Goal: Task Accomplishment & Management: Use online tool/utility

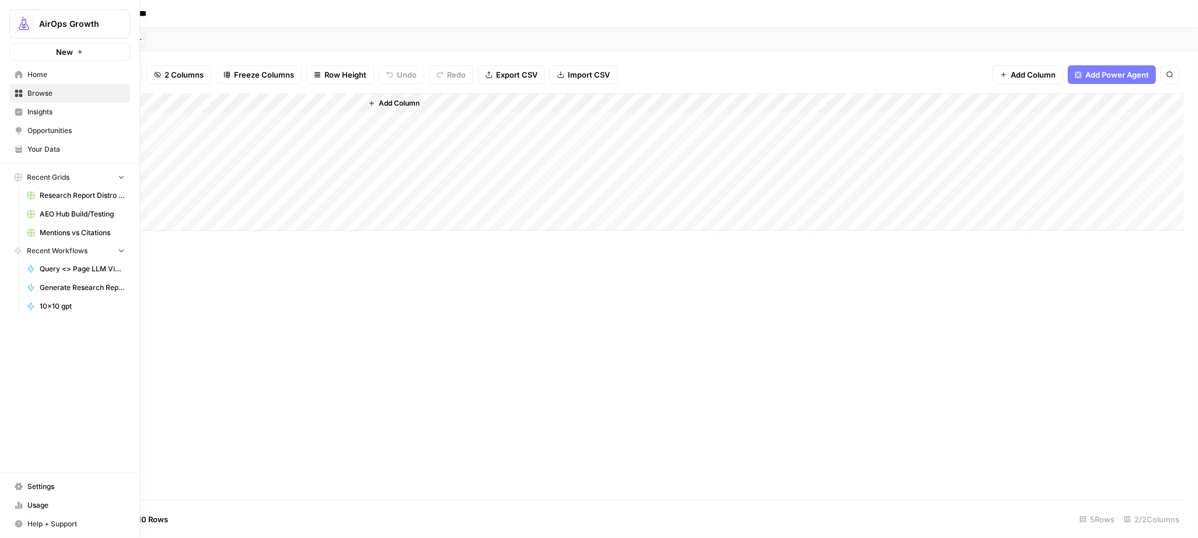
click at [30, 93] on span "Browse" at bounding box center [75, 93] width 97 height 11
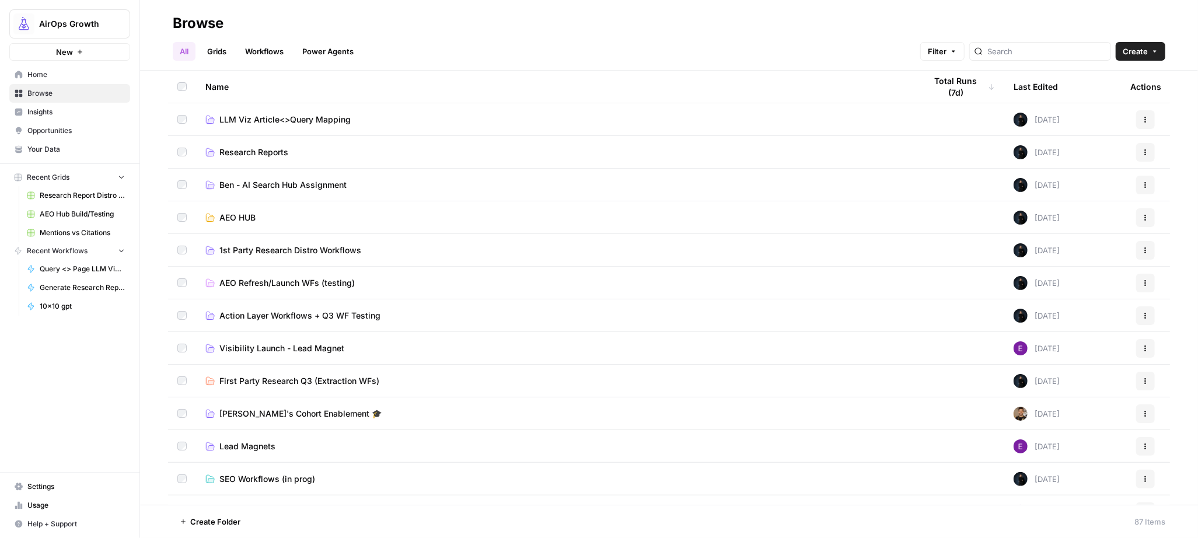
click at [325, 376] on span "First Party Research Q3 (Extraction WFs)" at bounding box center [299, 381] width 160 height 12
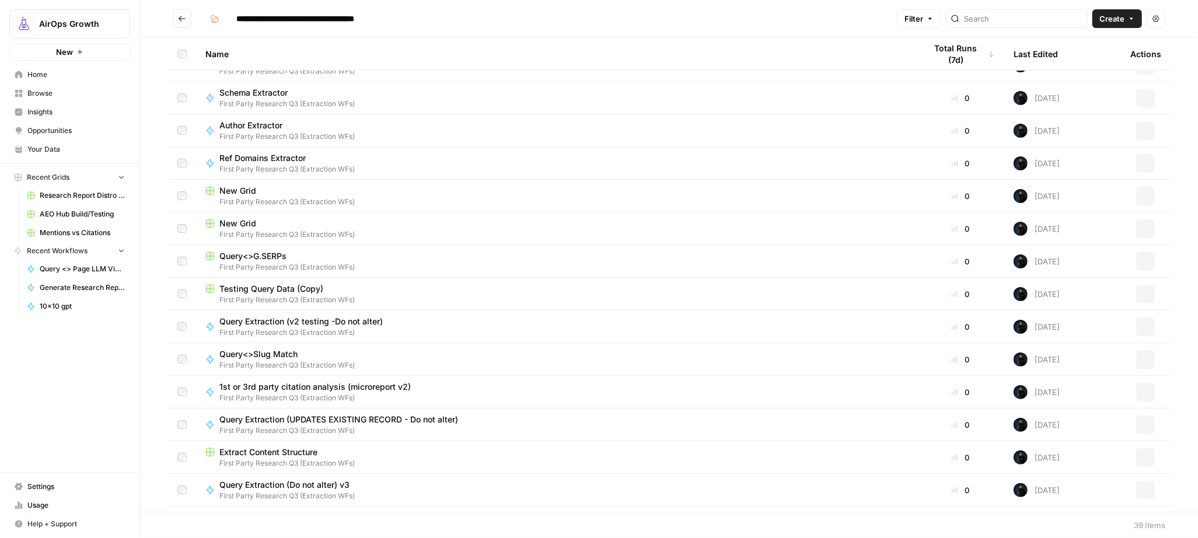
scroll to position [833, 0]
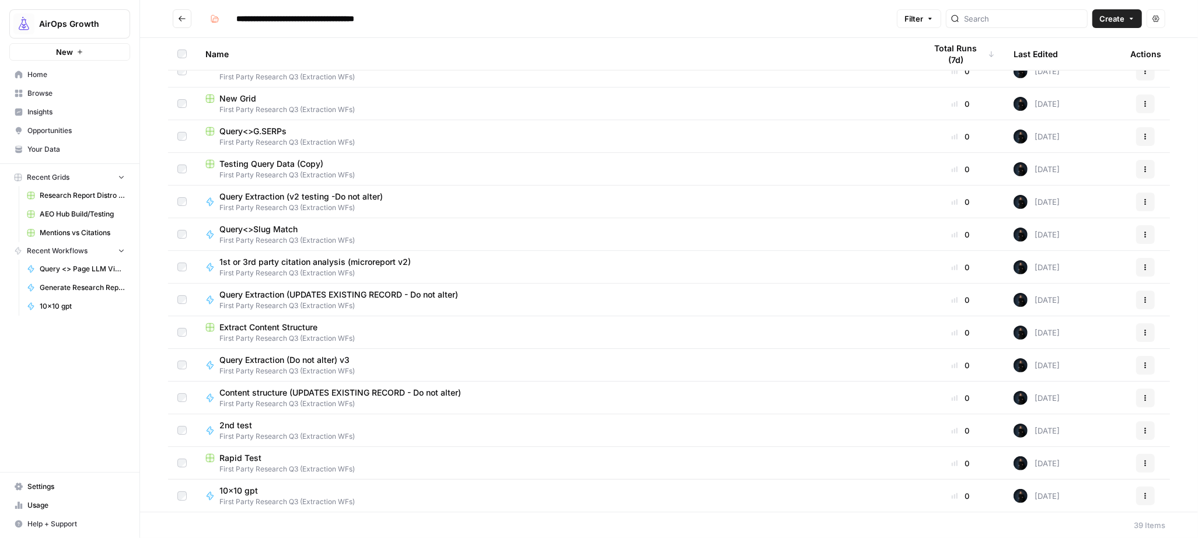
click at [1139, 365] on button "Actions" at bounding box center [1145, 365] width 19 height 19
click at [1087, 269] on span "Duplicate" at bounding box center [1084, 269] width 93 height 12
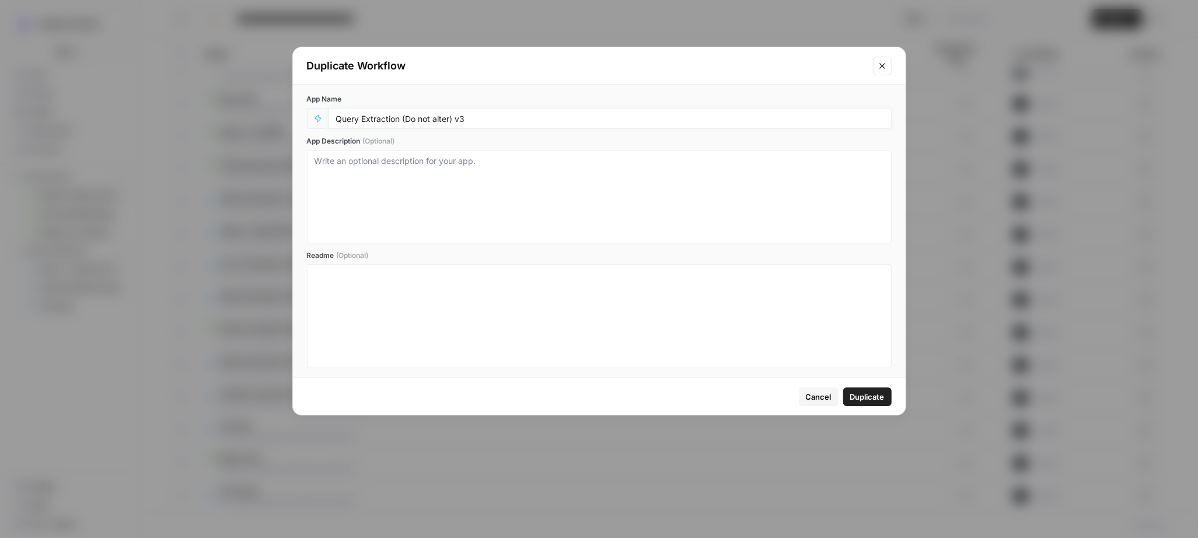
click at [403, 117] on input "Query Extraction (Do not alter) v3" at bounding box center [610, 118] width 548 height 11
click at [502, 119] on input "Query Extraction rapid test (Do not alter) v3" at bounding box center [610, 118] width 548 height 11
type input "Query Extraction rapid test (Do not alter) v4"
click at [882, 399] on span "Duplicate" at bounding box center [867, 397] width 34 height 12
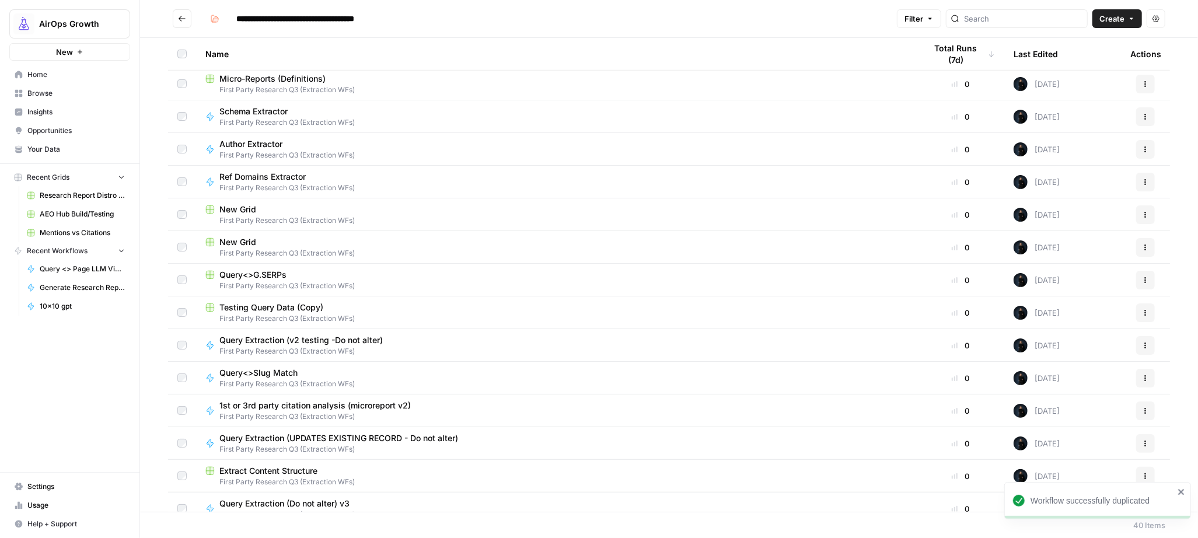
scroll to position [866, 0]
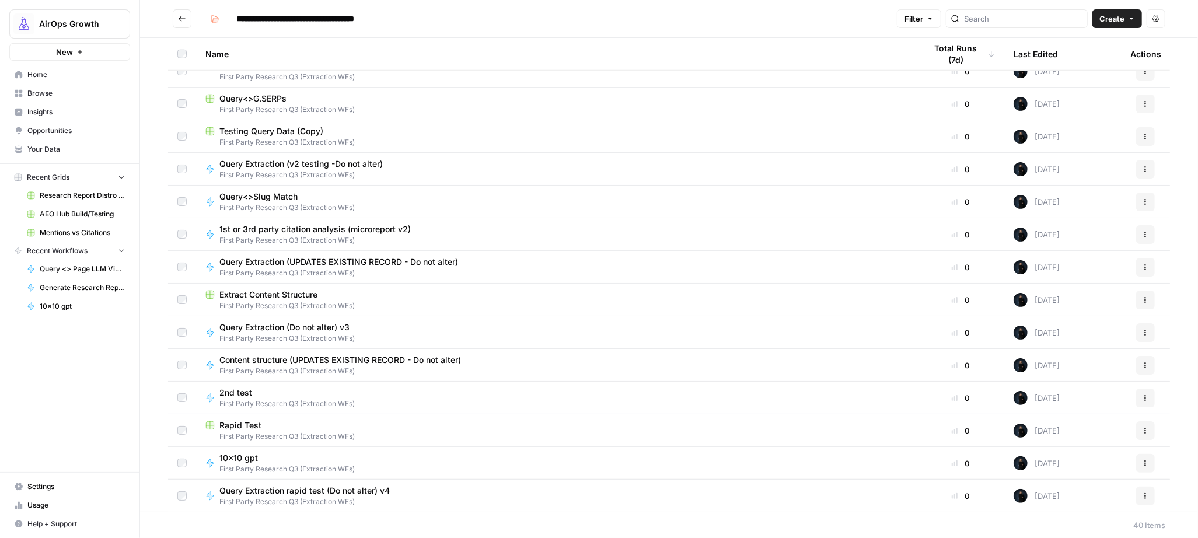
click at [281, 494] on span "Query Extraction rapid test (Do not alter) v4" at bounding box center [304, 491] width 170 height 12
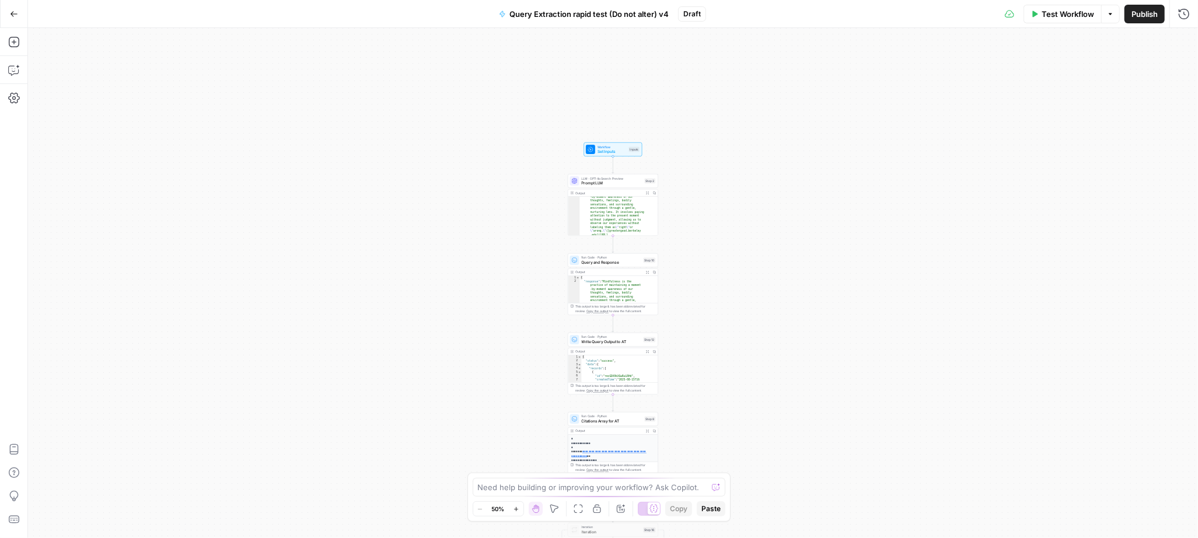
scroll to position [26, 0]
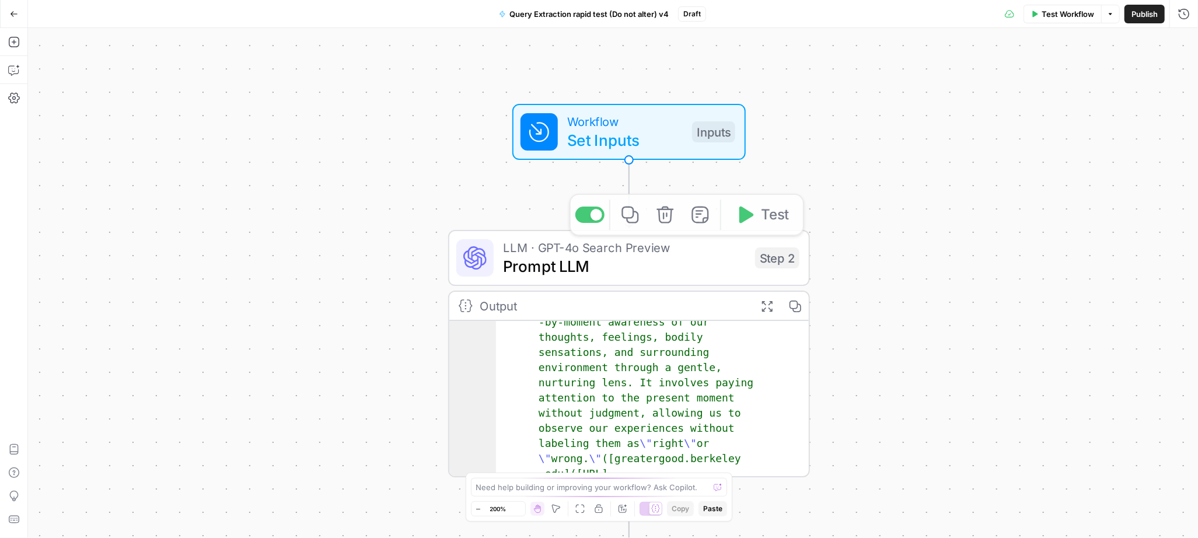
click at [577, 146] on span "Set Inputs" at bounding box center [625, 139] width 116 height 23
click at [1184, 120] on icon "button" at bounding box center [1182, 119] width 6 height 6
click at [564, 252] on span "LLM · GPT-4o Search Preview" at bounding box center [624, 247] width 243 height 19
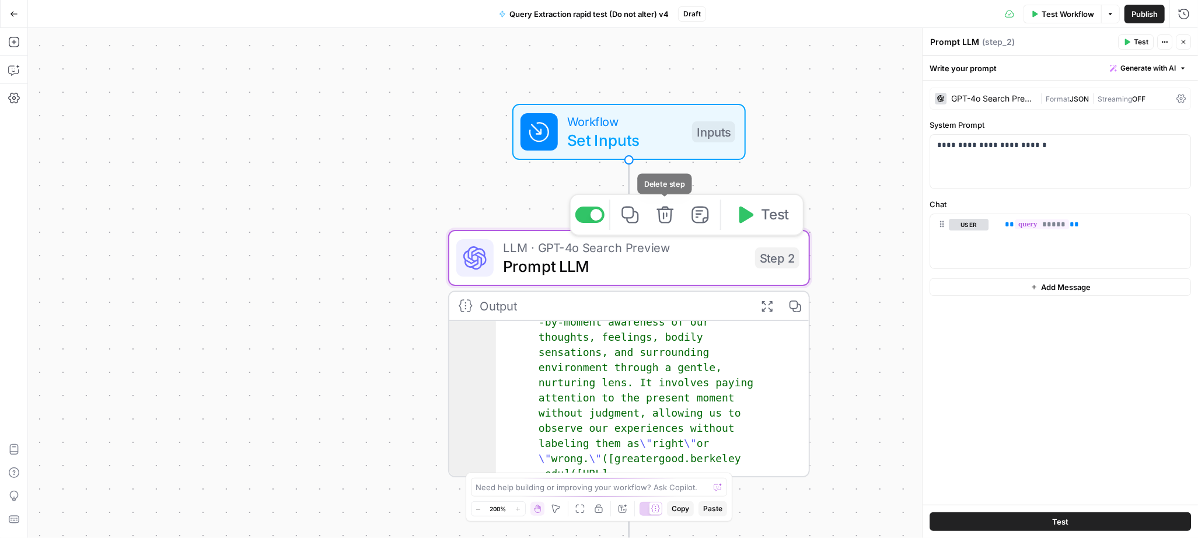
click at [668, 222] on icon "button" at bounding box center [665, 215] width 17 height 17
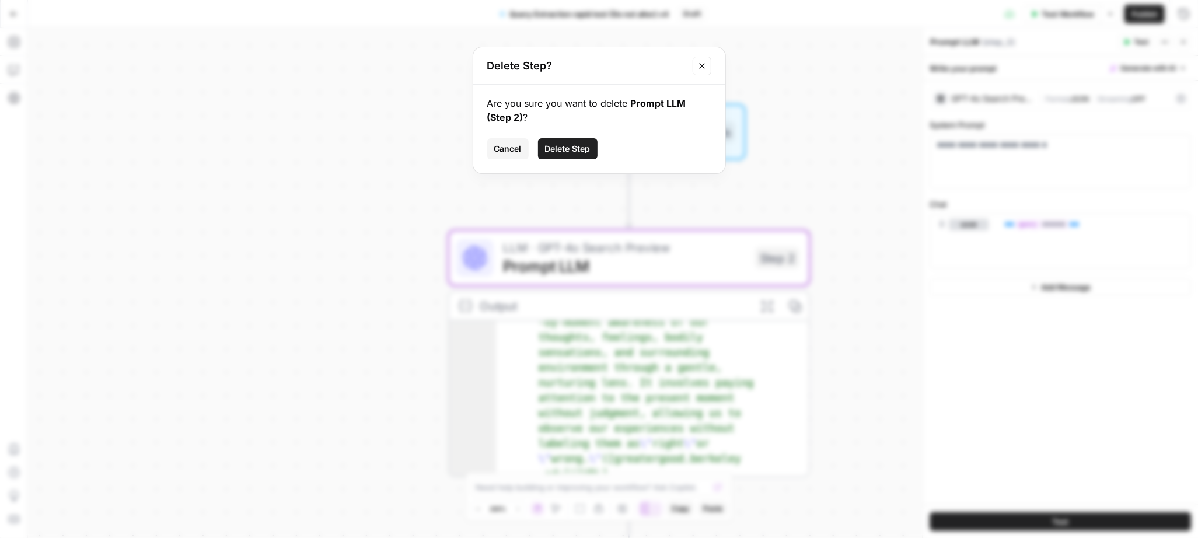
drag, startPoint x: 561, startPoint y: 148, endPoint x: 474, endPoint y: 130, distance: 88.4
click at [561, 148] on span "Delete Step" at bounding box center [568, 149] width 46 height 12
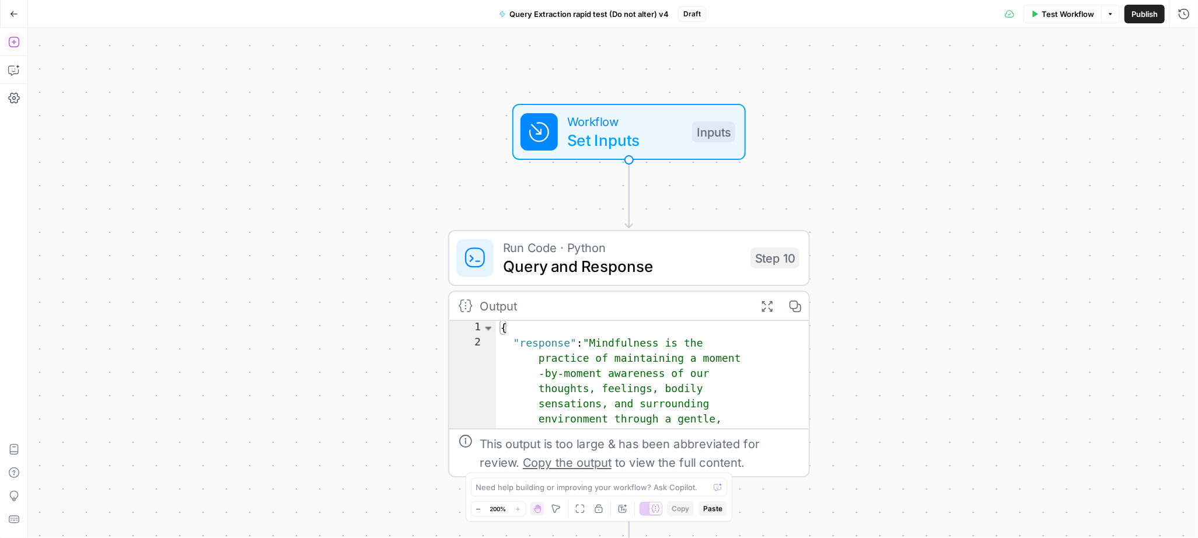
click at [18, 46] on icon "button" at bounding box center [14, 42] width 12 height 12
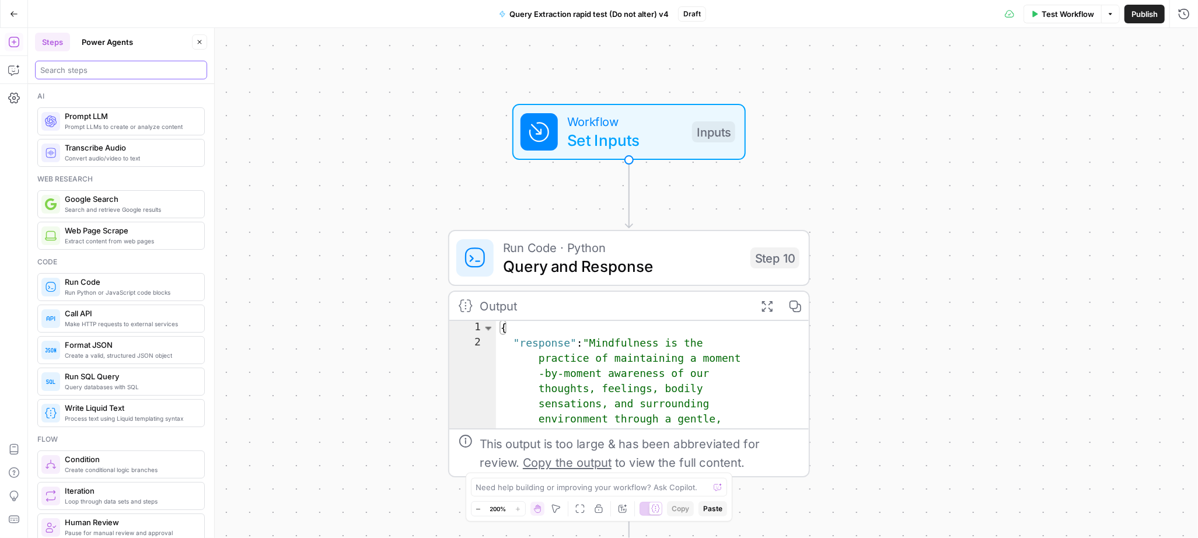
click at [100, 75] on input "search" at bounding box center [121, 70] width 162 height 12
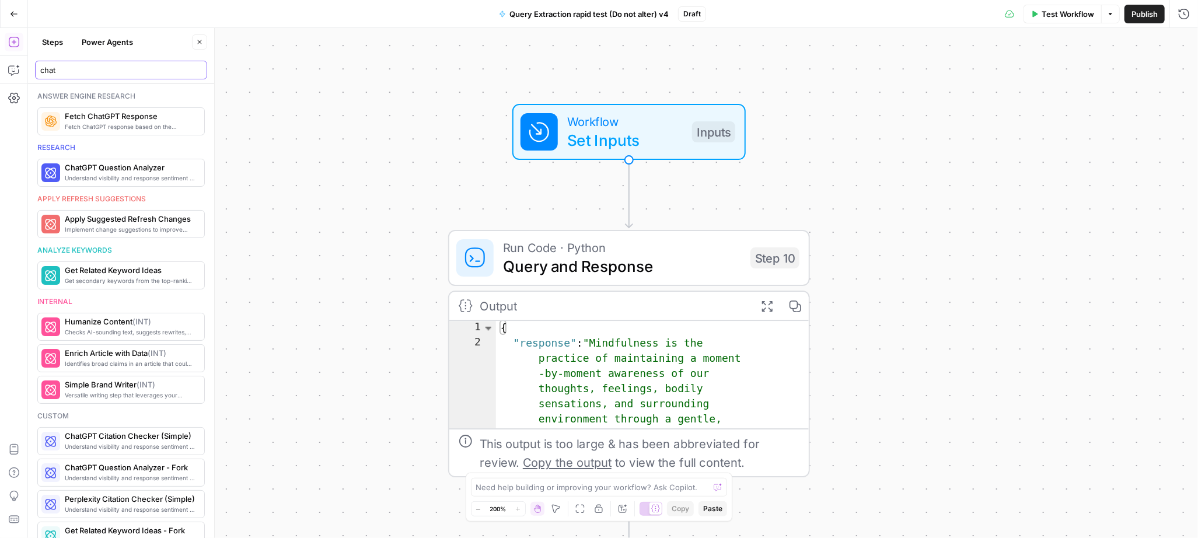
type input "chat"
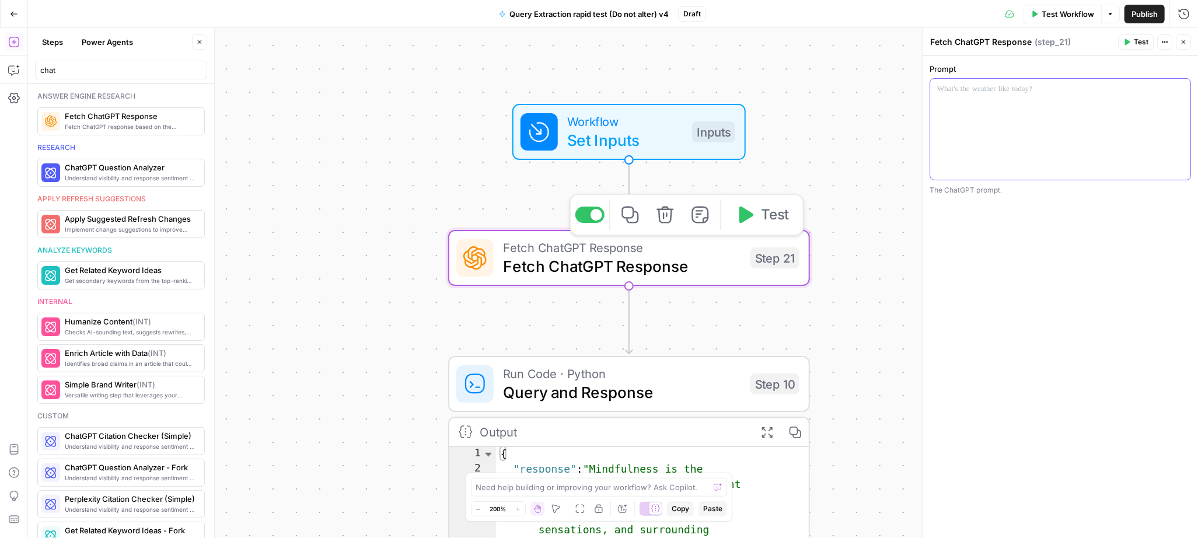
drag, startPoint x: 942, startPoint y: 141, endPoint x: 968, endPoint y: 136, distance: 26.2
click at [950, 142] on div at bounding box center [1060, 129] width 260 height 101
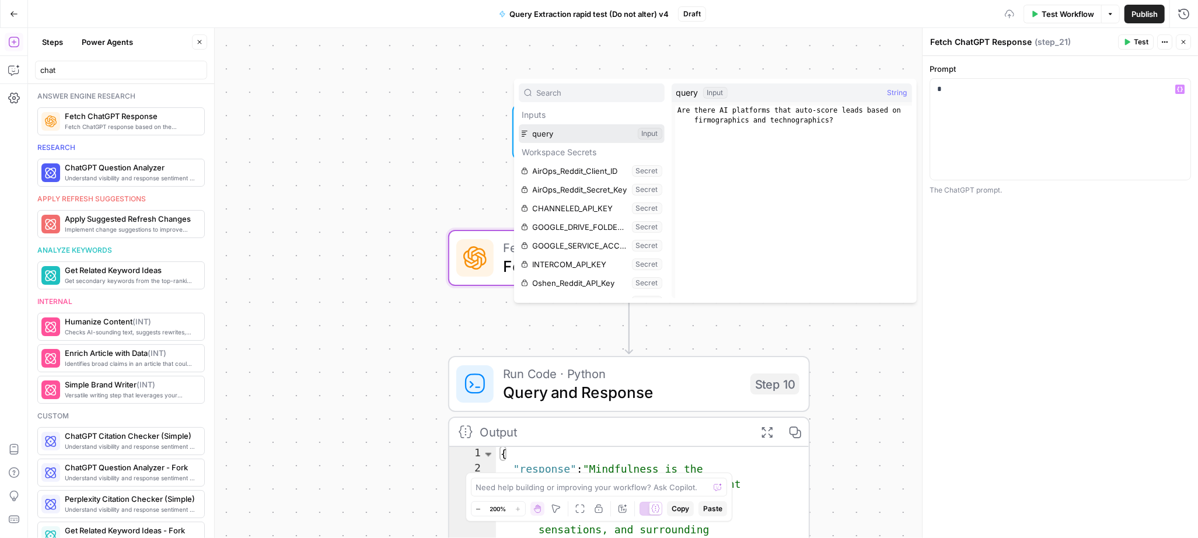
click at [564, 142] on button "Select variable query" at bounding box center [592, 133] width 146 height 19
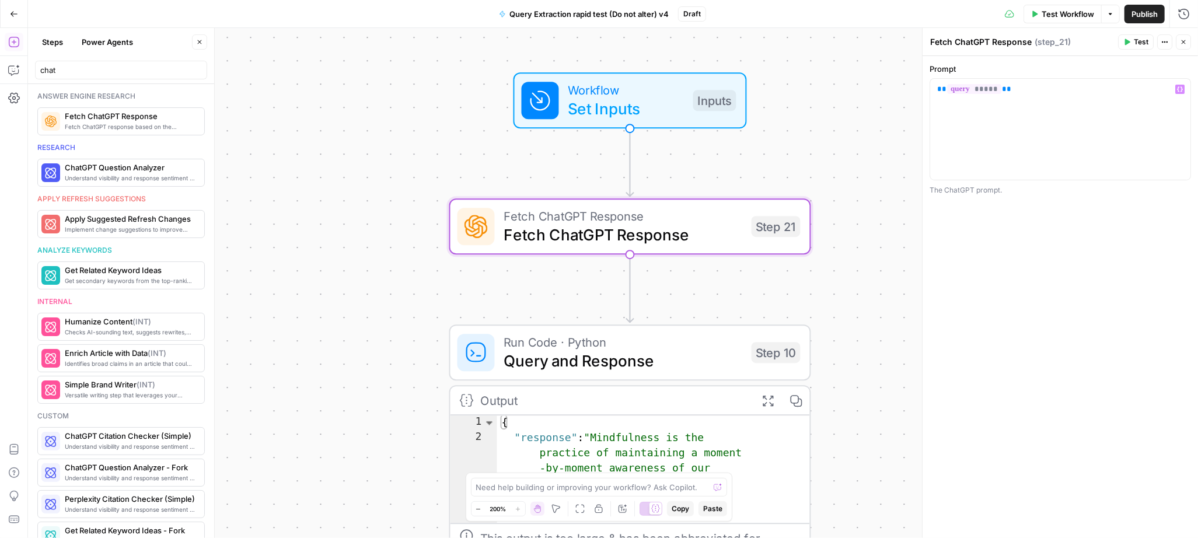
click at [14, 40] on icon "button" at bounding box center [14, 42] width 12 height 12
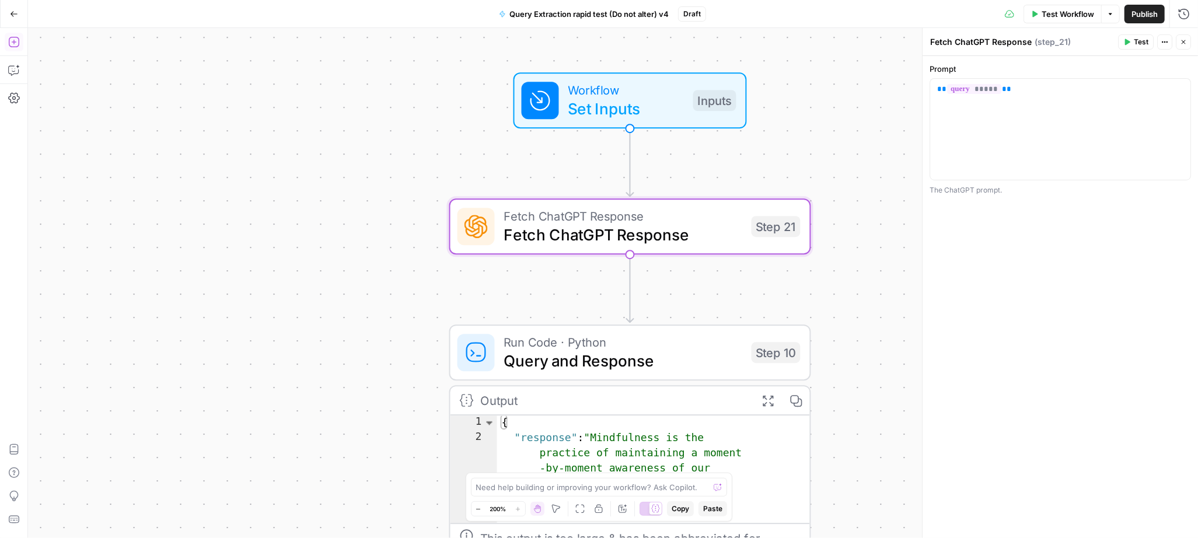
click at [18, 36] on icon "button" at bounding box center [14, 42] width 12 height 12
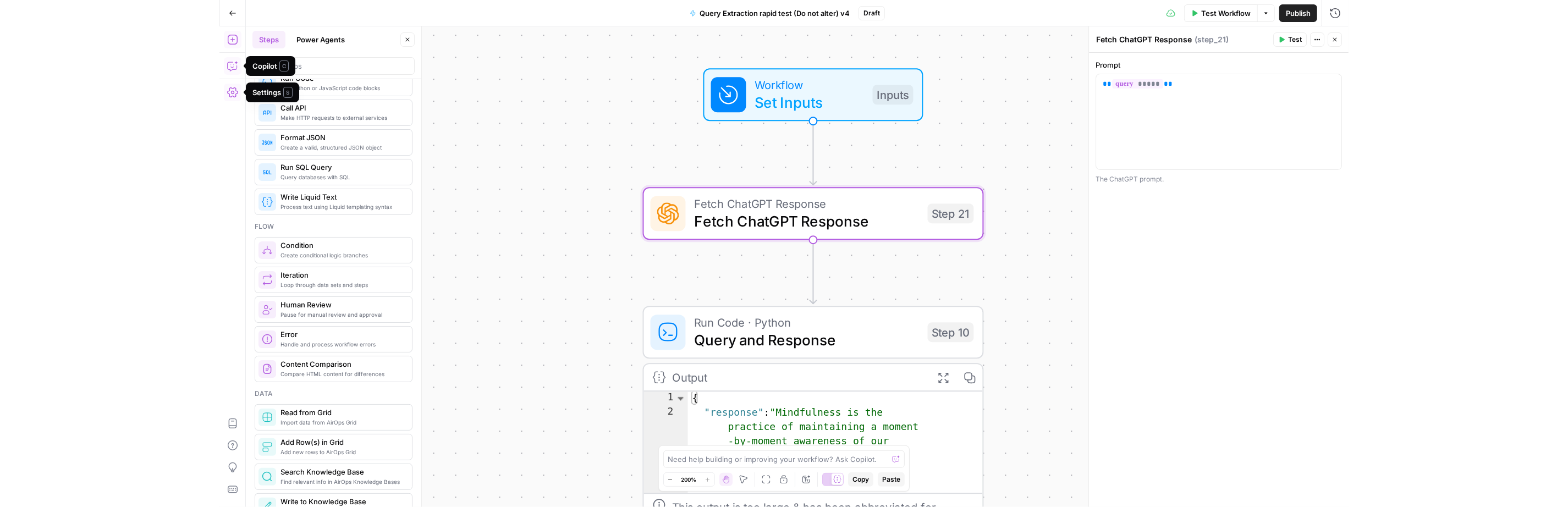
scroll to position [263, 0]
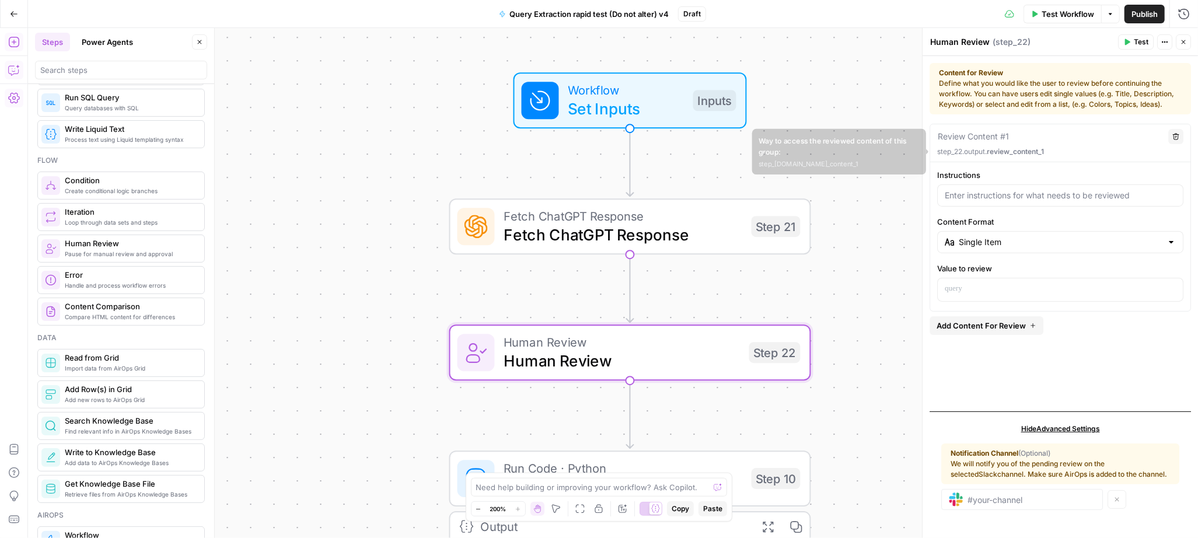
click at [965, 154] on p "step_22.output. review_content_1" at bounding box center [1060, 151] width 246 height 11
click at [968, 285] on p at bounding box center [1060, 289] width 231 height 12
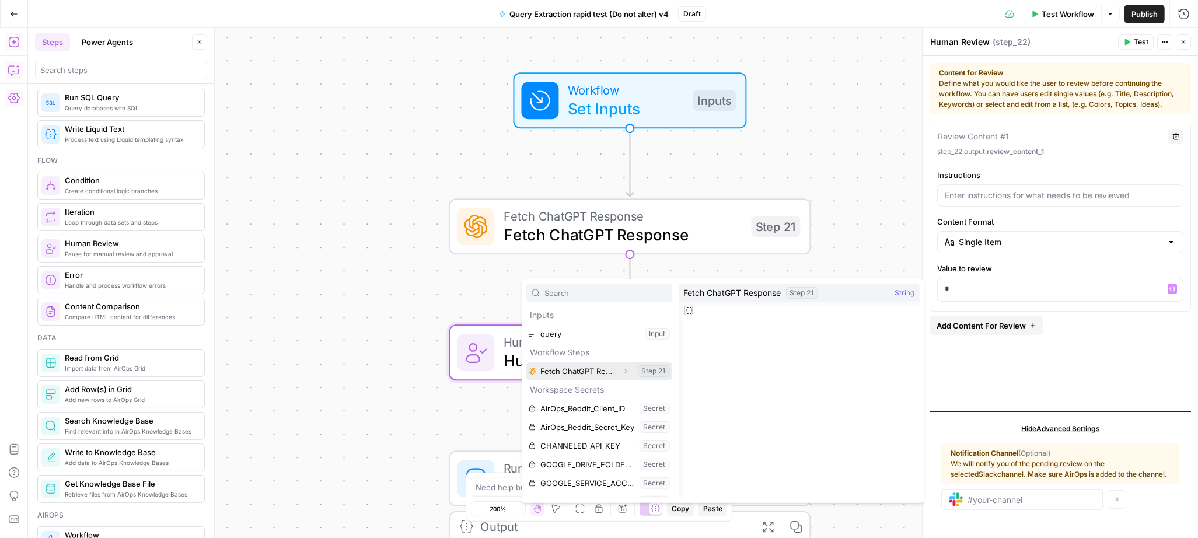
click at [622, 369] on icon "button" at bounding box center [625, 371] width 7 height 7
click at [557, 388] on button "Select variable Output" at bounding box center [605, 390] width 134 height 19
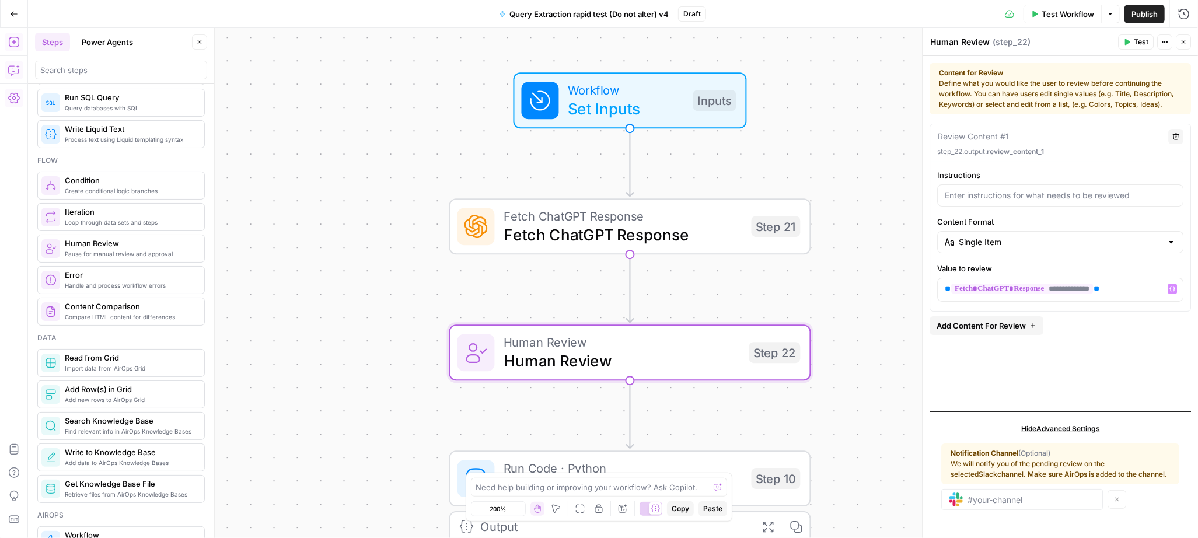
click at [1047, 18] on span "Test Workflow" at bounding box center [1068, 14] width 53 height 12
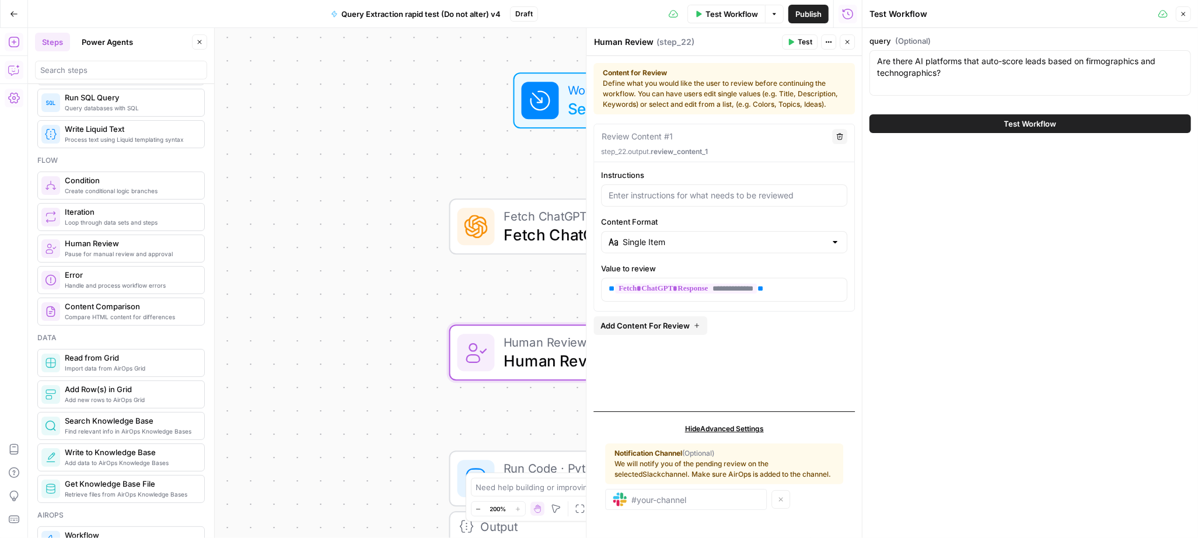
click at [954, 127] on button "Test Workflow" at bounding box center [1031, 123] width 322 height 19
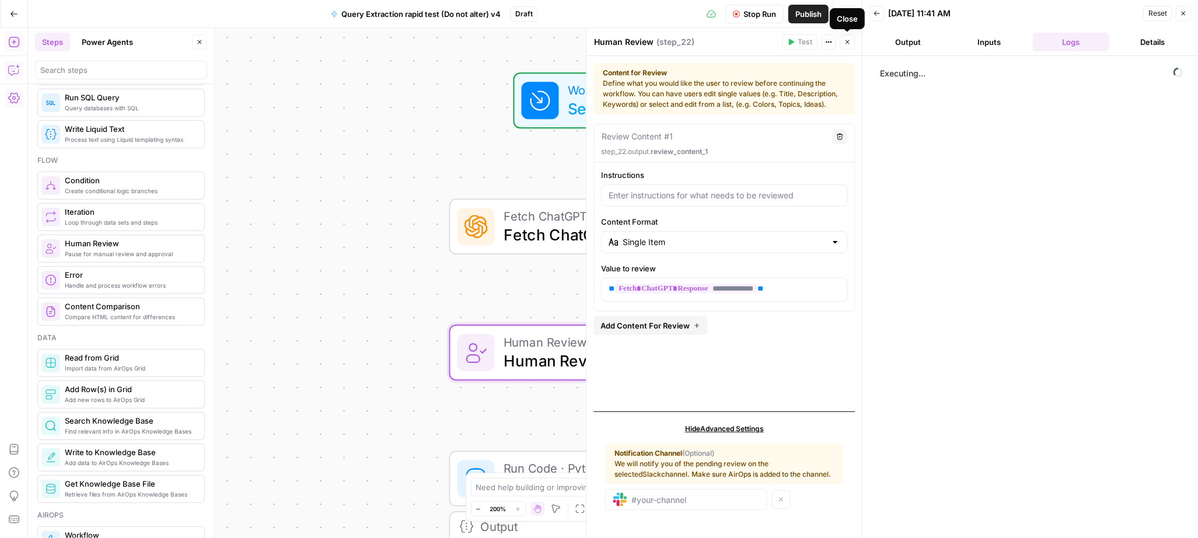
click at [851, 43] on button "Close" at bounding box center [847, 41] width 15 height 15
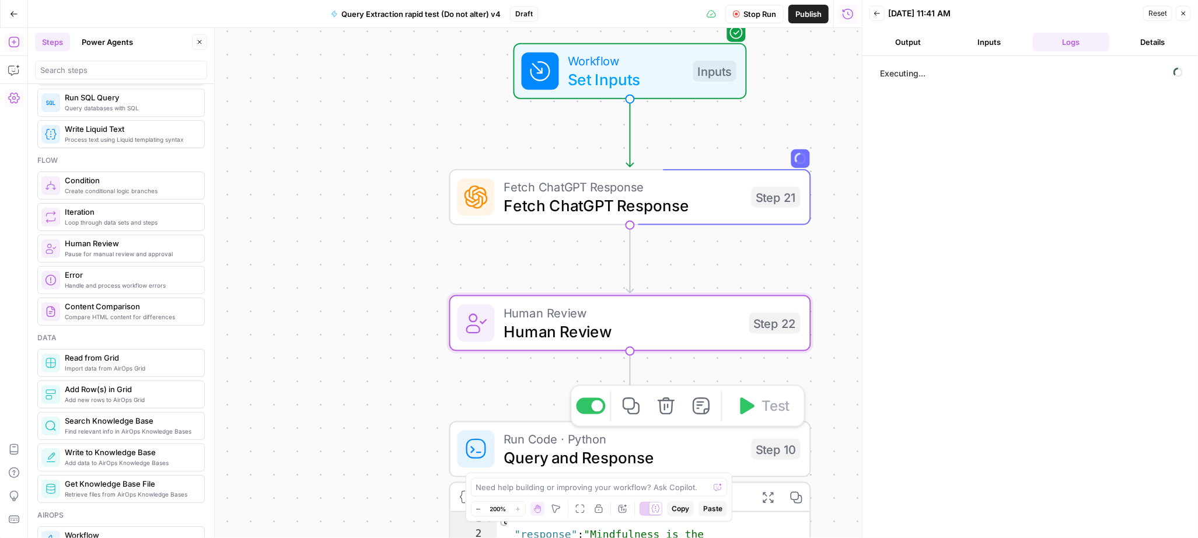
click at [582, 409] on div at bounding box center [590, 406] width 29 height 16
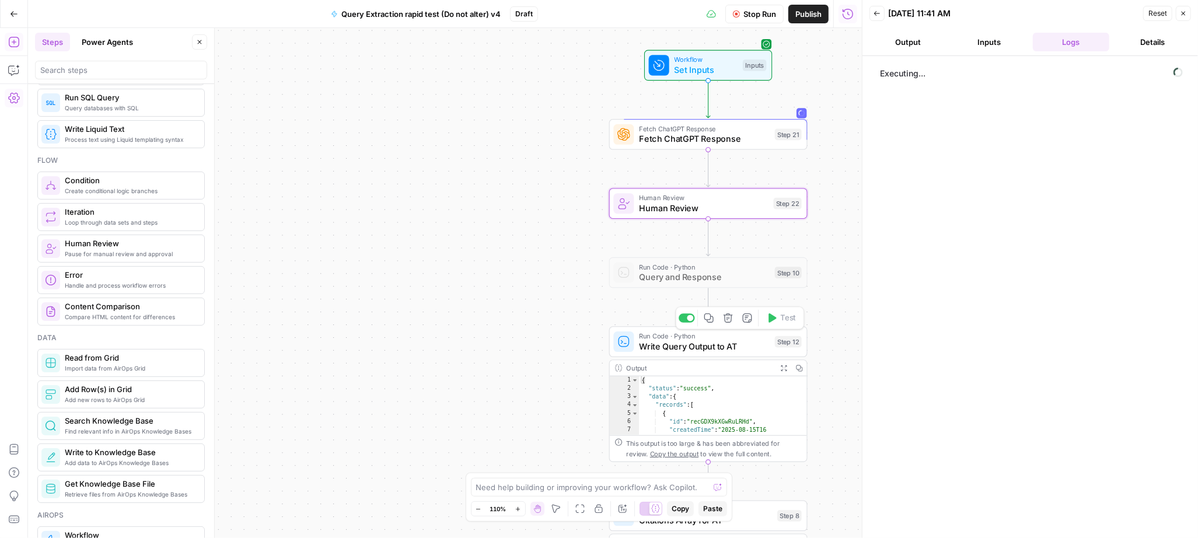
click at [682, 316] on div at bounding box center [687, 317] width 16 height 9
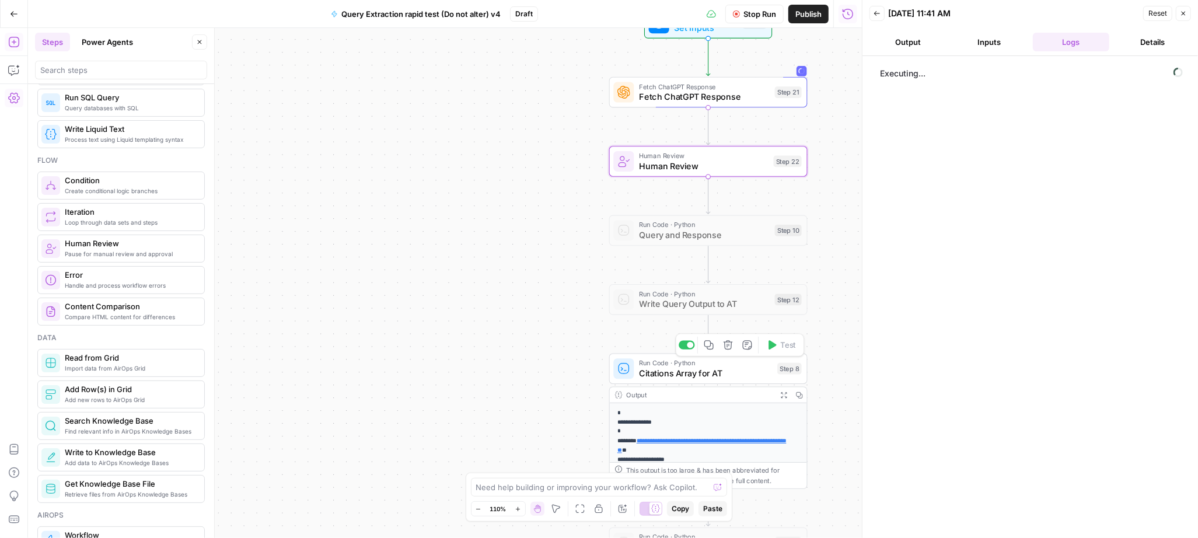
click at [664, 376] on span "Citations Array for AT" at bounding box center [705, 373] width 133 height 13
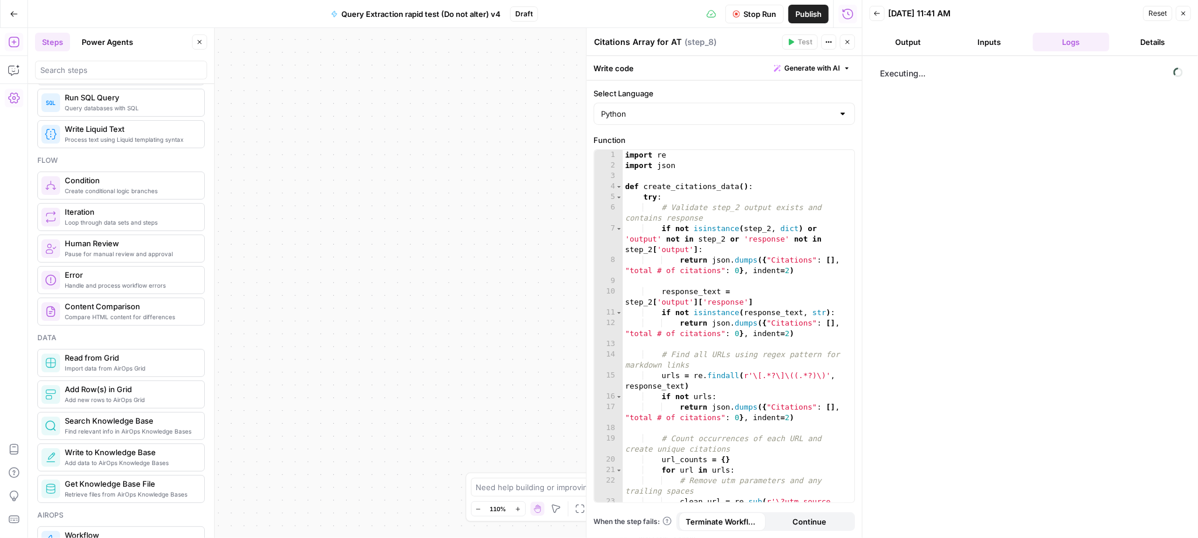
drag, startPoint x: 1196, startPoint y: 28, endPoint x: 1203, endPoint y: 27, distance: 7.0
click at [1198, 27] on html "**********" at bounding box center [599, 269] width 1198 height 538
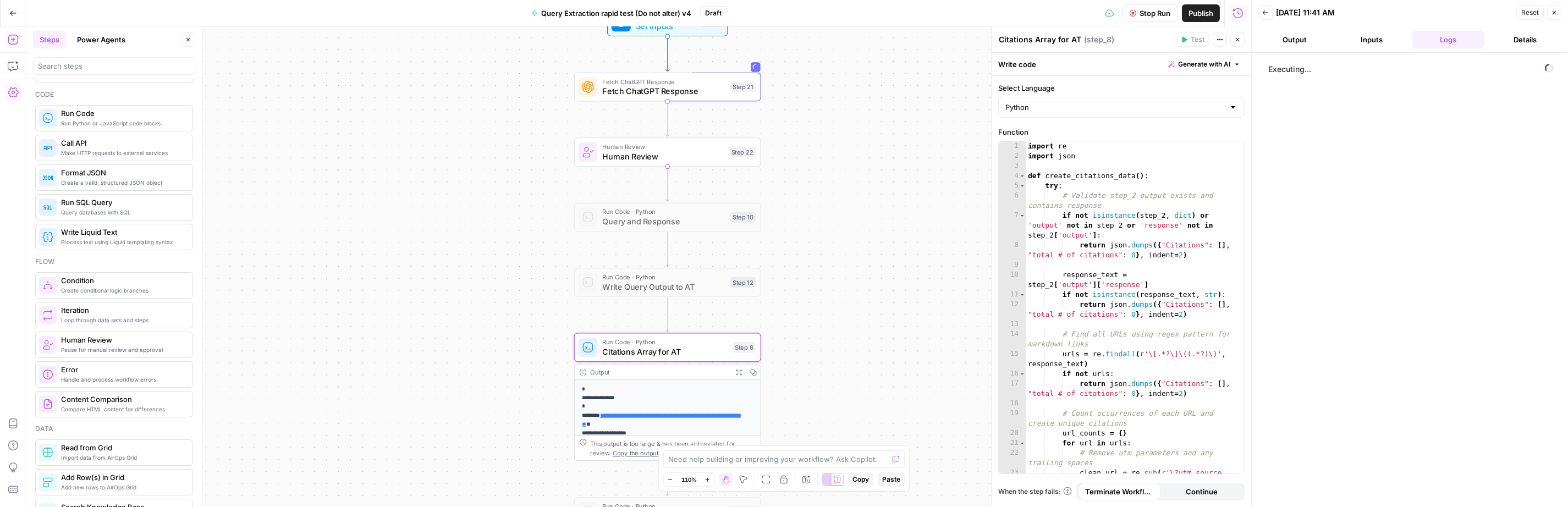
scroll to position [120, 0]
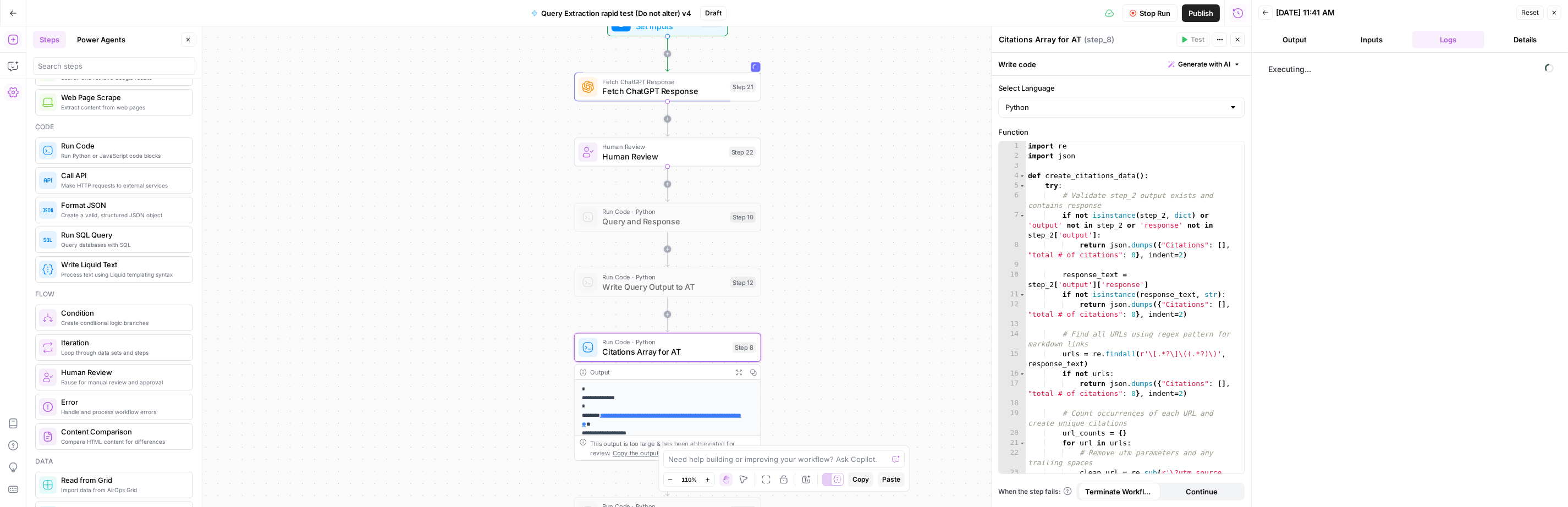
drag, startPoint x: 58, startPoint y: 151, endPoint x: 64, endPoint y: 153, distance: 6.3
click at [165, 72] on div at bounding box center [114, 66] width 162 height 18
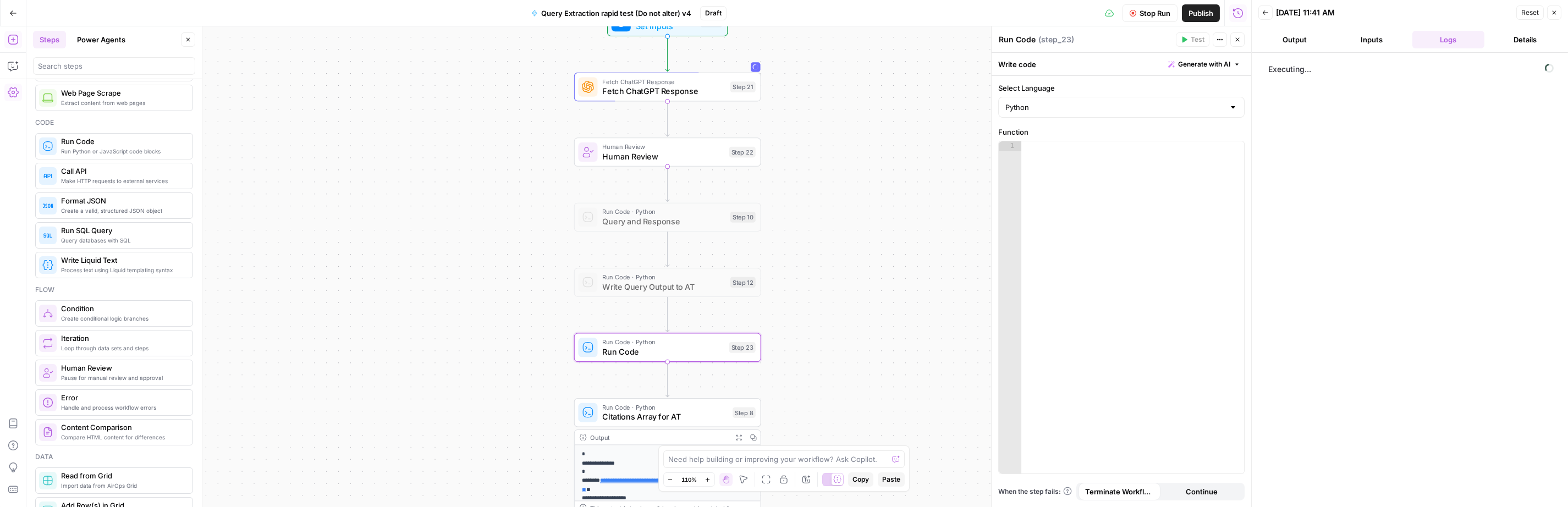
click at [1129, 67] on span "Generate with AI" at bounding box center [1203, 64] width 52 height 10
click at [1129, 115] on div at bounding box center [1274, 128] width 210 height 65
click at [1129, 105] on p "**********" at bounding box center [1274, 110] width 197 height 22
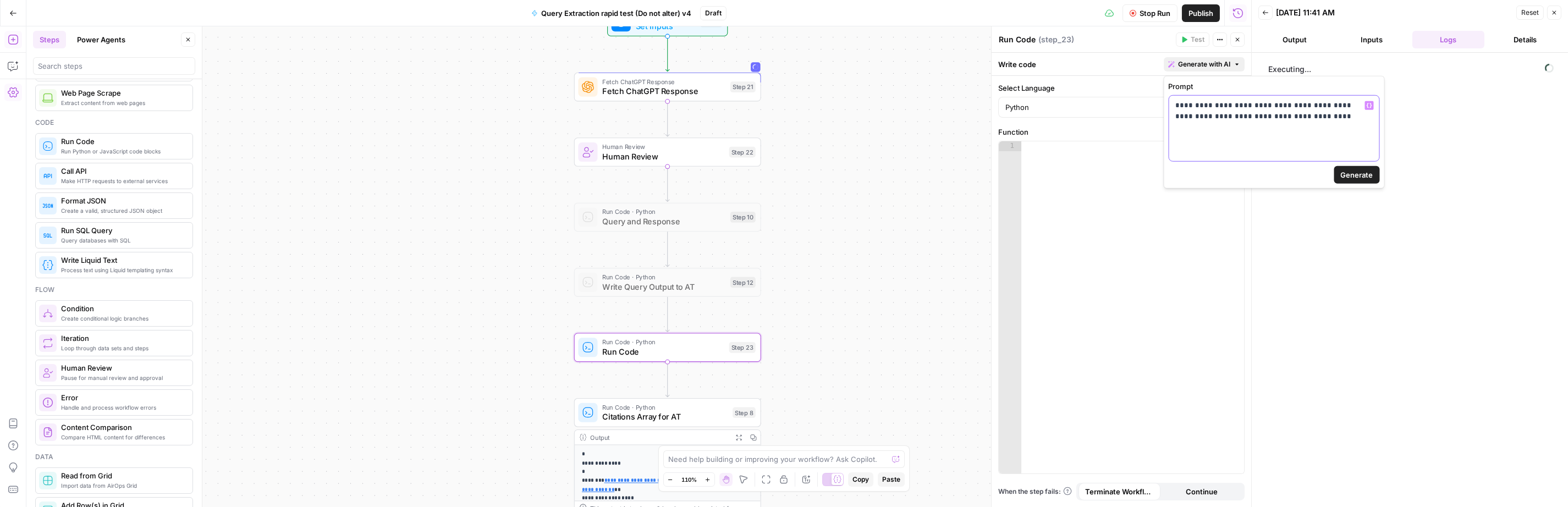
click at [1129, 118] on p "**********" at bounding box center [1274, 110] width 197 height 22
drag, startPoint x: 1291, startPoint y: 106, endPoint x: 1245, endPoint y: 106, distance: 46.0
click at [1129, 106] on p "**********" at bounding box center [1274, 110] width 197 height 22
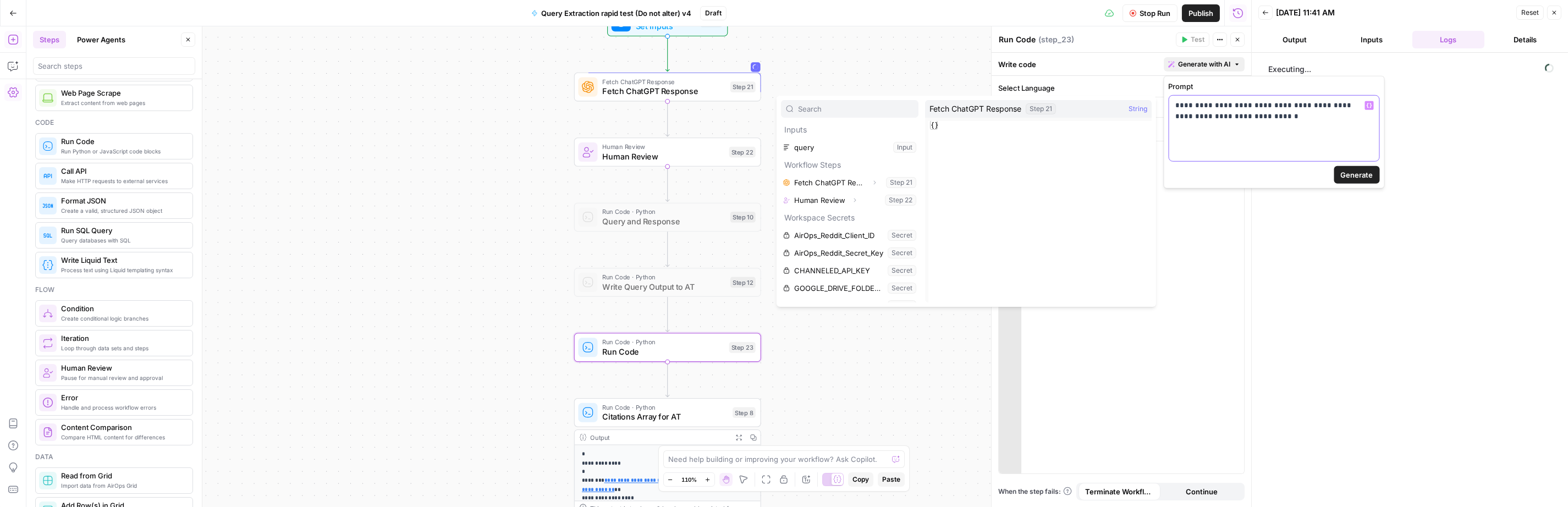
click at [1129, 107] on p "**********" at bounding box center [1274, 110] width 197 height 22
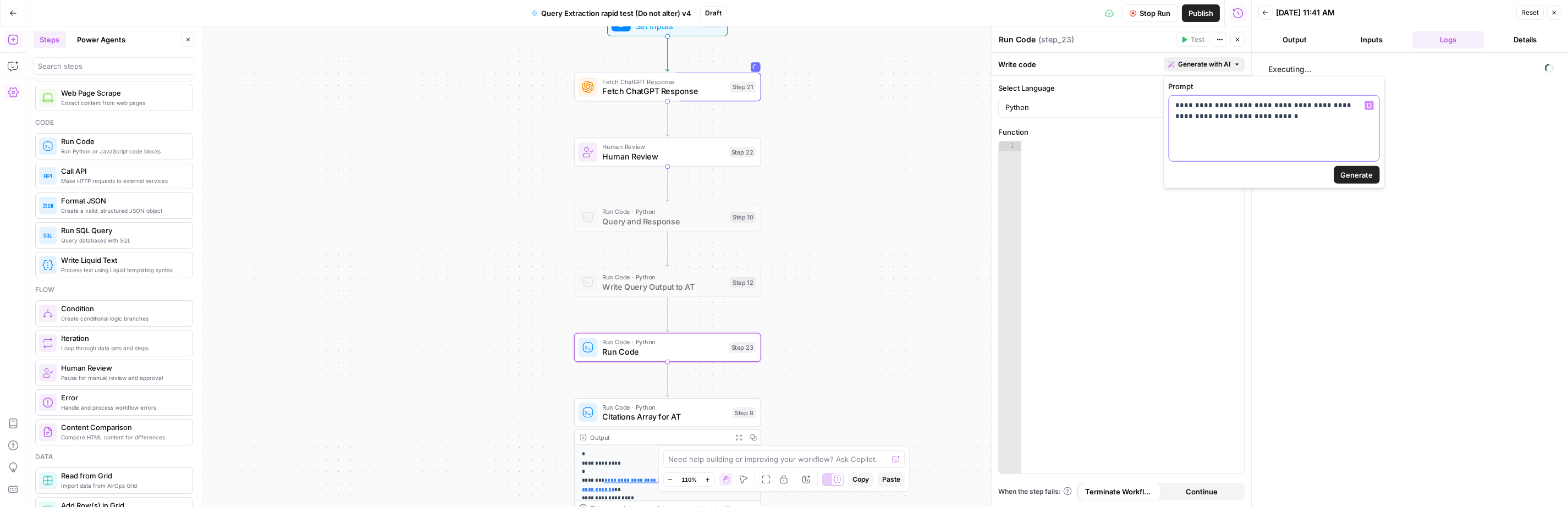
click at [1129, 106] on p "**********" at bounding box center [1274, 110] width 197 height 22
drag, startPoint x: 1246, startPoint y: 106, endPoint x: 1287, endPoint y: 128, distance: 46.5
click at [1129, 107] on p "**********" at bounding box center [1274, 110] width 197 height 22
drag, startPoint x: 1243, startPoint y: 106, endPoint x: 1249, endPoint y: 106, distance: 6.0
click at [1129, 106] on p "**********" at bounding box center [1274, 110] width 197 height 22
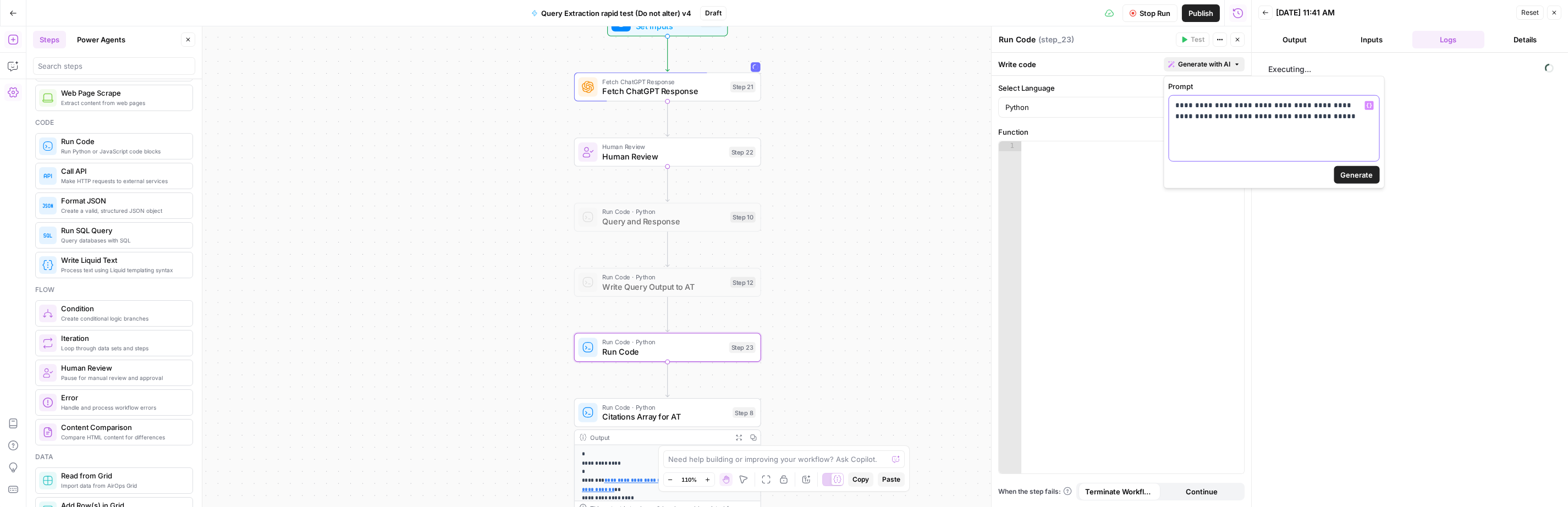
click at [1129, 105] on p "**********" at bounding box center [1274, 110] width 197 height 22
drag, startPoint x: 1225, startPoint y: 105, endPoint x: 1237, endPoint y: 106, distance: 12.0
click at [1129, 105] on p "**********" at bounding box center [1274, 110] width 197 height 22
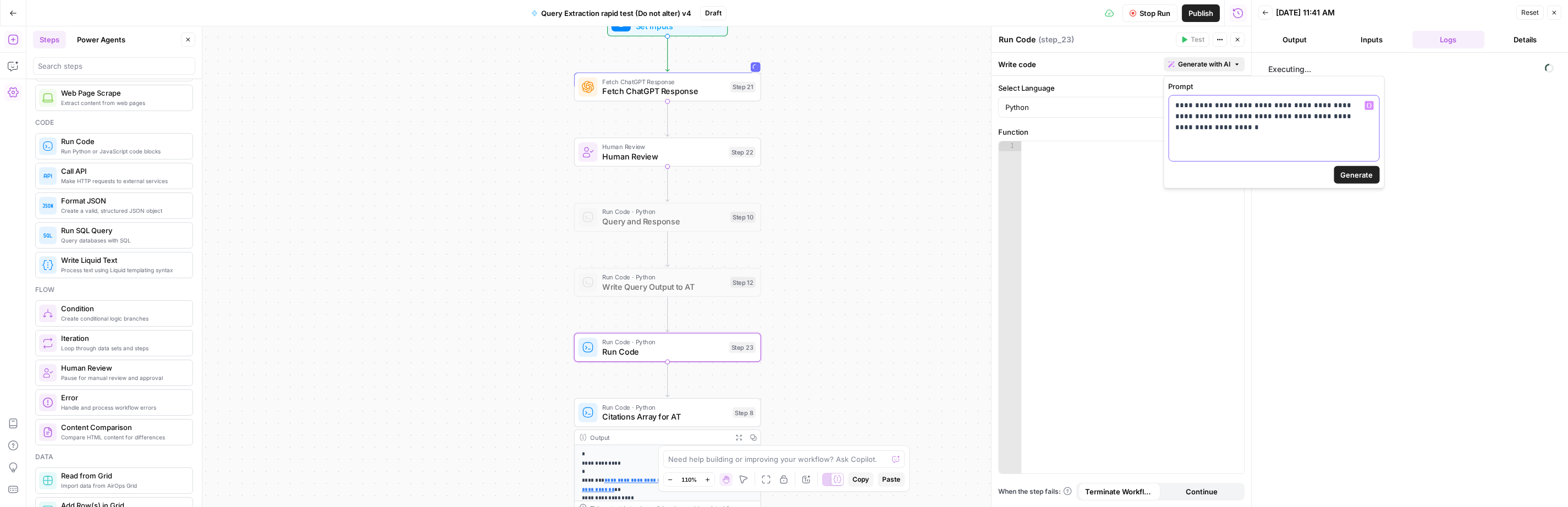
drag, startPoint x: 1357, startPoint y: 107, endPoint x: 1354, endPoint y: 118, distance: 11.4
click at [1129, 119] on p "**********" at bounding box center [1274, 110] width 197 height 22
drag, startPoint x: 1352, startPoint y: 116, endPoint x: 1358, endPoint y: 106, distance: 11.7
click at [1129, 106] on p "**********" at bounding box center [1274, 110] width 197 height 22
click at [1129, 105] on p "**********" at bounding box center [1274, 110] width 197 height 22
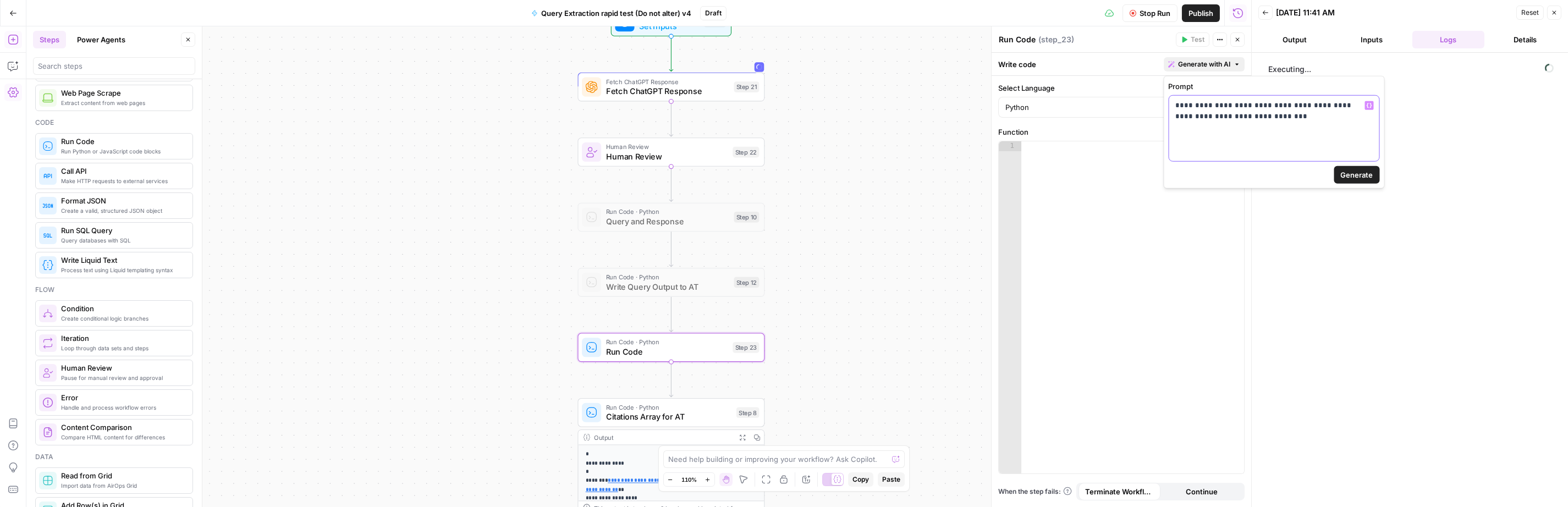
click at [1129, 105] on p "**********" at bounding box center [1274, 110] width 197 height 22
copy p "**********"
click at [681, 420] on span "Citations Array for AT" at bounding box center [668, 417] width 125 height 12
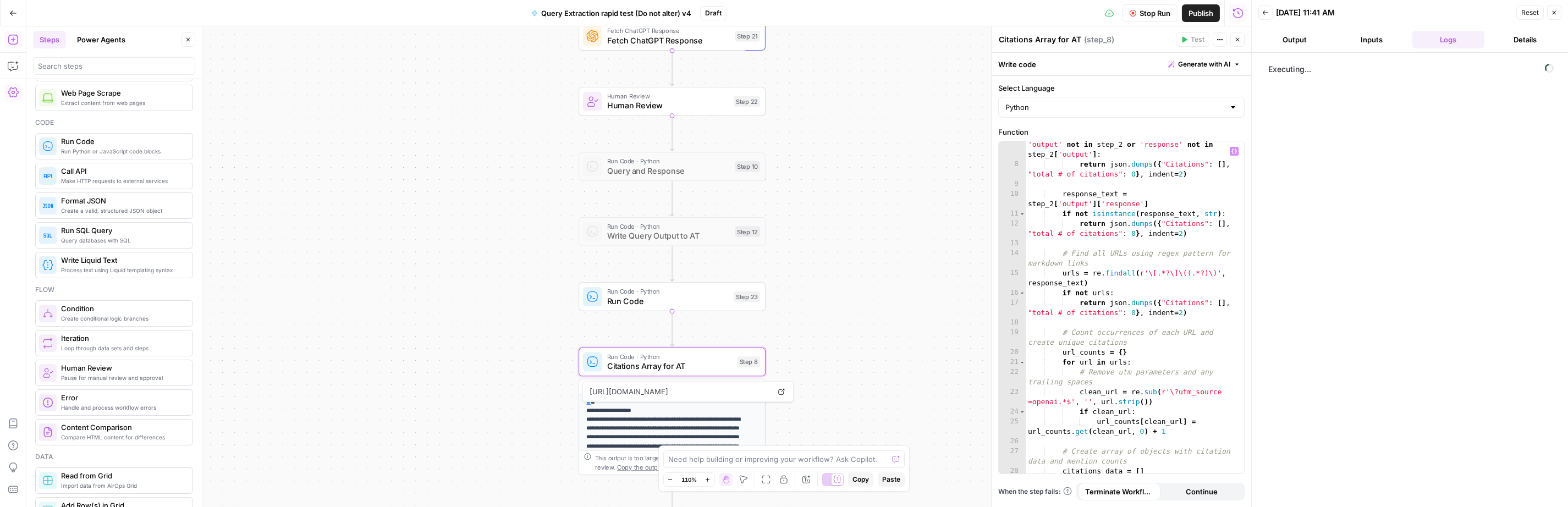
scroll to position [74, 0]
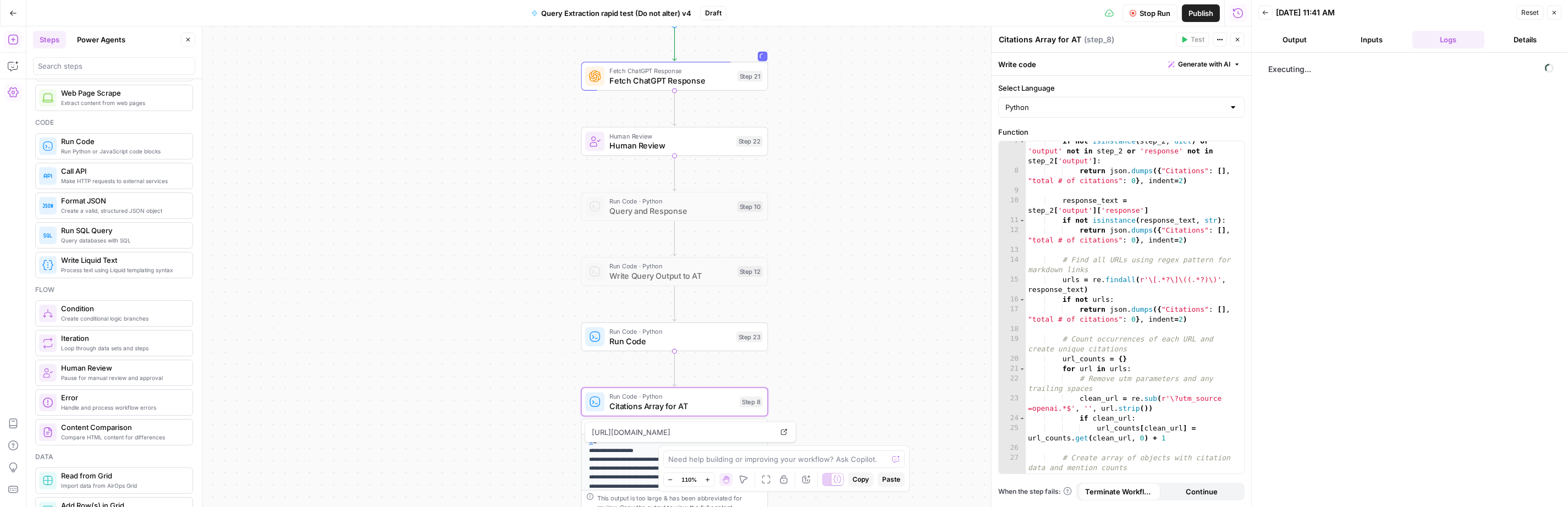
click at [731, 81] on span "Fetch ChatGPT Response" at bounding box center [671, 80] width 123 height 12
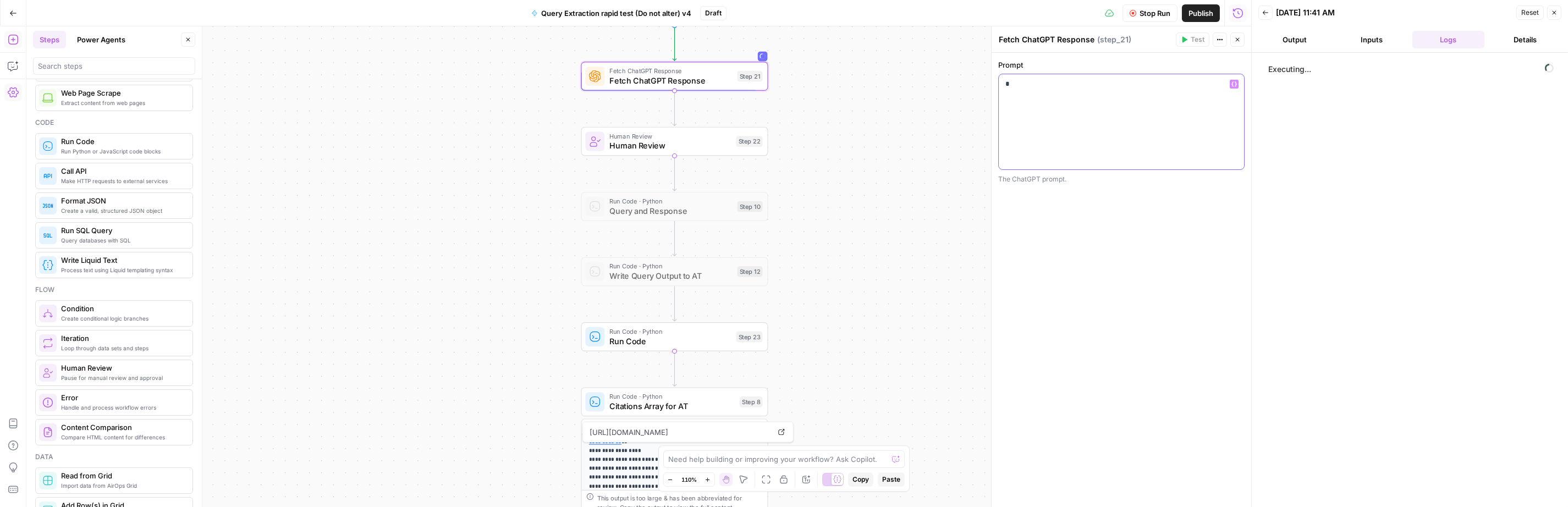
click at [1049, 117] on div "*" at bounding box center [1121, 122] width 245 height 95
click at [1129, 14] on icon "button" at bounding box center [1133, 13] width 7 height 7
click at [1050, 90] on div "*" at bounding box center [1121, 122] width 245 height 95
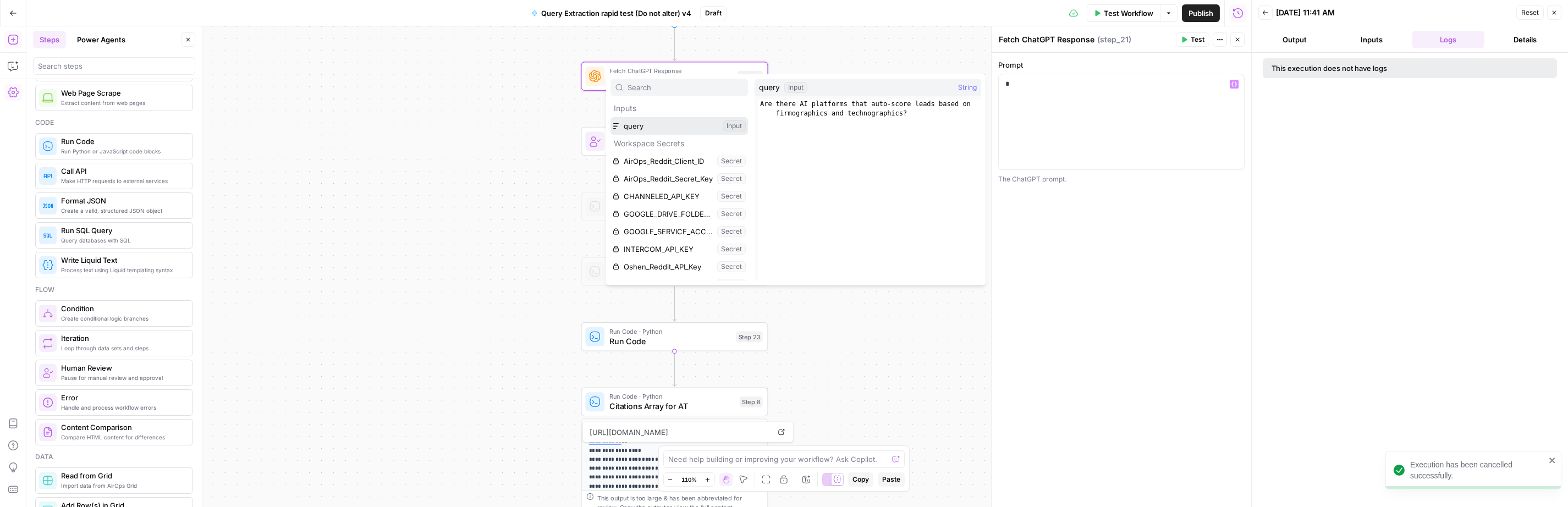
click at [700, 128] on button "Select variable query" at bounding box center [679, 125] width 138 height 18
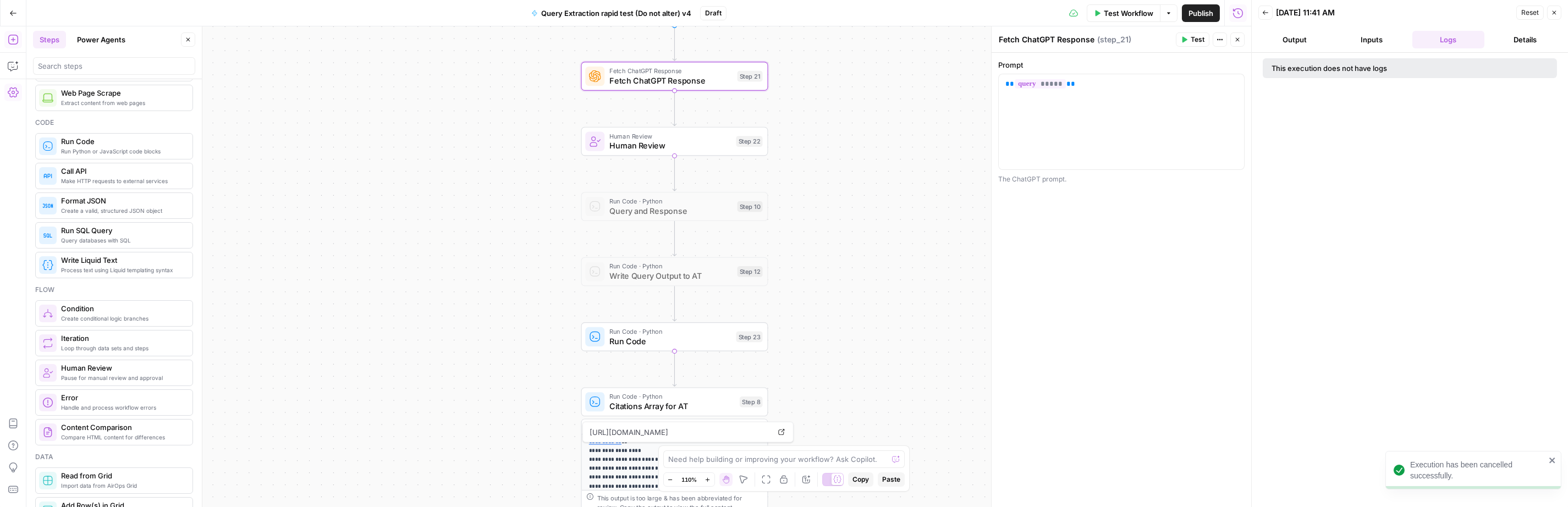
click at [1129, 41] on span "Test" at bounding box center [1198, 40] width 14 height 10
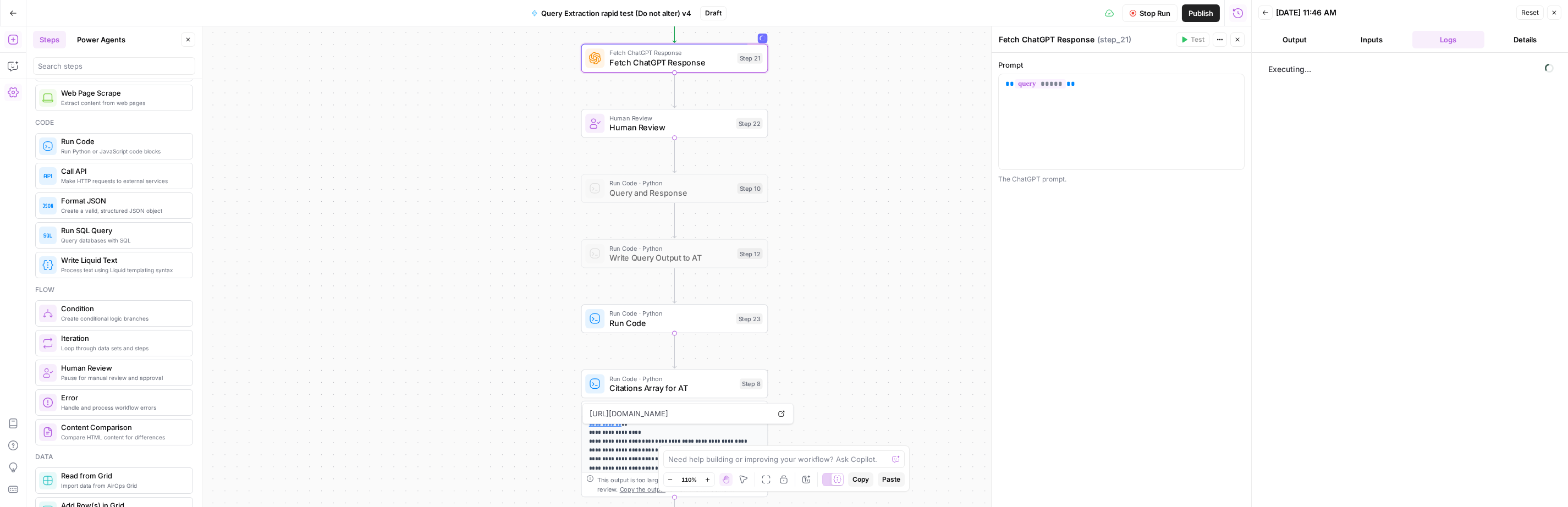
click at [661, 388] on span "Citations Array for AT" at bounding box center [672, 388] width 125 height 12
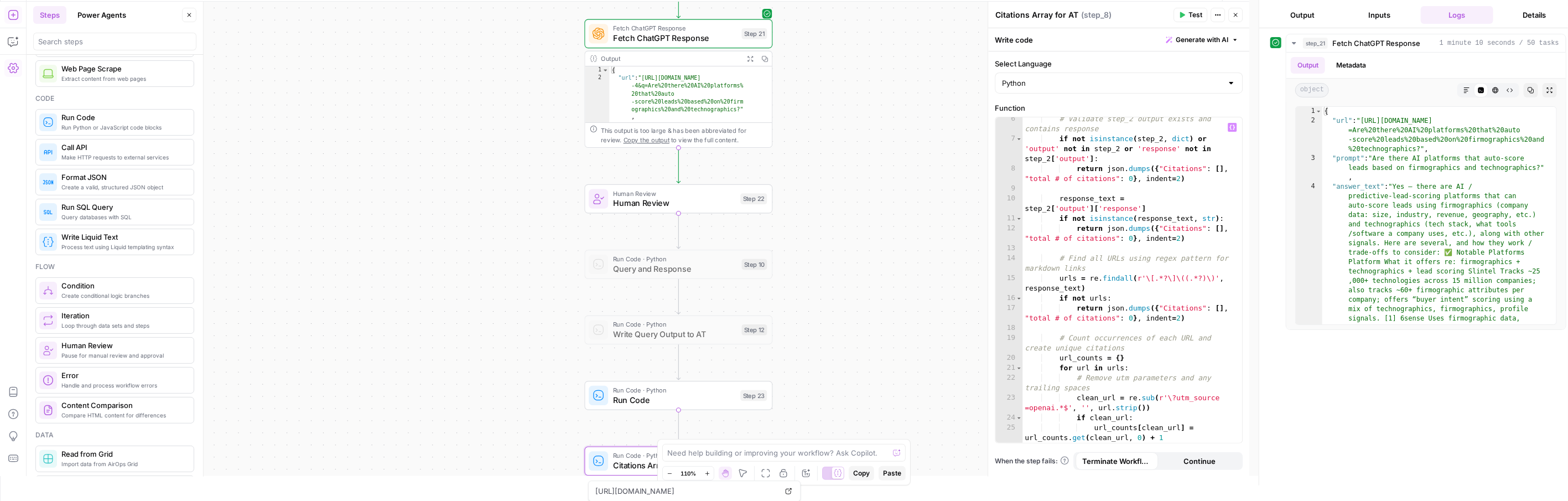
scroll to position [51, 0]
click at [1060, 284] on div "# Validate step_2 output exists and contains response if not isinstance ( step_…" at bounding box center [1128, 293] width 210 height 355
type textarea "**********"
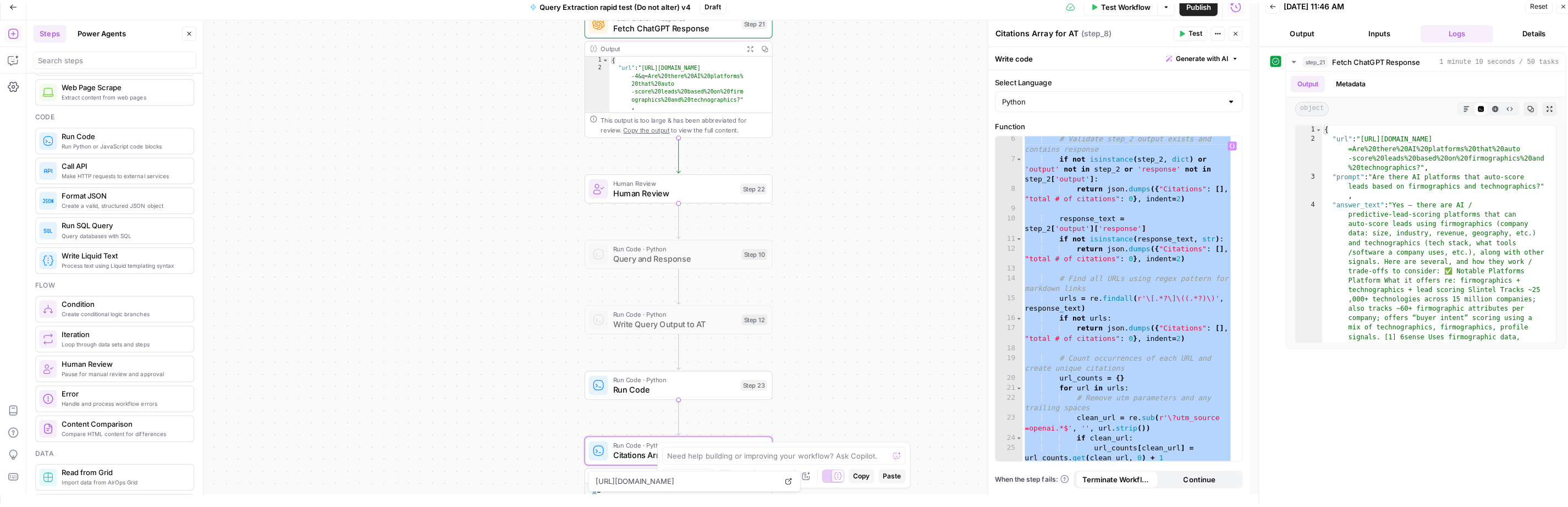
scroll to position [0, 0]
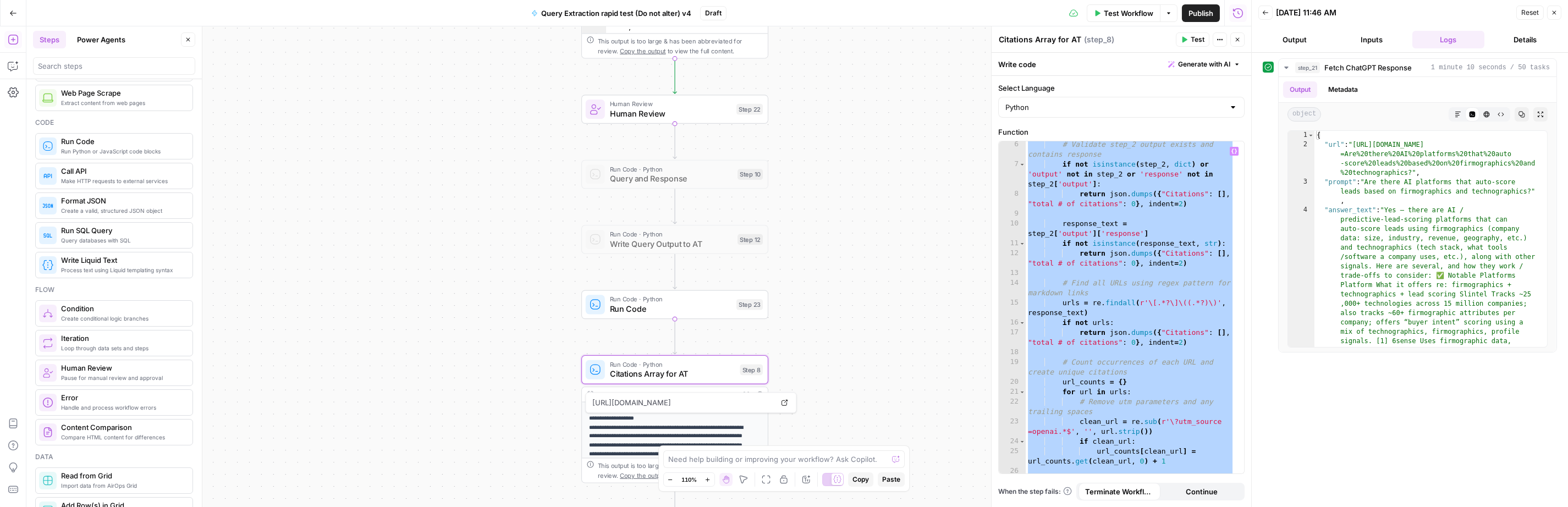
drag, startPoint x: 849, startPoint y: 359, endPoint x: 841, endPoint y: 359, distance: 8.0
click at [849, 359] on div "Workflow Set Inputs Inputs Fetch ChatGPT Response Fetch ChatGPT Response Step 2…" at bounding box center [639, 267] width 1225 height 481
drag, startPoint x: 12, startPoint y: 67, endPoint x: 9, endPoint y: 78, distance: 11.4
click at [12, 67] on icon "button" at bounding box center [13, 66] width 11 height 11
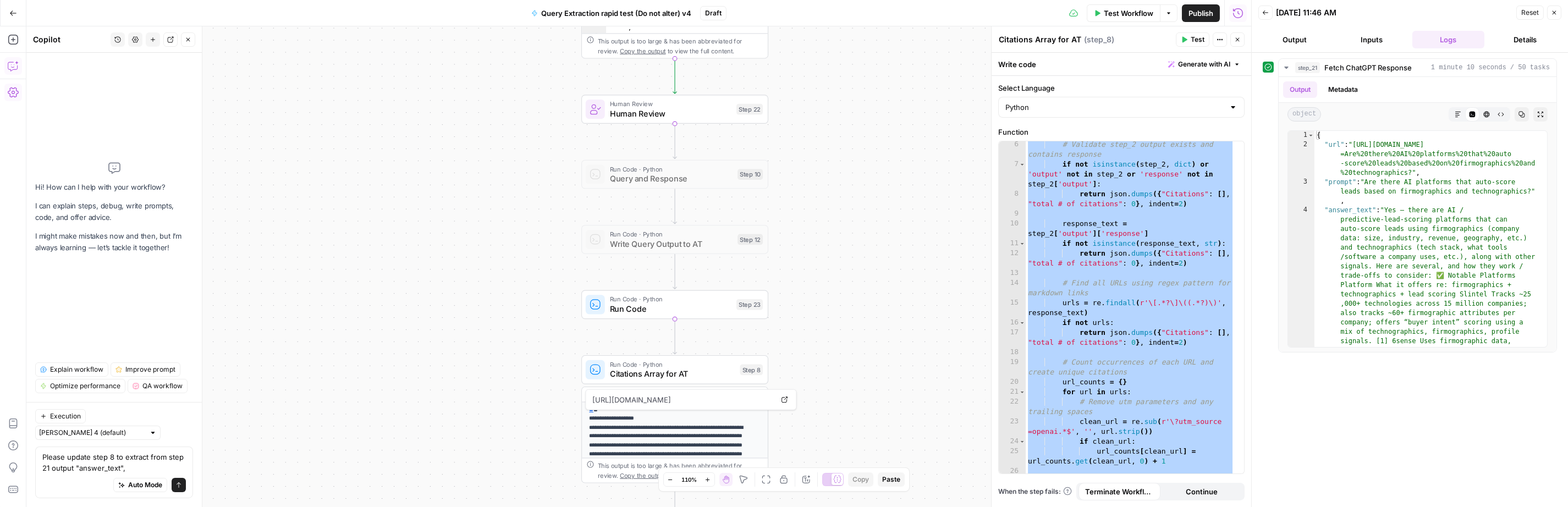
click at [151, 458] on textarea "Please update step 8 to extract from step 21 output "answer_text"," at bounding box center [114, 462] width 143 height 22
click at [150, 460] on textarea "Please update step 8 to extract from step 21 output "answer_text"," at bounding box center [114, 462] width 143 height 22
drag, startPoint x: 176, startPoint y: 457, endPoint x: 193, endPoint y: 464, distance: 18.4
click at [176, 457] on textarea "Please update step 8 to extract each "url" that is "cited:"true" from step 21 o…" at bounding box center [114, 456] width 143 height 33
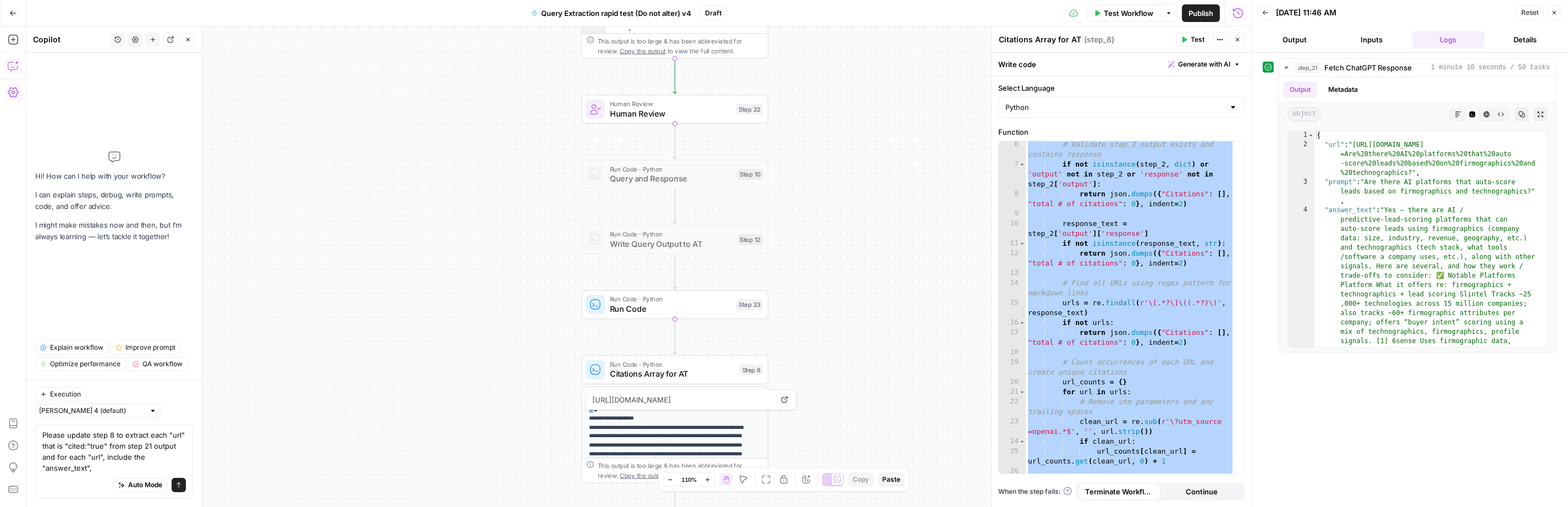
click at [121, 468] on textarea "Please update step 8 to extract each "url" that is "cited:"true" from step 21 o…" at bounding box center [114, 451] width 143 height 44
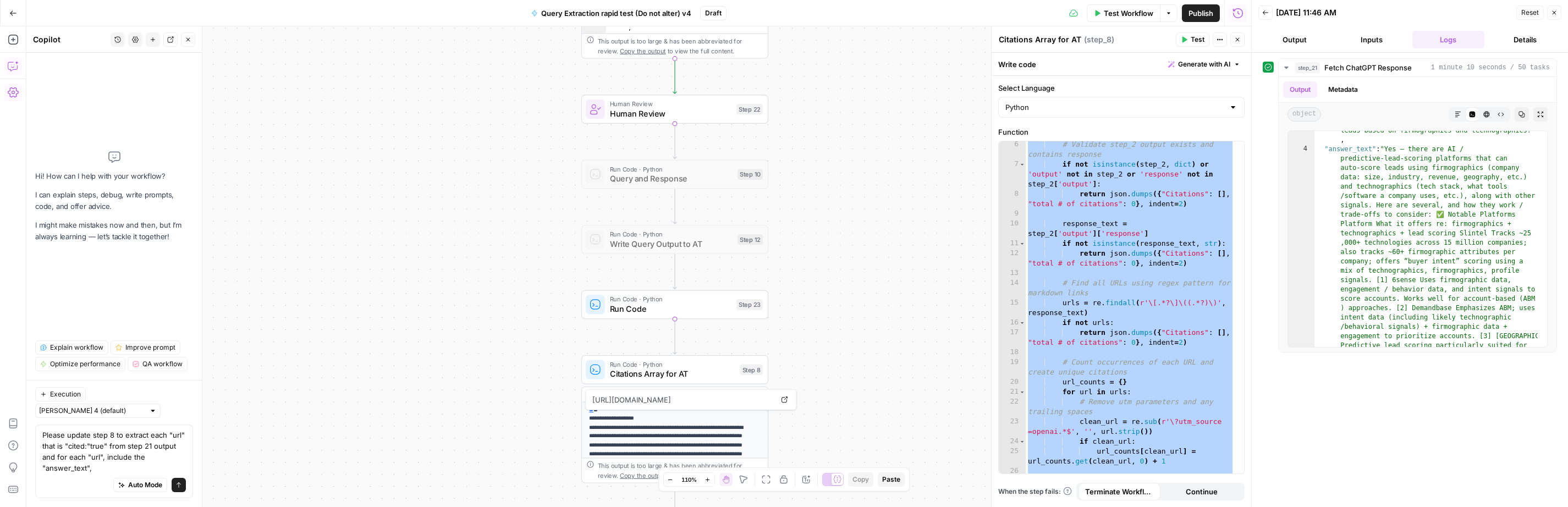
scroll to position [58, 0]
click at [1129, 114] on icon "button" at bounding box center [1540, 114] width 7 height 7
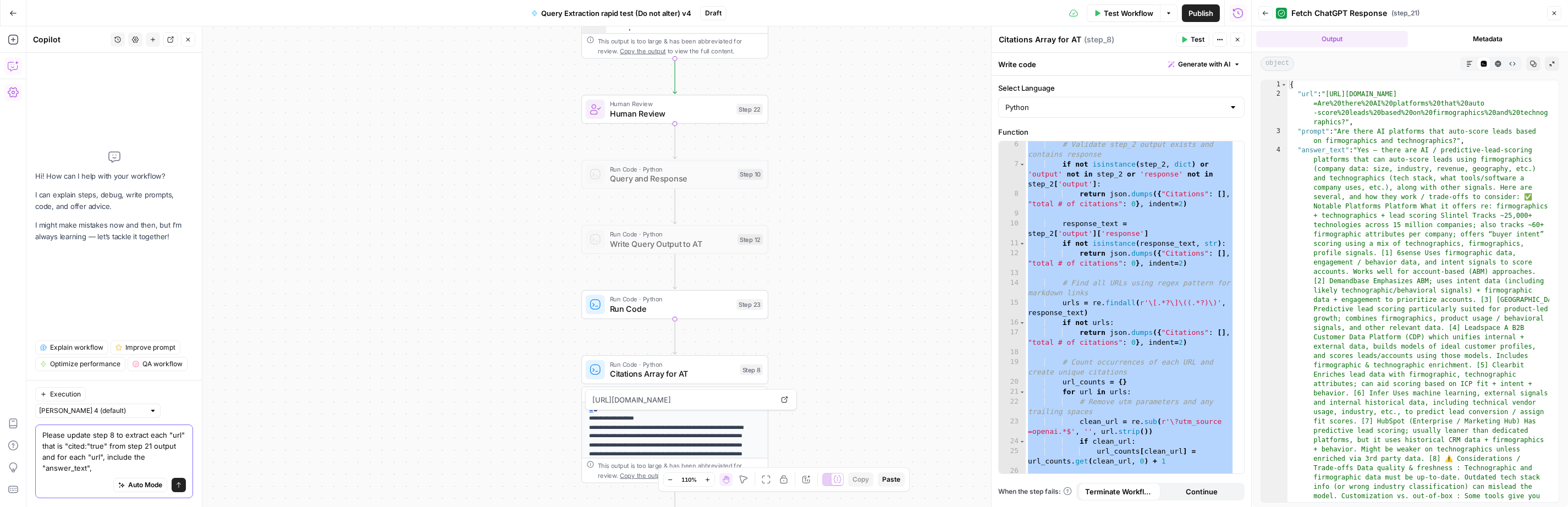
click at [116, 466] on textarea "Please update step 8 to extract each "url" that is "cited:"true" from step 21 o…" at bounding box center [114, 451] width 143 height 44
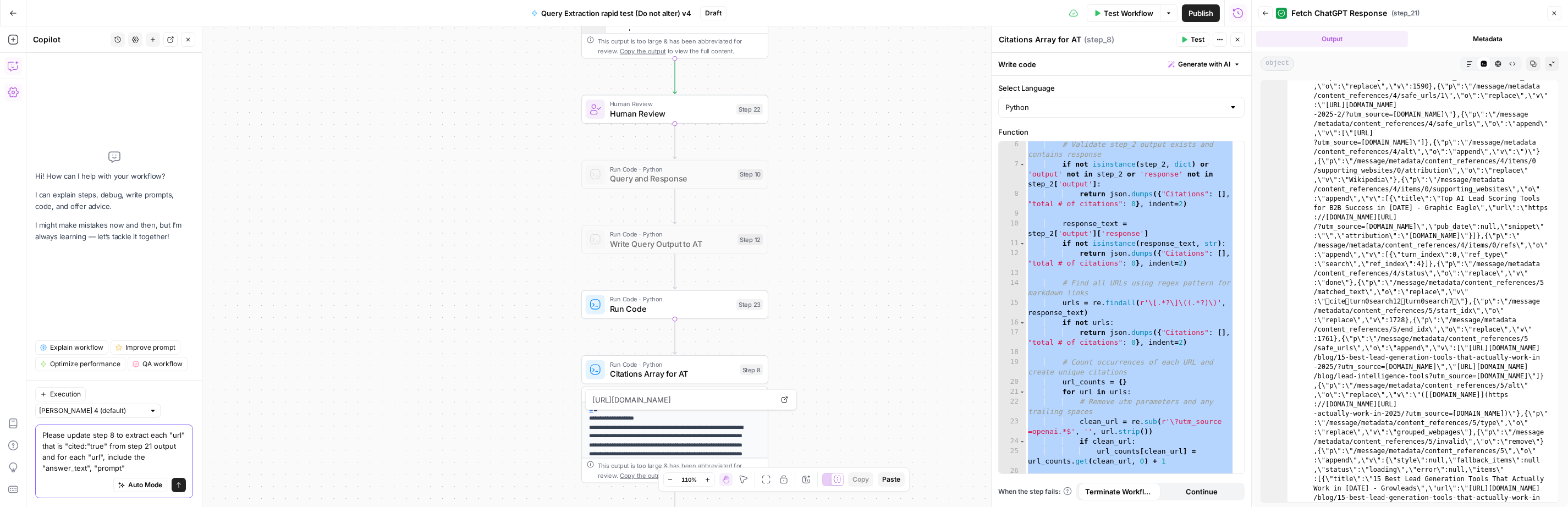
scroll to position [9327, 0]
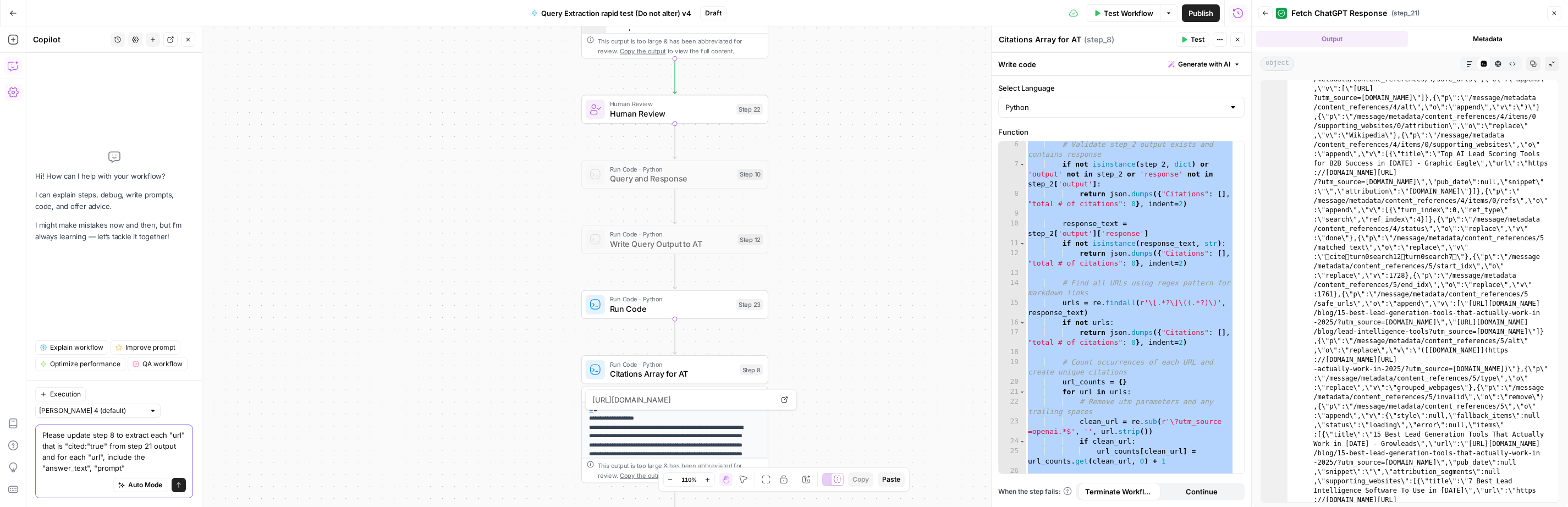
click at [167, 434] on textarea "Please update step 8 to extract each "url" that is "cited:"true" from step 21 o…" at bounding box center [114, 451] width 143 height 44
click at [106, 446] on textarea "Please update step 8 to extract each "url" that is "cited:"true" from step 21 o…" at bounding box center [114, 451] width 143 height 44
click at [127, 446] on textarea "Please update step 8 to extract each "url" that is "cited:"true" from step 21 o…" at bounding box center [114, 451] width 143 height 44
click at [136, 458] on textarea "Please update step 8 to extract each "url" that is "cited:"true" from "citation…" at bounding box center [114, 451] width 143 height 44
click at [147, 468] on textarea "Please update step 8 to extract each "url" that is "cited:"true" from "citation…" at bounding box center [114, 451] width 143 height 44
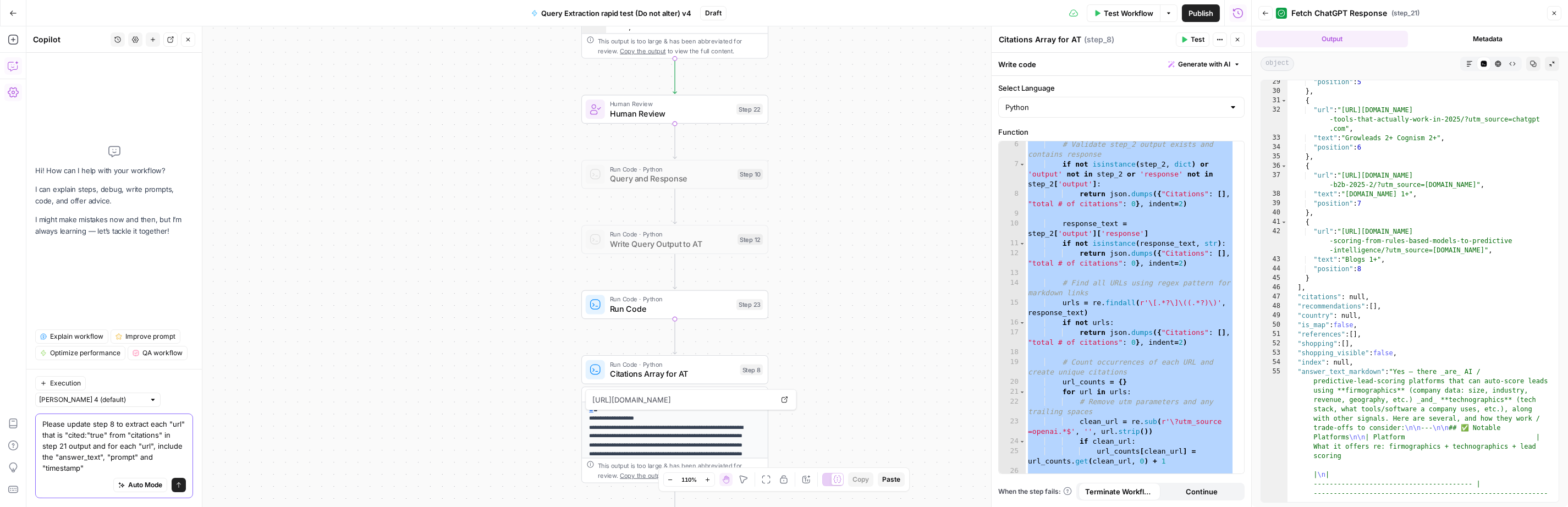
scroll to position [824, 0]
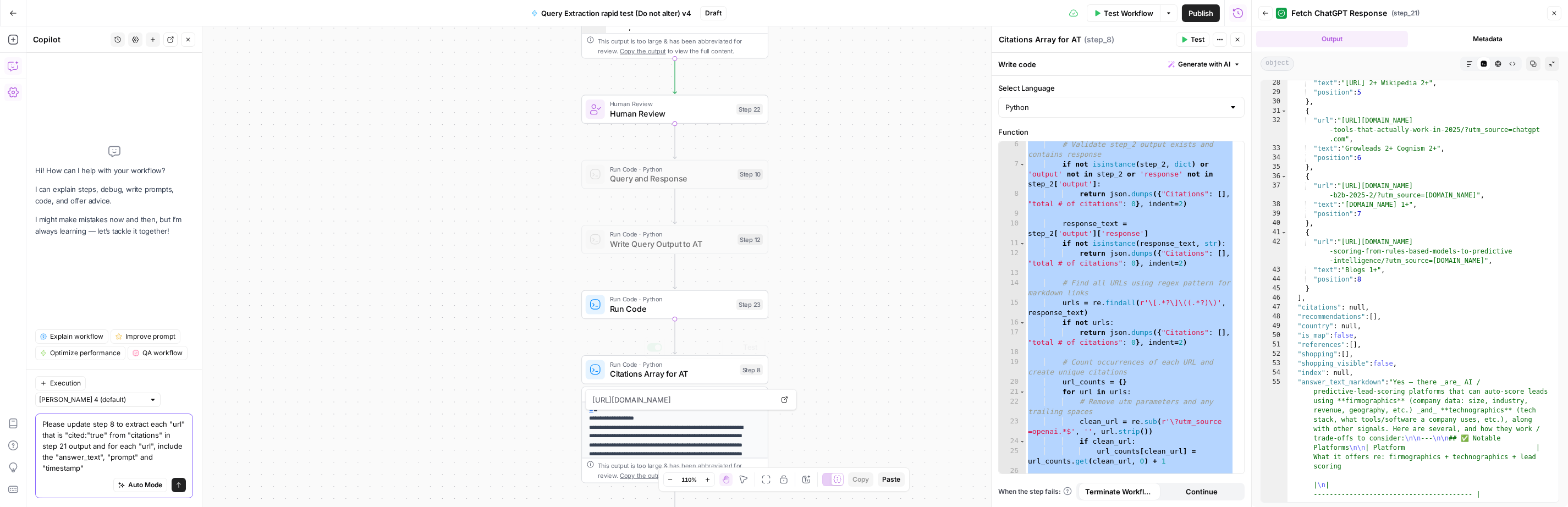
type textarea "Please update step 8 to extract each "url" that is "cited:"true" from "citation…"
drag, startPoint x: 1157, startPoint y: 366, endPoint x: 1133, endPoint y: 360, distance: 24.7
click at [1129, 366] on div "# Validate step_2 output exists and contains response if not isinstance ( step_…" at bounding box center [1130, 325] width 209 height 372
type textarea "**********"
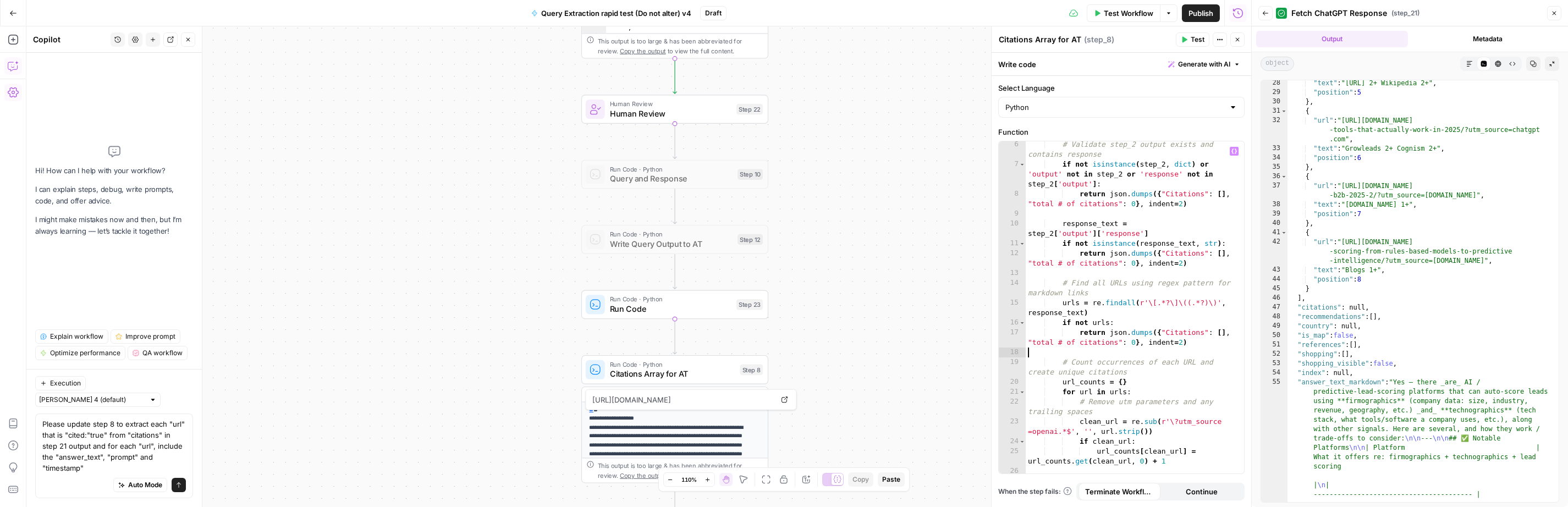
click at [1119, 355] on div "# Validate step_2 output exists and contains response if not isinstance ( step_…" at bounding box center [1130, 325] width 209 height 372
click at [1129, 150] on icon "button" at bounding box center [1234, 152] width 6 height 6
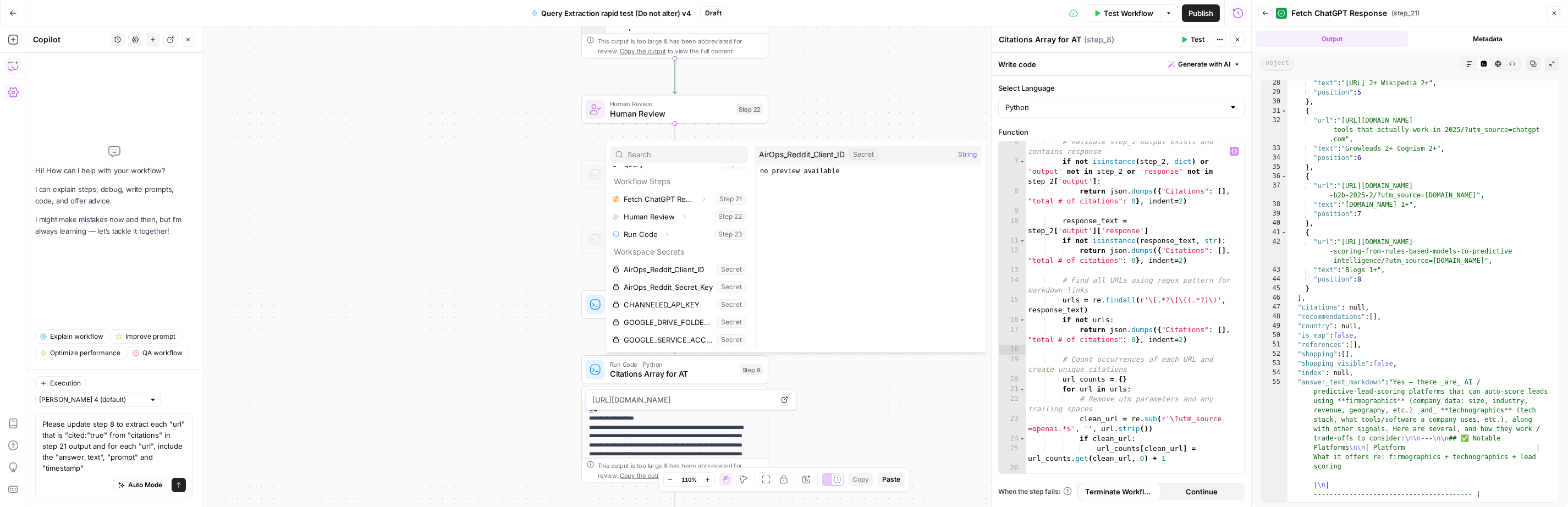
scroll to position [0, 0]
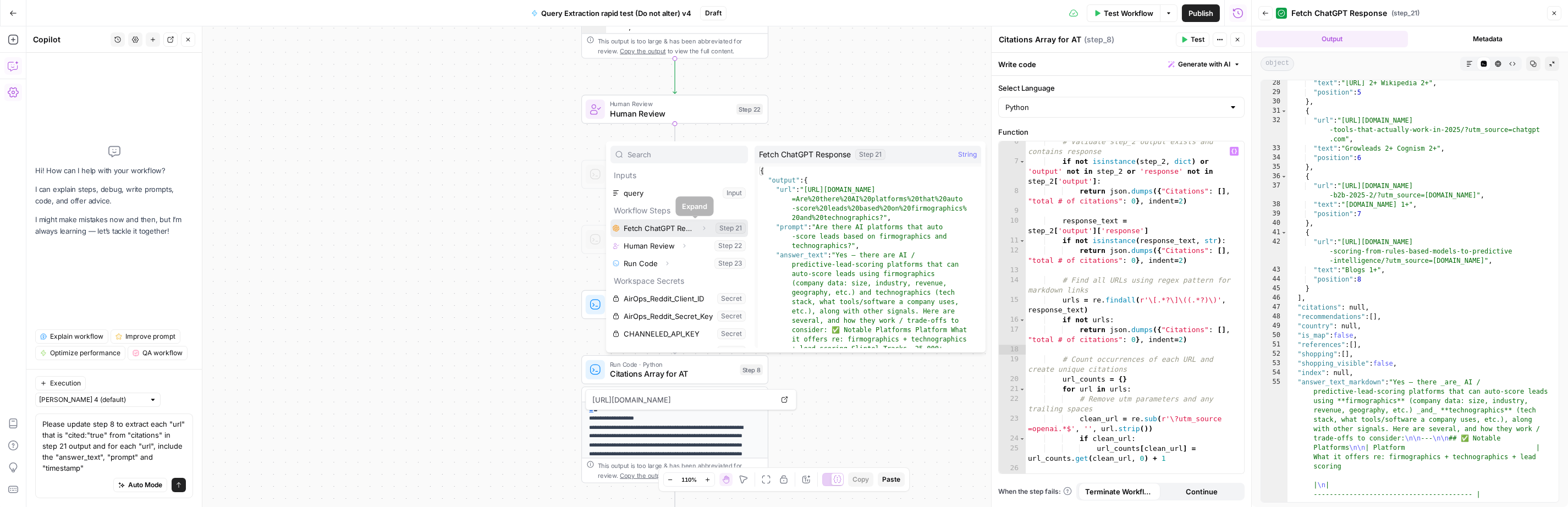
click at [701, 226] on icon "button" at bounding box center [704, 228] width 7 height 7
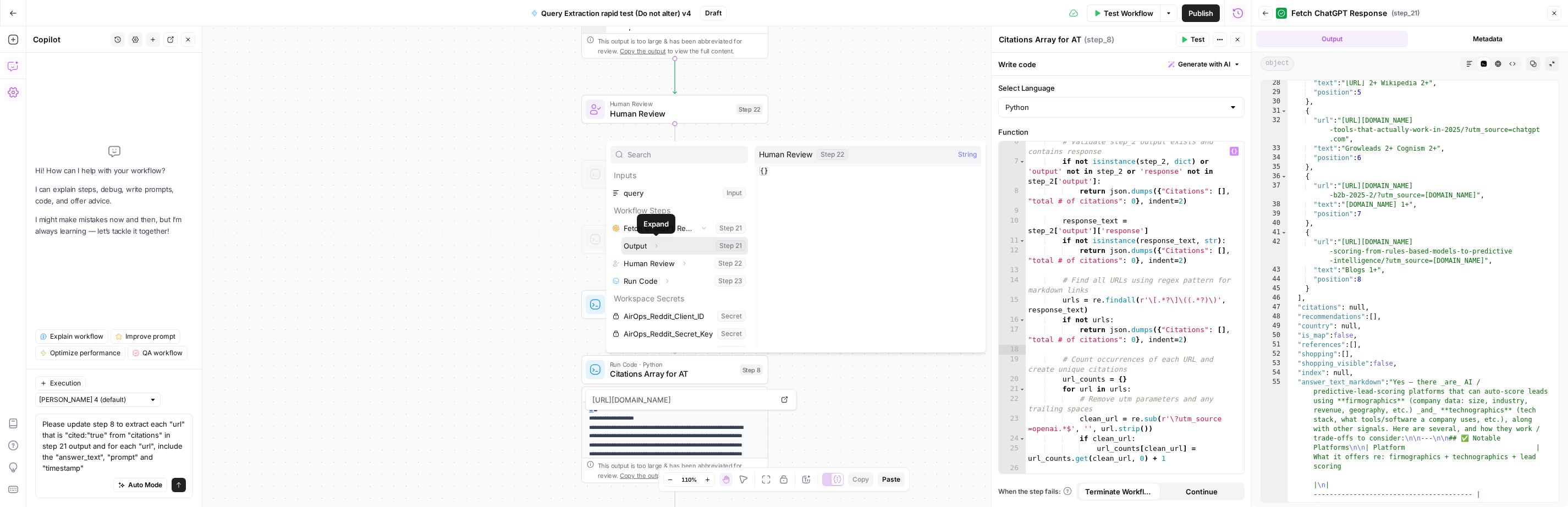
click at [657, 245] on icon "button" at bounding box center [656, 245] width 7 height 7
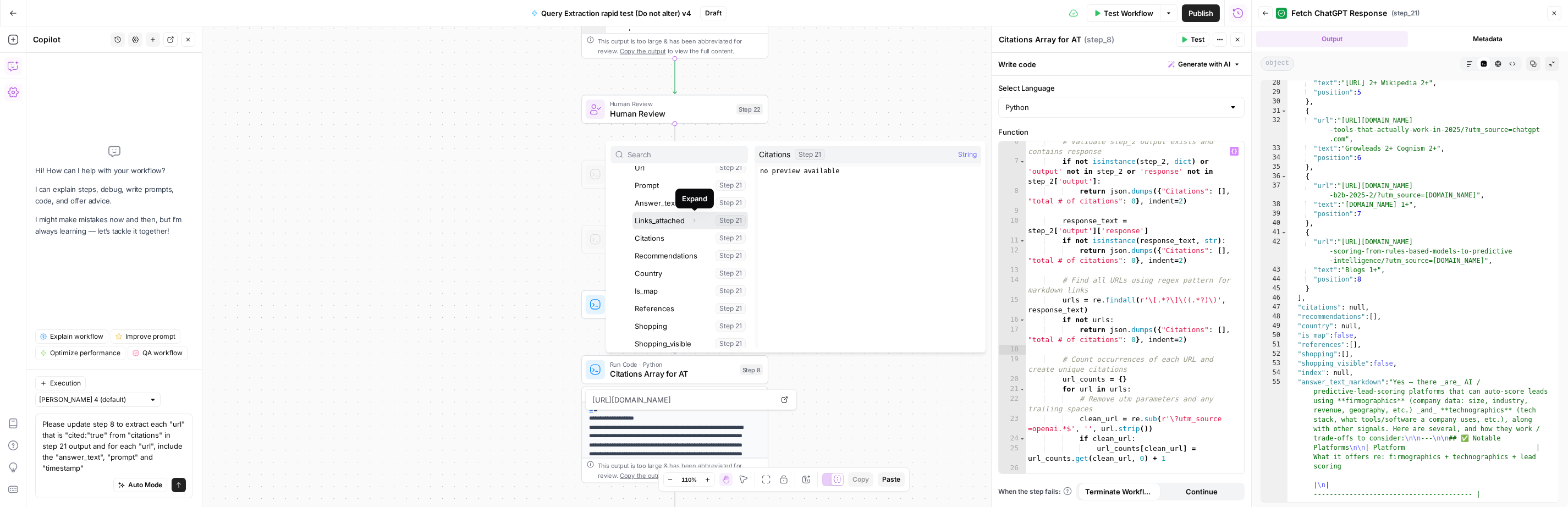
click at [697, 221] on span "Expand" at bounding box center [696, 221] width 1 height 1
click at [662, 270] on icon "button" at bounding box center [661, 269] width 7 height 7
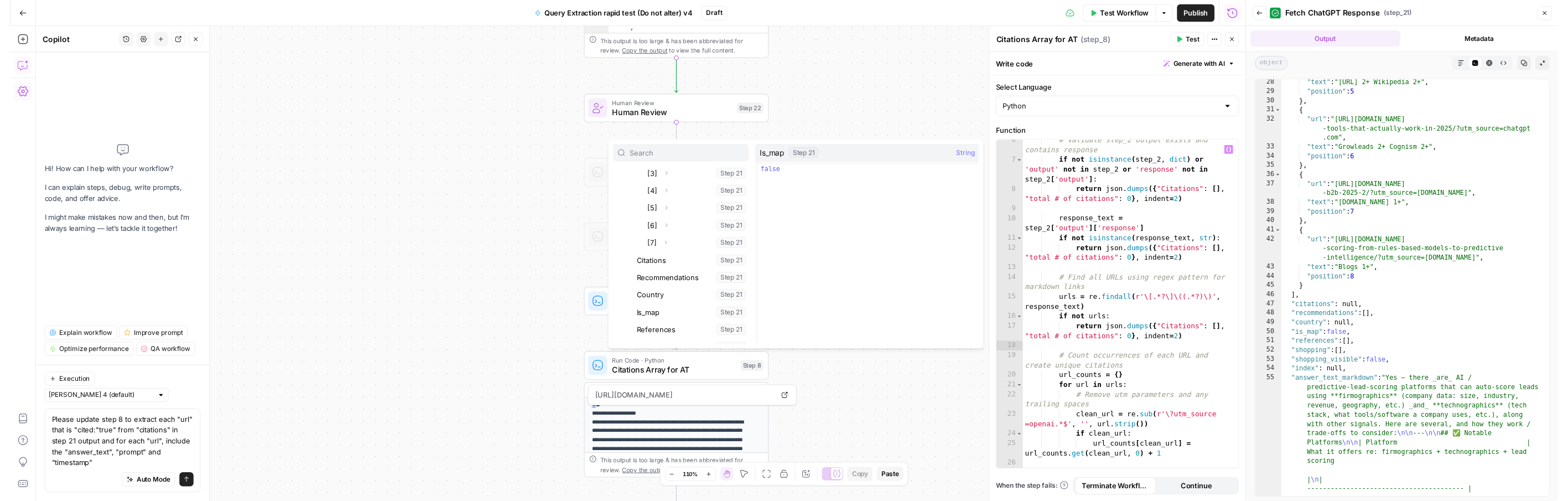
scroll to position [229, 0]
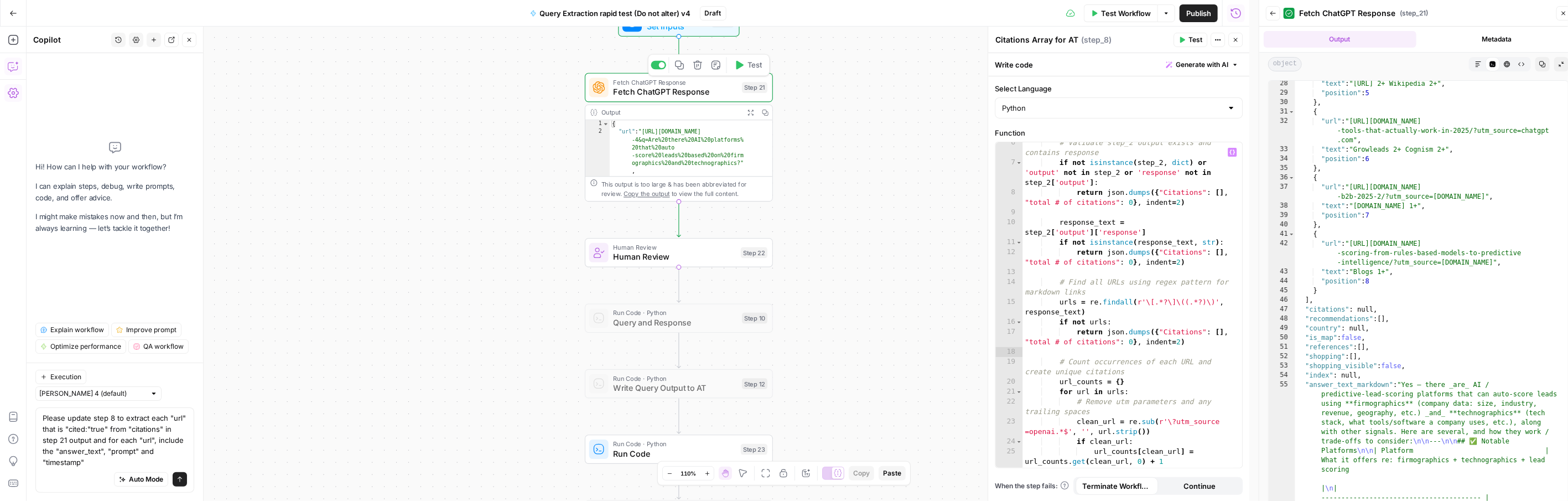
click at [745, 67] on button "Test" at bounding box center [748, 65] width 38 height 16
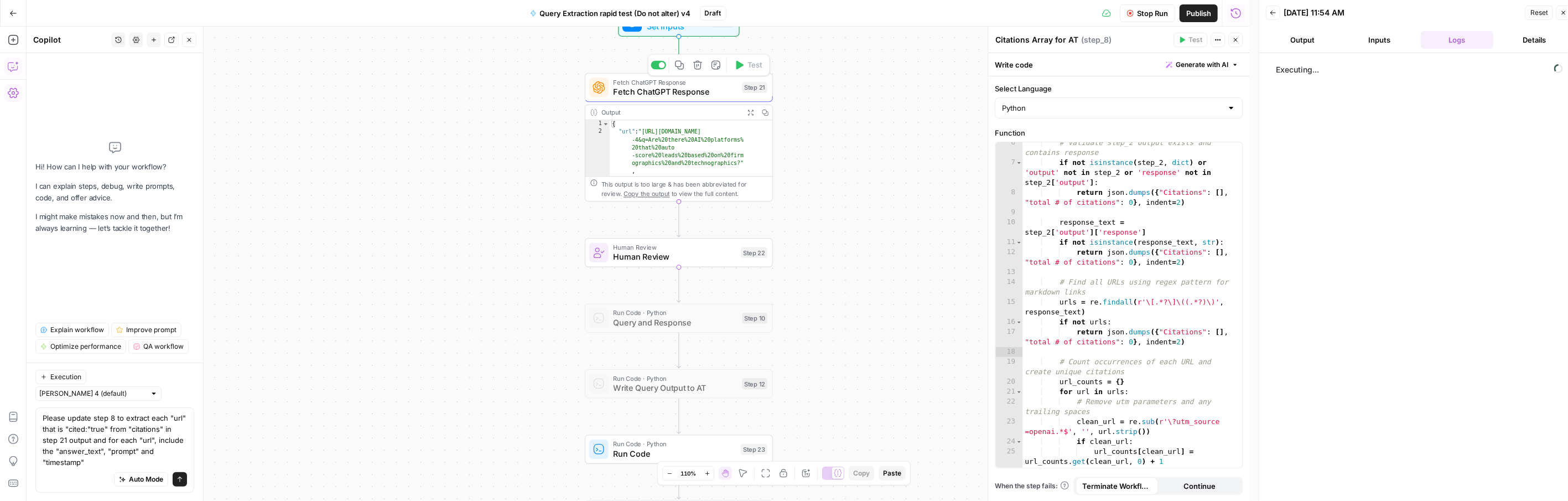
click at [705, 91] on span "Fetch ChatGPT Response" at bounding box center [675, 91] width 124 height 12
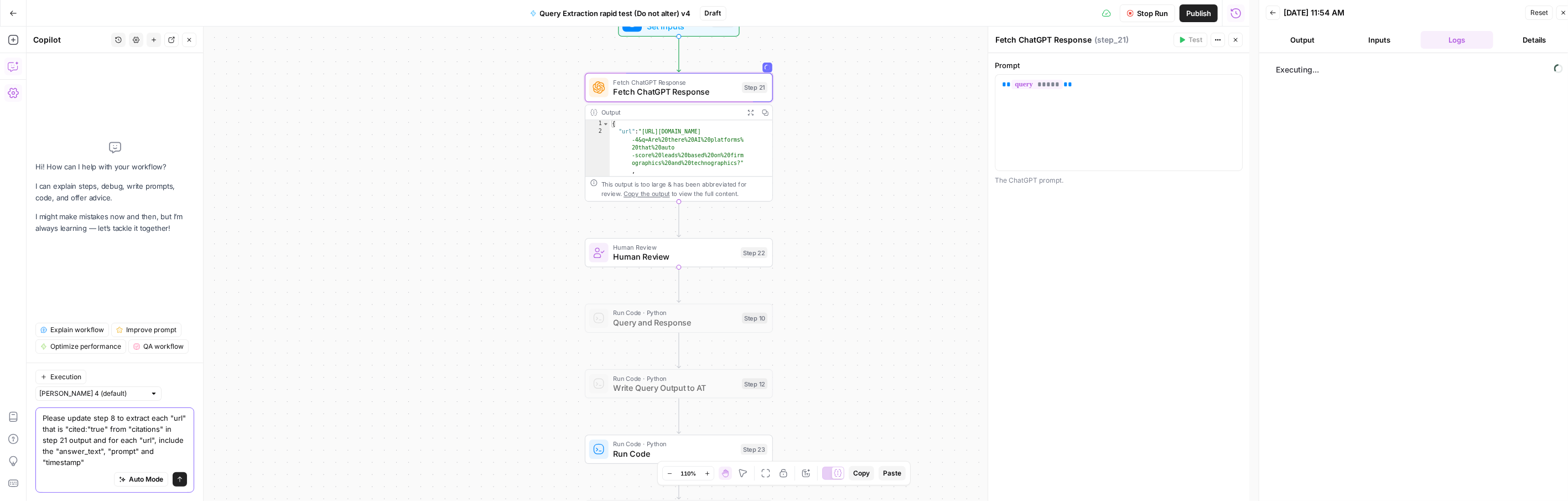
click at [105, 432] on textarea "Please update step 8 to extract each "url" that is "cited:"true" from "citation…" at bounding box center [115, 440] width 144 height 55
click at [101, 427] on textarea "Please update step 8 to extract each "url" that is "cited:"true" from "citation…" at bounding box center [115, 440] width 144 height 55
click at [105, 459] on textarea "Please update step 8 to extract each "url" that is "cited:"true" from "citation…" at bounding box center [115, 440] width 144 height 55
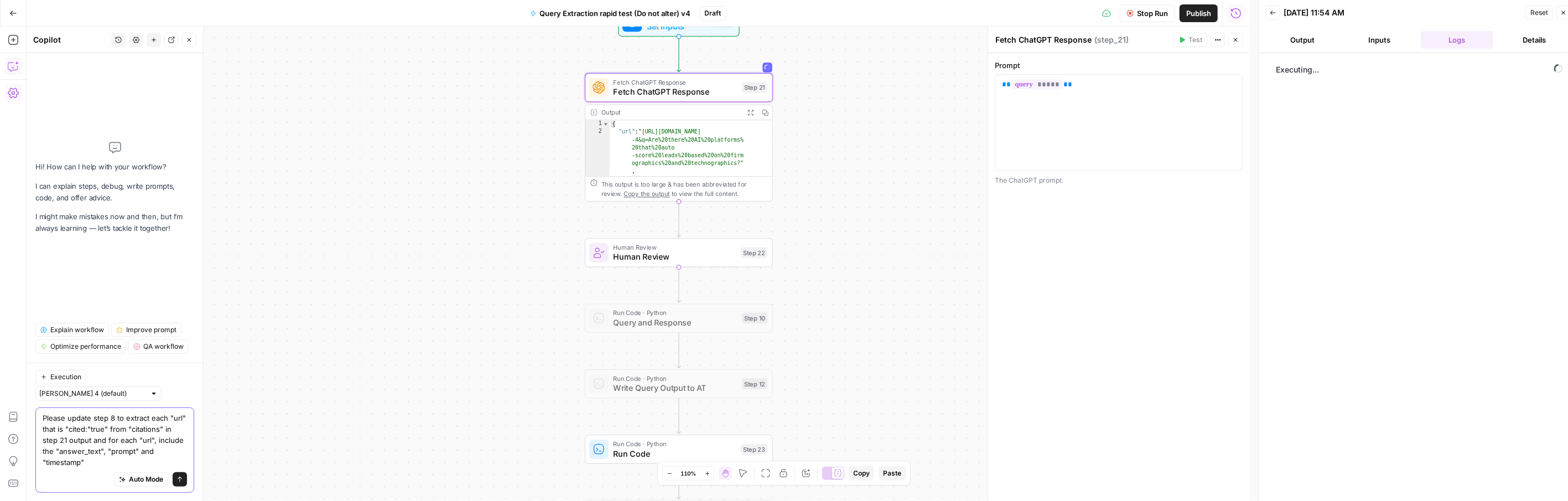
click at [137, 453] on textarea "Please update step 8 to extract each "url" that is "cited:"true" from "citation…" at bounding box center [115, 440] width 144 height 55
click at [97, 461] on textarea "Please update step 8 to extract each "url" that is "cited:"true" from "citation…" at bounding box center [115, 440] width 144 height 55
drag, startPoint x: 138, startPoint y: 451, endPoint x: 161, endPoint y: 452, distance: 23.0
click at [161, 452] on textarea "Please update step 8 to extract each "url" that is "cited:"true" from "citation…" at bounding box center [115, 440] width 144 height 55
click at [185, 458] on textarea "Please update step 8 to extract each "url" that is "cited:"true" from "citation…" at bounding box center [115, 445] width 144 height 45
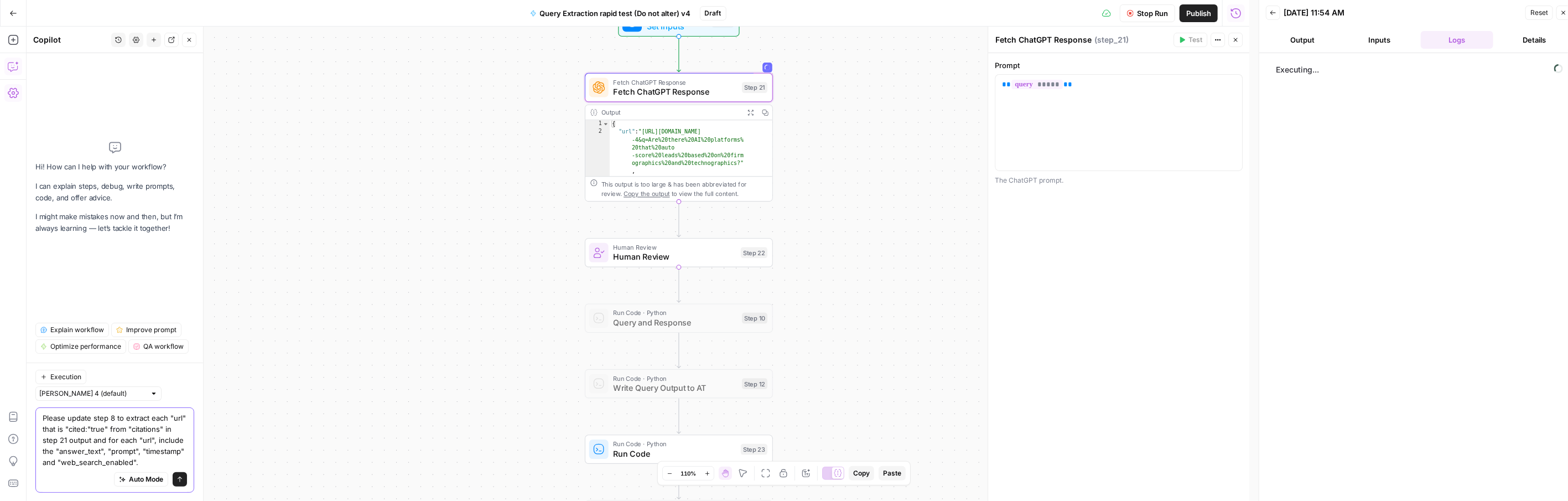
type textarea "Please update step 8 to extract each "url" that is "cited:"true" from "citation…"
click at [749, 112] on icon "button" at bounding box center [750, 112] width 7 height 7
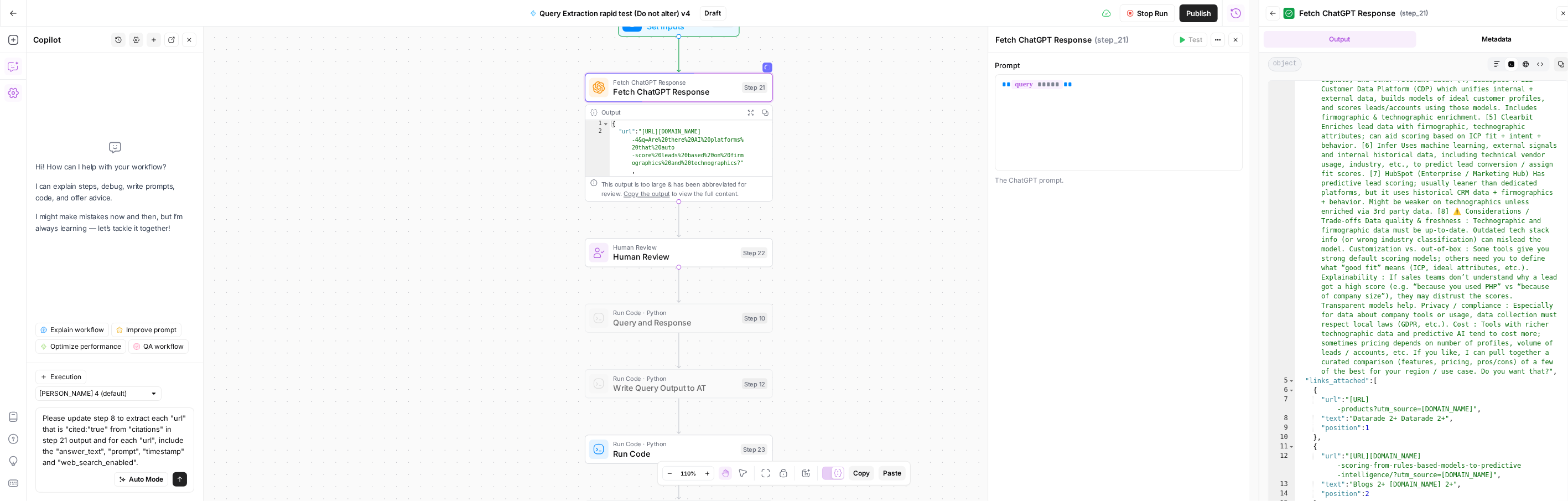
scroll to position [426, 0]
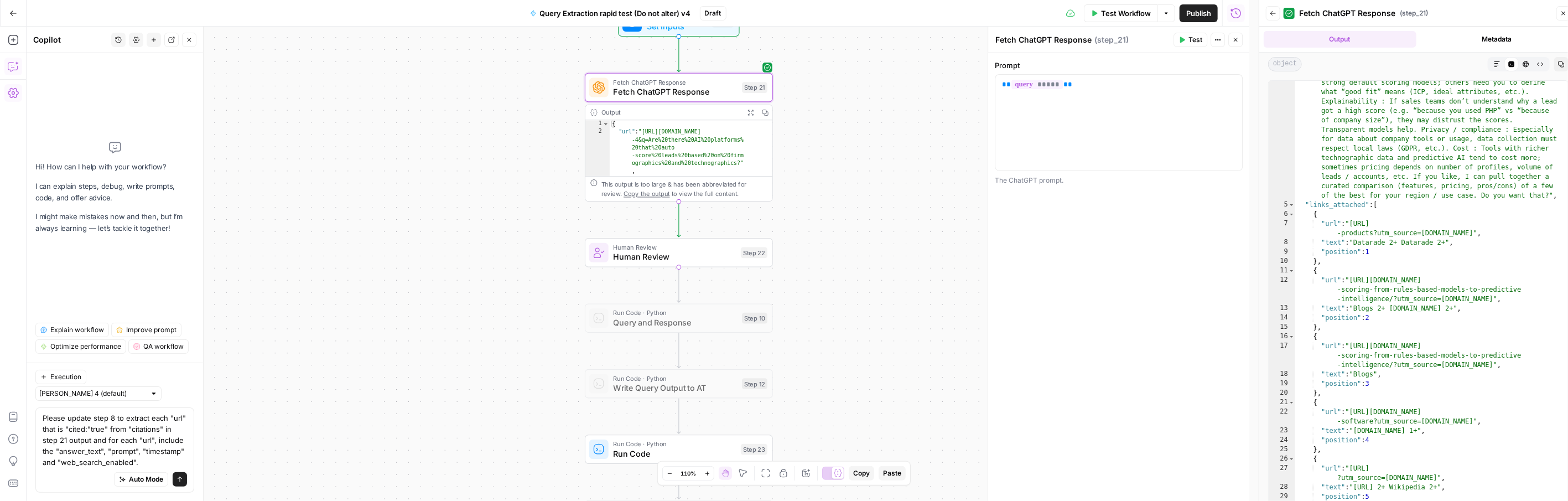
click at [748, 111] on icon "button" at bounding box center [750, 112] width 7 height 7
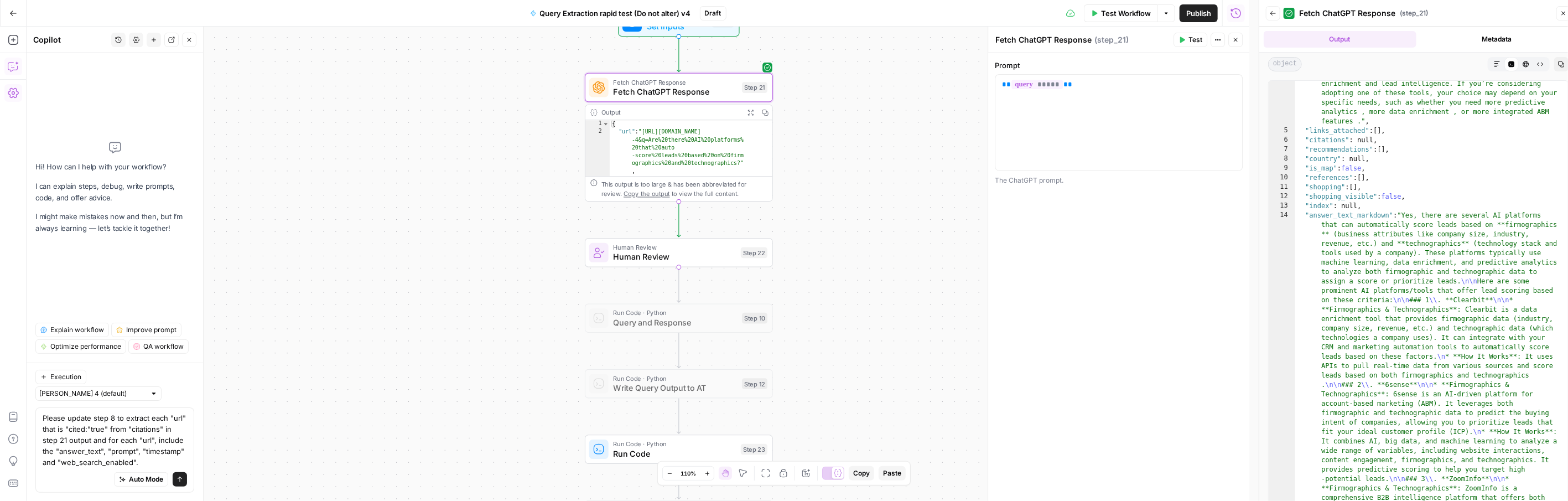
scroll to position [1056, 0]
click at [1048, 146] on div "** ***** **" at bounding box center [1119, 122] width 246 height 96
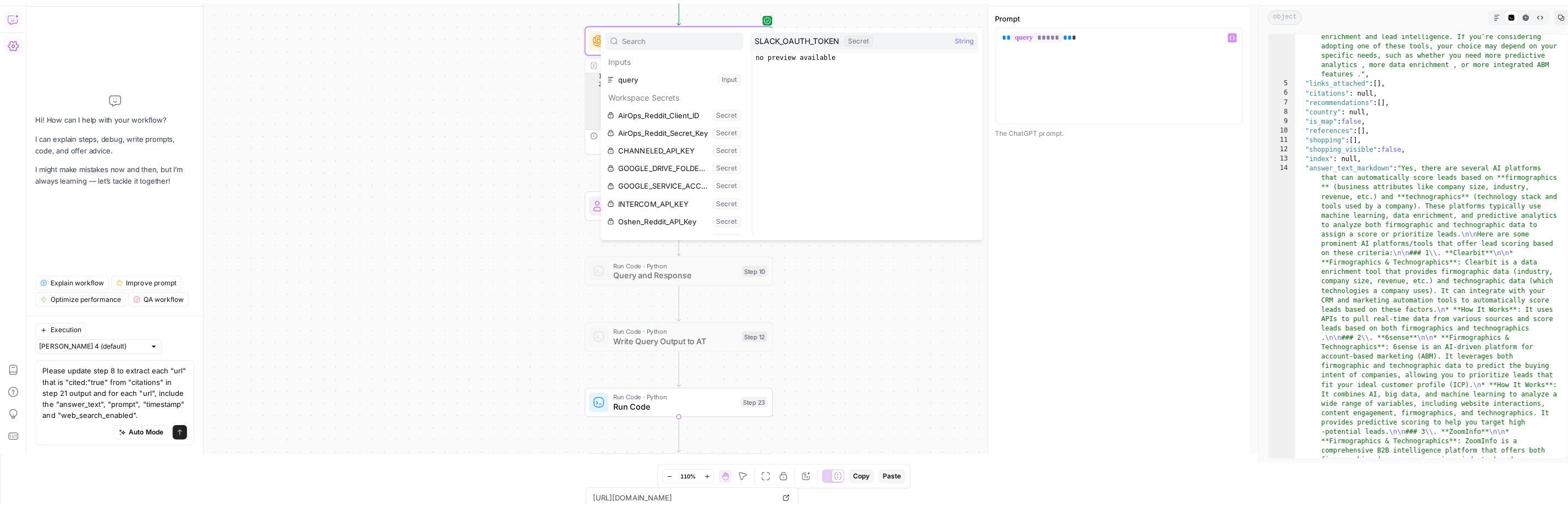
scroll to position [0, 0]
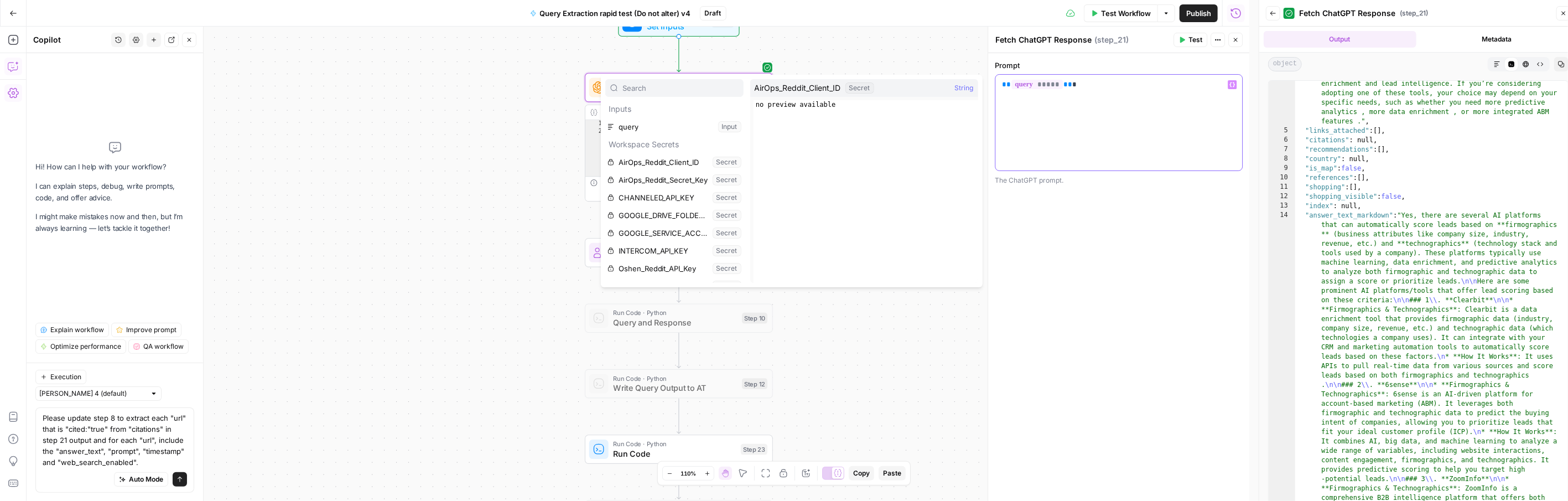
click at [1118, 143] on div "** ***** ** *" at bounding box center [1119, 122] width 246 height 96
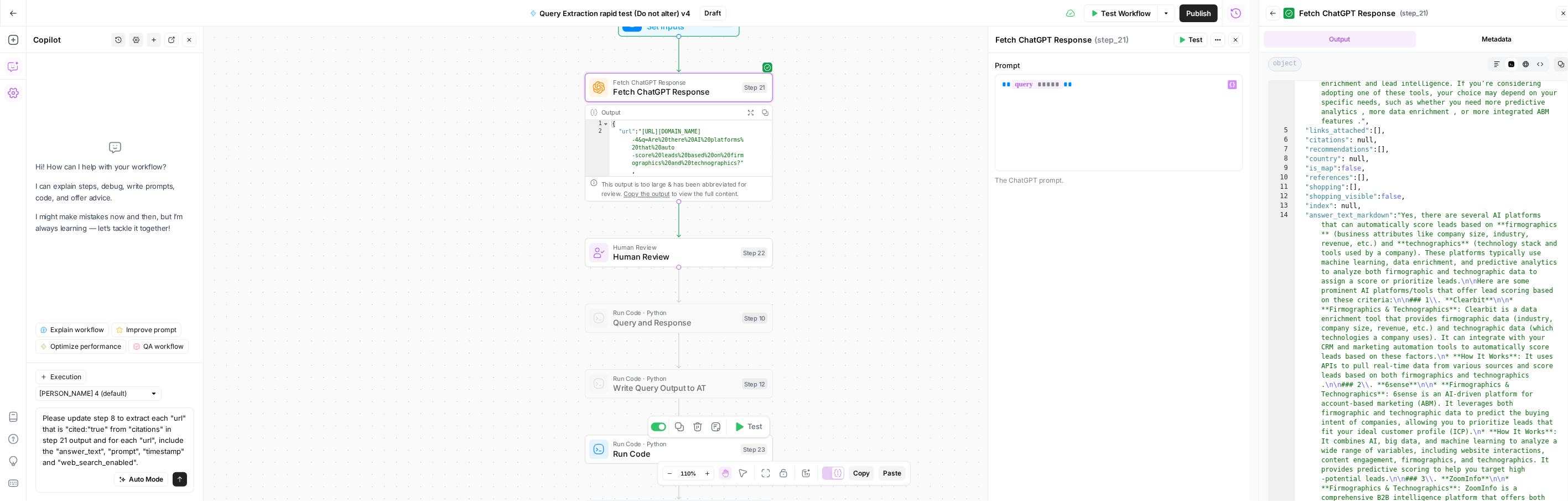
click at [630, 443] on span "Run Code · Python" at bounding box center [675, 444] width 123 height 10
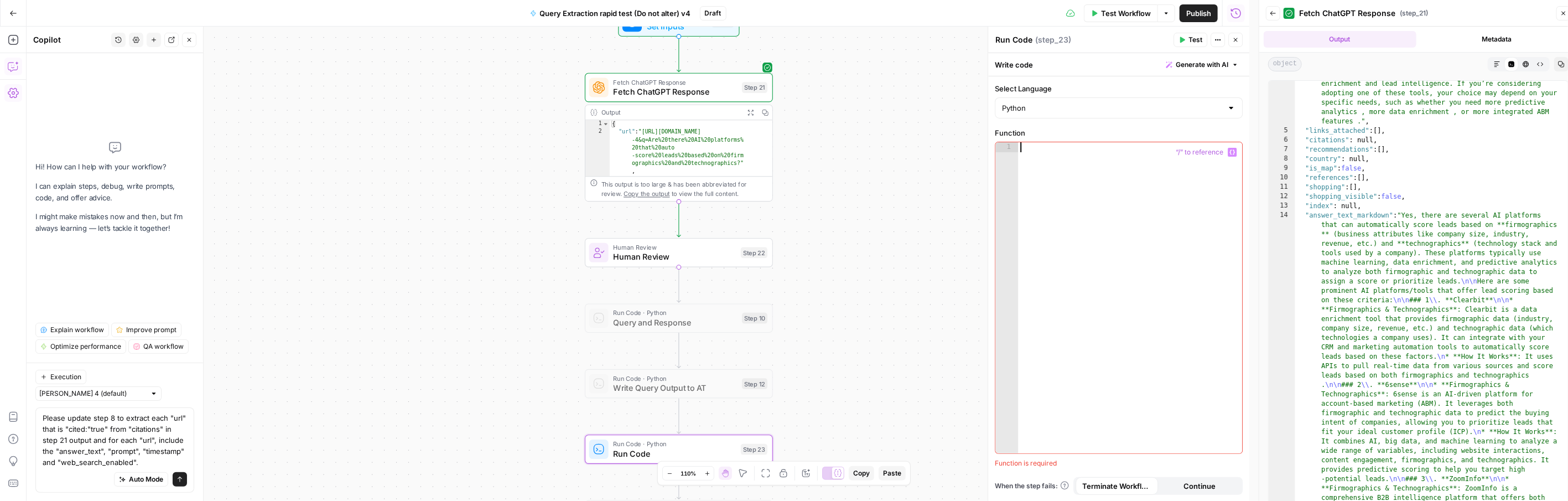
click at [1103, 306] on div at bounding box center [1130, 307] width 224 height 330
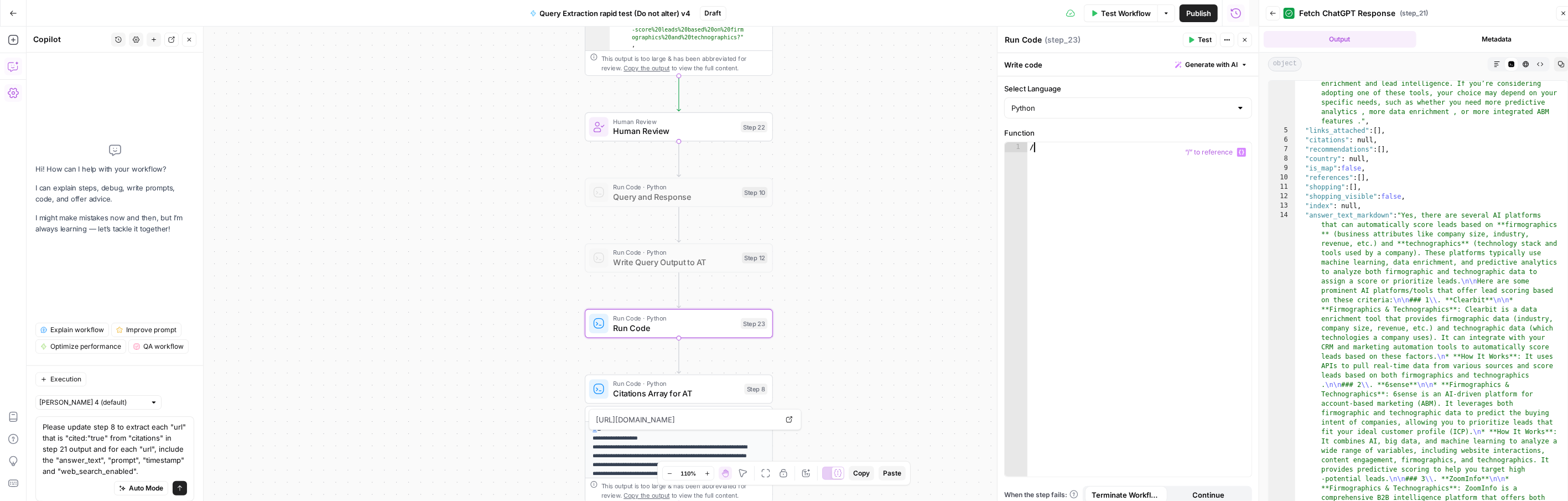
type textarea "*"
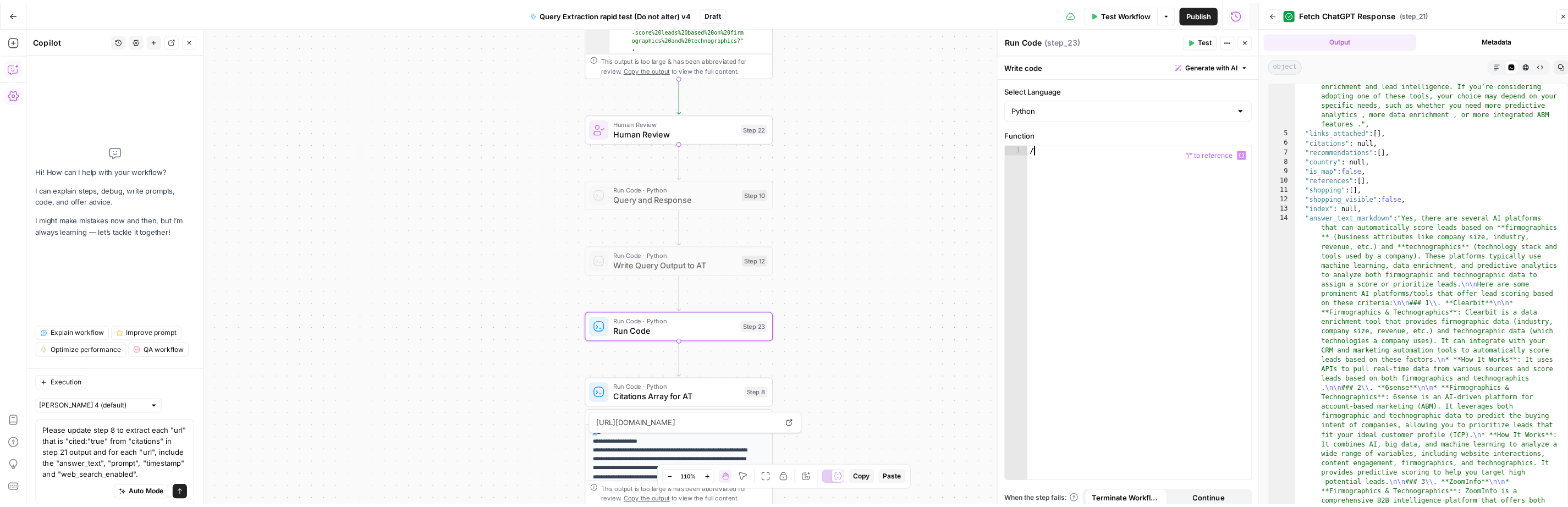
scroll to position [0, 2]
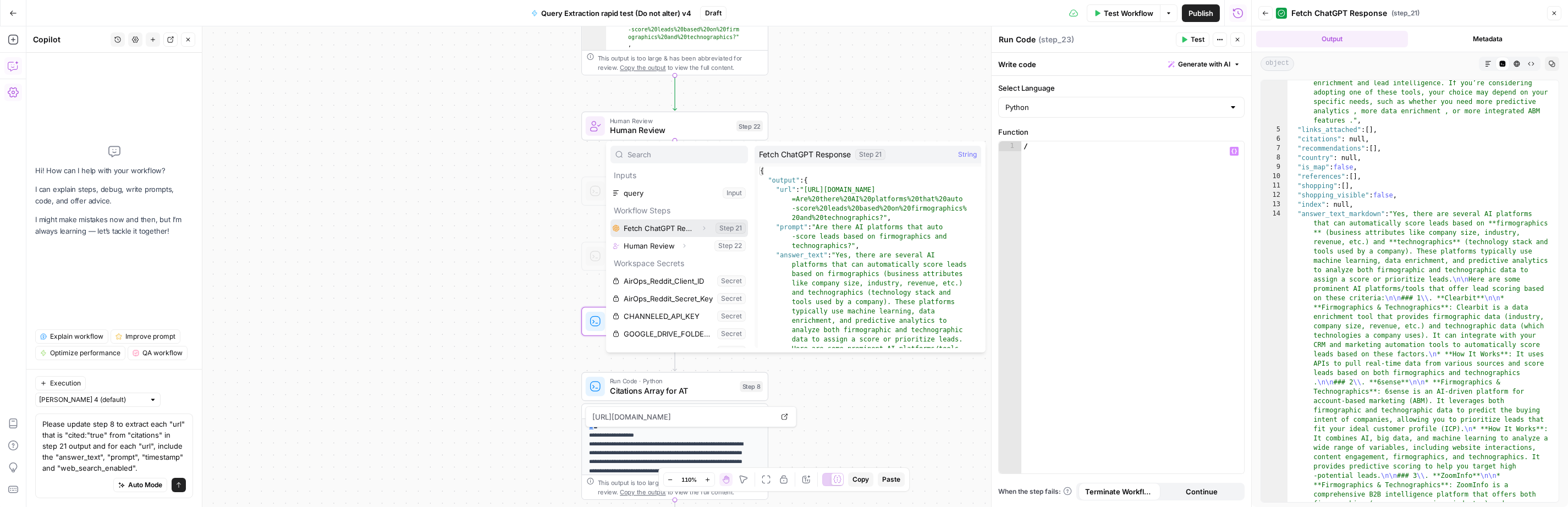
click at [701, 225] on icon "button" at bounding box center [704, 228] width 7 height 7
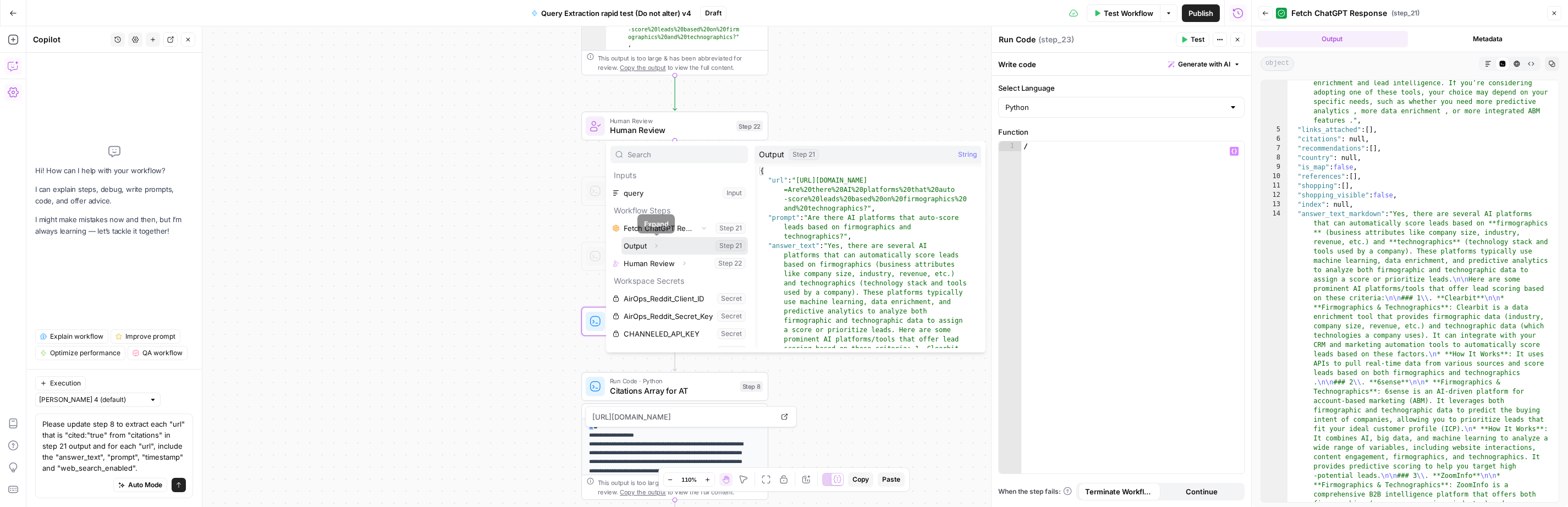
click at [657, 246] on icon "button" at bounding box center [656, 245] width 7 height 7
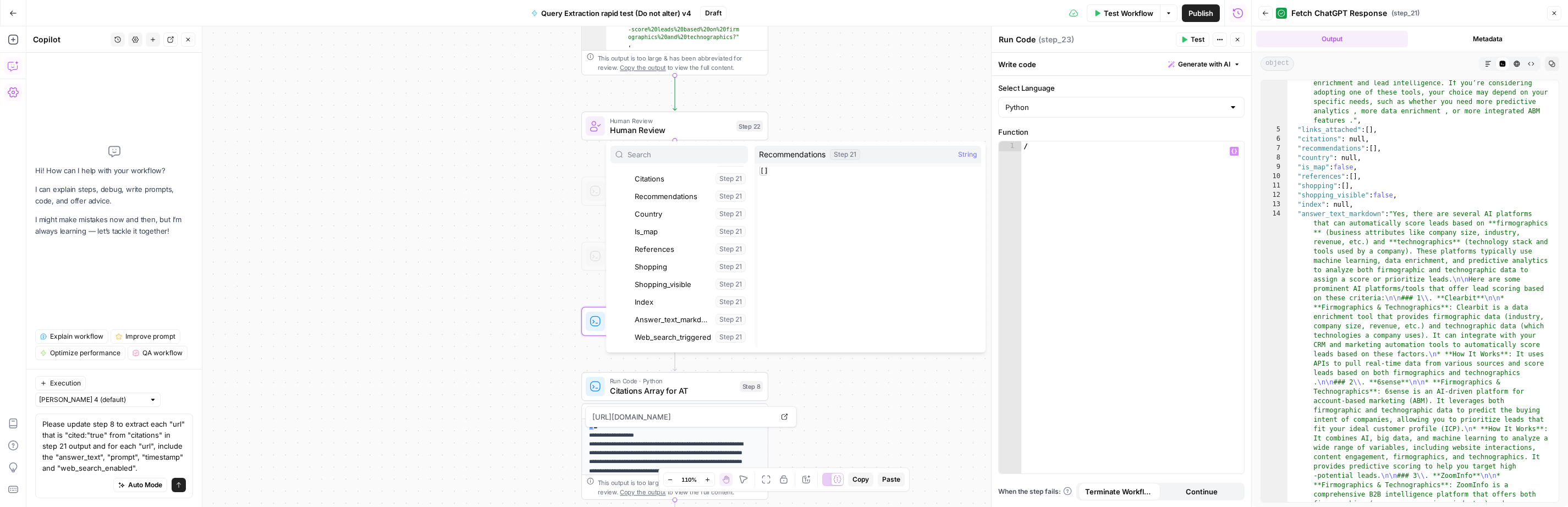
scroll to position [153, 0]
click at [10, 39] on icon "button" at bounding box center [13, 40] width 11 height 11
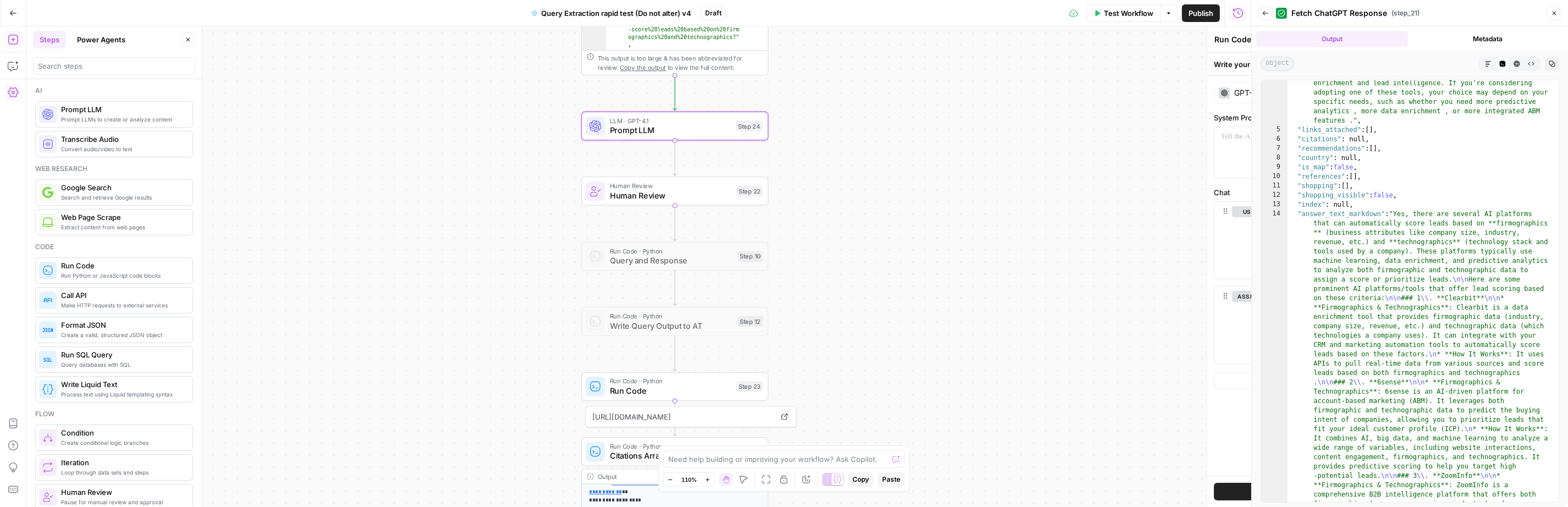
type textarea "Prompt LLM"
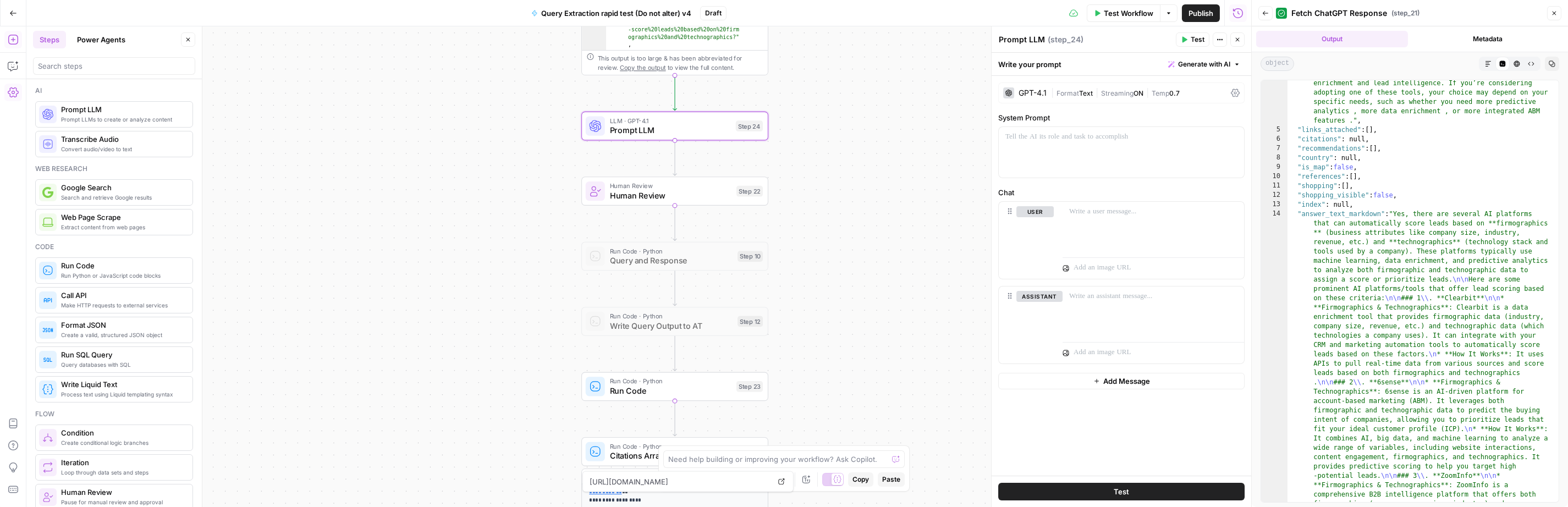
click at [1129, 96] on span "Temp" at bounding box center [1160, 93] width 18 height 8
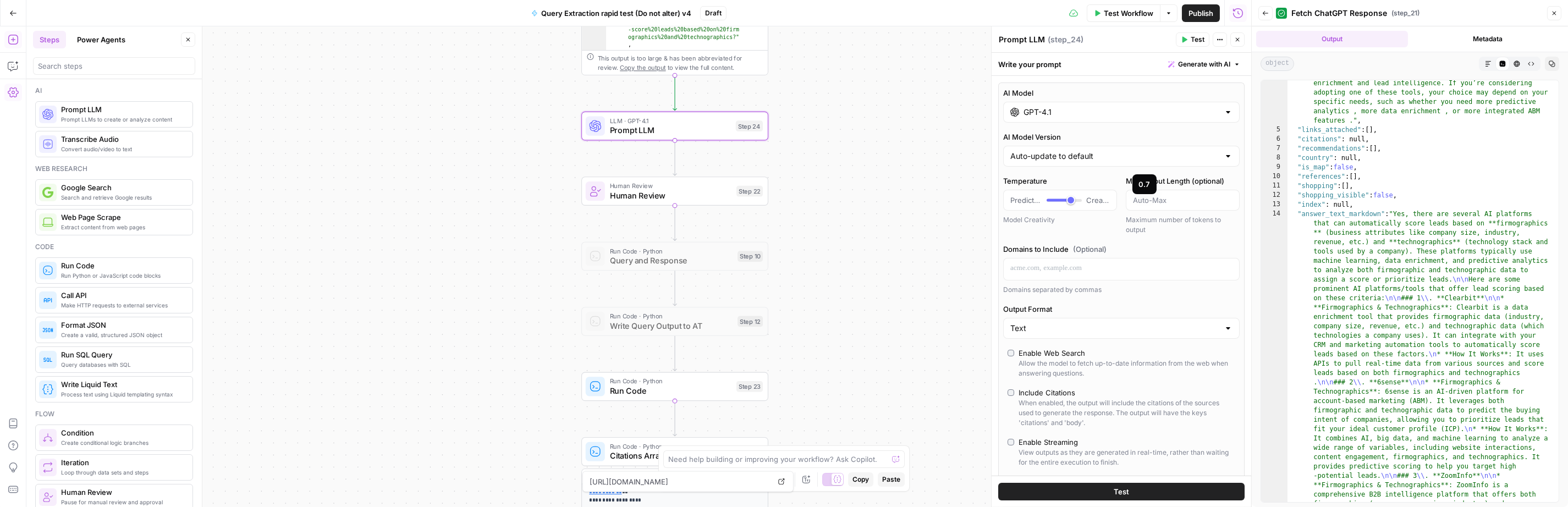
click at [1070, 202] on div at bounding box center [1064, 201] width 35 height 11
type input "***"
drag, startPoint x: 1066, startPoint y: 202, endPoint x: 1078, endPoint y: 202, distance: 12.0
click at [1078, 202] on div at bounding box center [1064, 201] width 35 height 11
click at [1041, 379] on div "Allow the model to fetch up-to-date information from the web when answering que…" at bounding box center [1127, 368] width 217 height 20
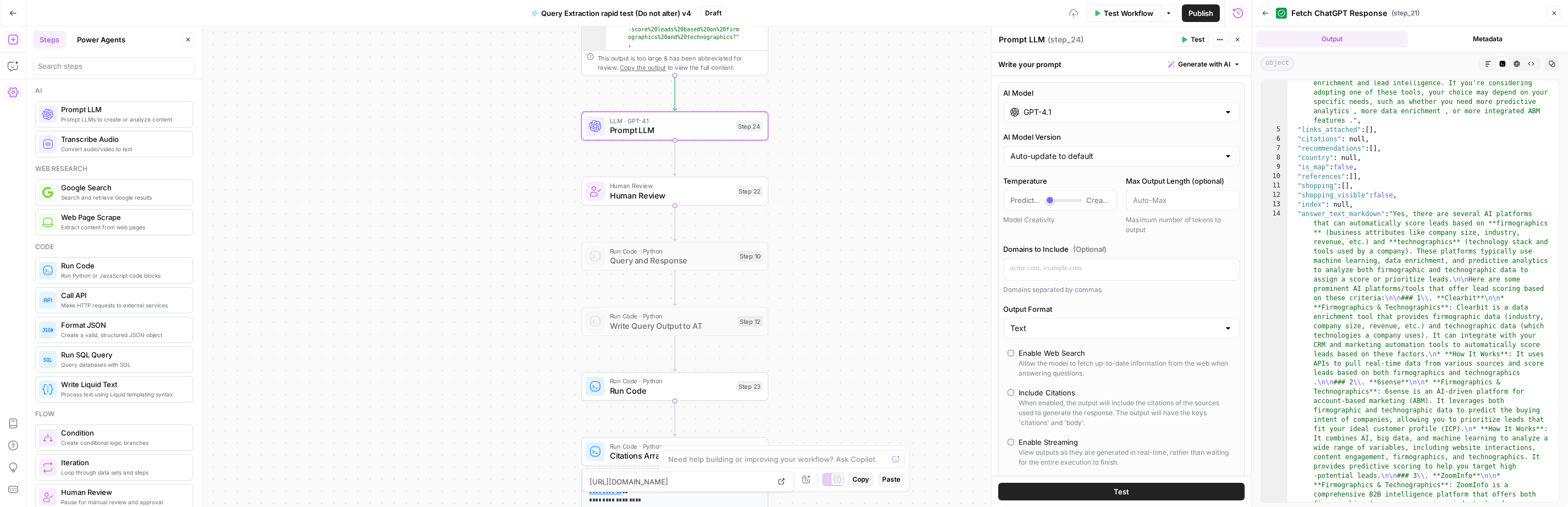
click at [1068, 399] on div "Include Citations" at bounding box center [1047, 393] width 57 height 11
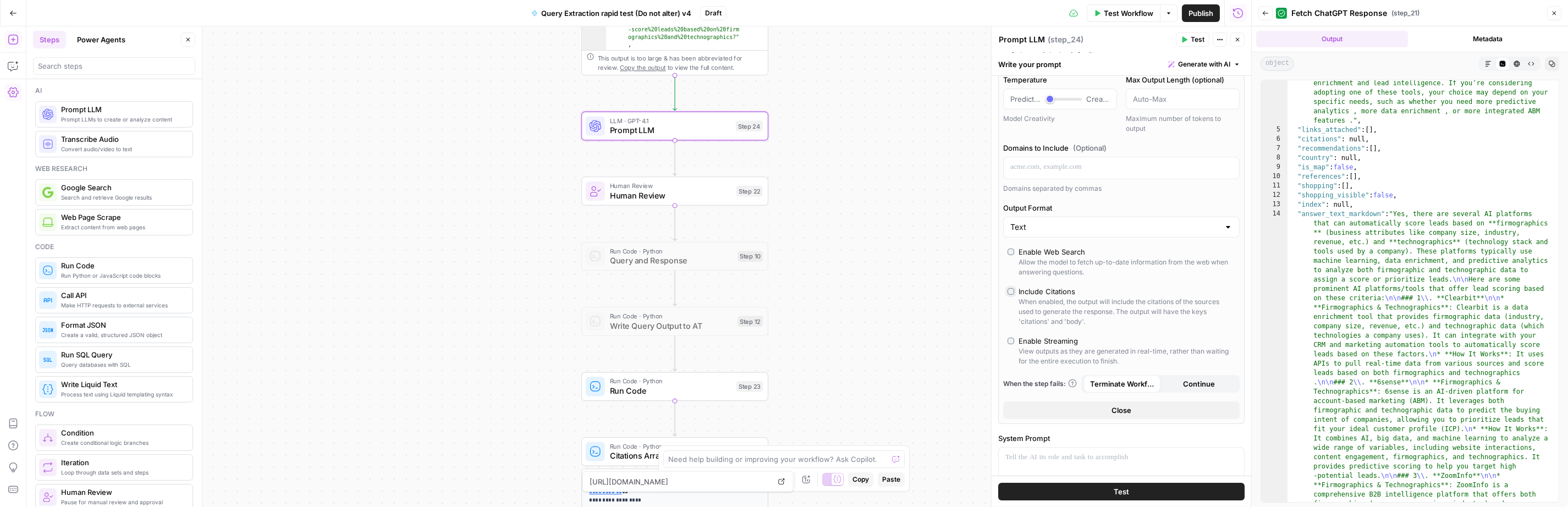
scroll to position [113, 0]
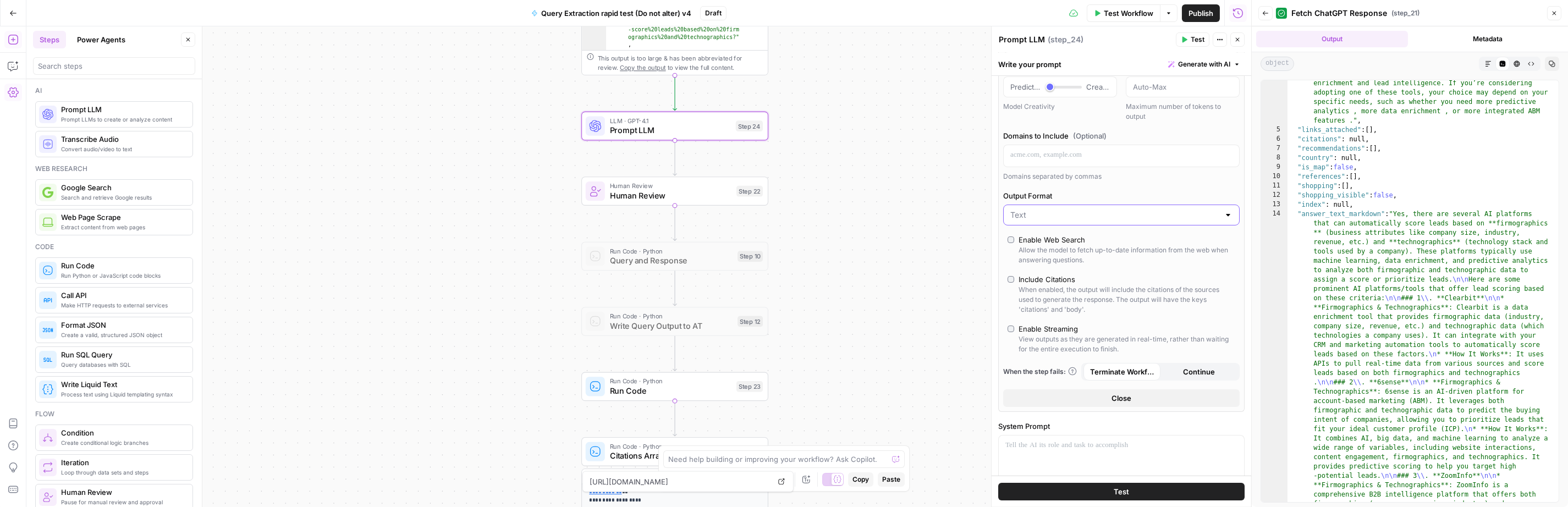
click at [1036, 221] on input "Output Format" at bounding box center [1115, 215] width 209 height 11
click at [1027, 303] on span "JSON" at bounding box center [1114, 307] width 204 height 11
type input "JSON"
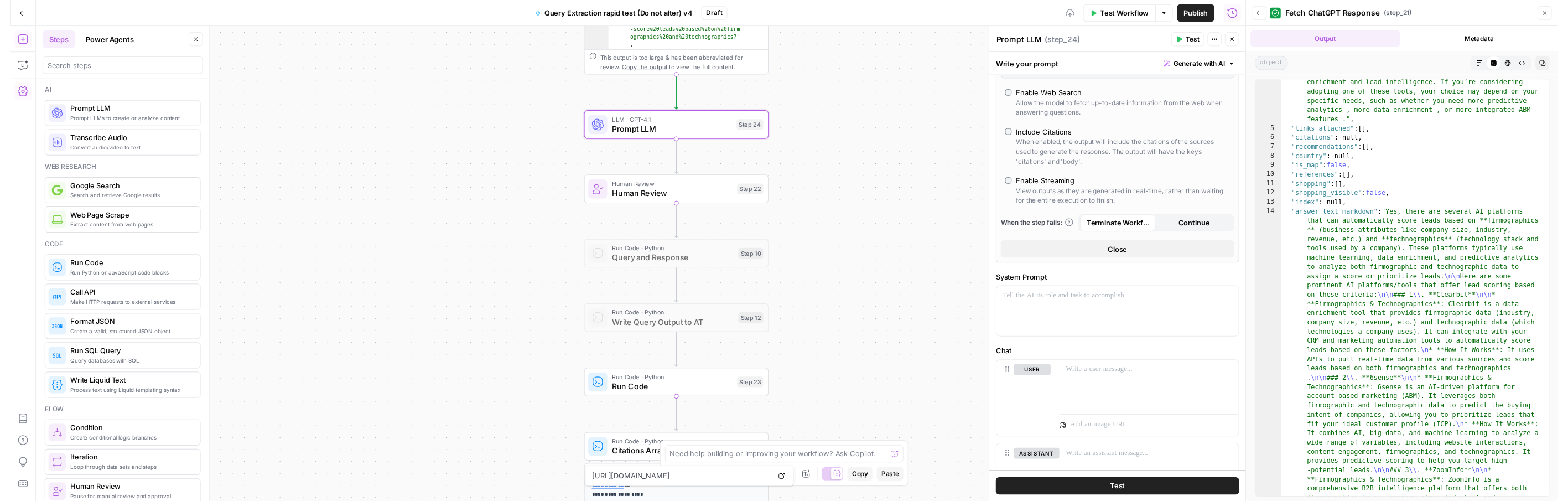
scroll to position [434, 0]
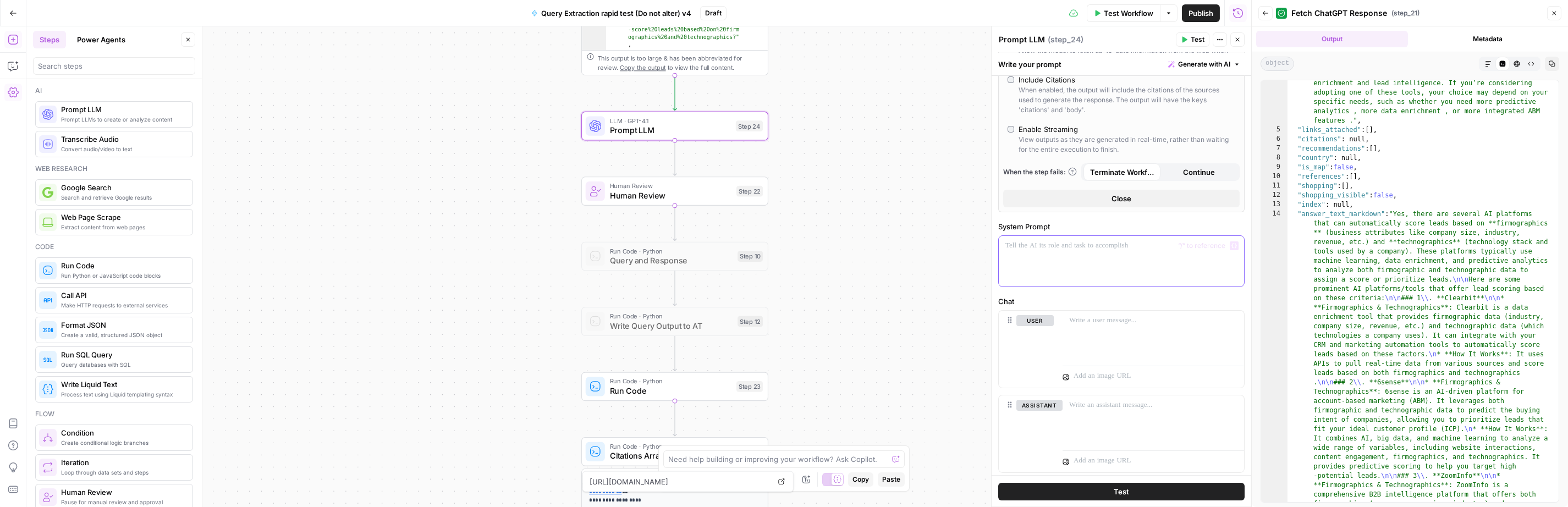
click at [1041, 286] on div at bounding box center [1121, 261] width 245 height 51
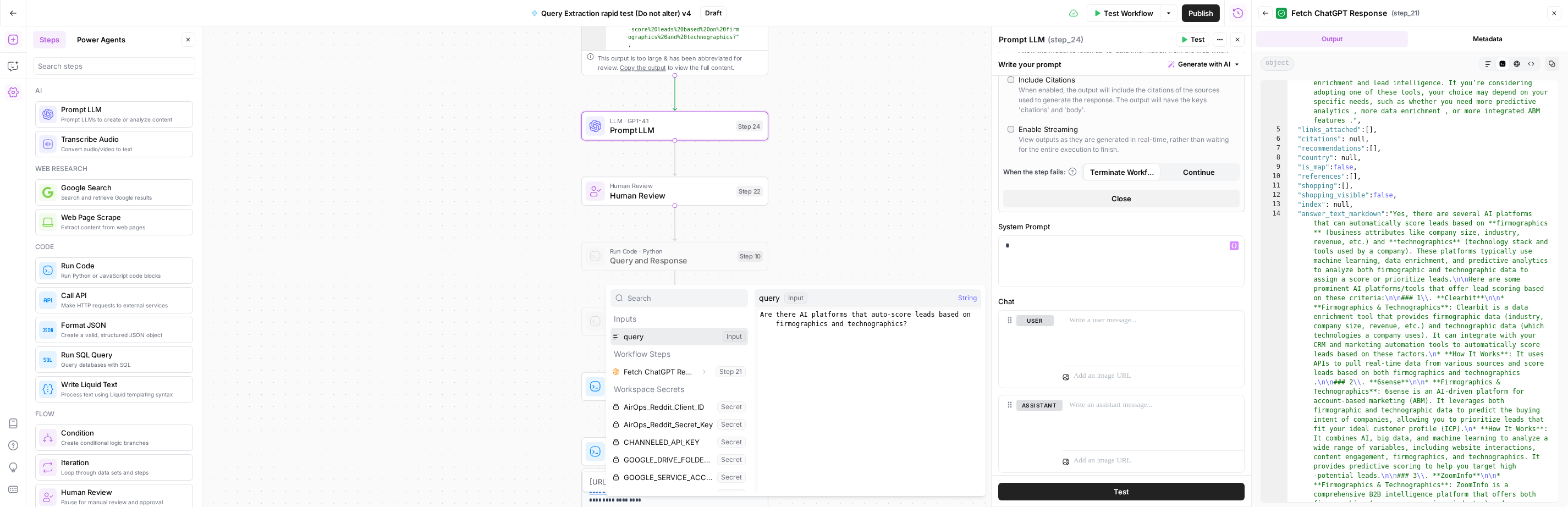
click at [626, 335] on button "Select variable query" at bounding box center [679, 336] width 138 height 18
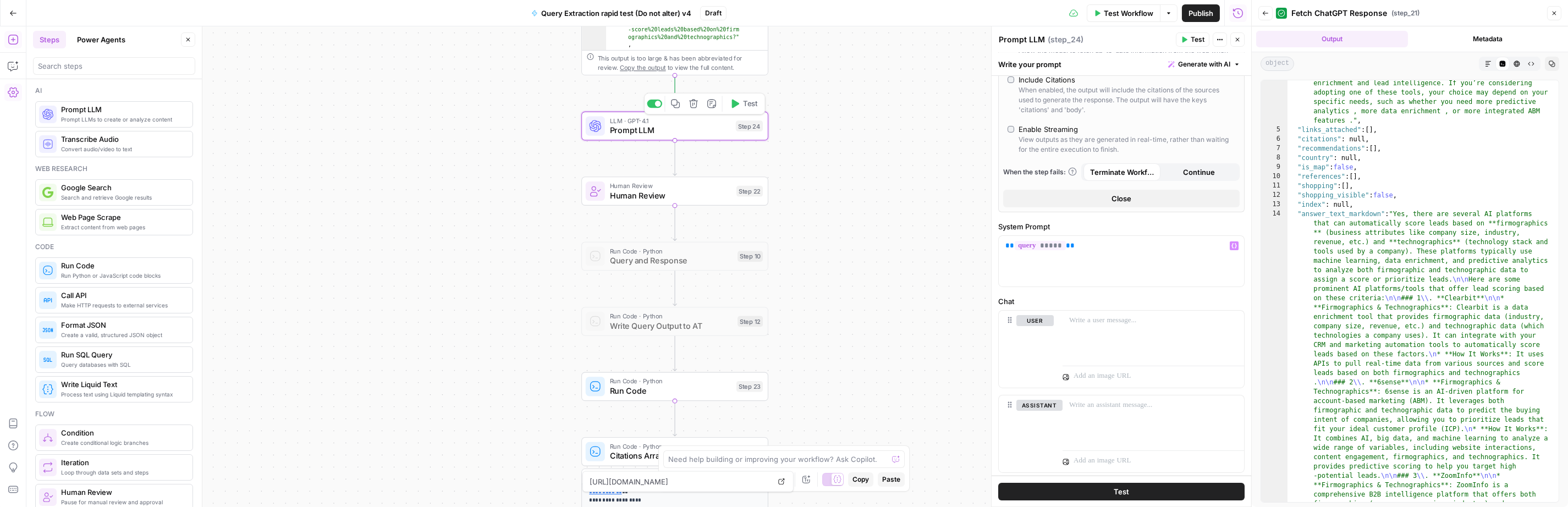
click at [741, 104] on button "Test" at bounding box center [743, 104] width 38 height 16
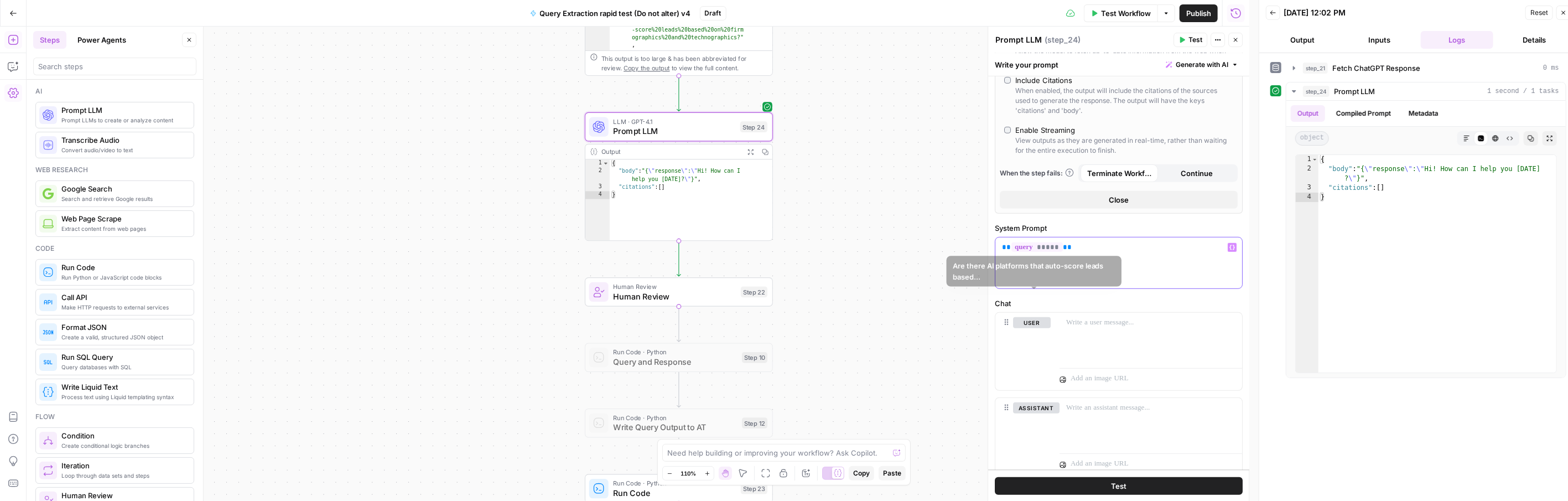
drag, startPoint x: 994, startPoint y: 297, endPoint x: 984, endPoint y: 297, distance: 10.0
click at [988, 297] on div "Prompt LLM Prompt LLM ( step_24 ) Test Actions Close Write your prompt Generate…" at bounding box center [1119, 264] width 262 height 475
click at [1103, 363] on div at bounding box center [1151, 339] width 183 height 51
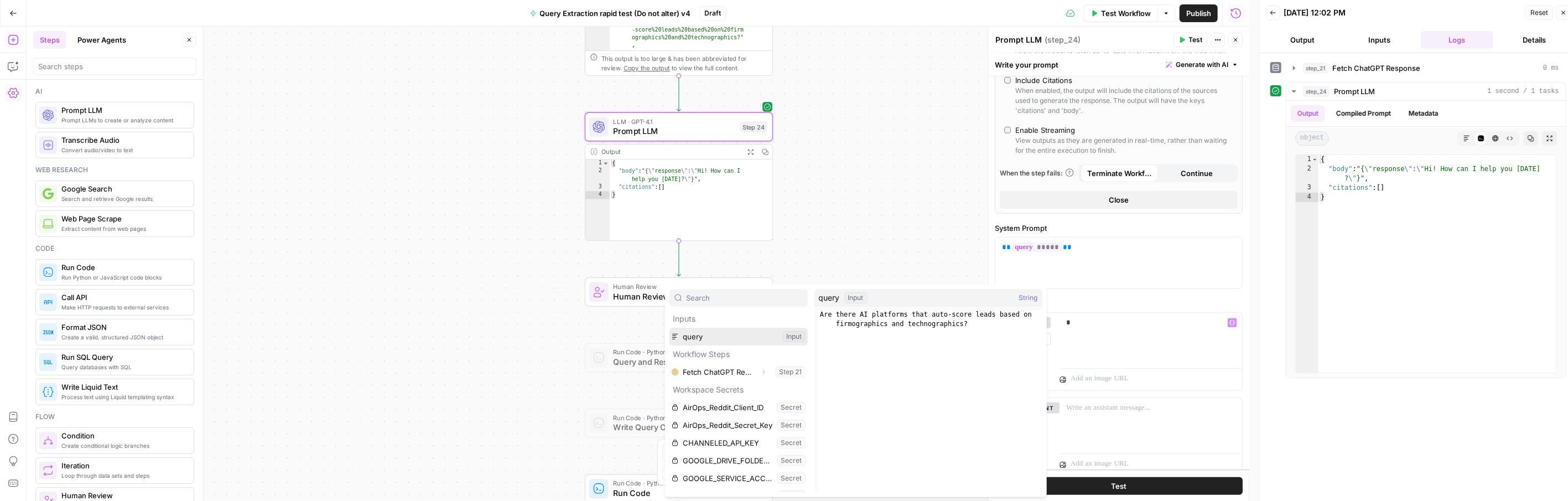
click at [699, 340] on button "Select variable query" at bounding box center [738, 337] width 138 height 18
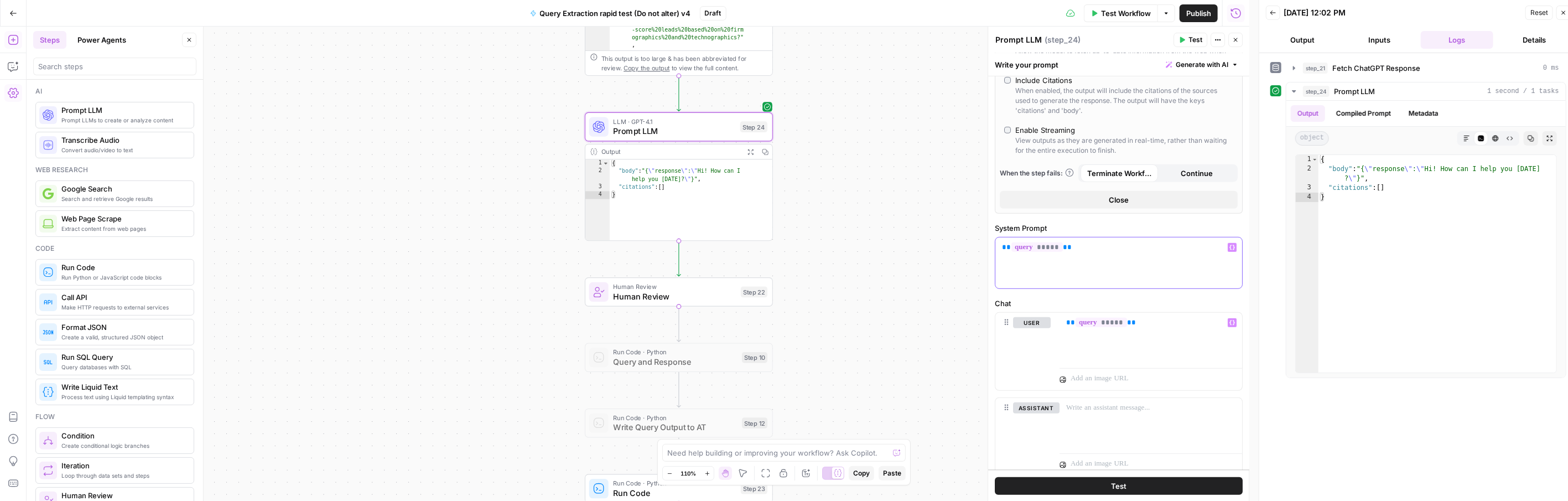
click at [1124, 253] on p "** ***** **" at bounding box center [1114, 248] width 224 height 11
click at [1136, 41] on button "Test" at bounding box center [1191, 39] width 34 height 14
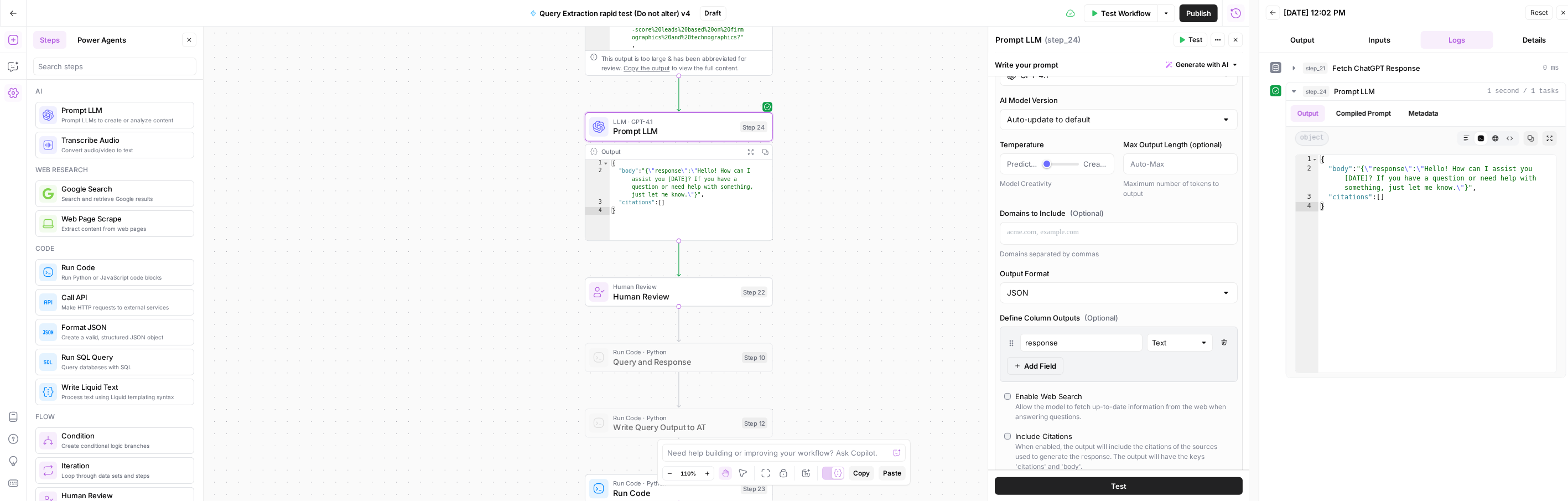
scroll to position [37, 0]
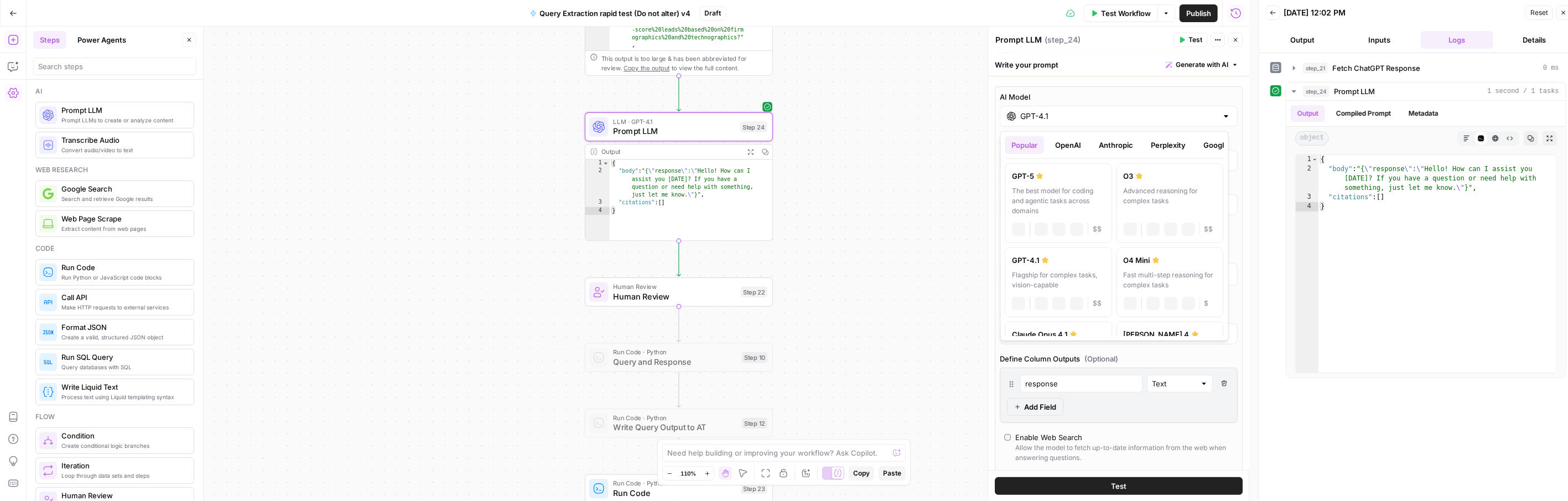
click at [1031, 116] on input "GPT-4.1" at bounding box center [1119, 117] width 197 height 11
click at [1081, 148] on button "OpenAI" at bounding box center [1068, 145] width 39 height 18
click at [1059, 181] on label "GPT-5 The best model for coding and agentic tasks across domains chat Vision Ca…" at bounding box center [1058, 203] width 107 height 80
type input "GPT-5"
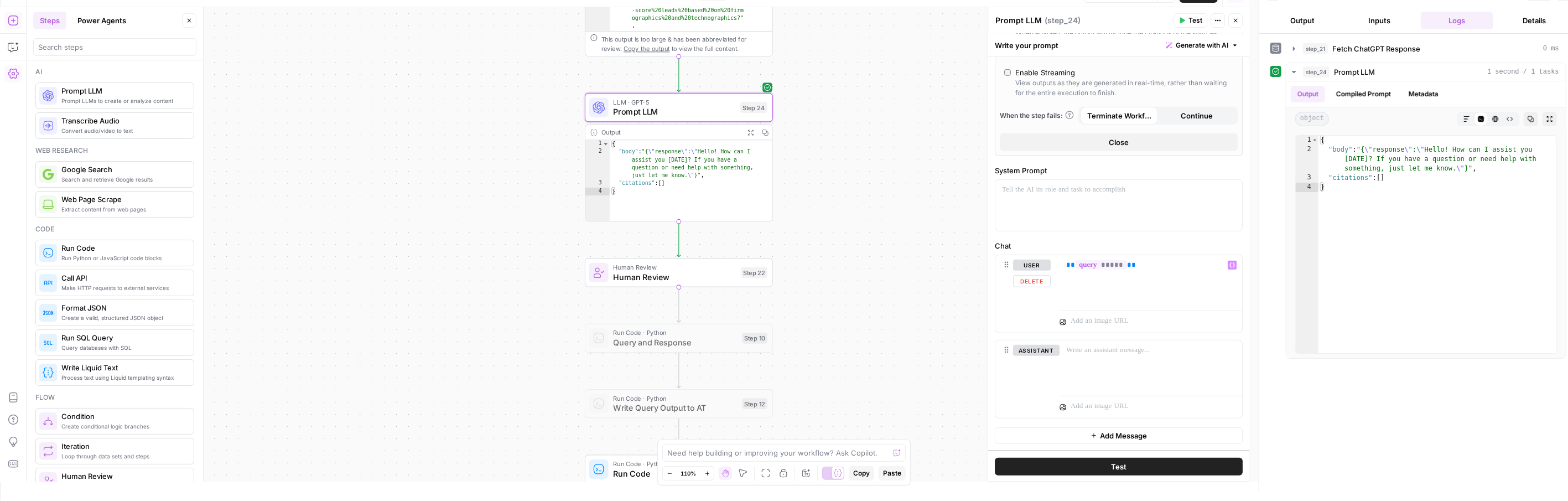
scroll to position [22, 0]
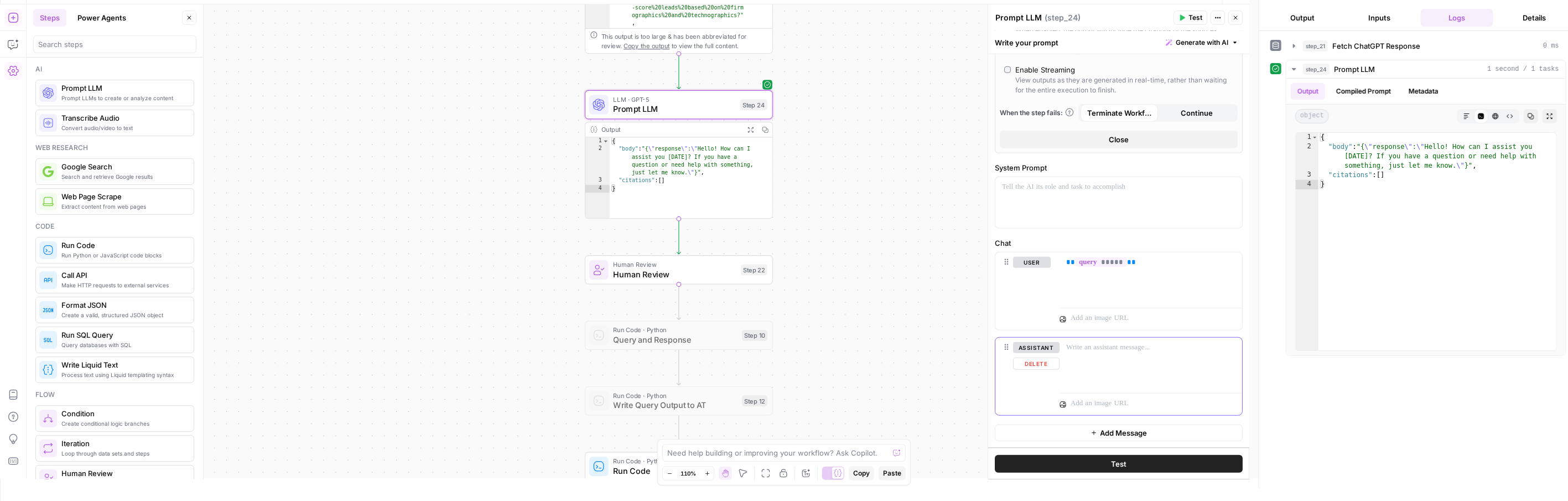
click at [1043, 363] on button "Delete" at bounding box center [1036, 363] width 46 height 12
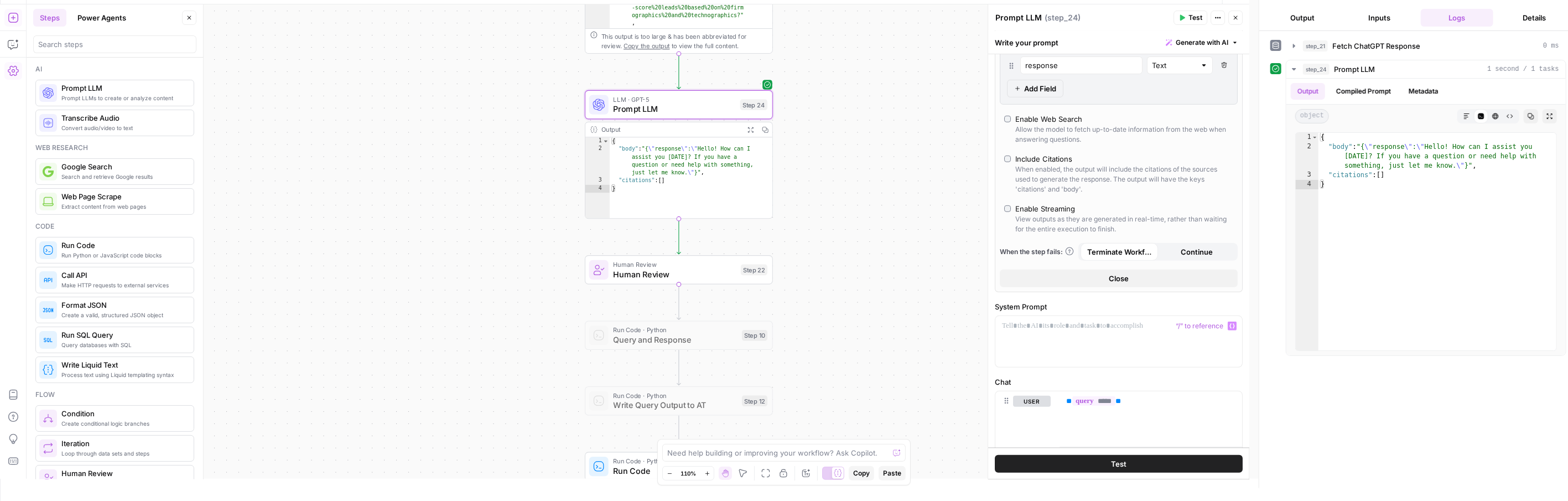
scroll to position [381, 0]
click at [1050, 212] on div "Enable Streaming" at bounding box center [1045, 211] width 60 height 11
click at [1136, 19] on span "Test" at bounding box center [1195, 17] width 14 height 10
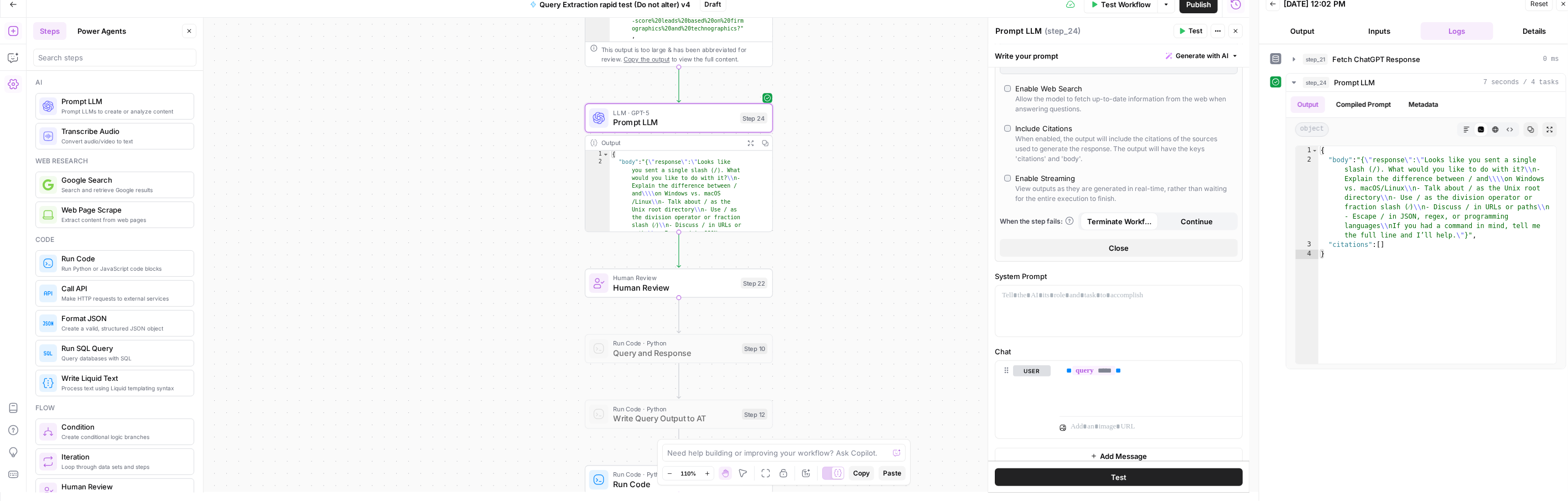
scroll to position [437, 0]
click at [1114, 3] on span "Test Workflow" at bounding box center [1125, 5] width 50 height 11
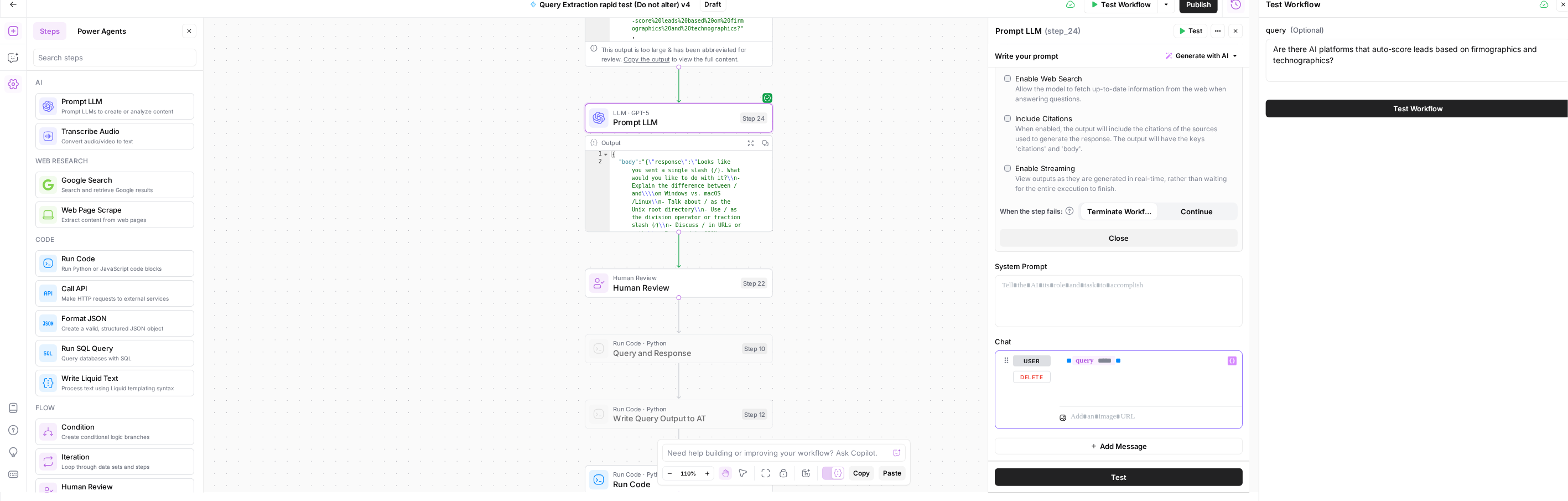
click at [1136, 363] on p "** ***** **" at bounding box center [1146, 362] width 160 height 11
click at [1103, 284] on p at bounding box center [1114, 286] width 224 height 11
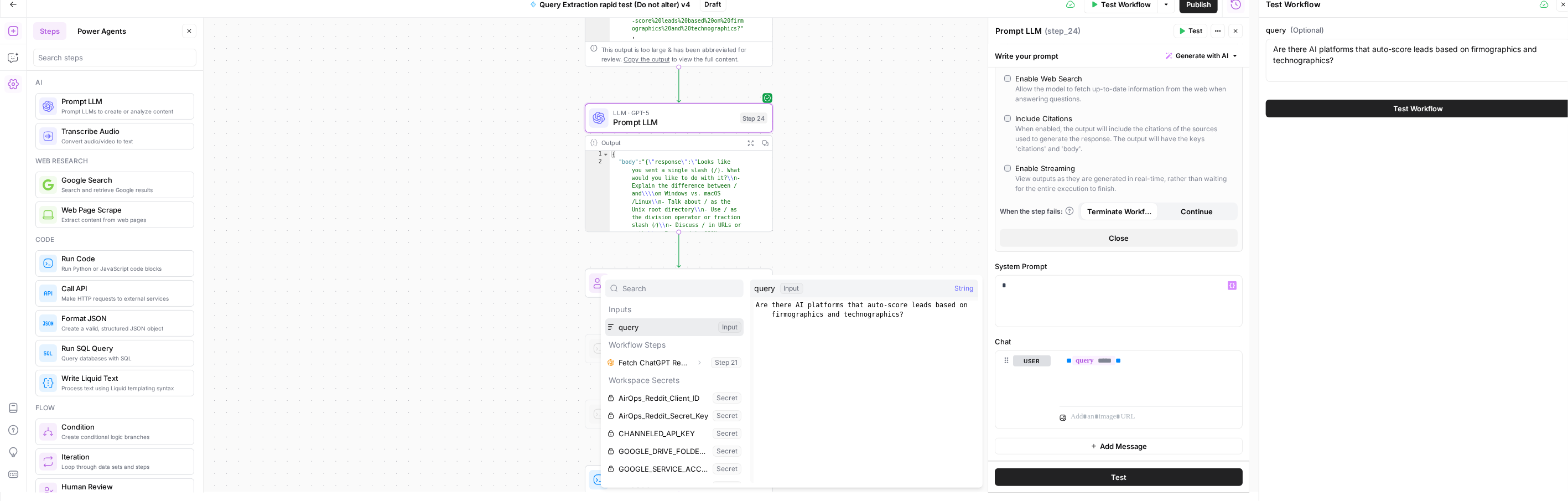
drag, startPoint x: 663, startPoint y: 326, endPoint x: 750, endPoint y: 340, distance: 88.1
click at [664, 326] on button "Select variable query" at bounding box center [674, 327] width 138 height 18
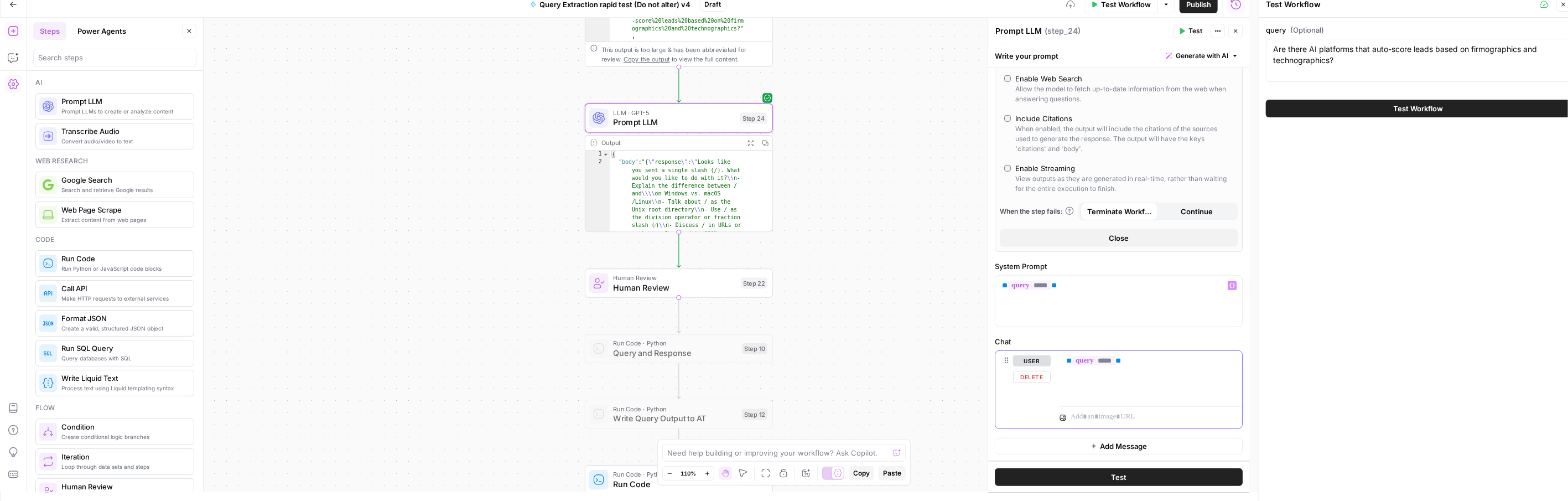
click at [1029, 376] on button "Delete" at bounding box center [1032, 377] width 38 height 12
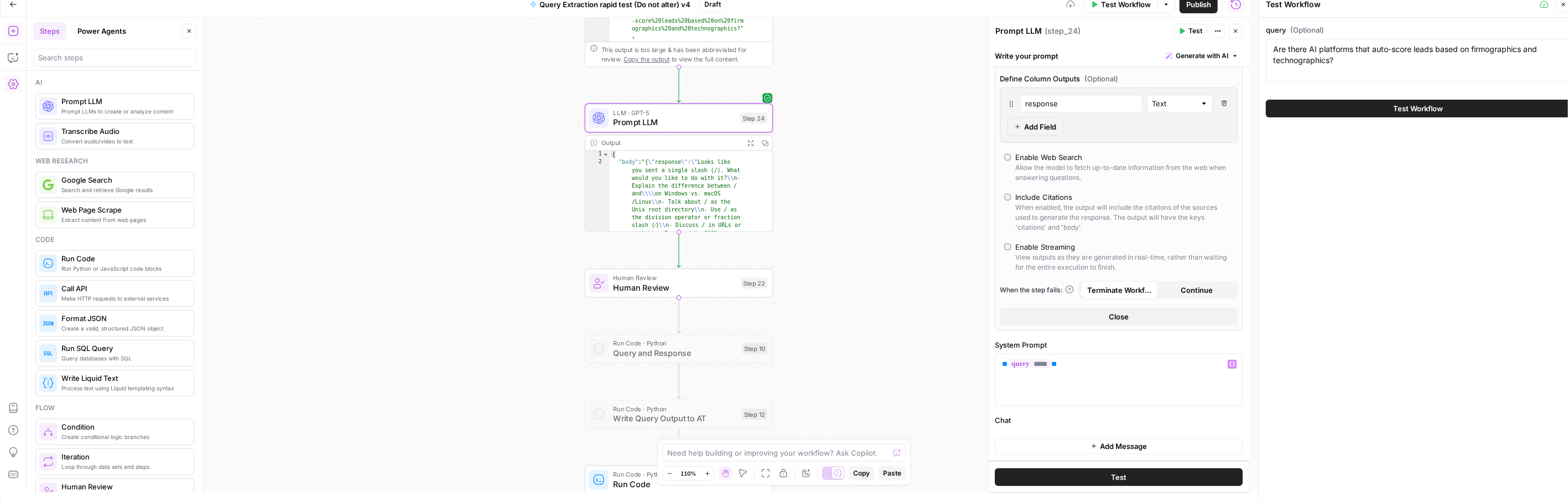
scroll to position [359, 0]
click at [1111, 477] on span "Test" at bounding box center [1119, 477] width 15 height 11
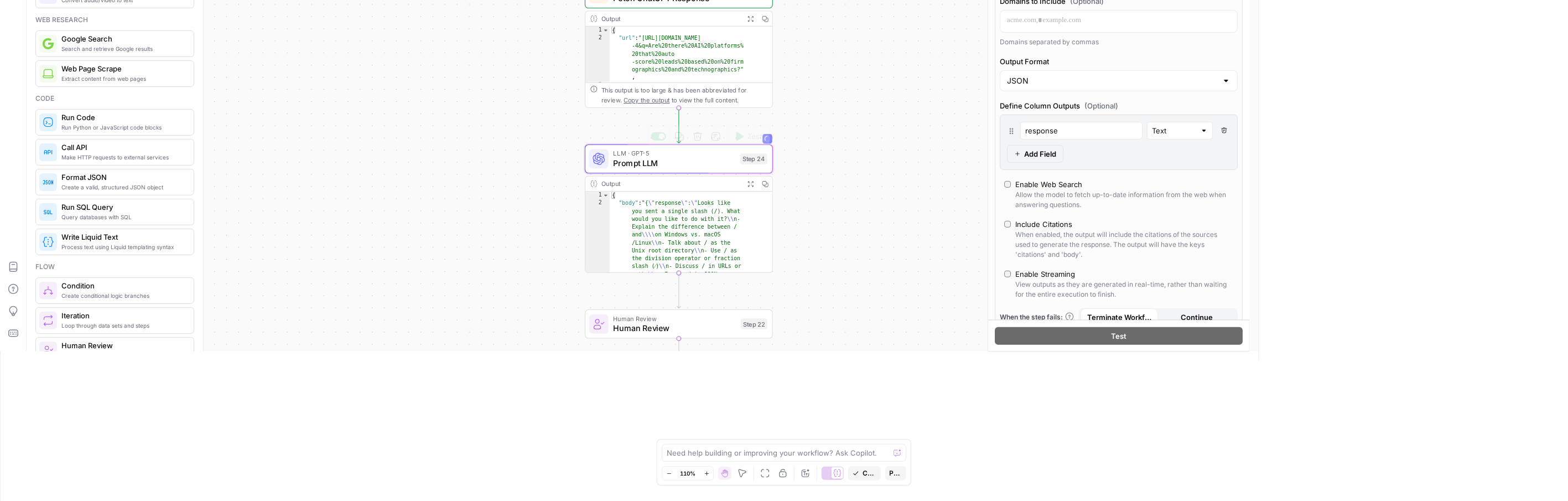
scroll to position [161, 0]
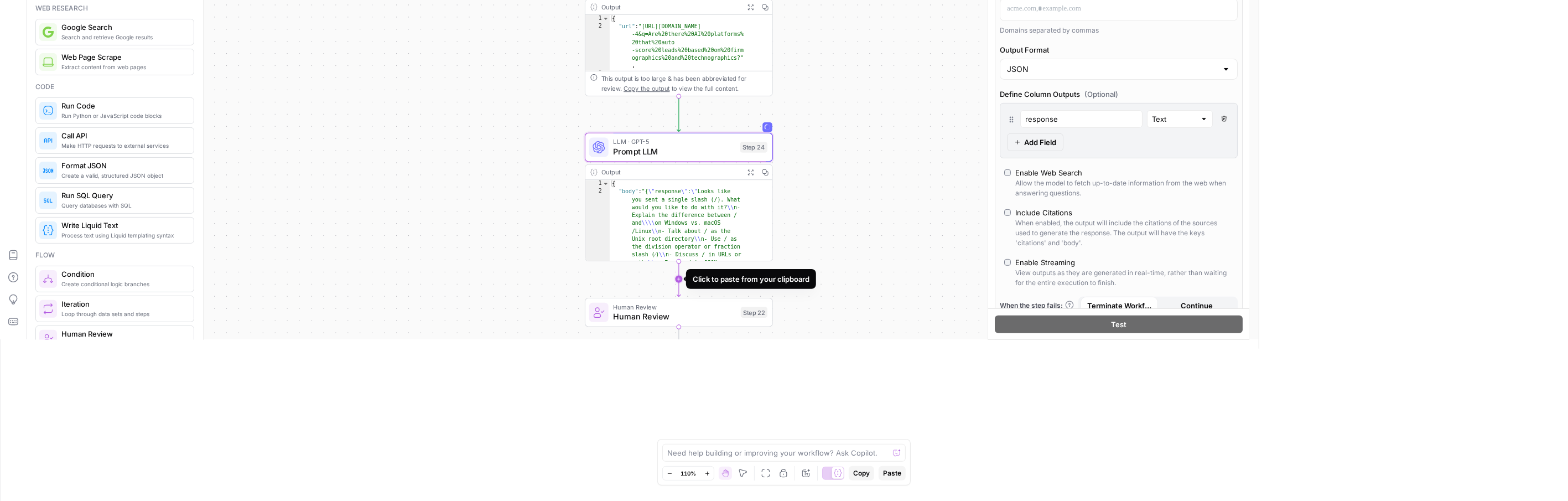
click at [681, 276] on icon "Edge from step_24 to step_22" at bounding box center [679, 278] width 4 height 35
click at [663, 288] on div at bounding box center [658, 289] width 15 height 9
click at [689, 316] on span "Prompt LLM" at bounding box center [675, 316] width 123 height 12
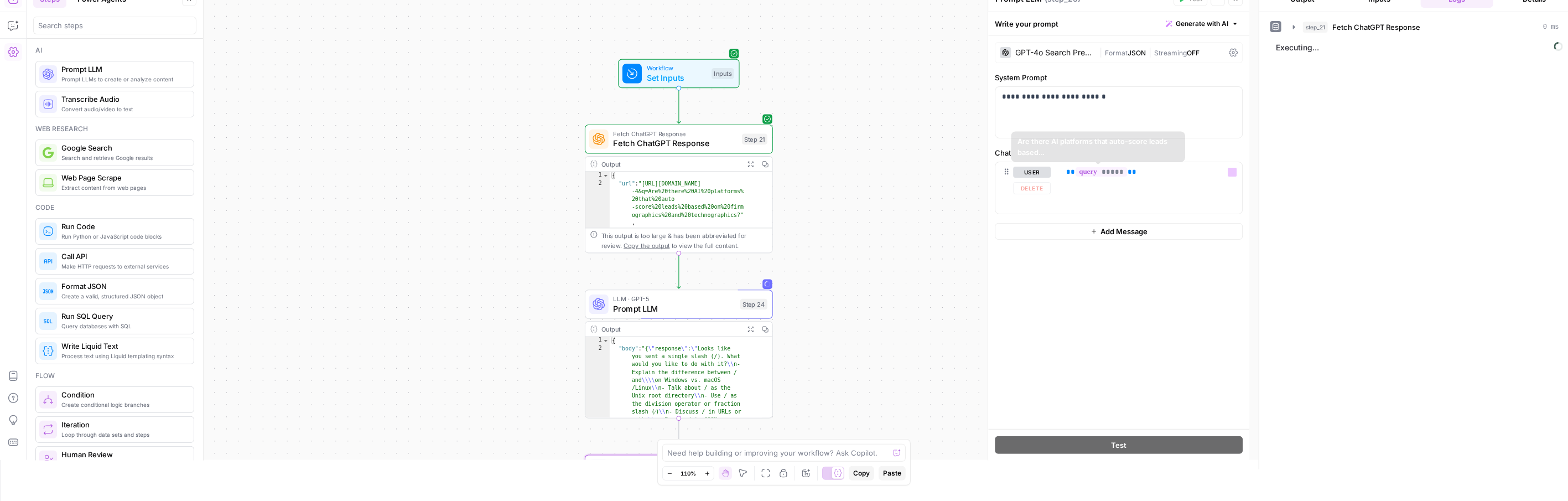
scroll to position [0, 0]
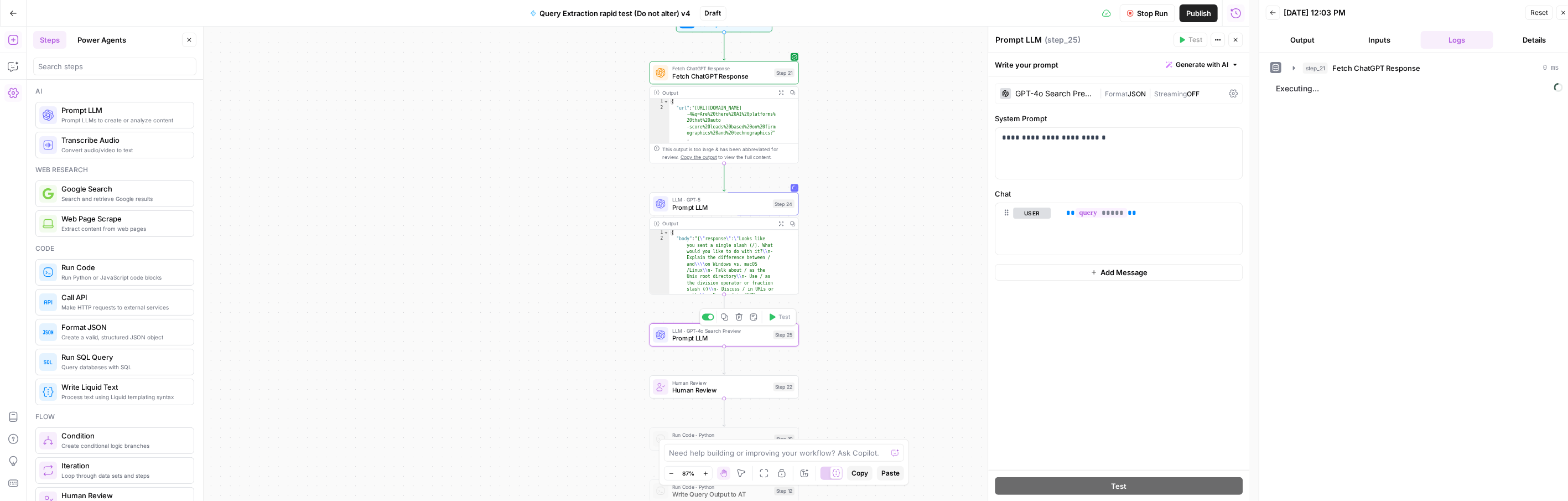
click at [706, 339] on span "Prompt LLM" at bounding box center [720, 338] width 98 height 9
click at [686, 203] on span "Prompt LLM" at bounding box center [720, 208] width 97 height 9
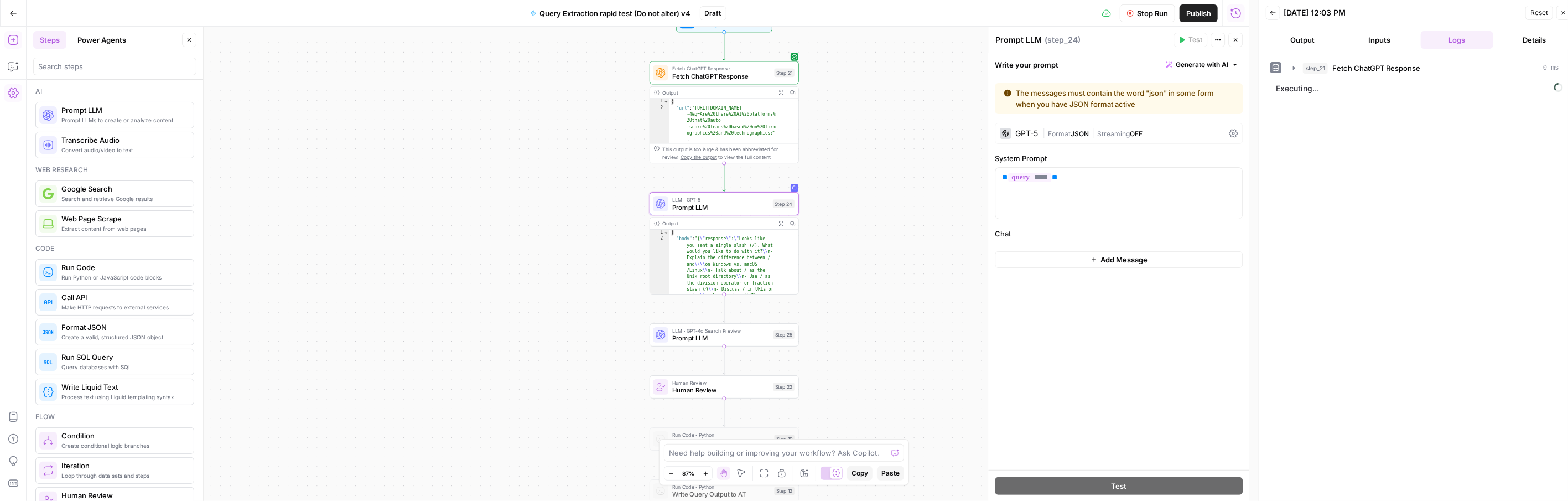
click at [1028, 133] on div "GPT-5" at bounding box center [1027, 134] width 23 height 8
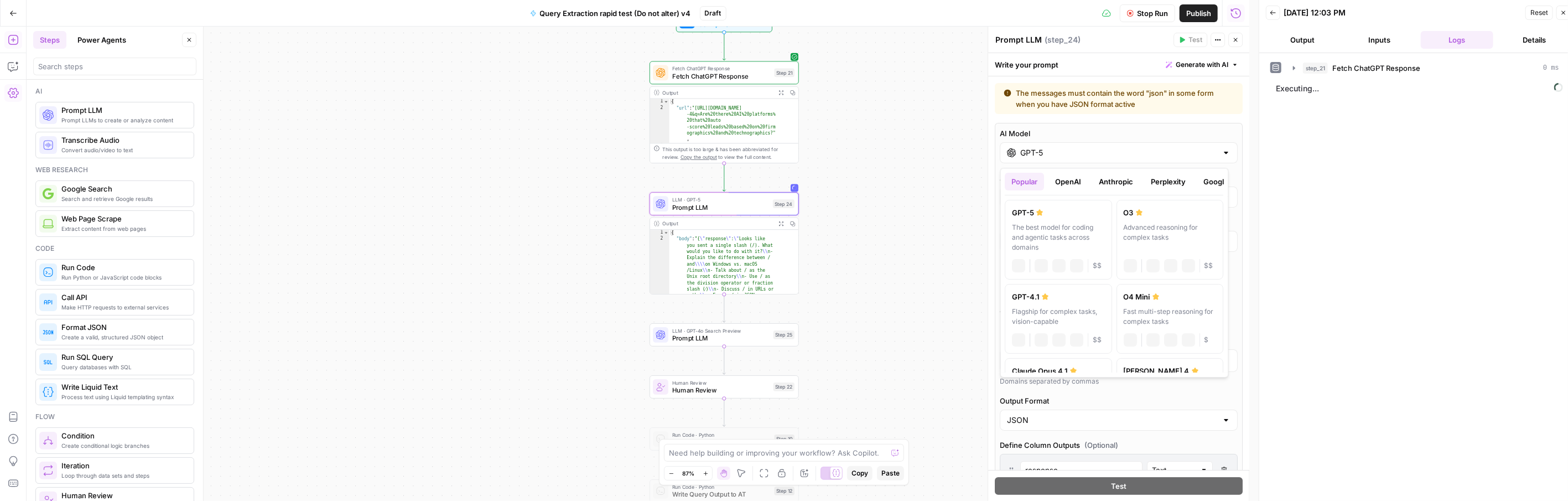
click at [1048, 151] on input "GPT-5" at bounding box center [1119, 153] width 197 height 11
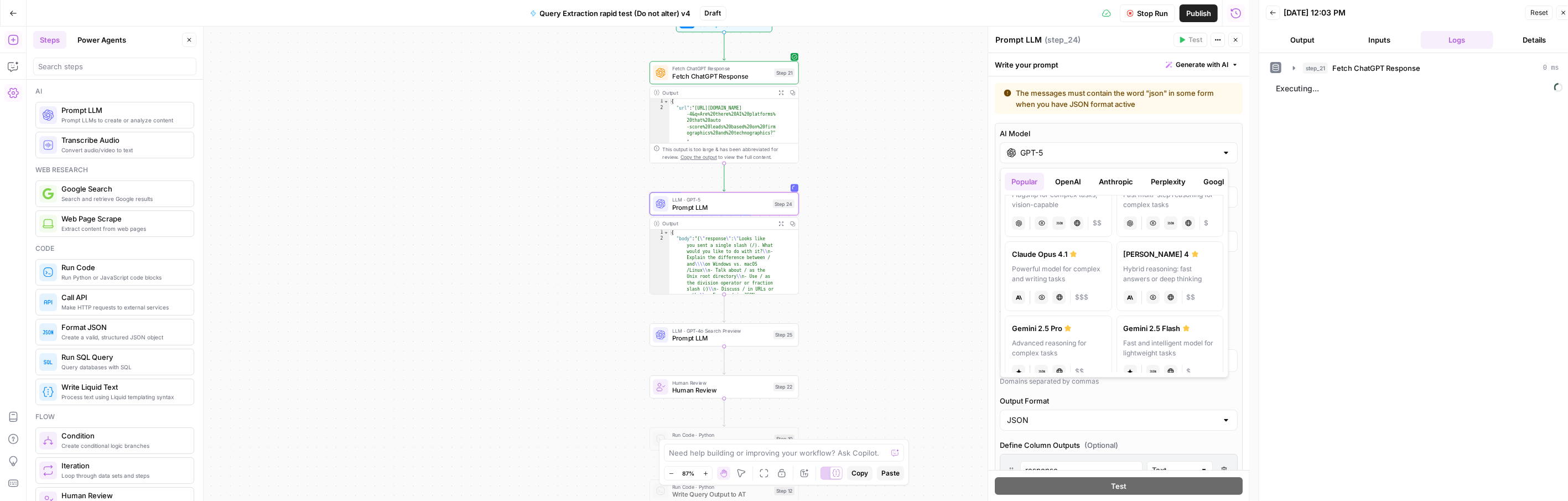
click at [1078, 177] on button "OpenAI" at bounding box center [1068, 181] width 39 height 18
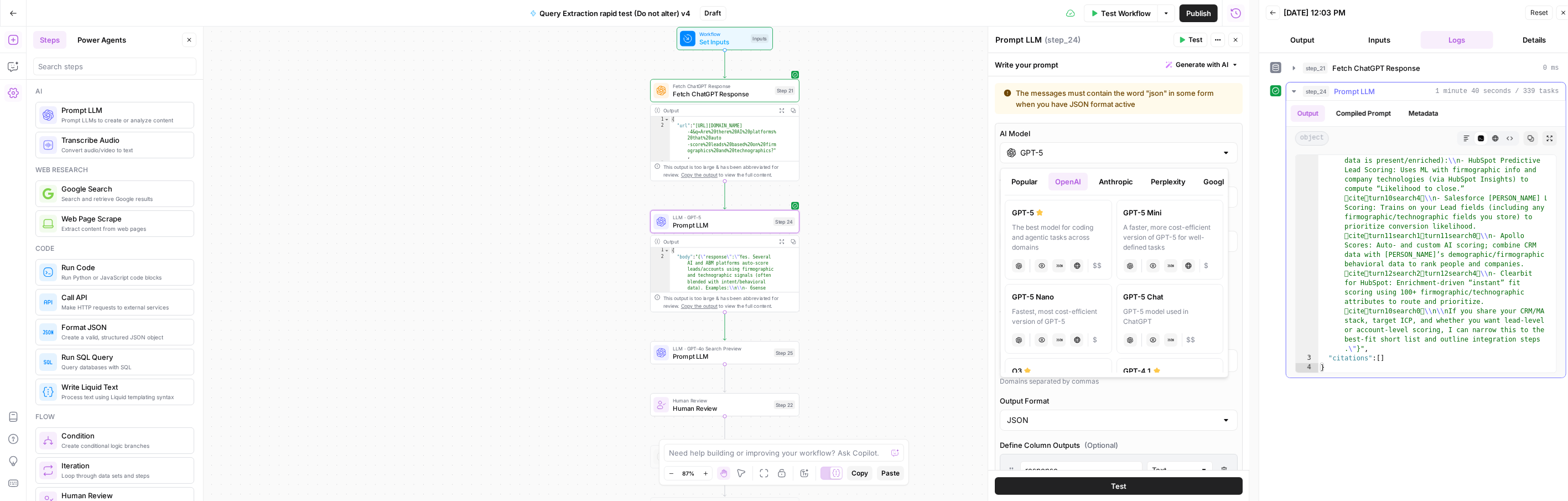
scroll to position [68, 0]
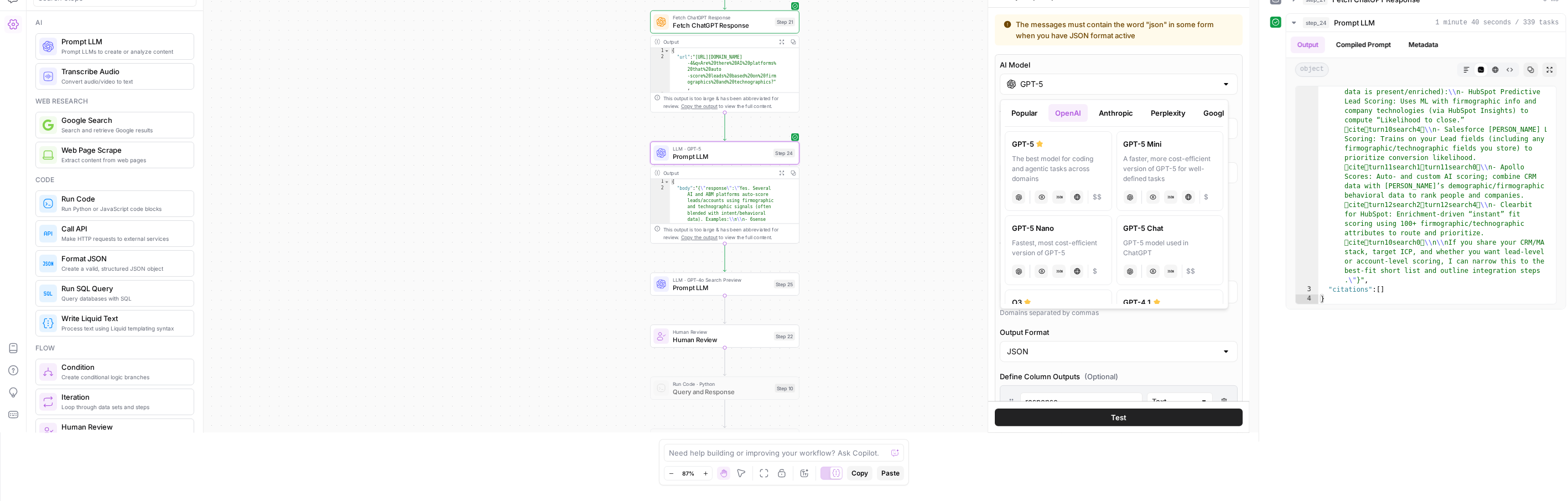
click at [1136, 234] on label "GPT-5 Chat GPT-5 model used in ChatGPT chat Vision Capabilities JSON Mode $$" at bounding box center [1170, 250] width 107 height 70
type input "GPT-5 Chat"
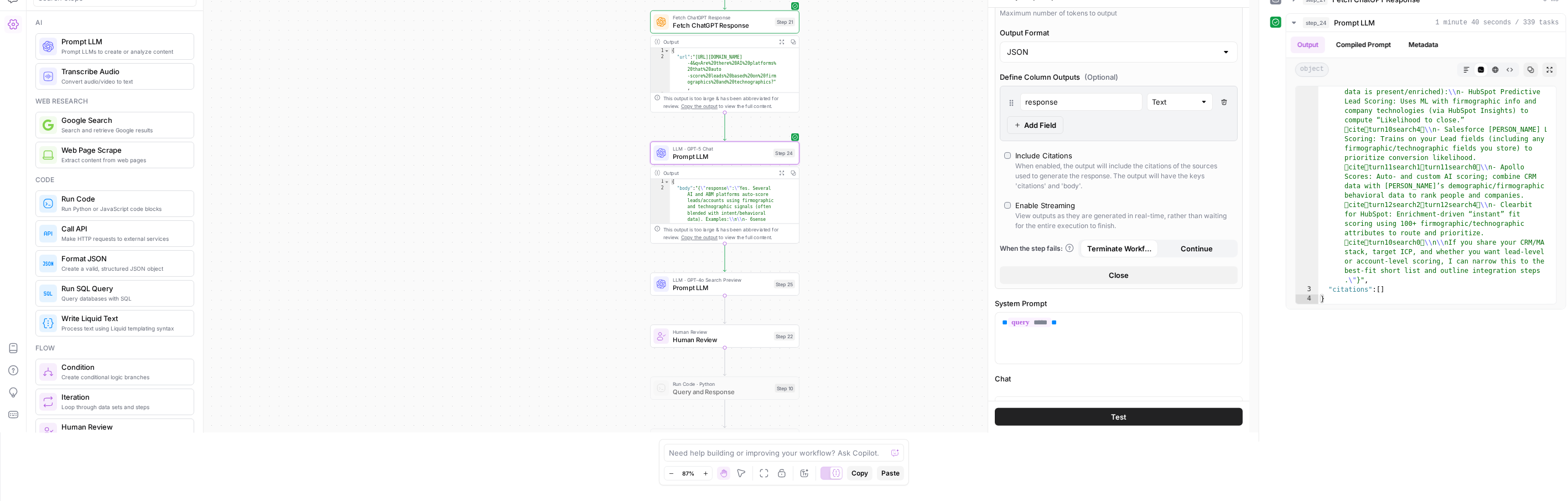
scroll to position [154, 0]
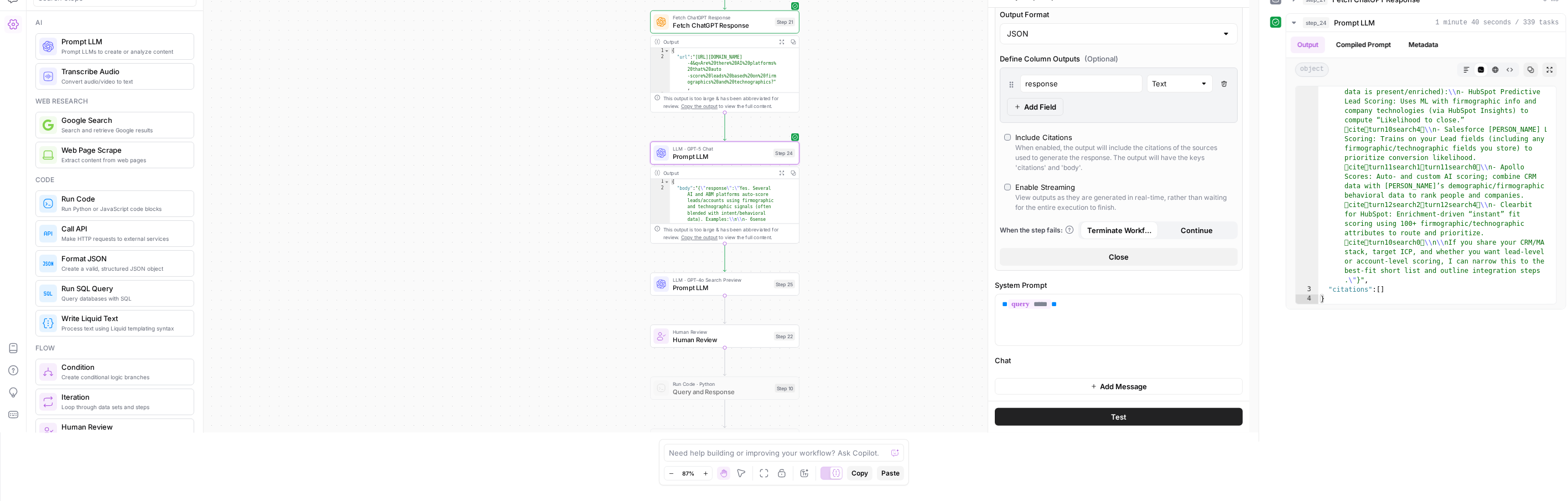
click at [1136, 415] on button "Test" at bounding box center [1118, 418] width 247 height 18
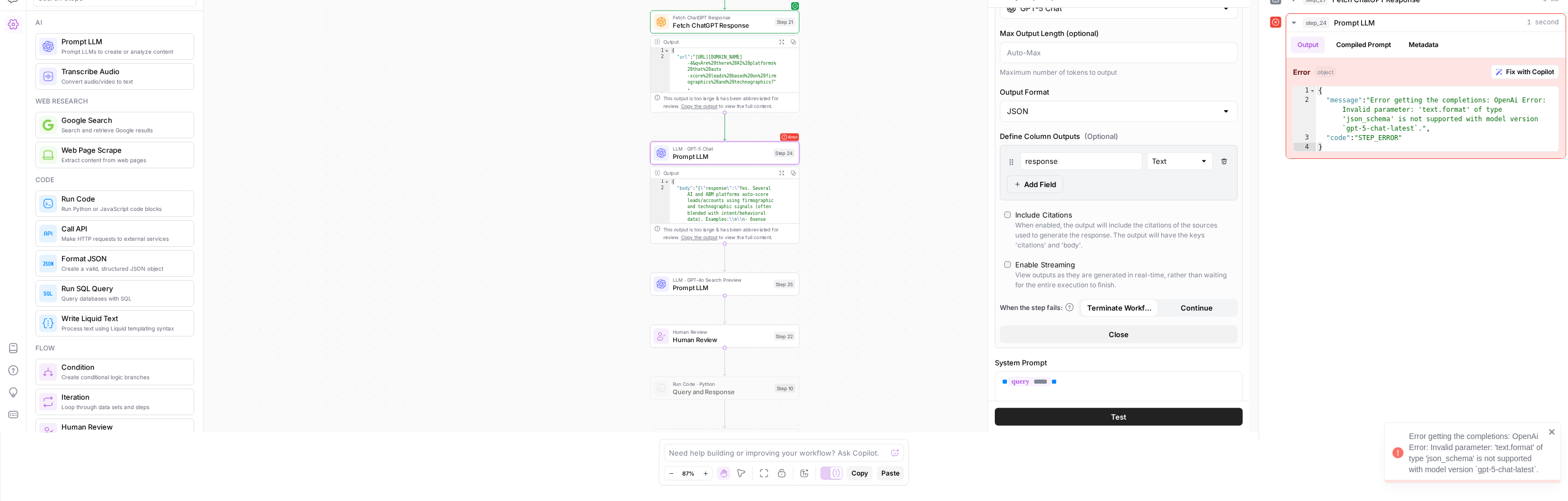
scroll to position [66, 0]
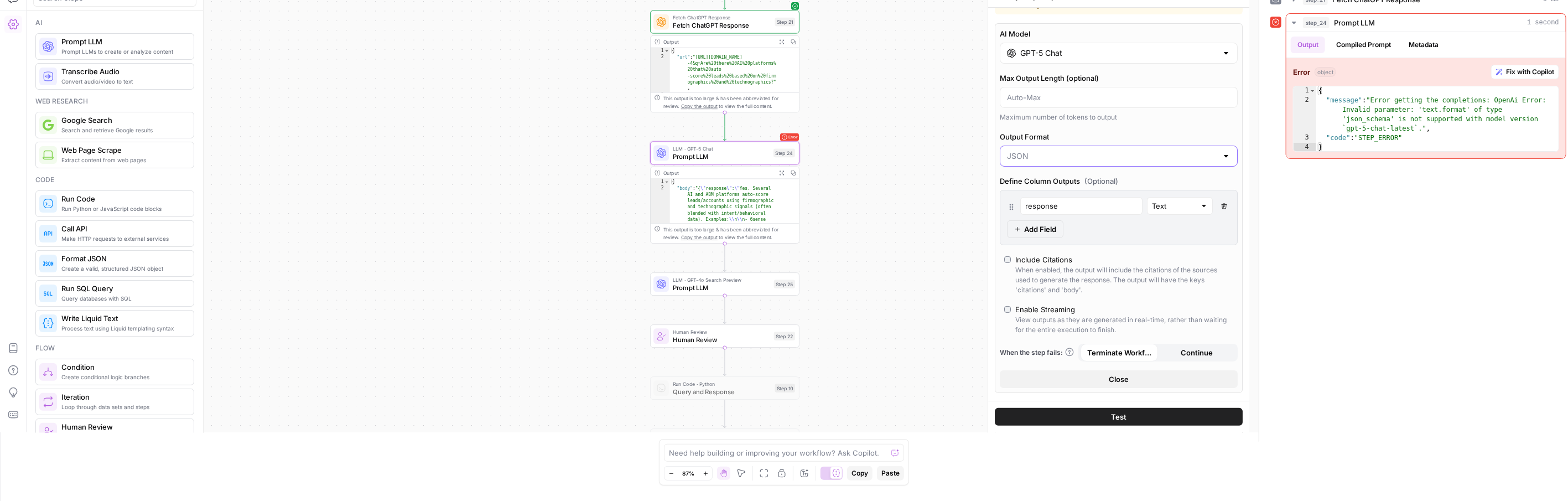
click at [1042, 158] on input "Output Format" at bounding box center [1112, 157] width 210 height 11
click at [1035, 180] on span "Text" at bounding box center [1112, 183] width 206 height 11
type input "Text"
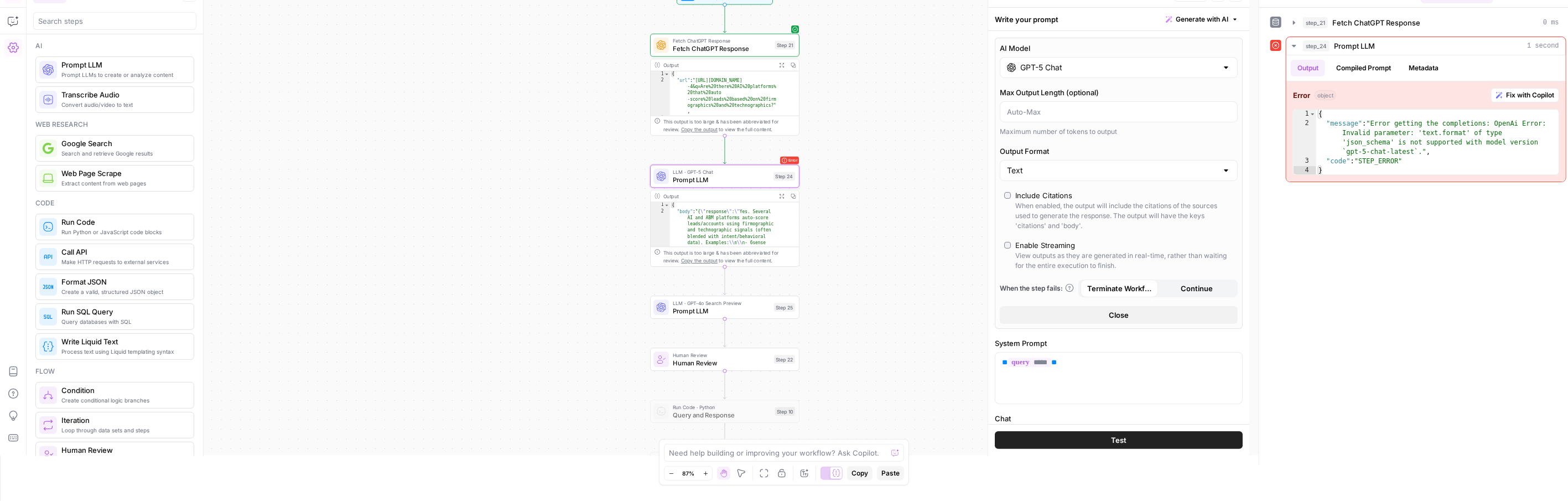
scroll to position [39, 0]
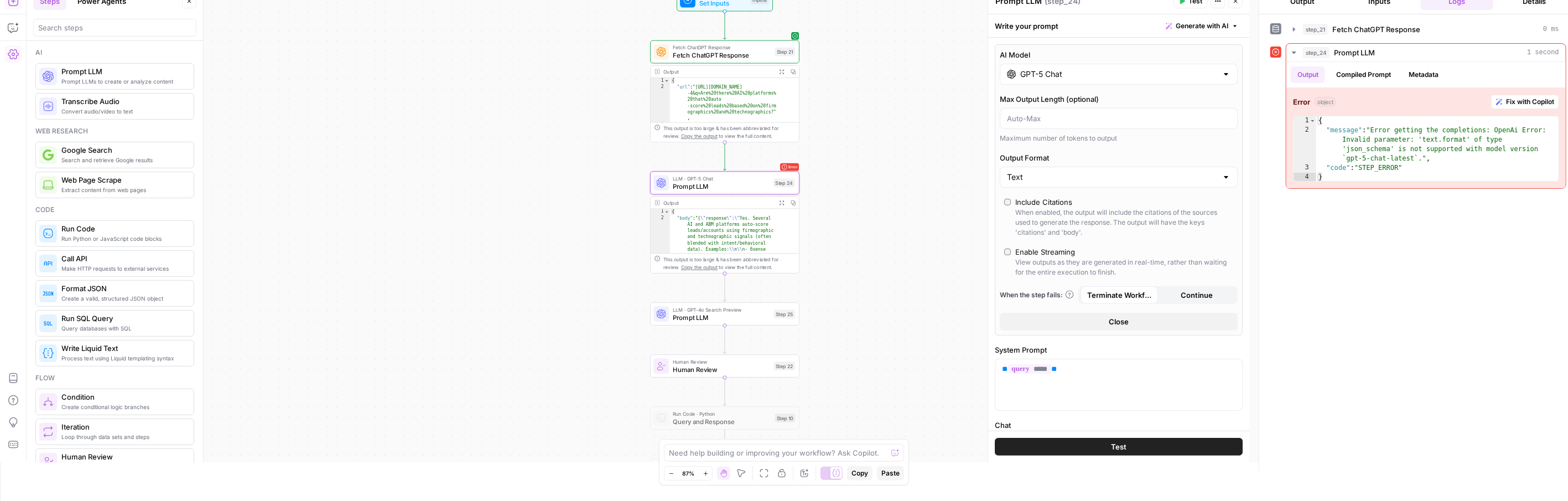
click at [1136, 452] on button "Test" at bounding box center [1118, 447] width 247 height 18
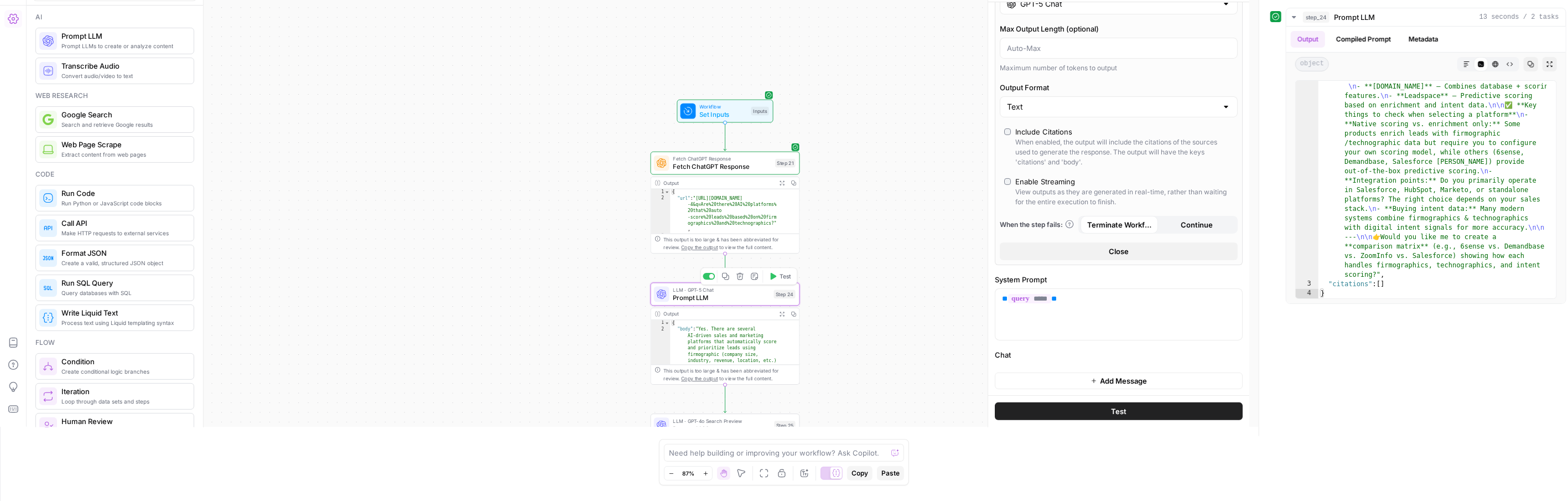
scroll to position [81, 0]
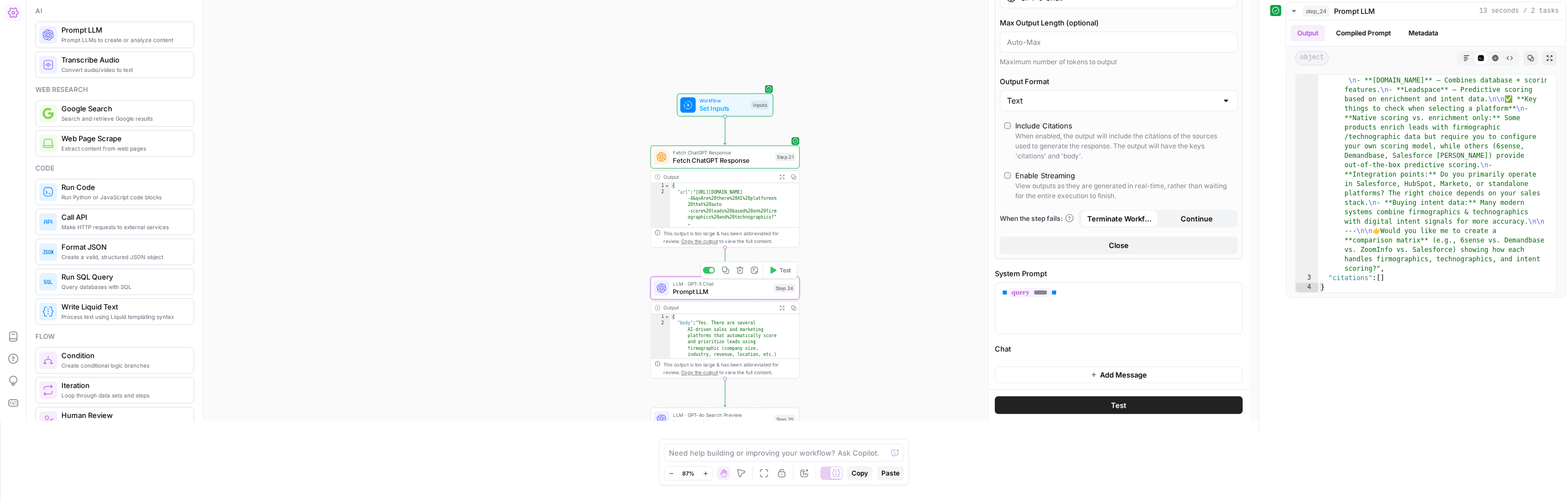
click at [707, 293] on span "Prompt LLM" at bounding box center [721, 291] width 97 height 9
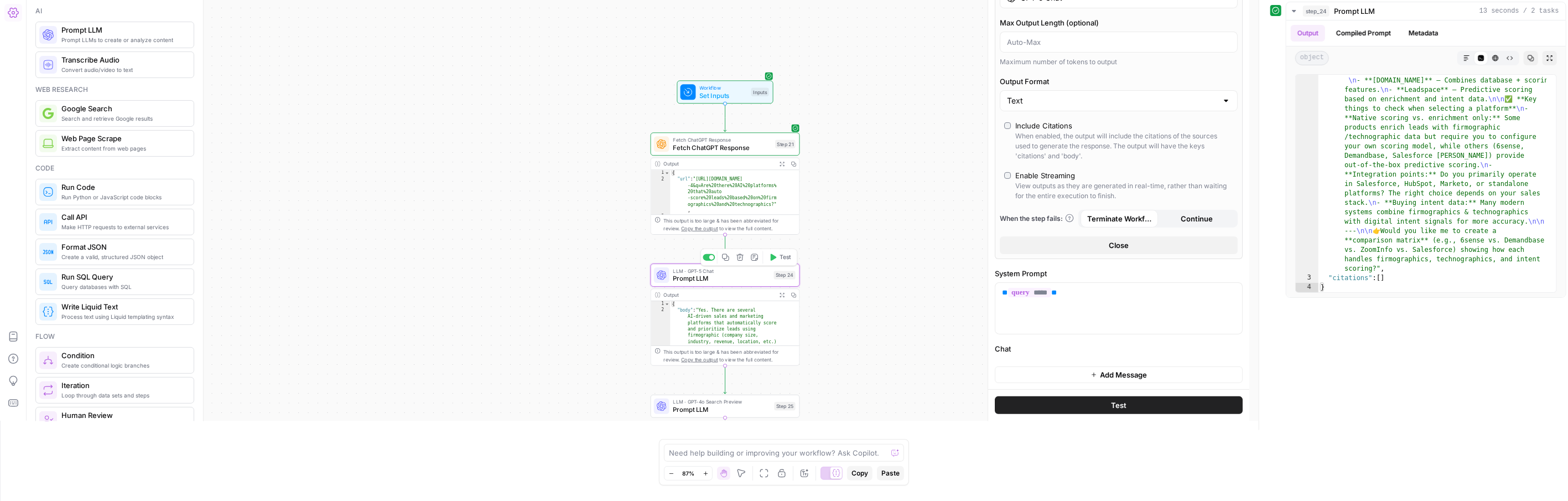
scroll to position [223, 0]
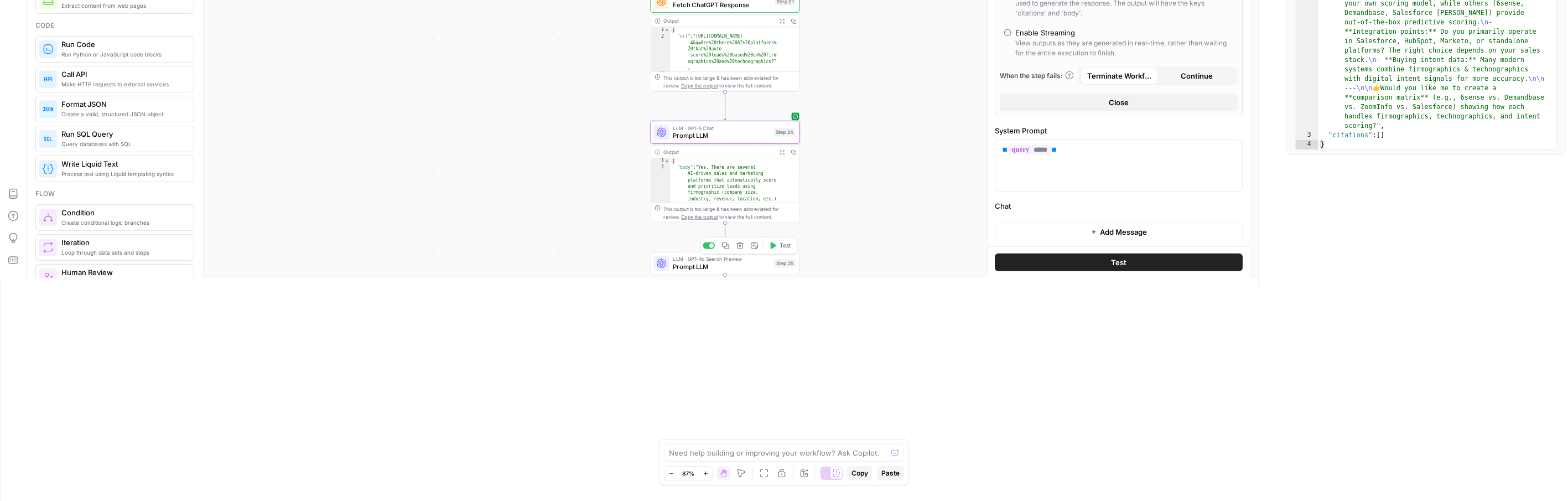
click at [705, 264] on span "Prompt LLM" at bounding box center [721, 267] width 98 height 9
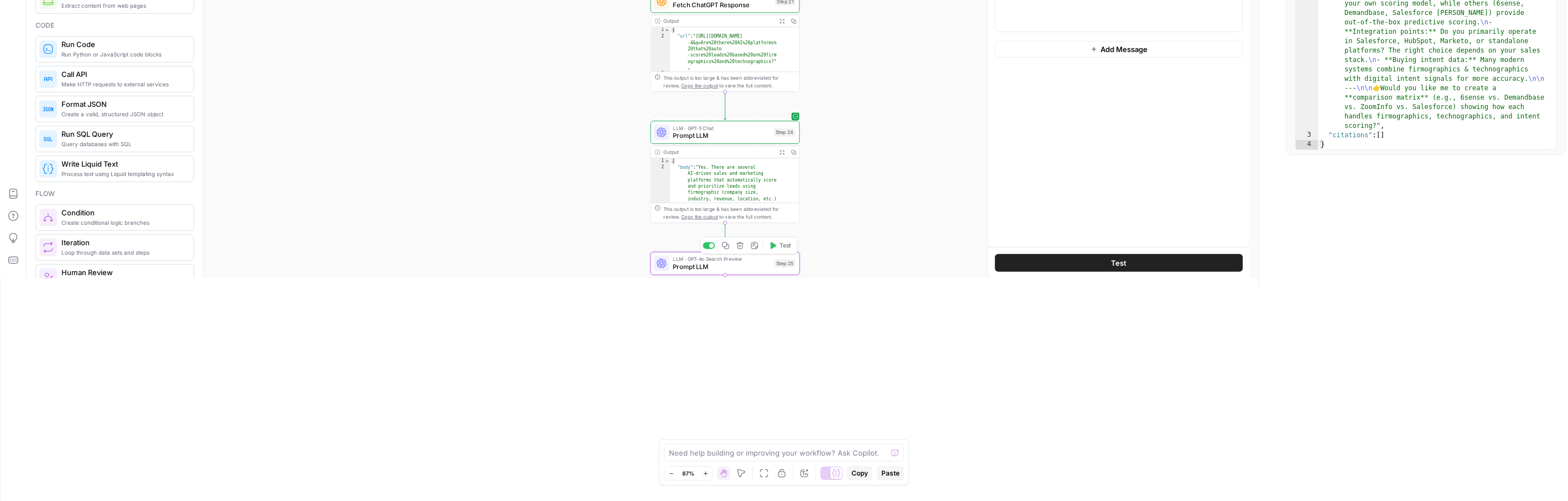
scroll to position [0, 0]
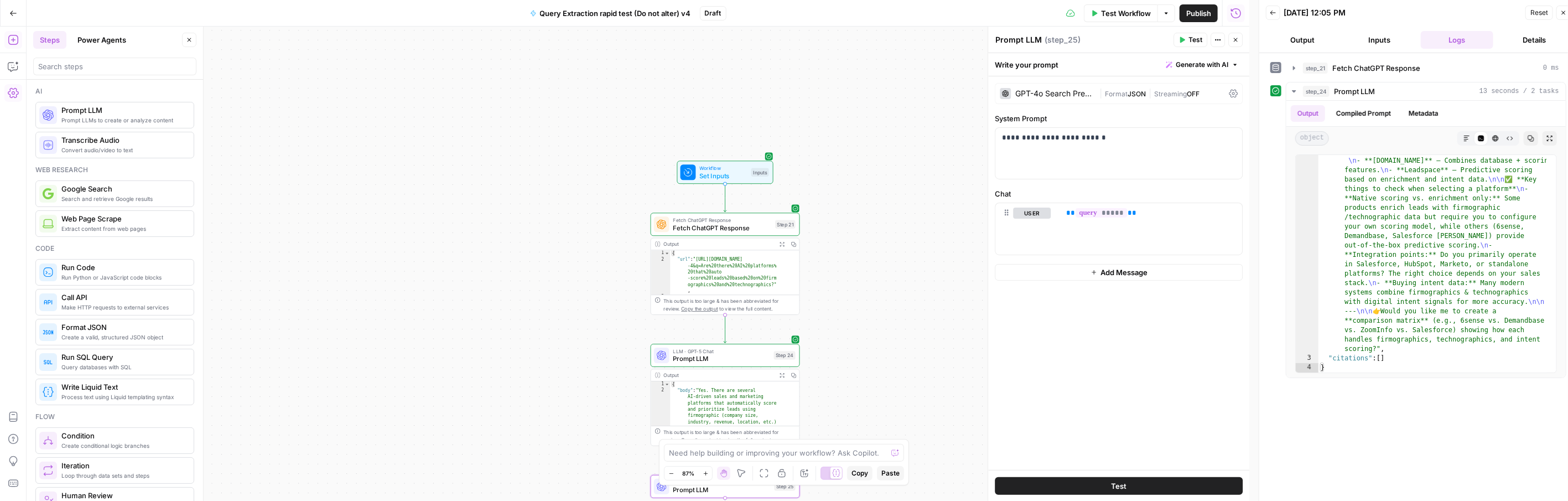
click at [1136, 43] on button "Test" at bounding box center [1191, 39] width 34 height 14
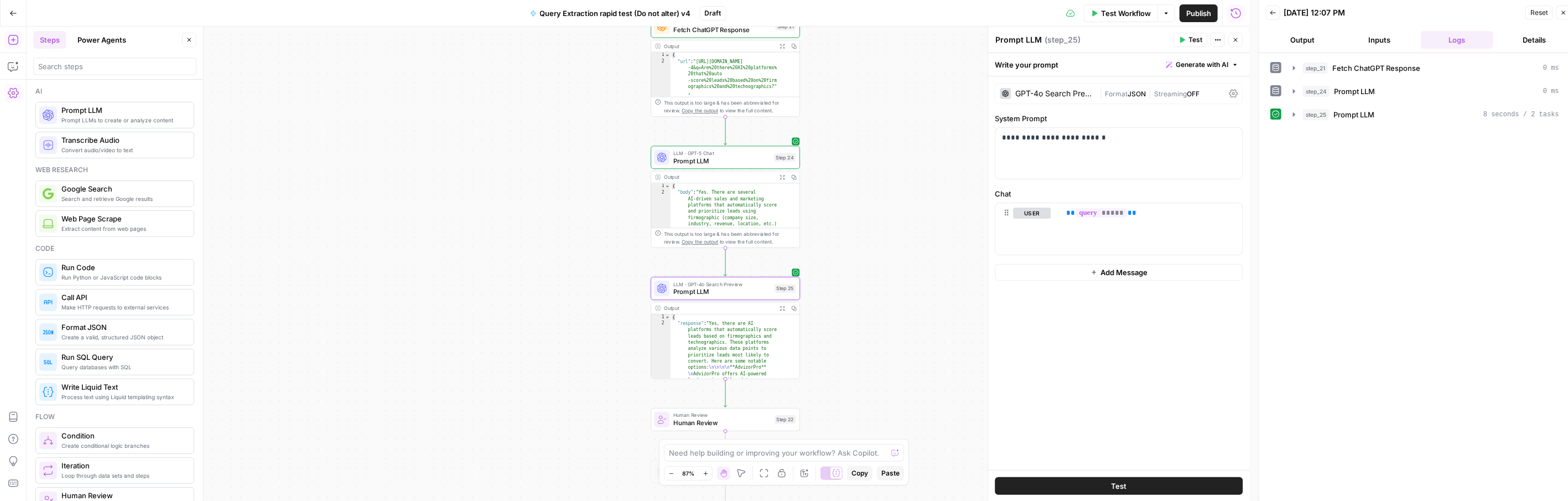
click at [785, 307] on span "Expand Output" at bounding box center [785, 307] width 1 height 1
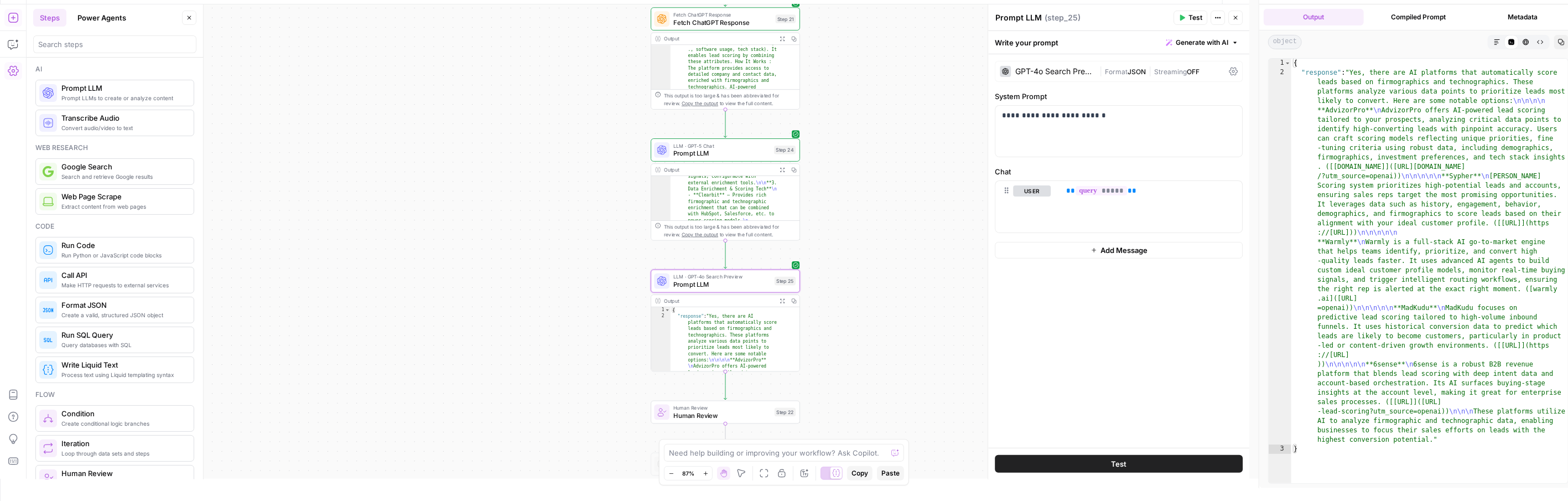
scroll to position [29, 0]
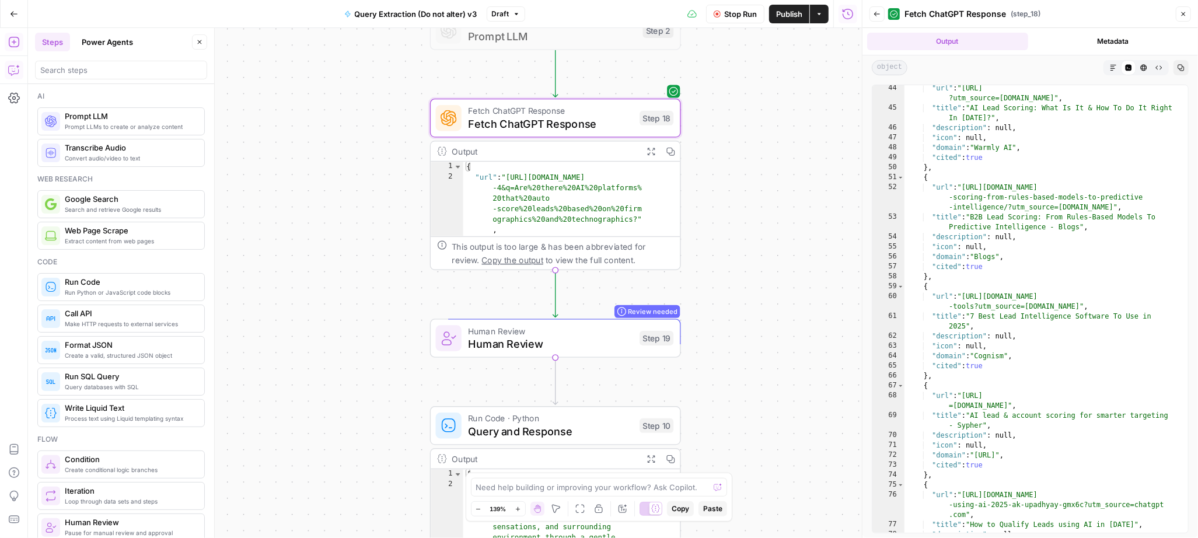
scroll to position [805, 0]
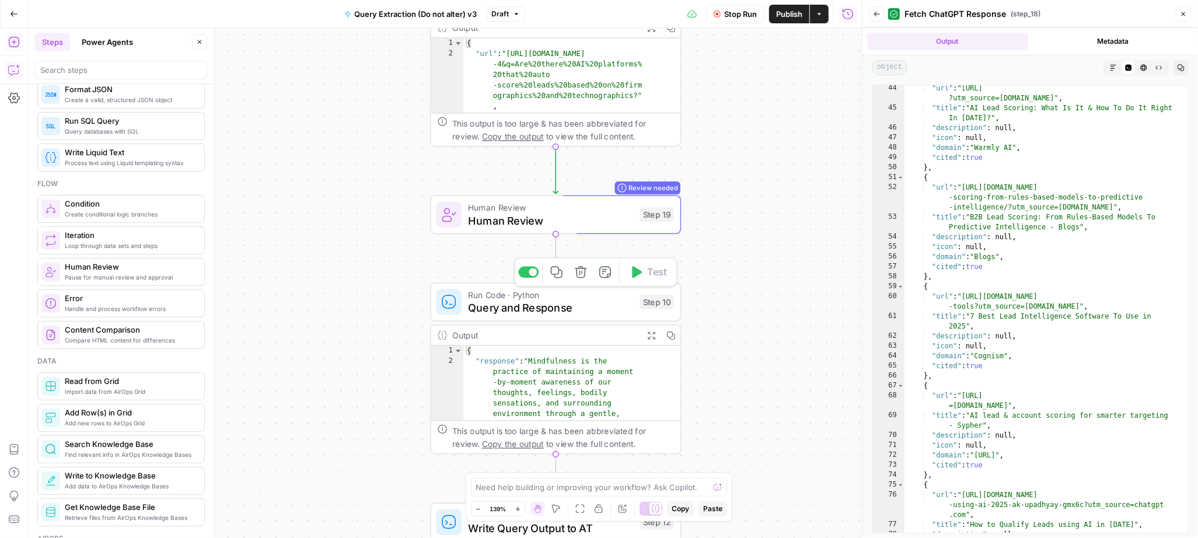
click at [481, 310] on span "Query and Response" at bounding box center [551, 308] width 165 height 16
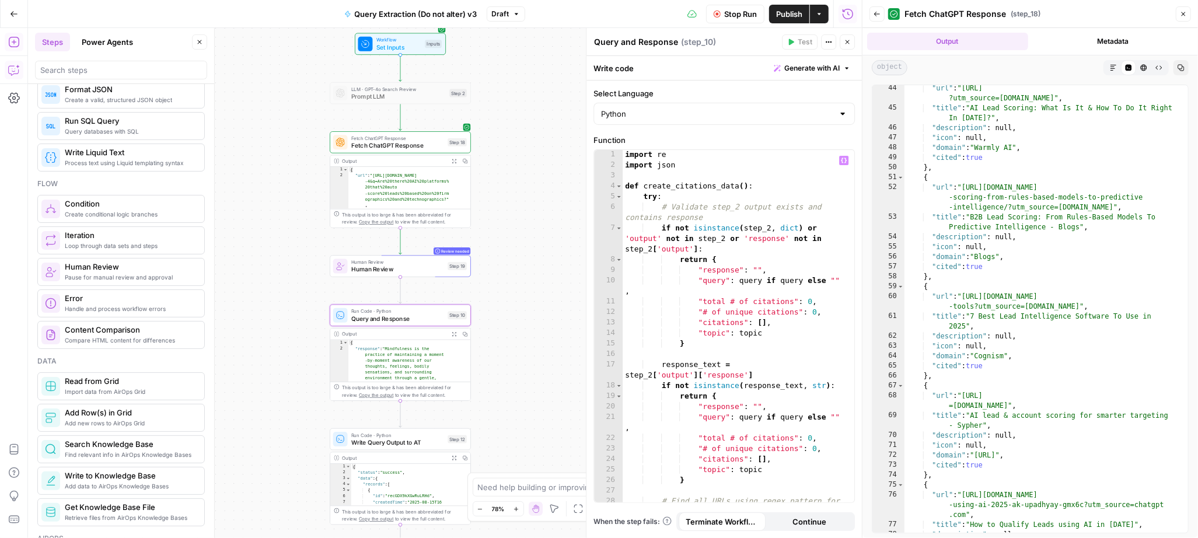
scroll to position [1, 0]
click at [399, 298] on icon "button" at bounding box center [400, 298] width 7 height 7
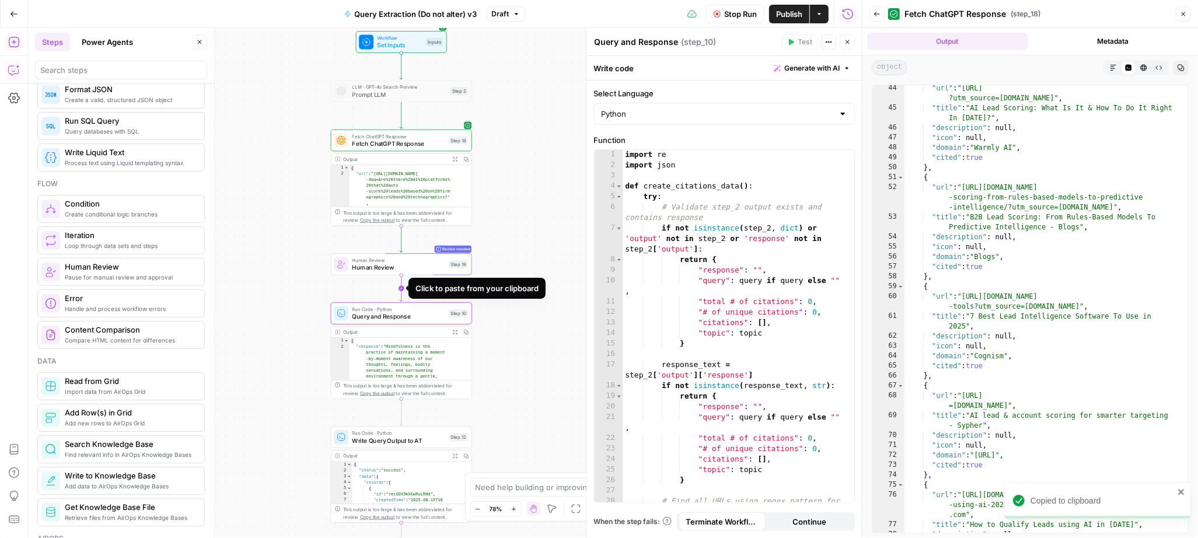
click at [402, 289] on icon "Edge from step_19 to step_10" at bounding box center [401, 288] width 3 height 26
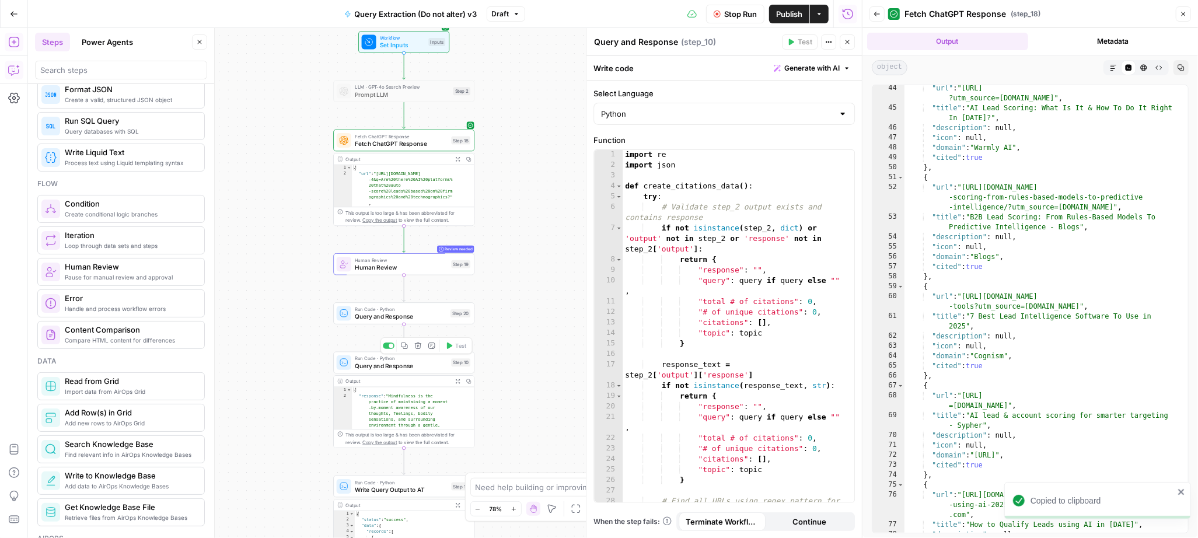
click at [392, 348] on div at bounding box center [389, 346] width 12 height 6
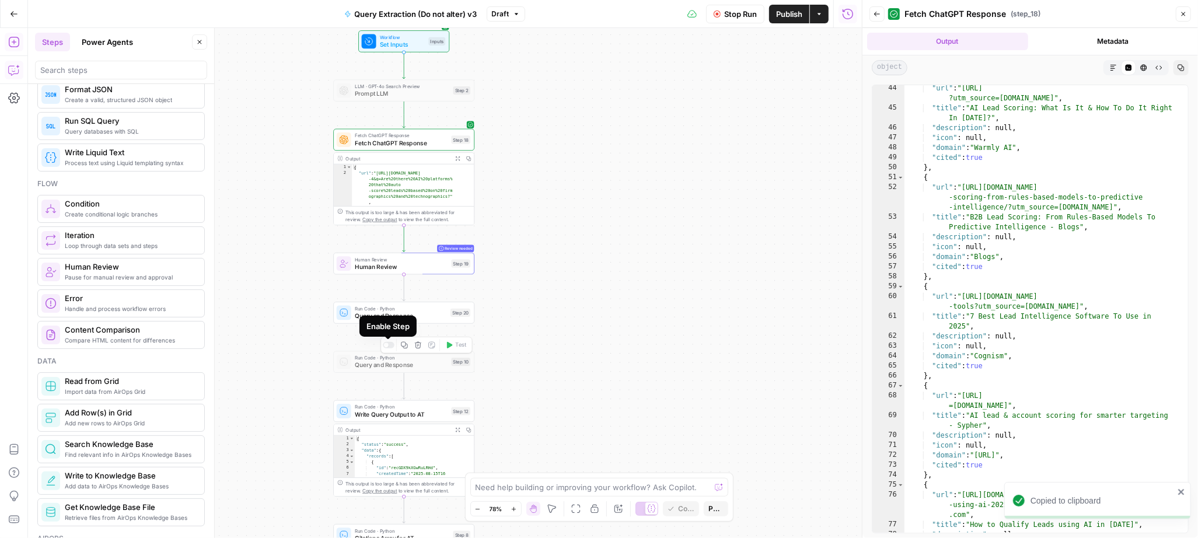
click at [372, 313] on span "Query and Response" at bounding box center [401, 316] width 92 height 9
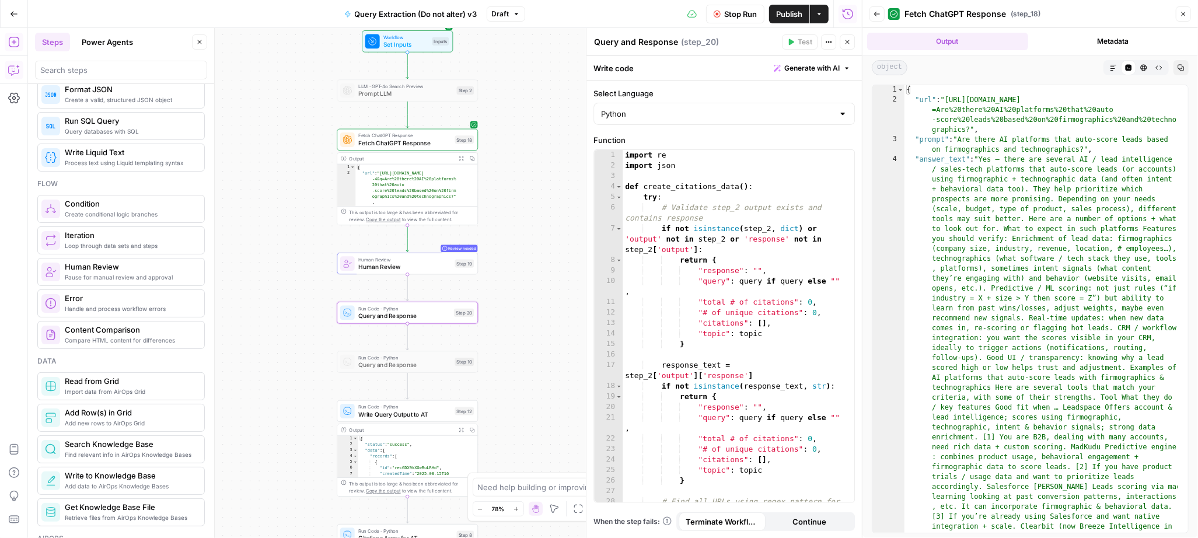
scroll to position [0, 0]
click at [672, 300] on div "import re import json def create_citations_data ( ) : try : # Validate step_2 o…" at bounding box center [734, 342] width 222 height 384
click at [711, 294] on div "import re import json def create_citations_data ( ) : try : # Validate step_2 o…" at bounding box center [734, 342] width 222 height 384
type textarea "**********"
click at [841, 160] on icon "button" at bounding box center [844, 161] width 6 height 6
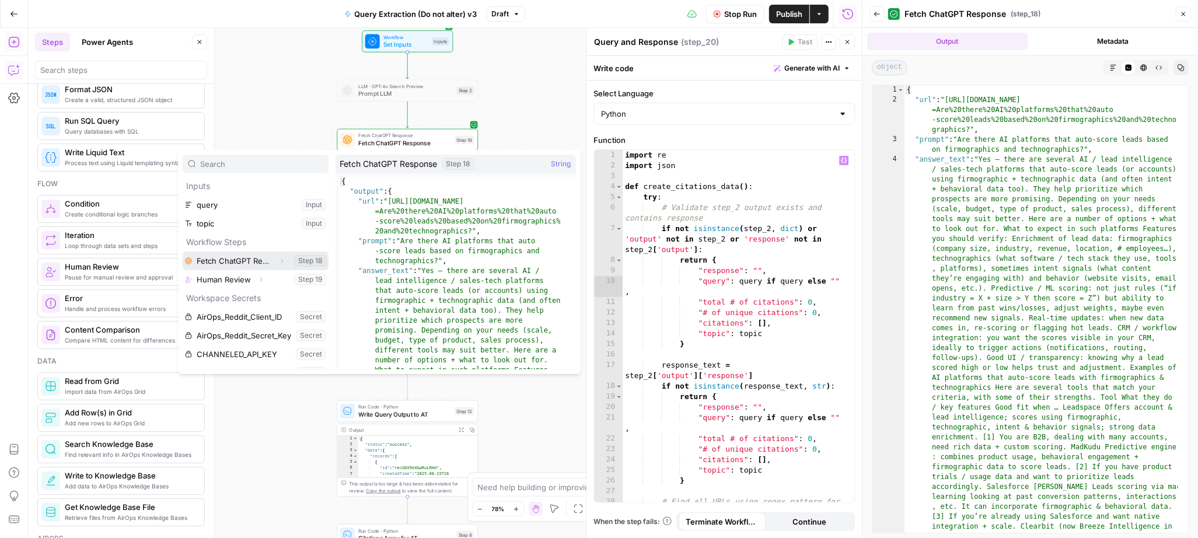
click at [278, 259] on icon "button" at bounding box center [281, 260] width 7 height 7
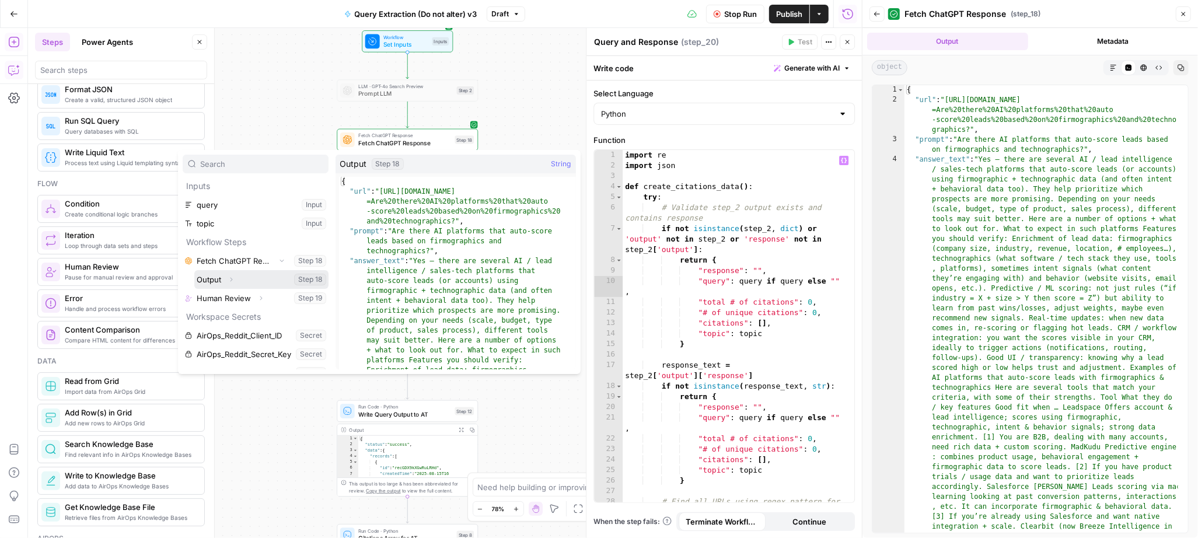
click at [232, 282] on icon "button" at bounding box center [231, 279] width 7 height 7
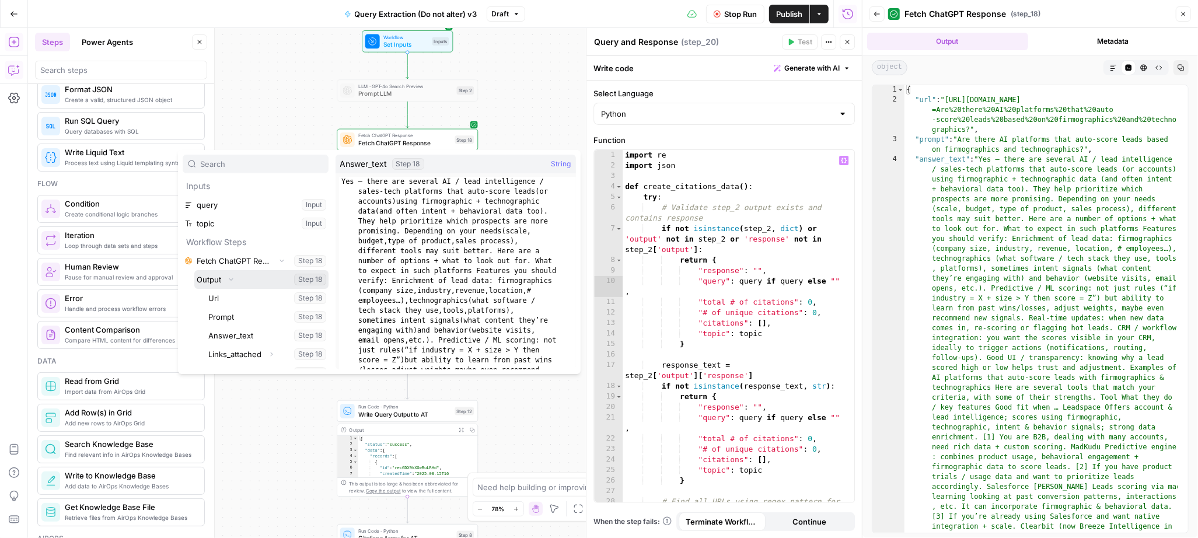
scroll to position [37, 0]
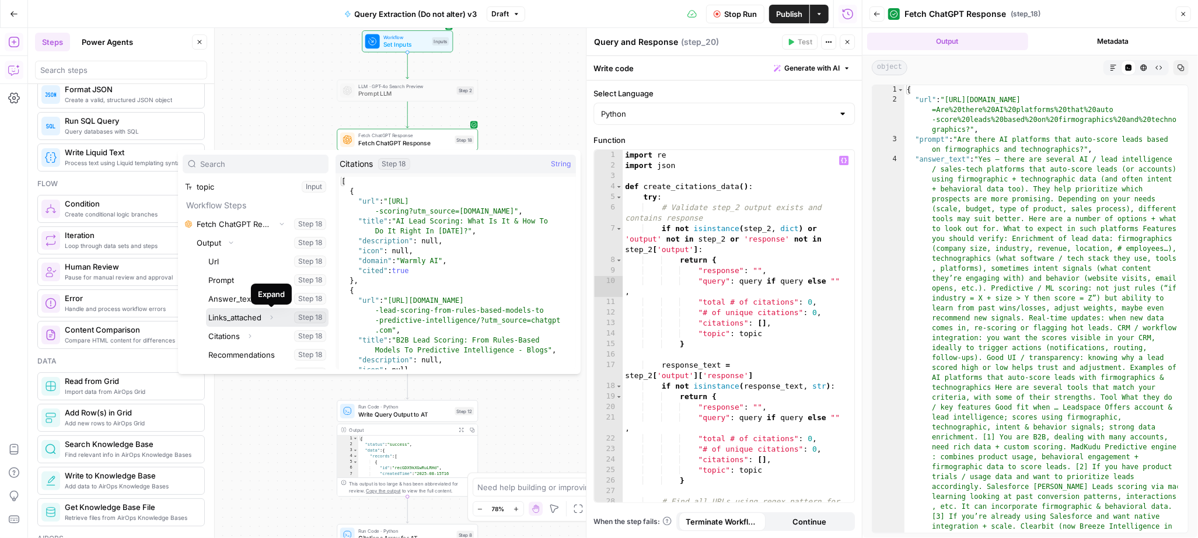
click at [272, 318] on icon "button" at bounding box center [271, 317] width 7 height 7
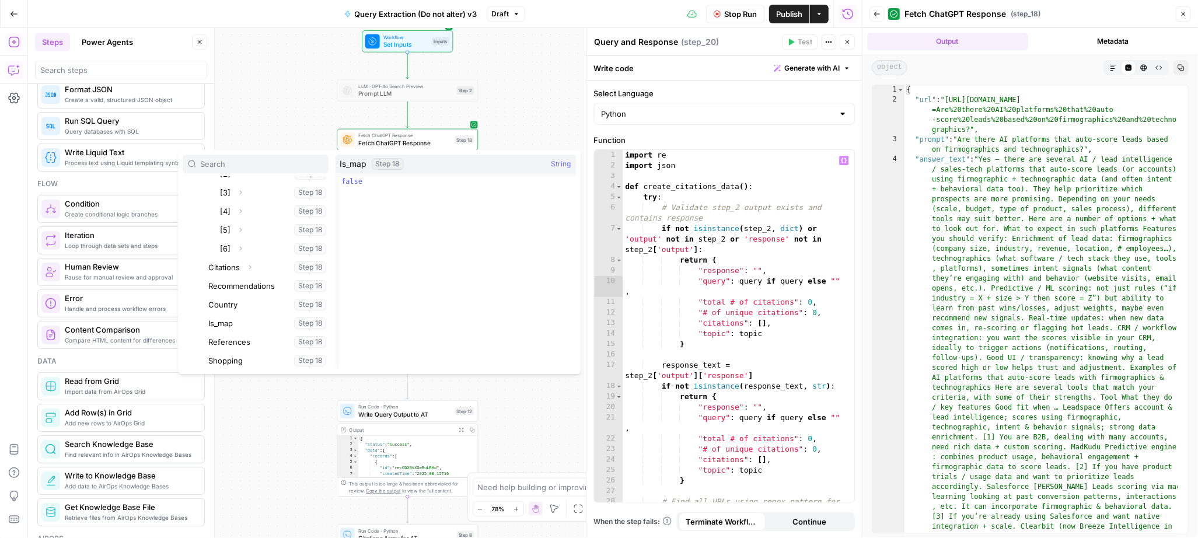
scroll to position [232, 0]
click at [249, 272] on icon "button" at bounding box center [249, 271] width 7 height 7
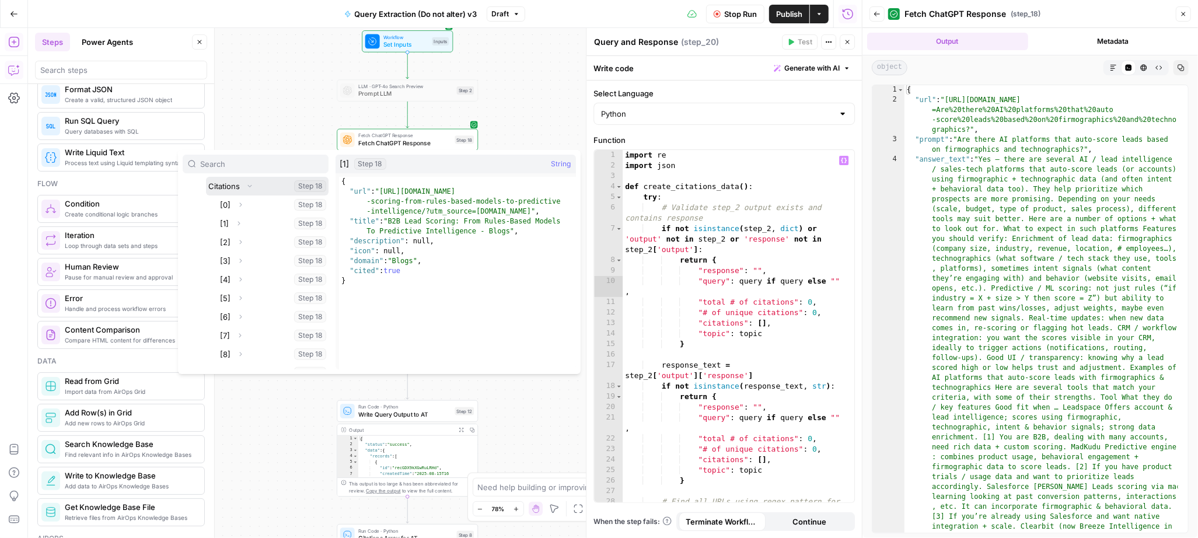
scroll to position [295, 0]
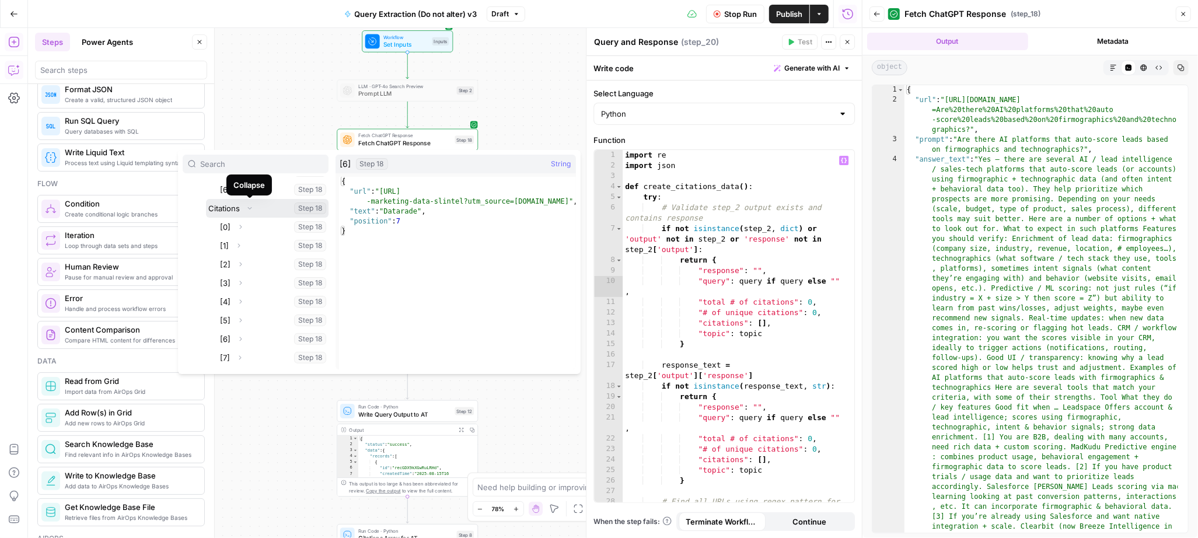
click at [249, 208] on icon "button" at bounding box center [249, 208] width 7 height 7
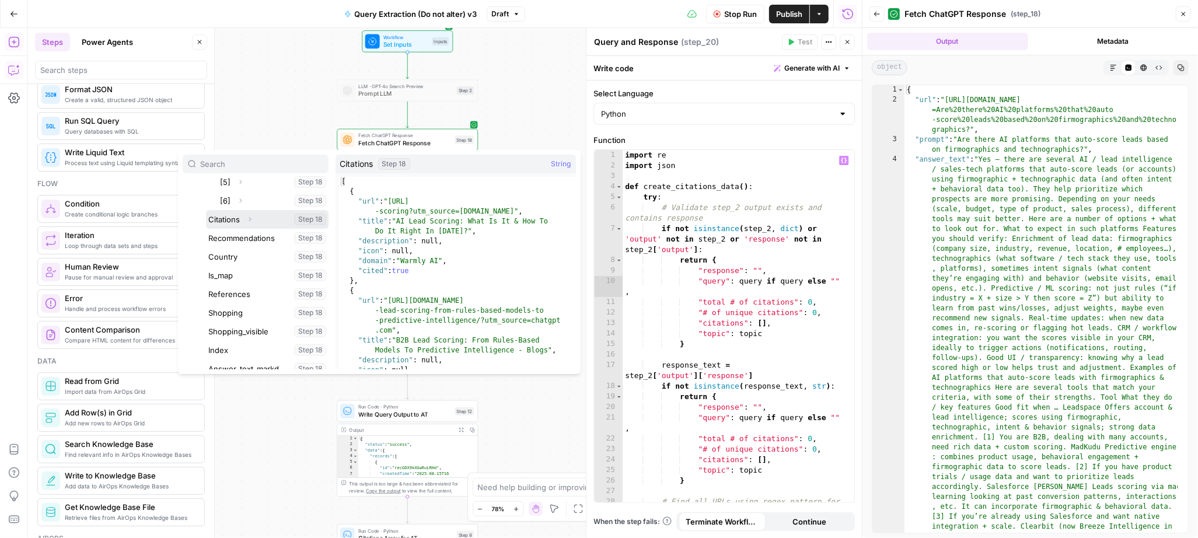
scroll to position [282, 0]
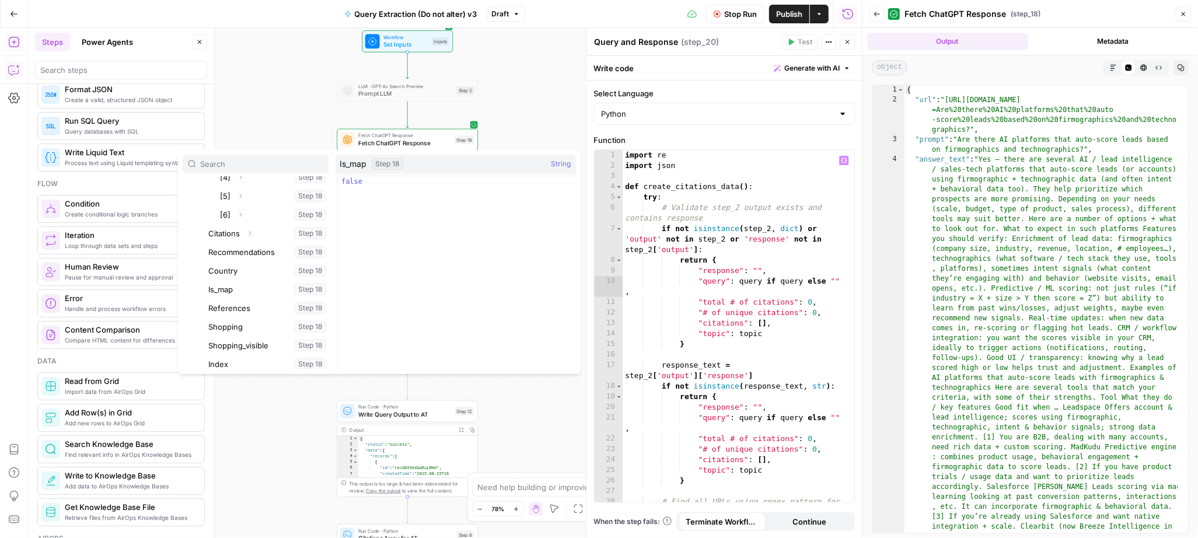
scroll to position [288, 0]
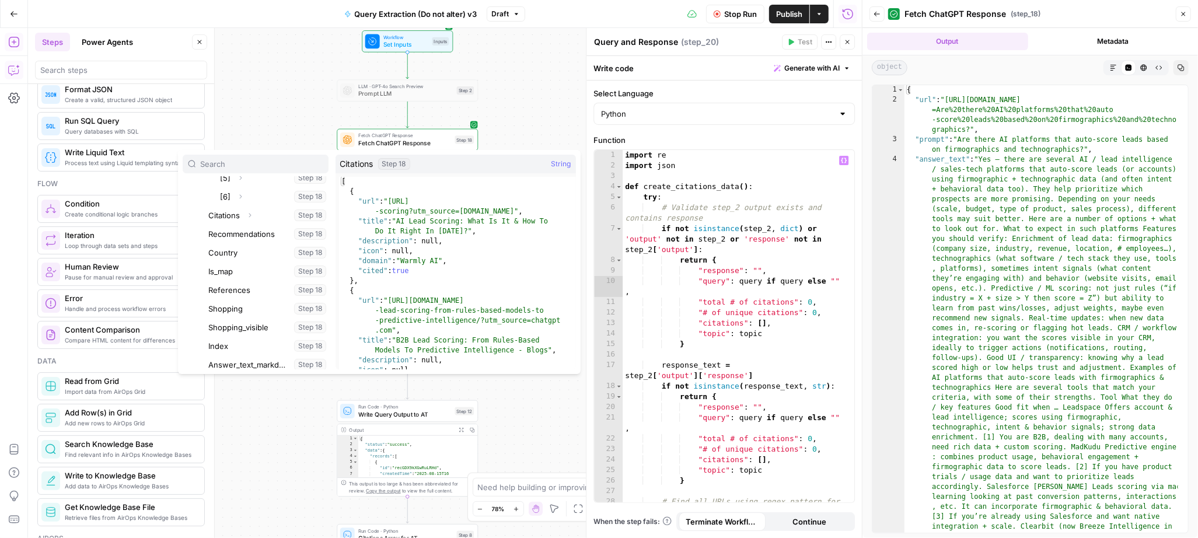
click at [250, 217] on icon "button" at bounding box center [249, 215] width 7 height 7
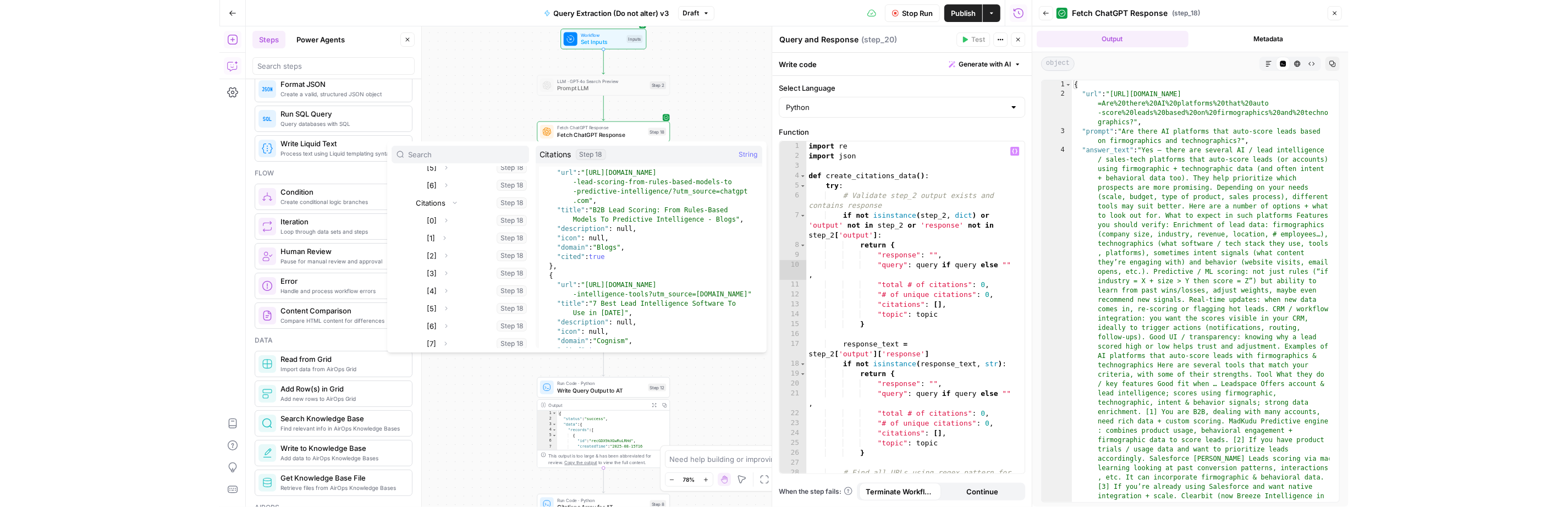
scroll to position [111, 0]
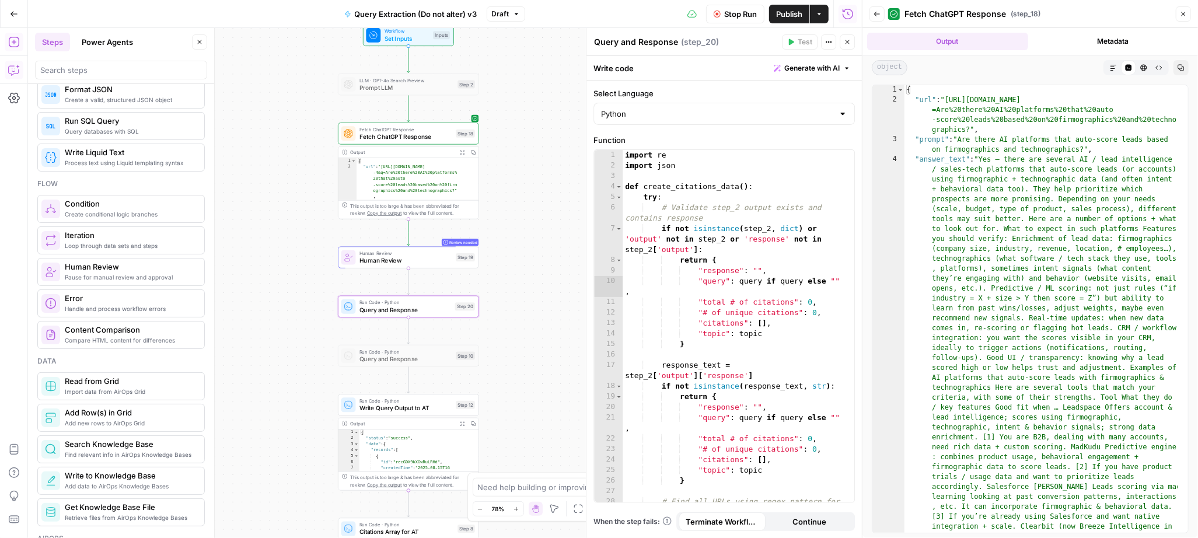
click at [267, 127] on div "Workflow Set Inputs Inputs LLM · GPT-4o Search Preview Prompt LLM Step 2 Fetch …" at bounding box center [445, 283] width 834 height 510
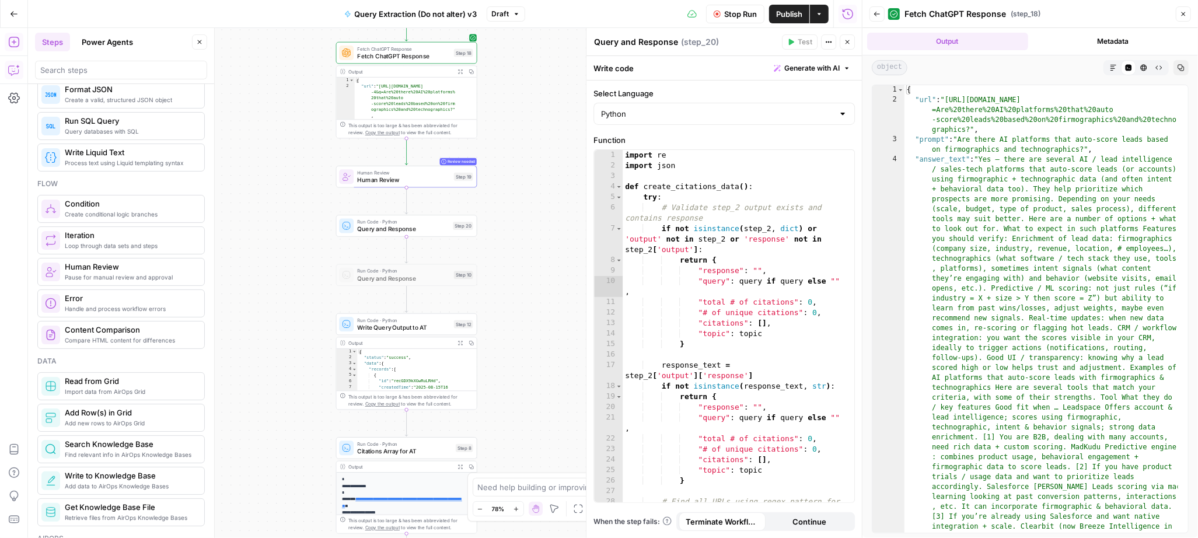
click at [438, 228] on span "Query and Response" at bounding box center [403, 229] width 92 height 9
click at [711, 8] on button "Stop Run" at bounding box center [735, 14] width 58 height 19
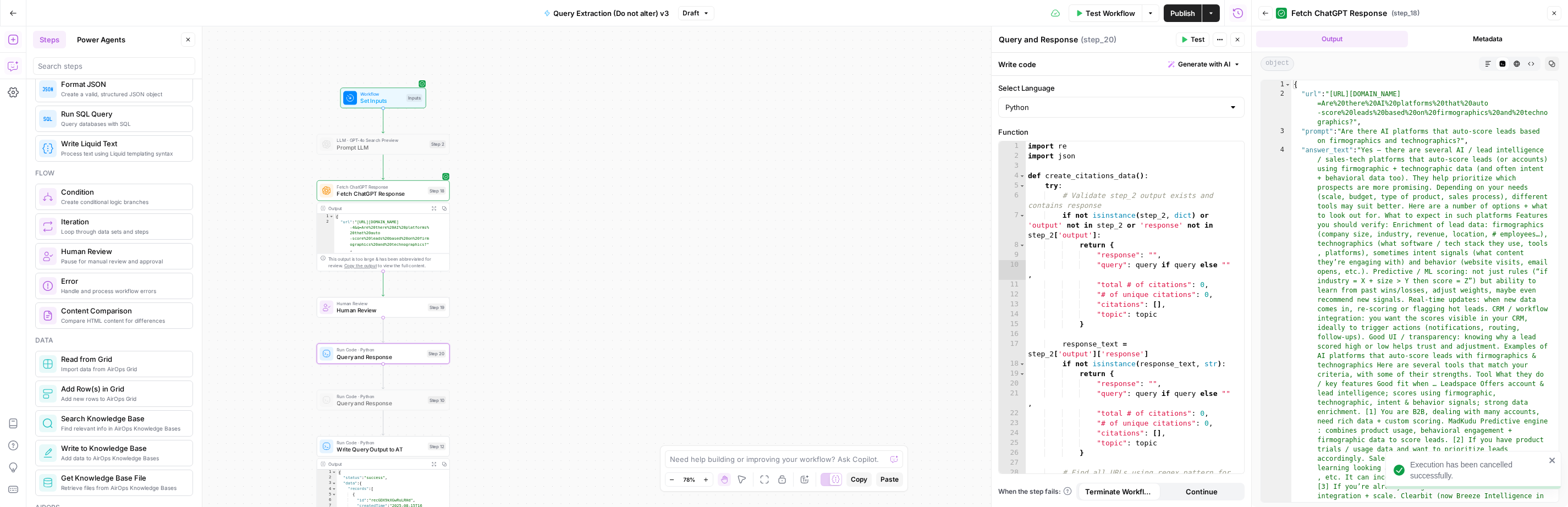
click at [342, 140] on span "LLM · GPT-4o Search Preview" at bounding box center [381, 139] width 90 height 7
click at [368, 125] on div at bounding box center [369, 128] width 11 height 6
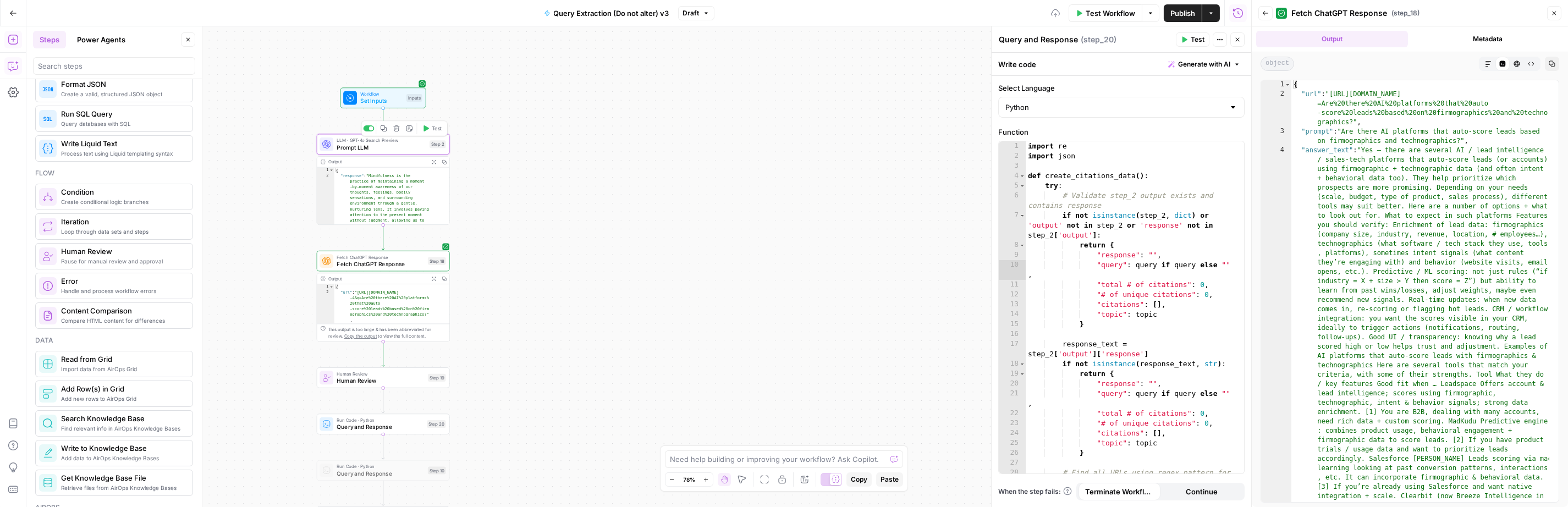
click at [357, 145] on span "Prompt LLM" at bounding box center [381, 147] width 90 height 8
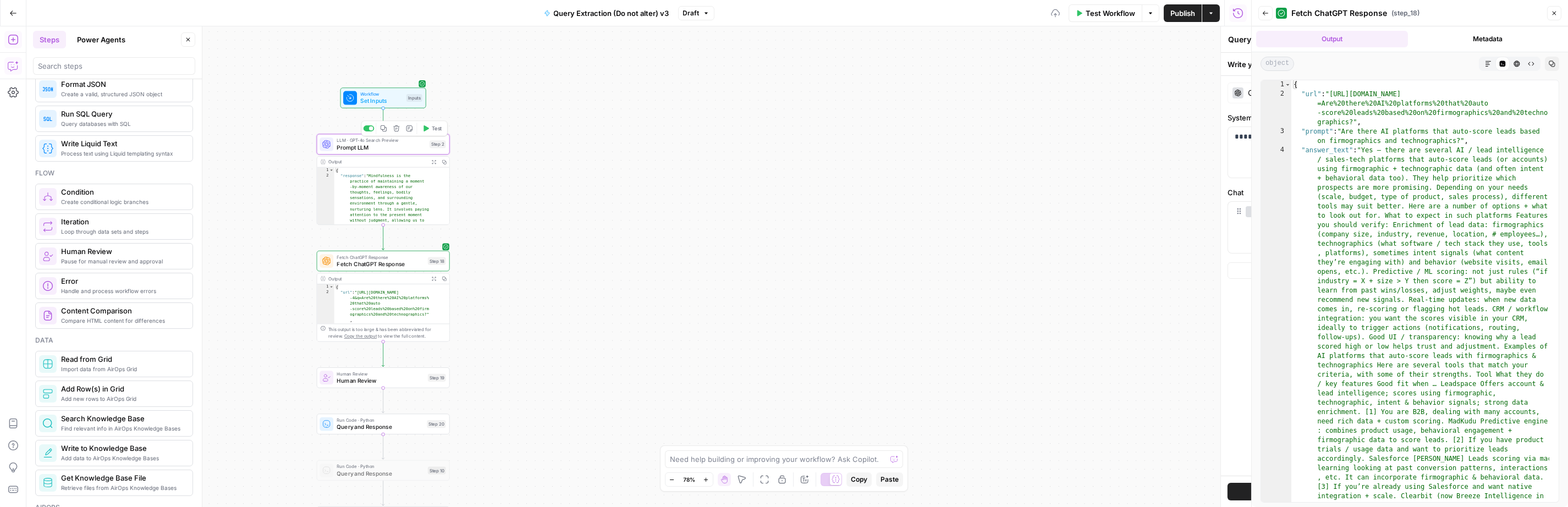
type textarea "Prompt LLM"
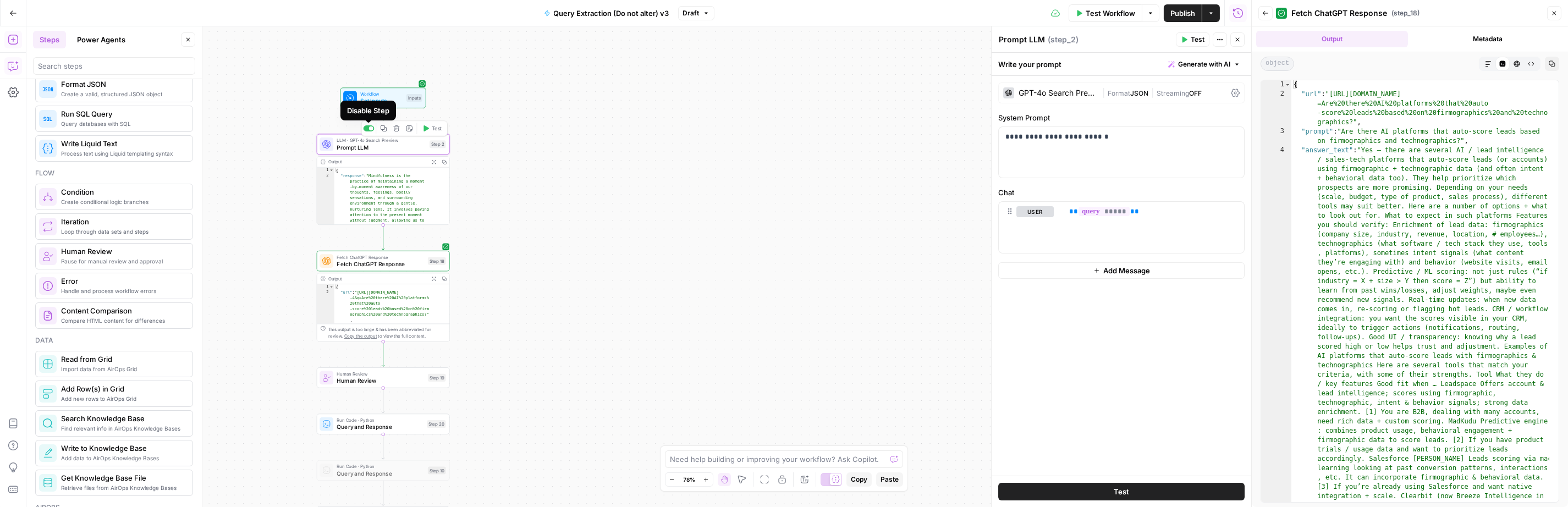
click at [367, 130] on div at bounding box center [369, 128] width 11 height 6
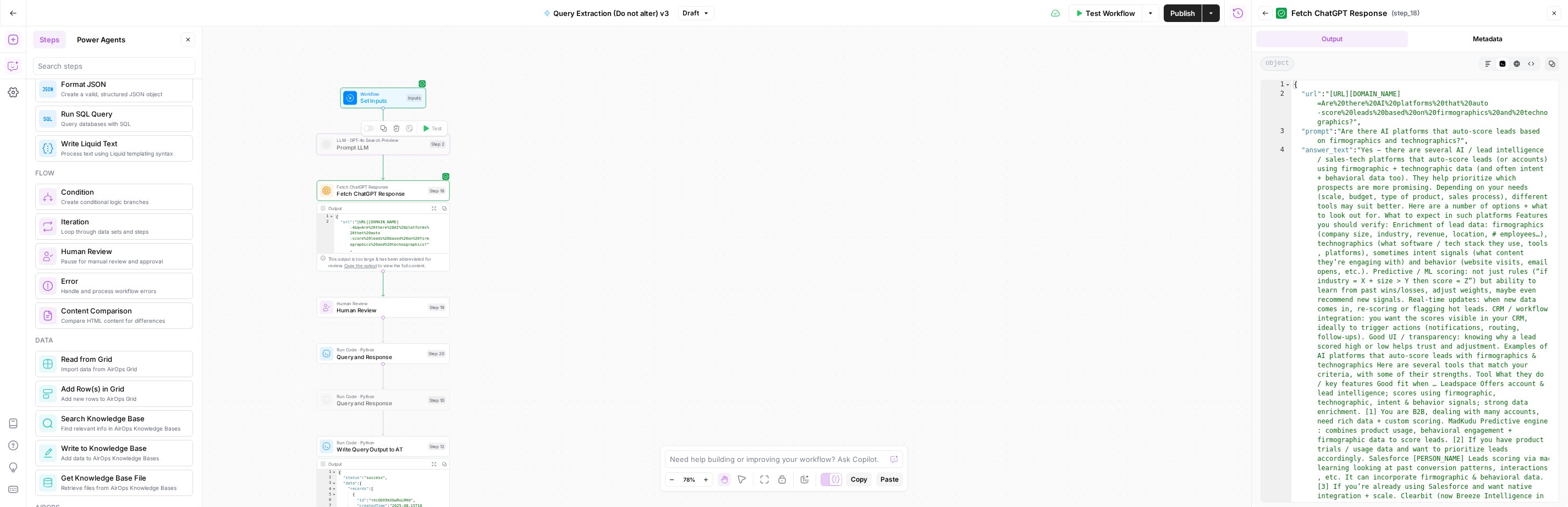
click at [385, 127] on icon "button" at bounding box center [384, 128] width 6 height 6
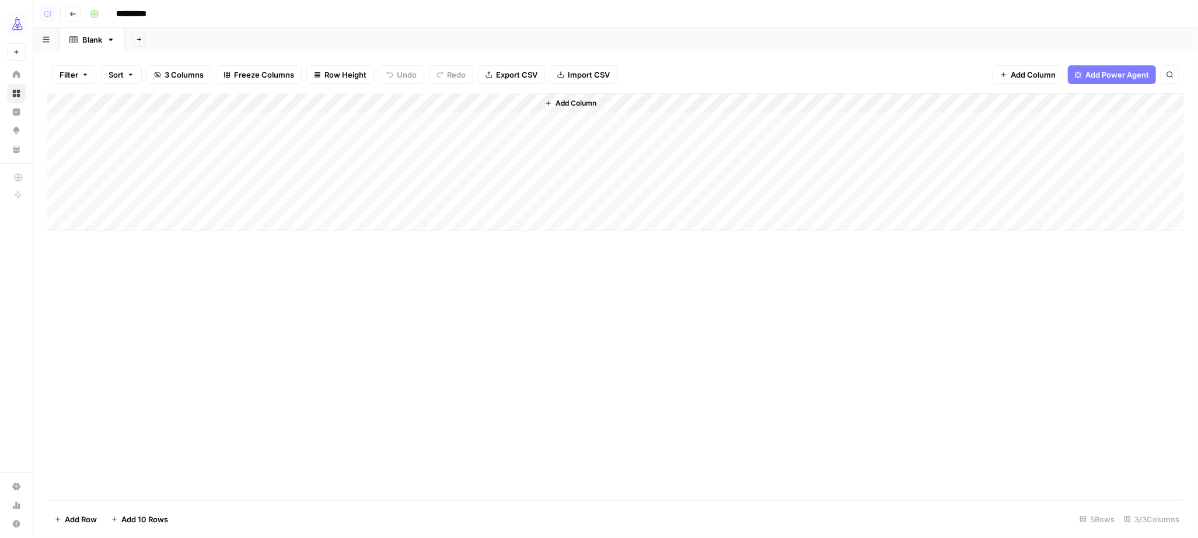
click at [513, 105] on div "Add Column" at bounding box center [615, 162] width 1137 height 138
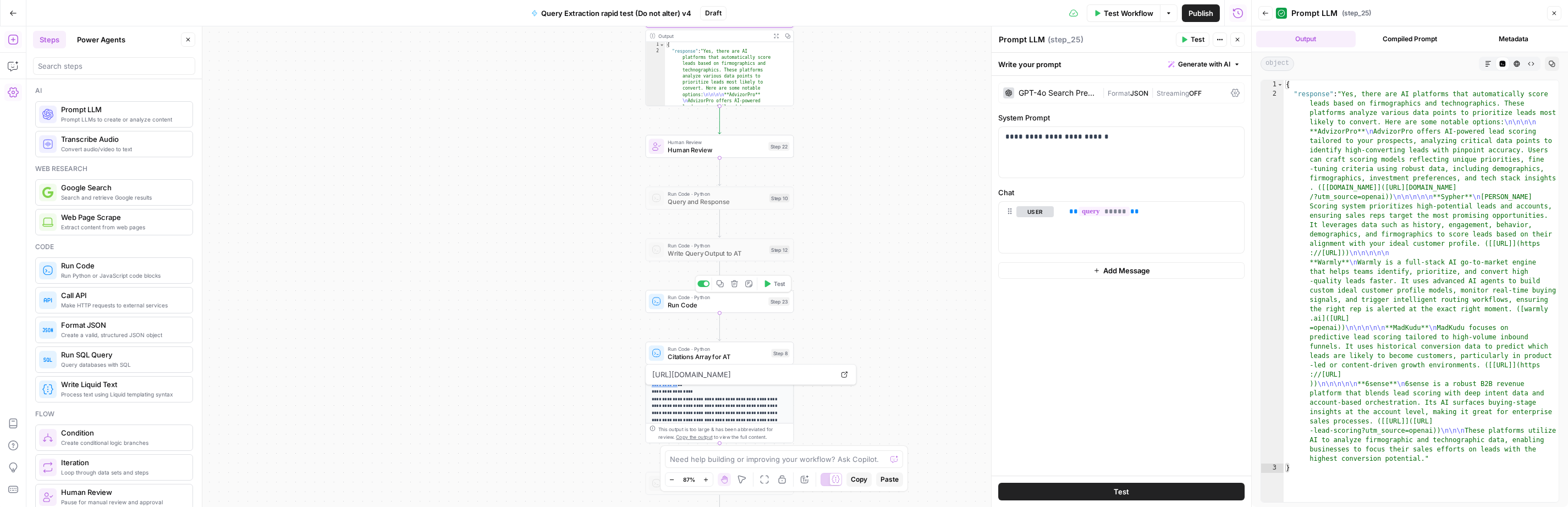
click at [747, 304] on span "Run Code" at bounding box center [716, 305] width 97 height 9
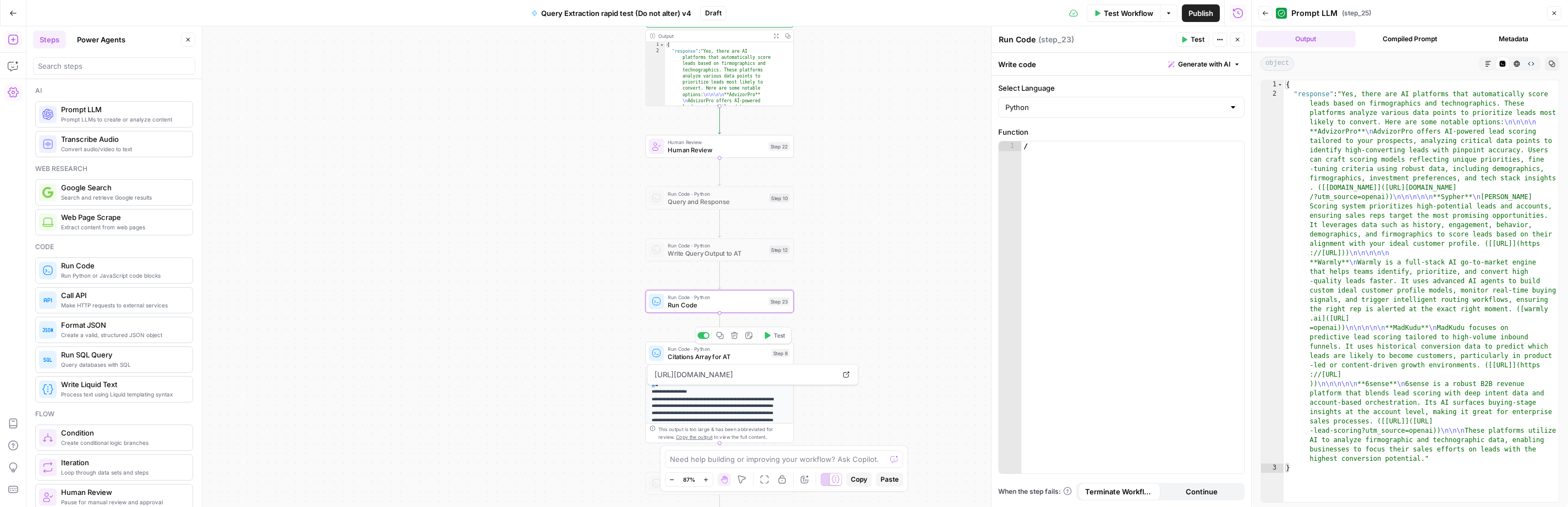
click at [719, 335] on icon "button" at bounding box center [720, 335] width 8 height 8
click at [721, 321] on icon "Edge from step_23 to step_8" at bounding box center [719, 326] width 3 height 27
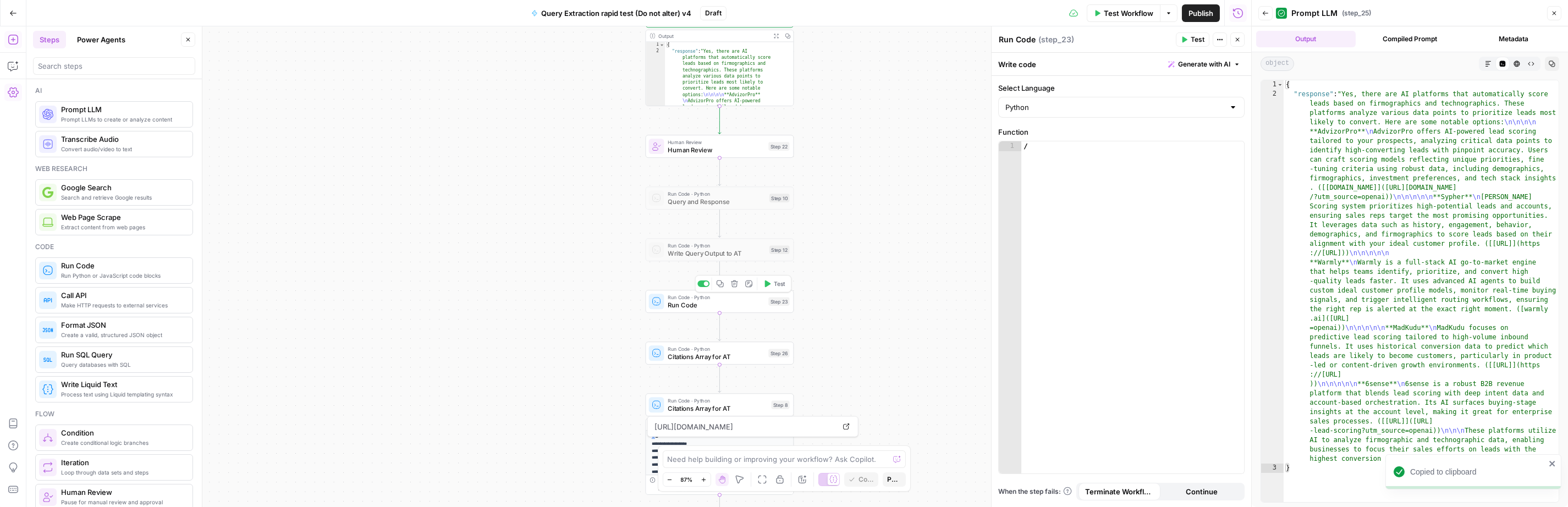
click at [732, 283] on icon "button" at bounding box center [734, 284] width 8 height 8
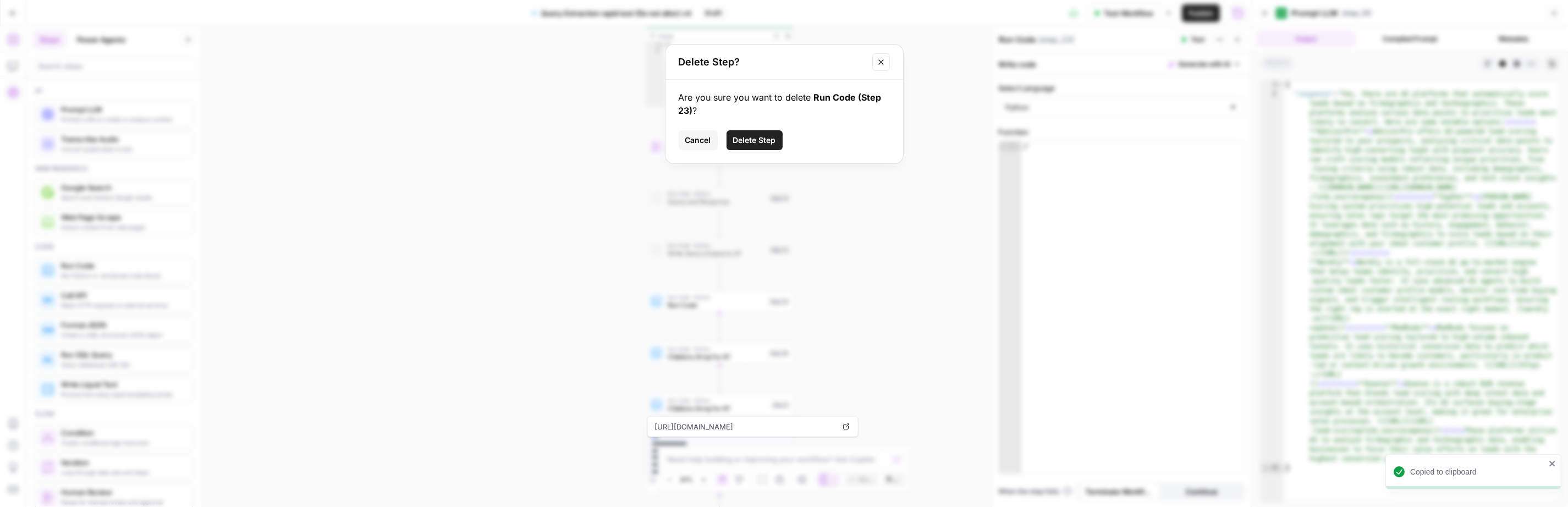
click at [753, 136] on span "Delete Step" at bounding box center [755, 140] width 43 height 11
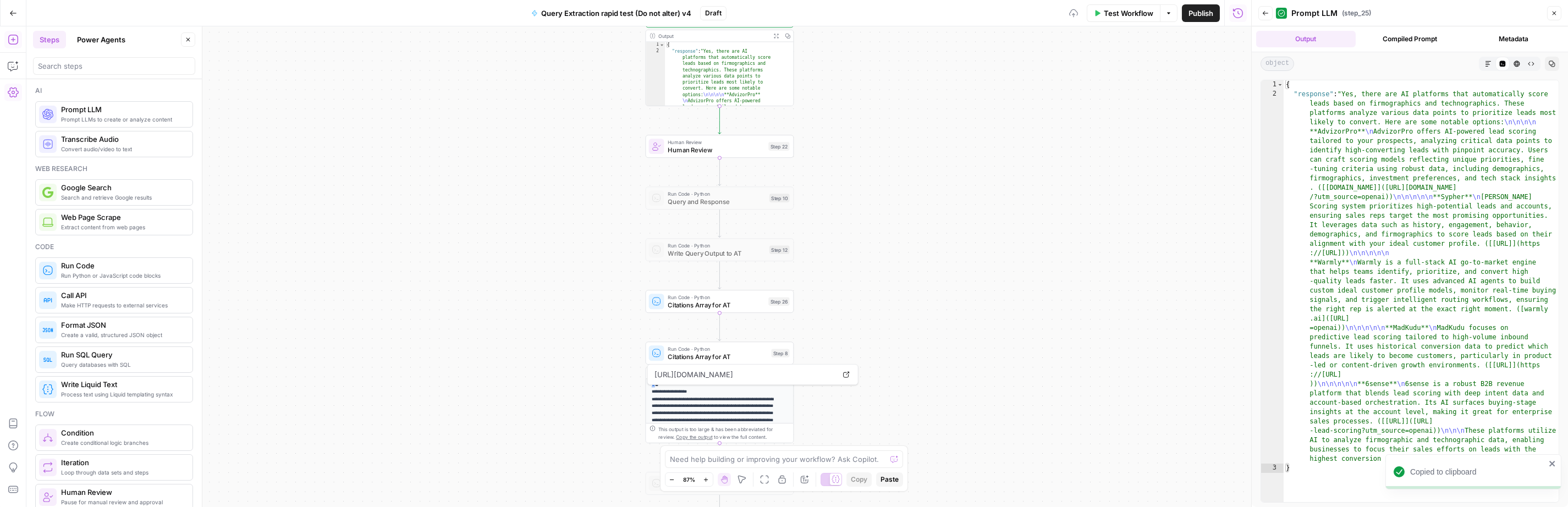
click at [751, 305] on span "Citations Array for AT" at bounding box center [716, 305] width 97 height 9
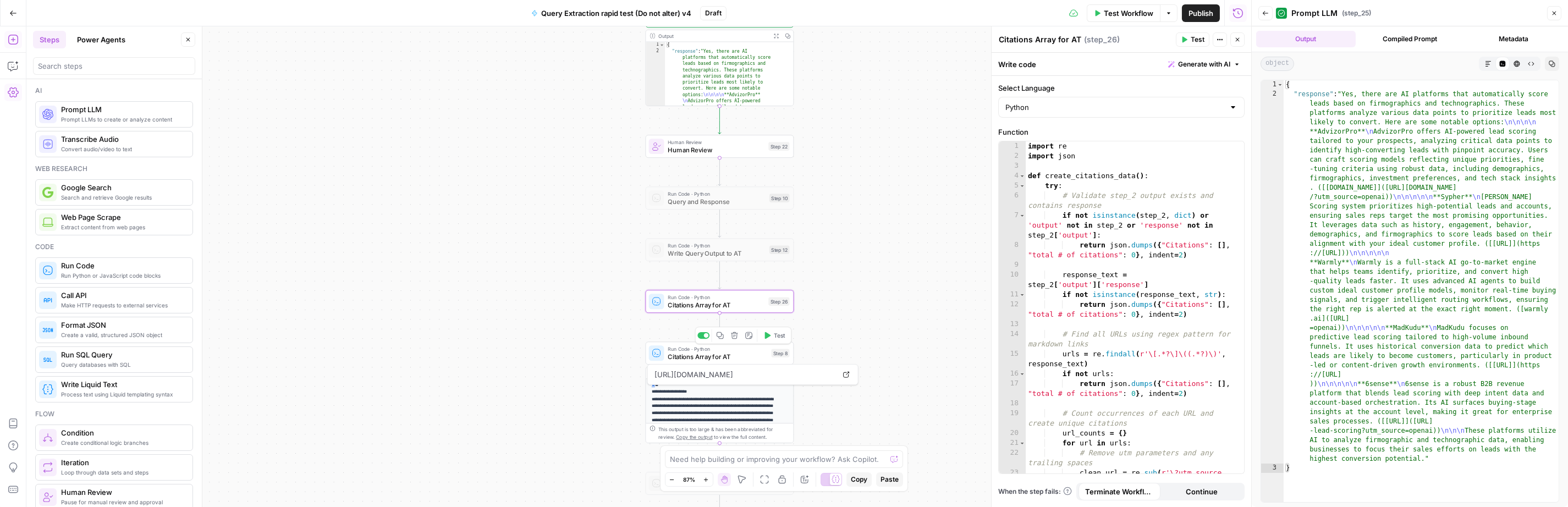
click at [727, 354] on span "Citations Array for AT" at bounding box center [718, 357] width 100 height 9
click at [704, 335] on div at bounding box center [706, 335] width 5 height 5
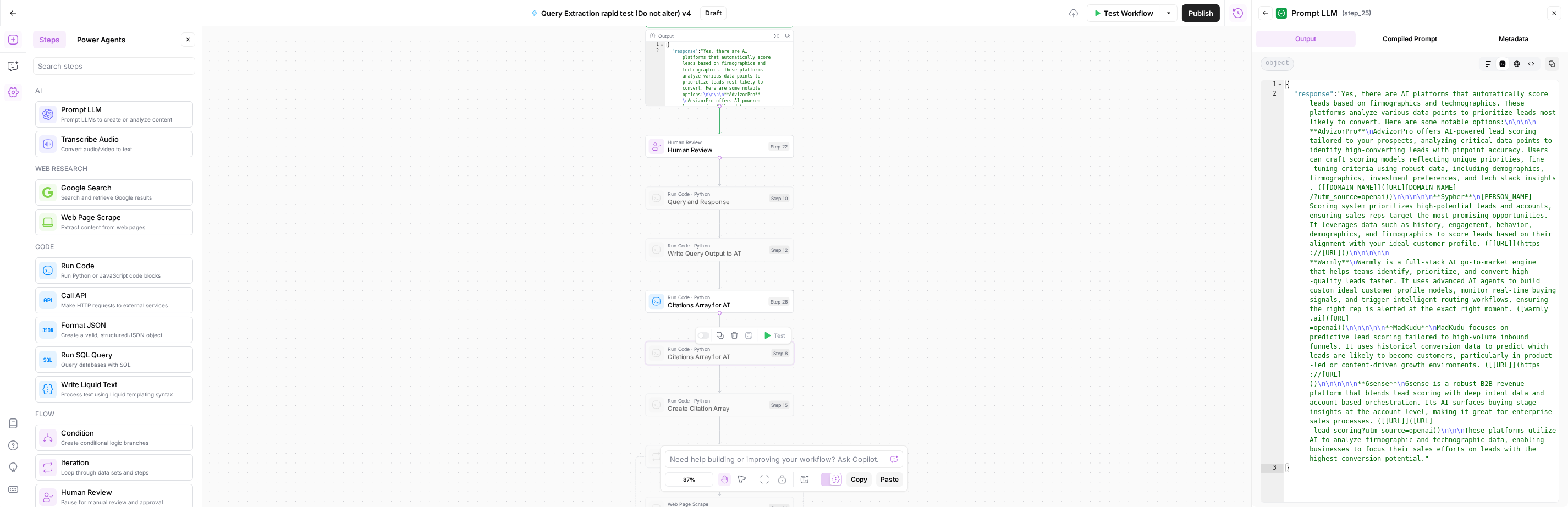
click at [741, 306] on span "Citations Array for AT" at bounding box center [716, 305] width 97 height 9
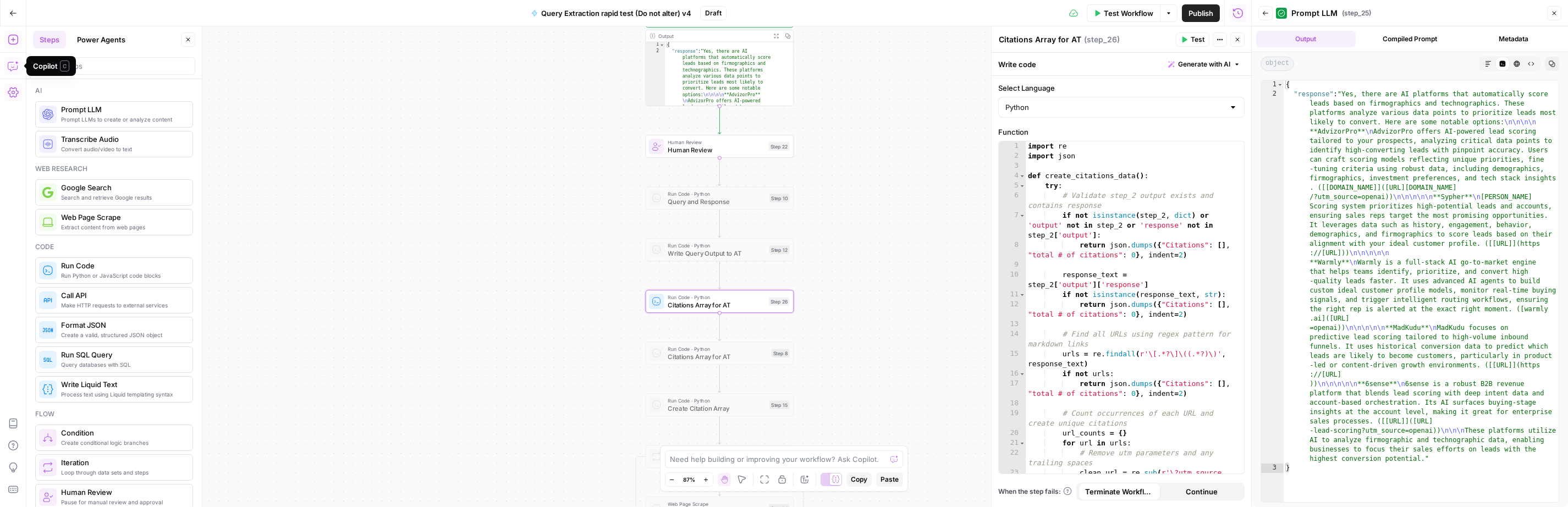
click at [14, 67] on icon "button" at bounding box center [13, 66] width 11 height 11
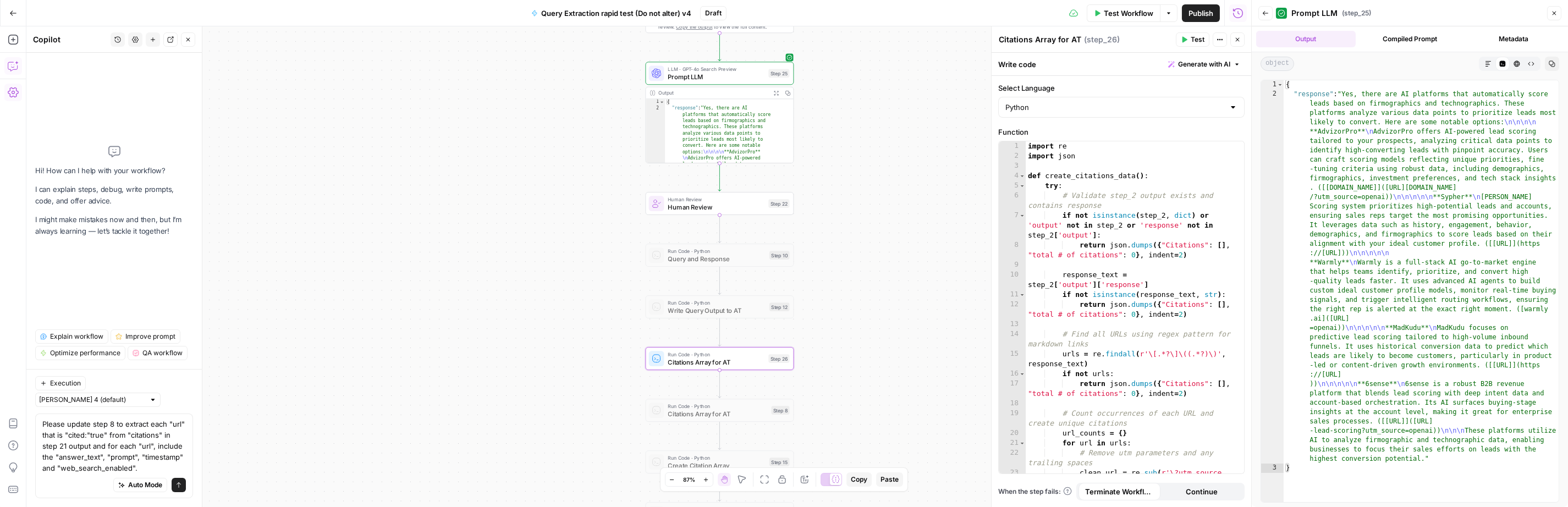
drag, startPoint x: 113, startPoint y: 426, endPoint x: 149, endPoint y: 446, distance: 41.2
click at [113, 426] on textarea "Please update step 8 to extract each "url" that is "cited:"true" from "citation…" at bounding box center [114, 446] width 143 height 55
click at [86, 445] on textarea "Please update step 8 to extract each "url" that is "cited:"true" from "citation…" at bounding box center [114, 446] width 143 height 55
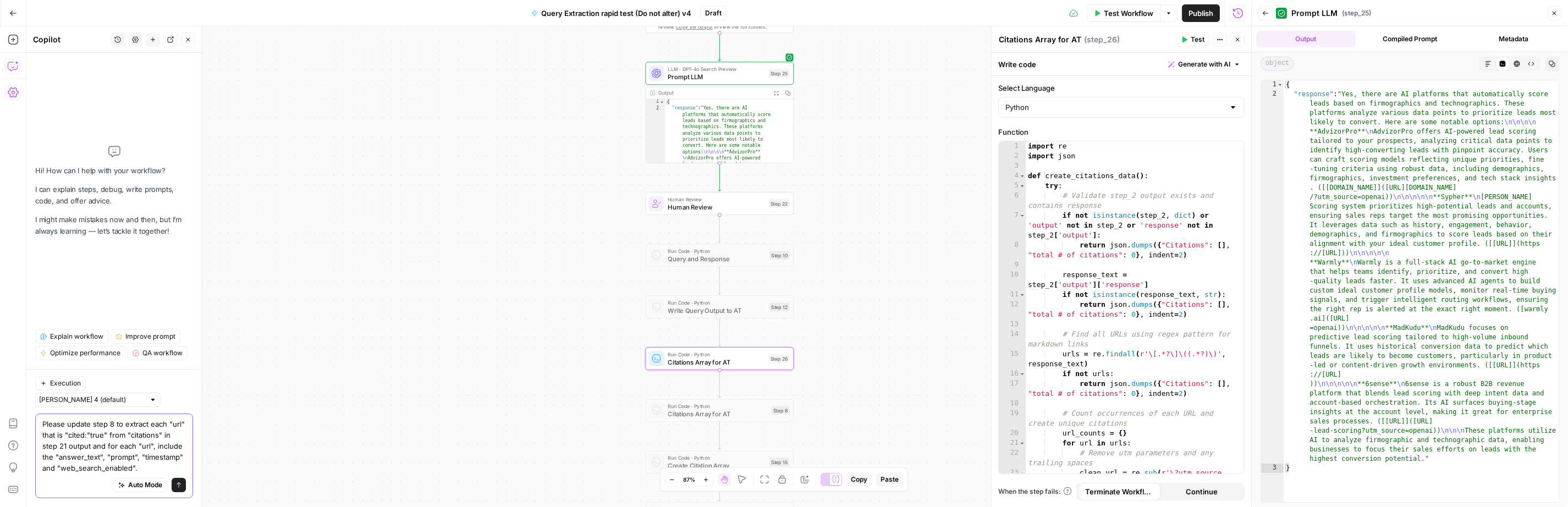
paste textarea "triggered". If "citations" is empty, please extract each "url" from "links_atta…"
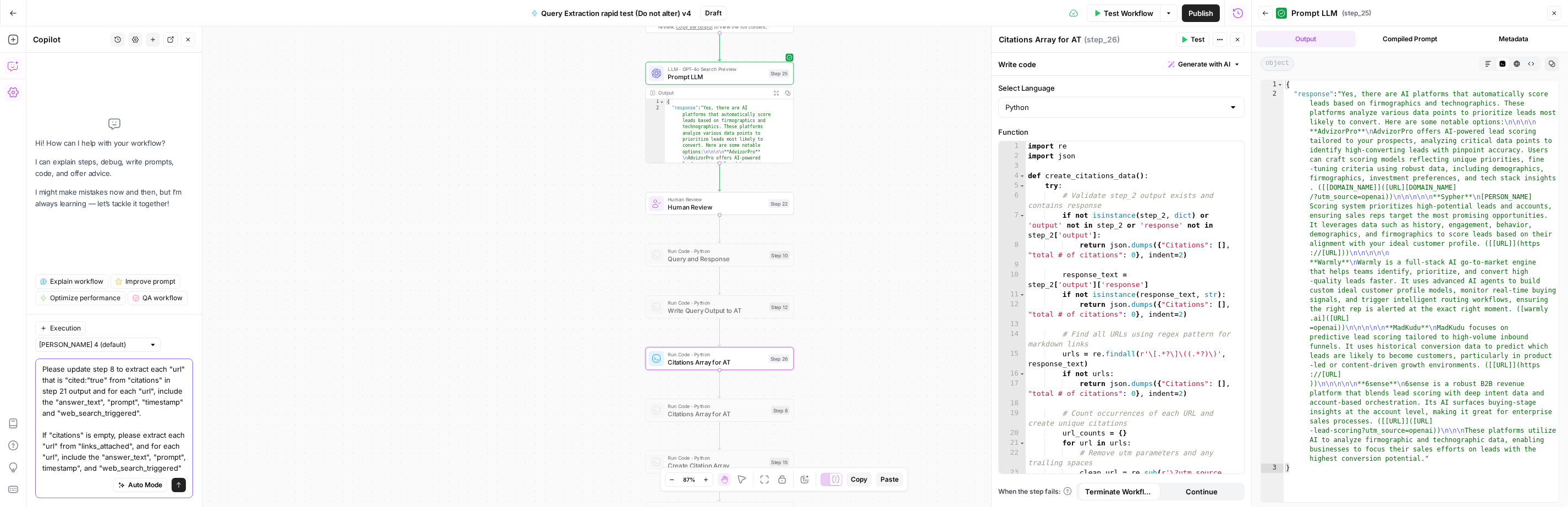
click at [109, 368] on textarea "Please update step 8 to extract each "url" that is "cited:"true" from "citation…" at bounding box center [114, 418] width 143 height 110
click at [46, 434] on textarea "Please update step 26 to extract each "url" that is "cited:"true" from "citatio…" at bounding box center [114, 418] width 143 height 110
type textarea "Please update step 26 to extract each "url" that is "cited:"true" from "citatio…"
drag, startPoint x: 180, startPoint y: 486, endPoint x: 56, endPoint y: 387, distance: 158.7
click at [56, 387] on div "Please update step 26 to extract each "url" that is "cited:"true" from "citatio…" at bounding box center [113, 429] width 157 height 139
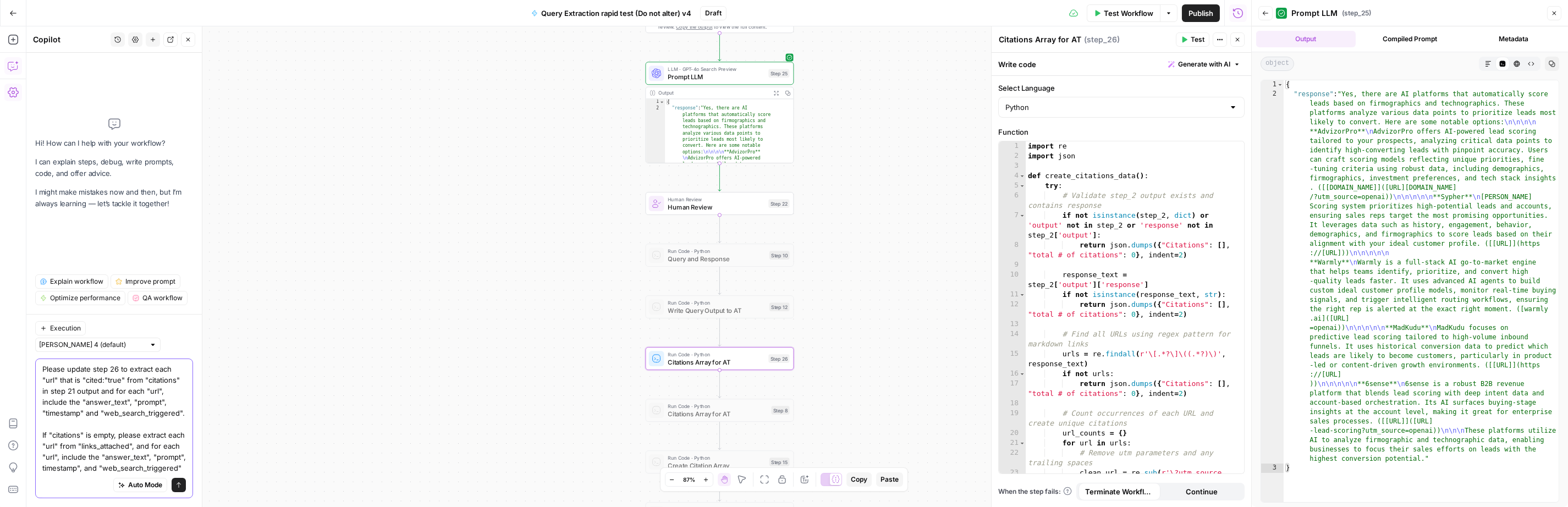
click at [178, 482] on icon "submit" at bounding box center [178, 484] width 7 height 7
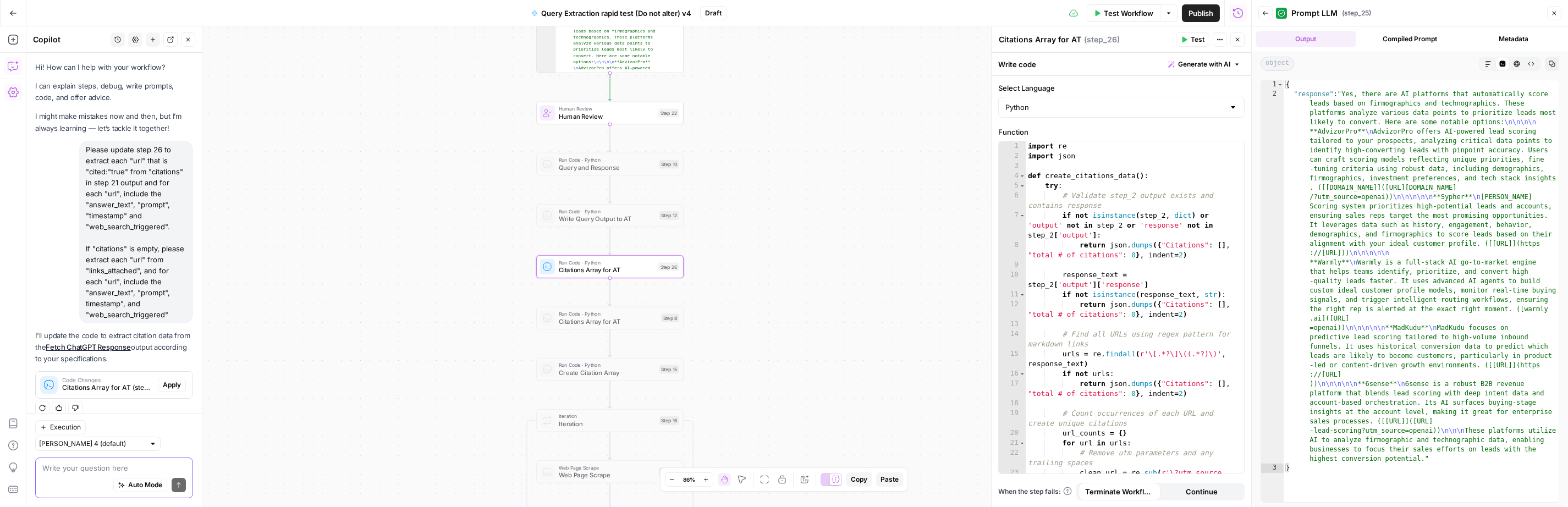
click at [166, 383] on span "Apply" at bounding box center [172, 384] width 18 height 10
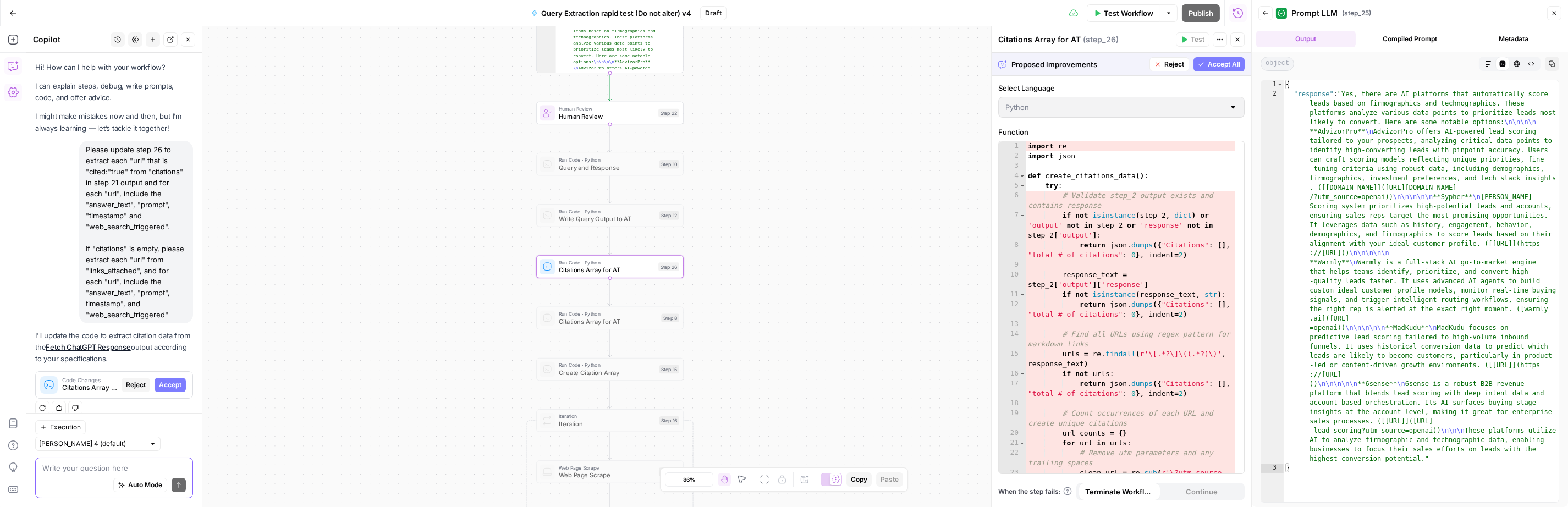
click at [166, 383] on span "Accept" at bounding box center [171, 384] width 23 height 10
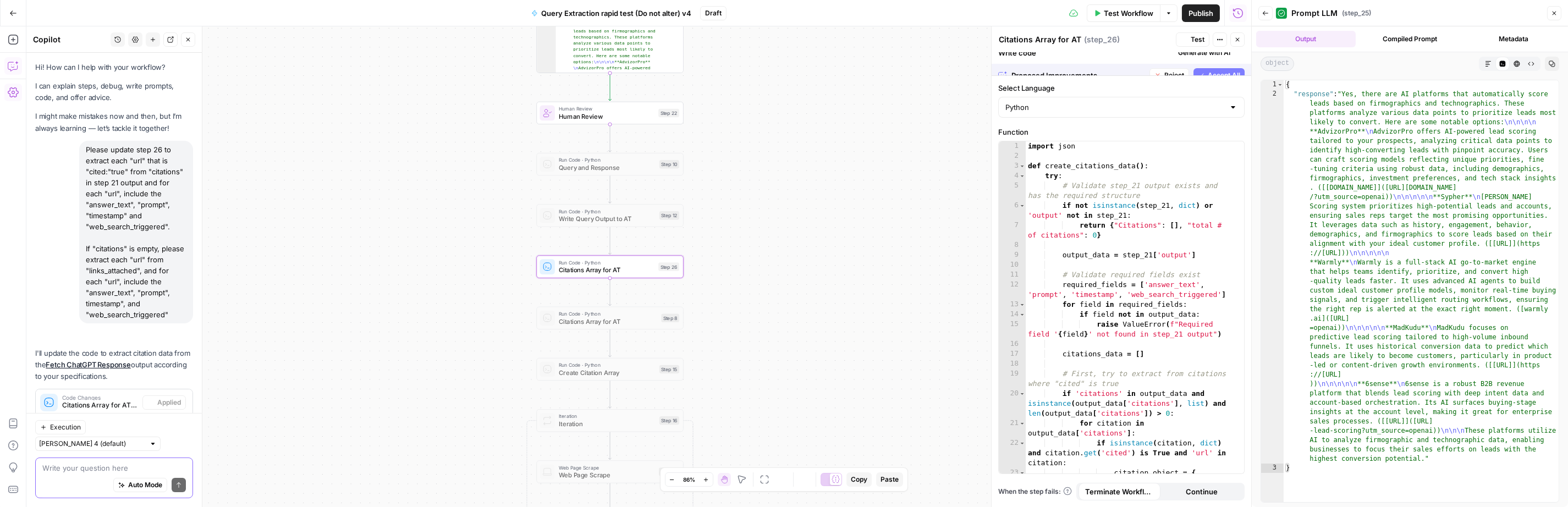
scroll to position [13, 0]
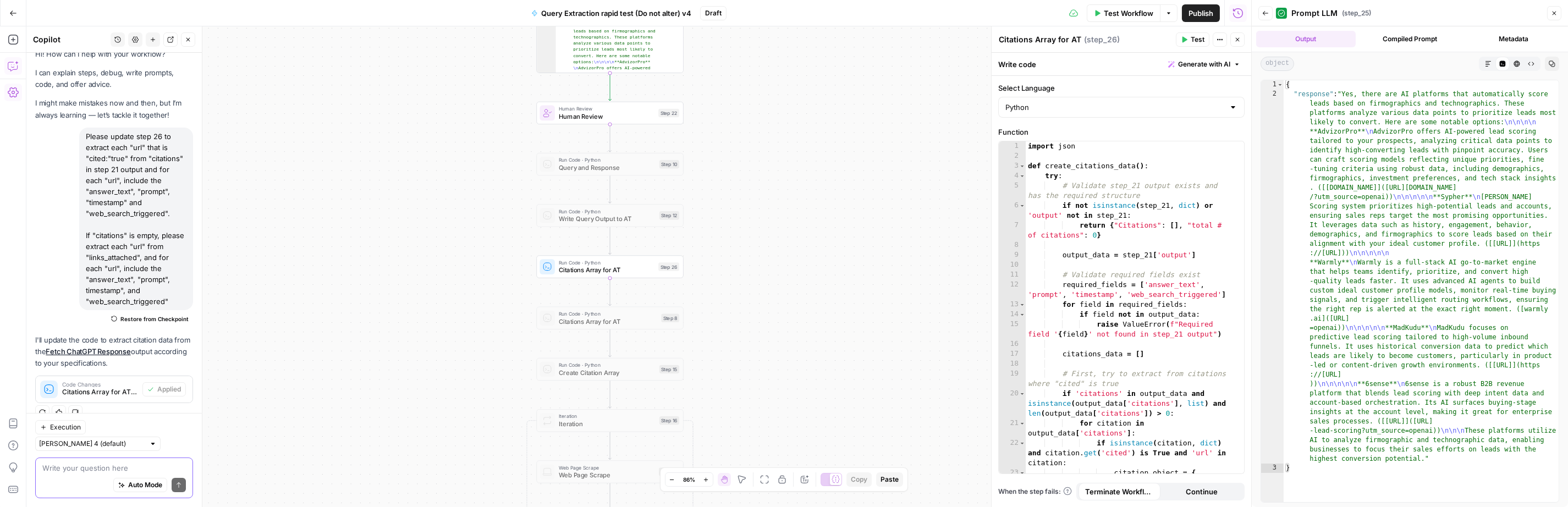
click at [1191, 40] on span "Test" at bounding box center [1198, 40] width 14 height 10
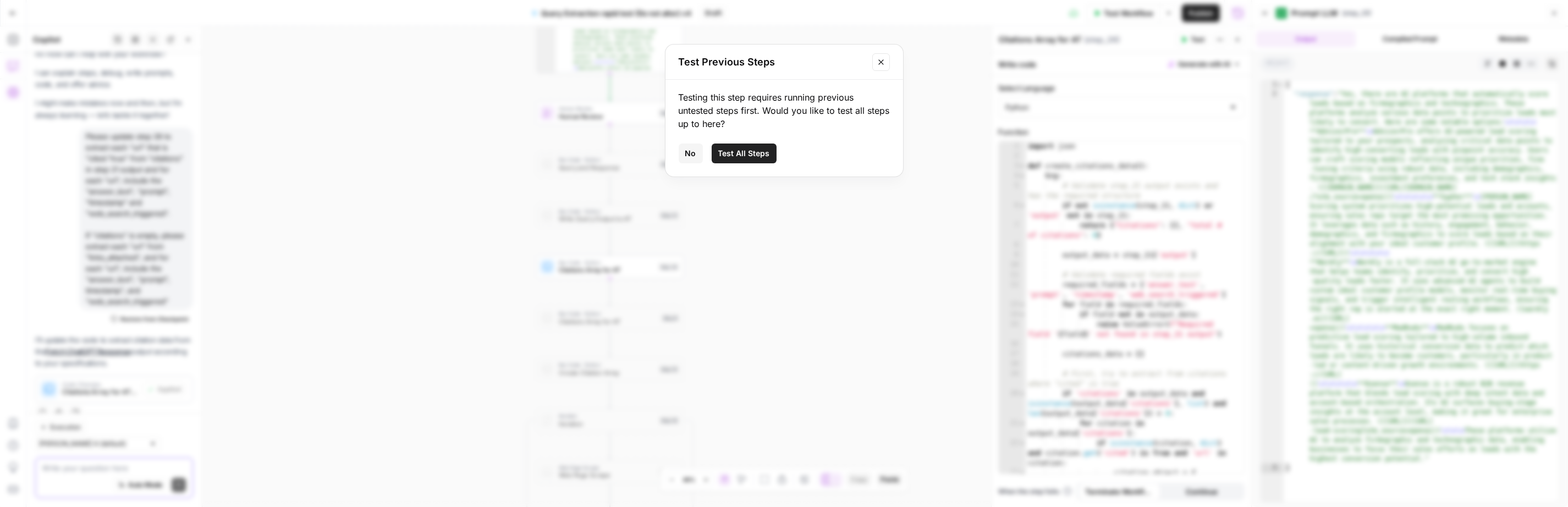
drag, startPoint x: 873, startPoint y: 63, endPoint x: 867, endPoint y: 64, distance: 6.1
click at [873, 63] on button "Close modal" at bounding box center [881, 62] width 18 height 18
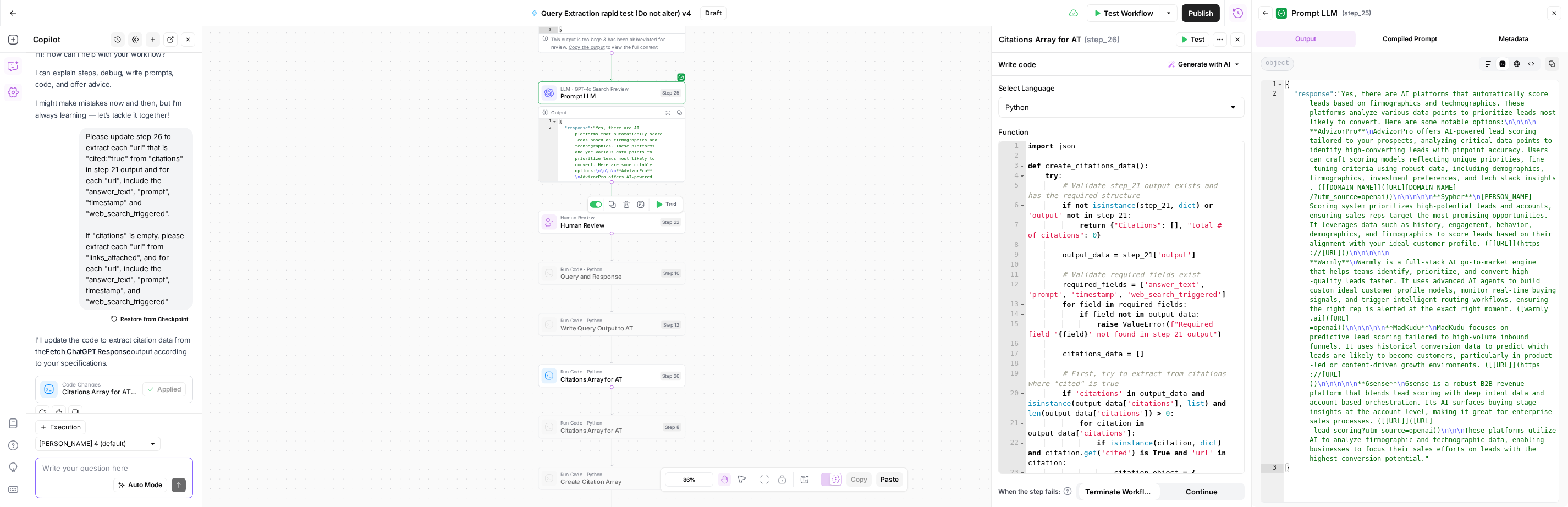
click at [590, 203] on div at bounding box center [596, 204] width 12 height 7
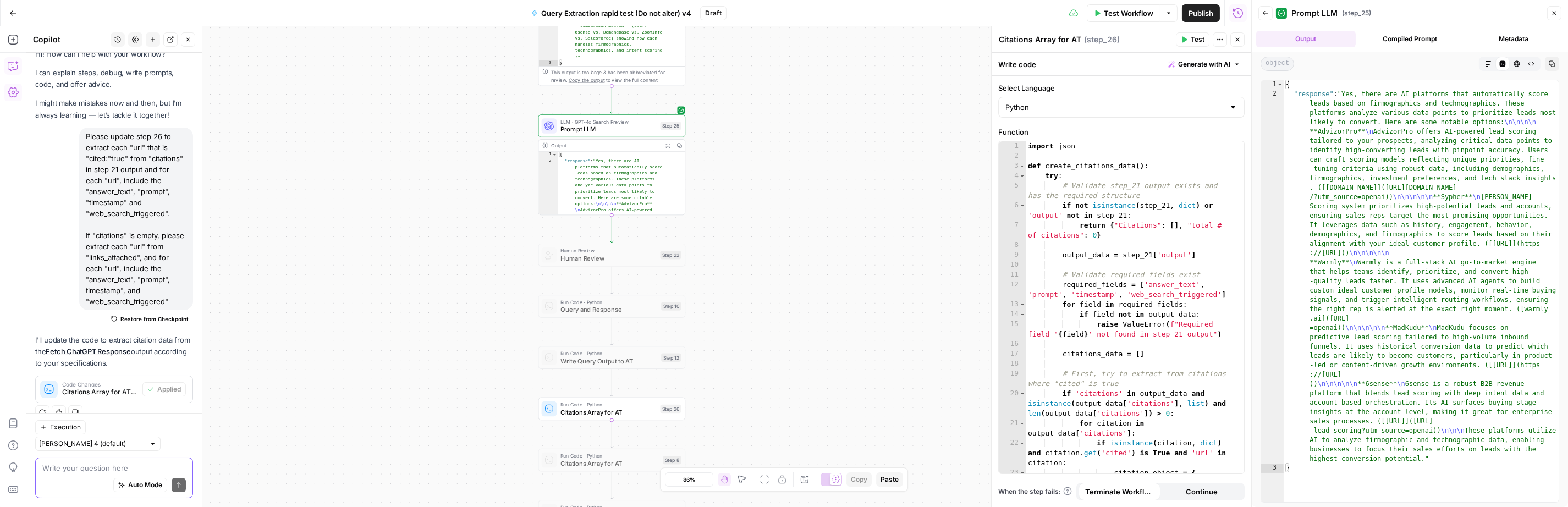
click at [1191, 39] on span "Test" at bounding box center [1198, 40] width 14 height 10
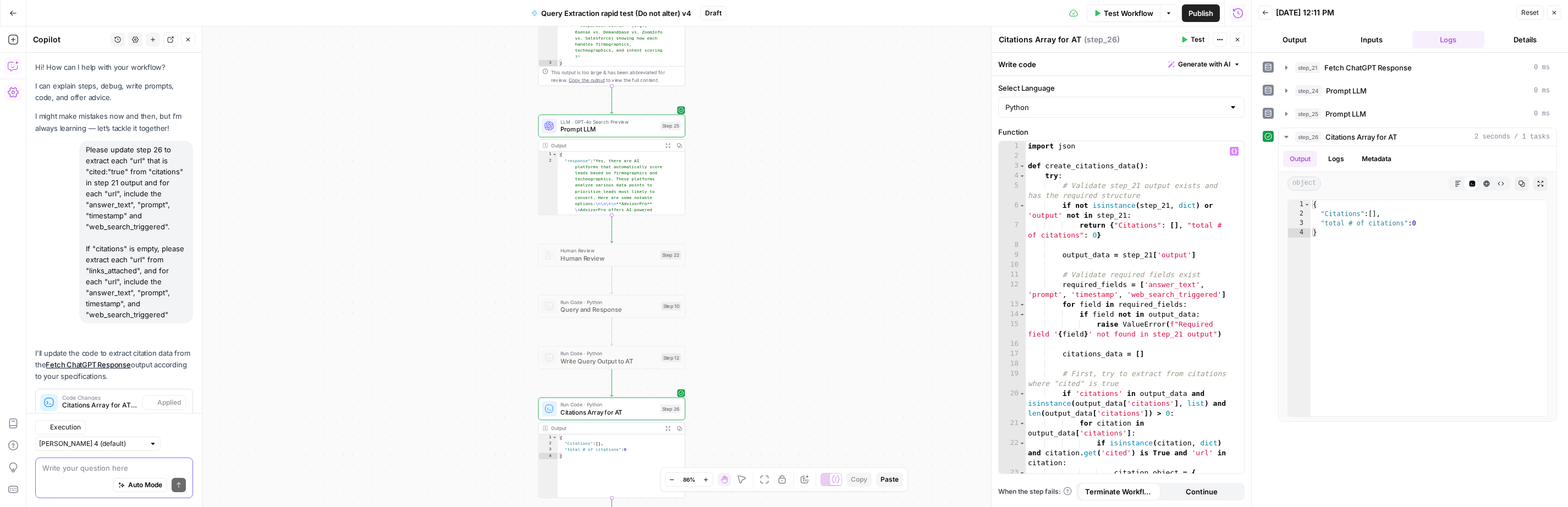
scroll to position [13, 0]
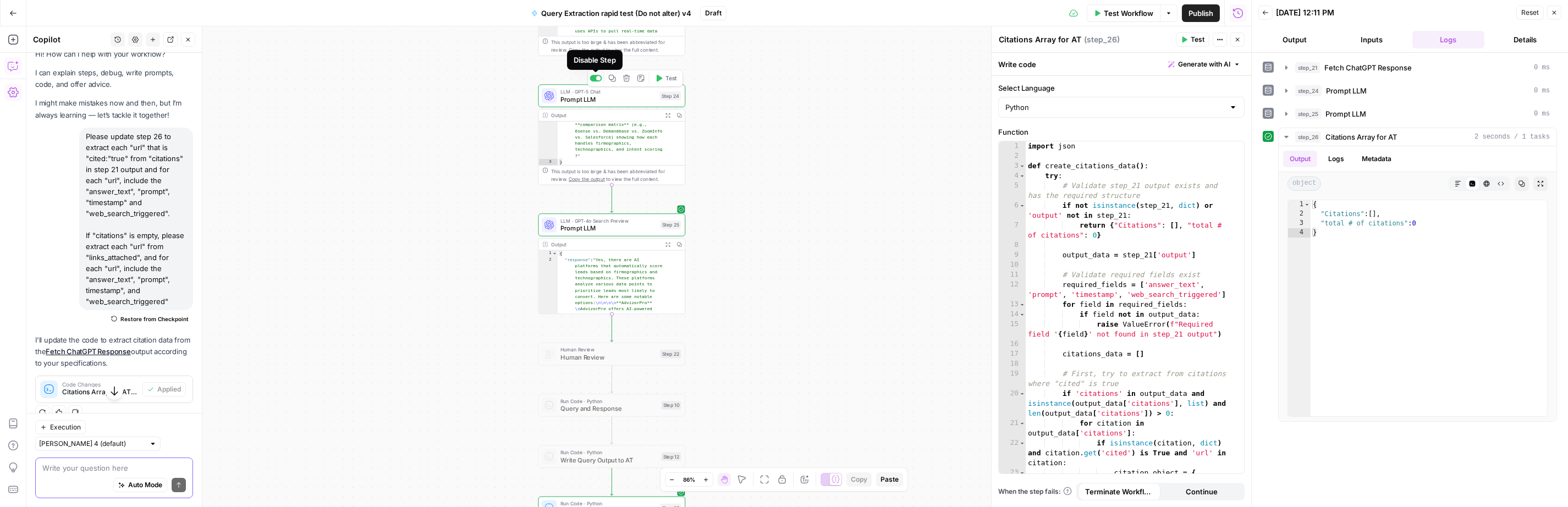
click at [595, 78] on div at bounding box center [596, 77] width 12 height 7
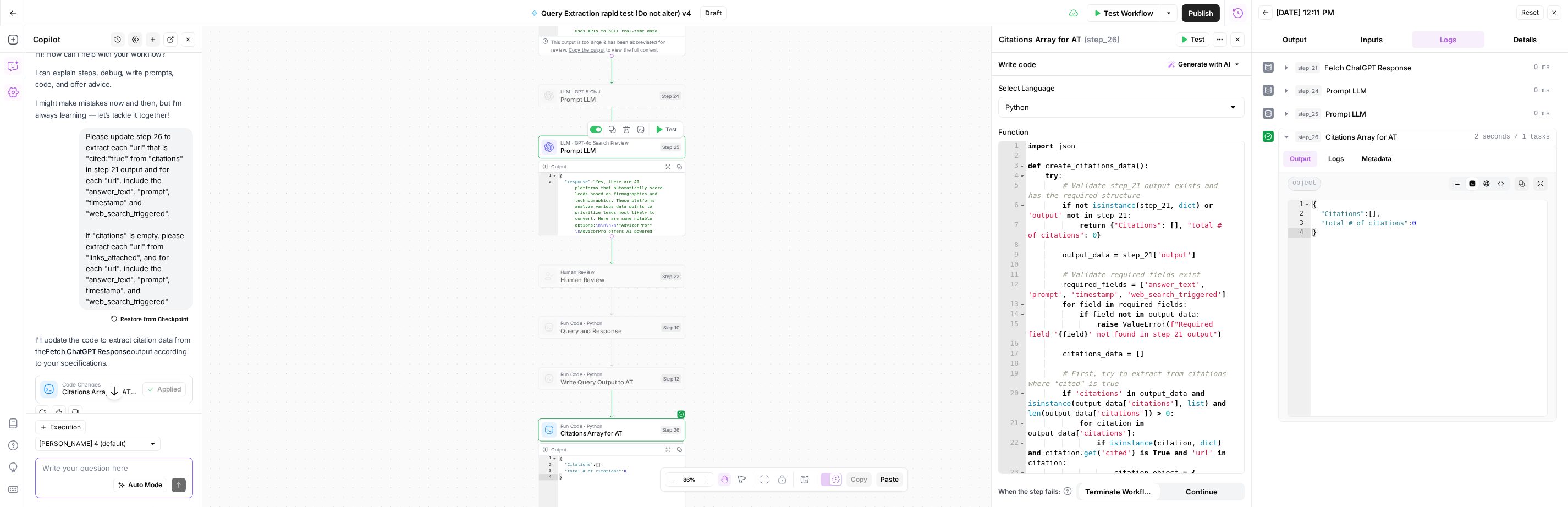
click at [594, 129] on div at bounding box center [596, 129] width 12 height 7
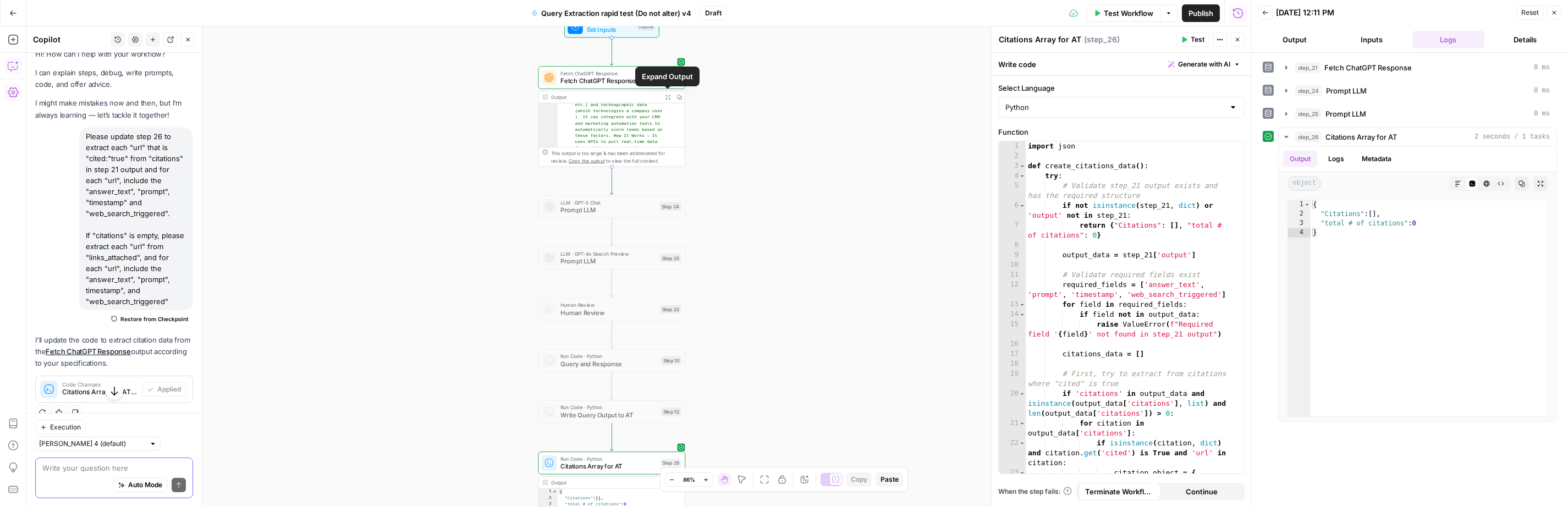
click at [667, 98] on icon "button" at bounding box center [667, 96] width 5 height 5
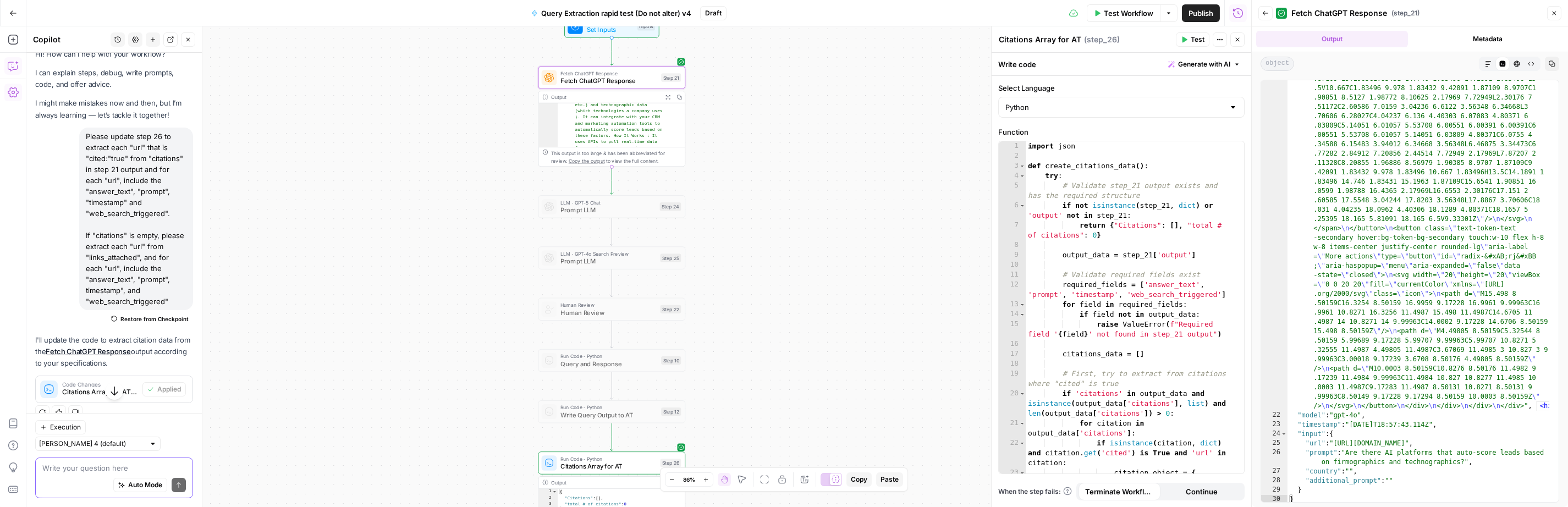
scroll to position [7030, 0]
click at [98, 463] on textarea at bounding box center [114, 468] width 143 height 11
paste textarea "Can you please update step 26 so that if citations_data and links_attached are …"
drag, startPoint x: 95, startPoint y: 458, endPoint x: 172, endPoint y: 489, distance: 83.0
click at [75, 460] on textarea "Can you please update step 26 so that if citations_data and links_attached are …" at bounding box center [114, 456] width 143 height 33
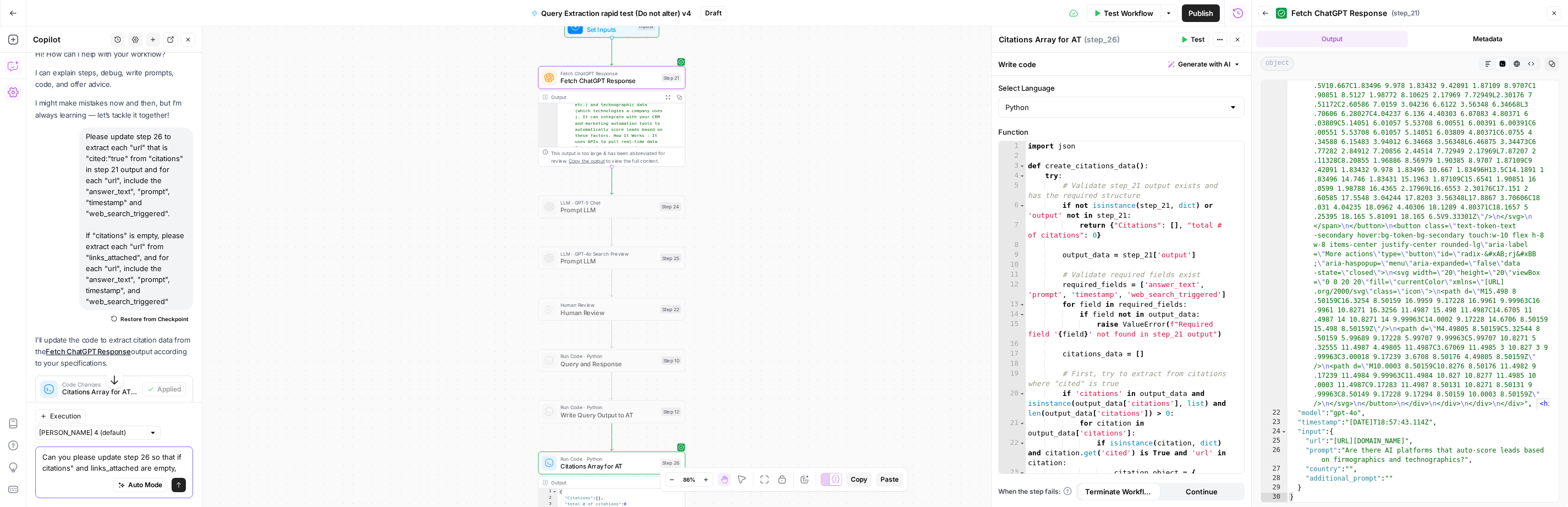
click at [50, 458] on textarea "Can you please update step 26 so that if citations" and links_attached are empt…" at bounding box center [114, 462] width 143 height 22
drag, startPoint x: 100, startPoint y: 457, endPoint x: 130, endPoint y: 472, distance: 33.5
click at [100, 457] on textarea "Can you please update step 26 so that if "citations" and links_attached are emp…" at bounding box center [114, 462] width 143 height 22
drag, startPoint x: 152, startPoint y: 457, endPoint x: 158, endPoint y: 469, distance: 13.4
click at [151, 457] on textarea "Can you please update step 26 so that if "citations" and "links_attached are em…" at bounding box center [114, 462] width 143 height 22
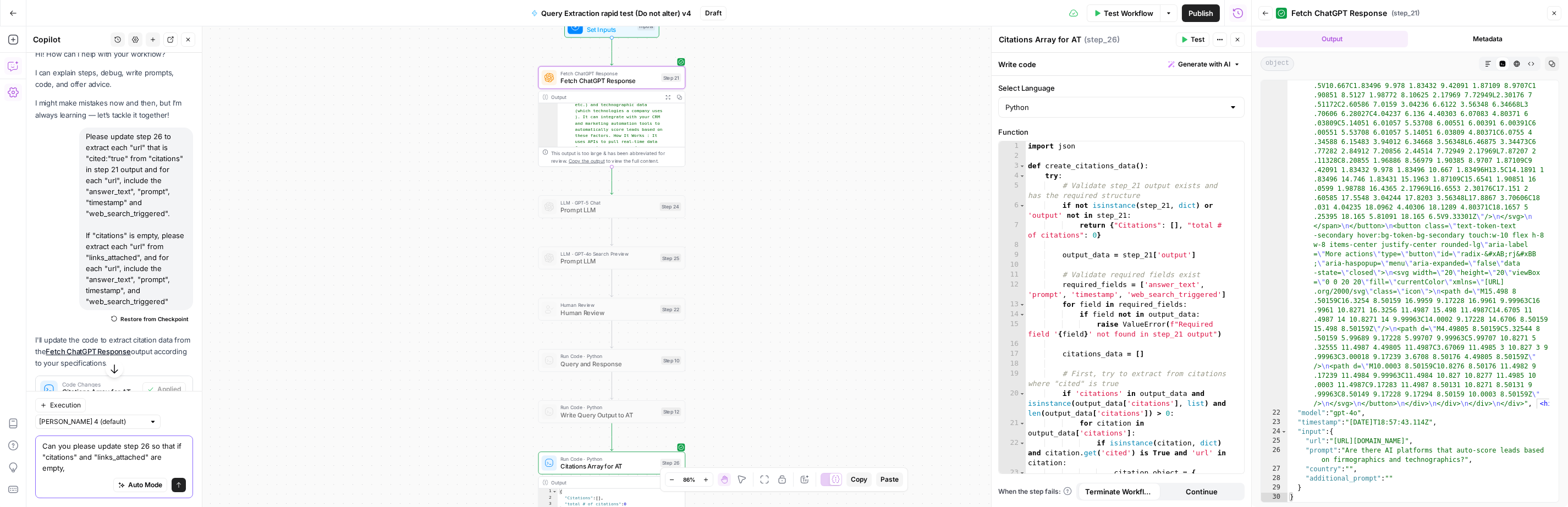
click at [75, 467] on textarea "Can you please update step 26 so that if "citations" and "links_attached" are e…" at bounding box center [114, 456] width 143 height 33
click at [57, 454] on textarea "Can you please update step 26 so that if "citations" and "links_attached" are e…" at bounding box center [114, 456] width 143 height 33
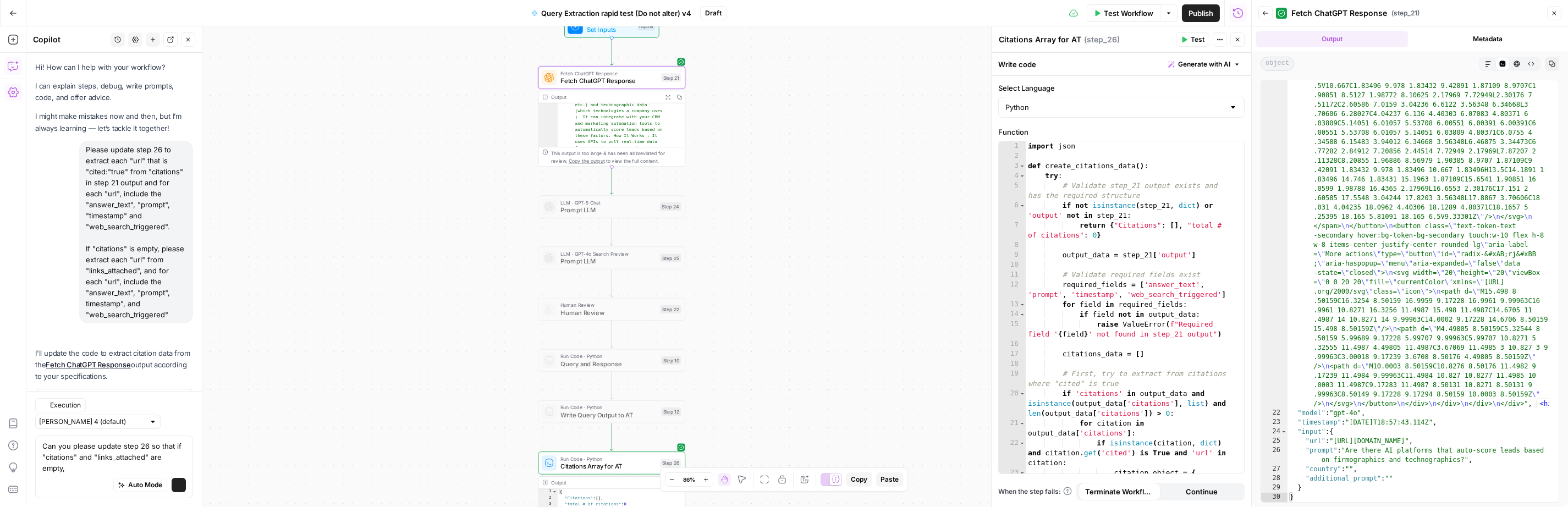
scroll to position [35, 0]
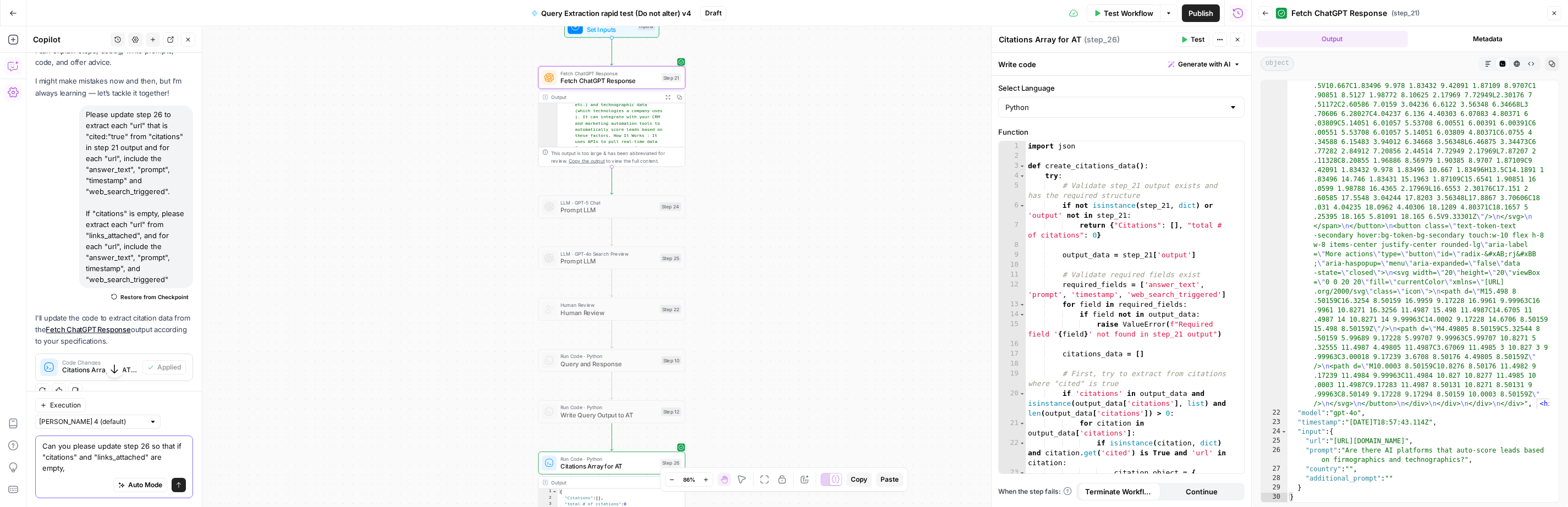
click at [74, 458] on textarea "Can you please update step 26 so that if "citations" and "links_attached" are e…" at bounding box center [114, 456] width 143 height 33
paste textarea "you return "url": "empty", "answer_text" "prompt" "timestamp" web_search_trigge…"
click at [98, 391] on textarea "Can you please update step 26 so that if "citations" and "links_attached" are e…" at bounding box center [114, 429] width 143 height 88
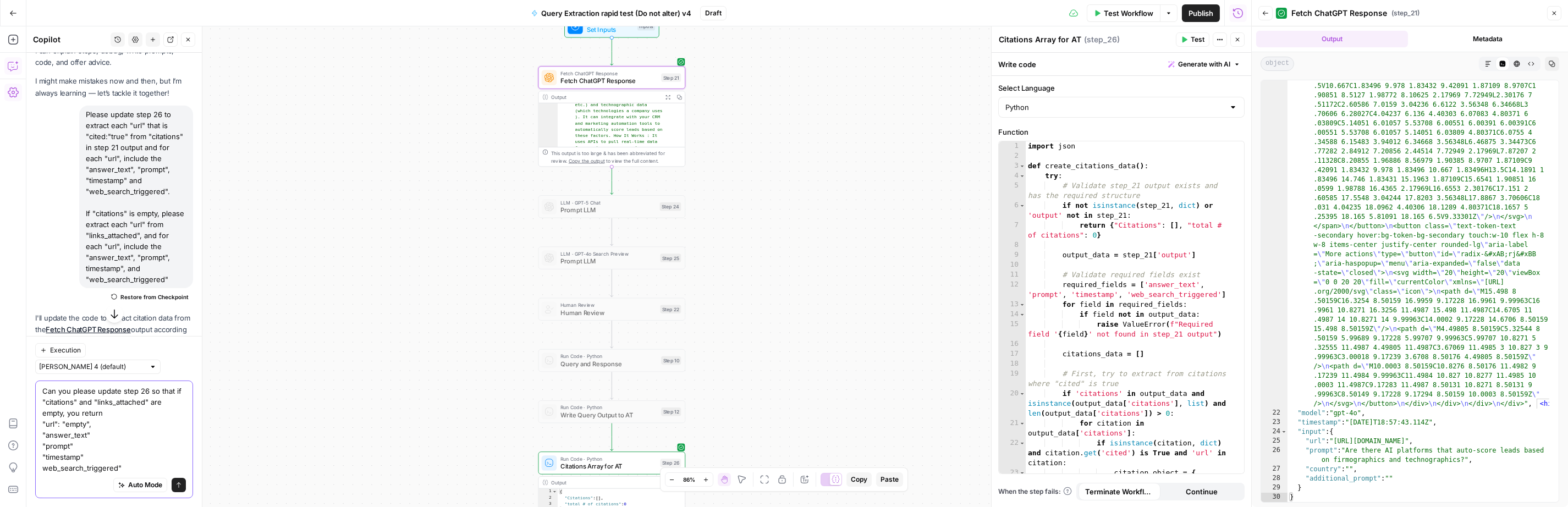
click at [125, 391] on textarea "Can you please update step 26 so that if "citations" and "links_attached" are e…" at bounding box center [114, 429] width 143 height 88
drag, startPoint x: 169, startPoint y: 489, endPoint x: 118, endPoint y: 454, distance: 61.9
click at [118, 455] on div "Can you please update and add to step 26 so that if "citations" and "links_atta…" at bounding box center [113, 439] width 157 height 118
click at [92, 434] on textarea "Can you please update and add to step 26 so that if "citations" and "links_atta…" at bounding box center [114, 429] width 143 height 88
click at [81, 447] on textarea "Can you please update and add to step 26 so that if "citations" and "links_atta…" at bounding box center [114, 429] width 143 height 88
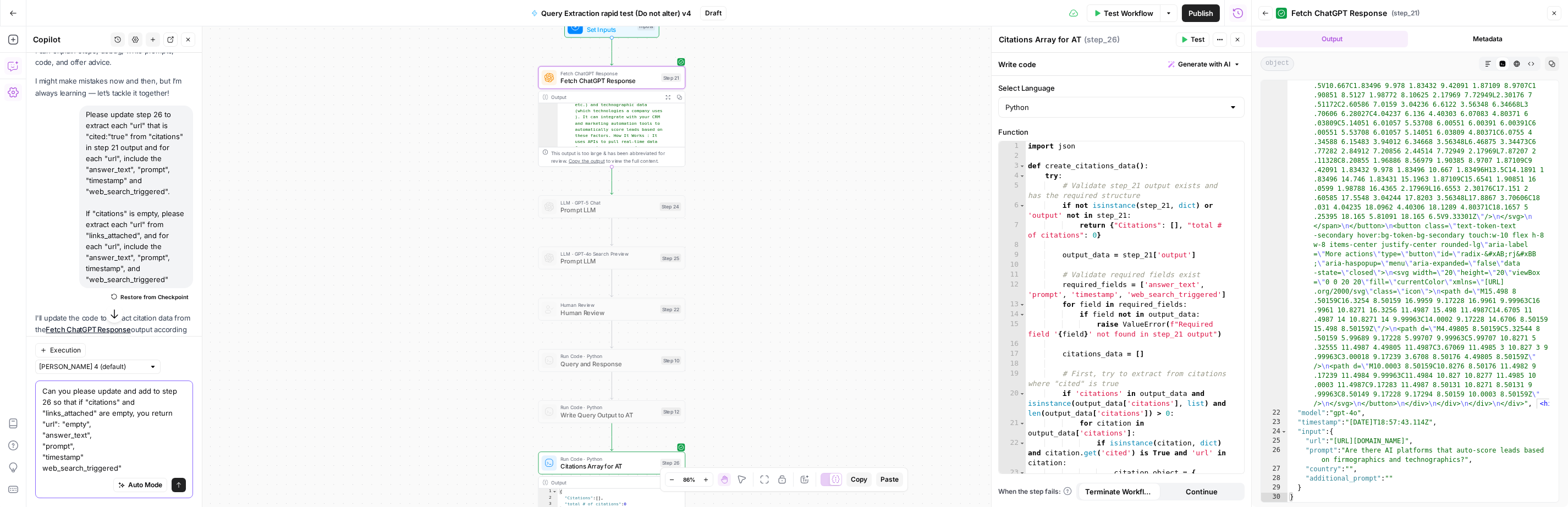
click at [91, 452] on textarea "Can you please update and add to step 26 so that if "citations" and "links_atta…" at bounding box center [114, 429] width 143 height 88
type textarea "Can you please update and add to step 26 so that if "citations" and "links_atta…"
click at [173, 487] on button "Send" at bounding box center [178, 484] width 14 height 14
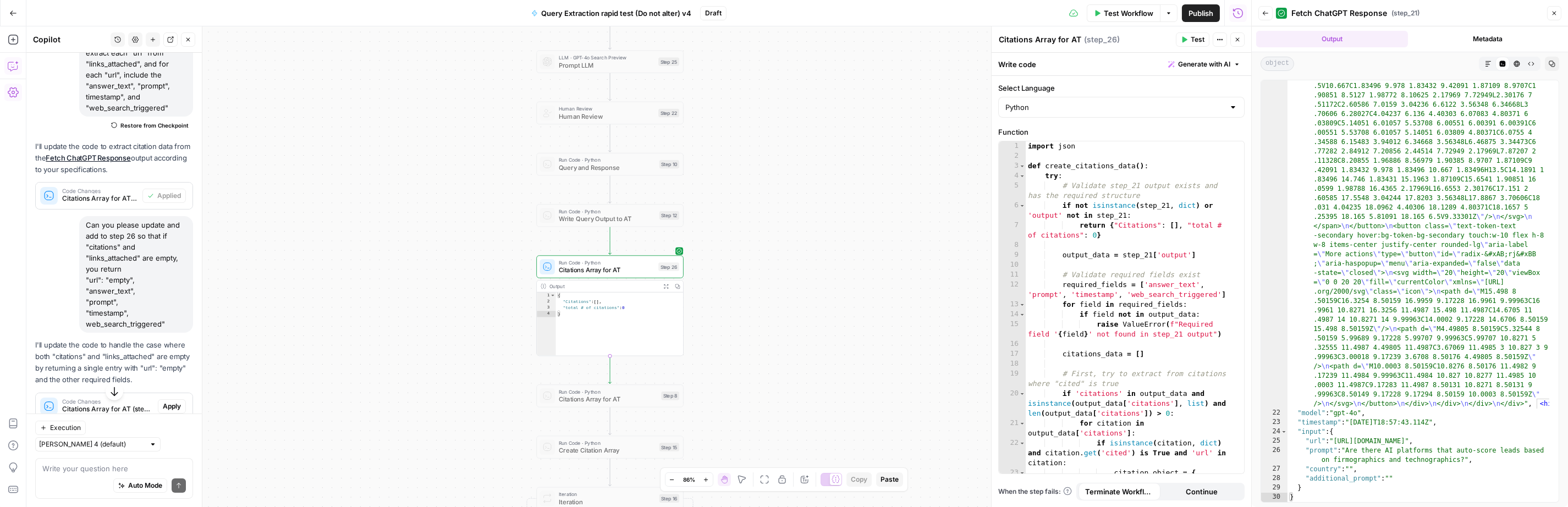
scroll to position [223, 0]
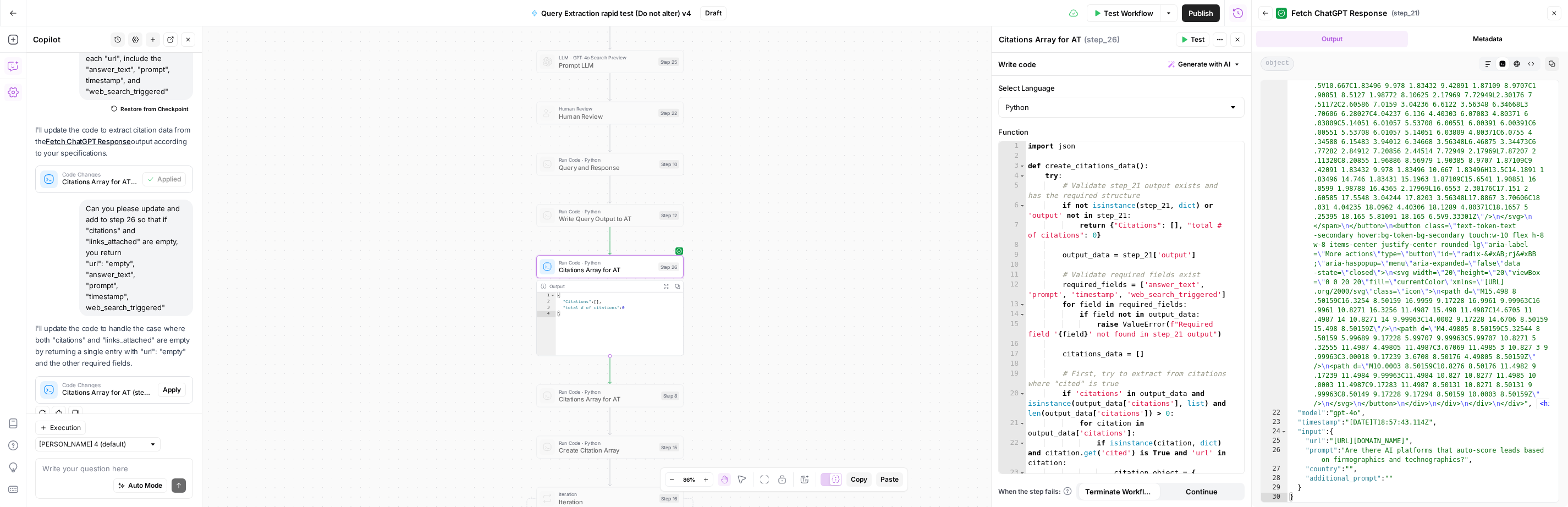
click at [163, 391] on span "Apply" at bounding box center [172, 390] width 18 height 10
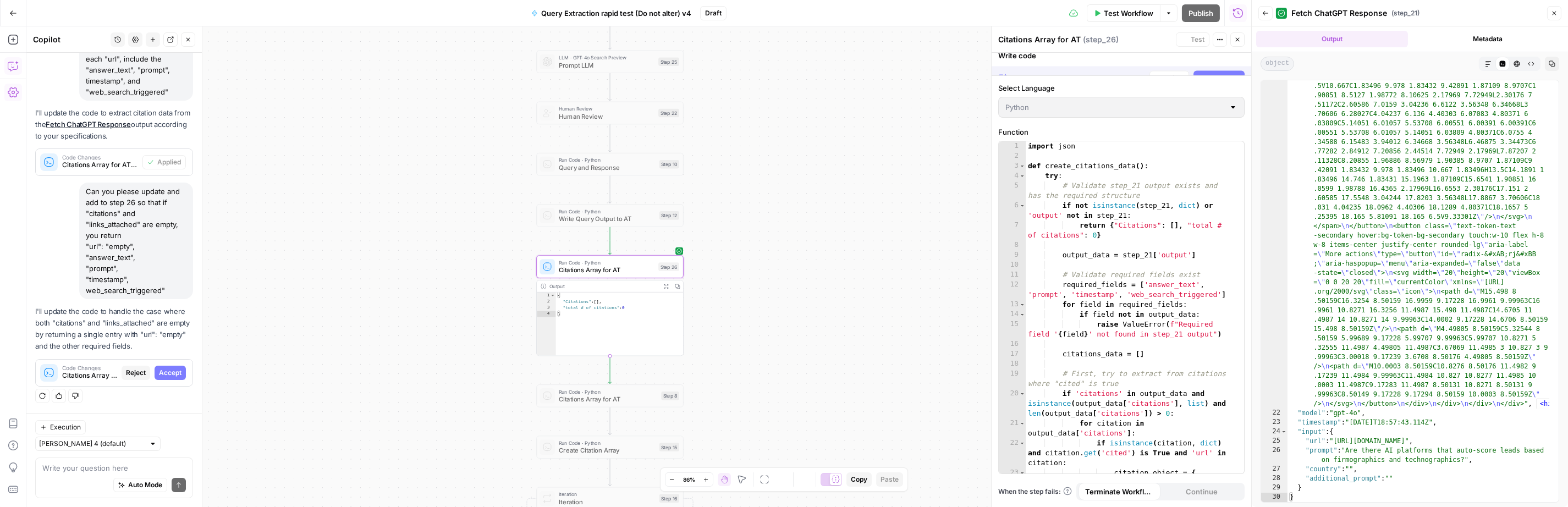
scroll to position [205, 0]
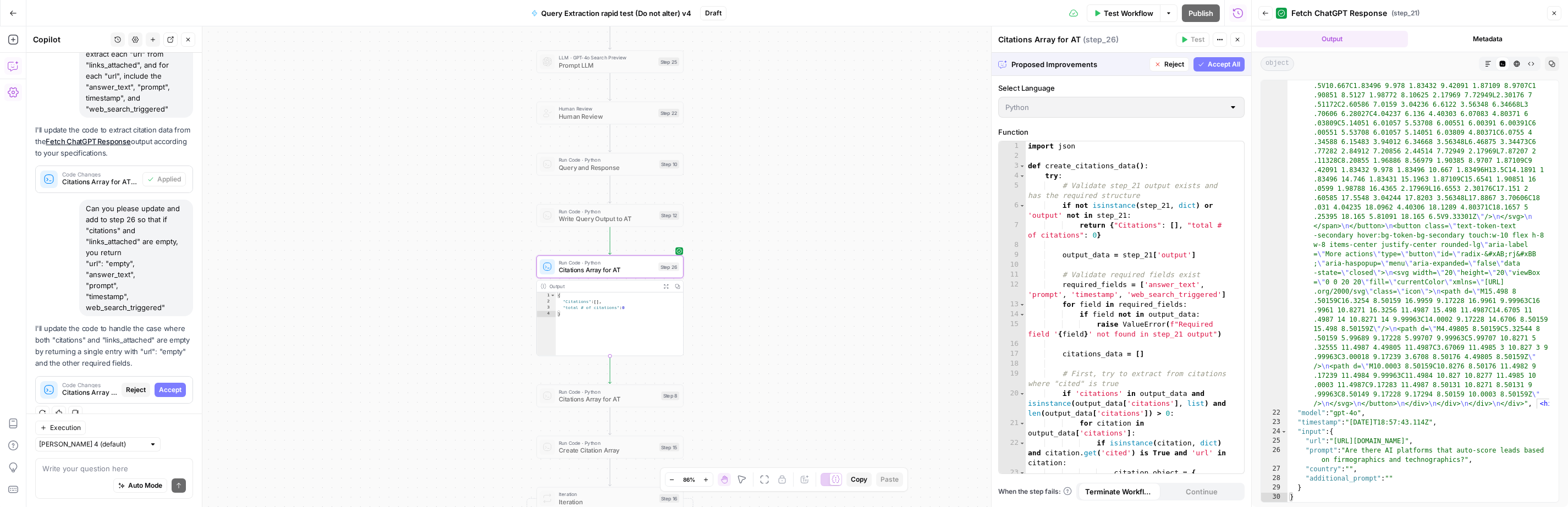
click at [160, 390] on span "Accept" at bounding box center [171, 390] width 23 height 10
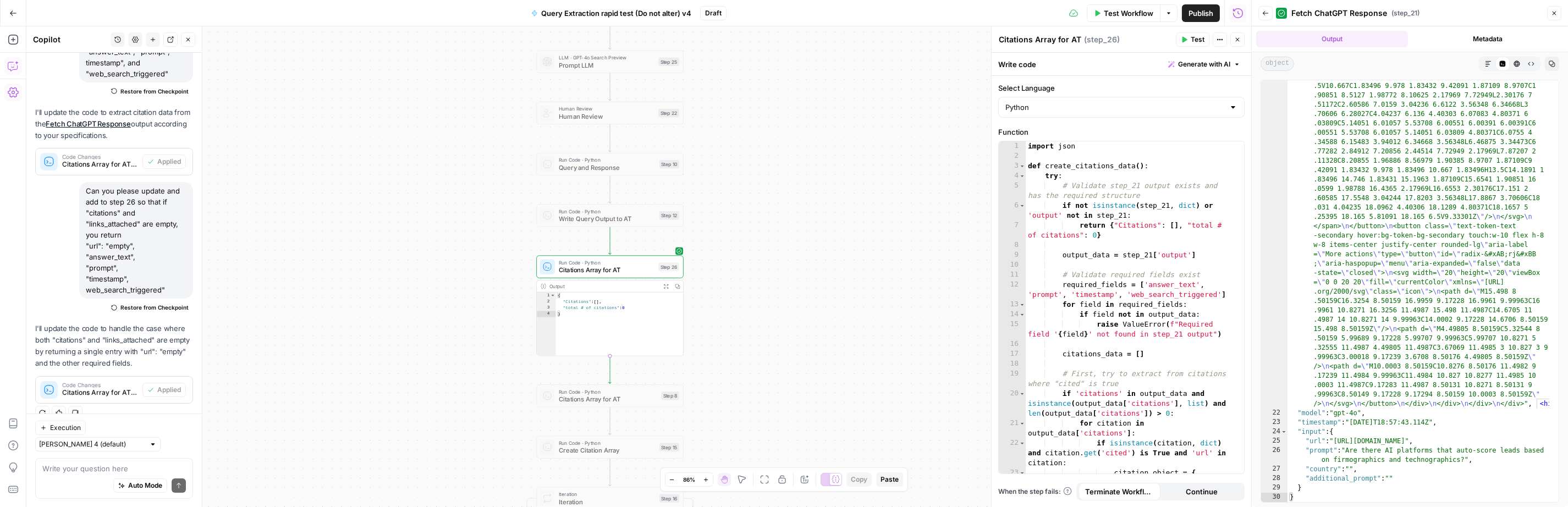
click at [1196, 41] on span "Test" at bounding box center [1198, 40] width 14 height 10
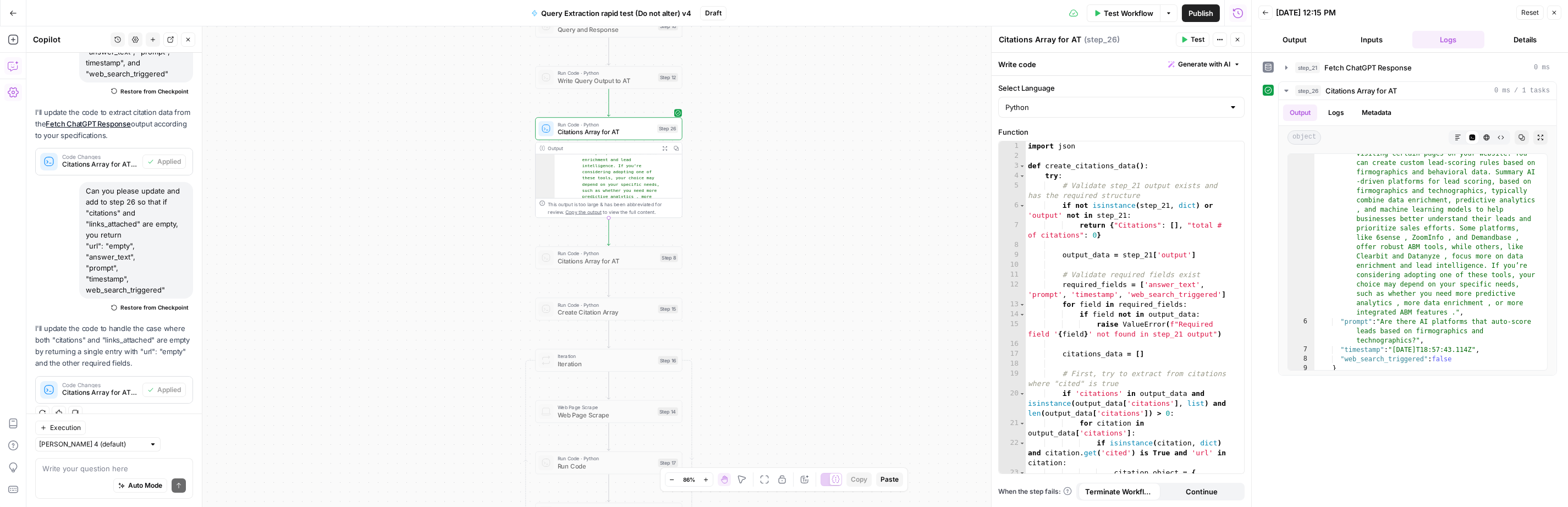
scroll to position [1564, 0]
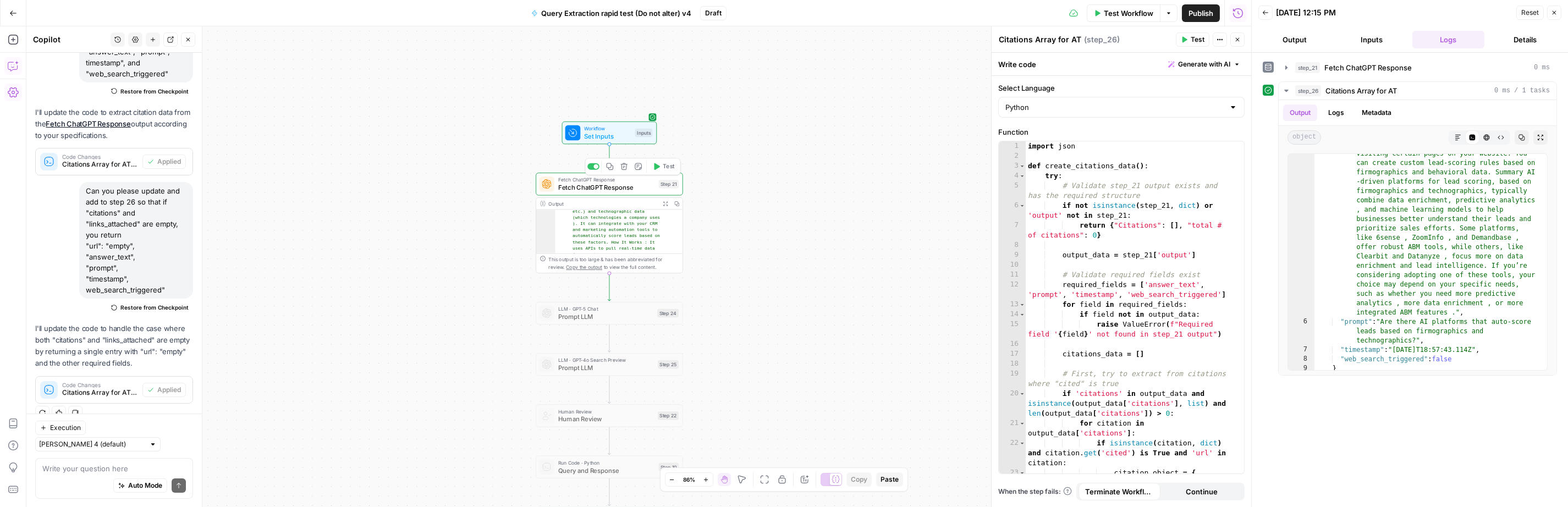
click at [666, 166] on span "Test" at bounding box center [668, 166] width 11 height 8
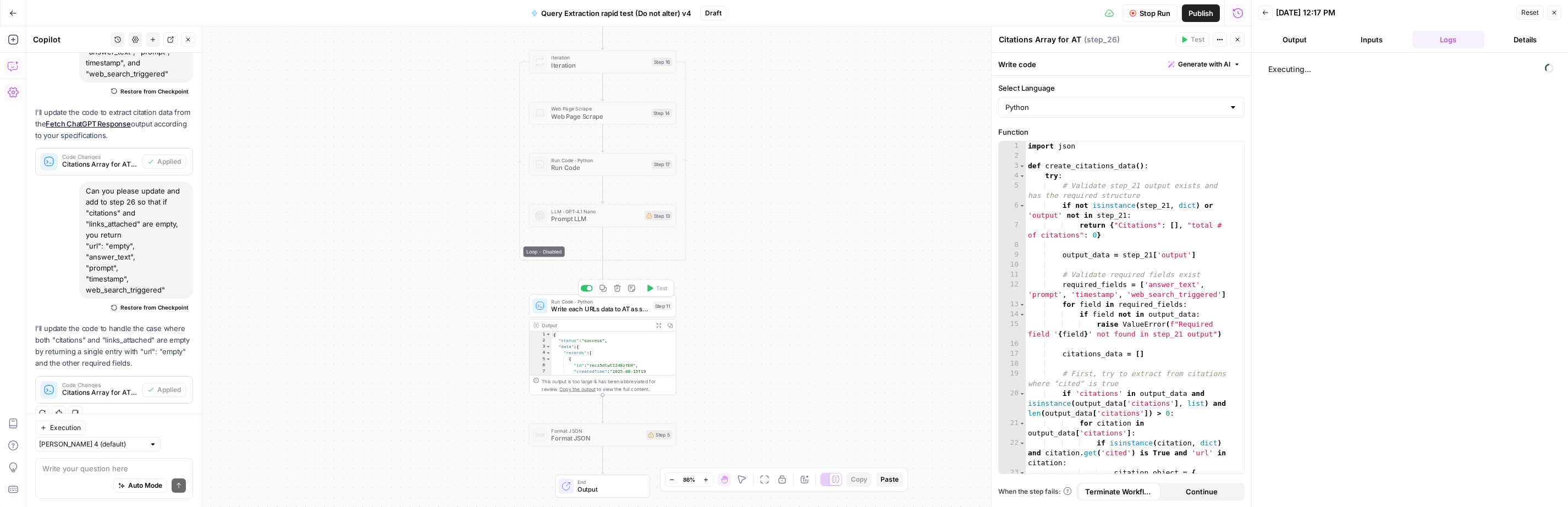
click at [604, 290] on icon "button" at bounding box center [603, 288] width 8 height 8
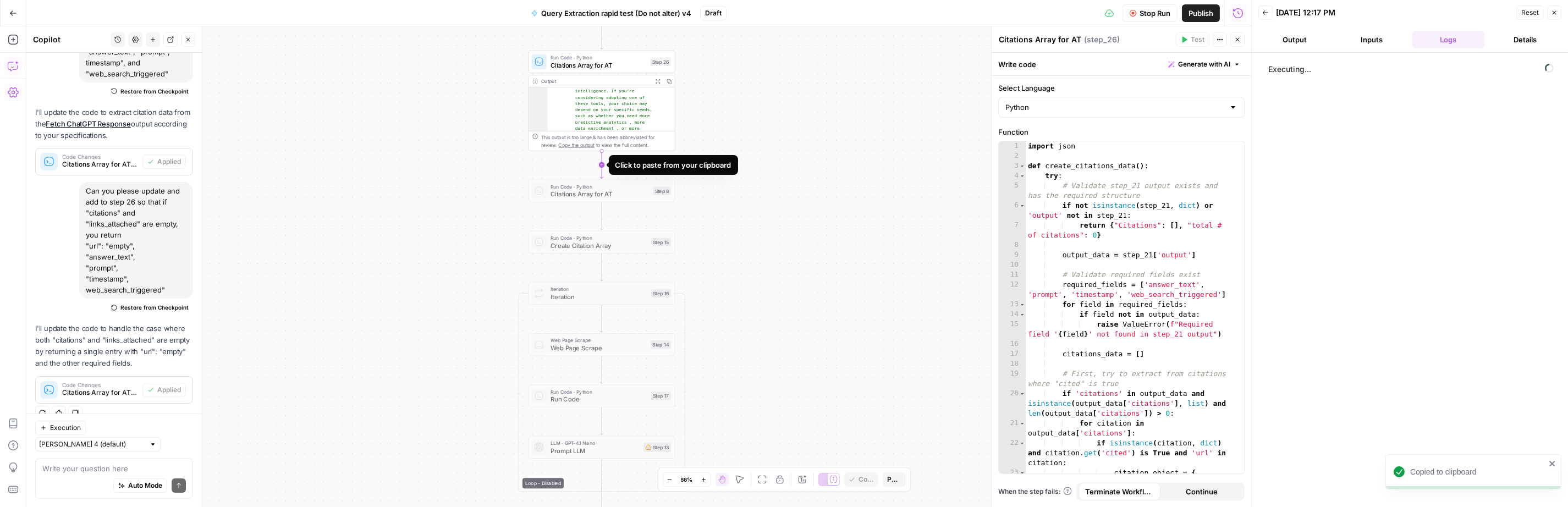
click at [600, 163] on icon "Edge from step_26 to step_8" at bounding box center [601, 164] width 3 height 27
click at [578, 193] on span "Write each URLs data to AT as single records" at bounding box center [598, 194] width 96 height 9
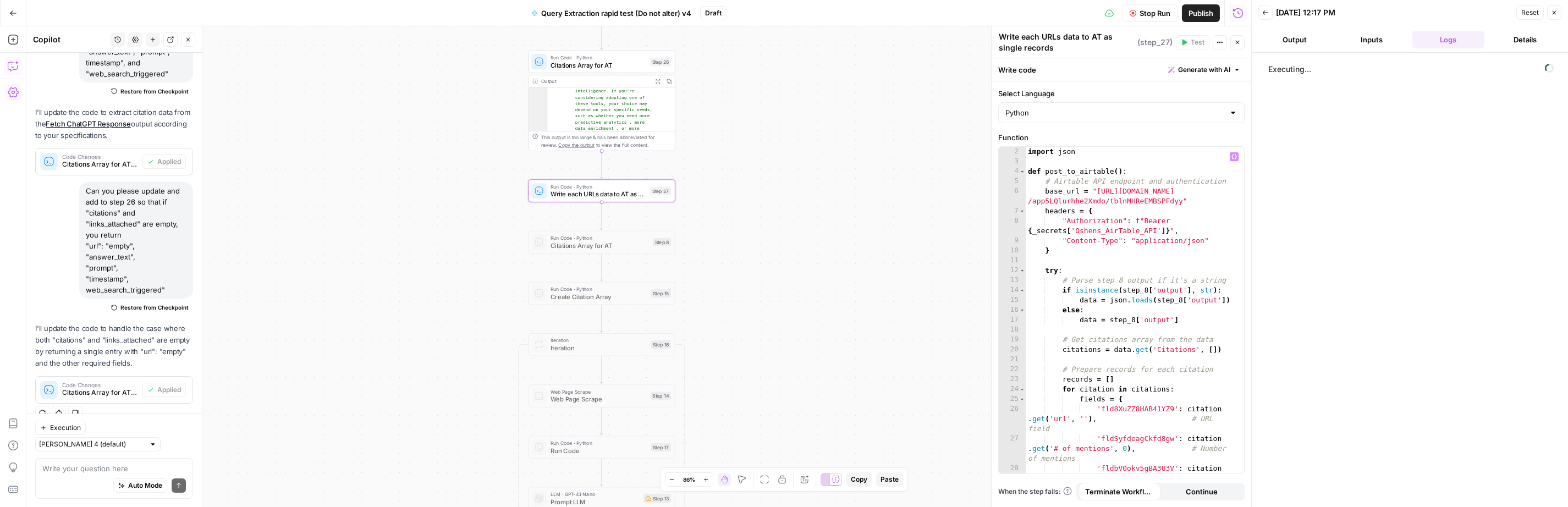
scroll to position [9, 0]
click at [1146, 289] on div "import json def post_to_airtable ( ) : # Airtable API endpoint and authenticati…" at bounding box center [1130, 330] width 209 height 367
click at [1149, 290] on div "import json def post_to_airtable ( ) : # Airtable API endpoint and authenticati…" at bounding box center [1130, 330] width 209 height 367
click at [1180, 301] on div "import json def post_to_airtable ( ) : # Airtable API endpoint and authenticati…" at bounding box center [1130, 330] width 209 height 367
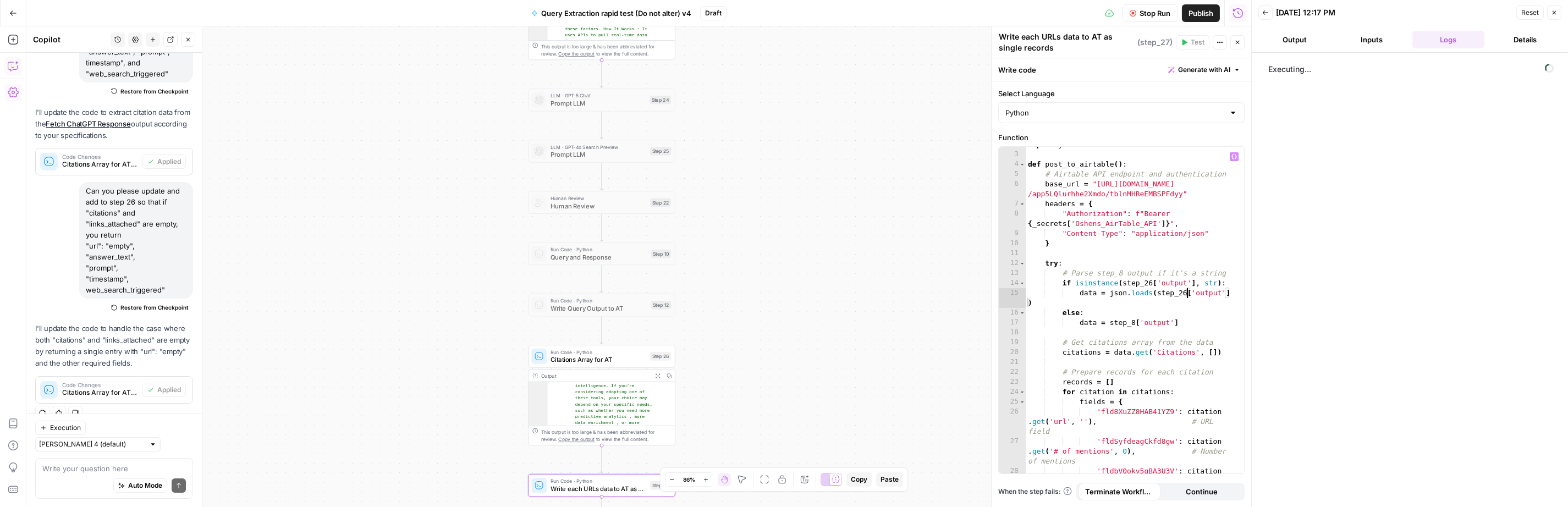
scroll to position [17, 0]
click at [1377, 41] on button "Inputs" at bounding box center [1371, 40] width 73 height 18
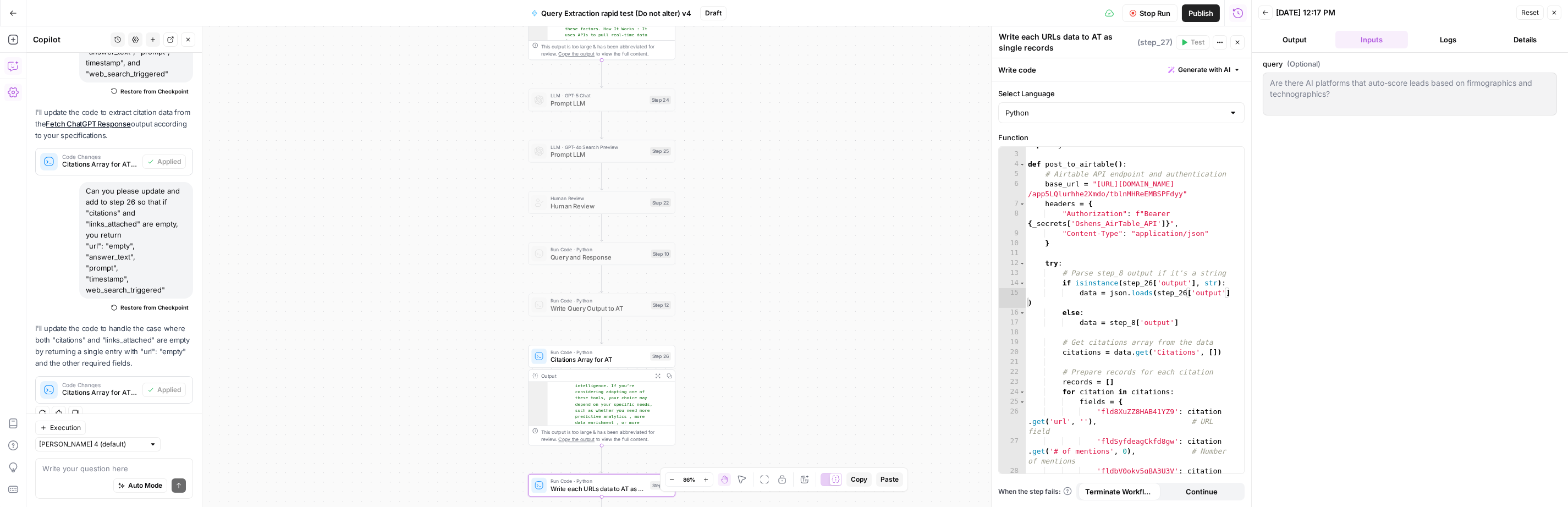
click at [1261, 81] on div "query (Optional) Are there AI platforms that auto-score leads based on firmogra…" at bounding box center [1410, 280] width 317 height 454
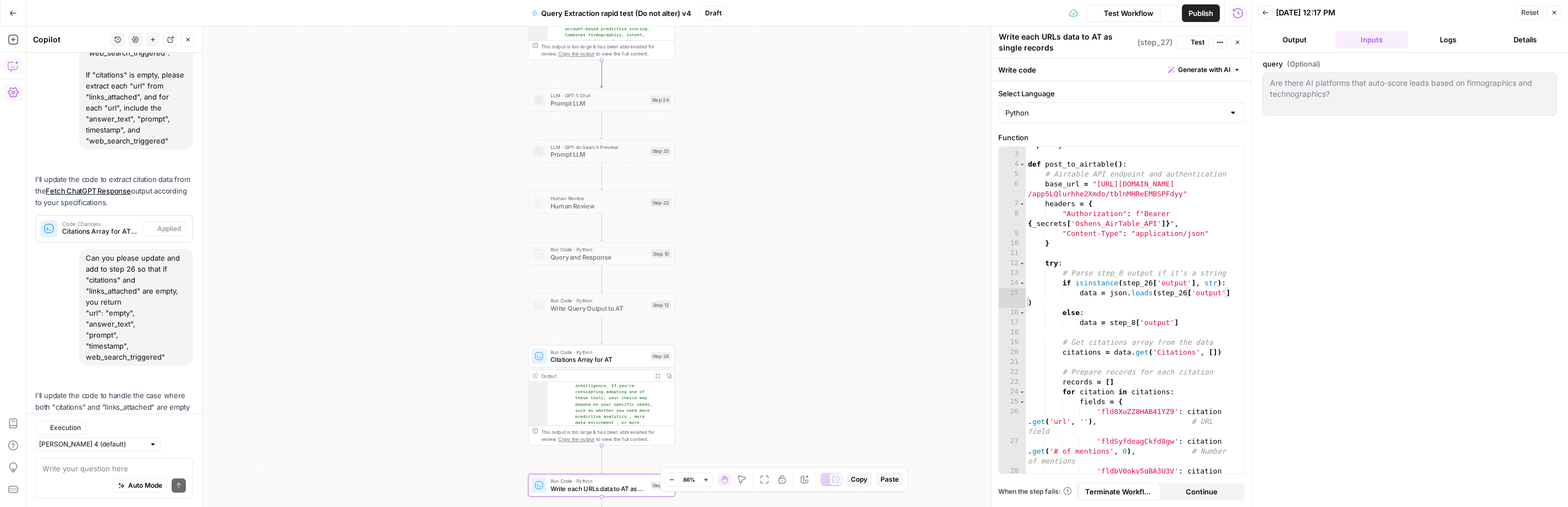
scroll to position [241, 0]
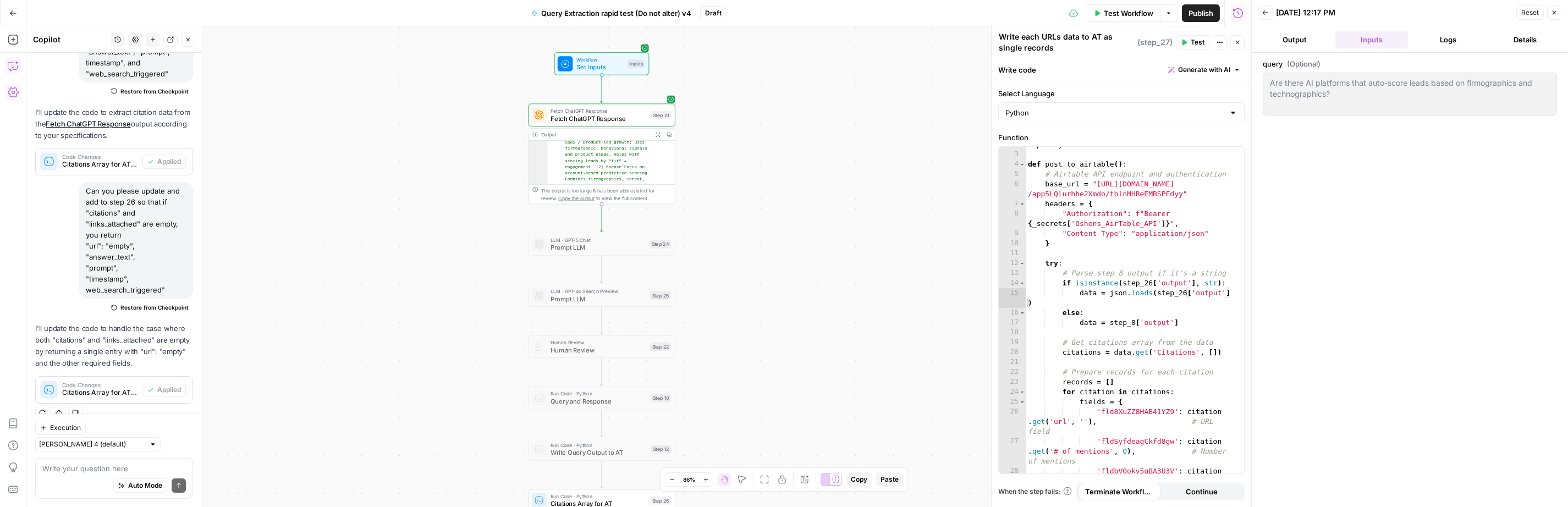
click at [657, 133] on icon "button" at bounding box center [657, 134] width 5 height 5
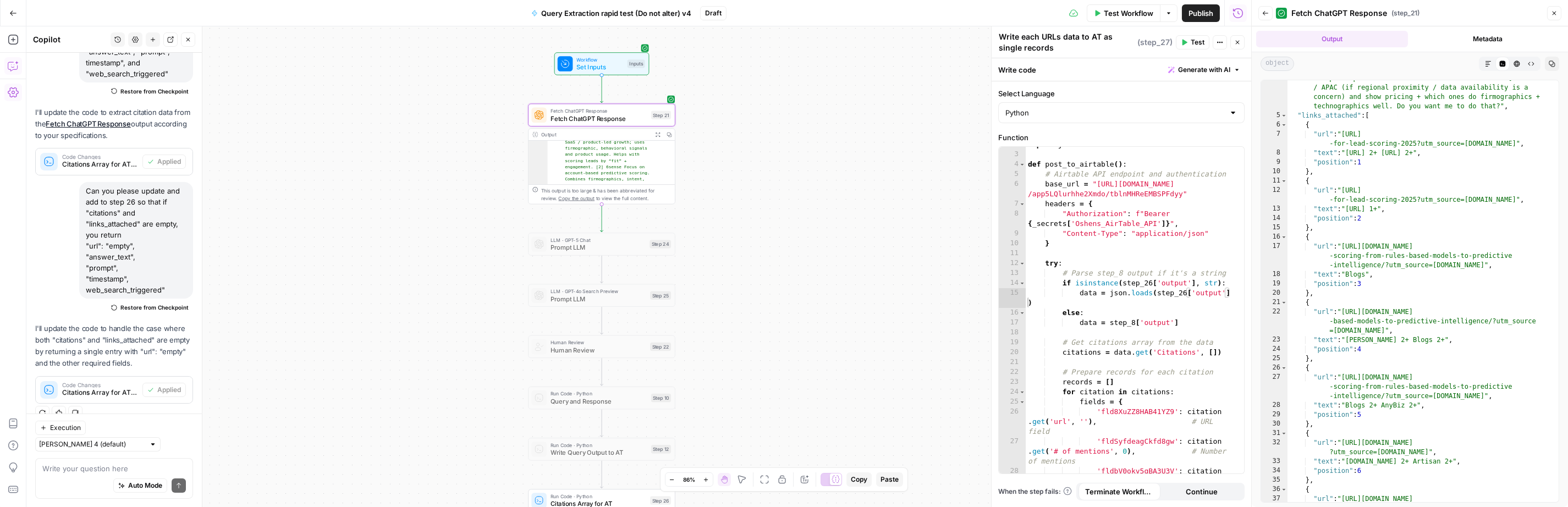
scroll to position [548, 0]
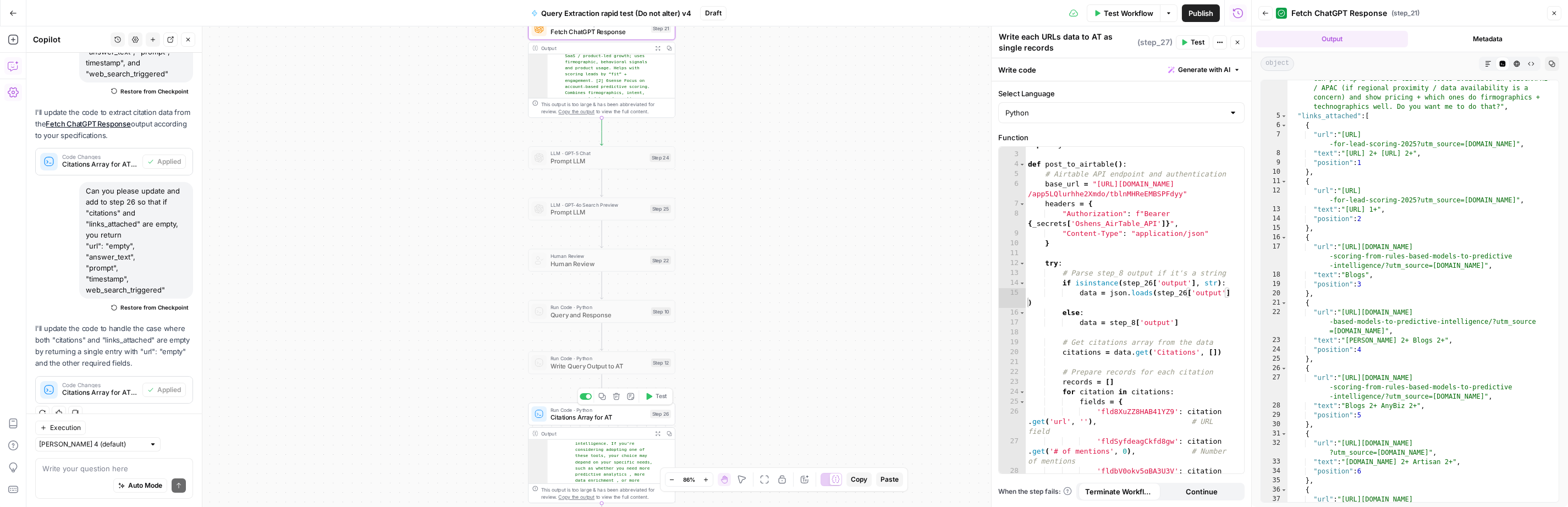
click at [659, 398] on span "Test" at bounding box center [662, 396] width 11 height 8
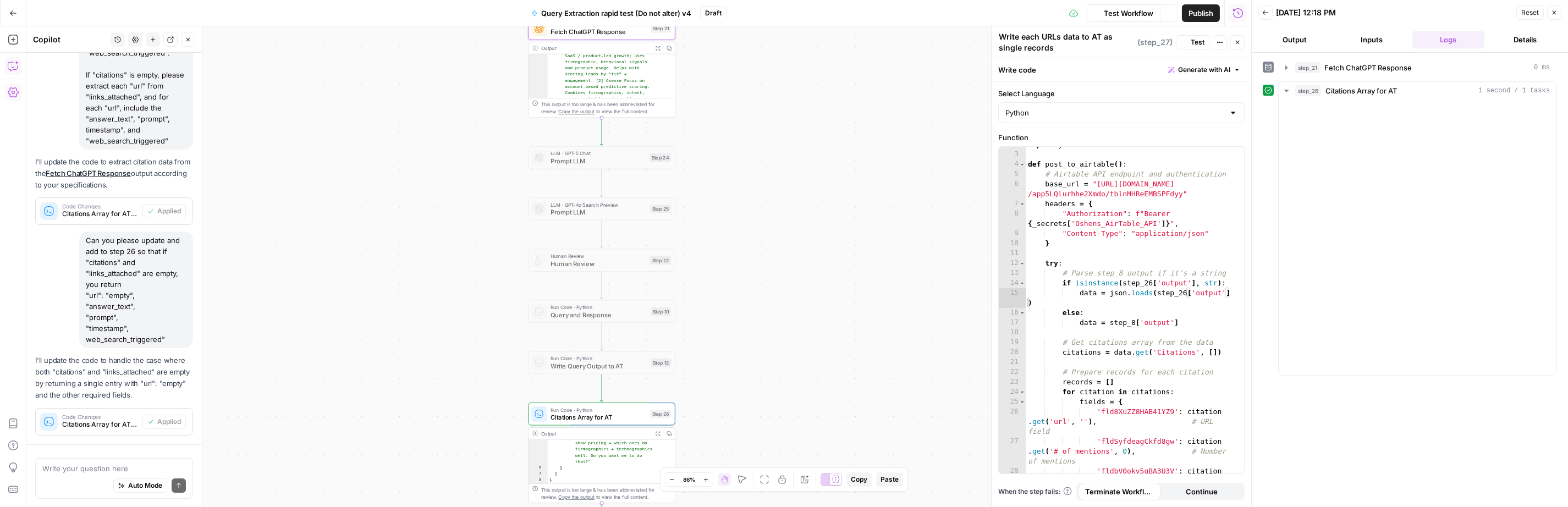
scroll to position [241, 0]
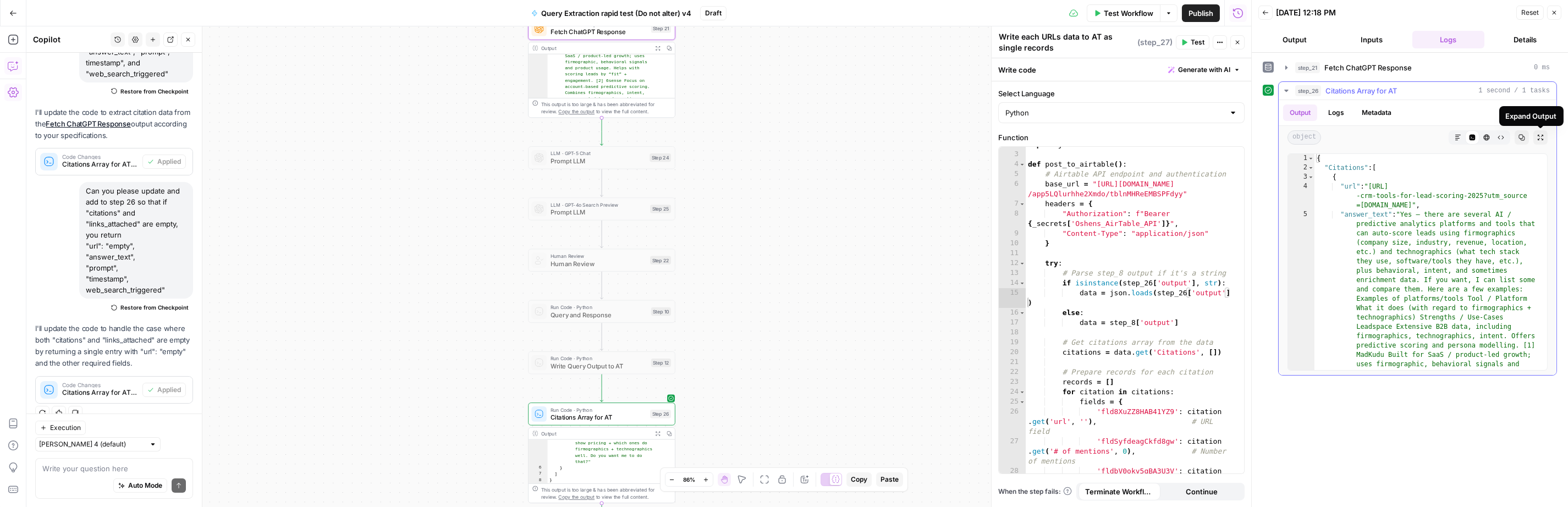
click at [1542, 138] on icon "button" at bounding box center [1540, 137] width 7 height 7
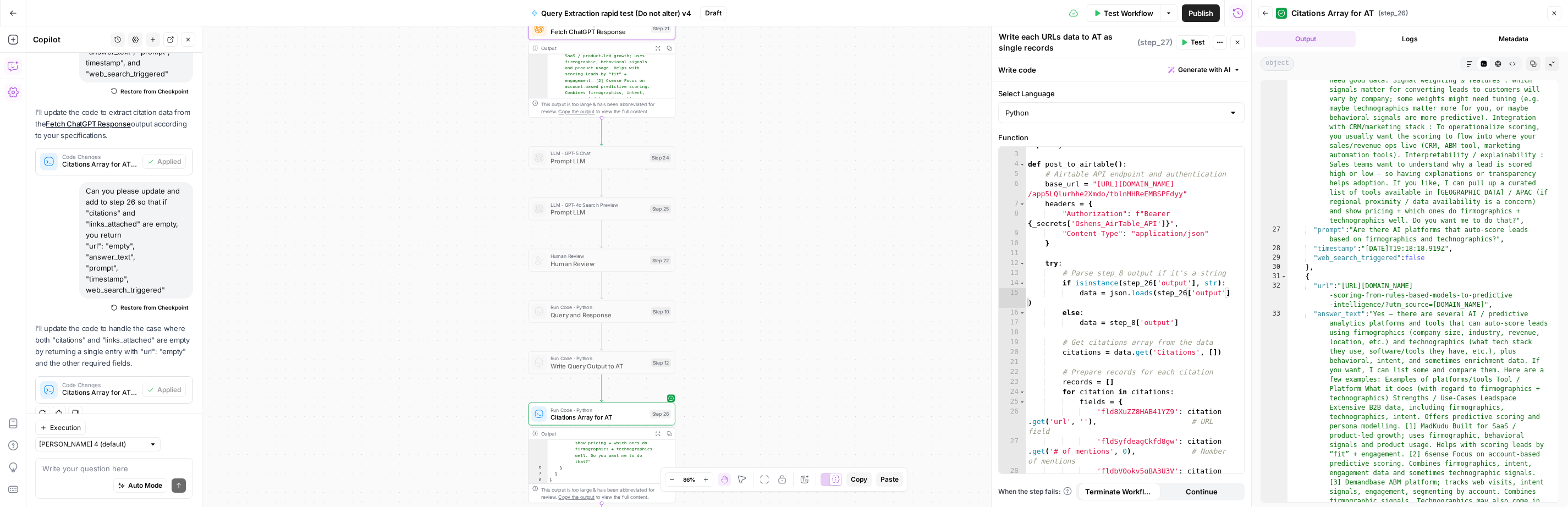
scroll to position [2351, 0]
click at [659, 46] on icon "button" at bounding box center [658, 47] width 5 height 5
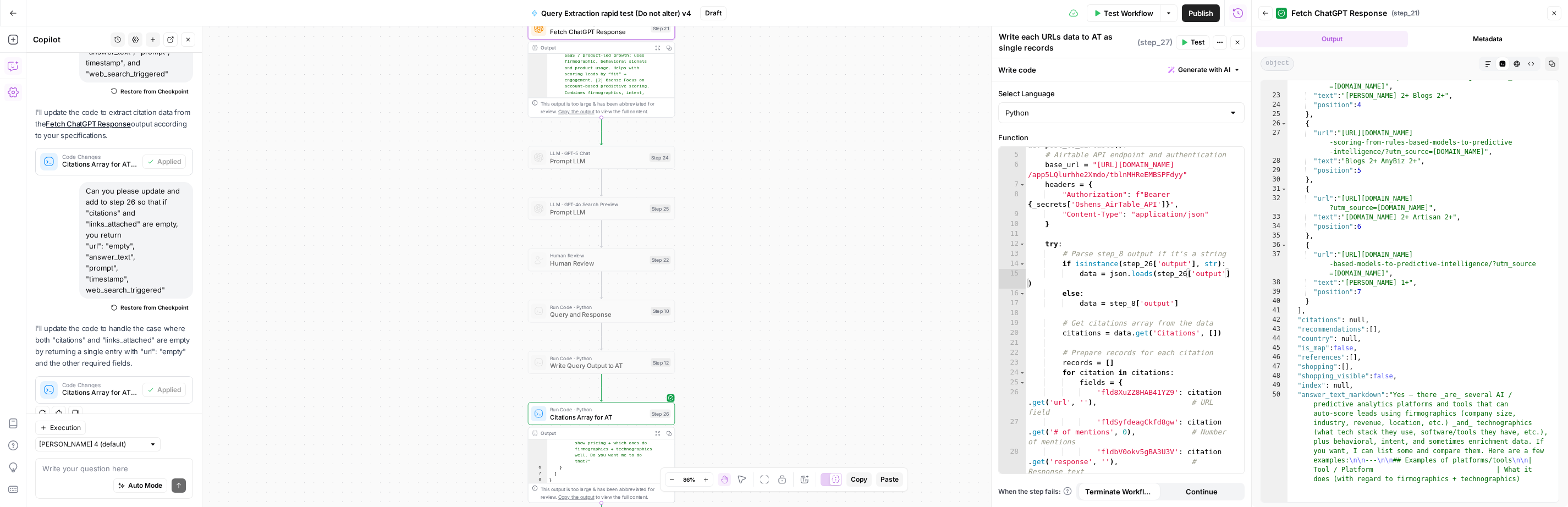
scroll to position [54, 0]
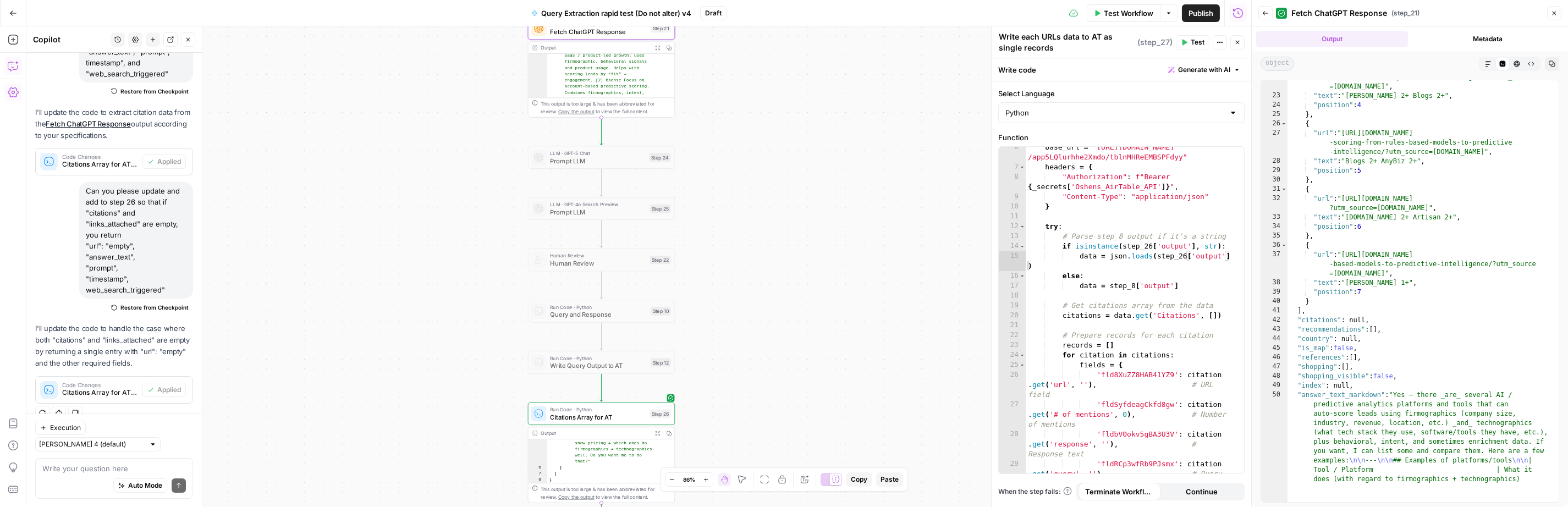
click at [1136, 288] on div "base_url = "https://api.airtable.com/v0 /app5LQlurhhe2Xmdo/tblnMHReEMBSPFdyy" h…" at bounding box center [1130, 325] width 209 height 367
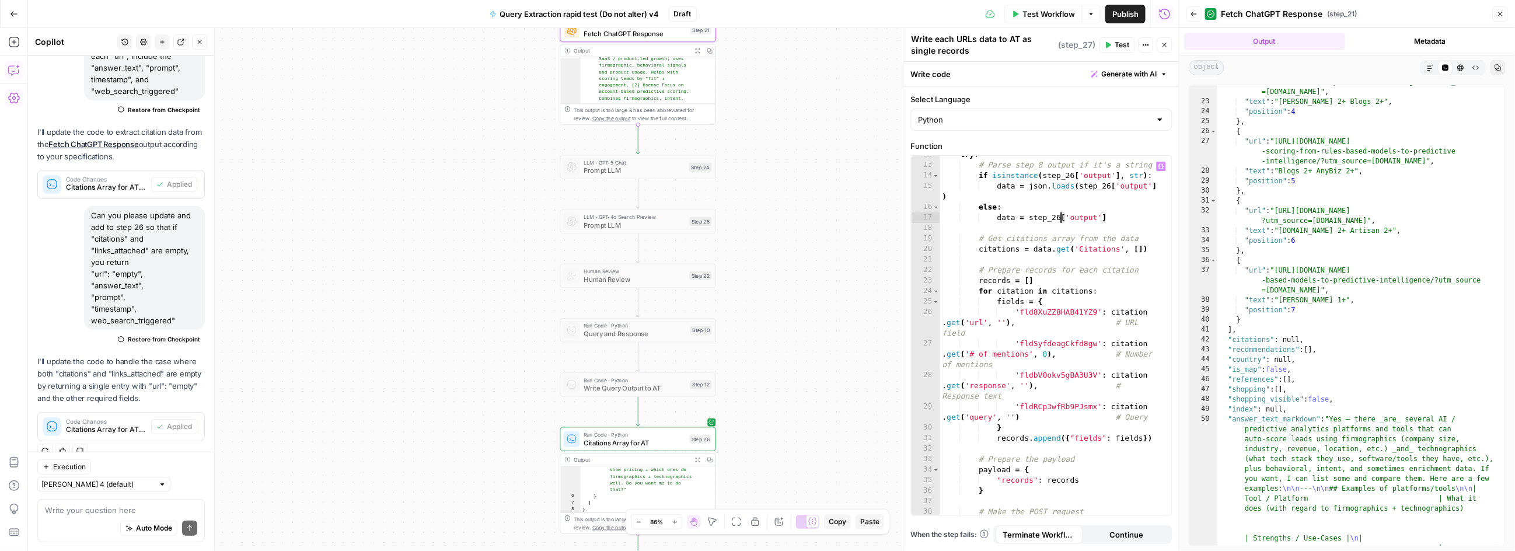
scroll to position [133, 0]
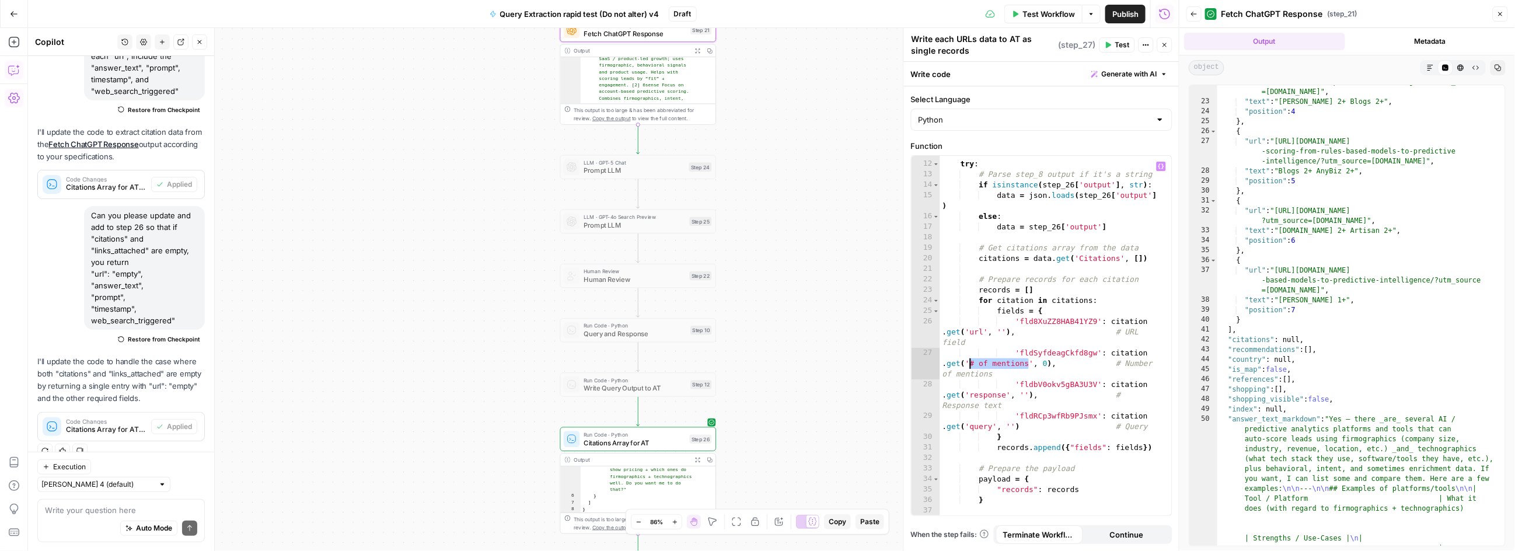
drag, startPoint x: 1029, startPoint y: 362, endPoint x: 972, endPoint y: 361, distance: 57.8
click at [972, 361] on div "try : # Parse step_8 output if it's a string if isinstance ( step_26 [ 'output'…" at bounding box center [1051, 338] width 222 height 381
click at [1060, 415] on div "try : # Parse step_8 output if it's a string if isinstance ( step_26 [ 'output'…" at bounding box center [1051, 338] width 222 height 381
paste textarea
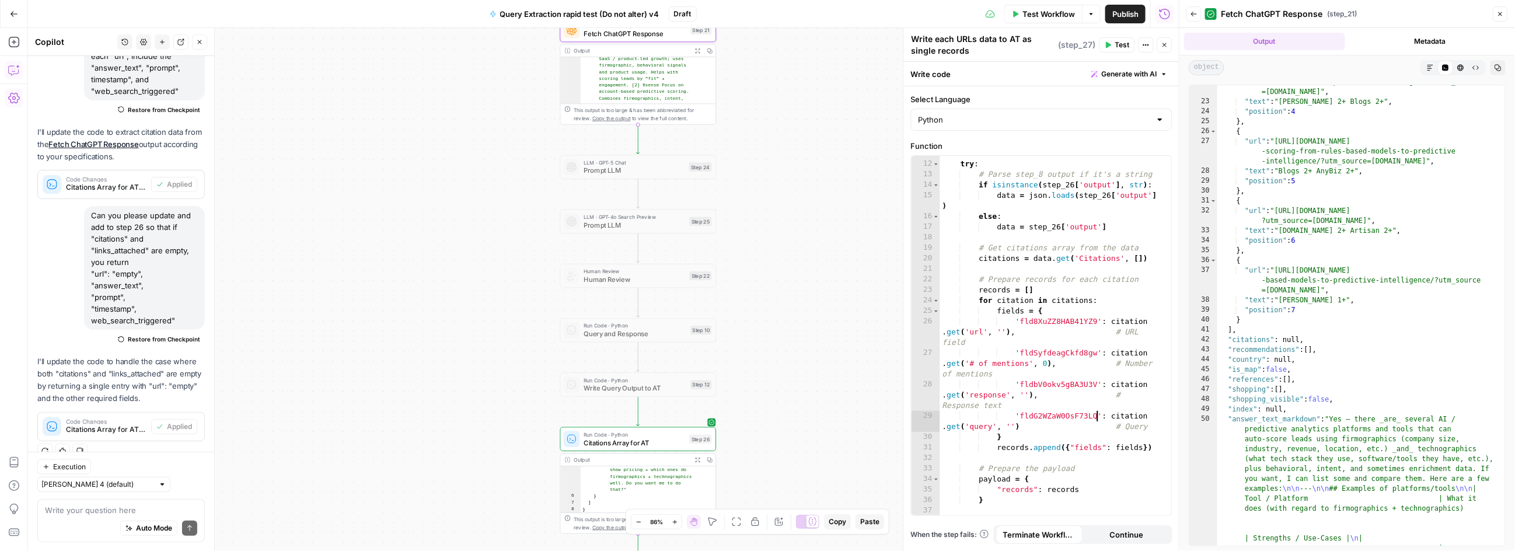
click at [1055, 319] on div "try : # Parse step_8 output if it's a string if isinstance ( step_26 [ 'output'…" at bounding box center [1051, 338] width 222 height 381
paste textarea
click at [697, 460] on icon "button" at bounding box center [697, 459] width 5 height 5
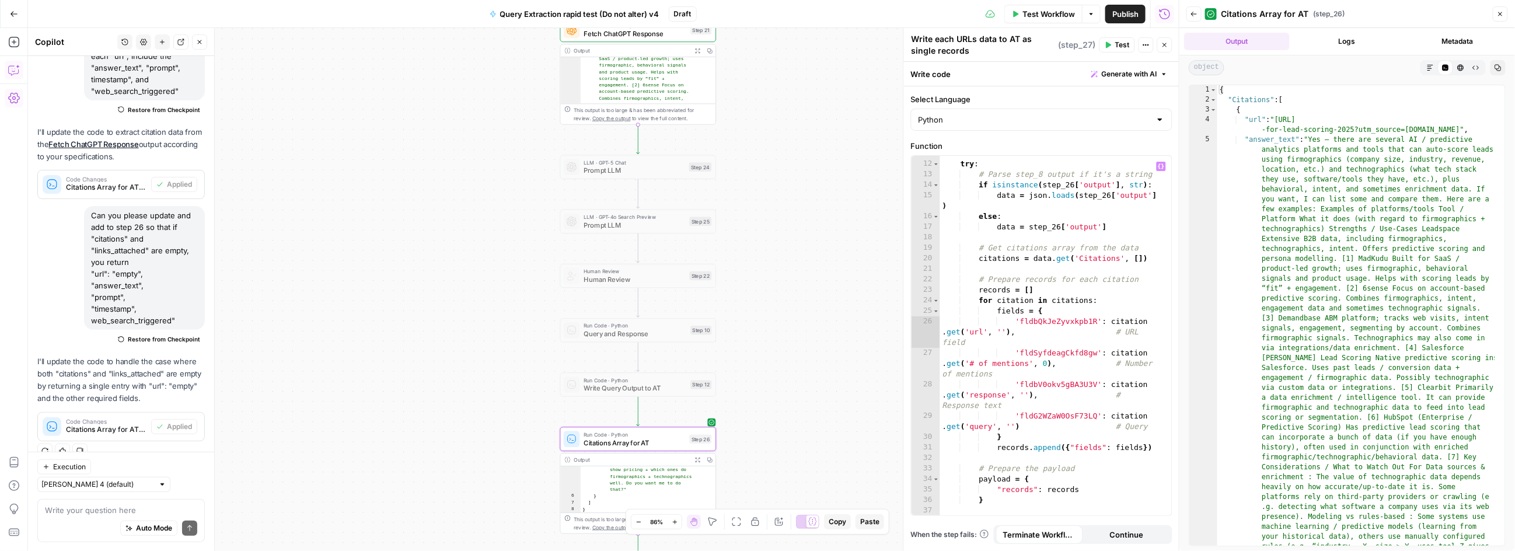
click at [985, 395] on div "try : # Parse step_8 output if it's a string if isinstance ( step_26 [ 'output'…" at bounding box center [1051, 338] width 222 height 381
click at [1053, 386] on div "try : # Parse step_8 output if it's a string if isinstance ( step_26 [ 'output'…" at bounding box center [1051, 338] width 222 height 381
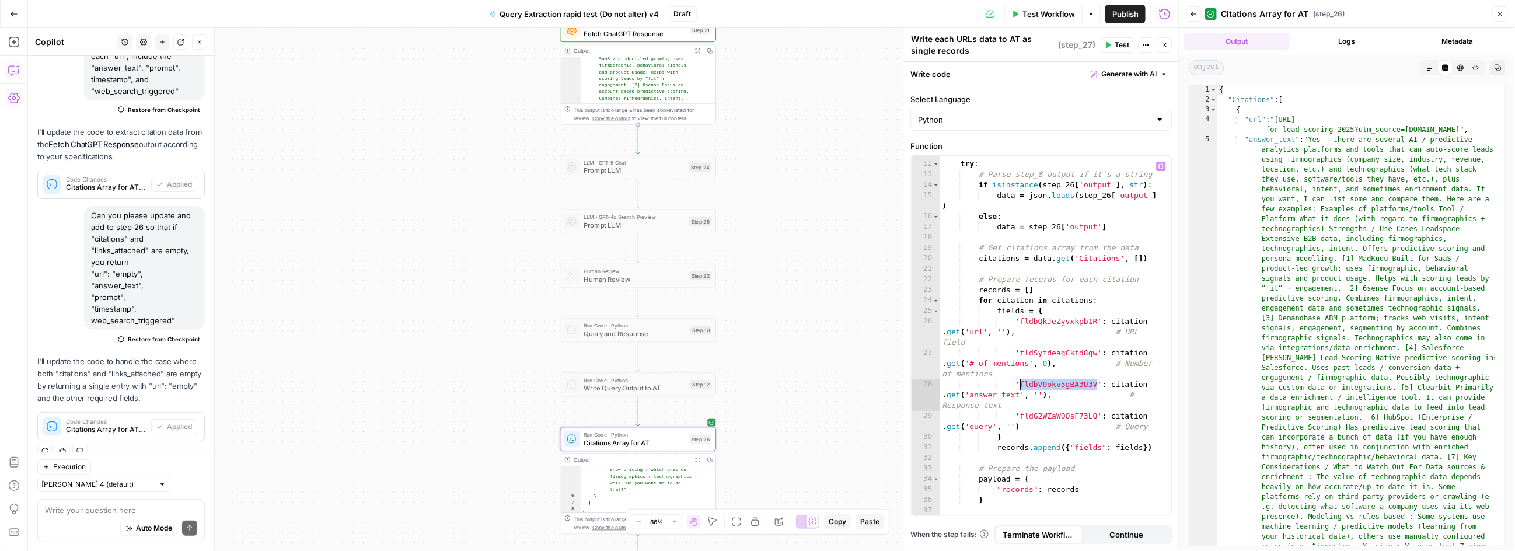
paste textarea
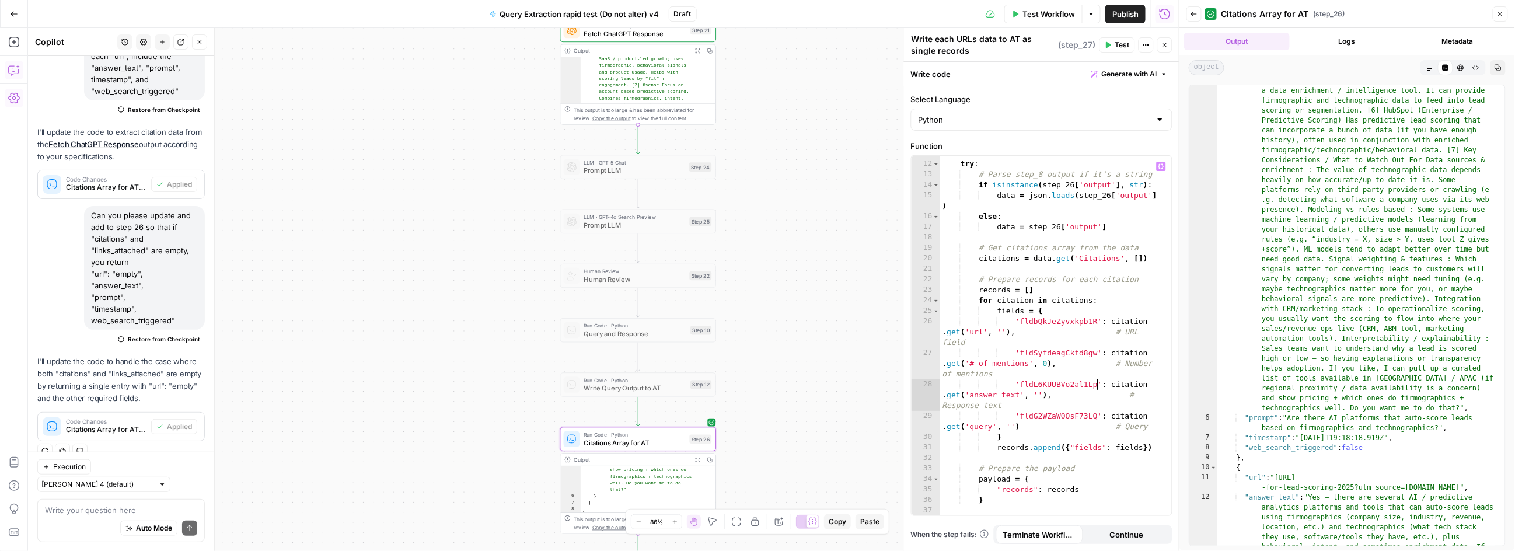
scroll to position [306, 0]
click at [984, 427] on div "try : # Parse step_8 output if it's a string if isinstance ( step_26 [ 'output'…" at bounding box center [1051, 338] width 222 height 381
type textarea "**********"
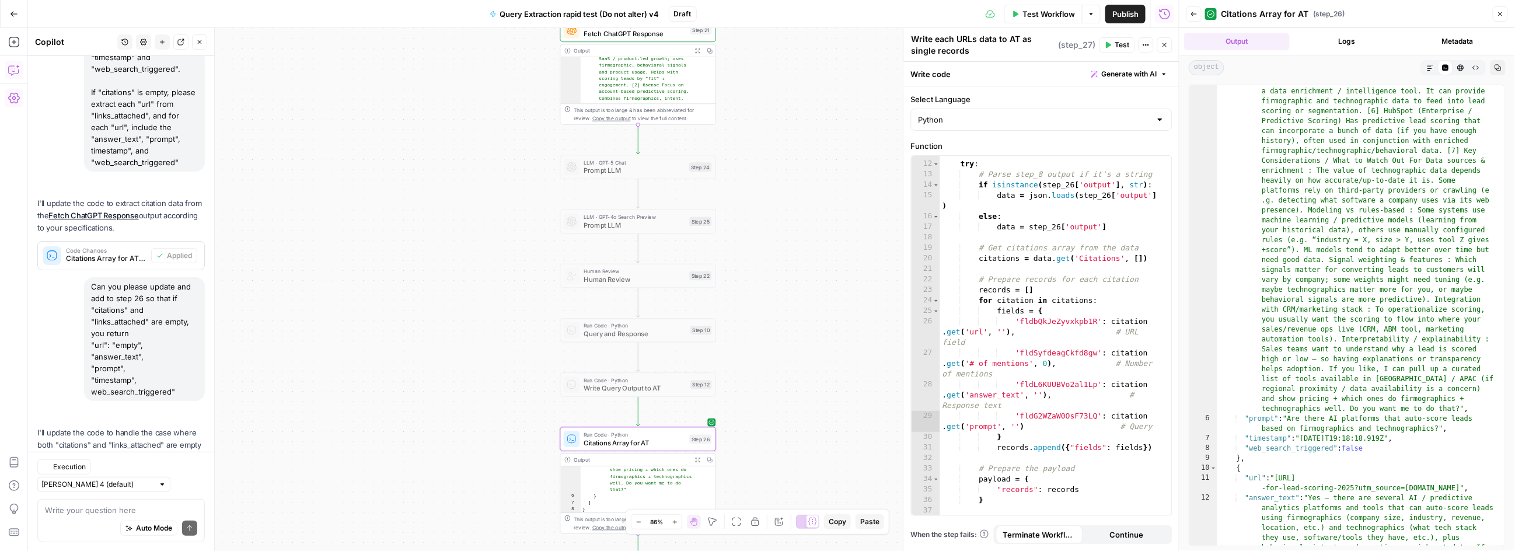
scroll to position [243, 0]
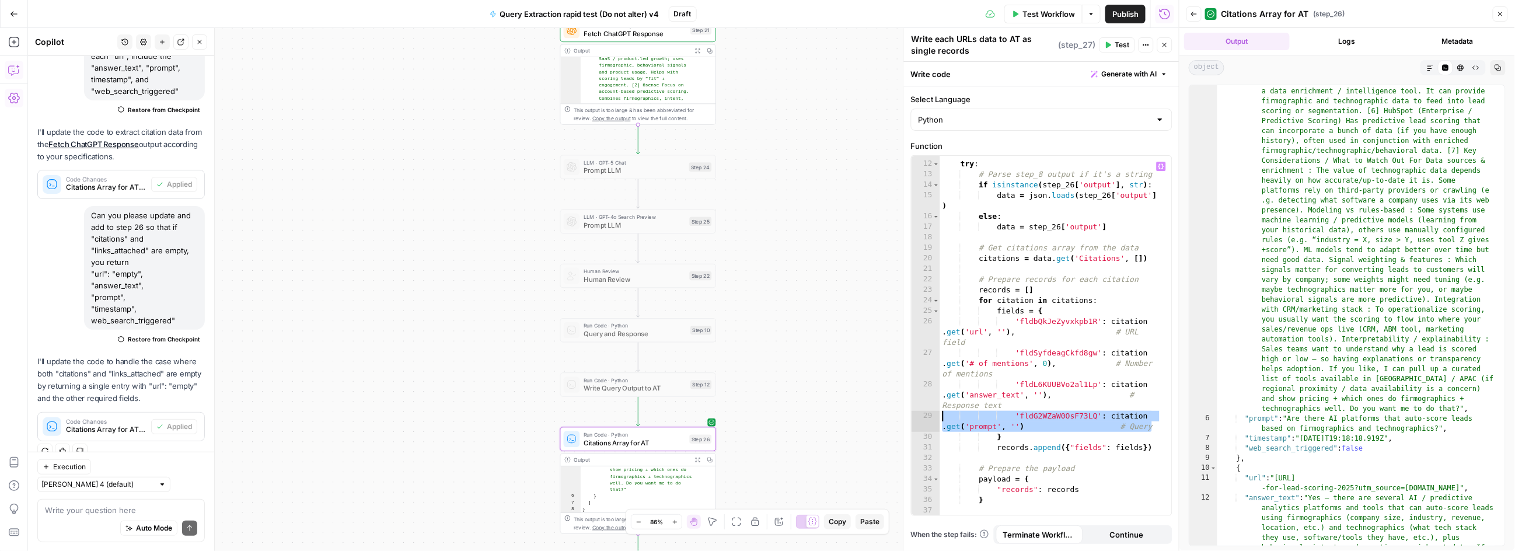
drag, startPoint x: 1155, startPoint y: 425, endPoint x: 919, endPoint y: 411, distance: 236.2
click at [919, 411] on div "**********" at bounding box center [1042, 336] width 260 height 360
click at [1156, 426] on div "try : # Parse step_8 output if it's a string if isinstance ( step_26 [ 'output'…" at bounding box center [1051, 338] width 222 height 381
paste textarea "**********"
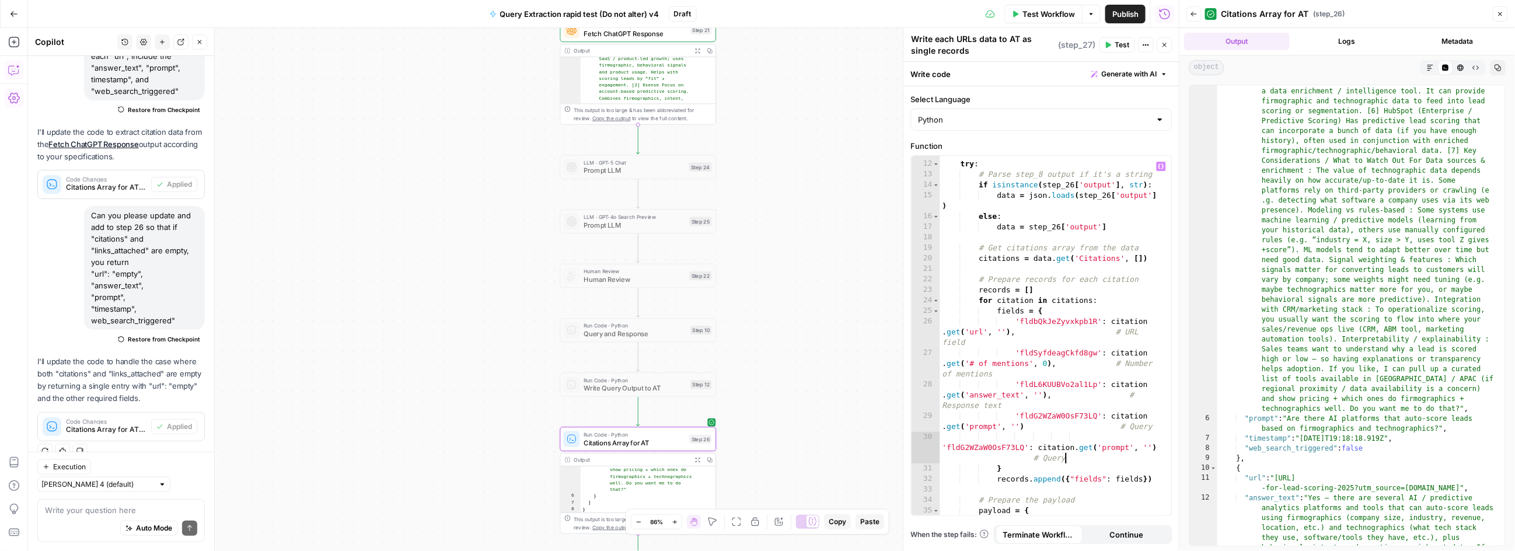
click at [944, 447] on div "try : # Parse step_8 output if it's a string if isinstance ( step_26 [ 'output'…" at bounding box center [1051, 338] width 222 height 381
click at [978, 451] on div "try : # Parse step_8 output if it's a string if isinstance ( step_26 [ 'output'…" at bounding box center [1051, 338] width 222 height 381
paste textarea
click at [1116, 447] on div "try : # Parse step_8 output if it's a string if isinstance ( step_26 [ 'output'…" at bounding box center [1051, 338] width 222 height 381
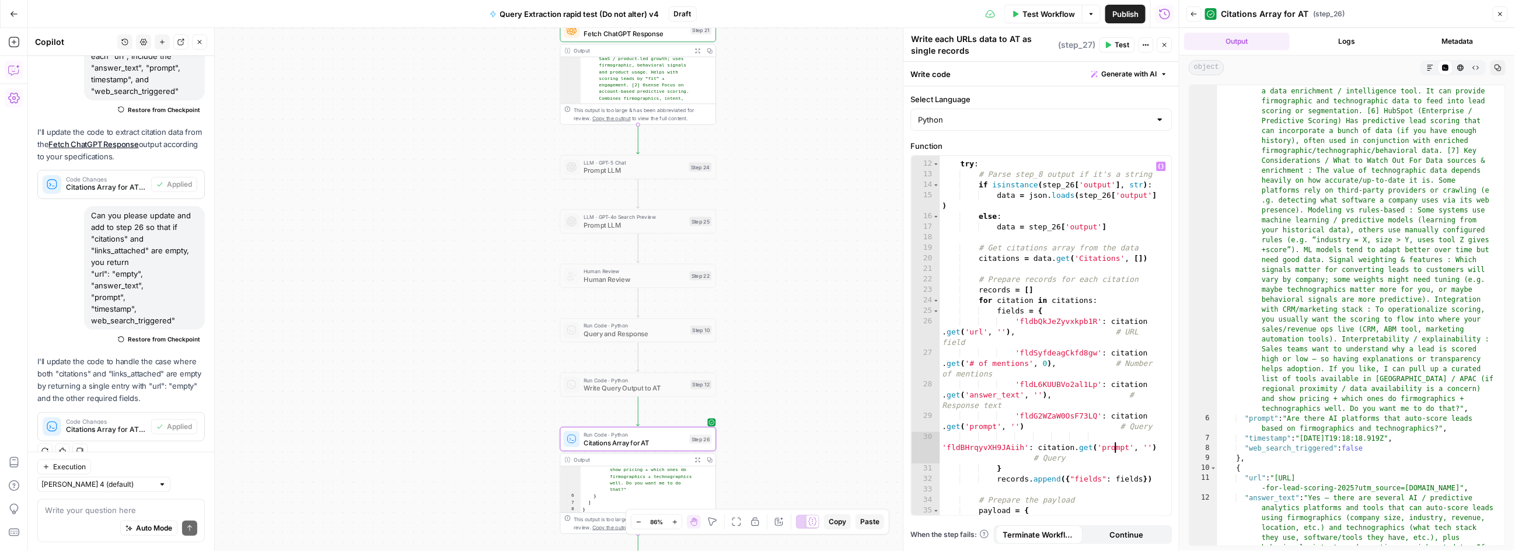
click at [1116, 447] on div "try : # Parse step_8 output if it's a string if isinstance ( step_26 [ 'output'…" at bounding box center [1051, 338] width 222 height 381
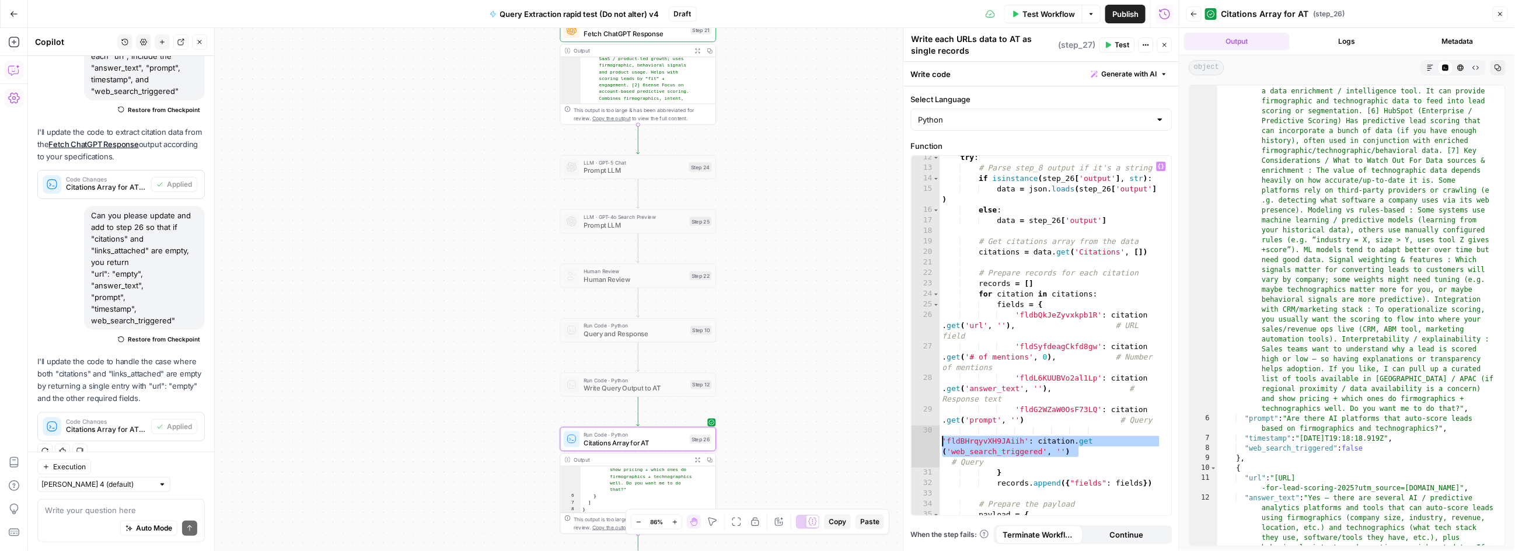
drag, startPoint x: 1075, startPoint y: 451, endPoint x: 930, endPoint y: 441, distance: 145.0
click at [930, 441] on div "**********" at bounding box center [1042, 336] width 260 height 360
click at [930, 441] on div "30" at bounding box center [926, 446] width 29 height 42
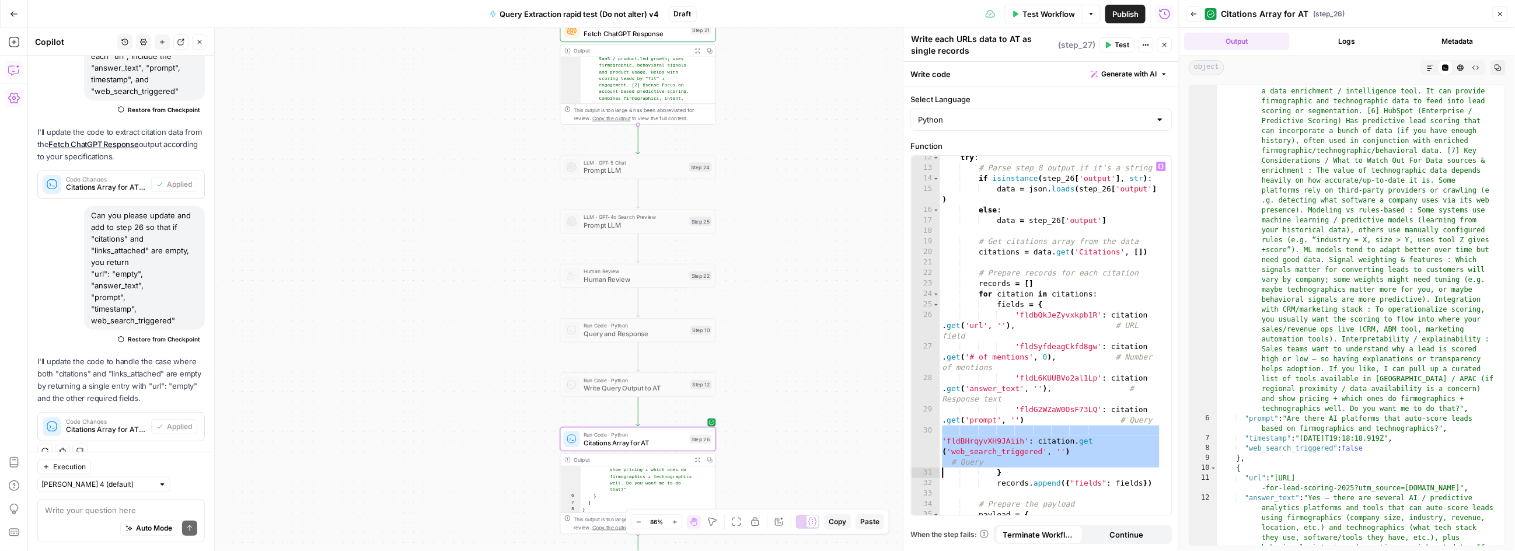
click at [1072, 436] on div "try : # Parse step_8 output if it's a string if isinstance ( step_26 [ 'output'…" at bounding box center [1051, 342] width 222 height 381
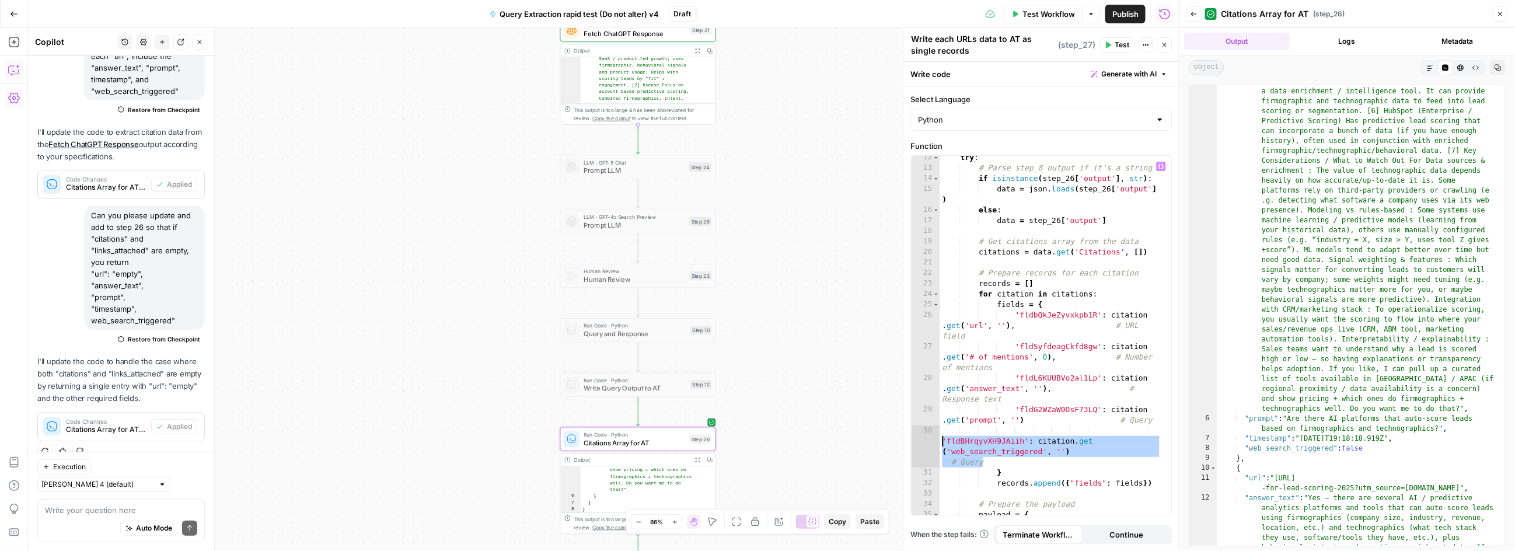
drag, startPoint x: 962, startPoint y: 456, endPoint x: 941, endPoint y: 443, distance: 24.9
click at [941, 443] on div "try : # Parse step_8 output if it's a string if isinstance ( step_26 [ 'output'…" at bounding box center [1051, 342] width 222 height 381
click at [1050, 461] on div "try : # Parse step_8 output if it's a string if isinstance ( step_26 [ 'output'…" at bounding box center [1051, 342] width 222 height 381
click at [1034, 420] on div "try : # Parse step_8 output if it's a string if isinstance ( step_26 [ 'output'…" at bounding box center [1051, 342] width 222 height 381
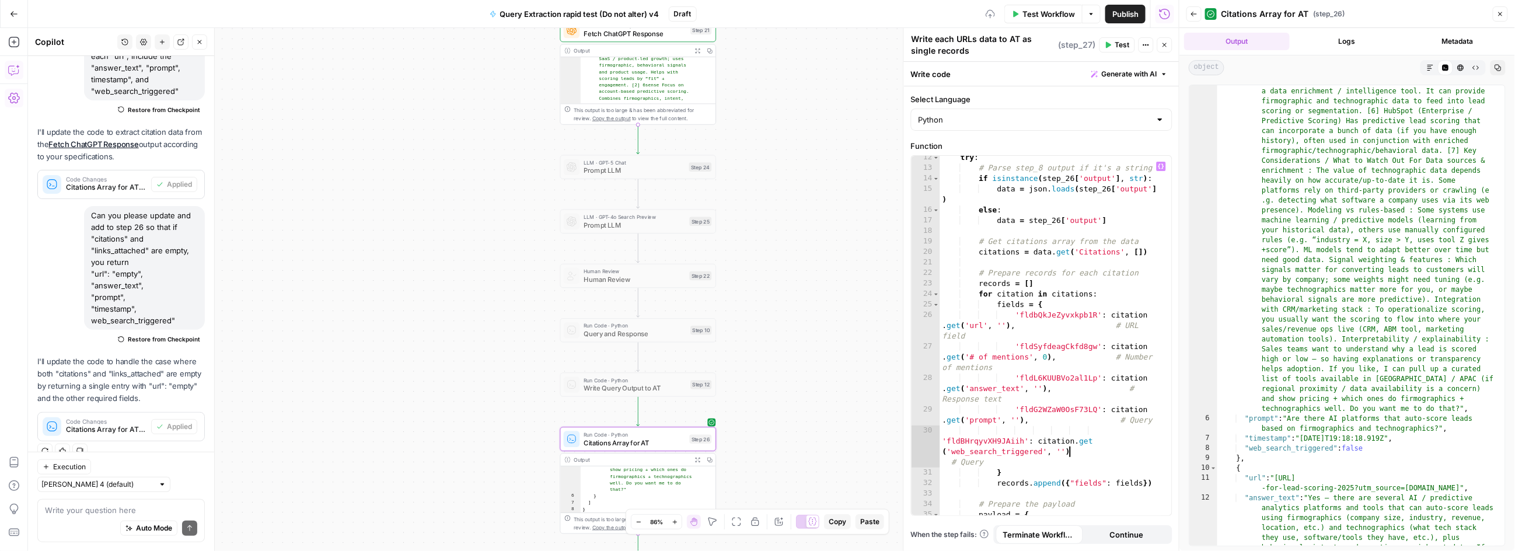
drag, startPoint x: 1070, startPoint y: 453, endPoint x: 1109, endPoint y: 477, distance: 45.3
click at [1070, 453] on div "try : # Parse step_8 output if it's a string if isinstance ( step_26 [ 'output'…" at bounding box center [1051, 342] width 222 height 381
type textarea "**********"
click at [1039, 466] on div "try : # Parse step_8 output if it's a string if isinstance ( step_26 [ 'output'…" at bounding box center [1051, 342] width 222 height 381
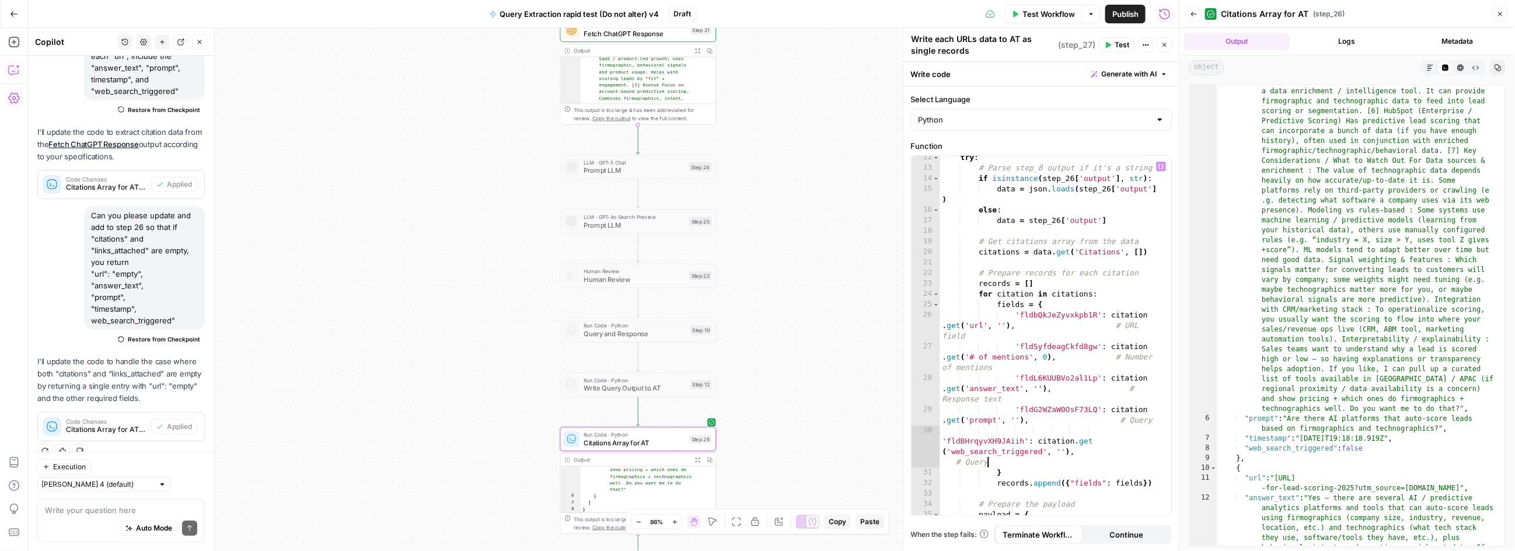
scroll to position [0, 125]
paste textarea "**********"
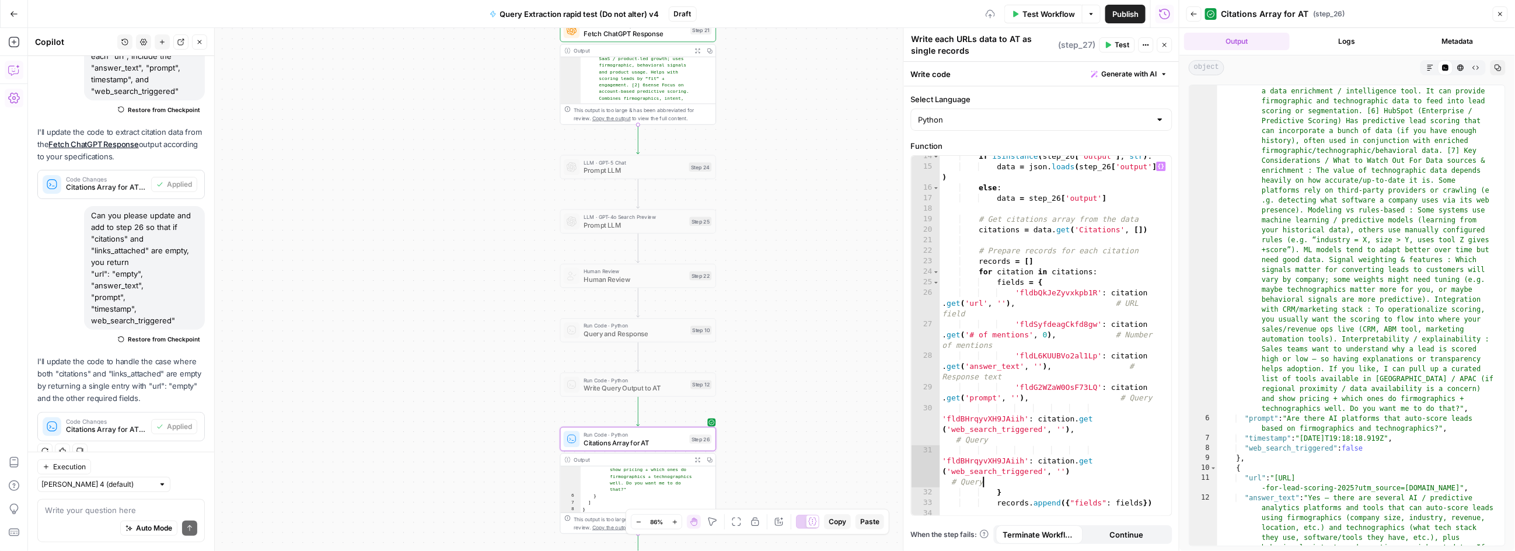
scroll to position [162, 0]
drag, startPoint x: 1042, startPoint y: 472, endPoint x: 954, endPoint y: 472, distance: 88.7
click at [954, 472] on div "if isinstance ( step_26 [ 'output' ] , str ) : data = json . loads ( step_26 [ …" at bounding box center [1051, 341] width 222 height 381
click at [987, 460] on div "if isinstance ( step_26 [ 'output' ] , str ) : data = json . loads ( step_26 [ …" at bounding box center [1051, 341] width 222 height 381
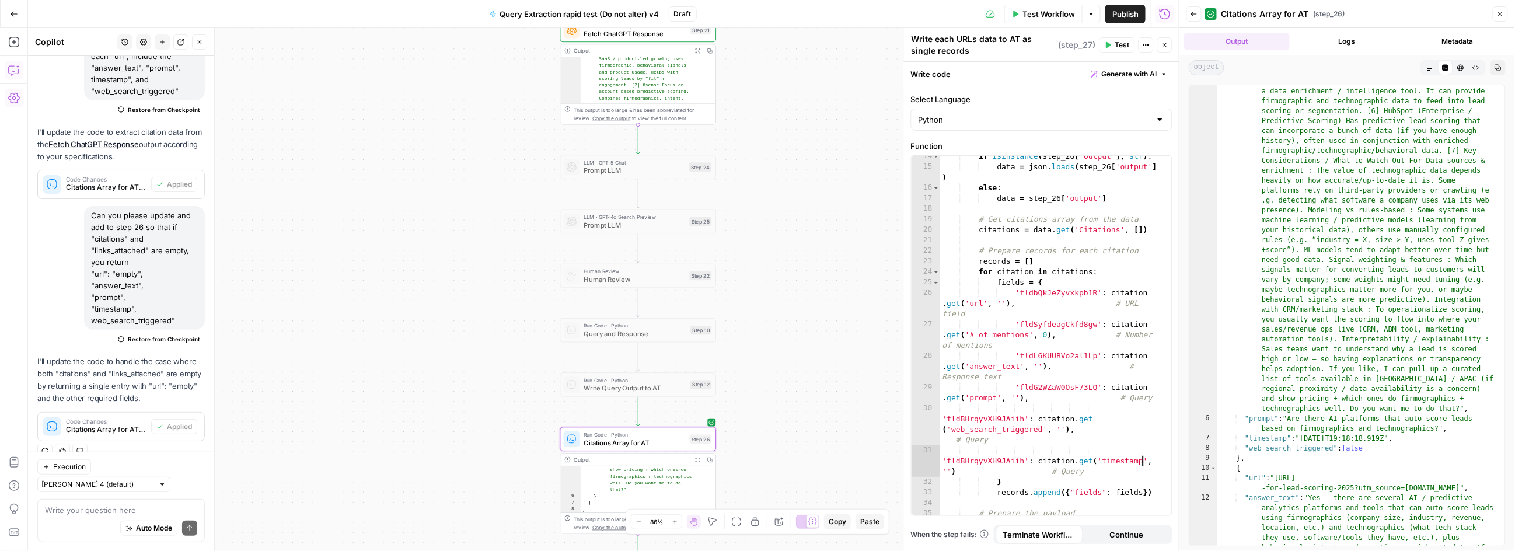
click at [987, 460] on div "if isinstance ( step_26 [ 'output' ] , str ) : data = json . loads ( step_26 [ …" at bounding box center [1051, 341] width 222 height 381
paste textarea
type textarea "**********"
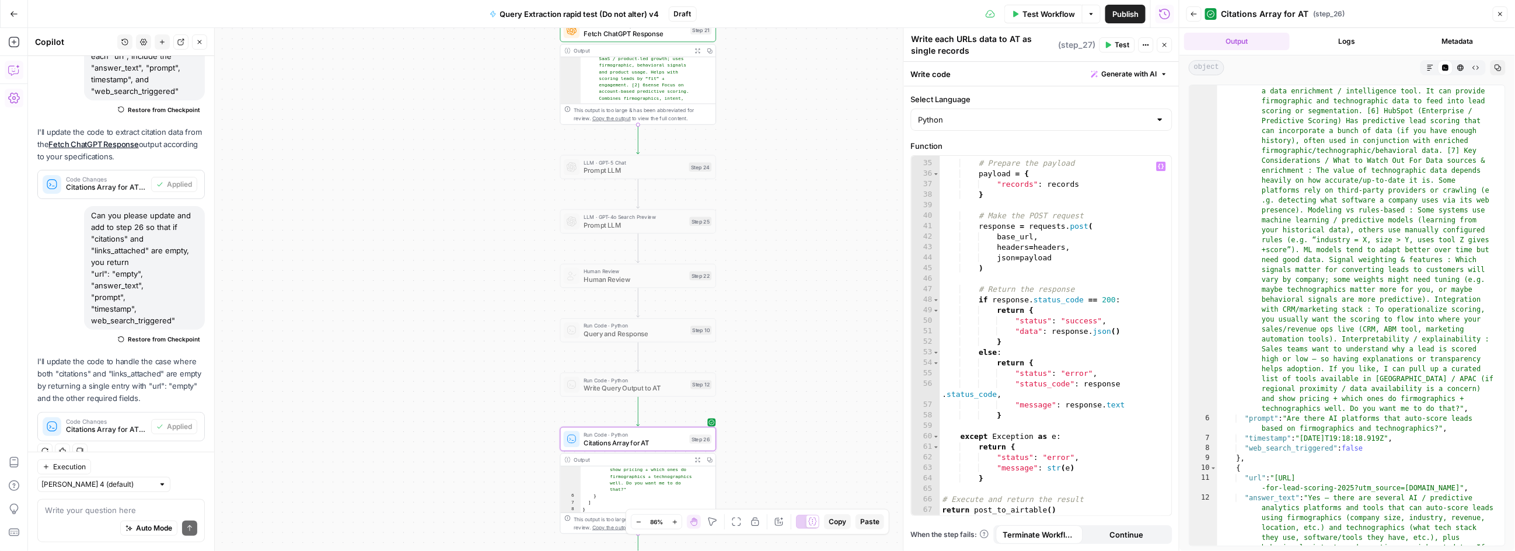
scroll to position [512, 0]
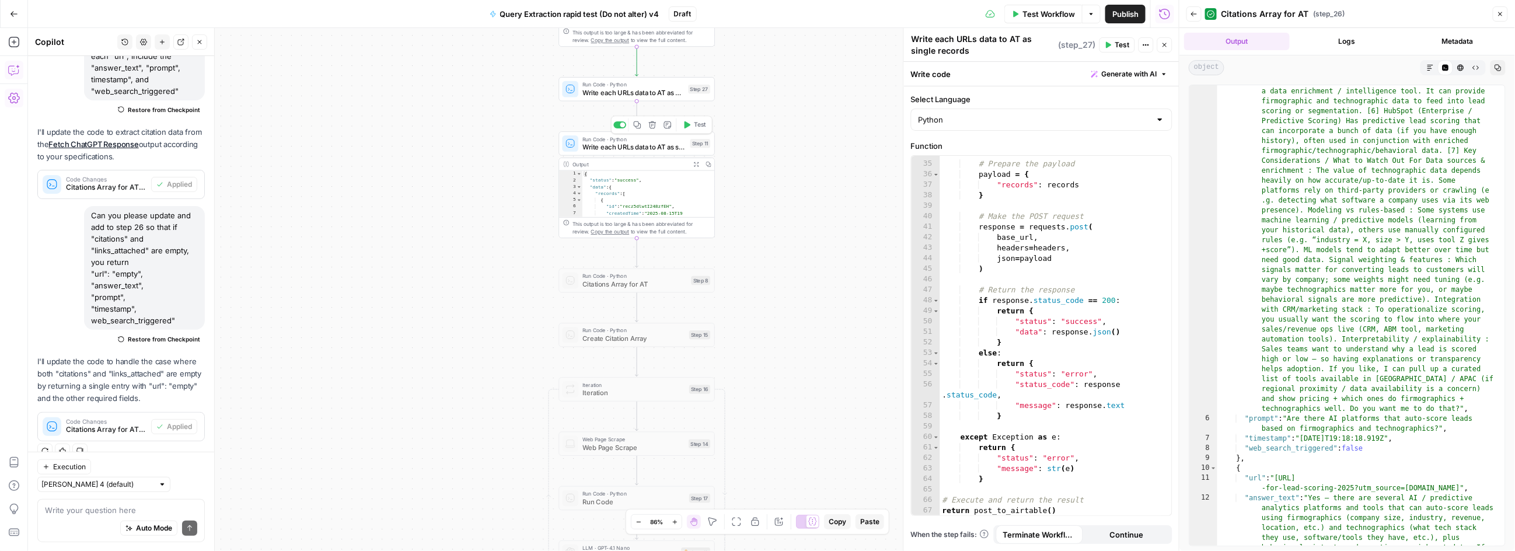
click at [621, 144] on span "Write each URLs data to AT as single records" at bounding box center [634, 147] width 104 height 10
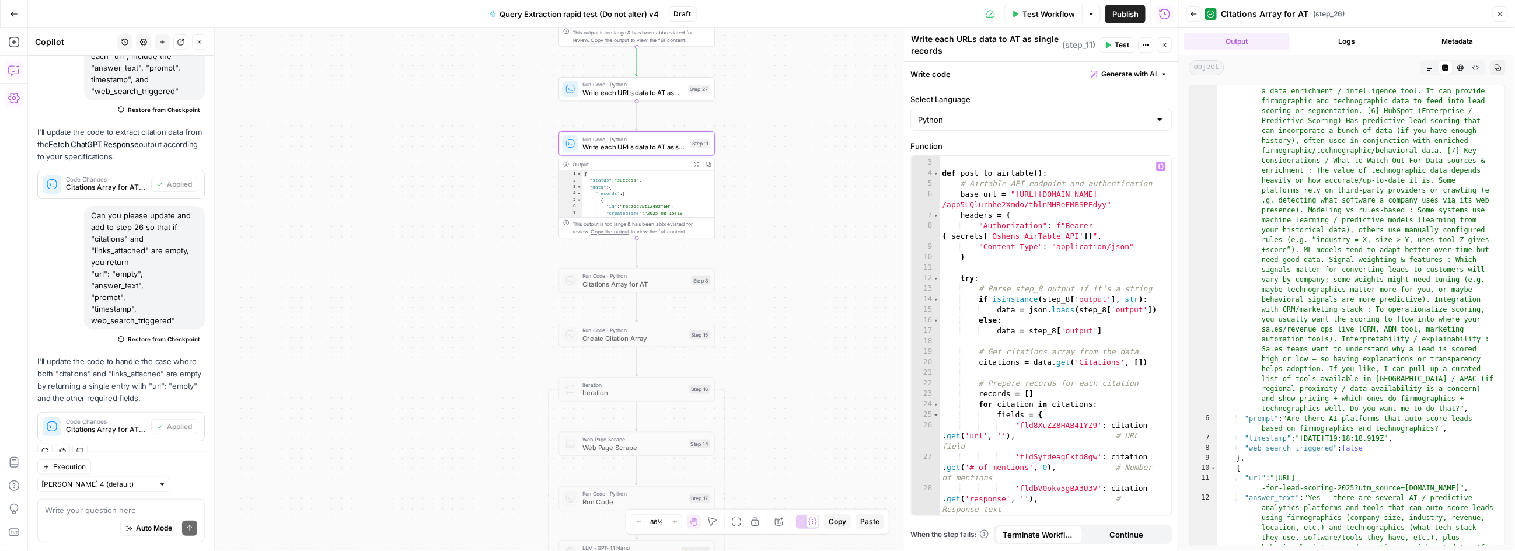
scroll to position [27, 0]
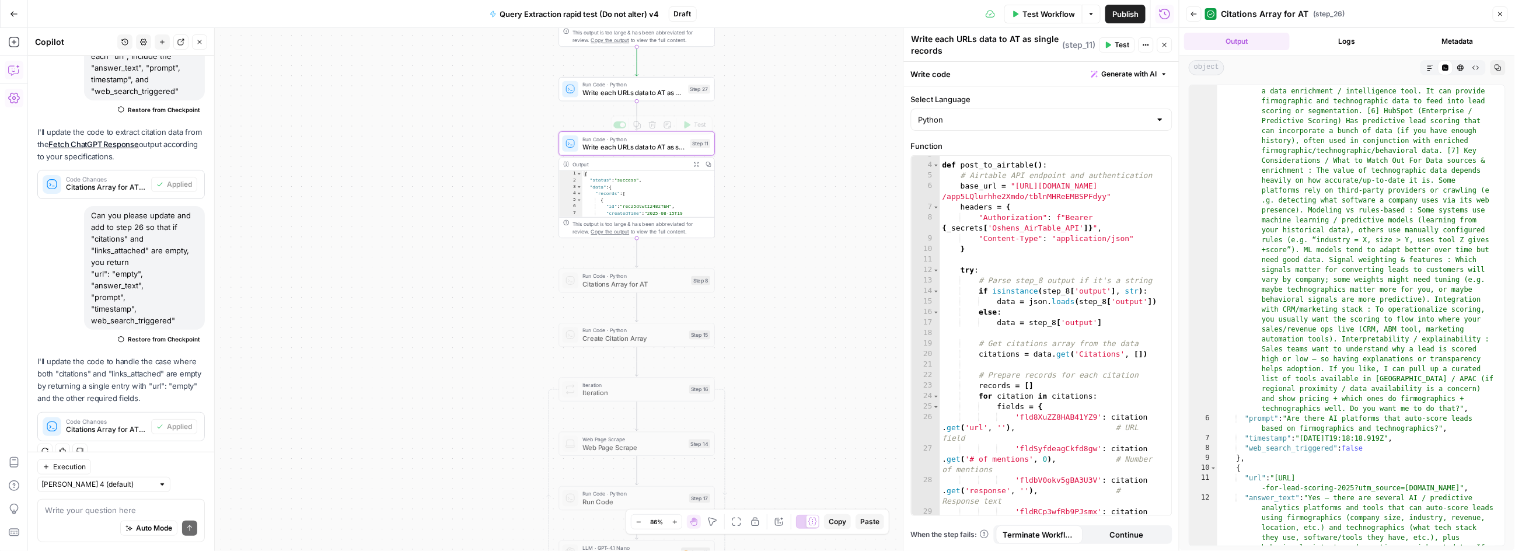
click at [619, 92] on span "Write each URLs data to AT as single records" at bounding box center [633, 93] width 102 height 10
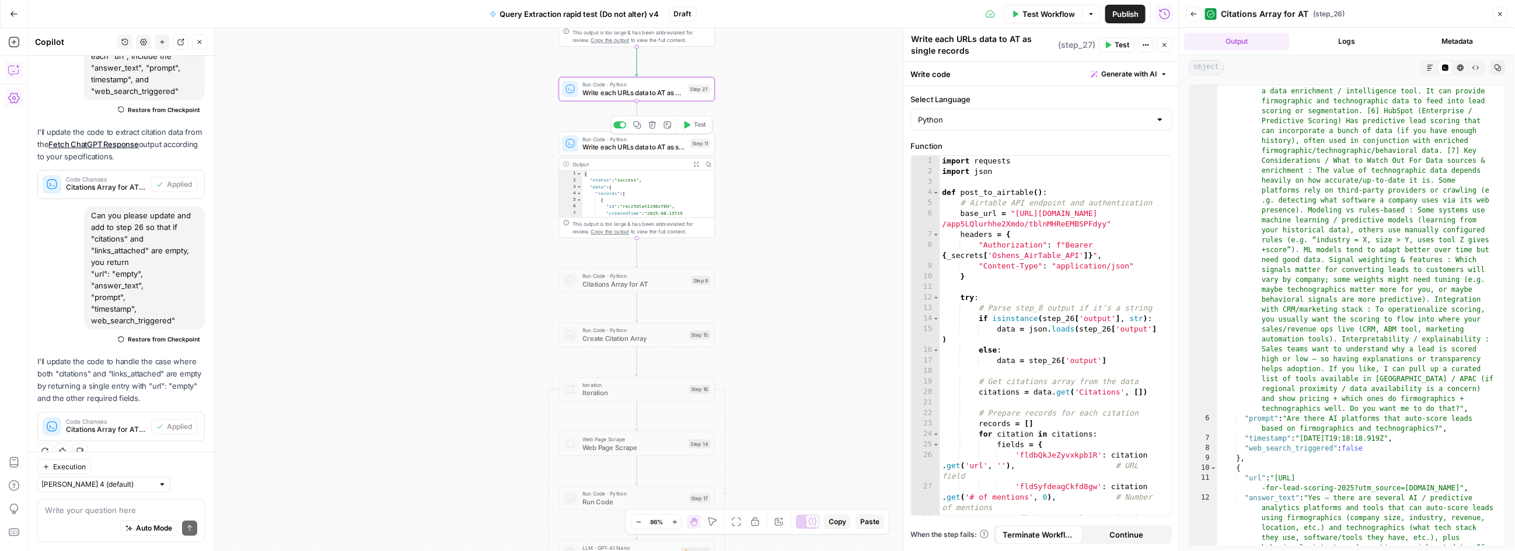
click at [613, 148] on span "Write each URLs data to AT as single records" at bounding box center [634, 147] width 104 height 10
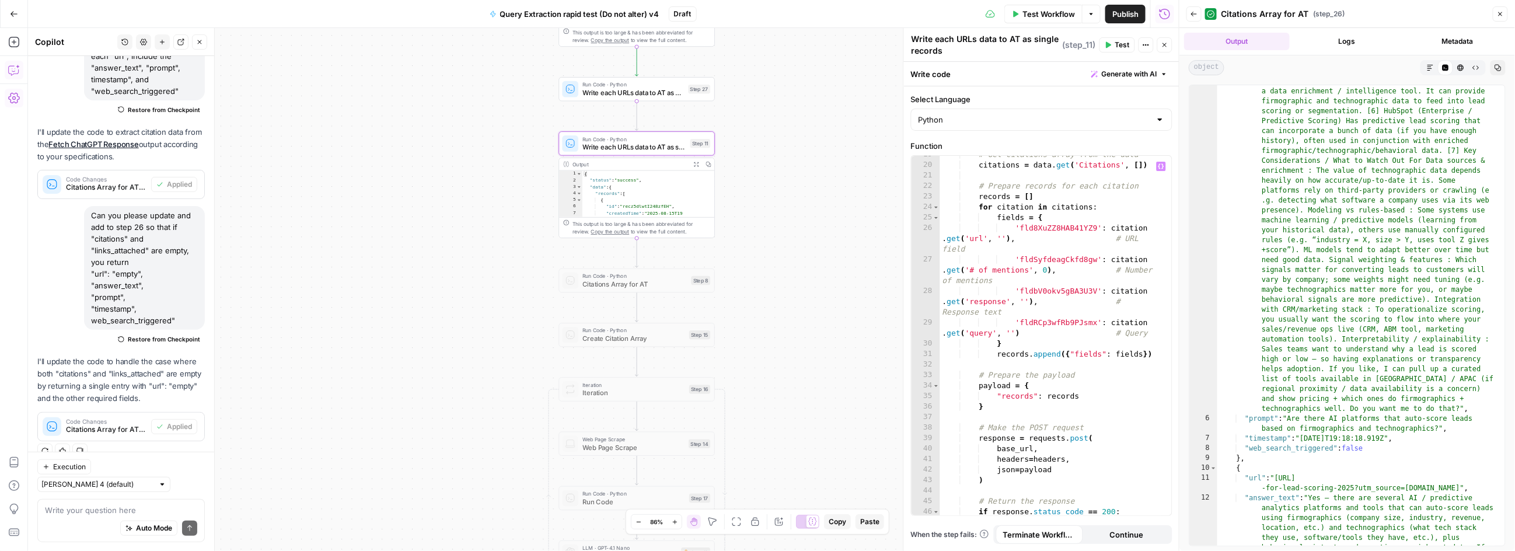
scroll to position [209, 0]
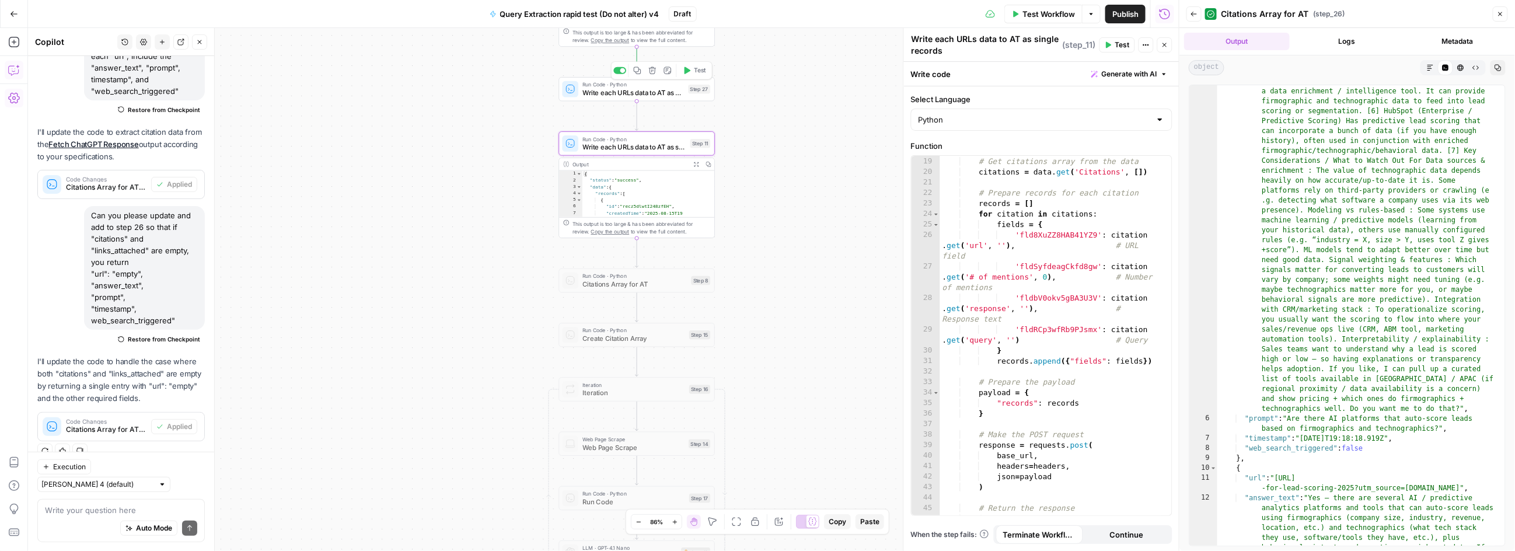
click at [659, 93] on span "Write each URLs data to AT as single records" at bounding box center [633, 93] width 102 height 10
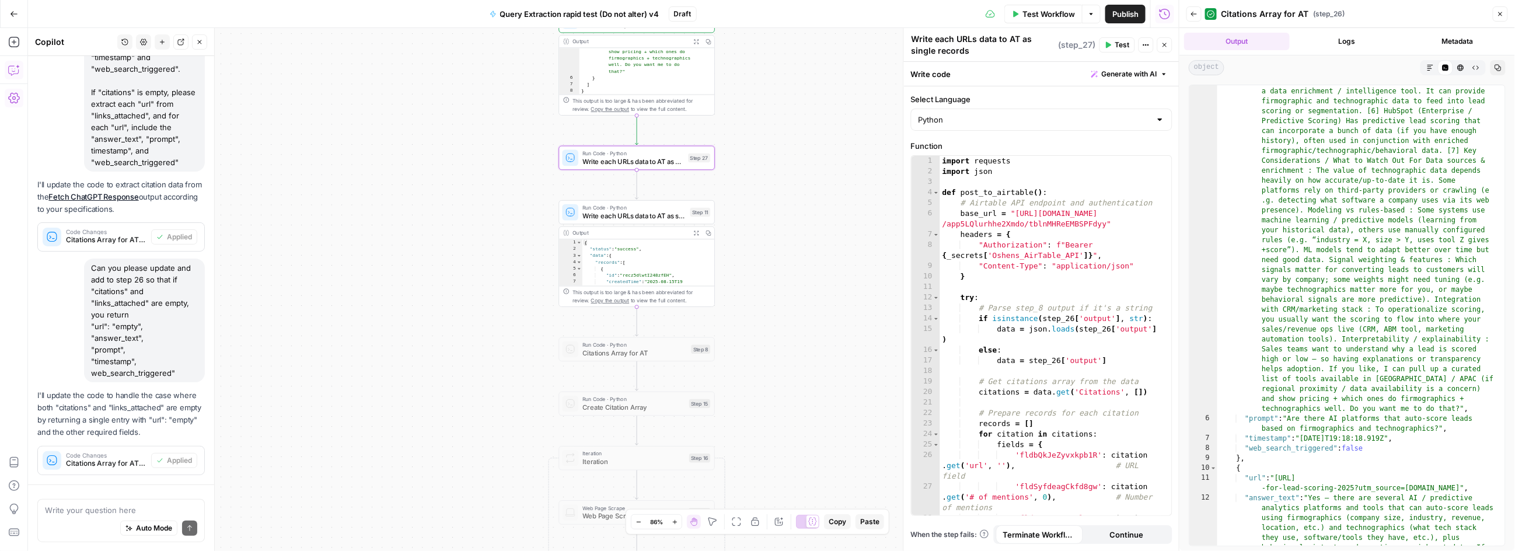
scroll to position [243, 0]
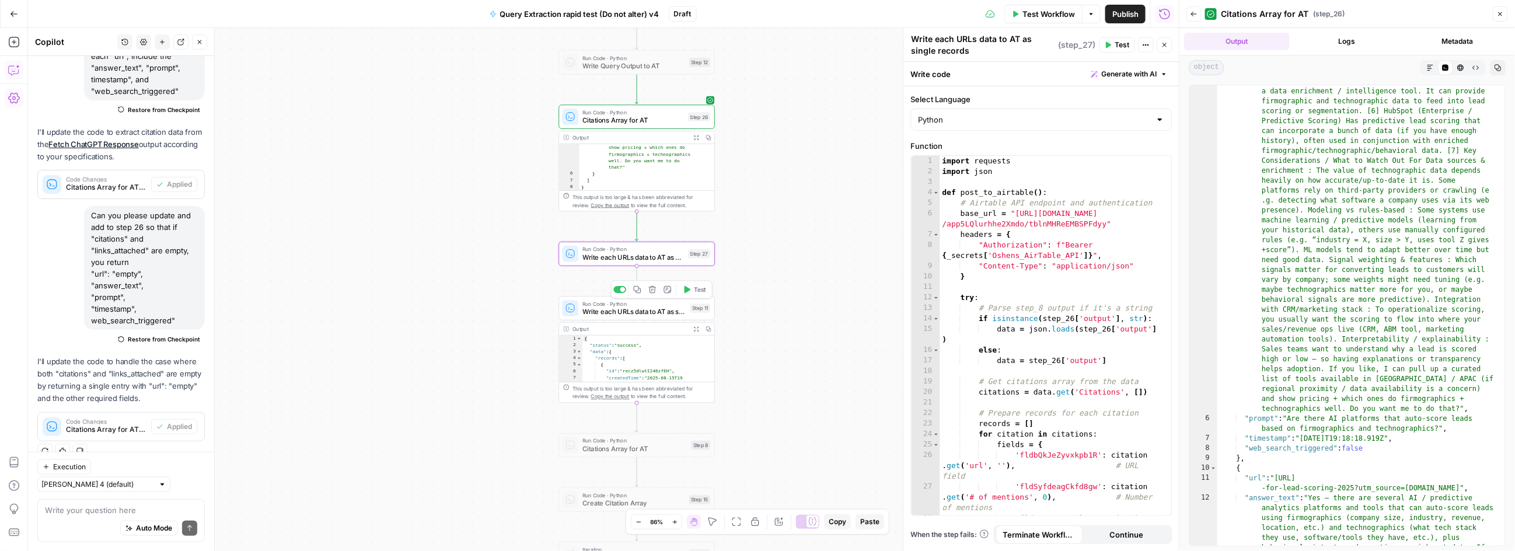
drag, startPoint x: 620, startPoint y: 291, endPoint x: 622, endPoint y: 277, distance: 13.5
click at [620, 291] on div at bounding box center [622, 289] width 5 height 5
click at [1063, 223] on div "import requests import json def post_to_airtable ( ) : # Airtable API endpoint …" at bounding box center [1051, 357] width 222 height 402
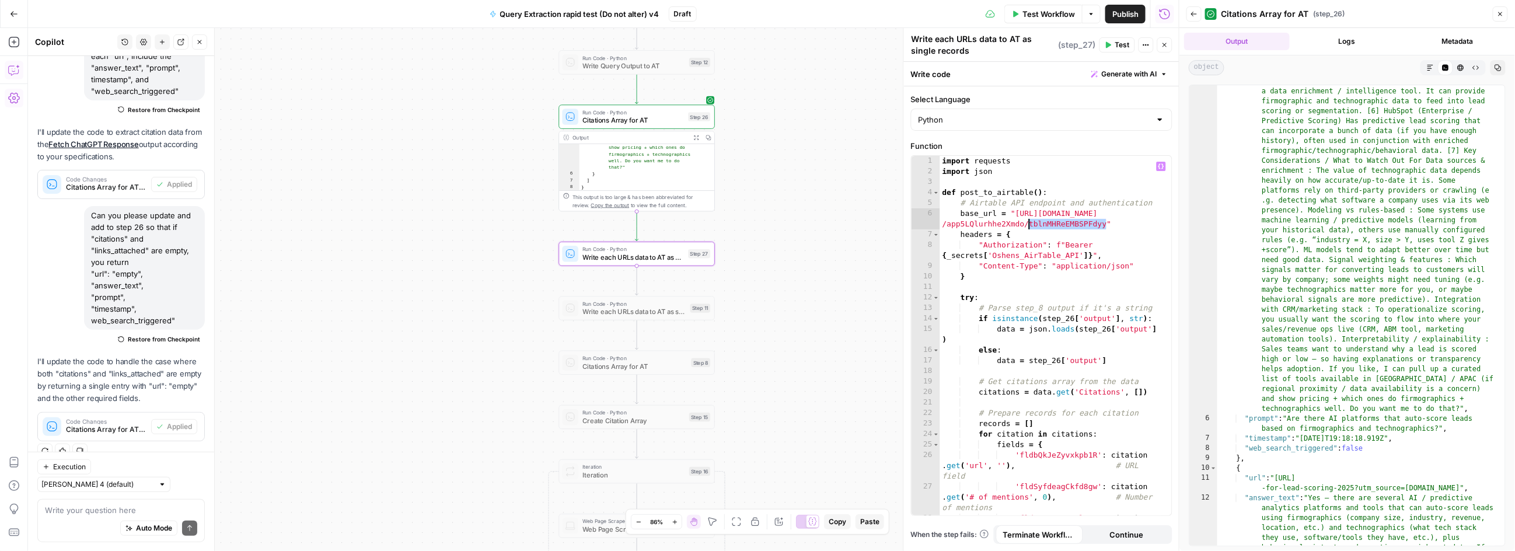
paste textarea
type textarea "**********"
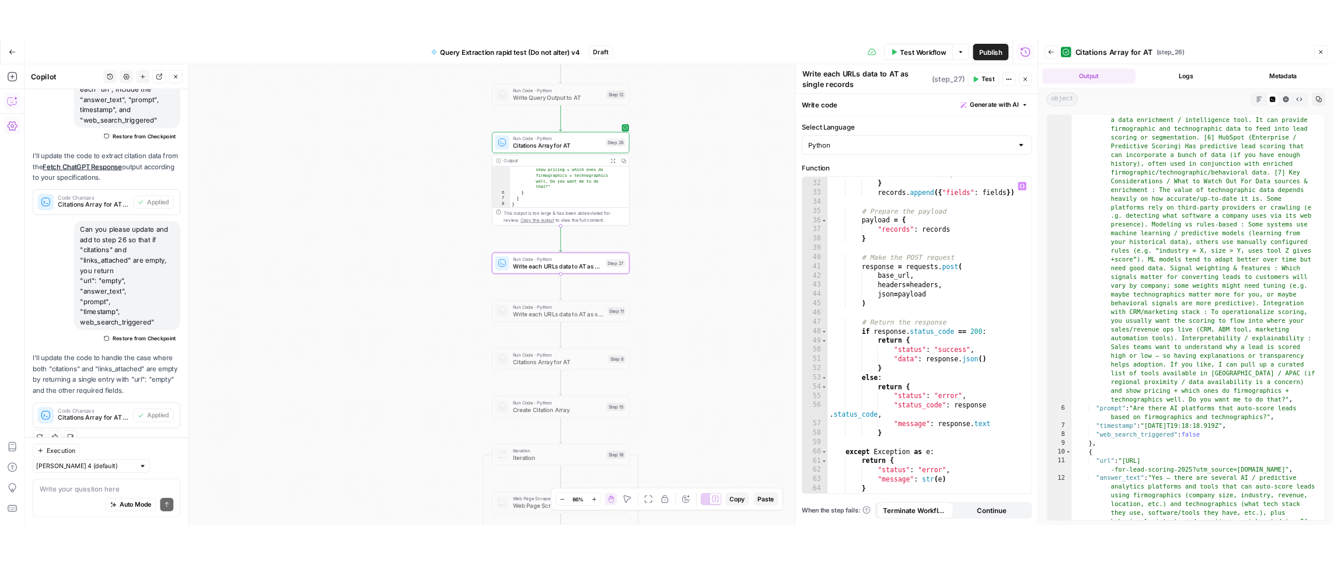
scroll to position [480, 0]
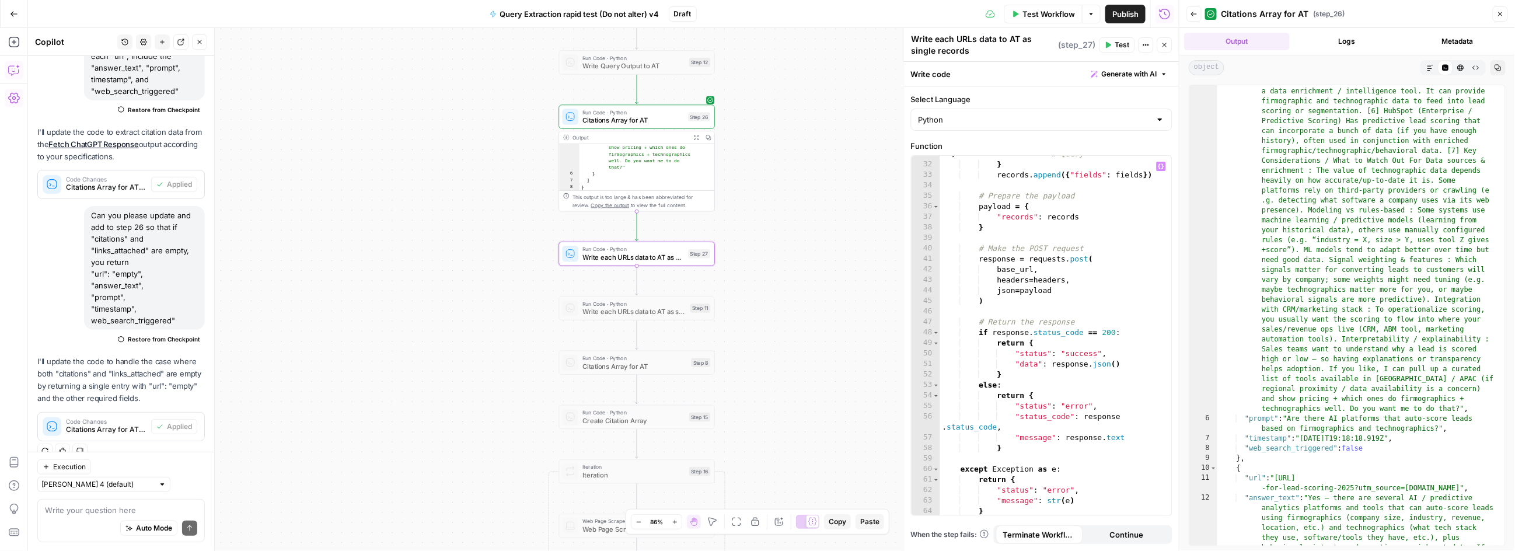
click at [1116, 18] on span "Publish" at bounding box center [1125, 14] width 26 height 12
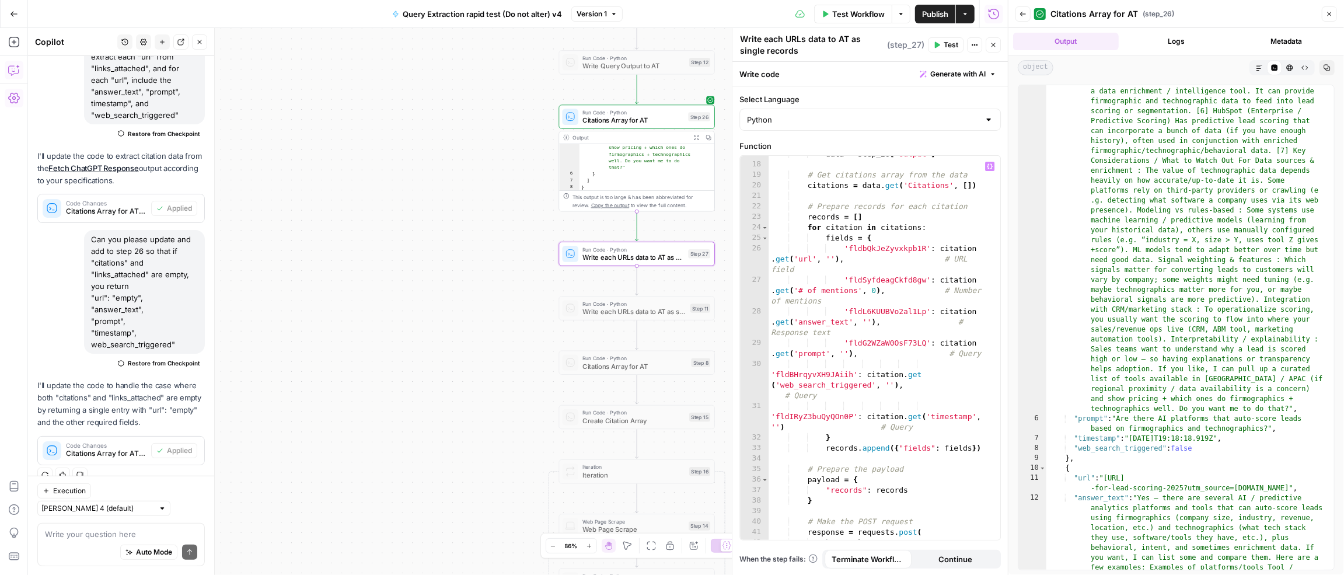
scroll to position [206, 0]
click at [617, 289] on div at bounding box center [617, 289] width 5 height 5
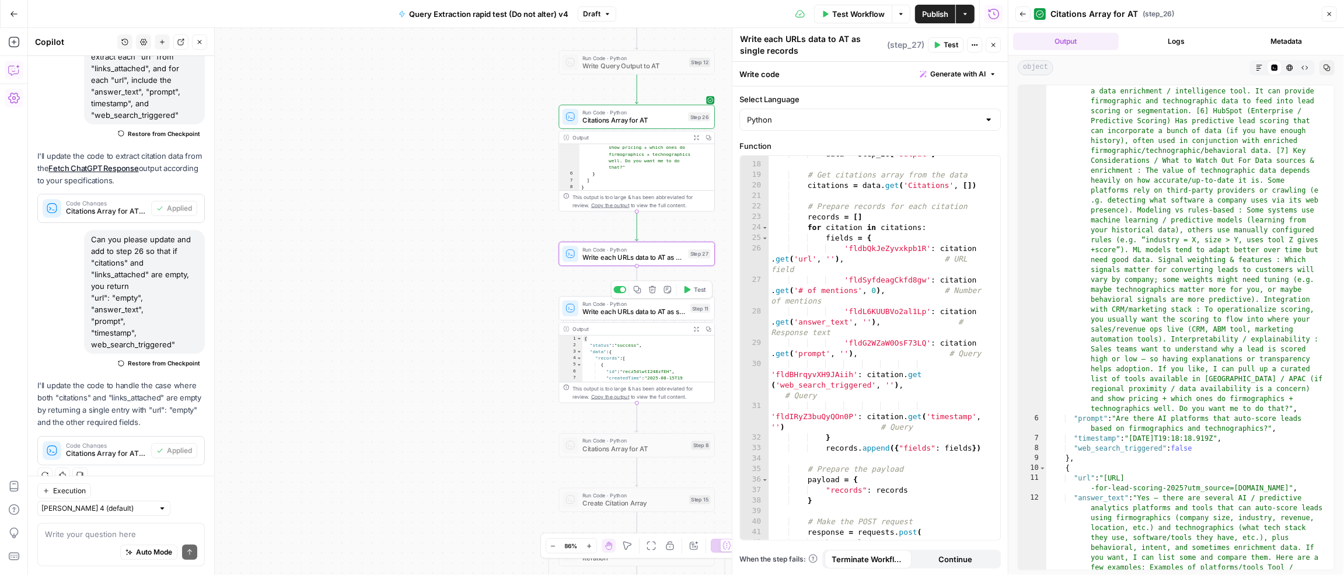
click at [625, 312] on span "Write each URLs data to AT as single records" at bounding box center [634, 312] width 104 height 10
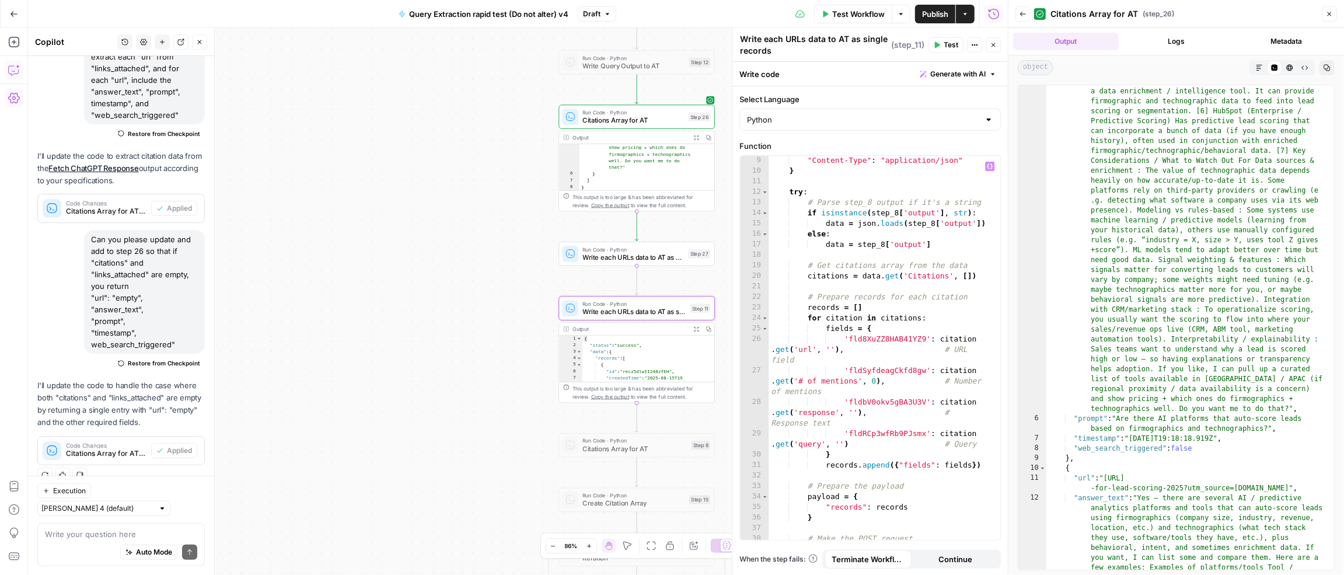
scroll to position [120, 0]
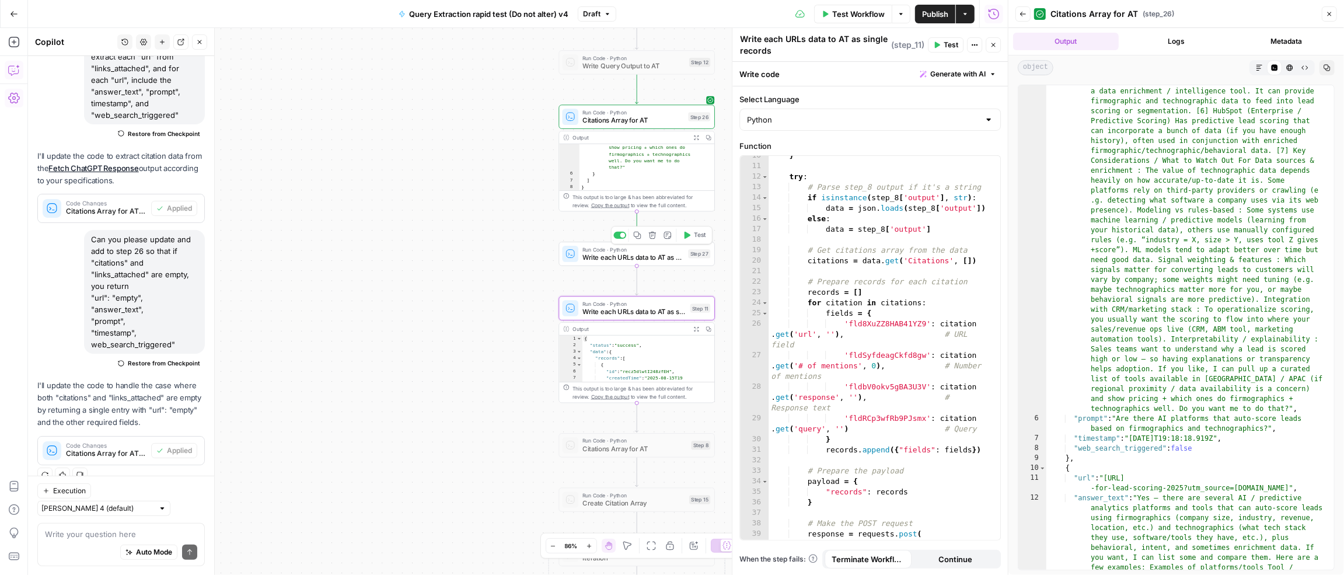
click at [608, 257] on span "Write each URLs data to AT as single records" at bounding box center [633, 257] width 102 height 10
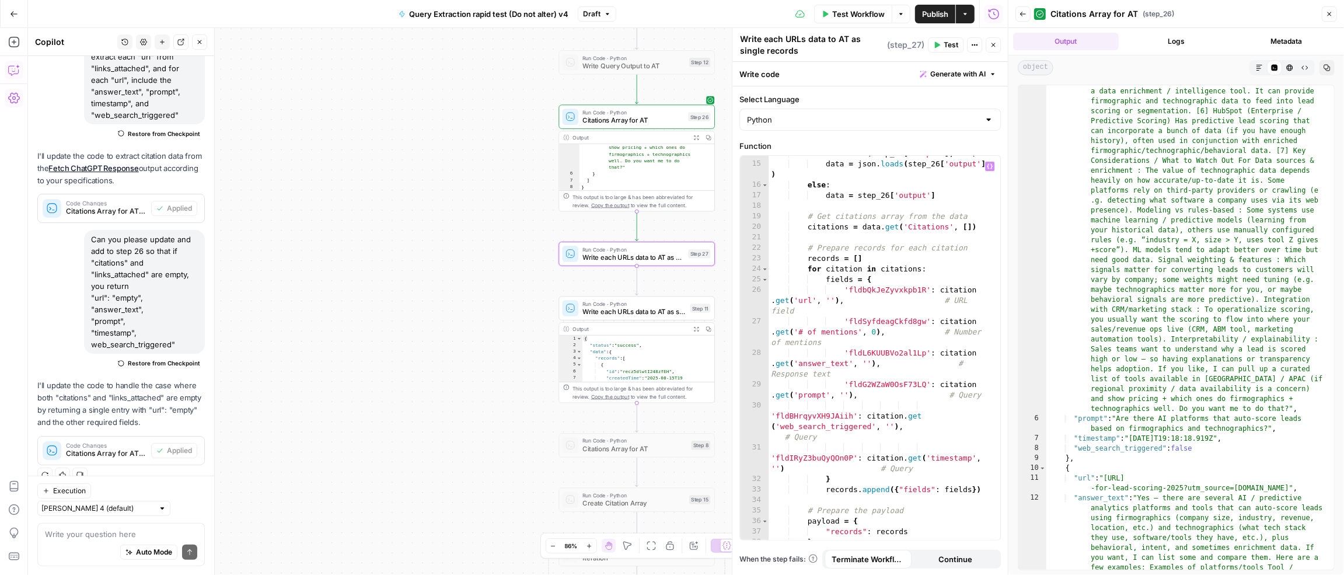
scroll to position [167, 0]
type textarea "**********"
drag, startPoint x: 857, startPoint y: 329, endPoint x: 800, endPoint y: 330, distance: 57.2
click at [800, 330] on div "if isinstance ( step_26 [ 'output' ] , str ) : data = json . loads ( step_26 [ …" at bounding box center [880, 348] width 222 height 404
drag, startPoint x: 826, startPoint y: 341, endPoint x: 761, endPoint y: 322, distance: 68.1
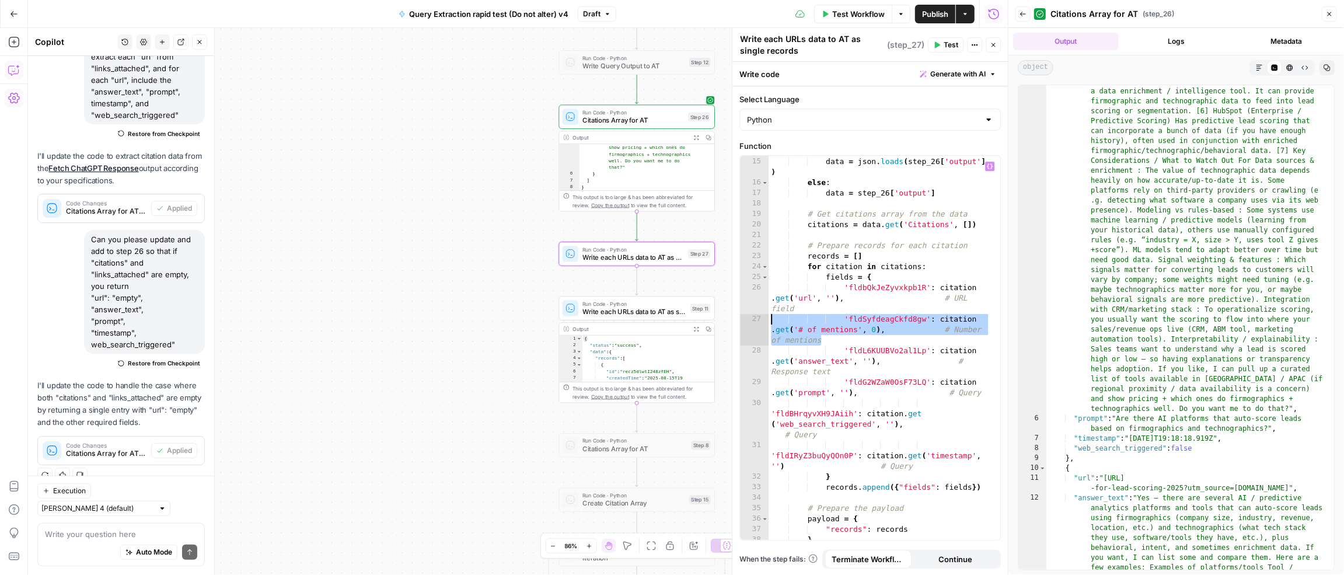
click at [761, 322] on div "**********" at bounding box center [870, 348] width 260 height 384
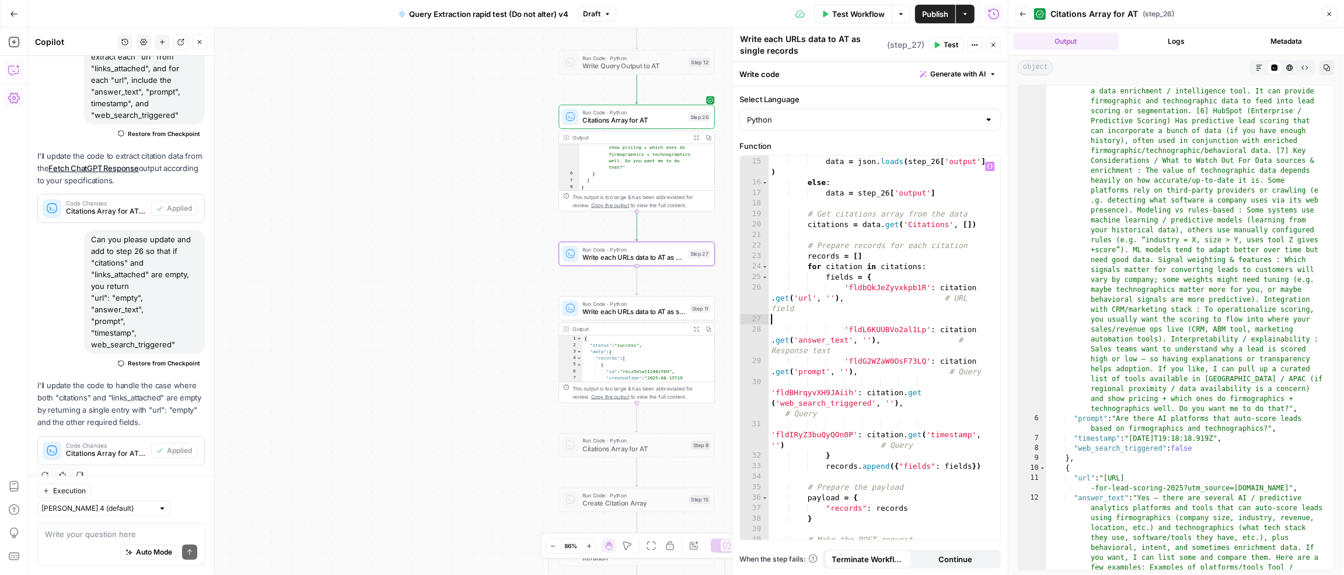
type textarea "**********"
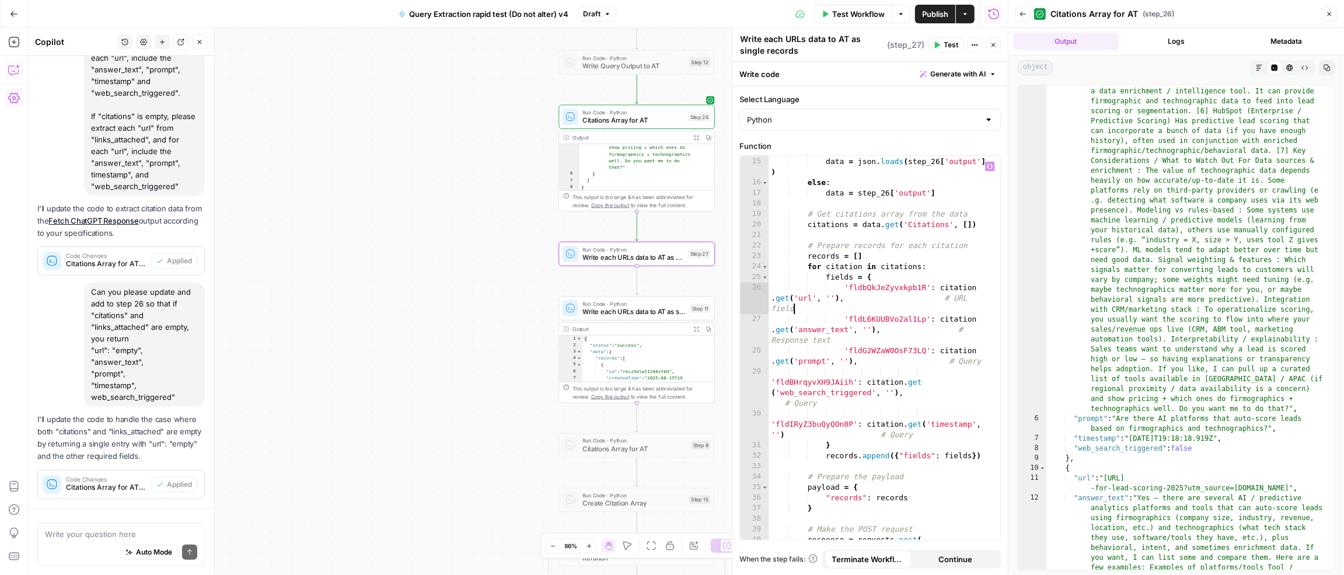
scroll to position [219, 0]
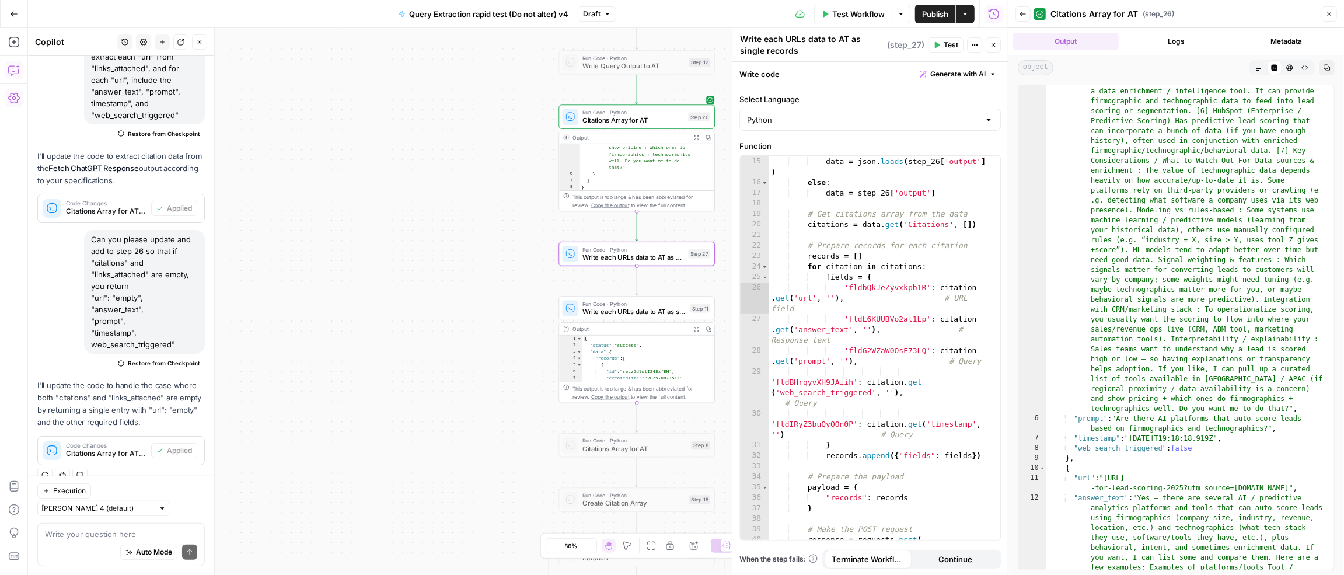
click at [938, 15] on span "Publish" at bounding box center [935, 14] width 26 height 12
click at [620, 289] on div at bounding box center [622, 289] width 5 height 5
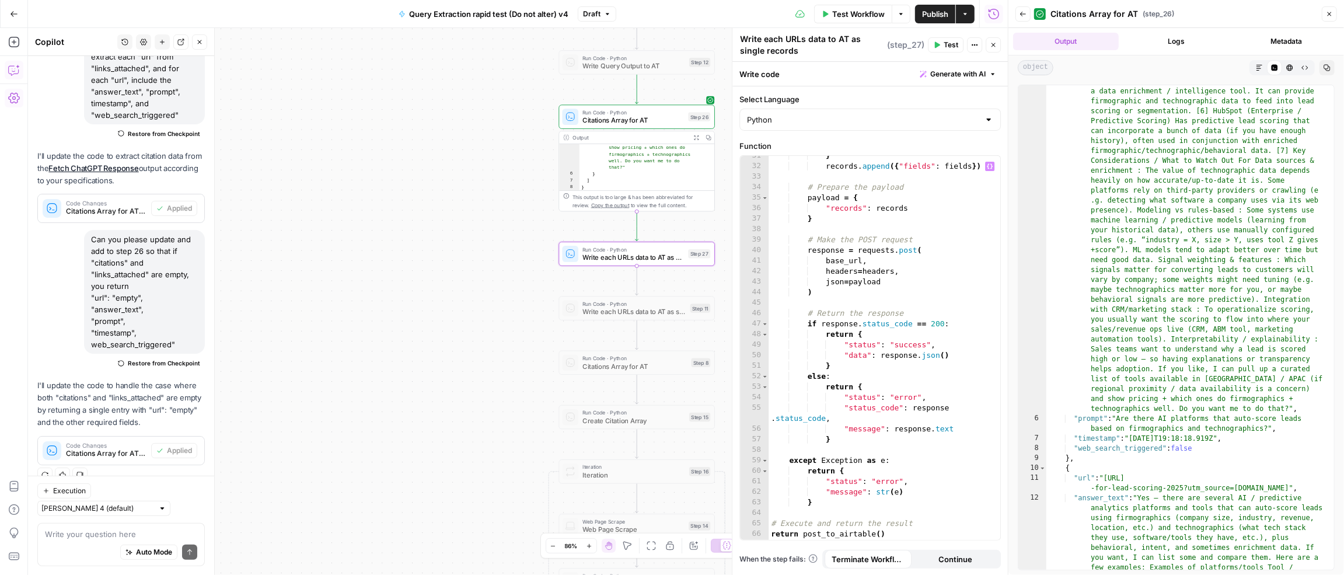
scroll to position [457, 0]
click at [939, 12] on span "Publish" at bounding box center [935, 14] width 26 height 12
drag, startPoint x: 936, startPoint y: 12, endPoint x: 908, endPoint y: 201, distance: 191.7
click at [931, 217] on body "AirOps Growth New Home Browse Insights Opportunities Your Data Recent Grids Res…" at bounding box center [672, 287] width 1344 height 575
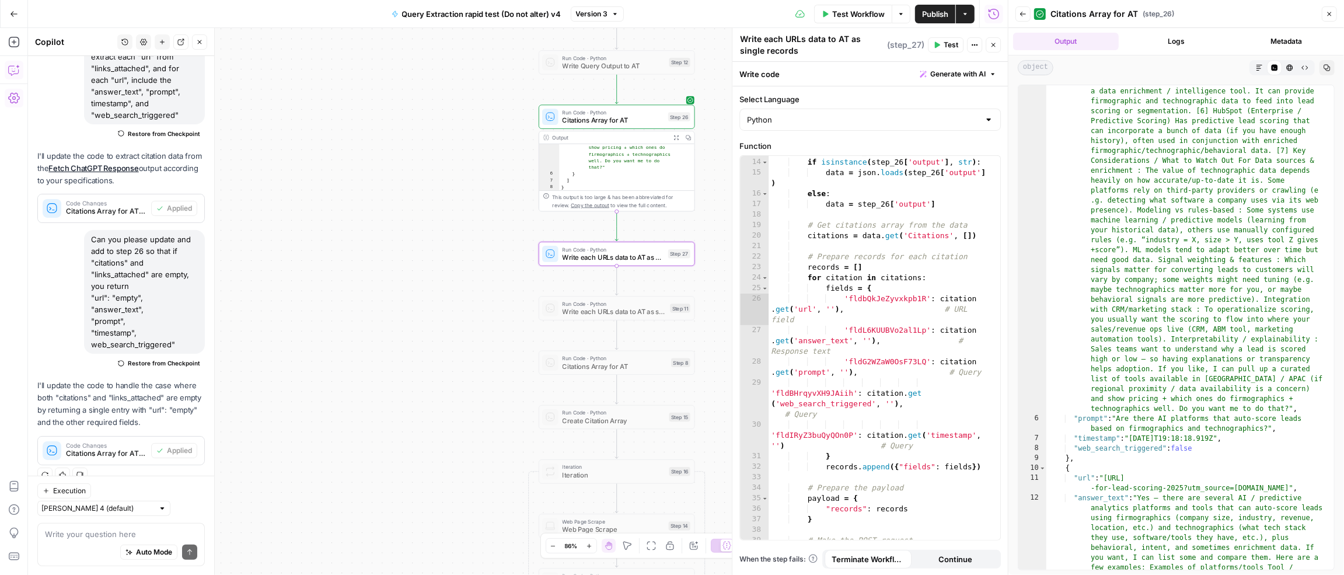
scroll to position [156, 0]
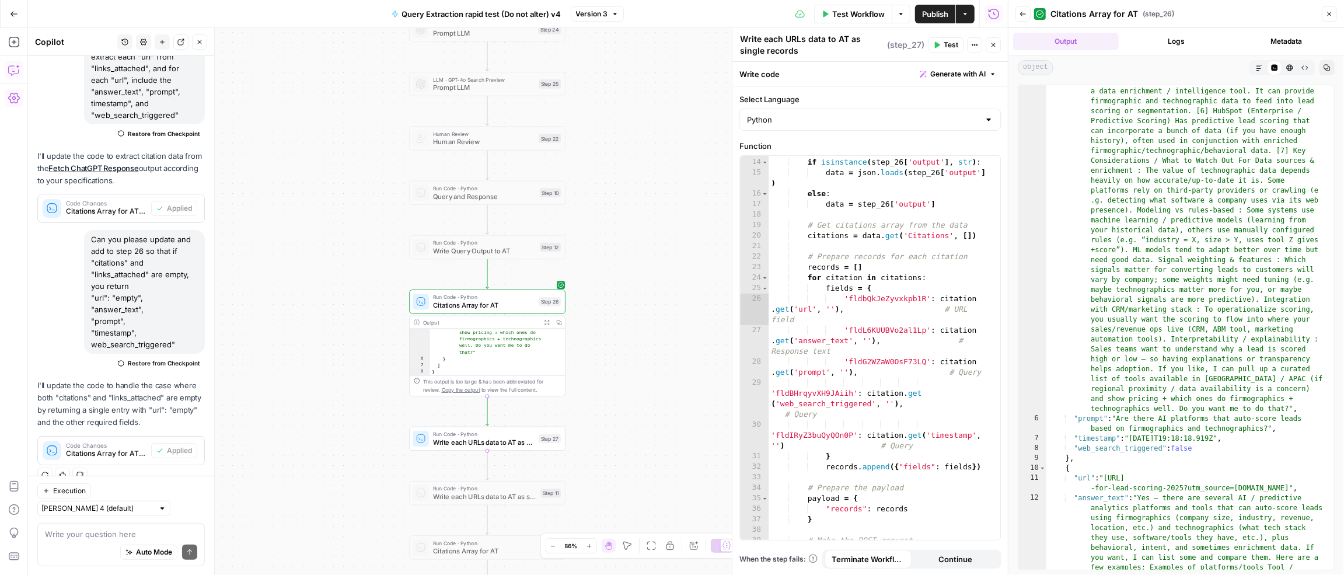
click at [80, 528] on div "Auto Mode Send" at bounding box center [121, 553] width 152 height 26
paste textarea "Can you please update"
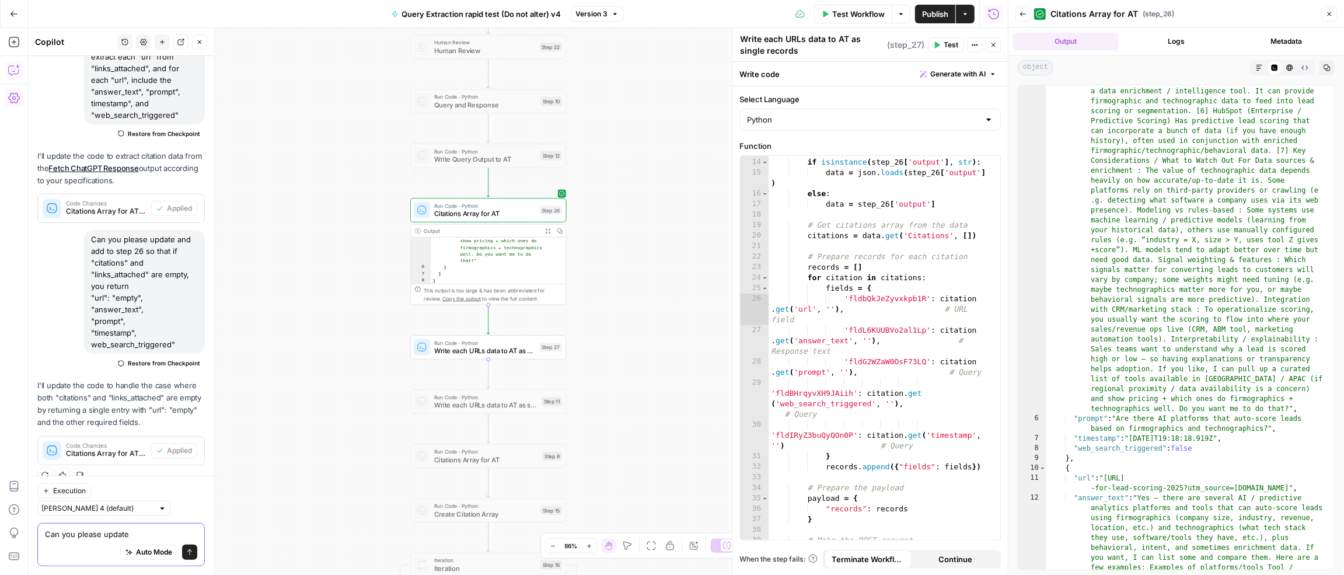
click at [140, 528] on textarea "Can you please update" at bounding box center [121, 534] width 152 height 12
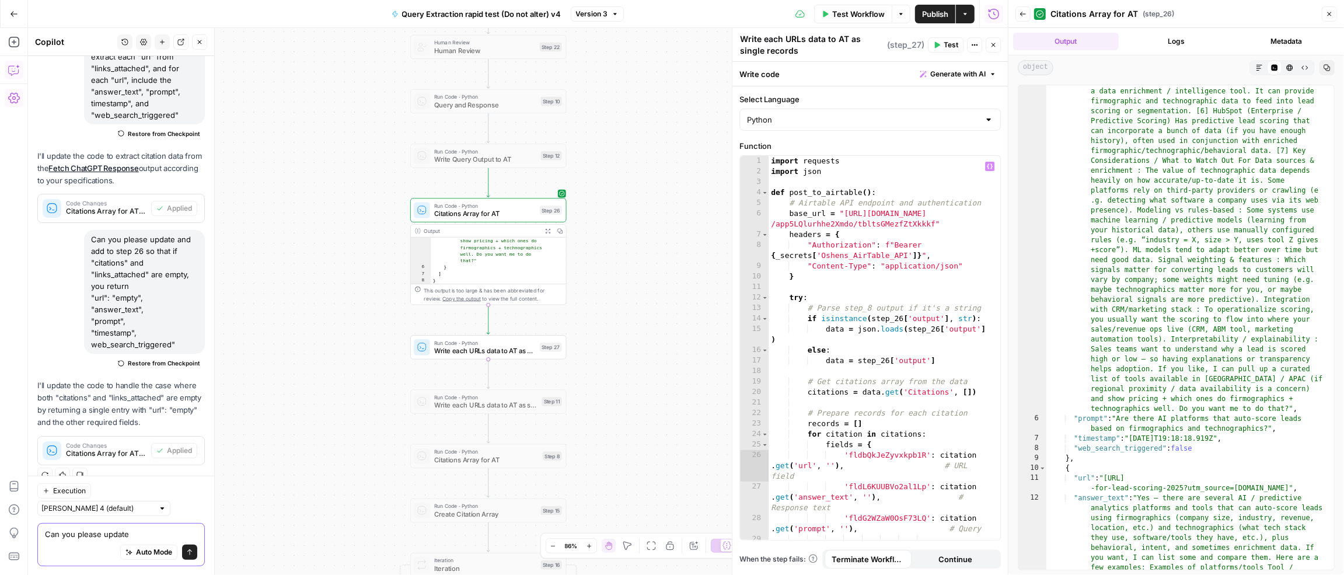
scroll to position [0, 0]
type textarea "Can you please update"
drag, startPoint x: 958, startPoint y: 226, endPoint x: 827, endPoint y: 224, distance: 130.7
click at [790, 208] on div "import requests import json def post_to_airtable ( ) : # Airtable API endpoint …" at bounding box center [880, 374] width 222 height 436
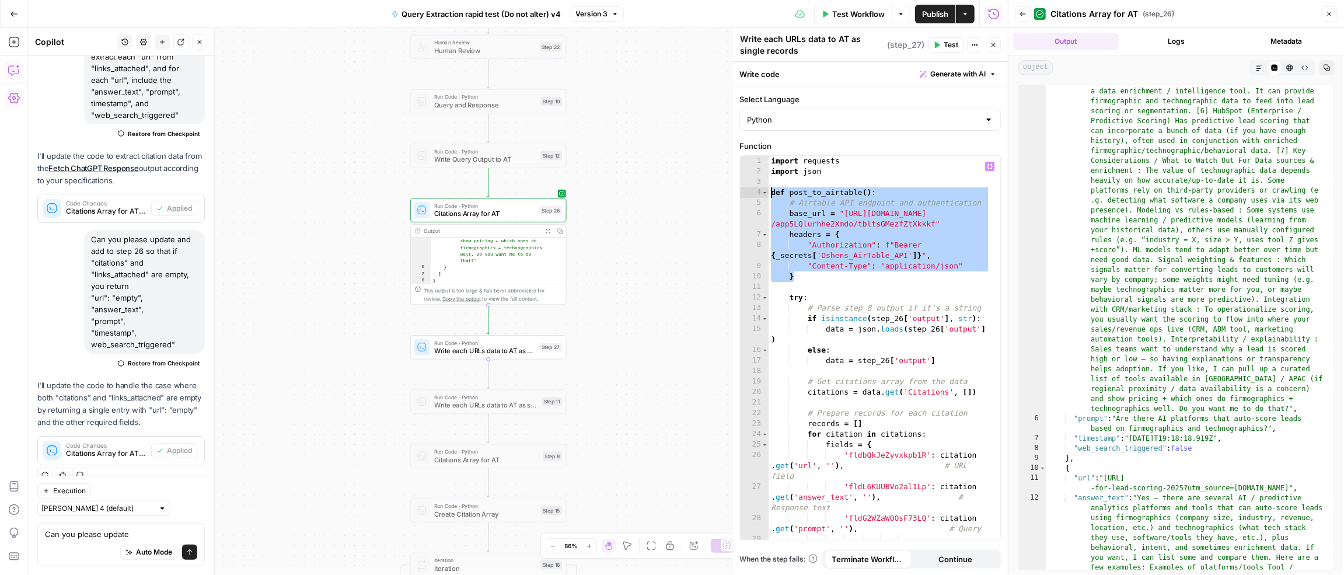
drag, startPoint x: 832, startPoint y: 274, endPoint x: 742, endPoint y: 189, distance: 123.4
click at [742, 189] on div "**********" at bounding box center [870, 348] width 260 height 384
type textarea "**********"
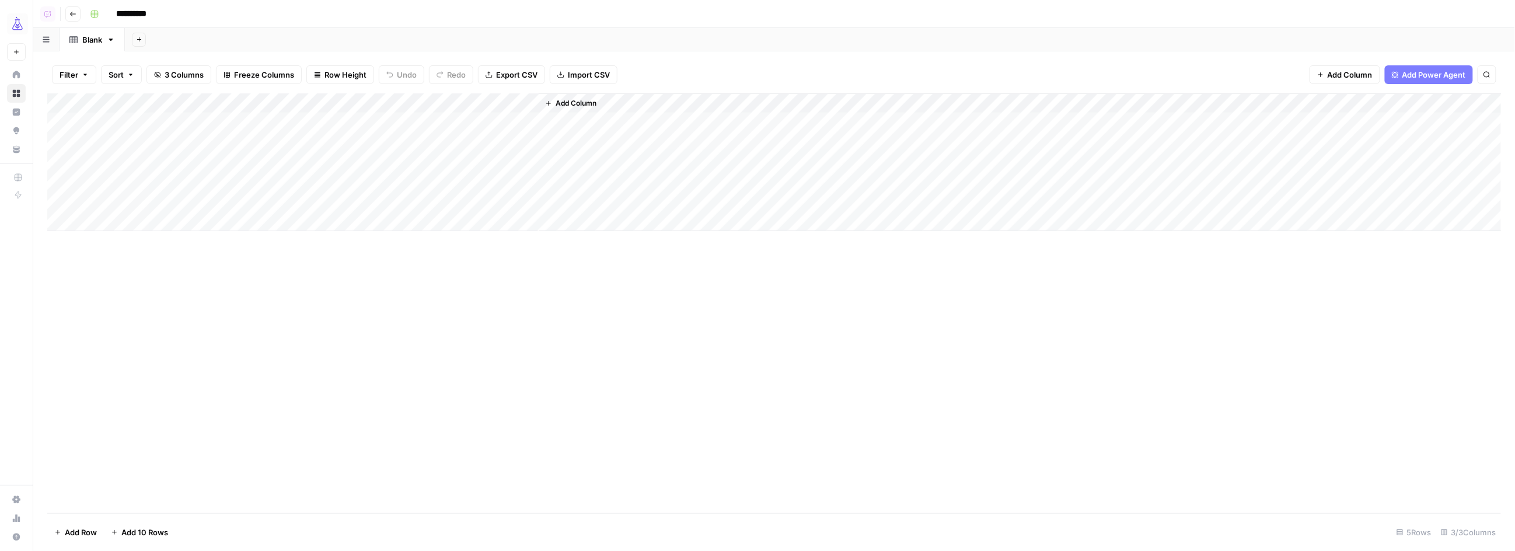
drag, startPoint x: 512, startPoint y: 100, endPoint x: 502, endPoint y: 120, distance: 21.7
click at [512, 100] on div "Add Column" at bounding box center [774, 162] width 1454 height 138
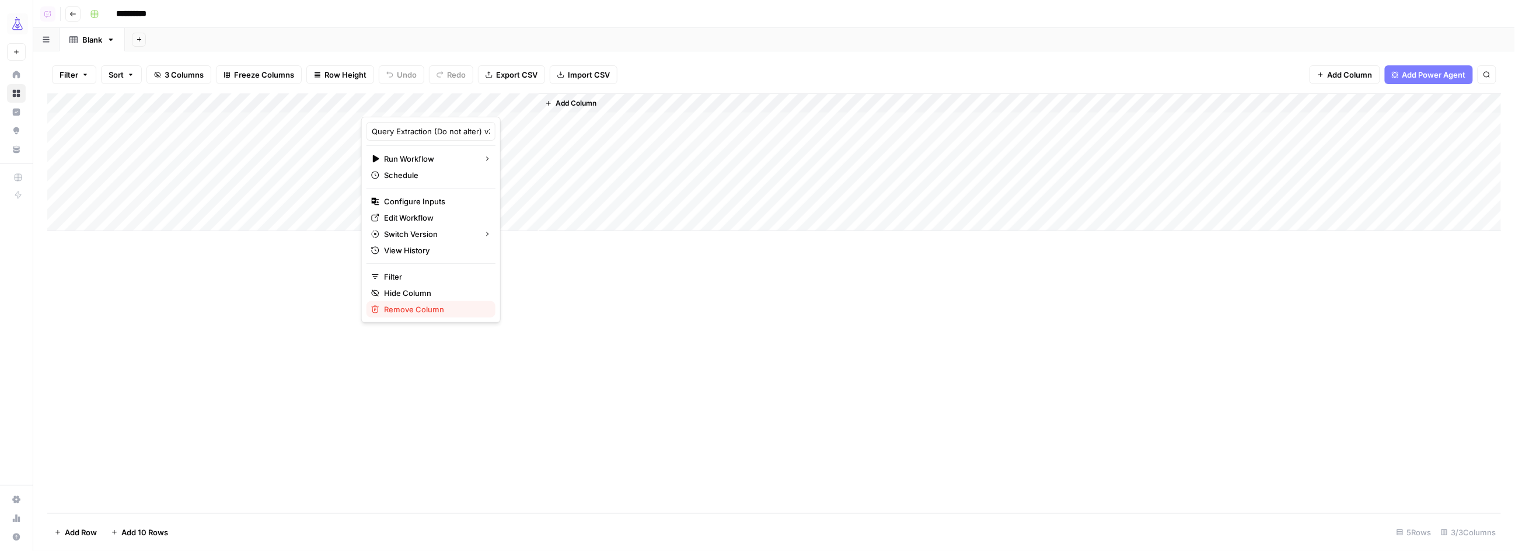
click at [445, 308] on span "Remove Column" at bounding box center [435, 309] width 102 height 12
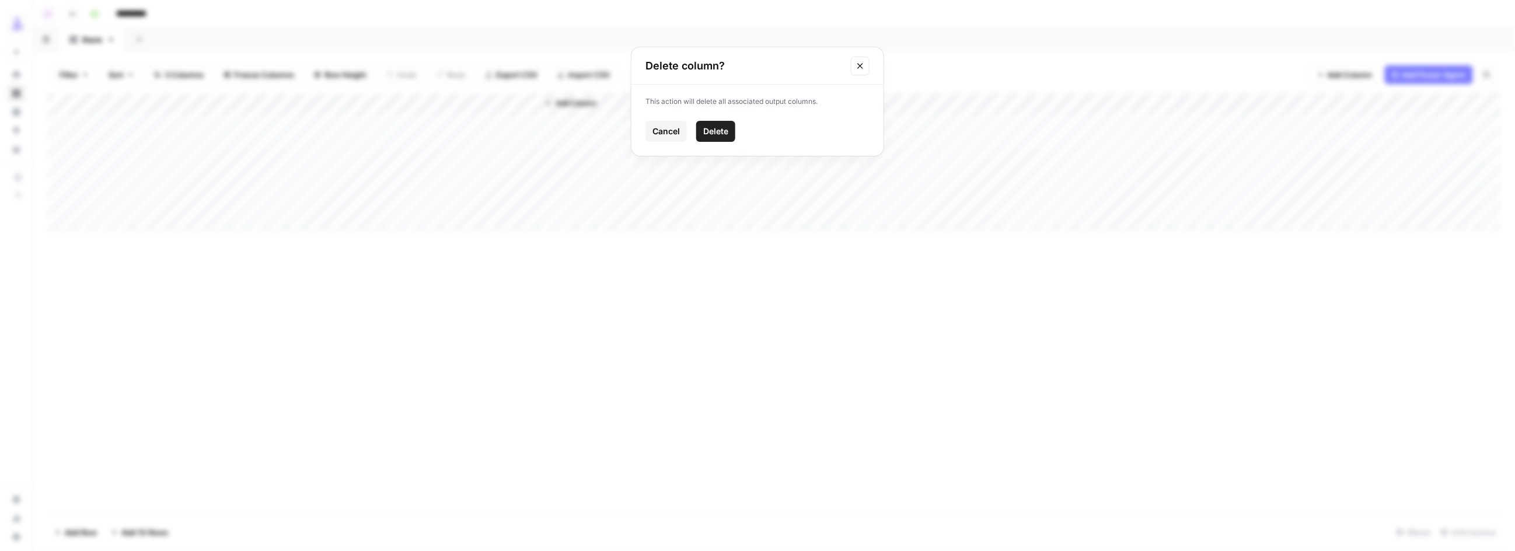
drag, startPoint x: 740, startPoint y: 131, endPoint x: 724, endPoint y: 132, distance: 15.8
click at [739, 131] on div "Cancel Delete" at bounding box center [757, 131] width 224 height 21
drag, startPoint x: 720, startPoint y: 132, endPoint x: 515, endPoint y: 127, distance: 205.5
click at [720, 132] on span "Delete" at bounding box center [715, 131] width 25 height 12
click at [403, 106] on span "Add Column" at bounding box center [399, 103] width 41 height 11
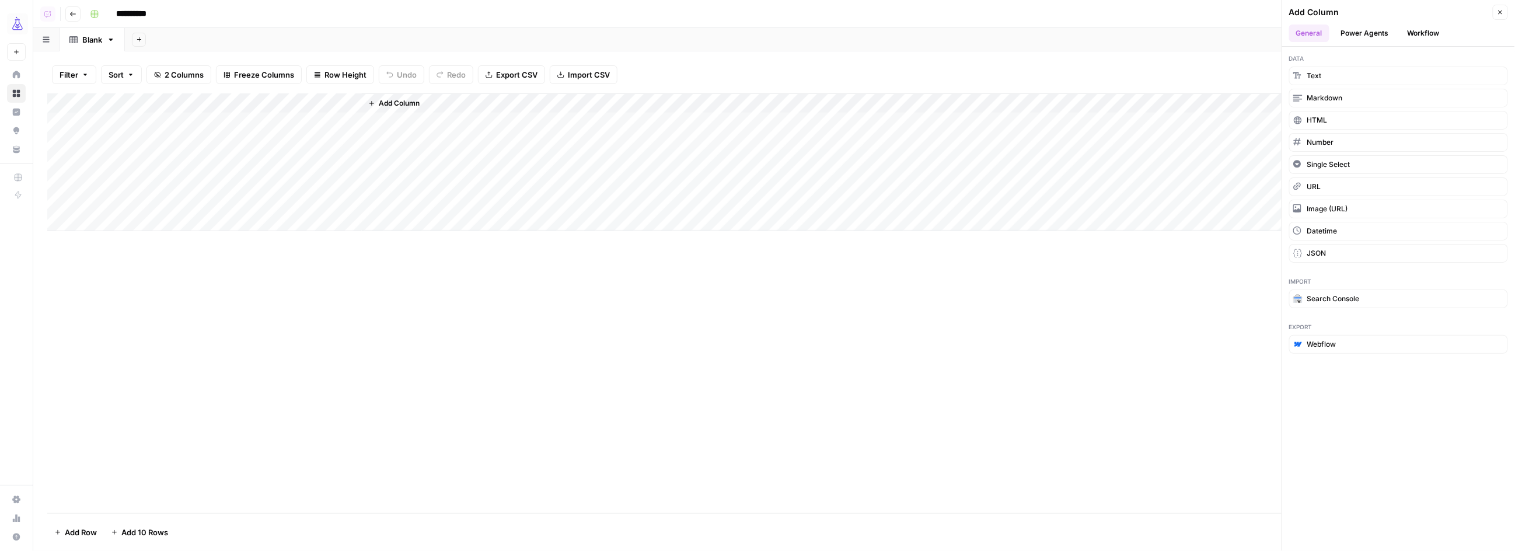
click at [1423, 34] on button "Workflow" at bounding box center [1424, 34] width 46 height 18
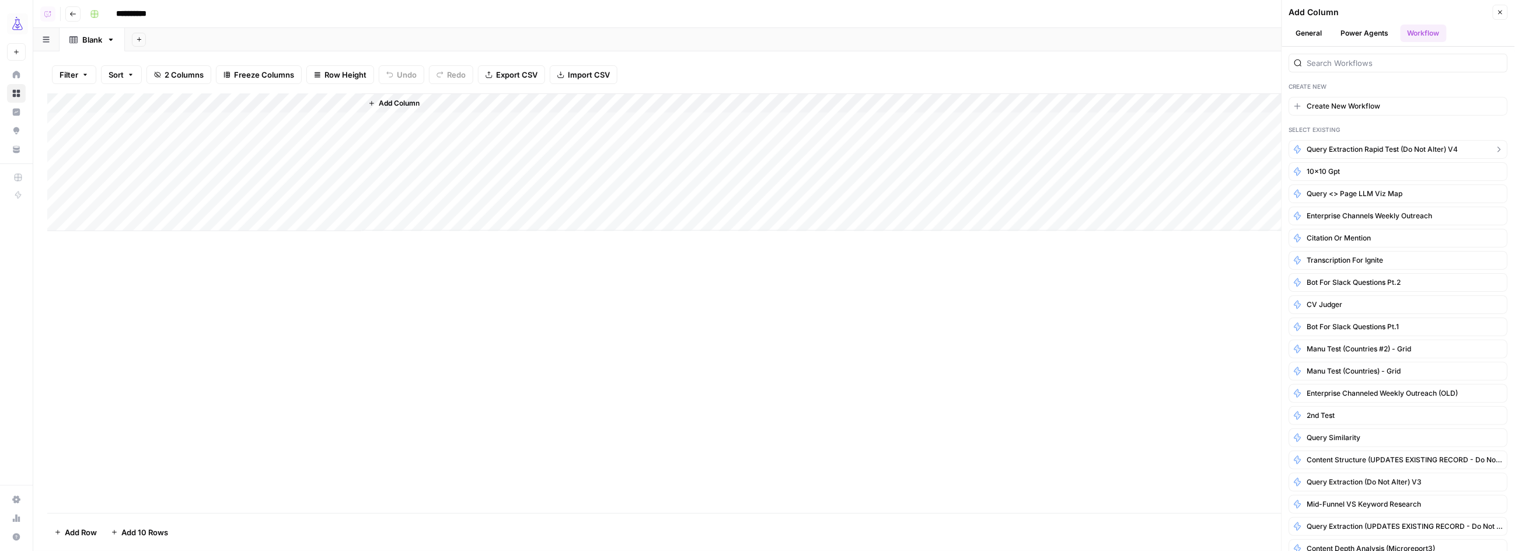
click at [1376, 151] on span "Query Extraction rapid test (Do not alter) v4" at bounding box center [1382, 149] width 151 height 11
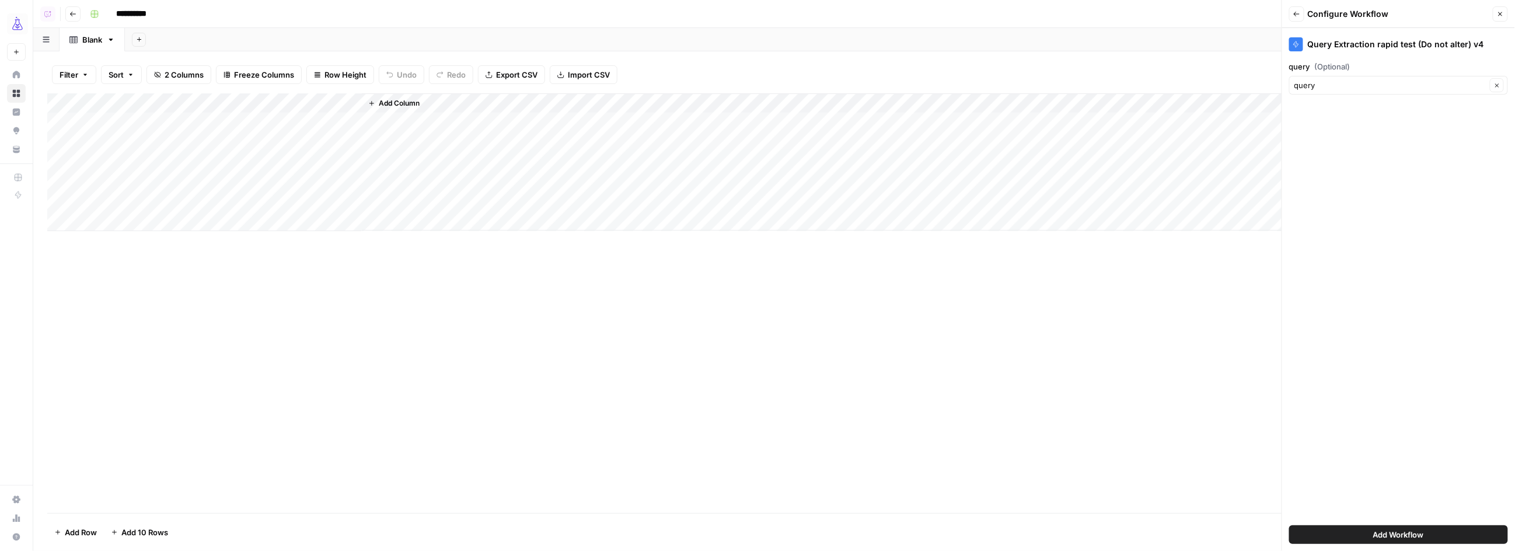
drag, startPoint x: 1383, startPoint y: 533, endPoint x: 1078, endPoint y: 413, distance: 327.5
click at [1383, 533] on span "Add Workflow" at bounding box center [1398, 535] width 51 height 12
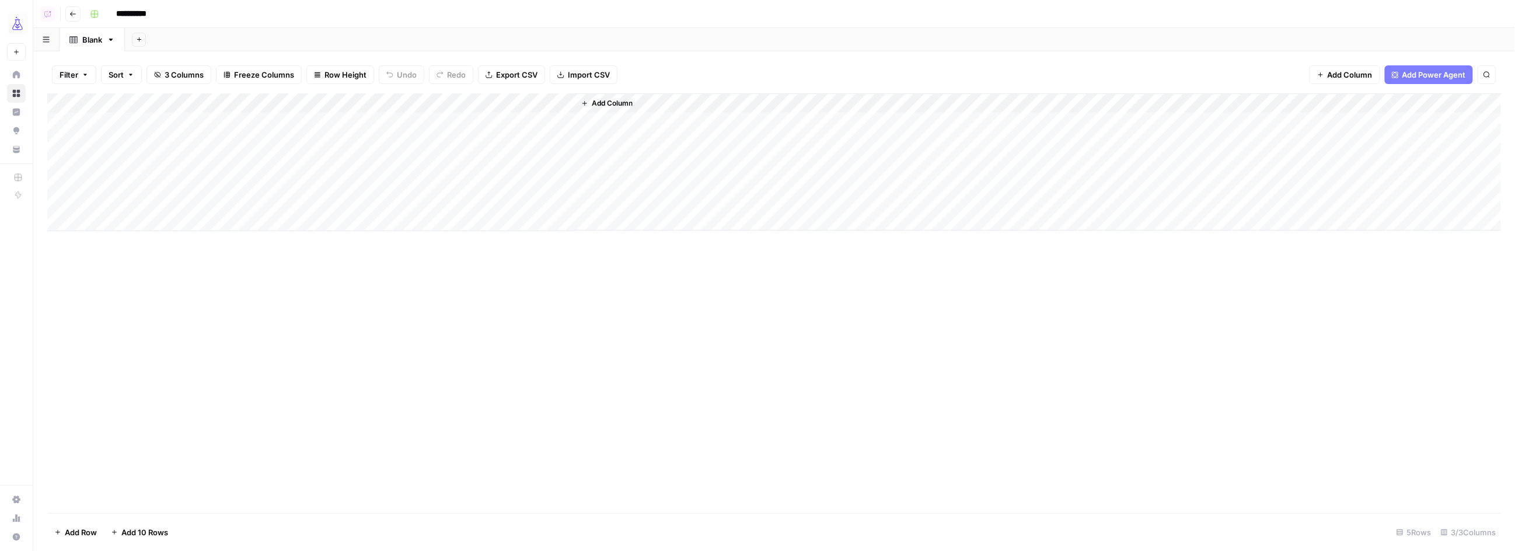
click at [337, 105] on div "Add Column" at bounding box center [774, 162] width 1454 height 138
click at [322, 288] on span "Hide Column" at bounding box center [330, 293] width 102 height 12
click at [190, 119] on div "Add Column" at bounding box center [774, 162] width 1454 height 138
click at [300, 123] on div "Add Column" at bounding box center [774, 162] width 1454 height 138
click at [229, 139] on div "Add Column" at bounding box center [774, 162] width 1454 height 138
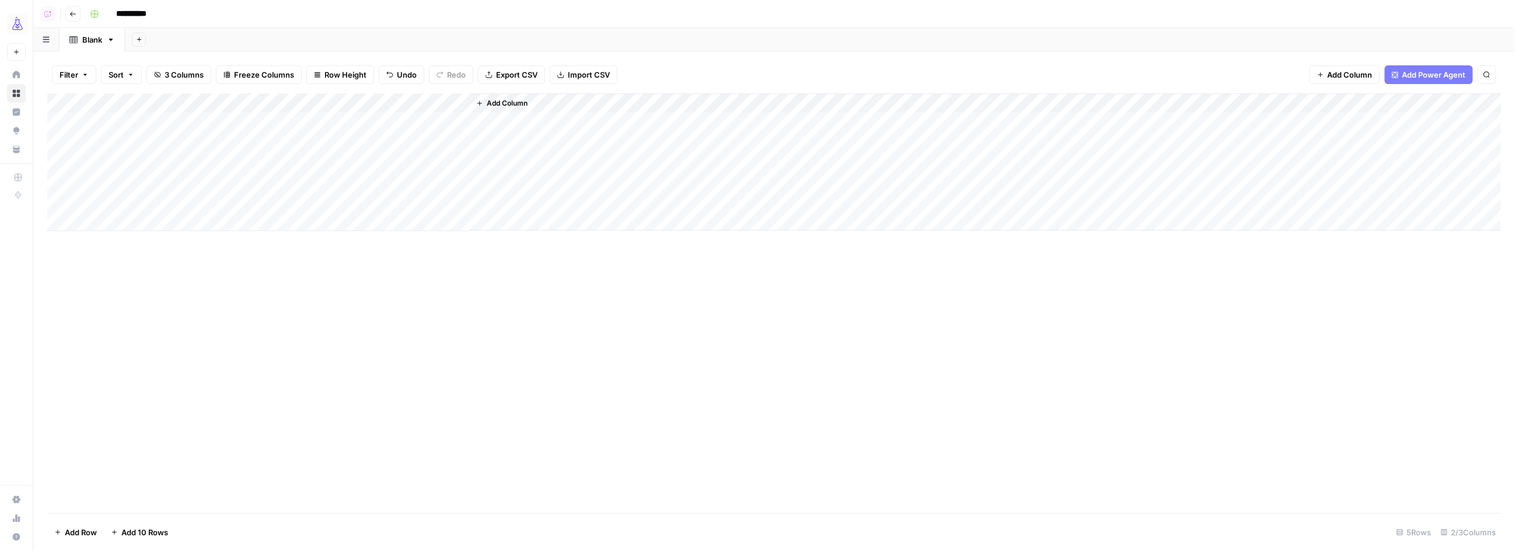
click at [218, 165] on div "Add Column" at bounding box center [774, 162] width 1454 height 138
click at [220, 183] on div "Add Column" at bounding box center [774, 162] width 1454 height 138
click at [212, 204] on div "Add Column" at bounding box center [774, 162] width 1454 height 138
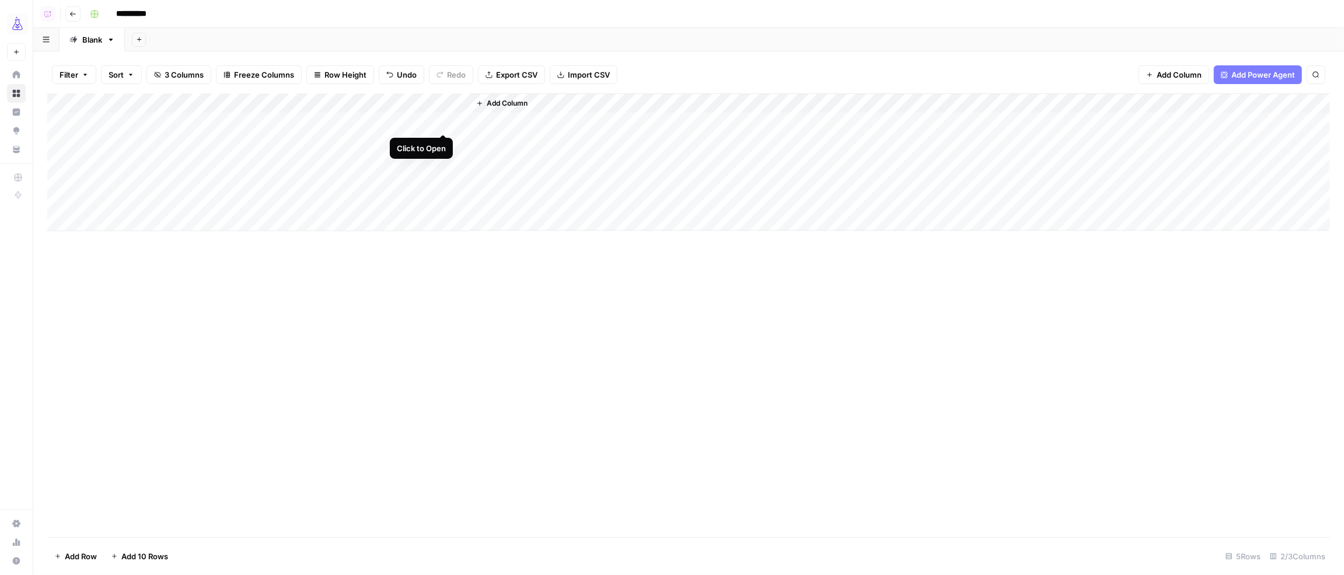
click at [441, 121] on div "Add Column" at bounding box center [688, 162] width 1283 height 138
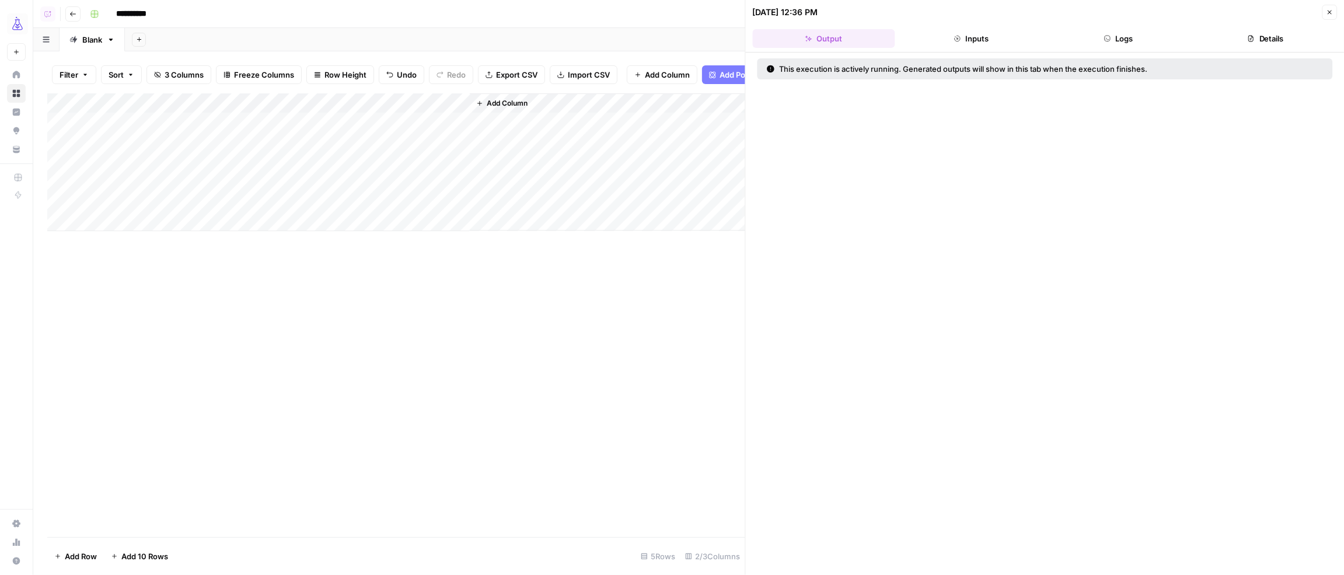
click at [1109, 39] on icon "button" at bounding box center [1107, 38] width 7 height 7
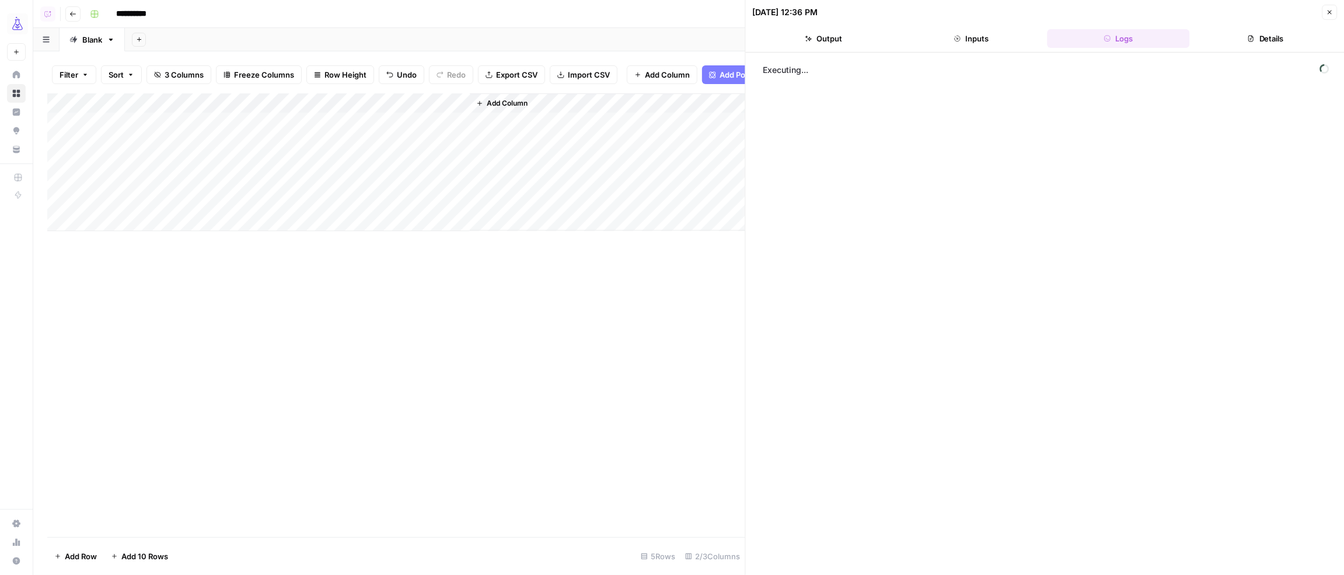
click at [971, 39] on button "Inputs" at bounding box center [971, 38] width 142 height 19
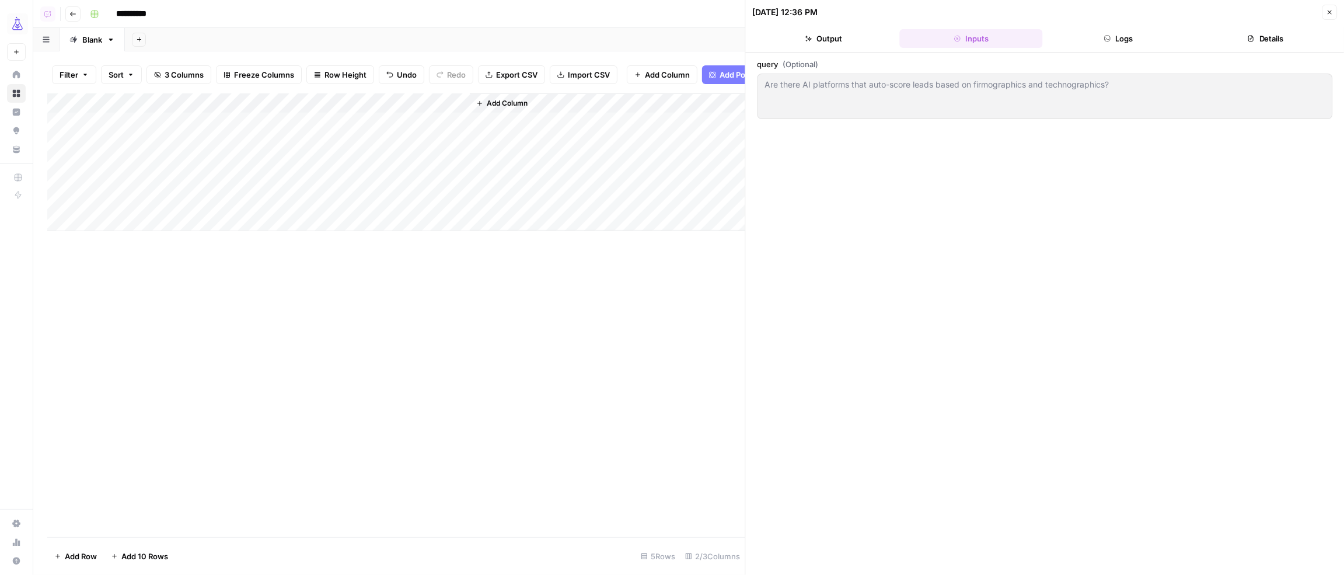
click at [1259, 43] on button "Details" at bounding box center [1266, 38] width 142 height 19
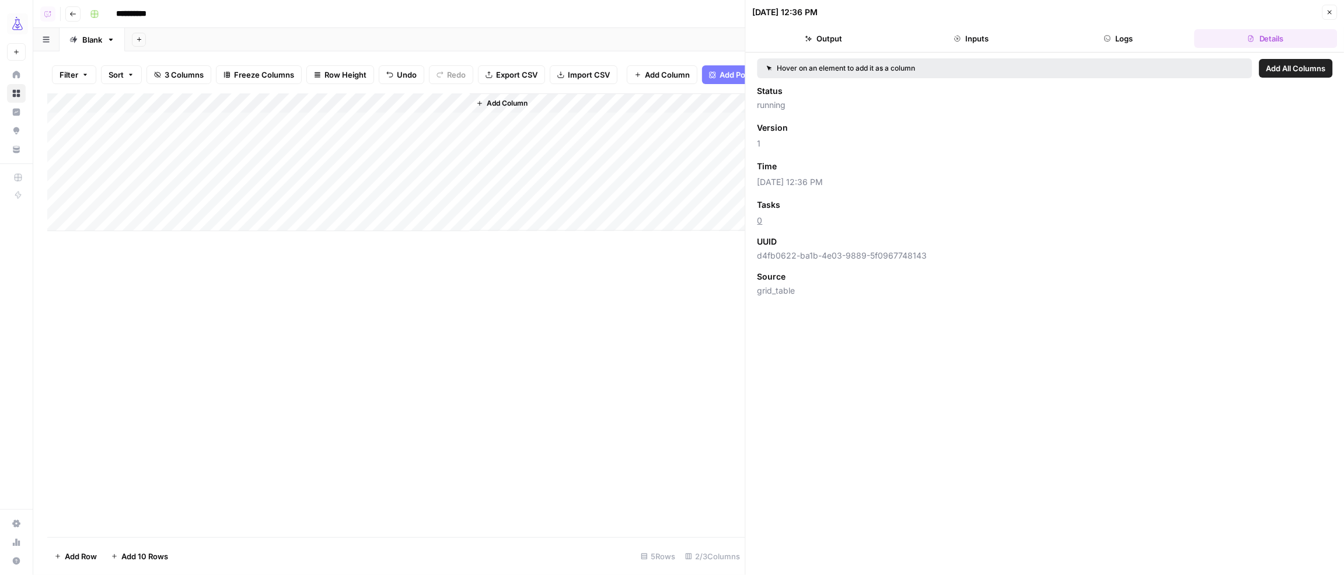
click at [1105, 46] on button "Logs" at bounding box center [1118, 38] width 142 height 19
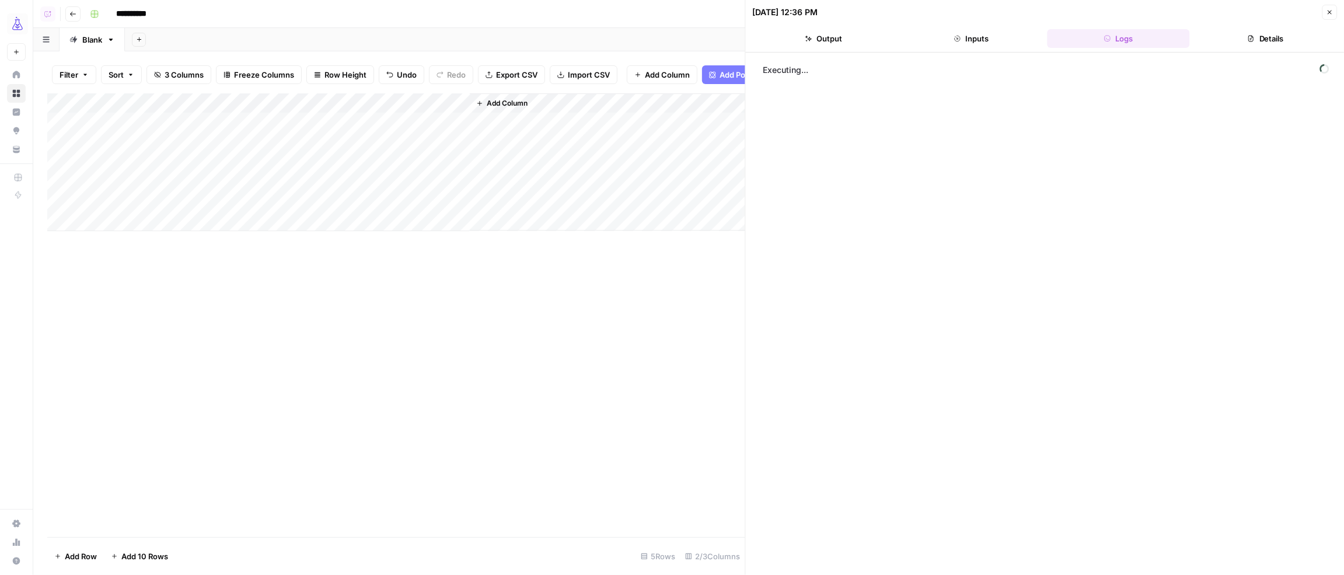
click at [825, 44] on button "Output" at bounding box center [824, 38] width 142 height 19
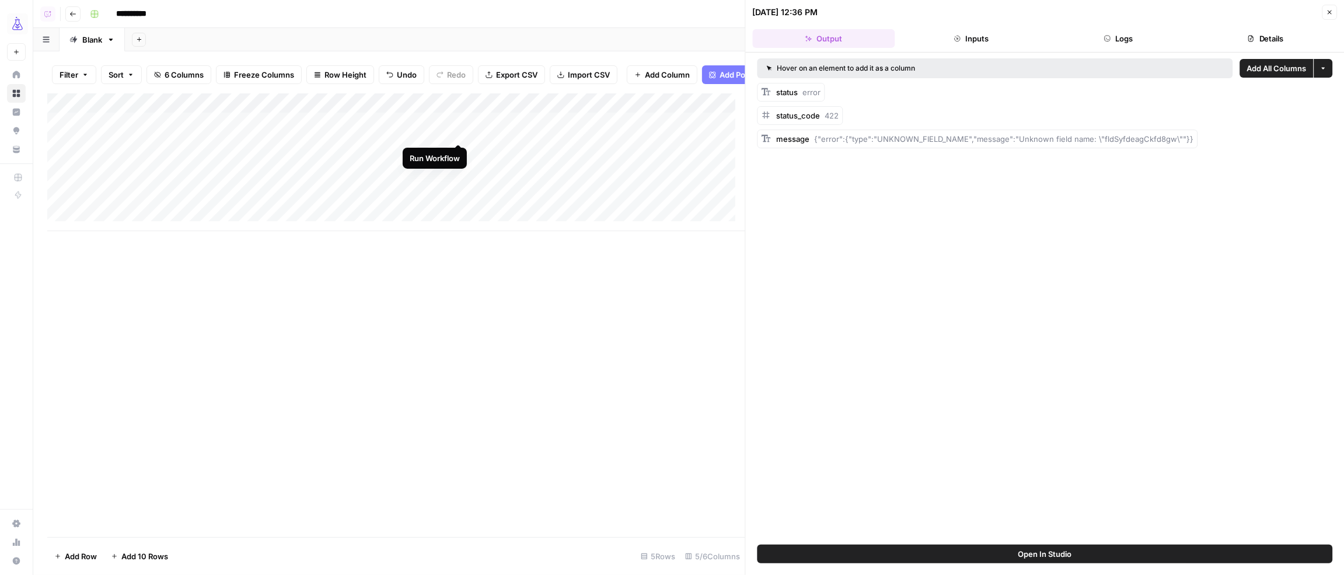
click at [458, 131] on div "Add Column" at bounding box center [396, 162] width 698 height 138
click at [1116, 38] on button "Logs" at bounding box center [1118, 38] width 142 height 19
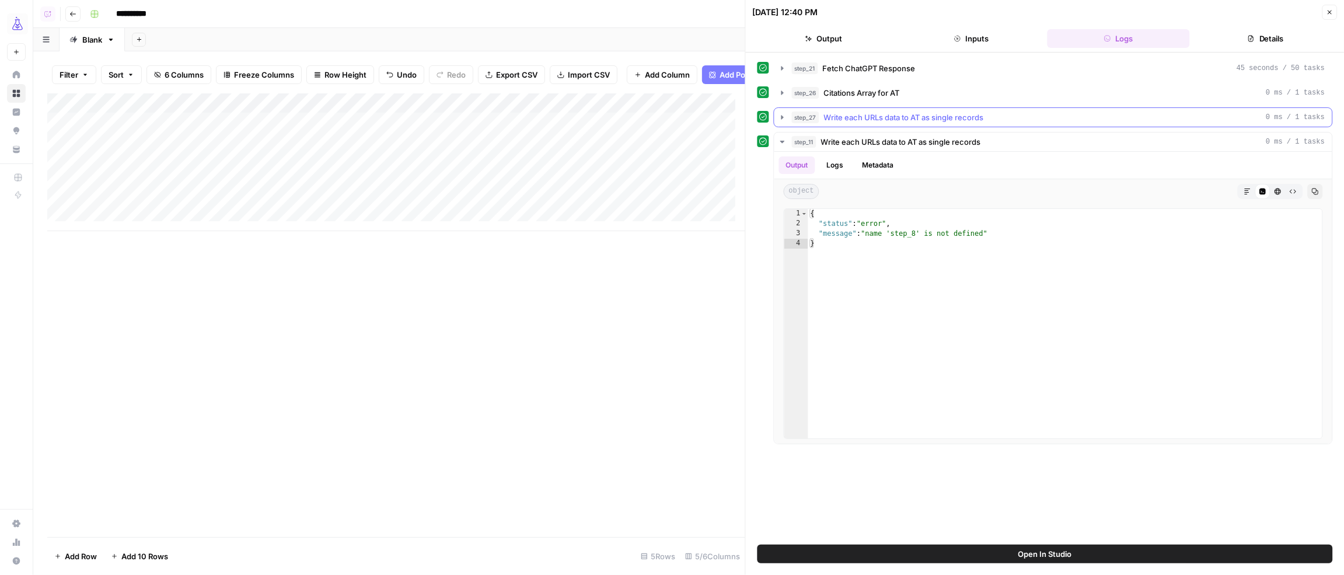
click at [781, 120] on icon "button" at bounding box center [782, 117] width 9 height 9
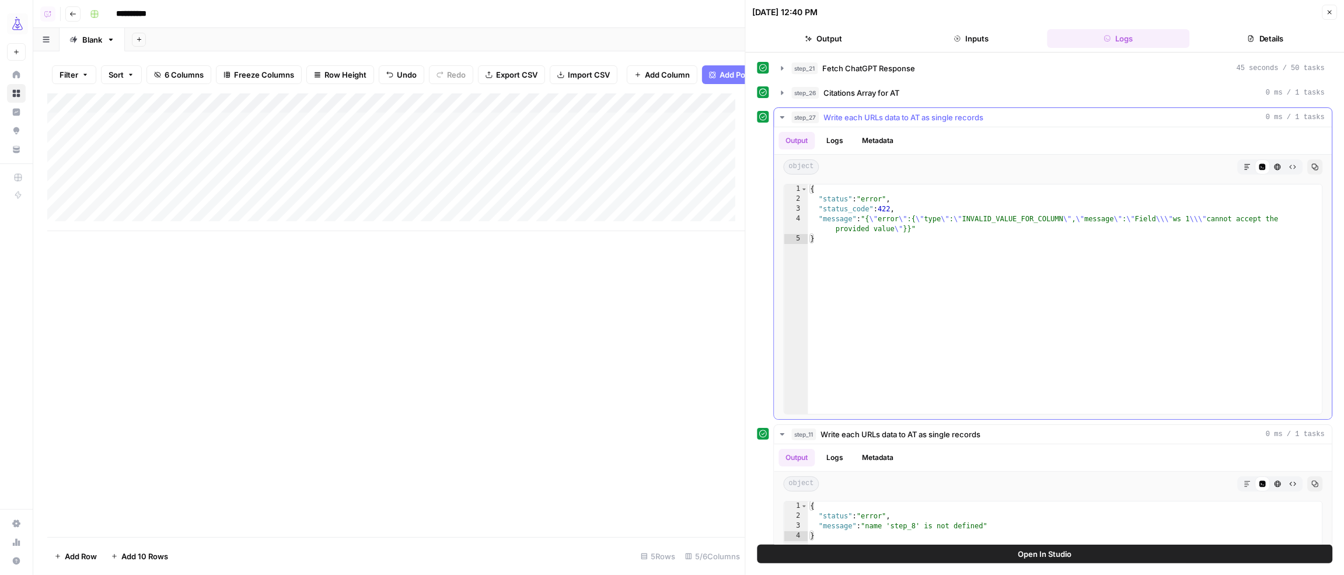
click at [781, 120] on icon "button" at bounding box center [782, 117] width 9 height 9
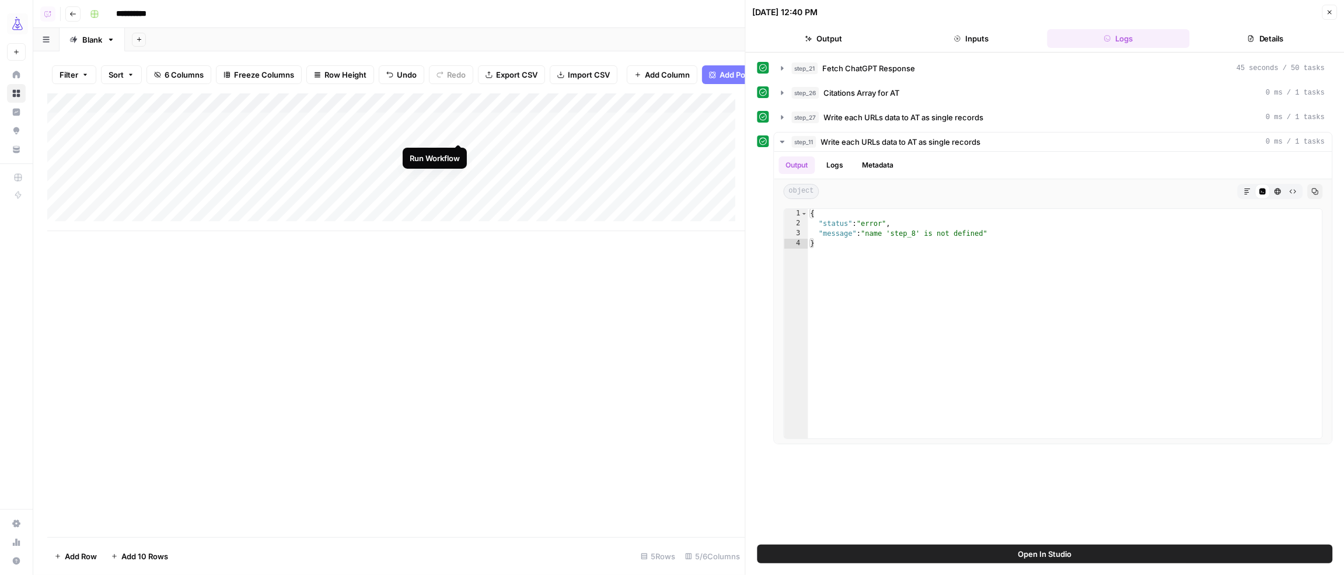
click at [458, 129] on div "Add Column" at bounding box center [396, 162] width 698 height 138
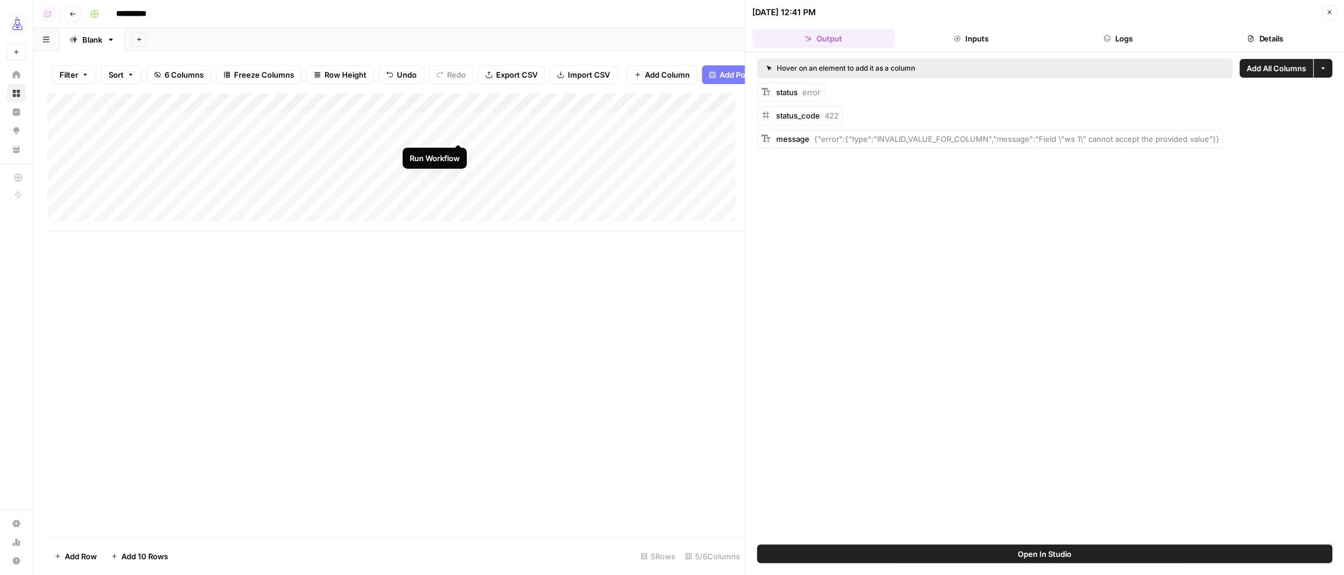
click at [461, 132] on div "Add Column" at bounding box center [396, 162] width 698 height 138
click at [1076, 550] on button "Open In Studio" at bounding box center [1045, 554] width 575 height 19
click at [310, 152] on div "Add Column" at bounding box center [396, 162] width 698 height 138
click at [1335, 13] on button "Close" at bounding box center [1329, 12] width 15 height 15
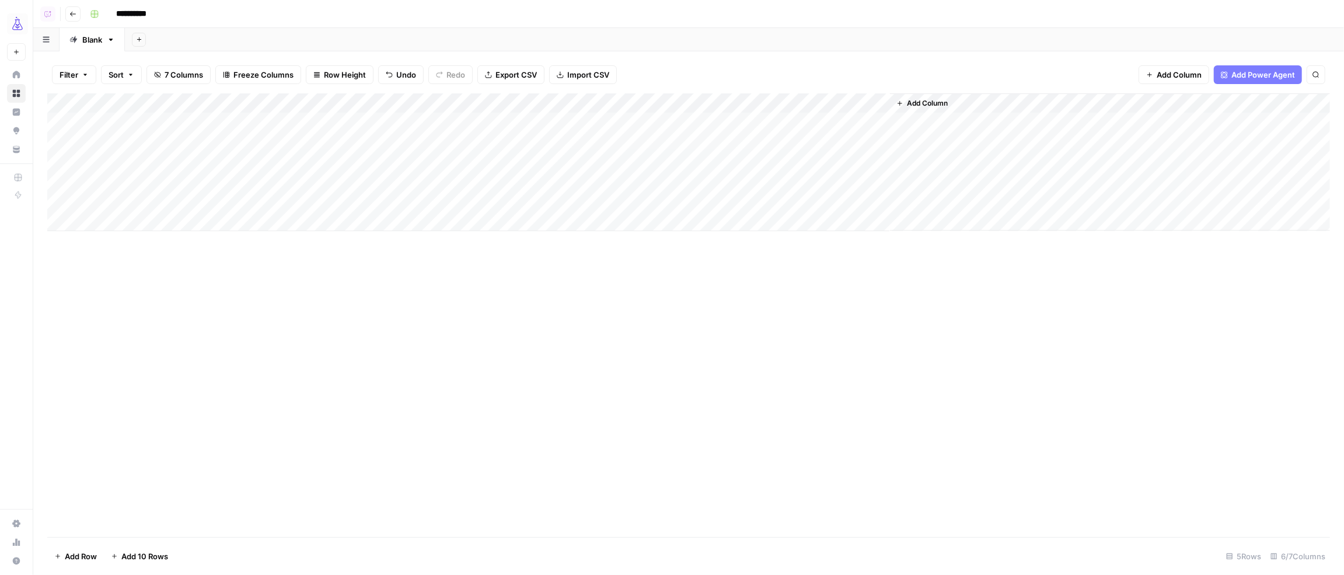
click at [1191, 78] on span "Add Column" at bounding box center [1179, 75] width 45 height 12
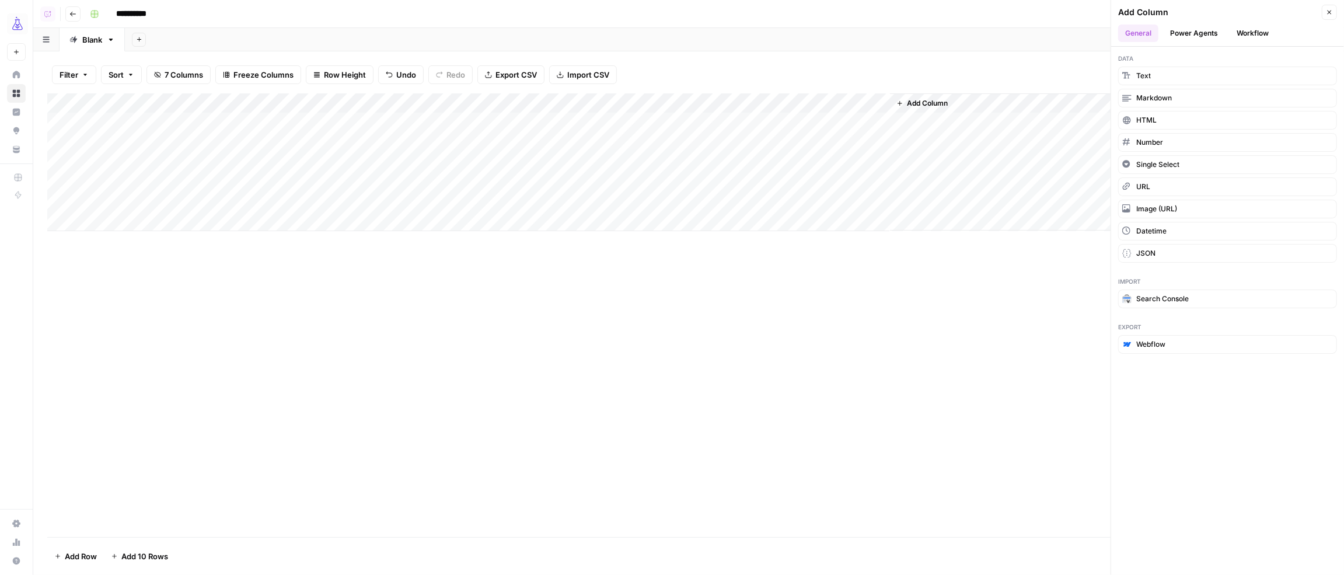
click at [446, 104] on div "Add Column" at bounding box center [688, 162] width 1283 height 138
click at [1168, 78] on button "Text" at bounding box center [1227, 76] width 219 height 19
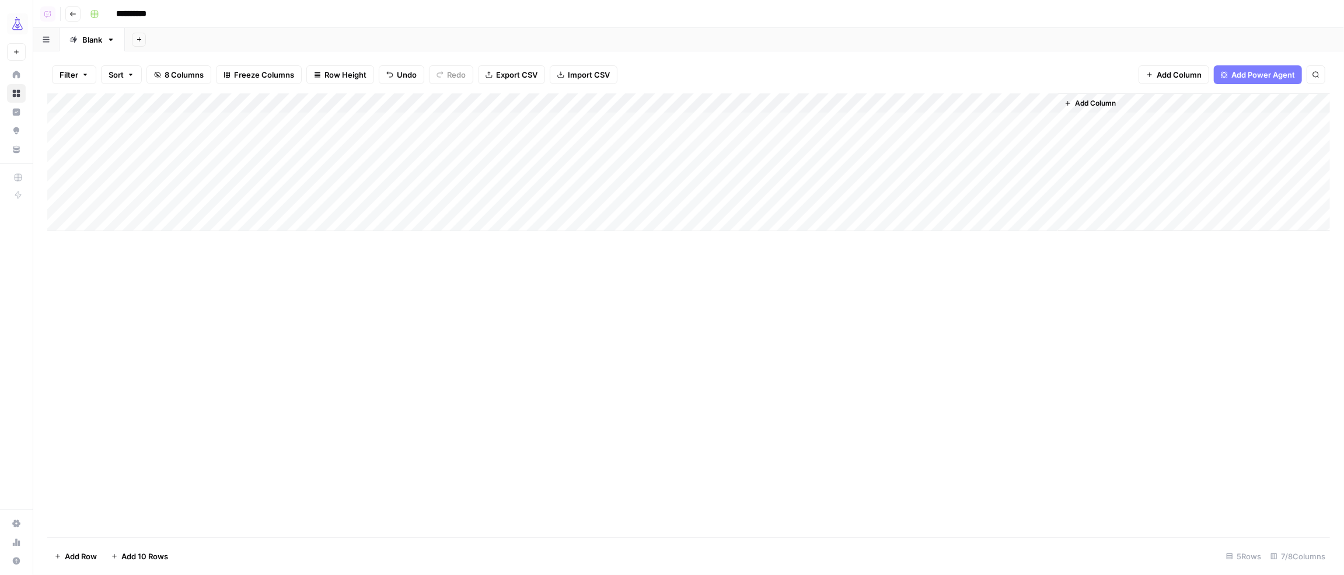
drag, startPoint x: 905, startPoint y: 113, endPoint x: 557, endPoint y: 109, distance: 348.4
click at [552, 109] on div "Add Column" at bounding box center [688, 162] width 1283 height 138
drag, startPoint x: 638, startPoint y: 102, endPoint x: 526, endPoint y: 102, distance: 112.1
click at [529, 102] on div "Add Column" at bounding box center [688, 162] width 1283 height 138
drag, startPoint x: 488, startPoint y: 107, endPoint x: 140, endPoint y: 110, distance: 347.8
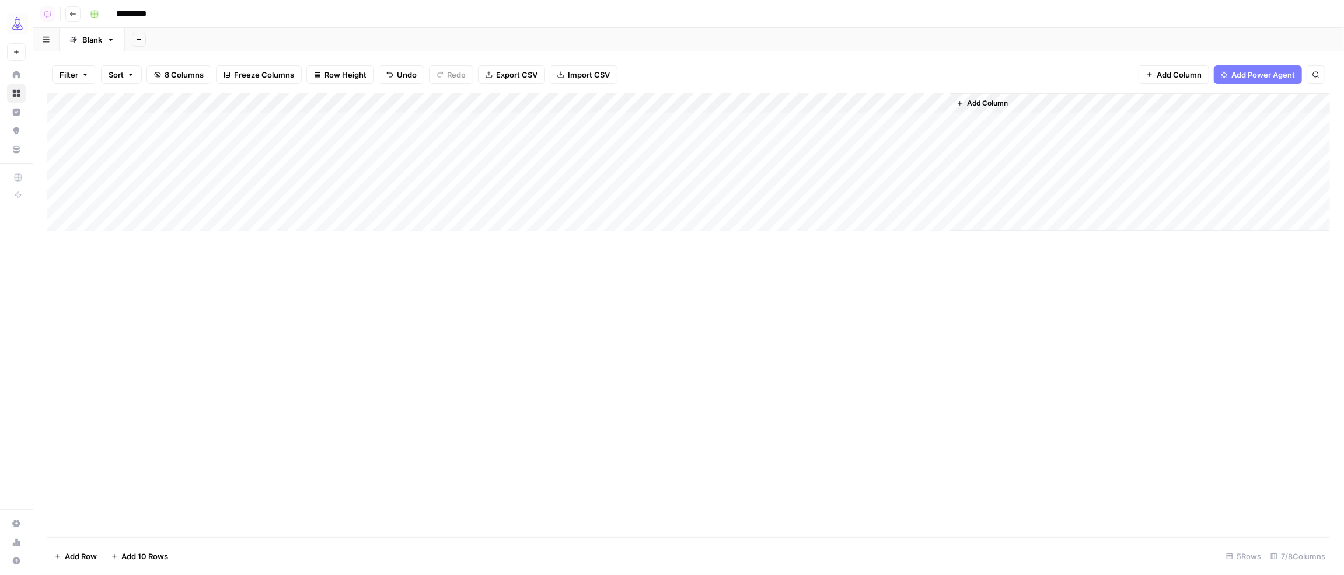
click at [142, 110] on div "Add Column" at bounding box center [688, 162] width 1283 height 138
click at [119, 109] on div "Add Column" at bounding box center [688, 162] width 1283 height 138
click at [118, 131] on input "New Column" at bounding box center [158, 131] width 118 height 12
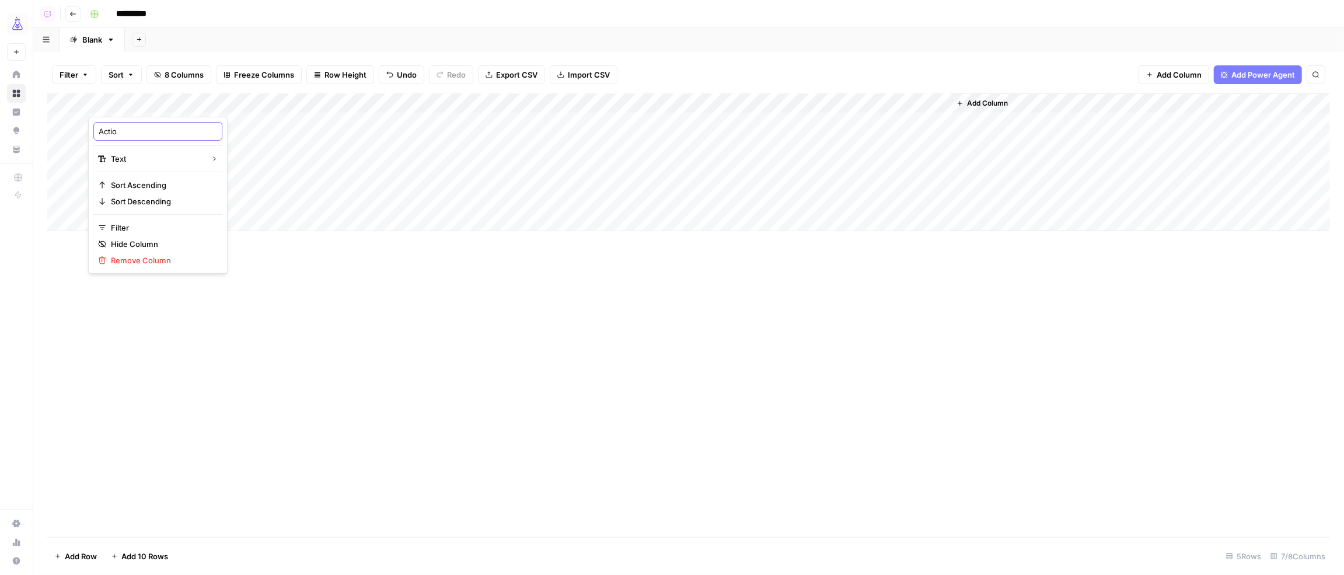
type input "Action"
click at [411, 338] on div "Add Column" at bounding box center [688, 315] width 1283 height 444
click at [123, 130] on div "Add Column" at bounding box center [688, 162] width 1283 height 138
click at [333, 306] on div "Add Column" at bounding box center [688, 315] width 1283 height 444
click at [521, 124] on div "Add Column" at bounding box center [688, 162] width 1283 height 138
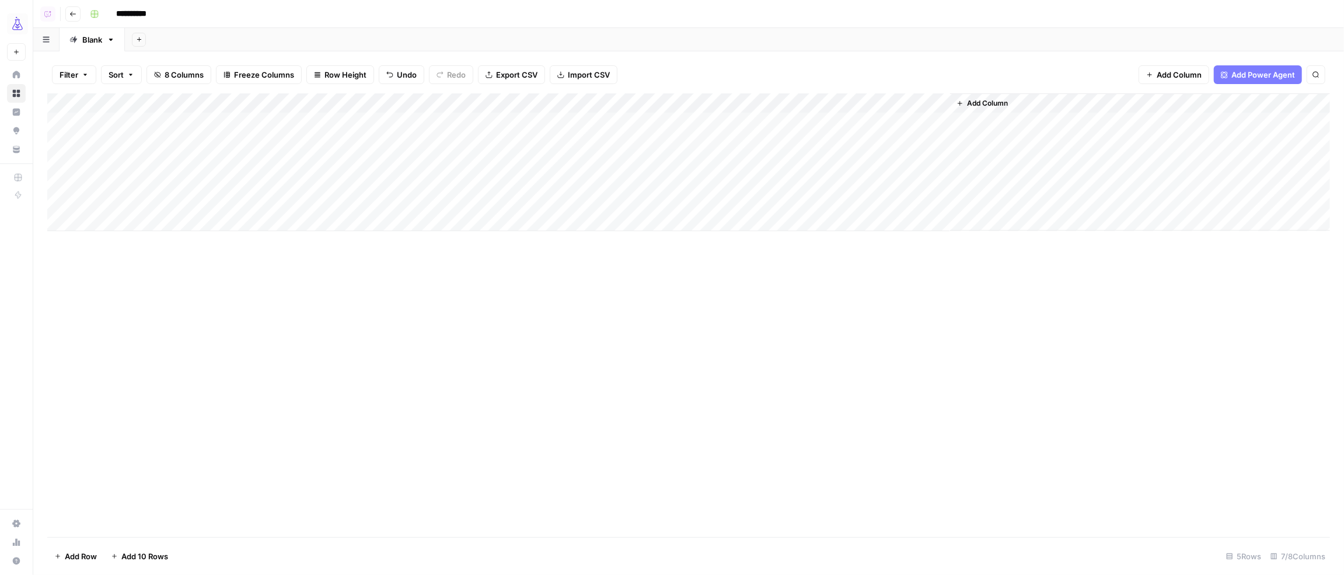
click at [157, 550] on span "Add 10 Rows" at bounding box center [144, 556] width 47 height 12
drag, startPoint x: 163, startPoint y: 124, endPoint x: 166, endPoint y: 197, distance: 73.6
click at [166, 197] on div "Add Column" at bounding box center [688, 261] width 1283 height 336
click at [177, 218] on div "Add Column" at bounding box center [688, 261] width 1283 height 336
click at [104, 224] on div "Add Column" at bounding box center [688, 261] width 1283 height 336
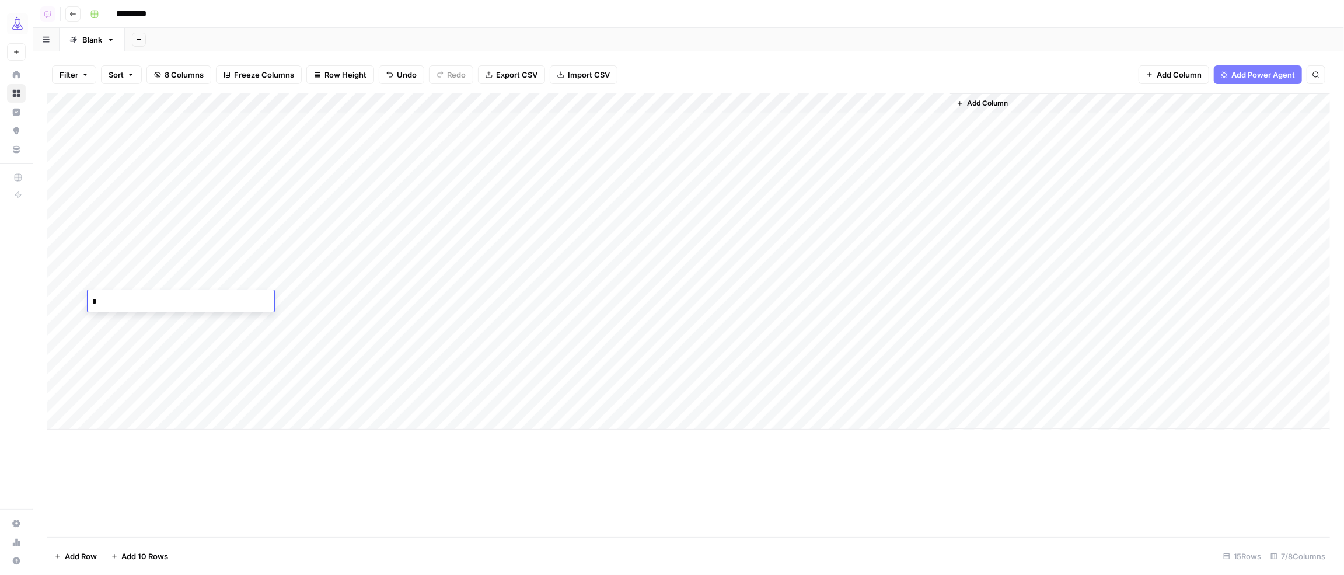
type textarea "**"
click at [206, 332] on div "Add Column" at bounding box center [688, 261] width 1283 height 336
click at [521, 144] on div "Add Column" at bounding box center [688, 261] width 1283 height 336
click at [779, 142] on div "Add Column" at bounding box center [688, 261] width 1283 height 336
click at [518, 122] on div "Add Column" at bounding box center [688, 261] width 1283 height 336
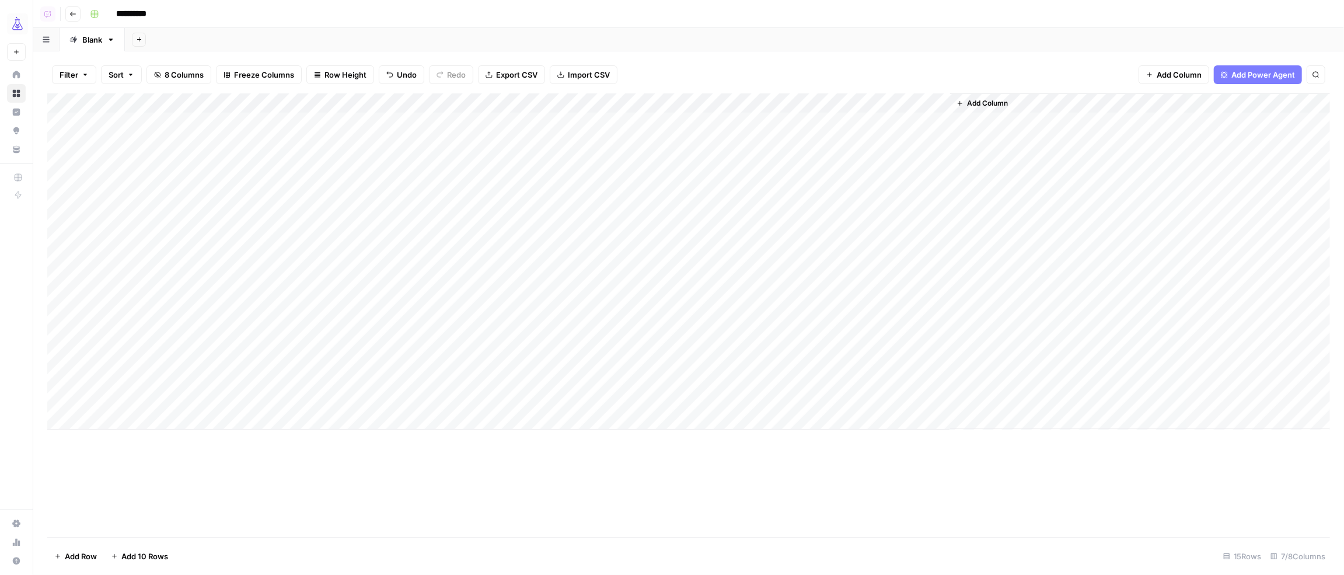
click at [769, 143] on div "Add Column" at bounding box center [688, 261] width 1283 height 336
click at [766, 144] on div "Add Column" at bounding box center [688, 261] width 1283 height 336
click at [520, 121] on div "Add Column" at bounding box center [688, 261] width 1283 height 336
click at [520, 144] on div "Add Column" at bounding box center [688, 261] width 1283 height 336
click at [337, 162] on div "Add Column" at bounding box center [688, 261] width 1283 height 336
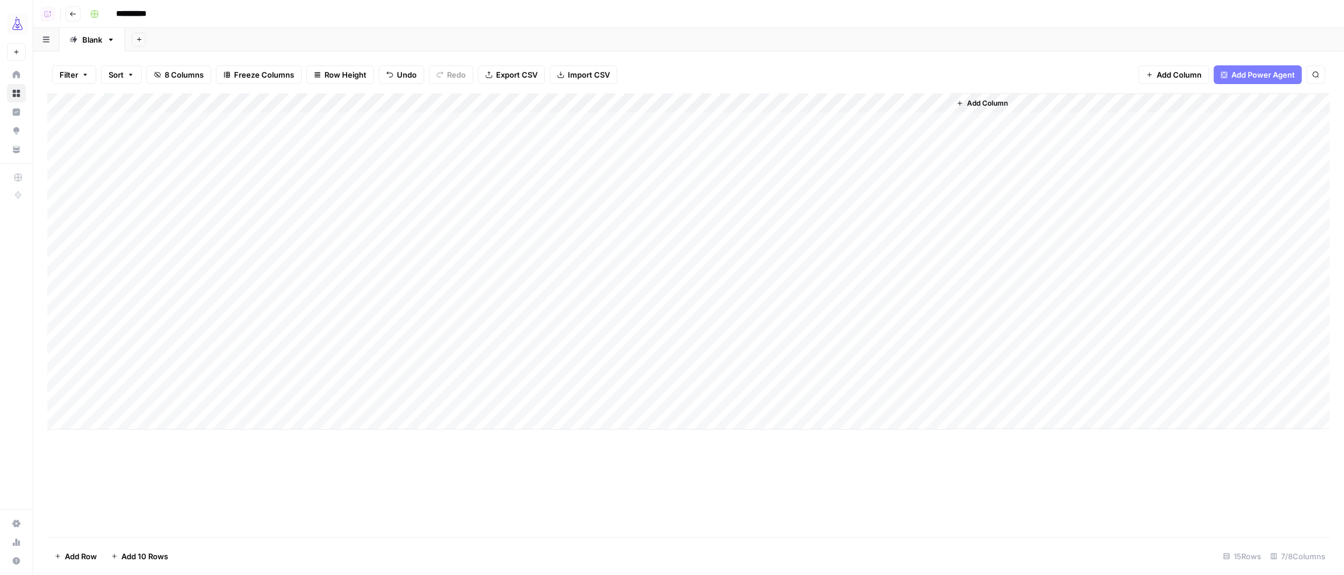
click at [337, 162] on div "Add Column" at bounding box center [688, 261] width 1283 height 336
click at [383, 159] on div at bounding box center [423, 162] width 215 height 22
click at [519, 163] on div at bounding box center [423, 162] width 215 height 22
click at [518, 160] on div at bounding box center [423, 162] width 215 height 22
click at [519, 161] on div at bounding box center [423, 162] width 215 height 22
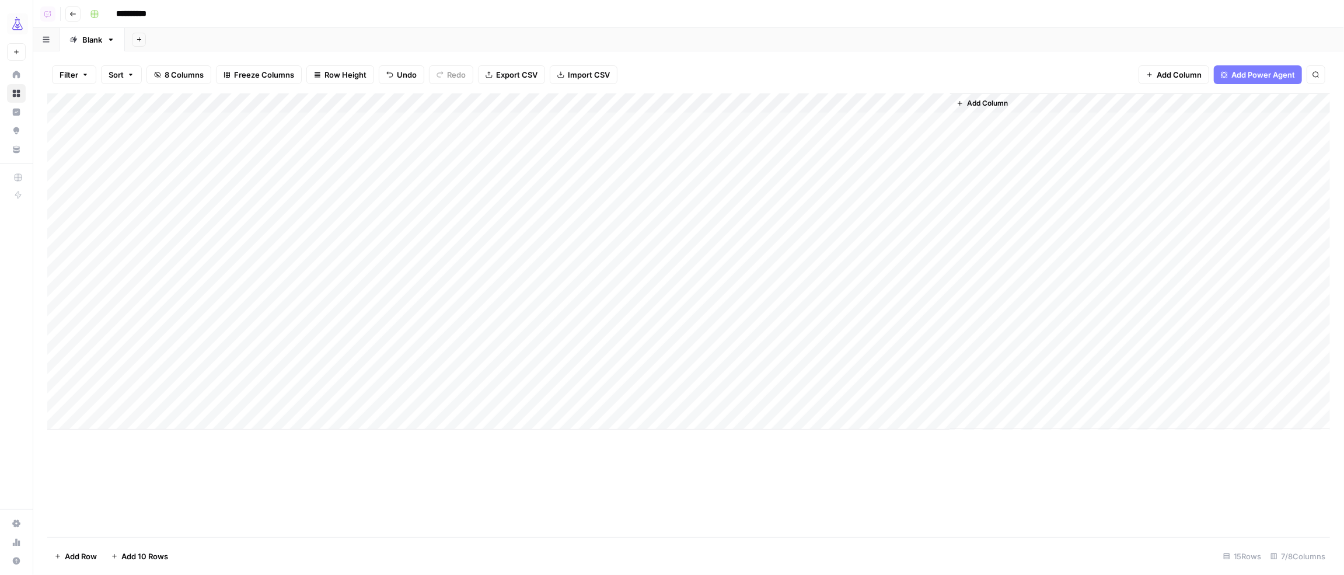
click at [517, 162] on div at bounding box center [423, 162] width 215 height 22
click at [504, 99] on div "Add Column" at bounding box center [688, 261] width 1283 height 336
click at [496, 163] on div "Add Column" at bounding box center [688, 261] width 1283 height 336
click at [519, 162] on div "Add Column" at bounding box center [688, 261] width 1283 height 336
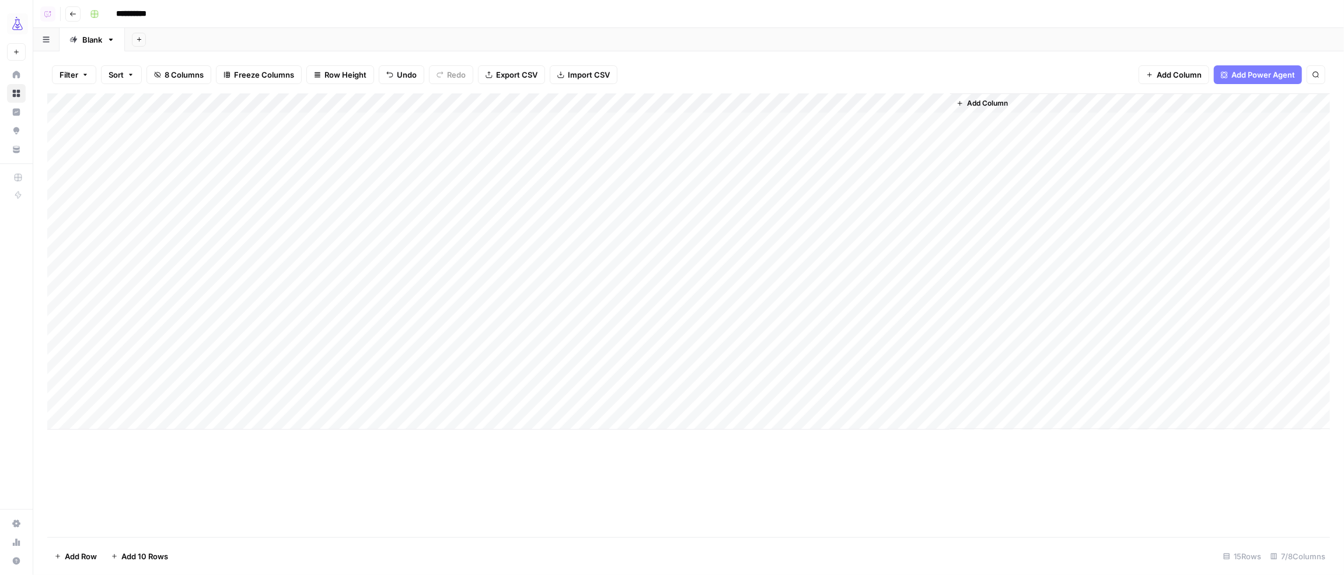
click at [504, 103] on div "Add Column" at bounding box center [688, 261] width 1283 height 336
click at [392, 200] on span "Configure Inputs" at bounding box center [390, 202] width 102 height 12
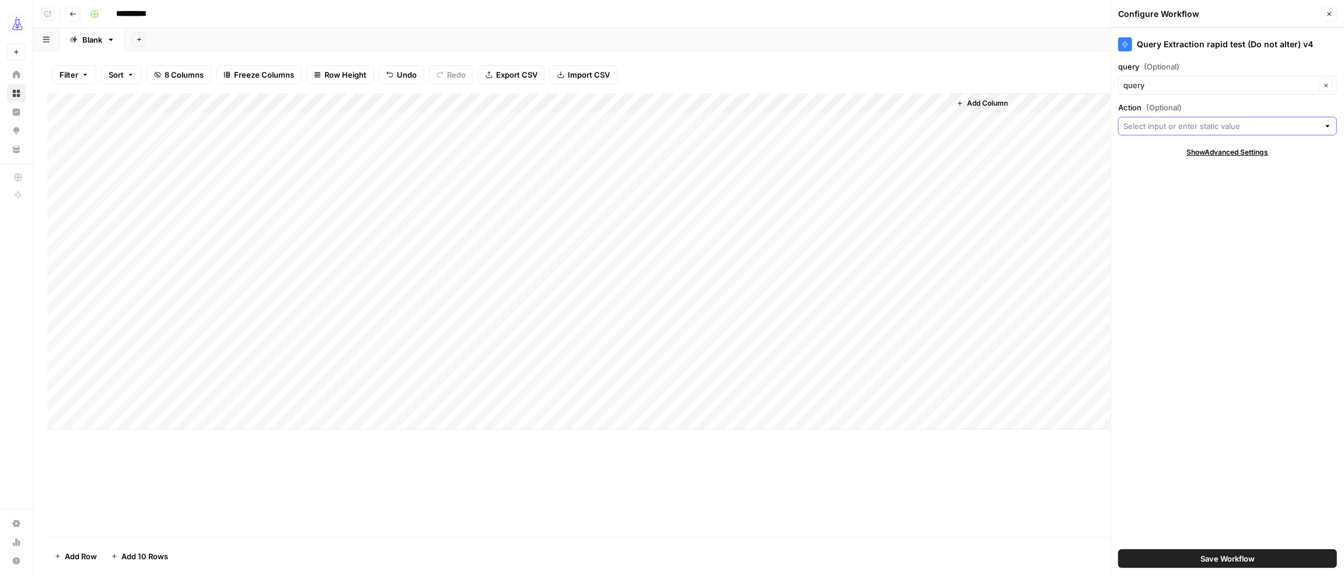
click at [1161, 124] on input "Action (Optional)" at bounding box center [1221, 126] width 196 height 12
click at [1170, 172] on span "New Column" at bounding box center [1226, 169] width 194 height 12
type input "New Column"
click at [1191, 550] on button "Save Workflow" at bounding box center [1227, 558] width 219 height 19
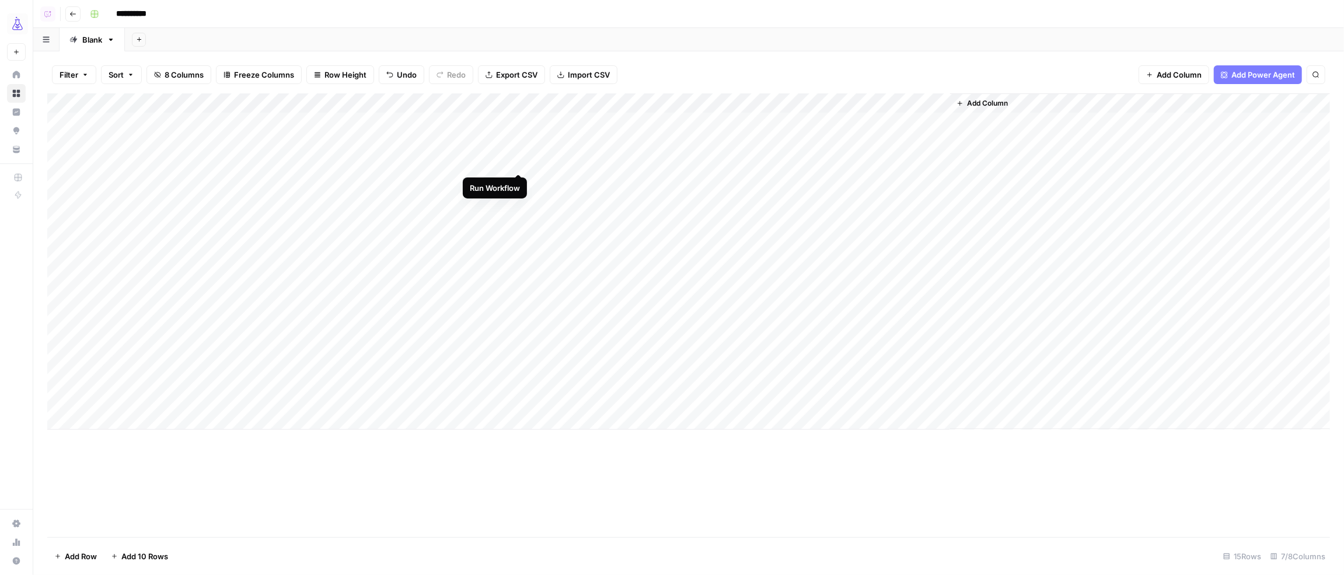
click at [519, 162] on div "Add Column" at bounding box center [688, 261] width 1283 height 336
click at [518, 187] on div "Add Column" at bounding box center [688, 261] width 1283 height 336
click at [518, 184] on div "Add Column" at bounding box center [688, 261] width 1283 height 336
click at [521, 182] on div "Add Column" at bounding box center [688, 261] width 1283 height 336
click at [412, 201] on div "Add Column" at bounding box center [688, 261] width 1283 height 336
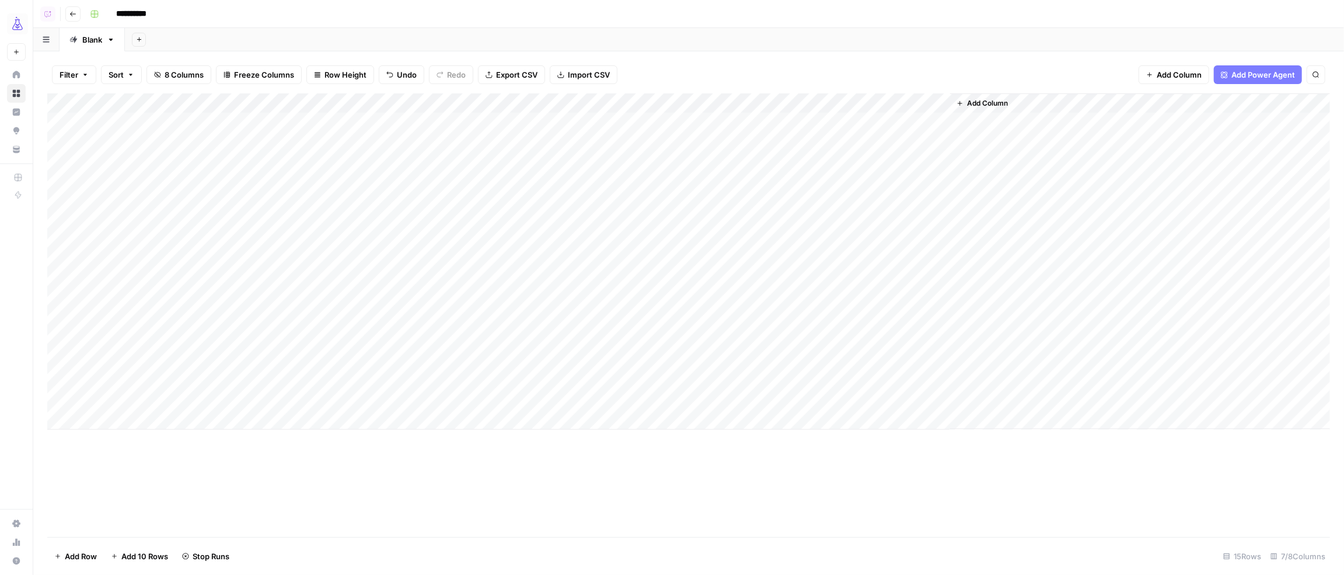
click at [413, 221] on div "Add Column" at bounding box center [688, 261] width 1283 height 336
click at [352, 238] on div "Add Column" at bounding box center [688, 261] width 1283 height 336
click at [361, 259] on div "Add Column" at bounding box center [688, 261] width 1283 height 336
click at [362, 259] on div "Add Column" at bounding box center [688, 261] width 1283 height 336
click at [411, 280] on div "Add Column" at bounding box center [688, 261] width 1283 height 336
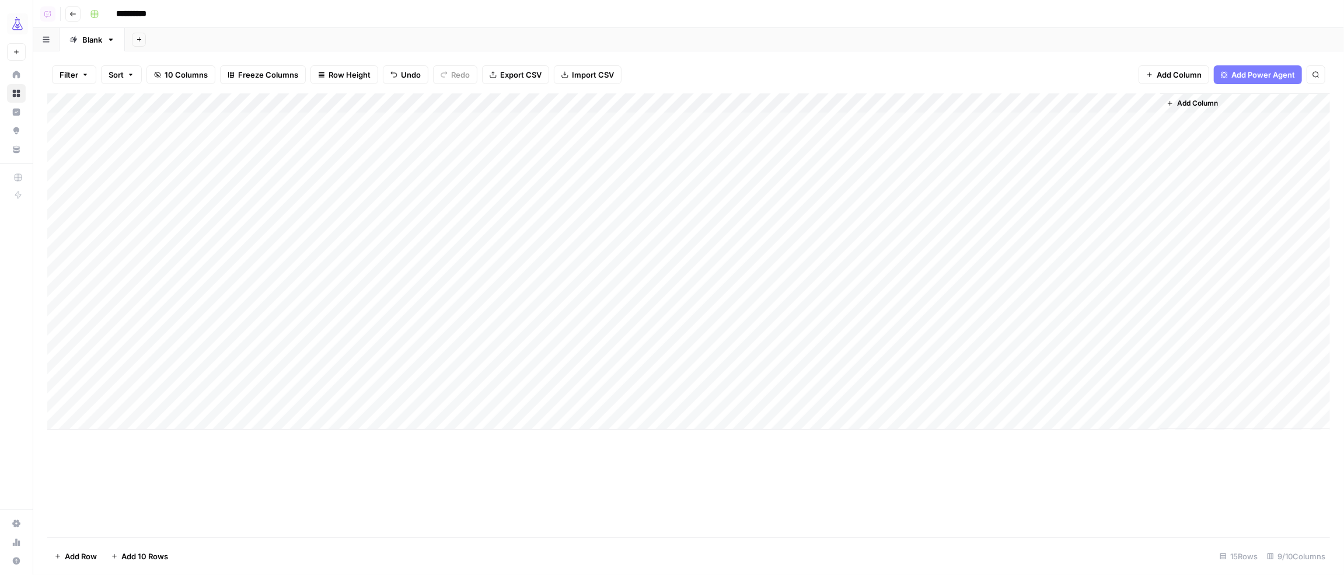
click at [418, 300] on div "Add Column" at bounding box center [688, 261] width 1283 height 336
click at [234, 319] on div "Add Column" at bounding box center [688, 261] width 1283 height 336
click at [144, 550] on span "Add 10 Rows" at bounding box center [144, 556] width 47 height 12
click at [145, 550] on span "Add 10 Rows" at bounding box center [144, 556] width 47 height 12
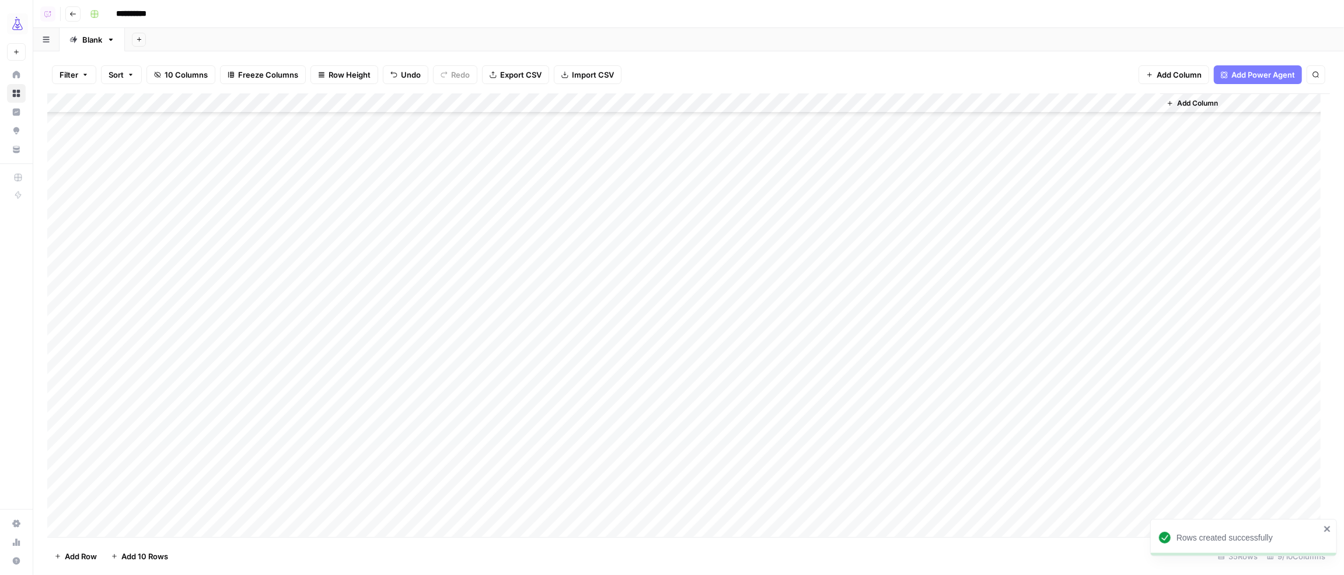
scroll to position [155, 0]
click at [179, 190] on div "Add Column" at bounding box center [688, 315] width 1283 height 444
click at [186, 208] on div "Add Column" at bounding box center [688, 315] width 1283 height 444
click at [187, 226] on div "Add Column" at bounding box center [688, 315] width 1283 height 444
click at [189, 245] on div "Add Column" at bounding box center [688, 315] width 1283 height 444
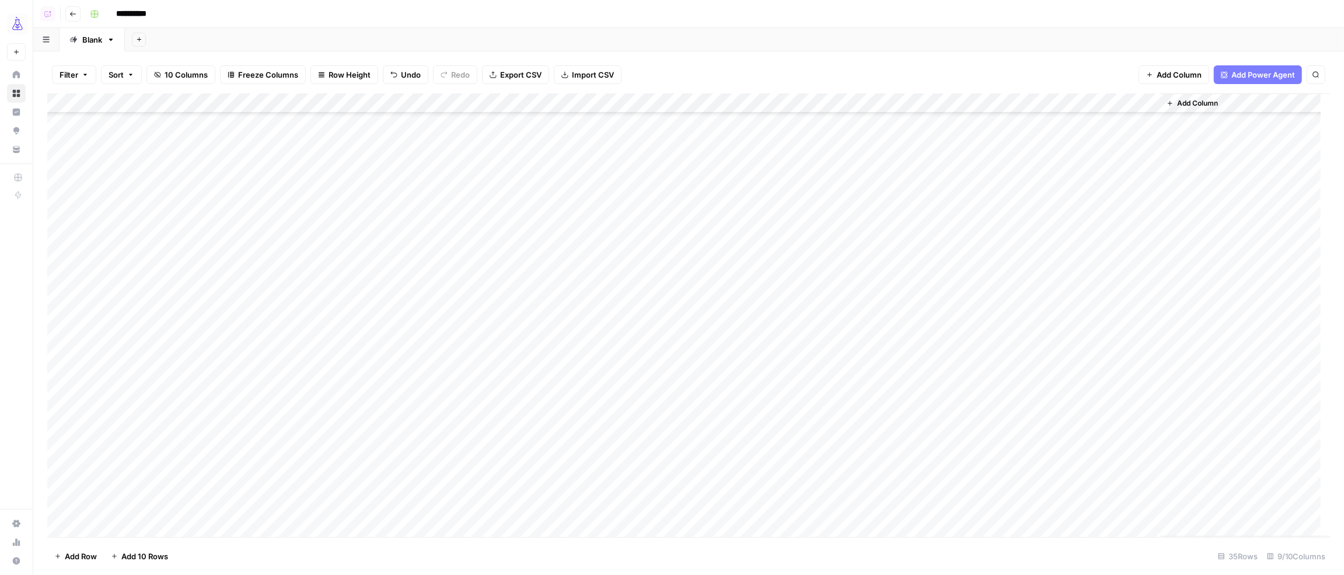
click at [194, 266] on div "Add Column" at bounding box center [688, 315] width 1283 height 444
click at [204, 284] on div "Add Column" at bounding box center [688, 315] width 1283 height 444
click at [212, 307] on div "Add Column" at bounding box center [688, 315] width 1283 height 444
drag, startPoint x: 210, startPoint y: 325, endPoint x: 213, endPoint y: 334, distance: 10.0
click at [210, 325] on div "Add Column" at bounding box center [688, 315] width 1283 height 444
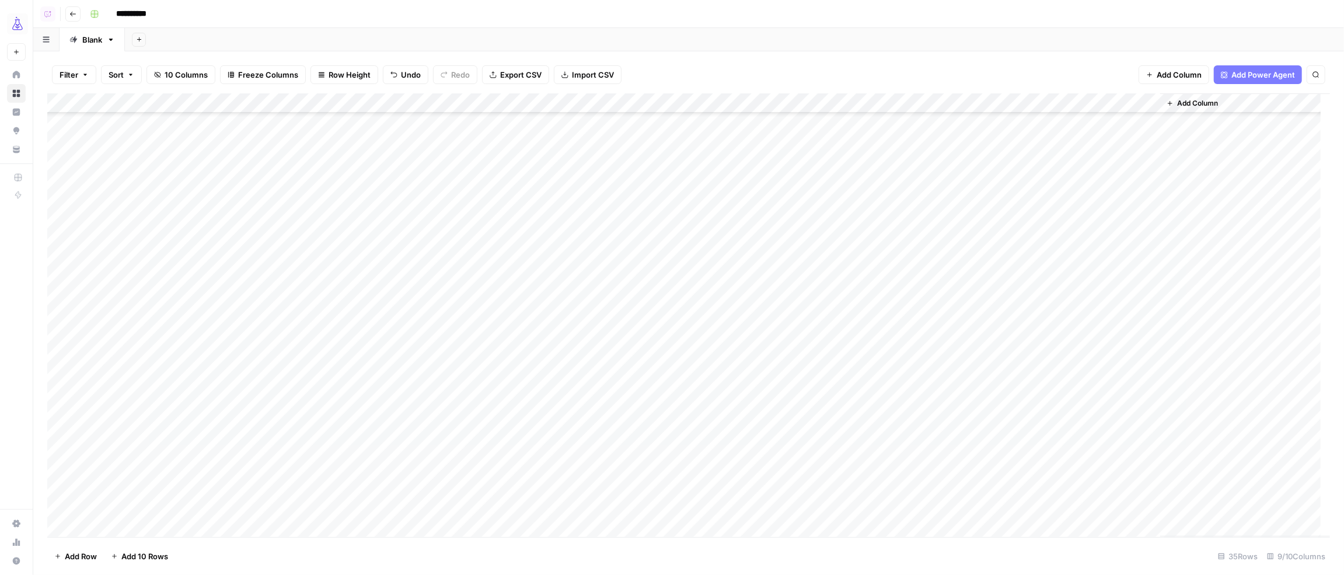
click at [216, 343] on div "Add Column" at bounding box center [688, 315] width 1283 height 444
click at [203, 344] on div "Add Column" at bounding box center [688, 315] width 1283 height 444
click at [246, 186] on div "Add Column" at bounding box center [688, 315] width 1283 height 444
drag, startPoint x: 313, startPoint y: 193, endPoint x: 281, endPoint y: 336, distance: 146.7
click at [281, 336] on div "Add Column" at bounding box center [688, 315] width 1283 height 444
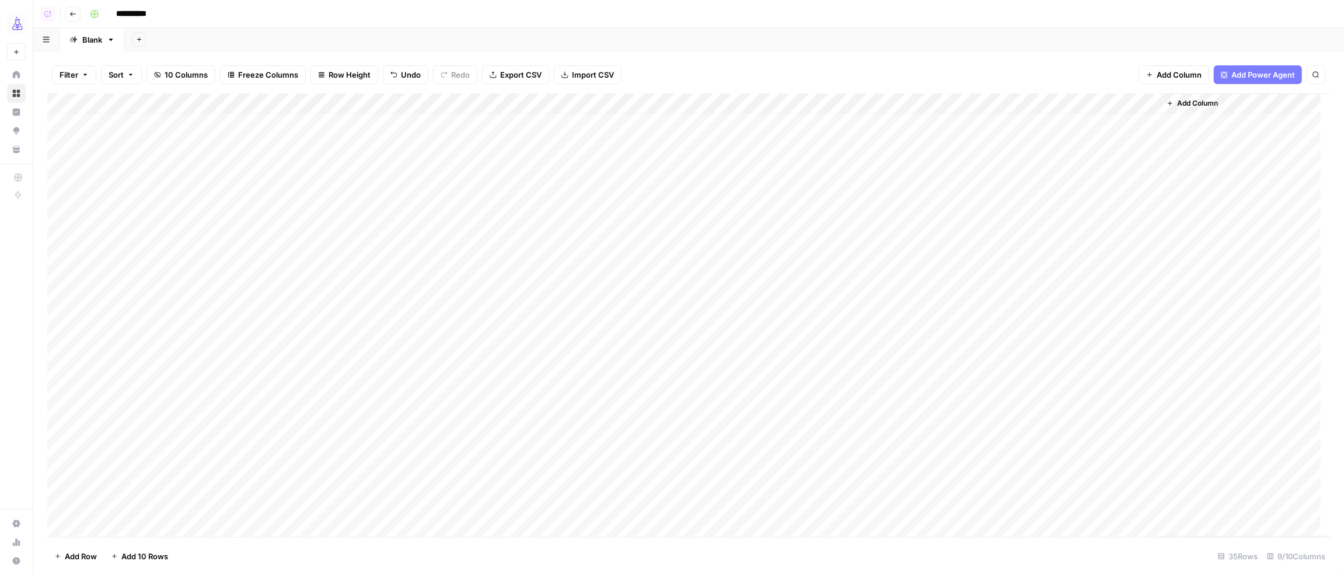
scroll to position [0, 0]
click at [116, 125] on div "Add Column" at bounding box center [688, 315] width 1283 height 444
click at [102, 296] on div "Add Column" at bounding box center [688, 315] width 1283 height 444
click at [131, 324] on div "Add Column" at bounding box center [688, 315] width 1283 height 444
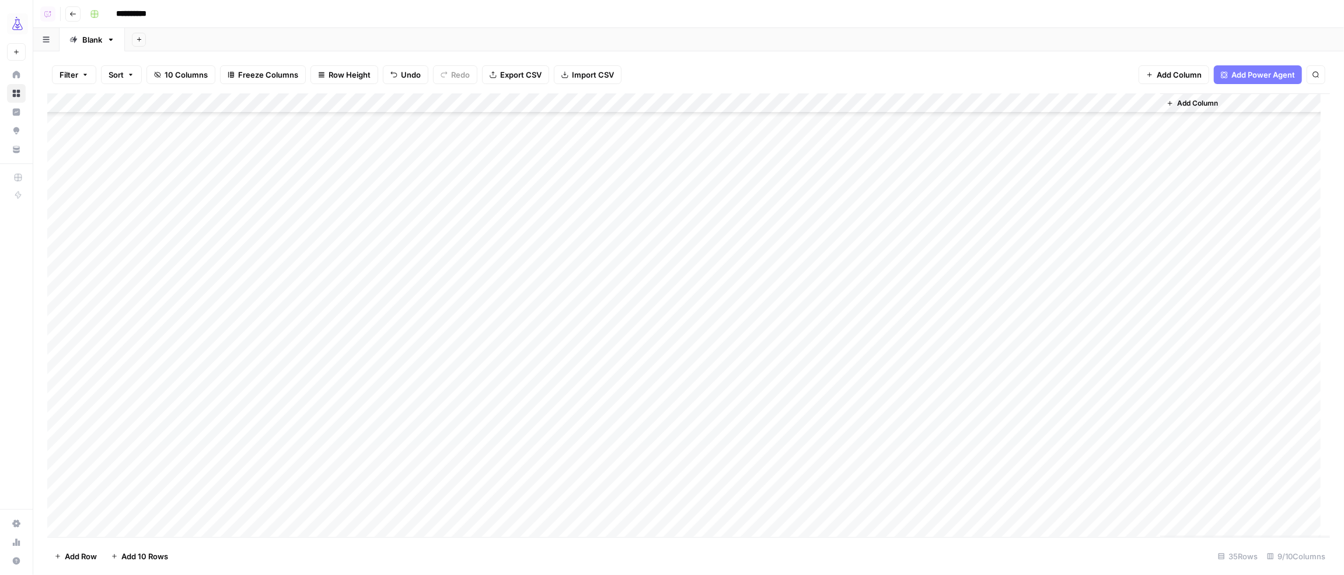
click at [112, 370] on div "Add Column" at bounding box center [688, 315] width 1283 height 444
click at [130, 429] on div "Add Column" at bounding box center [688, 315] width 1283 height 444
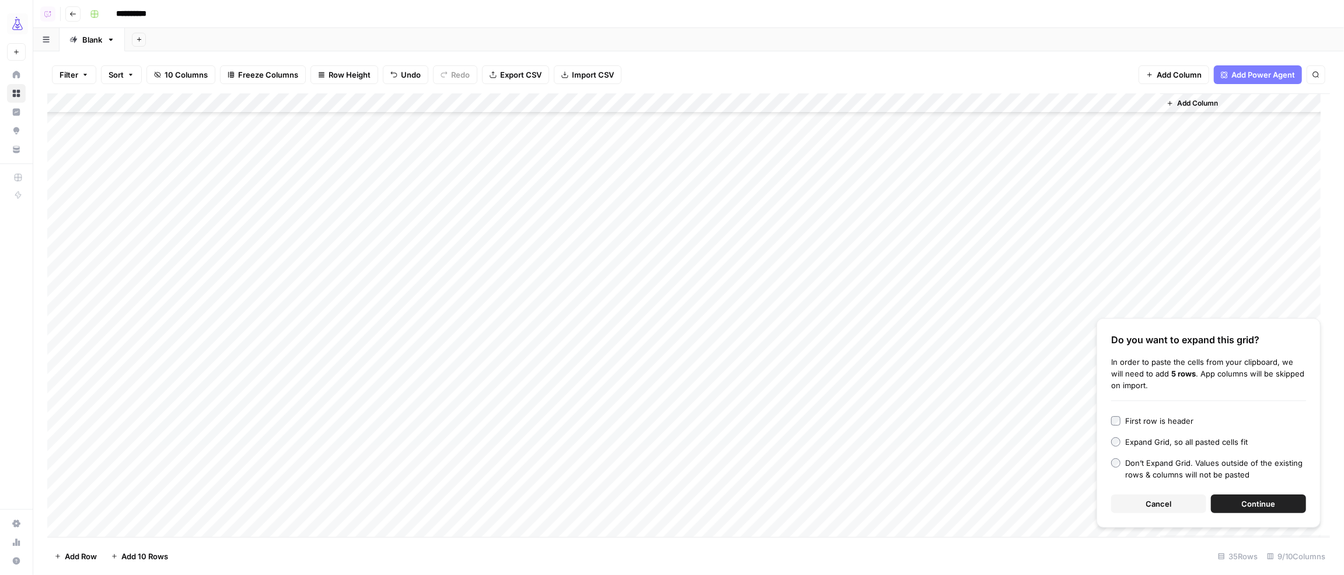
click at [1270, 505] on span "Continue" at bounding box center [1259, 504] width 34 height 12
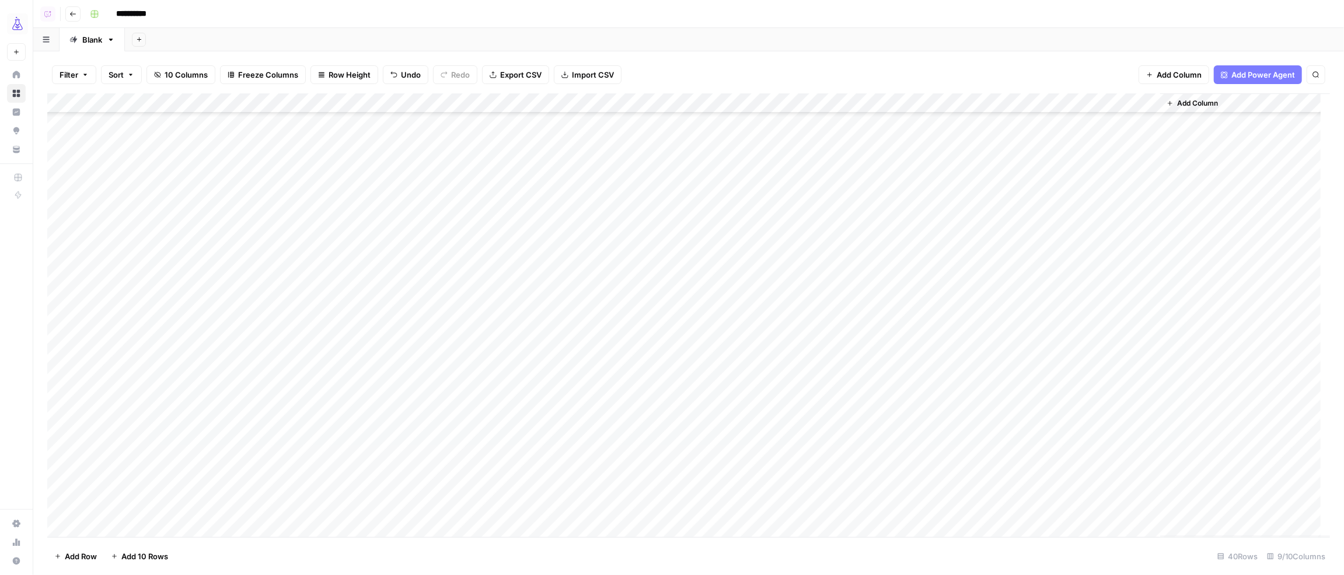
click at [140, 550] on span "Add 10 Rows" at bounding box center [144, 556] width 47 height 12
click at [152, 550] on span "Add 10 Rows" at bounding box center [144, 556] width 47 height 12
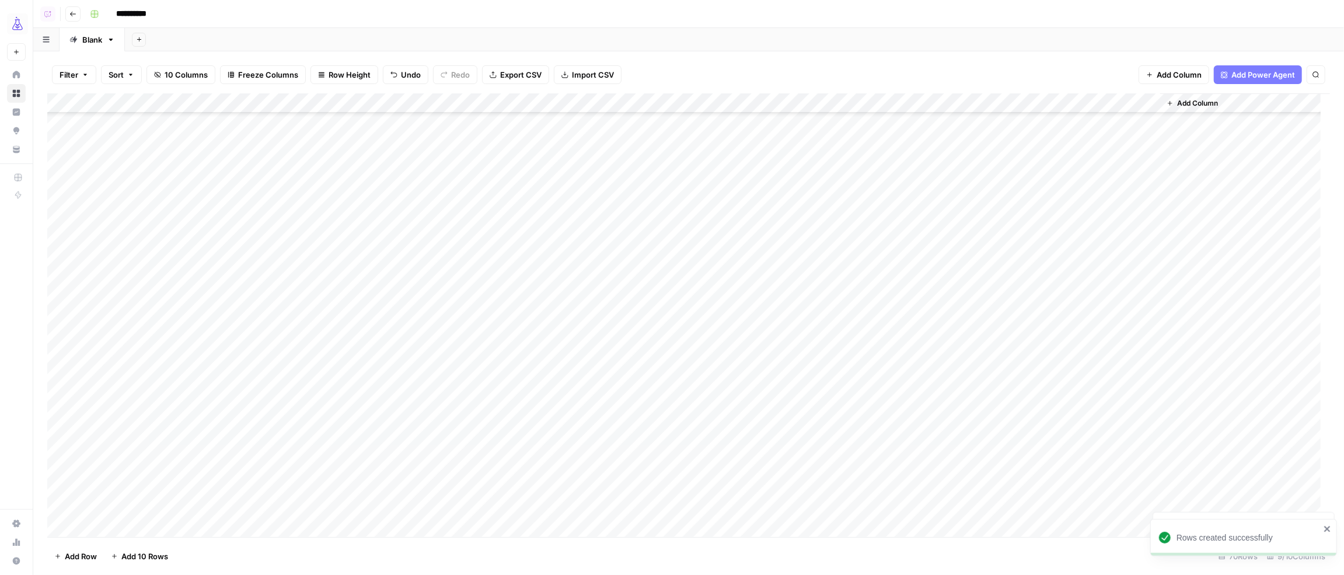
scroll to position [585, 0]
click at [109, 326] on div "Add Column" at bounding box center [688, 315] width 1283 height 444
click at [111, 351] on div "Add Column" at bounding box center [688, 315] width 1283 height 444
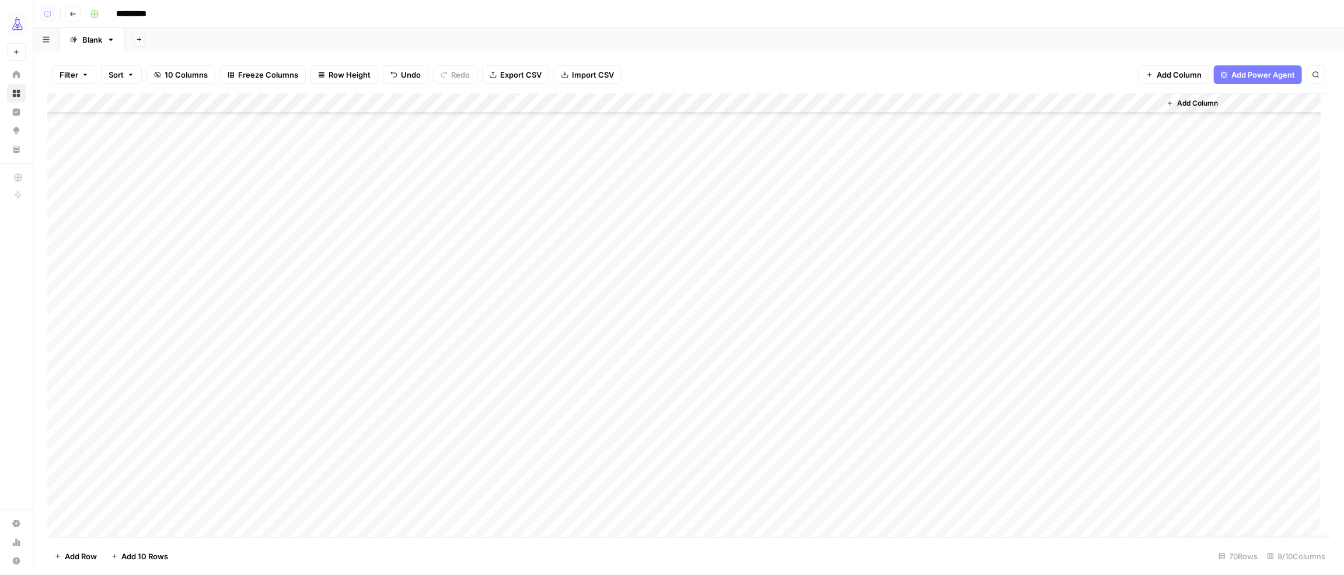
click at [109, 433] on div "Add Column" at bounding box center [688, 315] width 1283 height 444
click at [352, 246] on div "Add Column" at bounding box center [688, 315] width 1283 height 444
click at [350, 268] on div "Add Column" at bounding box center [688, 315] width 1283 height 444
click at [354, 289] on div "Add Column" at bounding box center [688, 315] width 1283 height 444
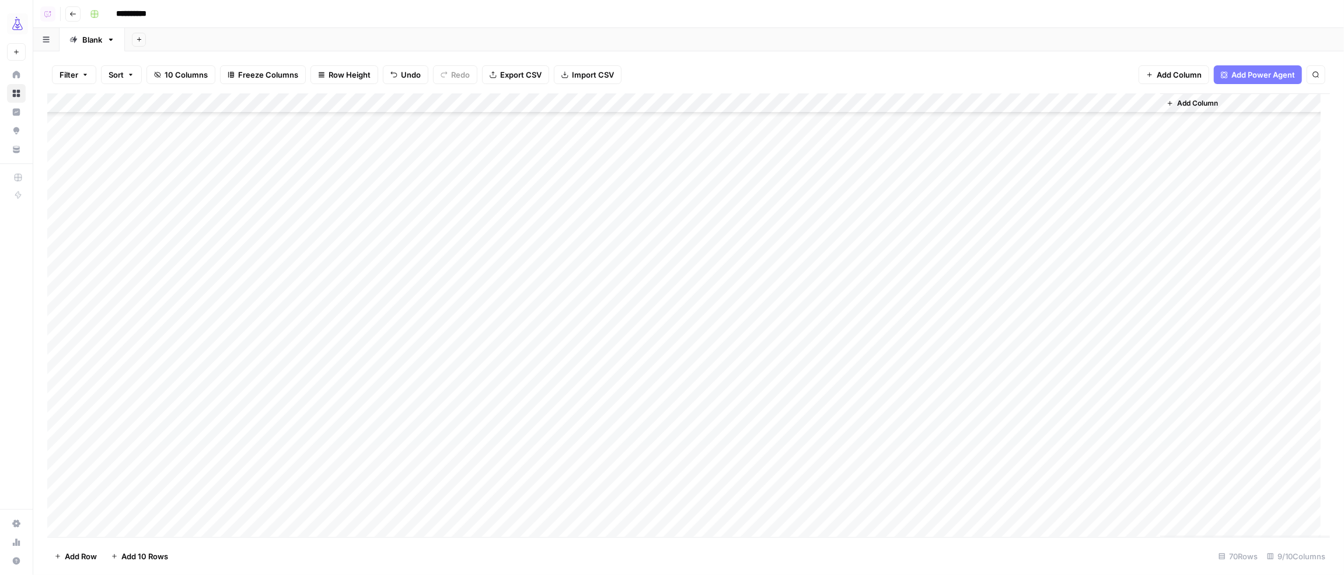
click at [350, 302] on div "Add Column" at bounding box center [688, 315] width 1283 height 444
click at [344, 284] on div "Add Column" at bounding box center [688, 315] width 1283 height 444
click at [368, 186] on div "Add Column" at bounding box center [688, 315] width 1283 height 444
click at [504, 184] on div "Add Column" at bounding box center [688, 315] width 1283 height 444
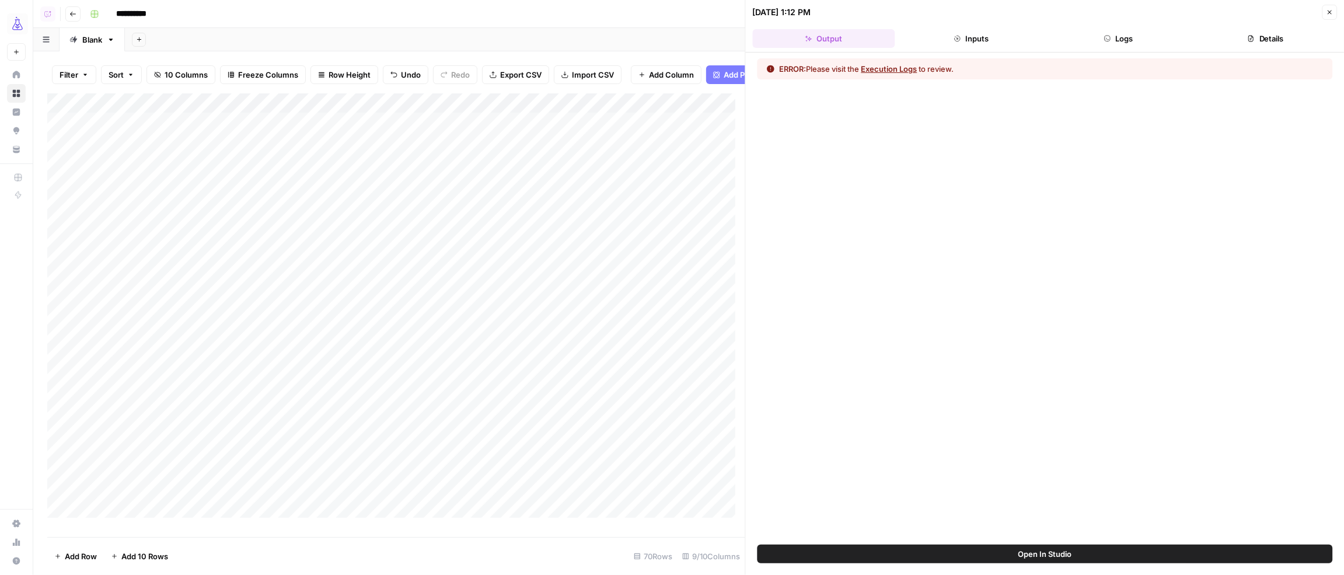
click at [1116, 44] on button "Logs" at bounding box center [1118, 38] width 142 height 19
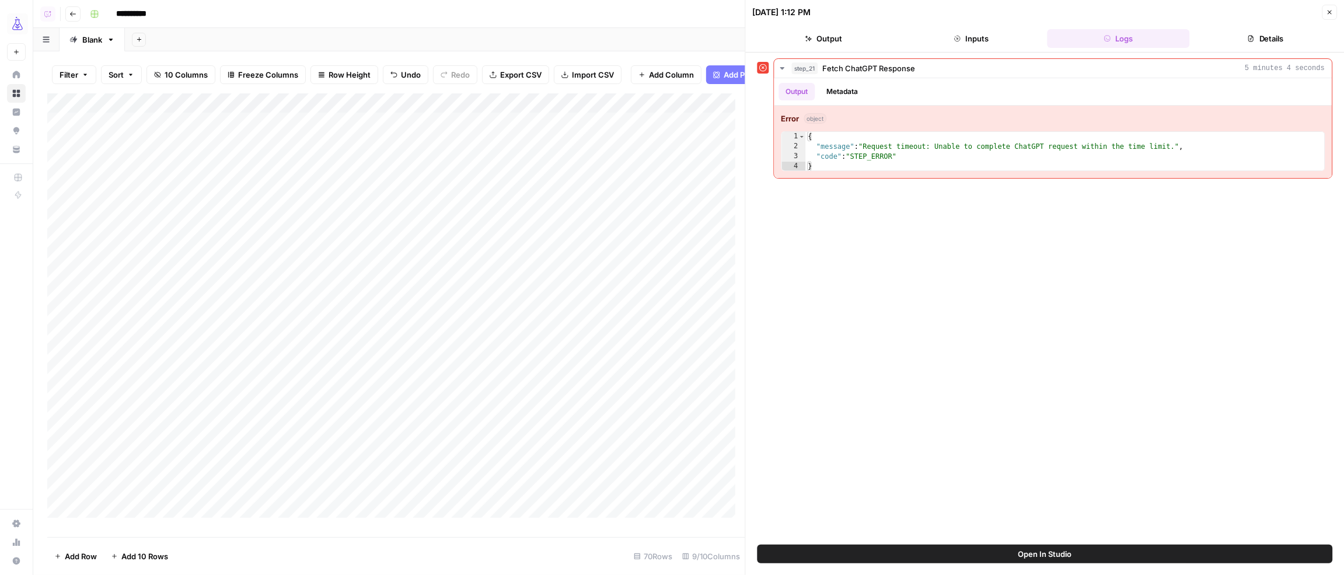
click at [518, 193] on div "Add Column" at bounding box center [396, 310] width 698 height 434
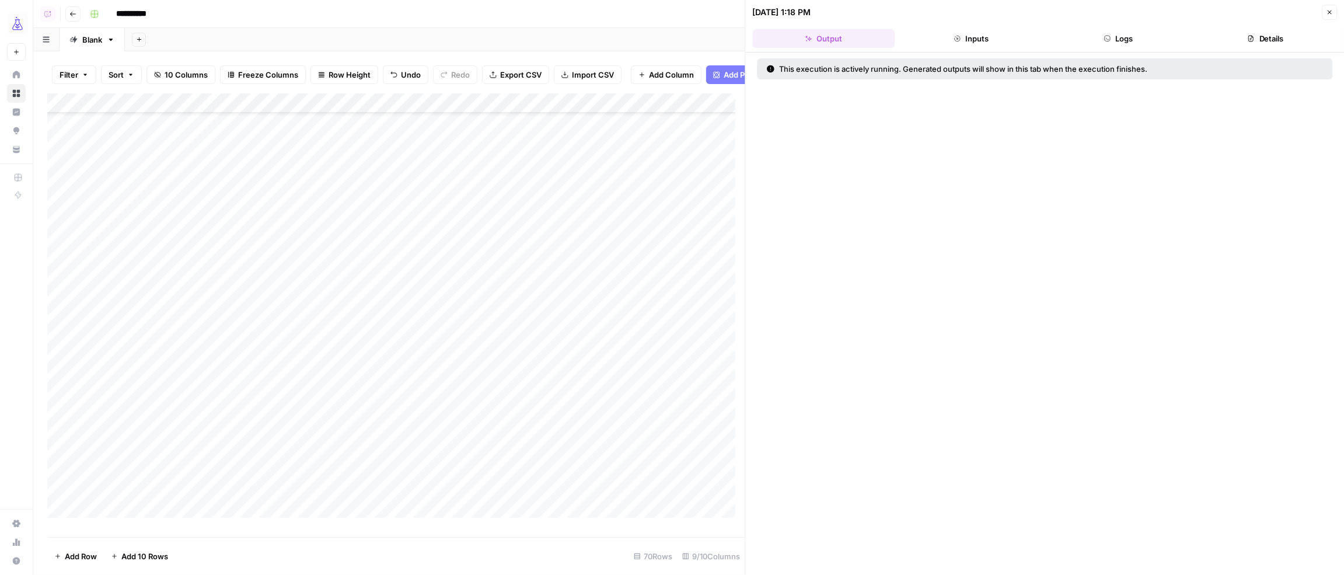
scroll to position [85, 0]
click at [355, 326] on div "Add Column" at bounding box center [396, 310] width 698 height 434
click at [349, 258] on div "Add Column" at bounding box center [396, 310] width 698 height 434
click at [359, 279] on div "Add Column" at bounding box center [396, 310] width 698 height 434
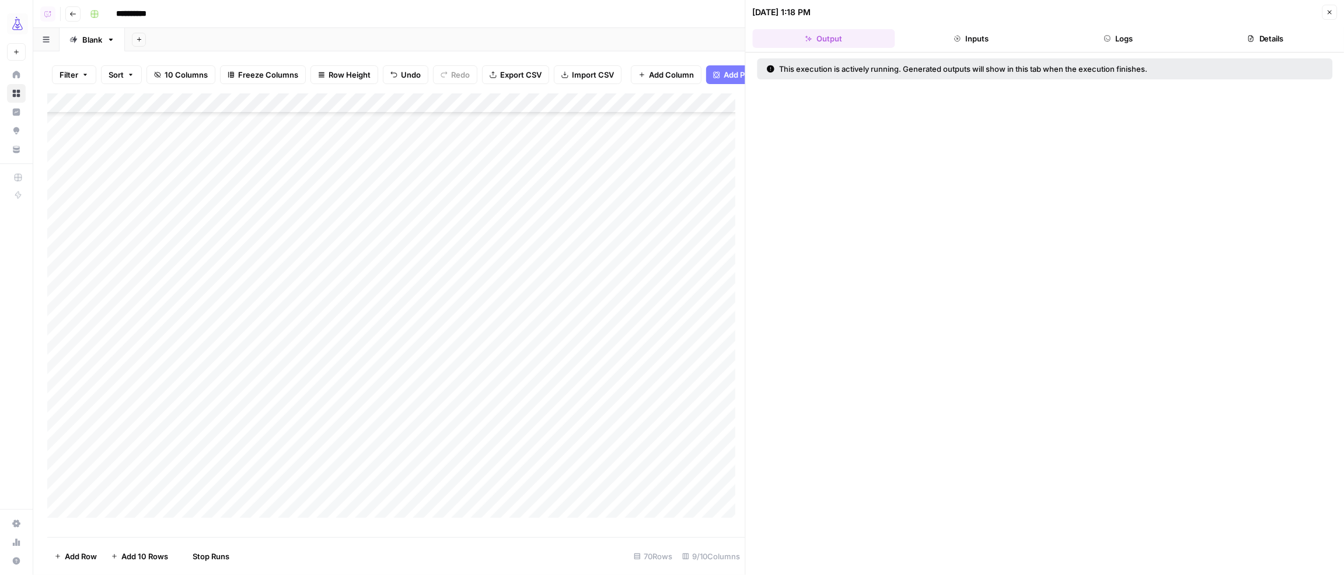
click at [357, 298] on div "Add Column" at bounding box center [396, 310] width 698 height 434
click at [383, 319] on div "Add Column" at bounding box center [396, 310] width 698 height 434
click at [192, 354] on div "Add Column" at bounding box center [396, 310] width 698 height 434
drag, startPoint x: 315, startPoint y: 275, endPoint x: 305, endPoint y: 443, distance: 167.8
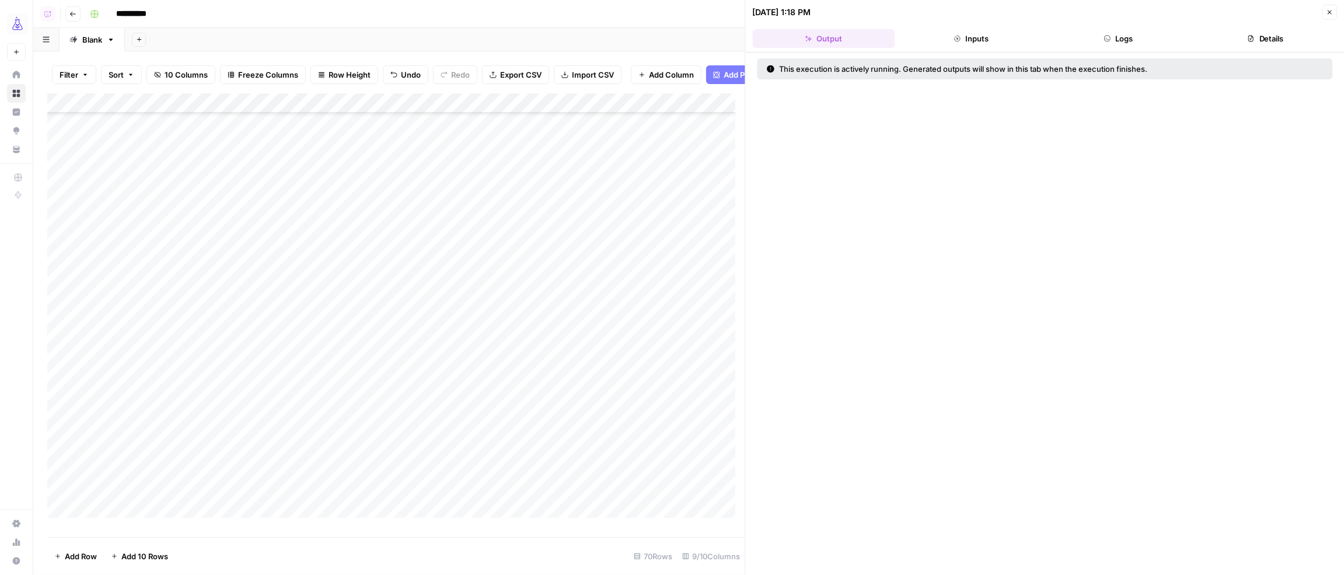
click at [305, 443] on div "Add Column" at bounding box center [396, 310] width 698 height 434
click at [362, 246] on div "Add Column" at bounding box center [396, 310] width 698 height 434
click at [350, 273] on div "Add Column" at bounding box center [396, 310] width 698 height 434
click at [362, 287] on div "Add Column" at bounding box center [396, 310] width 698 height 434
click at [411, 284] on div "Add Column" at bounding box center [396, 310] width 698 height 434
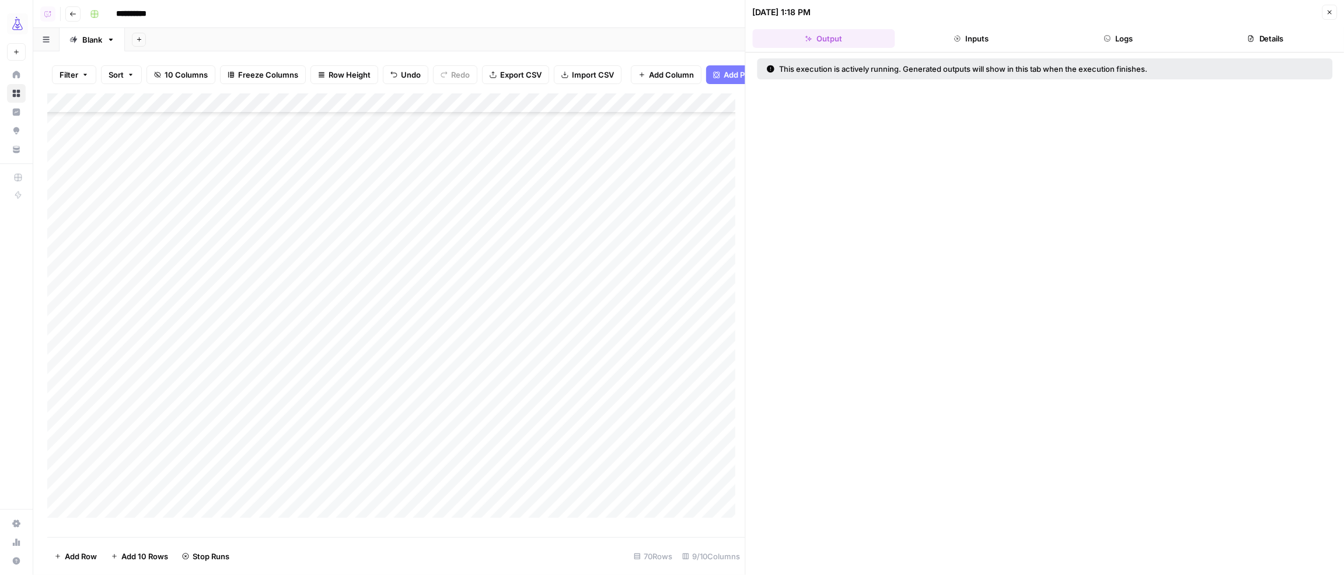
click at [383, 305] on div "Add Column" at bounding box center [396, 310] width 698 height 434
click at [413, 305] on div "Add Column" at bounding box center [396, 310] width 698 height 434
click at [424, 306] on div at bounding box center [423, 306] width 215 height 22
click at [448, 324] on div "Add Column" at bounding box center [396, 310] width 698 height 434
click at [415, 346] on div "Add Column" at bounding box center [396, 310] width 698 height 434
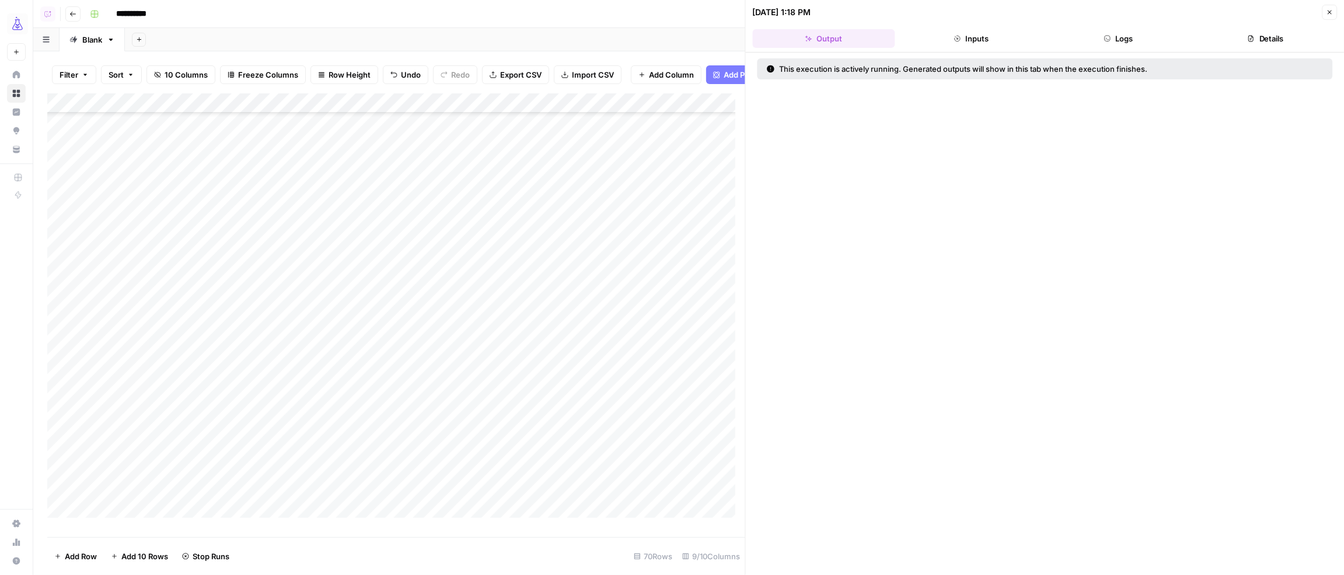
click at [437, 367] on div "Add Column" at bounding box center [396, 310] width 698 height 434
click at [437, 387] on div "Add Column" at bounding box center [396, 310] width 698 height 434
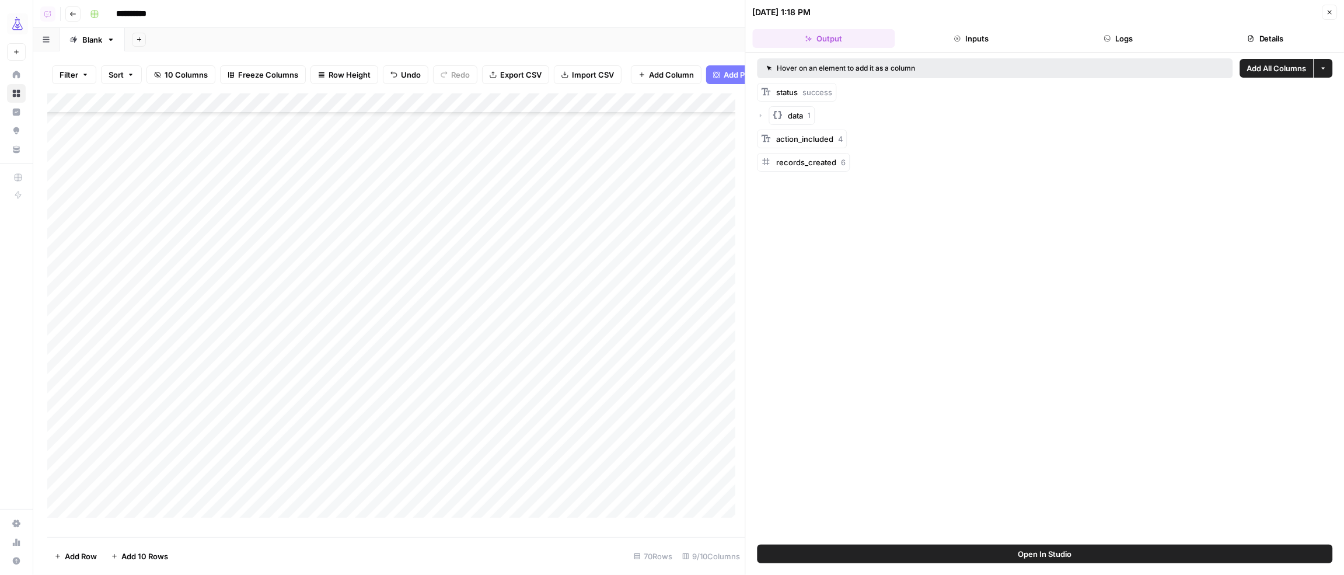
click at [365, 409] on div "Add Column" at bounding box center [396, 310] width 698 height 434
click at [365, 427] on div "Add Column" at bounding box center [396, 310] width 698 height 434
click at [390, 442] on div "Add Column" at bounding box center [396, 310] width 698 height 434
click at [762, 114] on icon "button" at bounding box center [761, 115] width 7 height 7
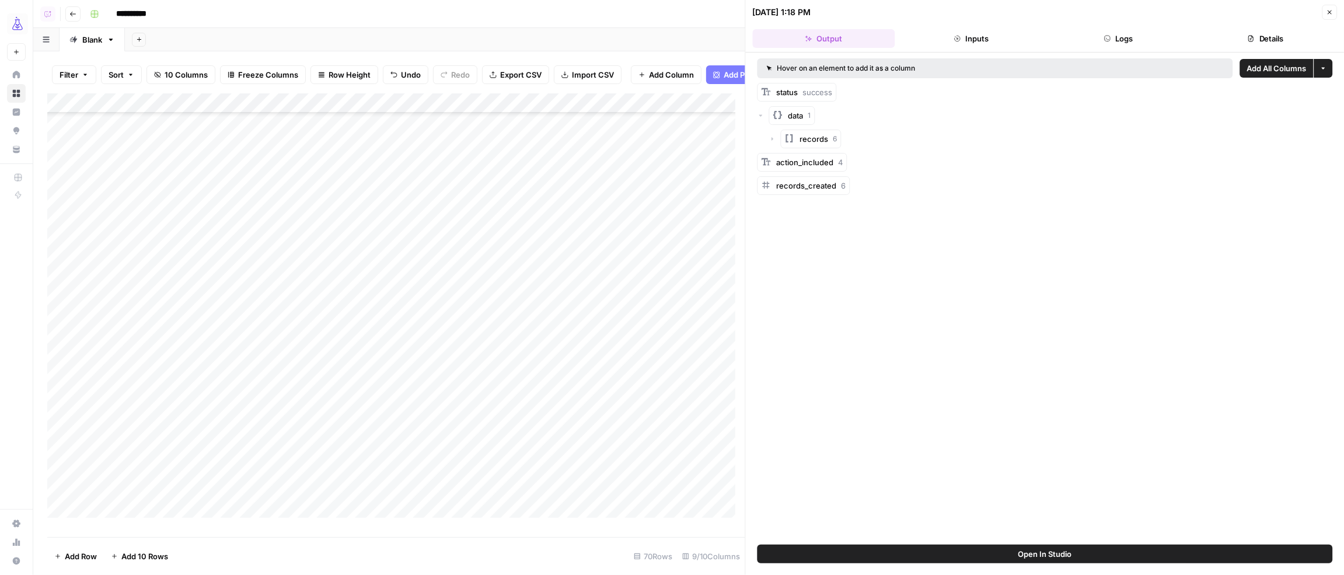
click at [762, 114] on icon "button" at bounding box center [761, 115] width 7 height 7
click at [1122, 45] on button "Logs" at bounding box center [1118, 38] width 142 height 19
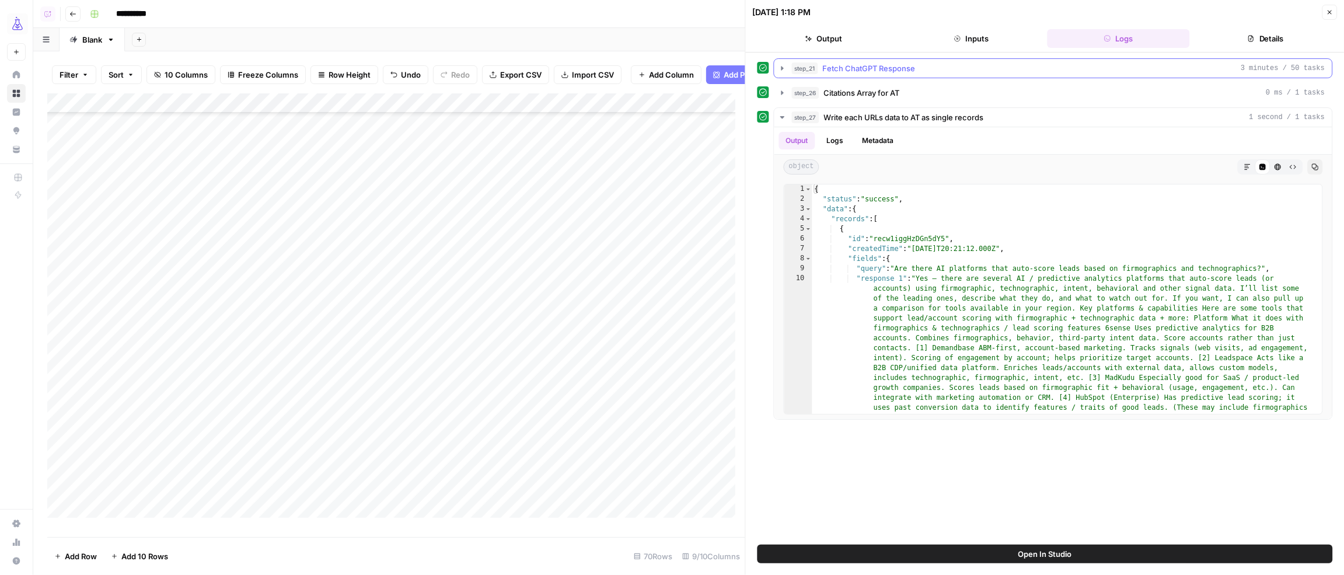
click at [783, 69] on icon "button" at bounding box center [782, 68] width 9 height 9
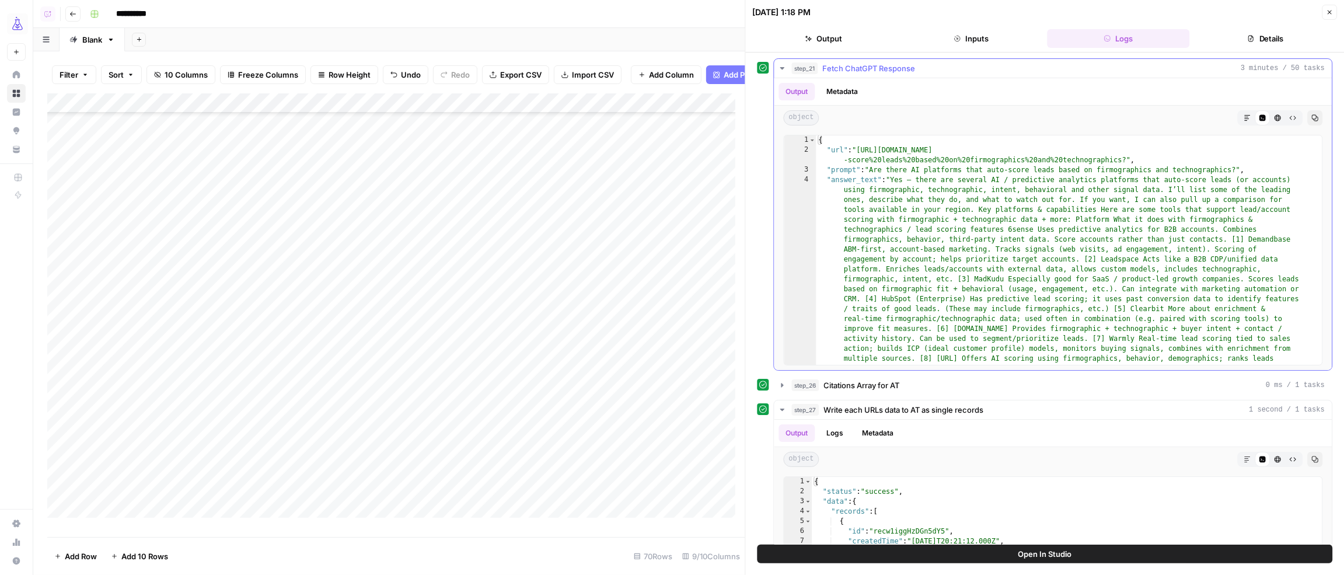
click at [1311, 117] on icon "button" at bounding box center [1314, 117] width 7 height 7
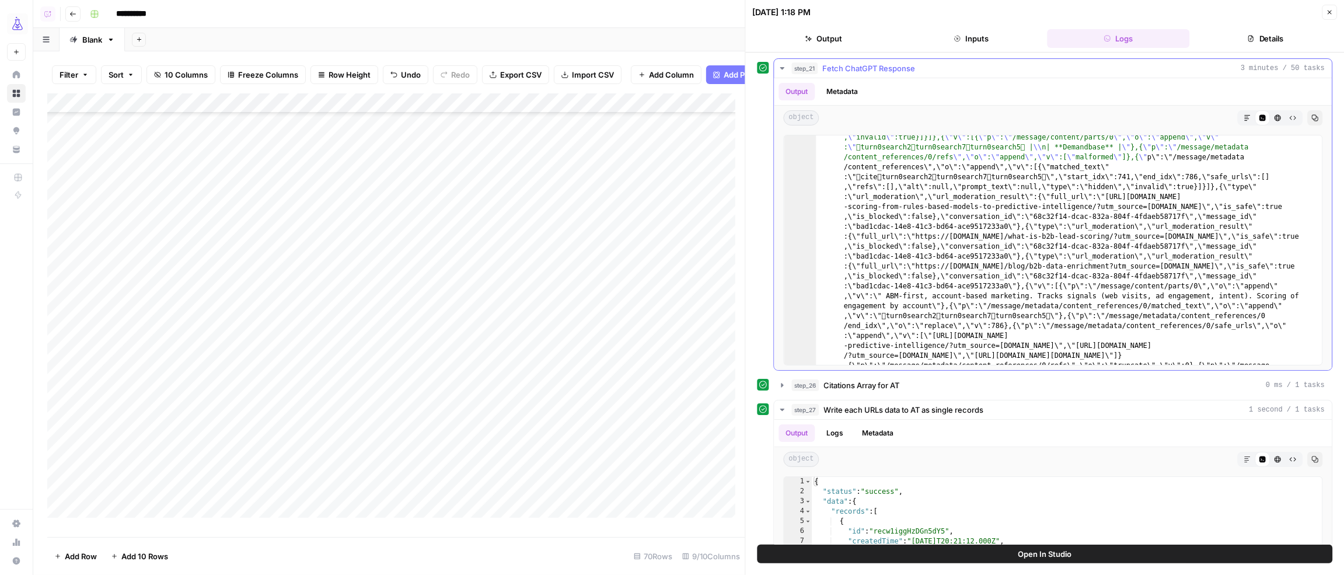
scroll to position [9329, 0]
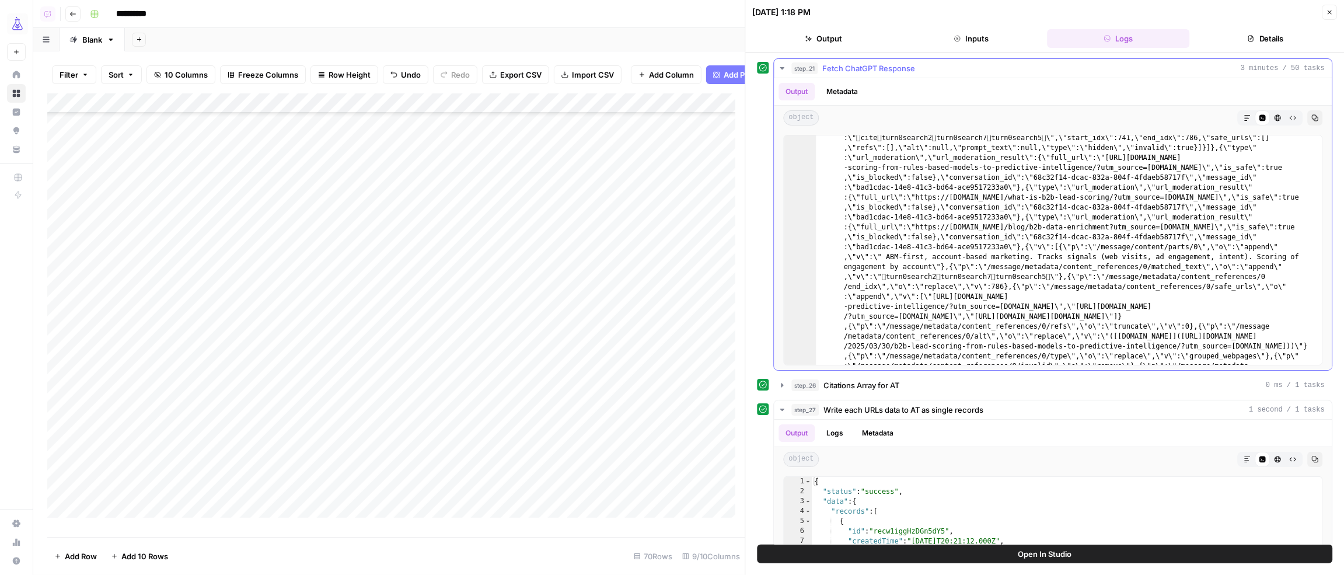
drag, startPoint x: 922, startPoint y: 214, endPoint x: 937, endPoint y: 212, distance: 14.6
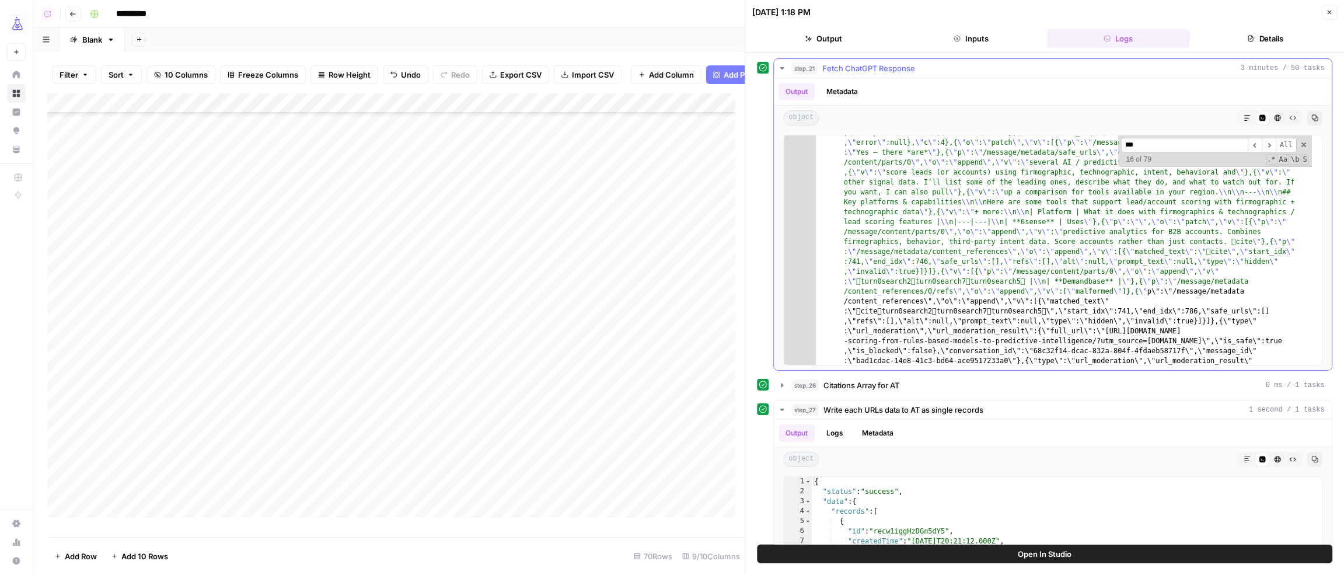
scroll to position [9172, 0]
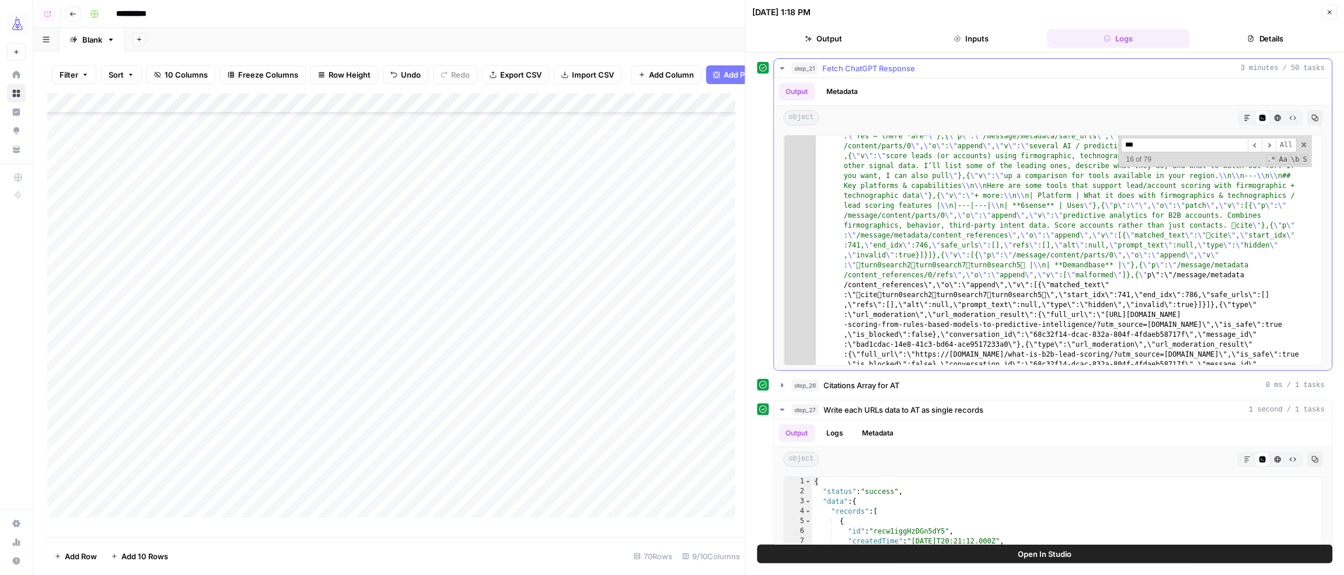
type input "***"
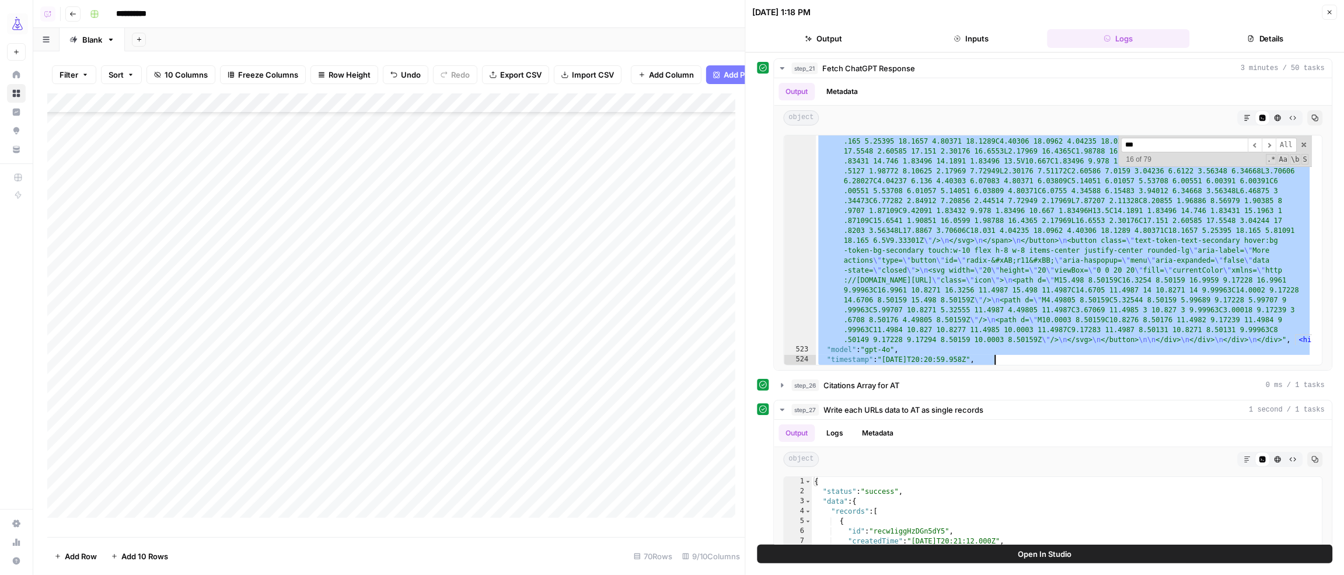
scroll to position [0, 0]
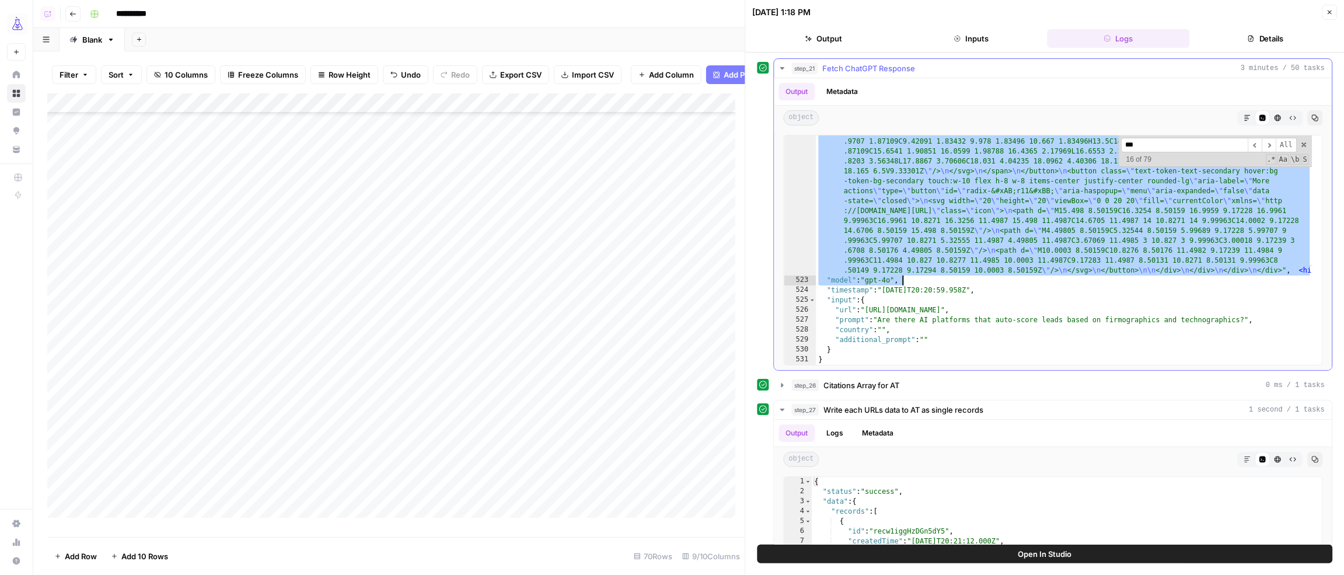
drag, startPoint x: 1004, startPoint y: 284, endPoint x: 1306, endPoint y: 277, distance: 301.8
click at [1306, 277] on div "522 523 524 525 526 527 528 529 530 531 "answer_section_html" : "<div class= \"…" at bounding box center [1053, 250] width 539 height 231
click at [505, 113] on div "Add Column" at bounding box center [396, 310] width 698 height 434
click at [215, 403] on div "Add Column" at bounding box center [396, 310] width 698 height 434
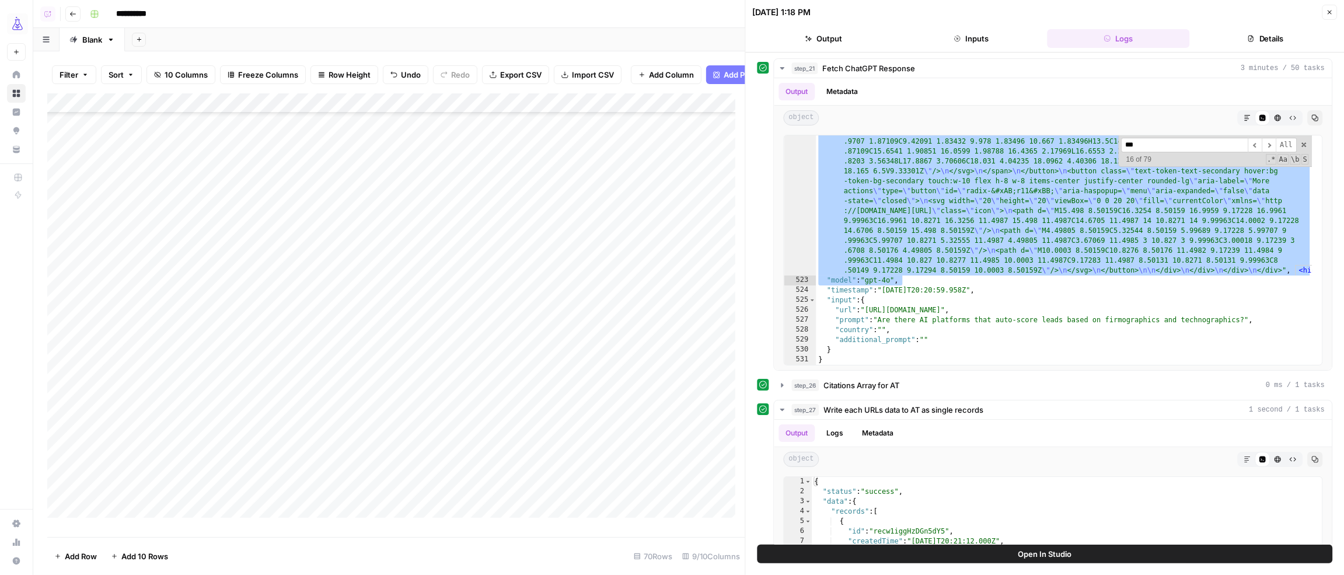
drag, startPoint x: 316, startPoint y: 210, endPoint x: 310, endPoint y: 377, distance: 167.0
click at [310, 377] on div "Add Column" at bounding box center [396, 310] width 698 height 434
click at [364, 203] on div "Add Column" at bounding box center [396, 310] width 698 height 434
drag, startPoint x: 364, startPoint y: 219, endPoint x: 361, endPoint y: 231, distance: 12.5
click at [364, 219] on div "Add Column" at bounding box center [396, 310] width 698 height 434
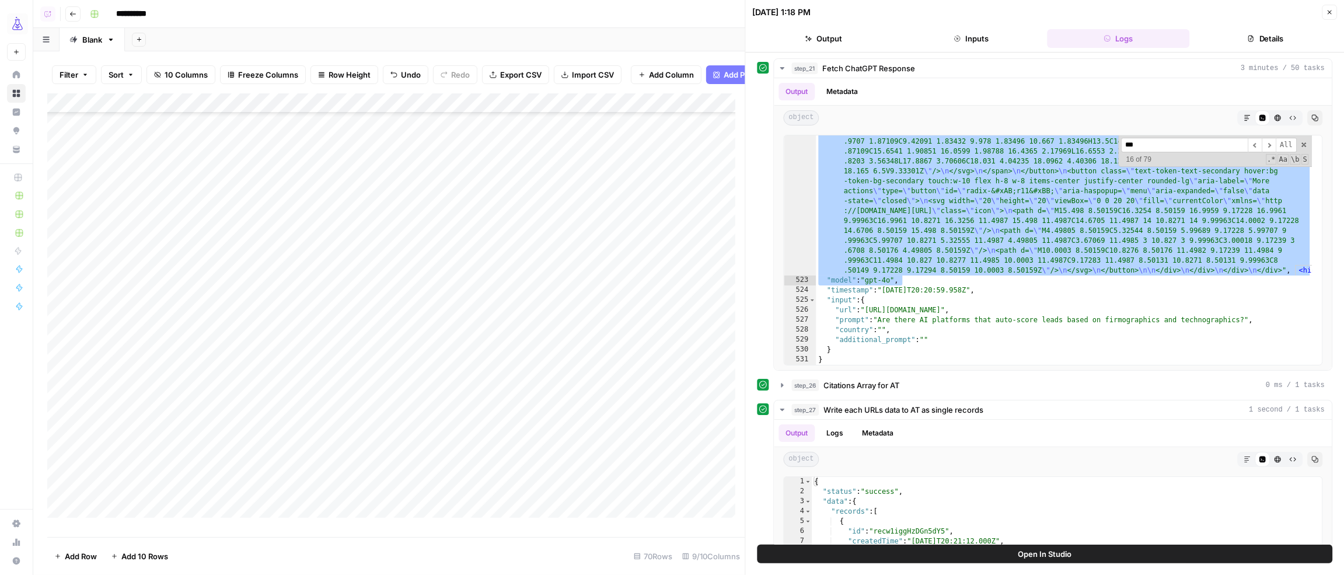
drag, startPoint x: 361, startPoint y: 239, endPoint x: 352, endPoint y: 242, distance: 9.4
click at [360, 239] on div "Add Column" at bounding box center [396, 310] width 698 height 434
click at [234, 404] on div "Add Column" at bounding box center [396, 310] width 698 height 434
drag, startPoint x: 315, startPoint y: 349, endPoint x: 275, endPoint y: 512, distance: 167.6
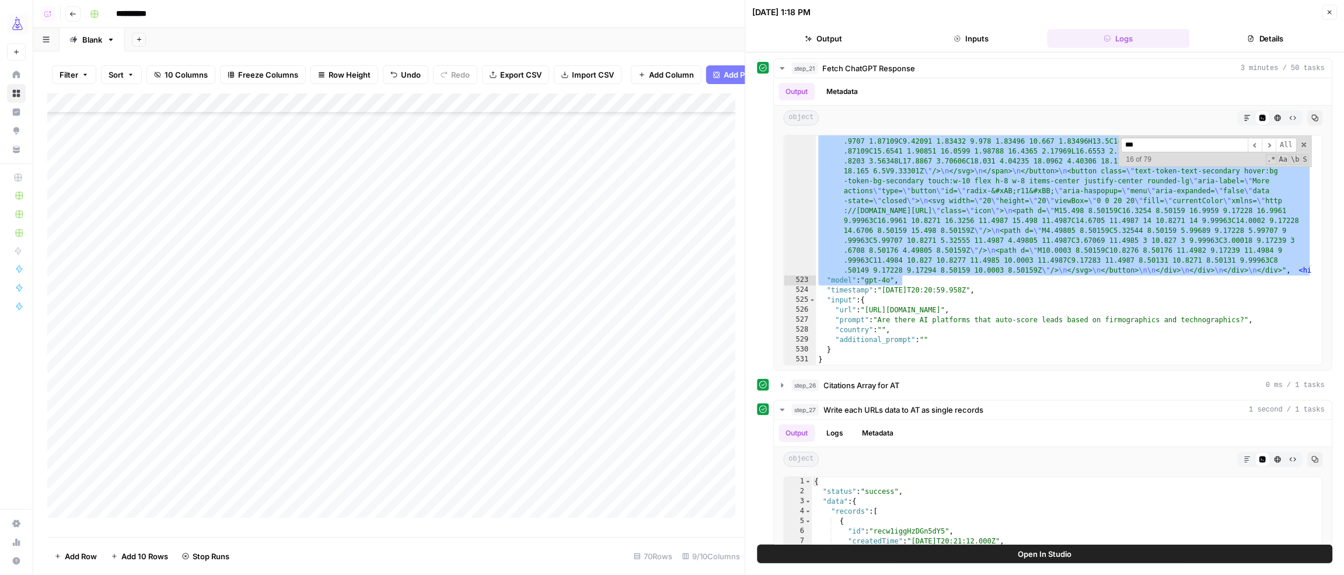
click at [275, 512] on div "Add Column" at bounding box center [396, 310] width 698 height 434
click at [369, 288] on div "Add Column" at bounding box center [396, 310] width 698 height 434
drag, startPoint x: 372, startPoint y: 313, endPoint x: 374, endPoint y: 319, distance: 6.0
click at [372, 313] on div "Add Column" at bounding box center [396, 310] width 698 height 434
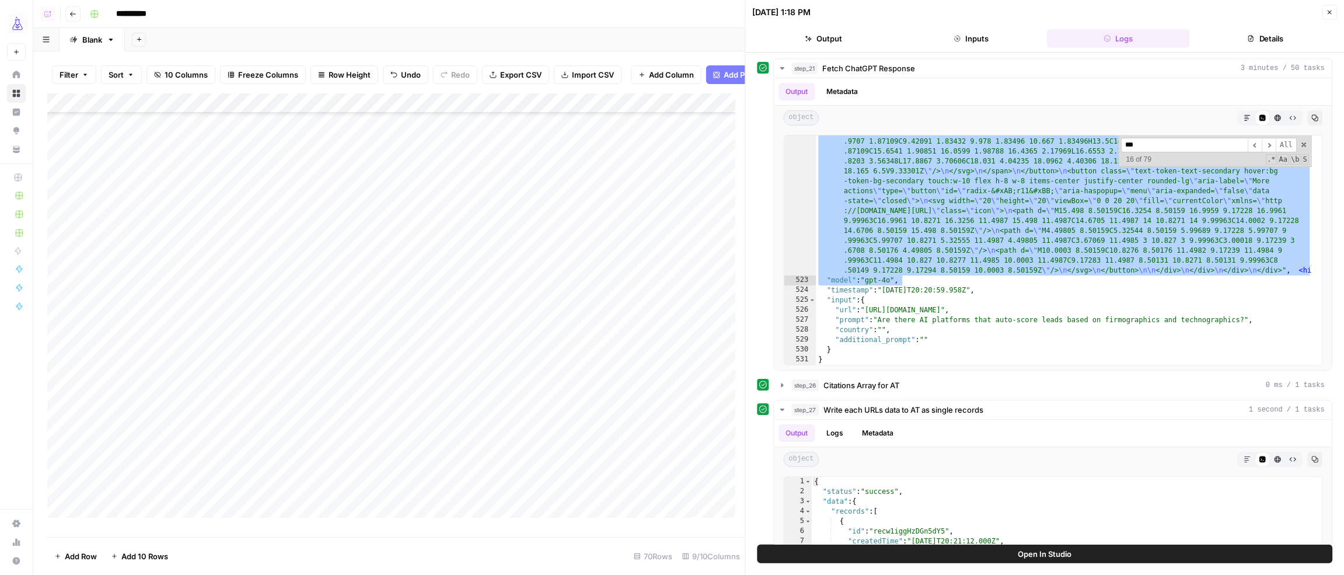
drag, startPoint x: 377, startPoint y: 329, endPoint x: 385, endPoint y: 332, distance: 8.9
click at [378, 330] on div "Add Column" at bounding box center [396, 310] width 698 height 434
click at [367, 307] on div "Add Column" at bounding box center [396, 310] width 698 height 434
click at [518, 250] on div "Add Column" at bounding box center [396, 310] width 698 height 434
click at [521, 289] on div "Add Column" at bounding box center [396, 310] width 698 height 434
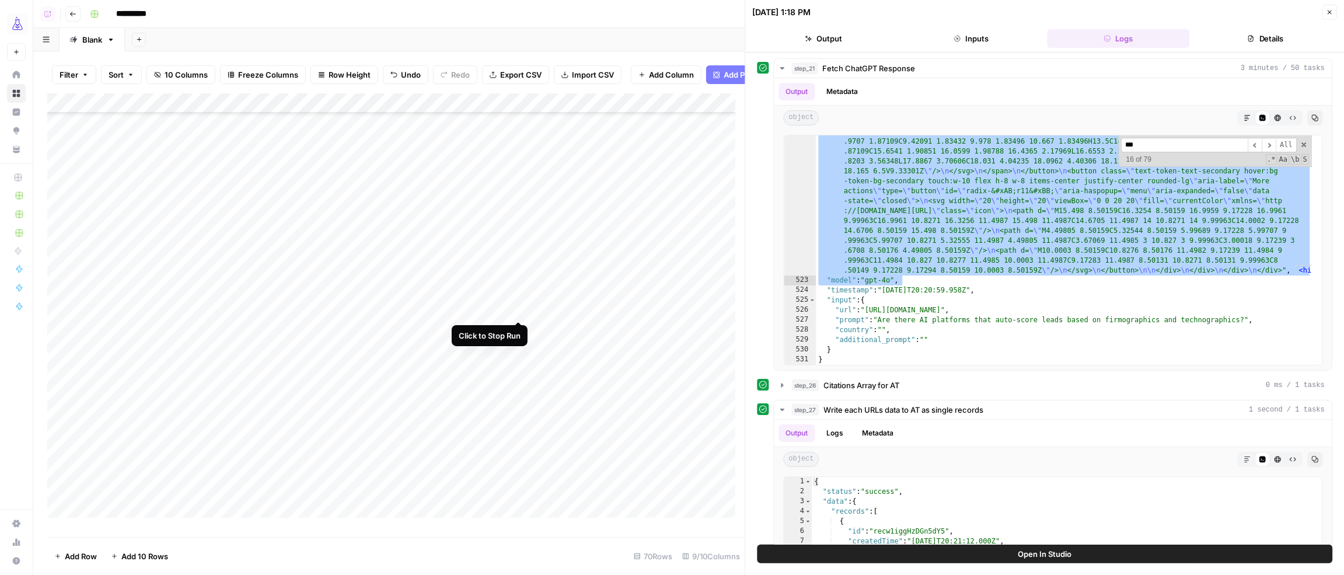
drag, startPoint x: 519, startPoint y: 309, endPoint x: 518, endPoint y: 319, distance: 9.4
click at [519, 310] on div "Add Column" at bounding box center [396, 310] width 698 height 434
click at [518, 326] on div "Add Column" at bounding box center [396, 310] width 698 height 434
click at [508, 113] on div "Add Column" at bounding box center [396, 310] width 698 height 434
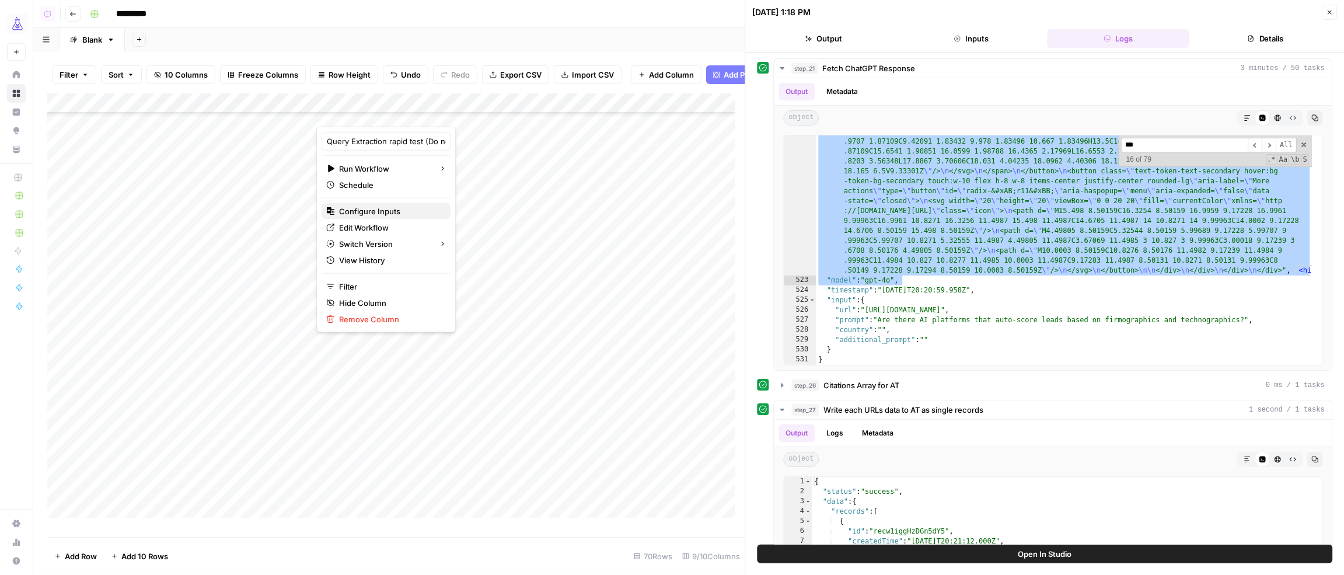
click at [374, 208] on span "Configure Inputs" at bounding box center [390, 211] width 102 height 12
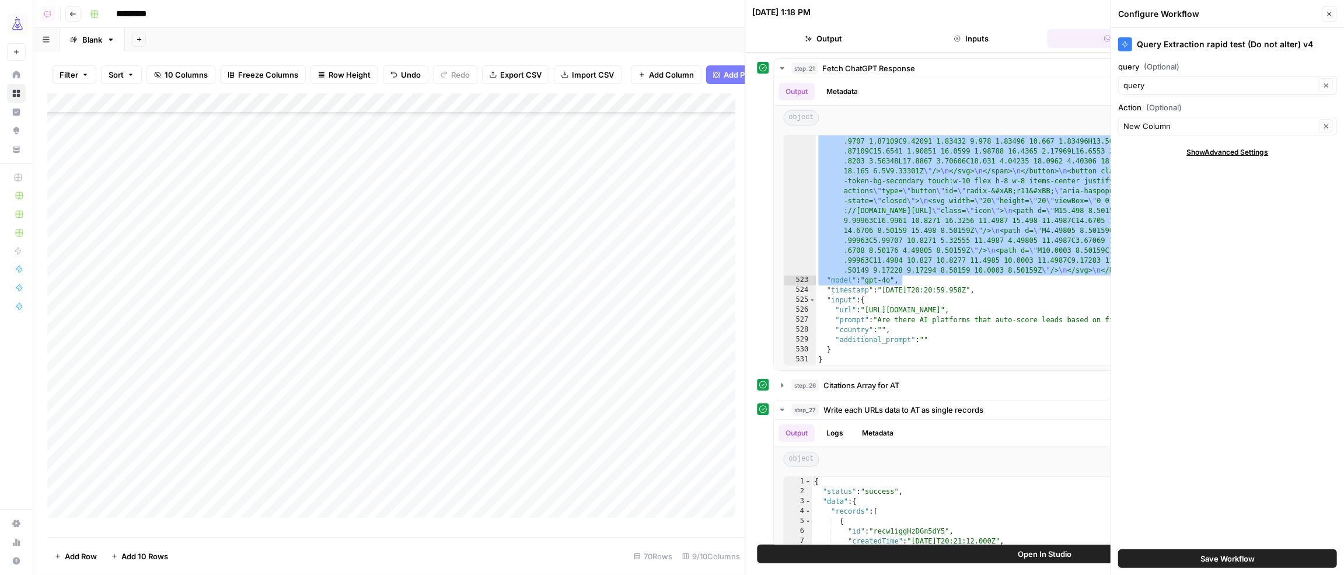
click at [1334, 14] on button "Close" at bounding box center [1329, 13] width 15 height 15
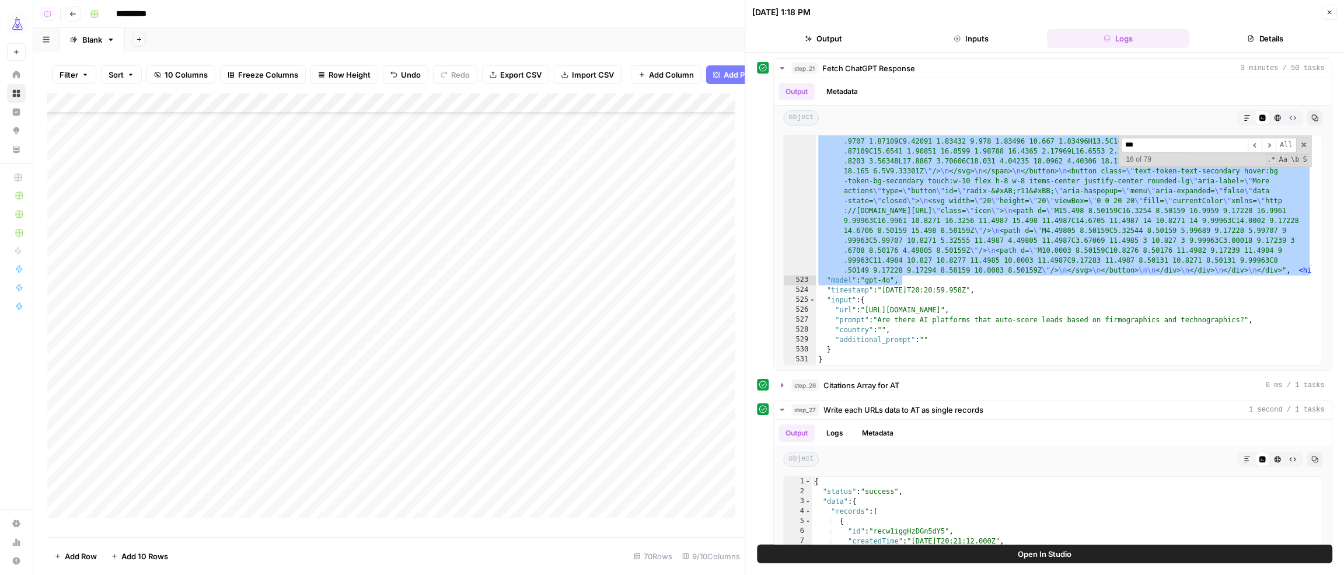
click at [1327, 19] on button "Close" at bounding box center [1329, 12] width 15 height 15
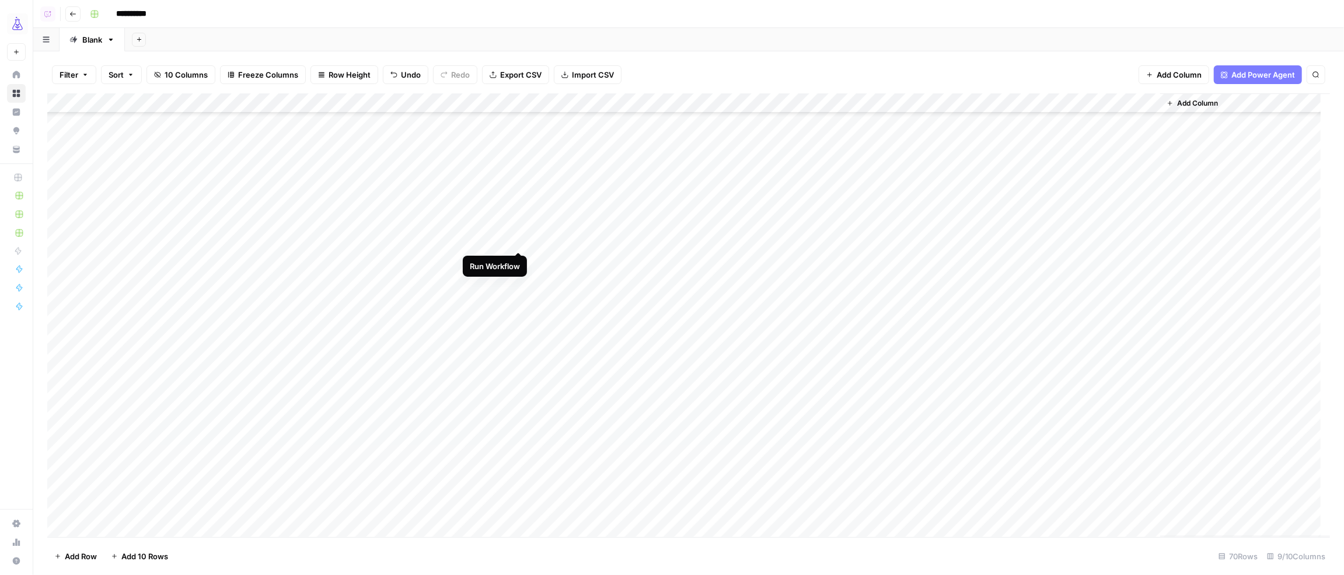
click at [519, 240] on div "Add Column" at bounding box center [688, 315] width 1283 height 444
click at [517, 281] on div "Add Column" at bounding box center [688, 315] width 1283 height 444
click at [521, 301] on div "Add Column" at bounding box center [688, 315] width 1283 height 444
click at [518, 319] on div "Add Column" at bounding box center [688, 315] width 1283 height 444
click at [372, 341] on div "Add Column" at bounding box center [688, 315] width 1283 height 444
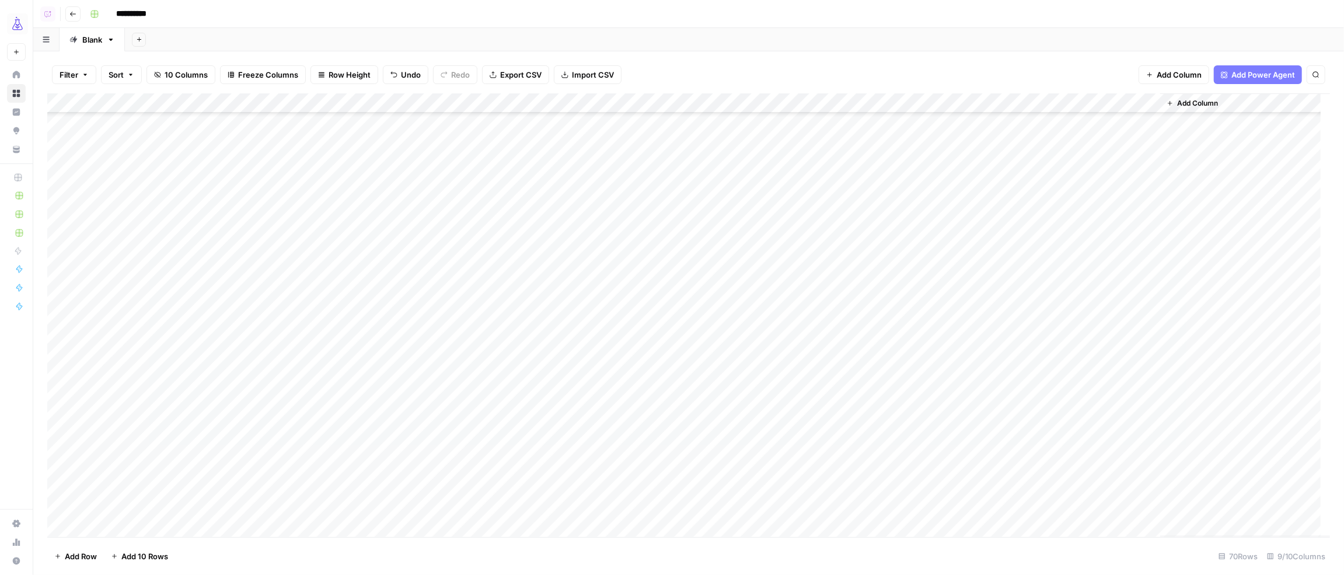
click at [361, 358] on div "Add Column" at bounding box center [688, 315] width 1283 height 444
click at [364, 383] on div "Add Column" at bounding box center [688, 315] width 1283 height 444
click at [366, 399] on div "Add Column" at bounding box center [688, 315] width 1283 height 444
click at [378, 319] on div "Add Column" at bounding box center [688, 315] width 1283 height 444
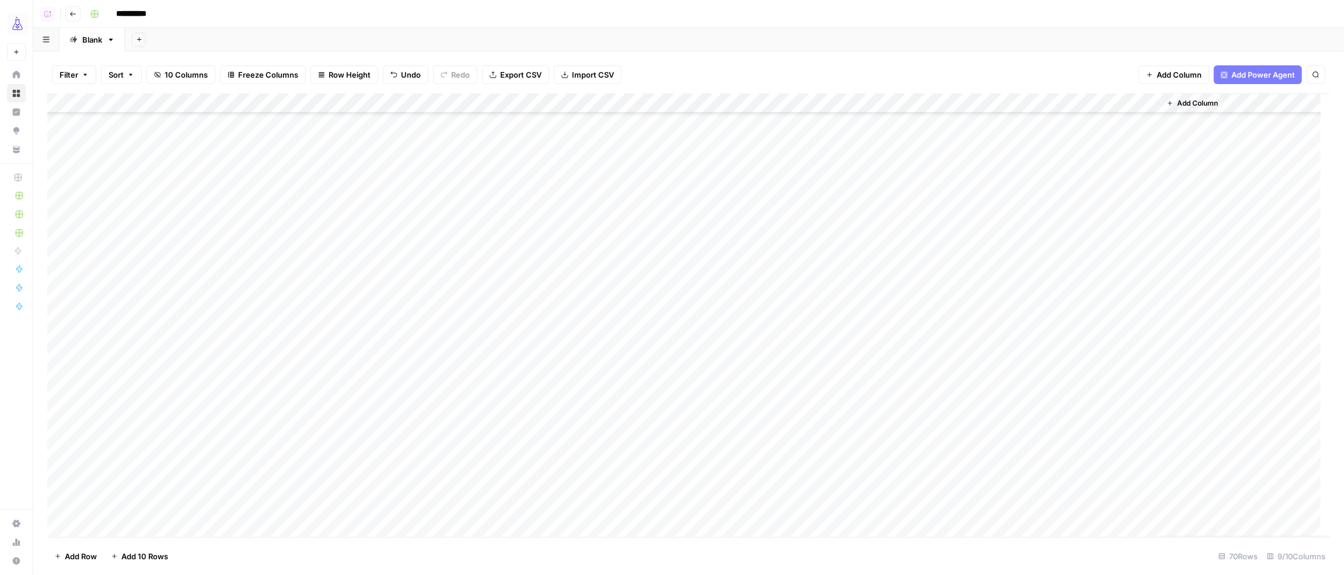
click at [370, 340] on div "Add Column" at bounding box center [688, 315] width 1283 height 444
click at [370, 354] on div "Add Column" at bounding box center [688, 315] width 1283 height 444
click at [371, 379] on div "Add Column" at bounding box center [688, 315] width 1283 height 444
click at [372, 396] on div "Add Column" at bounding box center [688, 315] width 1283 height 444
click at [375, 416] on div "Add Column" at bounding box center [688, 315] width 1283 height 444
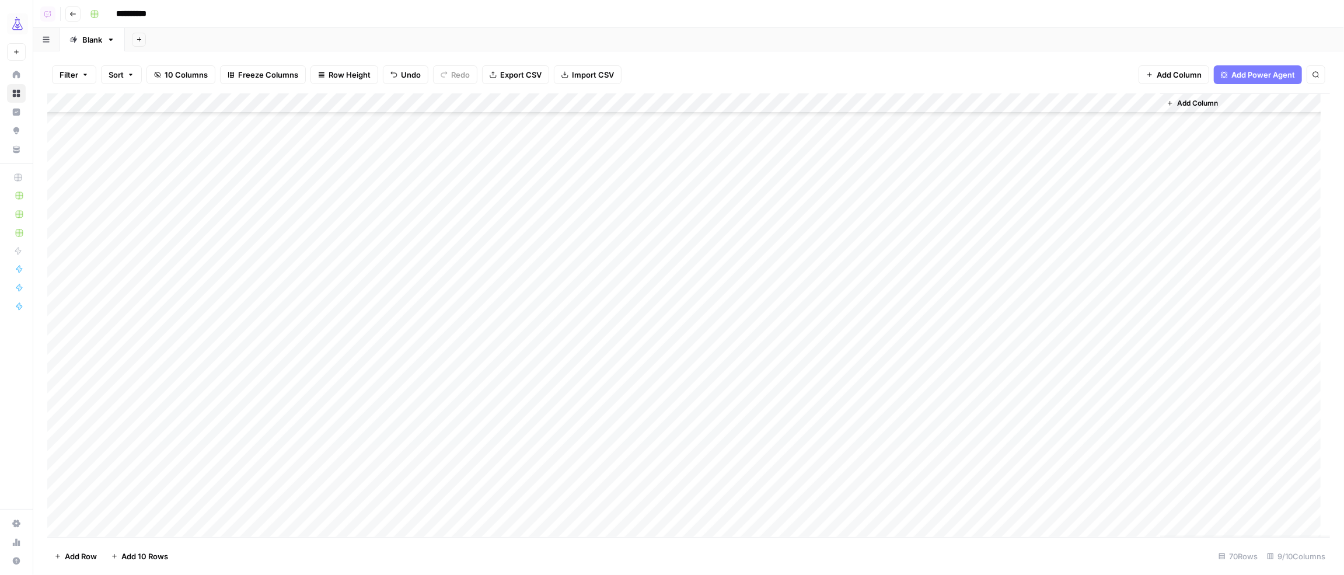
click at [387, 435] on div "Add Column" at bounding box center [688, 315] width 1283 height 444
click at [393, 456] on div "Add Column" at bounding box center [688, 315] width 1283 height 444
click at [382, 434] on div "Add Column" at bounding box center [688, 315] width 1283 height 444
click at [369, 418] on div "Add Column" at bounding box center [688, 315] width 1283 height 444
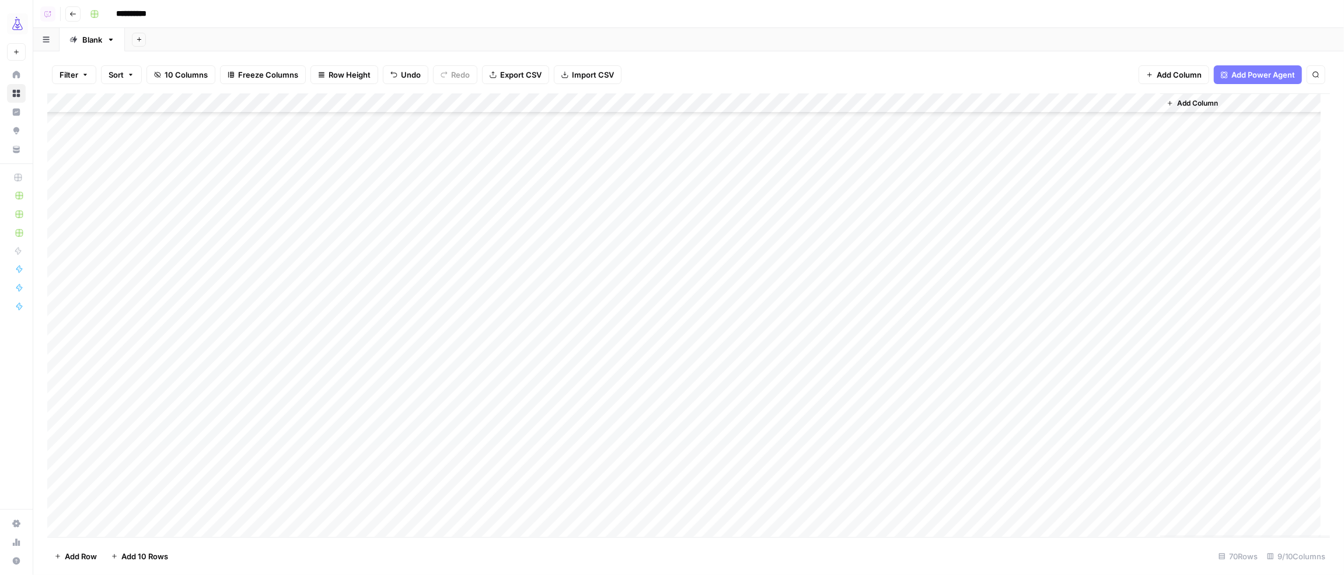
click at [362, 433] on div "Add Column" at bounding box center [688, 315] width 1283 height 444
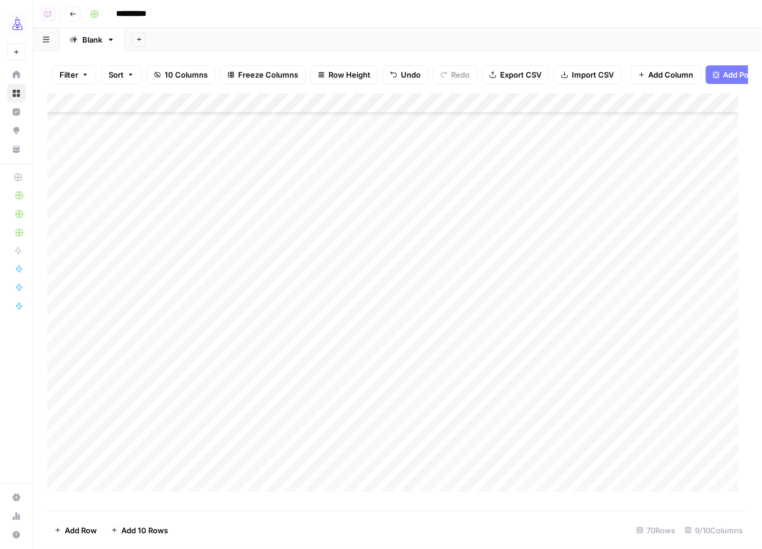
scroll to position [945, 0]
click at [215, 176] on div "Add Column" at bounding box center [398, 297] width 702 height 408
click at [241, 159] on div "Add Column" at bounding box center [398, 297] width 702 height 408
click at [237, 183] on div "Add Column" at bounding box center [398, 297] width 702 height 408
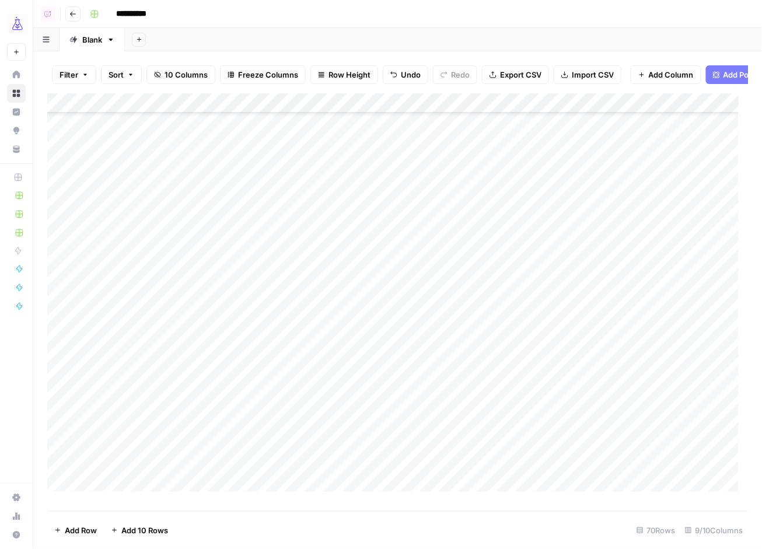
click at [245, 198] on div "Add Column" at bounding box center [398, 297] width 702 height 408
click at [265, 180] on div "Add Column" at bounding box center [398, 297] width 702 height 408
drag, startPoint x: 315, startPoint y: 188, endPoint x: 295, endPoint y: 348, distance: 161.7
click at [295, 348] on div "Add Column" at bounding box center [398, 297] width 702 height 408
click at [353, 179] on div "Add Column" at bounding box center [398, 297] width 702 height 408
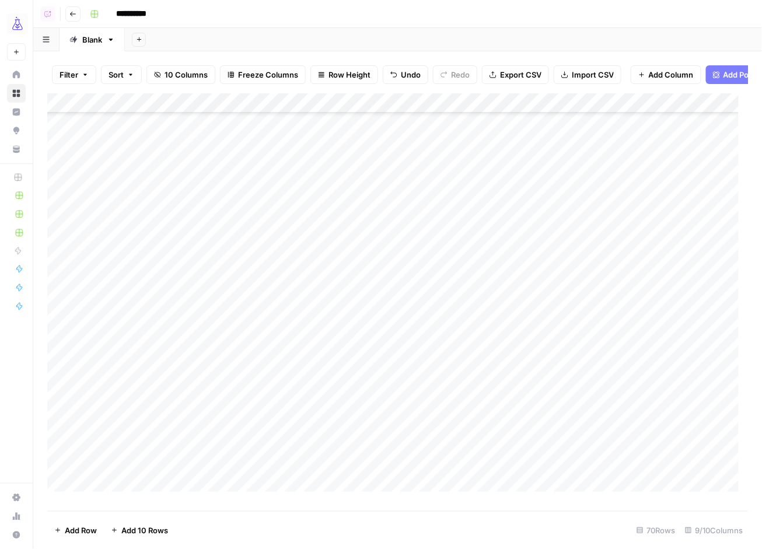
click at [351, 198] on div "Add Column" at bounding box center [398, 297] width 702 height 408
click at [350, 182] on div "Add Column" at bounding box center [398, 297] width 702 height 408
click at [422, 177] on div "Add Column" at bounding box center [398, 297] width 702 height 408
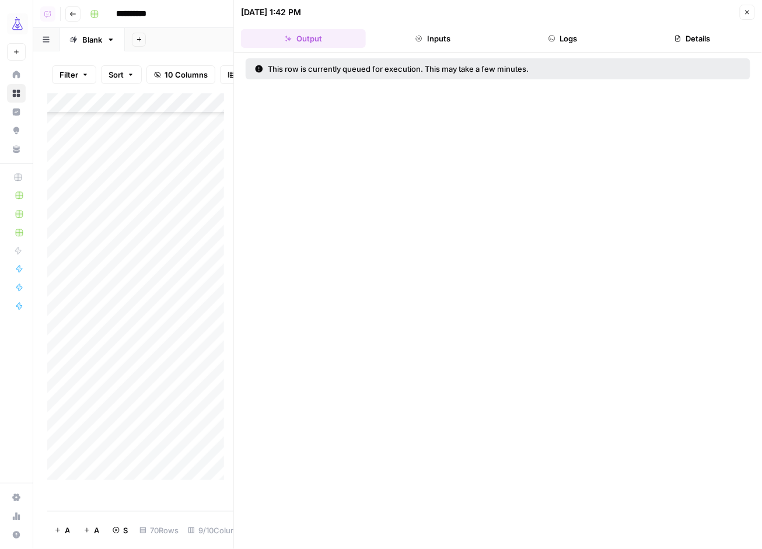
click at [746, 15] on icon "button" at bounding box center [747, 12] width 7 height 7
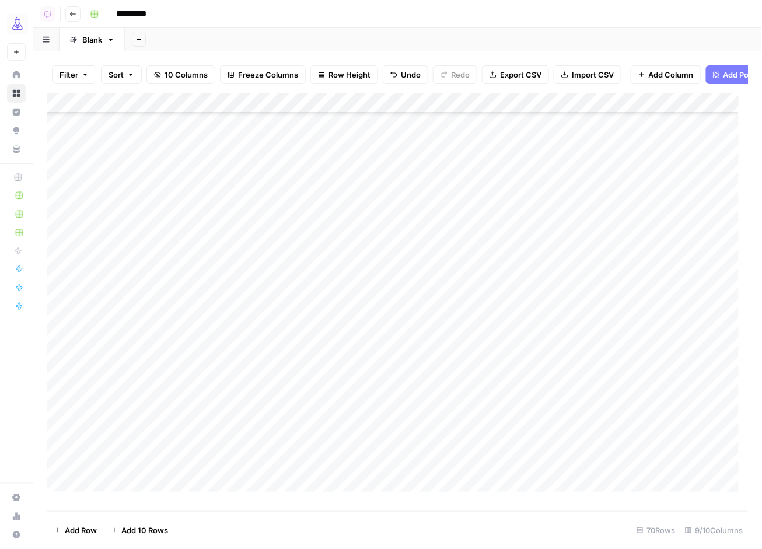
click at [201, 374] on div "Add Column" at bounding box center [398, 297] width 702 height 408
click at [134, 525] on span "Add 10 Rows" at bounding box center [144, 531] width 47 height 12
click at [136, 532] on span "Add 10 Rows" at bounding box center [144, 531] width 47 height 12
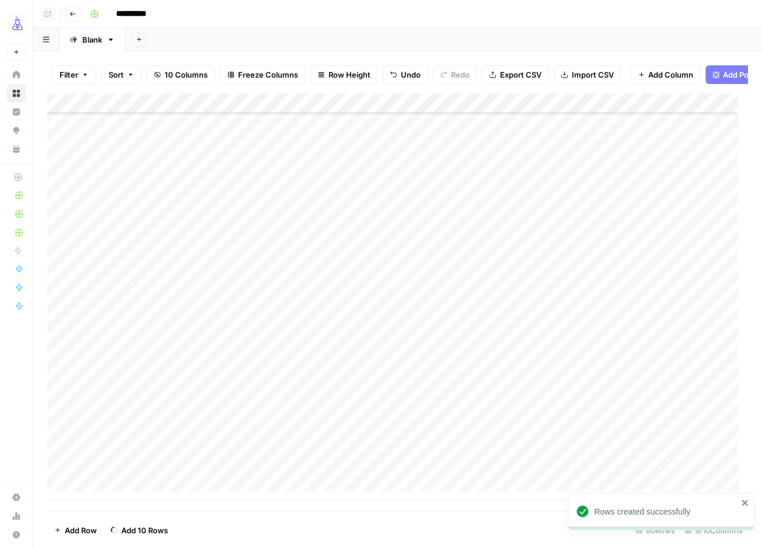
click at [97, 274] on div "Add Column" at bounding box center [398, 297] width 702 height 408
click at [107, 130] on div "Add Column" at bounding box center [398, 297] width 702 height 408
click at [110, 291] on div "Add Column" at bounding box center [398, 297] width 702 height 408
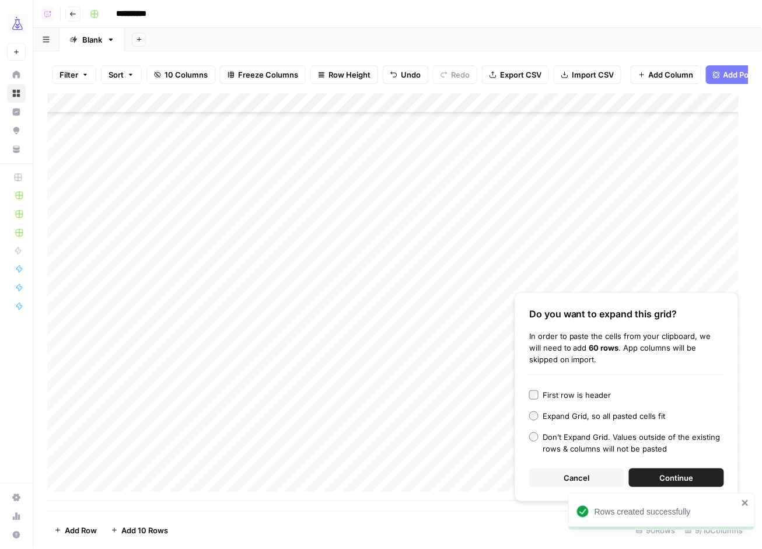
click at [657, 470] on button "Continue" at bounding box center [676, 478] width 95 height 19
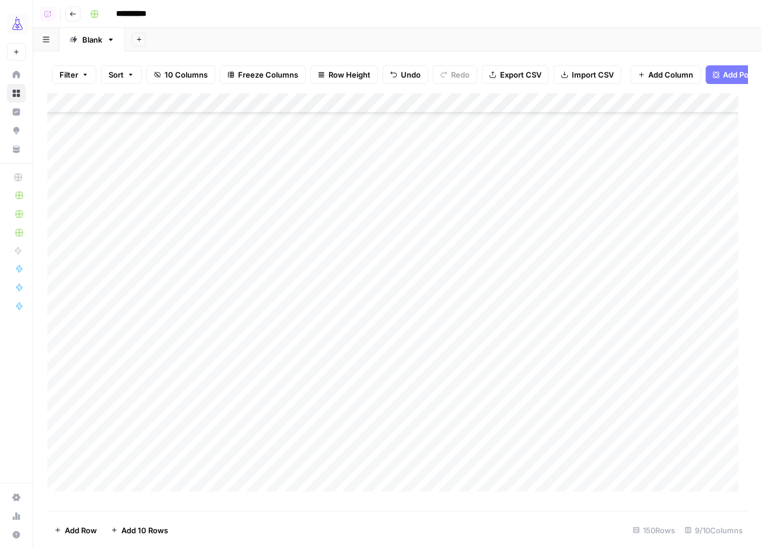
scroll to position [956, 0]
click at [353, 190] on div "Add Column" at bounding box center [398, 297] width 702 height 408
click at [361, 128] on div "Add Column" at bounding box center [398, 297] width 702 height 408
click at [385, 180] on div "Add Column" at bounding box center [398, 297] width 702 height 408
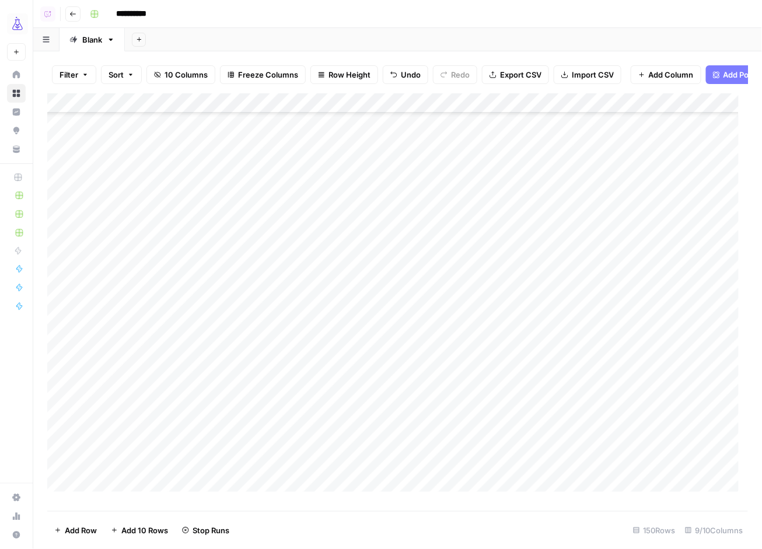
click at [376, 201] on div "Add Column" at bounding box center [398, 297] width 702 height 408
click at [233, 337] on div "Add Column" at bounding box center [398, 297] width 702 height 408
drag, startPoint x: 317, startPoint y: 235, endPoint x: 264, endPoint y: 404, distance: 176.8
click at [264, 403] on div "Add Column" at bounding box center [398, 297] width 702 height 408
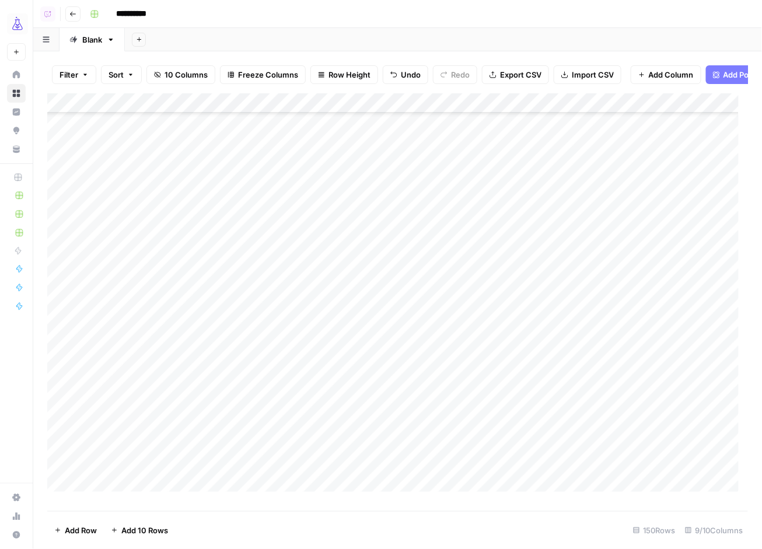
scroll to position [826, 0]
click at [360, 376] on div "Add Column" at bounding box center [398, 297] width 702 height 408
click at [353, 398] on div "Add Column" at bounding box center [398, 297] width 702 height 408
click at [351, 416] on div "Add Column" at bounding box center [398, 297] width 702 height 408
click at [372, 395] on div "Add Column" at bounding box center [398, 297] width 702 height 408
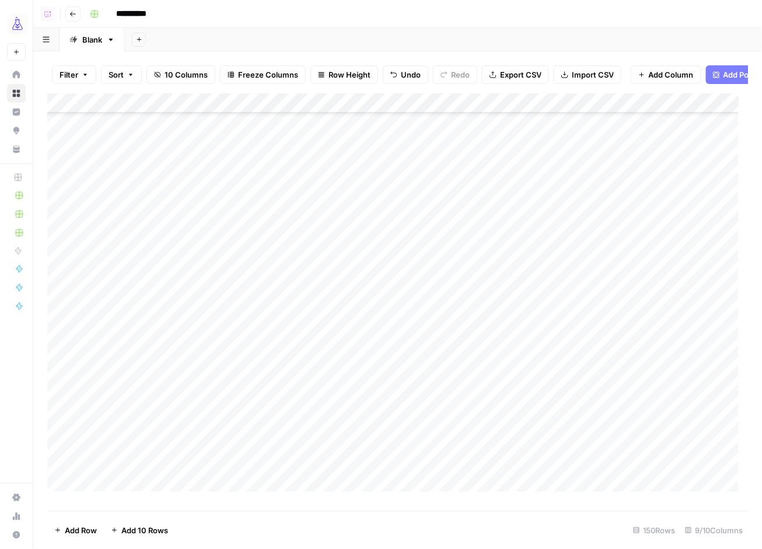
scroll to position [979, 0]
click at [343, 282] on div "Add Column" at bounding box center [398, 297] width 702 height 408
click at [344, 303] on div "Add Column" at bounding box center [398, 297] width 702 height 408
click at [339, 302] on div "Add Column" at bounding box center [398, 297] width 702 height 408
click at [341, 324] on div "Add Column" at bounding box center [398, 297] width 702 height 408
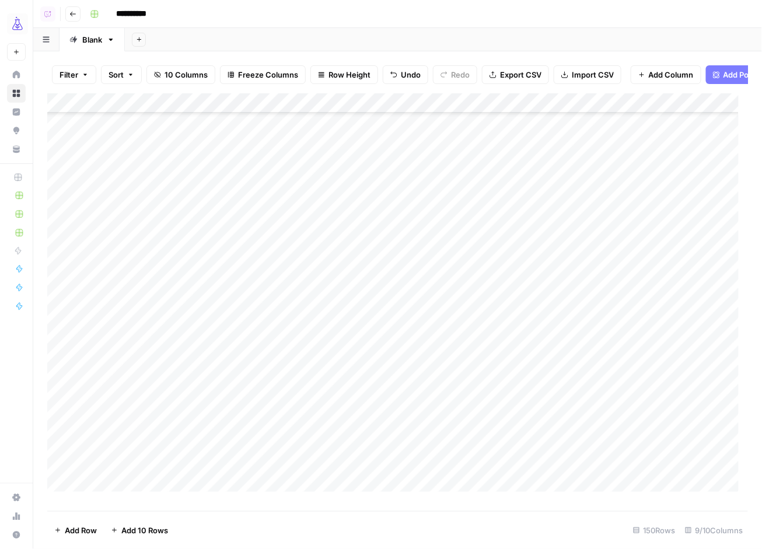
scroll to position [1133, 0]
click at [211, 385] on div "Add Column" at bounding box center [398, 297] width 702 height 408
click at [99, 440] on div "Add Column" at bounding box center [398, 297] width 702 height 408
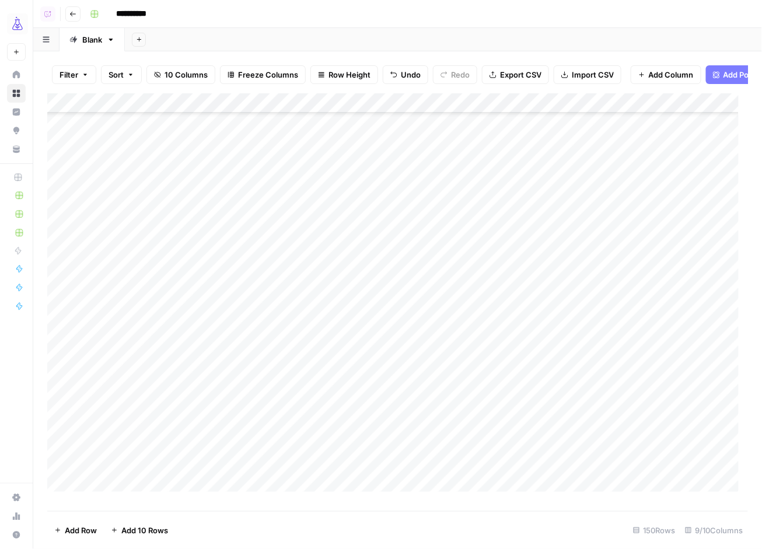
click at [104, 406] on div "Add Column" at bounding box center [398, 297] width 702 height 408
click at [102, 173] on div "Add Column" at bounding box center [398, 297] width 702 height 408
click at [249, 184] on div "Add Column" at bounding box center [398, 297] width 702 height 408
drag, startPoint x: 315, startPoint y: 189, endPoint x: 289, endPoint y: 361, distance: 174.2
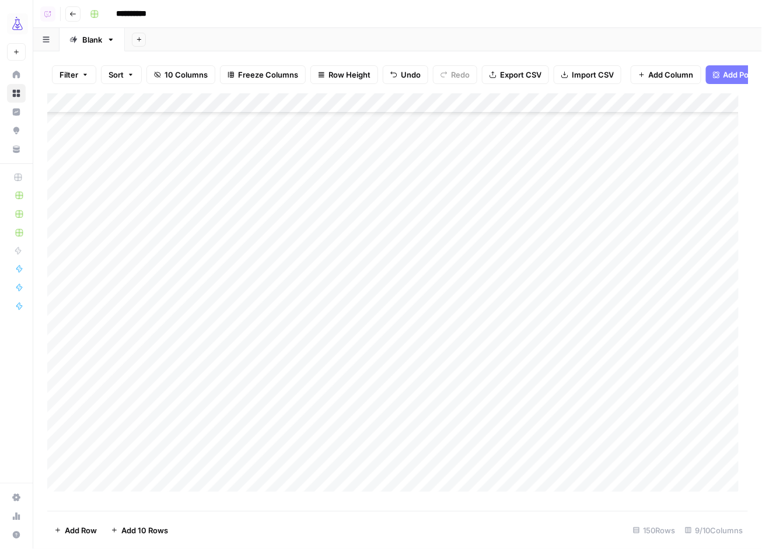
click at [289, 361] on div "Add Column" at bounding box center [398, 297] width 702 height 408
click at [205, 357] on div "Add Column" at bounding box center [398, 297] width 702 height 408
drag, startPoint x: 316, startPoint y: 363, endPoint x: 290, endPoint y: 500, distance: 139.6
click at [289, 500] on div "Add Column" at bounding box center [398, 297] width 702 height 408
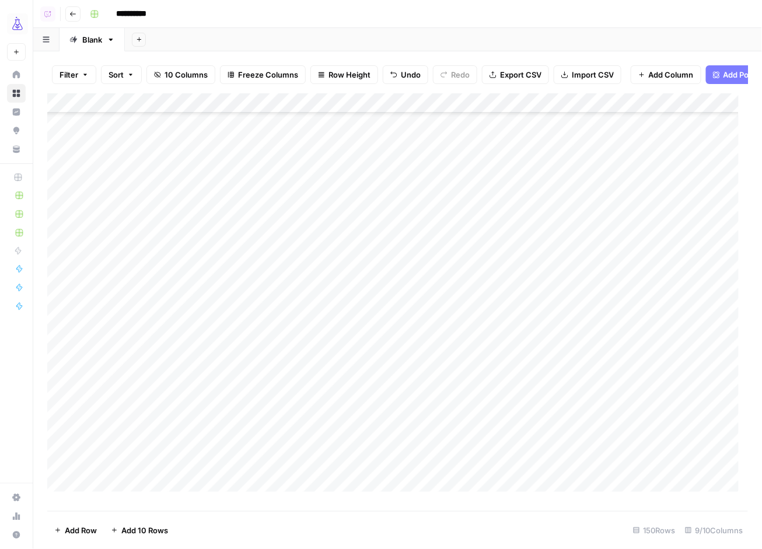
scroll to position [1430, 0]
click at [242, 449] on div "Add Column" at bounding box center [398, 297] width 702 height 408
click at [226, 467] on div "Add Column" at bounding box center [398, 297] width 702 height 408
click at [374, 368] on div "Add Column" at bounding box center [398, 297] width 702 height 408
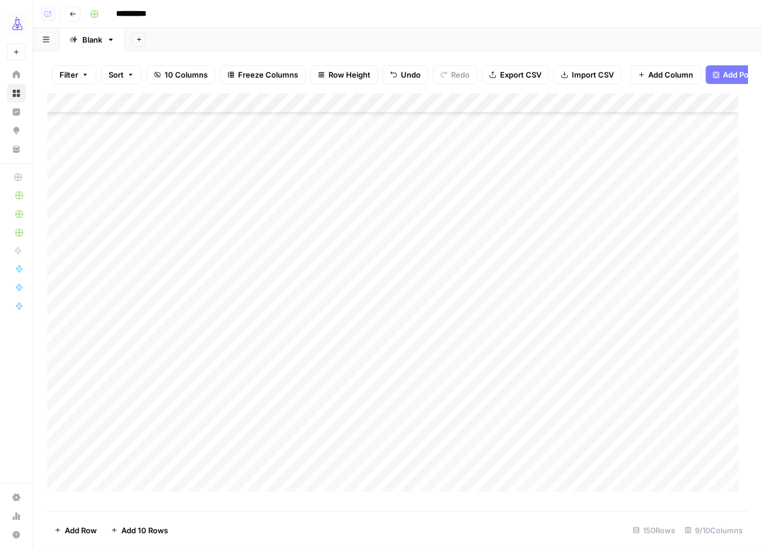
scroll to position [981, 0]
click at [425, 369] on div "Add Column" at bounding box center [398, 297] width 702 height 408
click at [361, 406] on div "Add Column" at bounding box center [398, 297] width 702 height 408
click at [347, 424] on div "Add Column" at bounding box center [398, 297] width 702 height 408
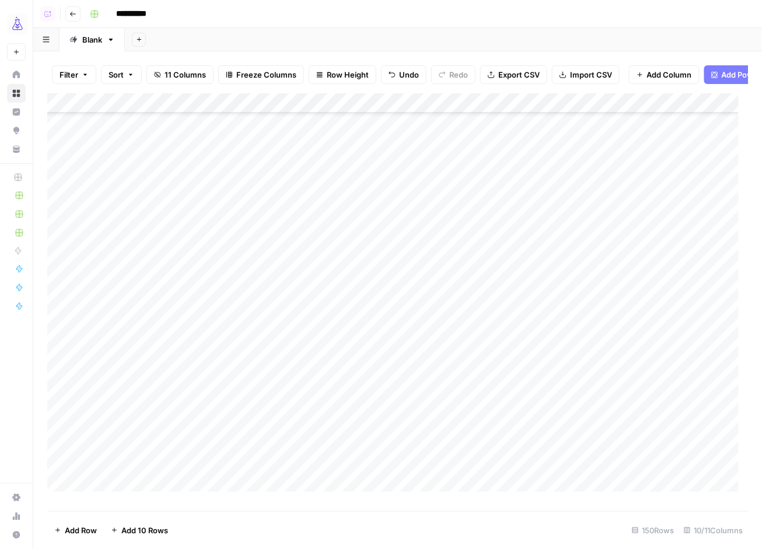
click at [351, 440] on div "Add Column" at bounding box center [398, 297] width 702 height 408
click at [355, 422] on div "Add Column" at bounding box center [398, 297] width 702 height 408
click at [395, 443] on div "Add Column" at bounding box center [398, 297] width 702 height 408
click at [588, 228] on div "Add Column" at bounding box center [398, 297] width 702 height 408
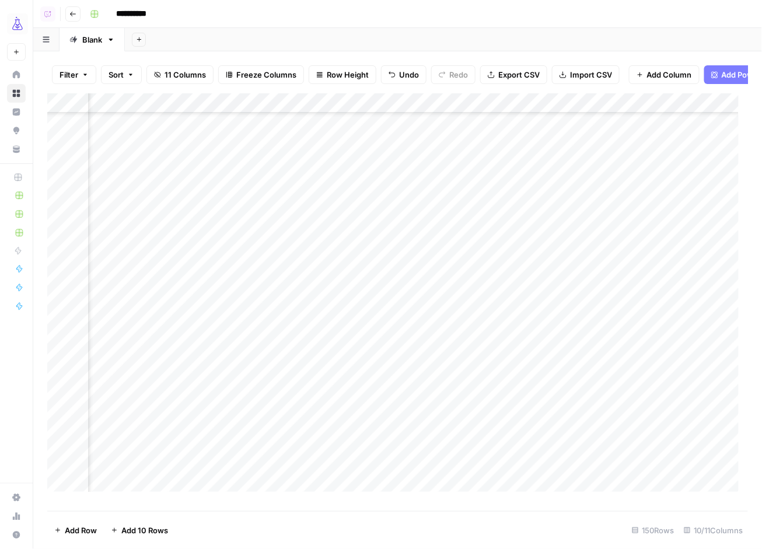
click at [578, 228] on div "Add Column" at bounding box center [398, 297] width 702 height 408
click at [448, 222] on div "Add Column" at bounding box center [398, 297] width 702 height 408
click at [472, 211] on div "Add Column" at bounding box center [398, 297] width 702 height 408
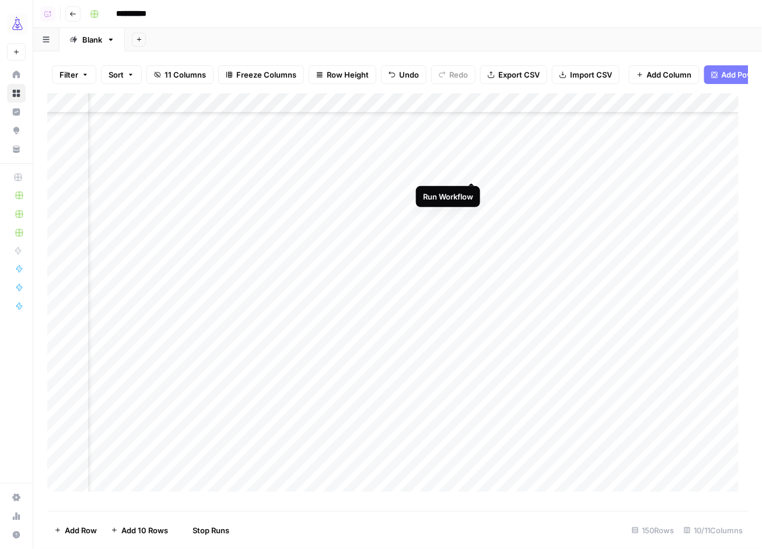
click at [476, 170] on div "Add Column" at bounding box center [398, 297] width 702 height 408
click at [469, 290] on div "Add Column" at bounding box center [398, 297] width 702 height 408
click at [287, 316] on div "Add Column" at bounding box center [398, 297] width 702 height 408
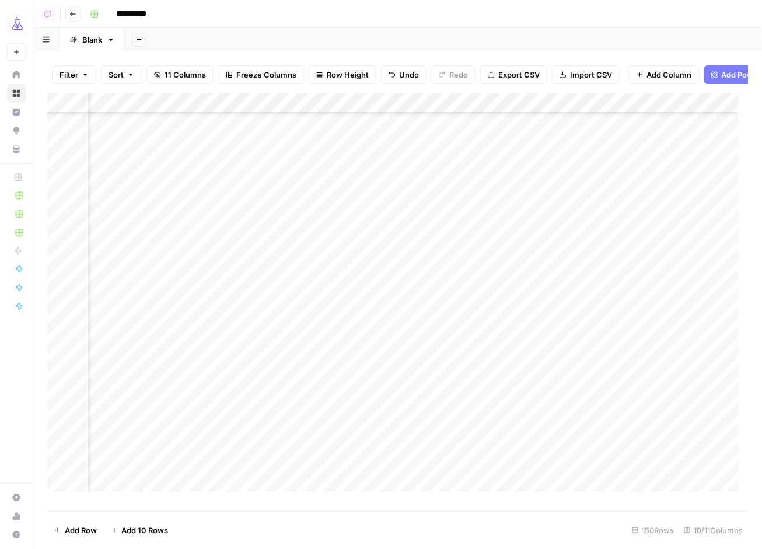
click at [344, 337] on div "Add Column" at bounding box center [398, 297] width 702 height 408
click at [367, 351] on div "Add Column" at bounding box center [398, 297] width 702 height 408
click at [313, 374] on div "Add Column" at bounding box center [398, 297] width 702 height 408
click at [333, 393] on div "Add Column" at bounding box center [398, 297] width 702 height 408
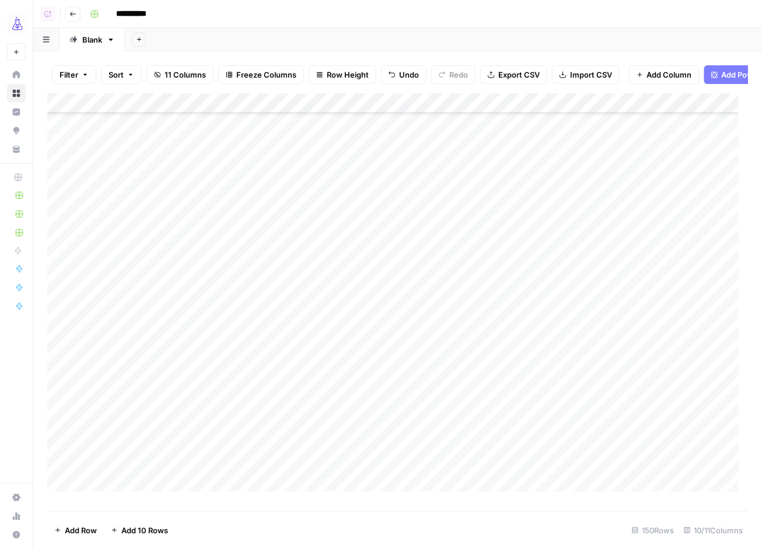
click at [368, 282] on div "Add Column" at bounding box center [398, 297] width 702 height 408
click at [368, 302] on div "Add Column" at bounding box center [398, 297] width 702 height 408
click at [367, 320] on div "Add Column" at bounding box center [398, 297] width 702 height 408
click at [381, 297] on div "Add Column" at bounding box center [398, 297] width 702 height 408
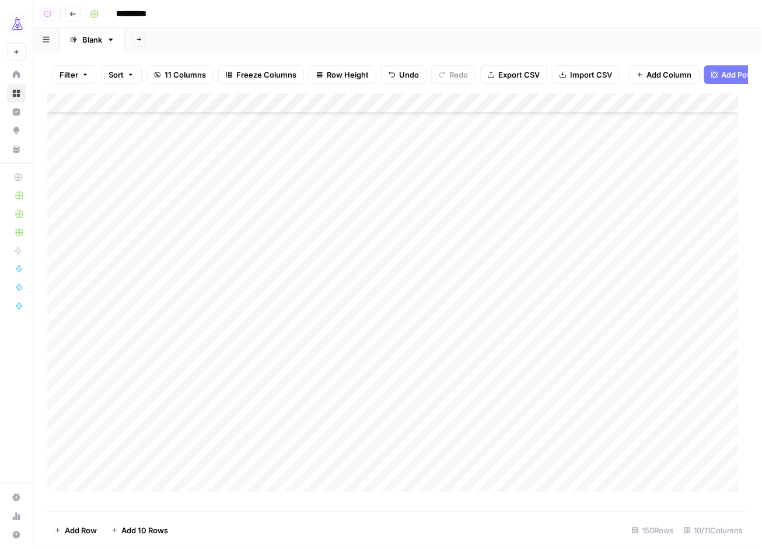
click at [396, 234] on div "Add Column" at bounding box center [398, 297] width 702 height 408
click at [391, 252] on div "Add Column" at bounding box center [398, 297] width 702 height 408
click at [391, 270] on div "Add Column" at bounding box center [398, 297] width 702 height 408
drag, startPoint x: 399, startPoint y: 289, endPoint x: 404, endPoint y: 294, distance: 7.0
click at [399, 289] on div "Add Column" at bounding box center [398, 297] width 702 height 408
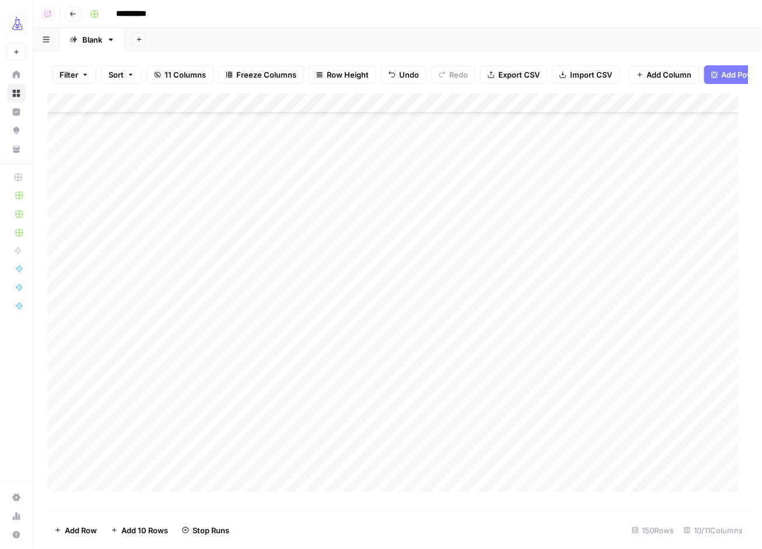
click at [420, 317] on div "Add Column" at bounding box center [398, 297] width 702 height 408
click at [367, 270] on div "Add Column" at bounding box center [398, 297] width 702 height 408
click at [351, 299] on div "Add Column" at bounding box center [398, 297] width 702 height 408
click at [364, 303] on div "Add Column" at bounding box center [398, 297] width 702 height 408
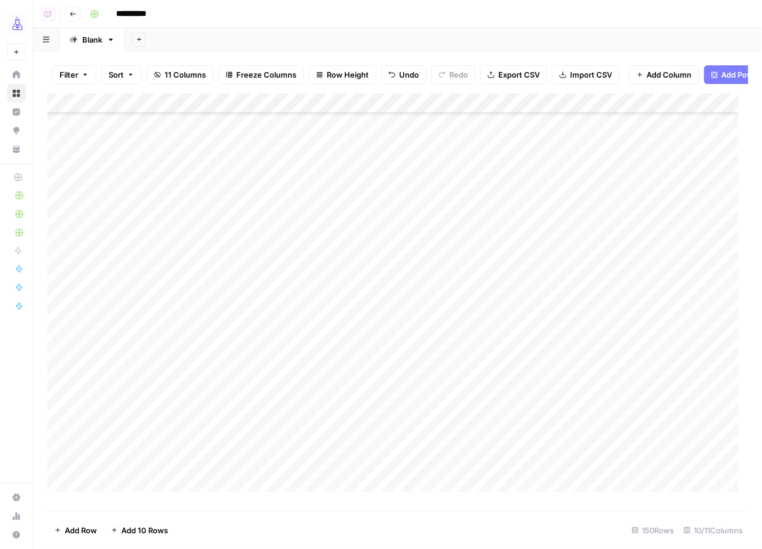
click at [367, 325] on div "Add Column" at bounding box center [398, 297] width 702 height 408
click at [423, 323] on div "Add Column" at bounding box center [398, 297] width 702 height 408
click at [505, 114] on div "Add Column" at bounding box center [398, 297] width 702 height 408
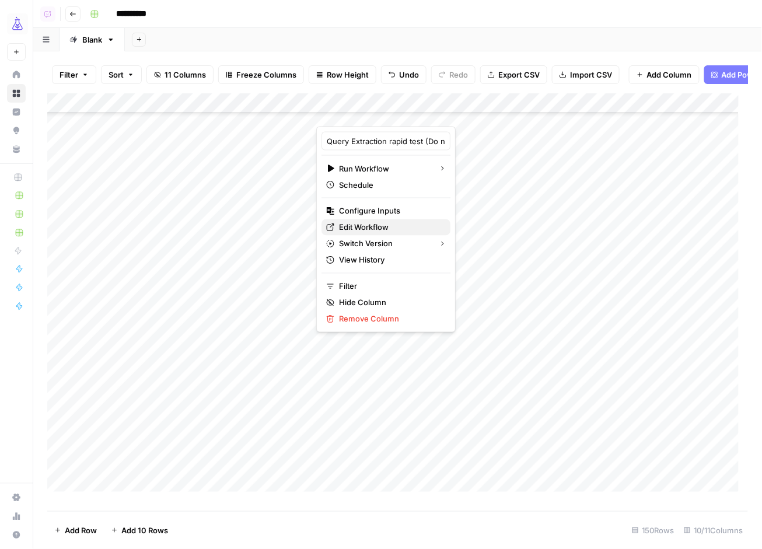
click at [374, 228] on span "Edit Workflow" at bounding box center [390, 228] width 102 height 12
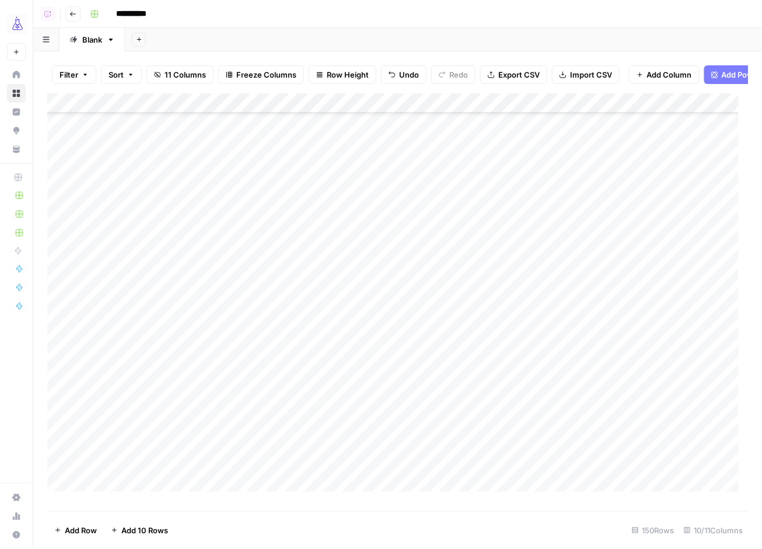
scroll to position [1364, 0]
click at [416, 358] on div "Add Column" at bounding box center [398, 297] width 702 height 408
click at [399, 372] on div "Add Column" at bounding box center [398, 297] width 702 height 408
click at [389, 352] on div "Add Column" at bounding box center [398, 297] width 702 height 408
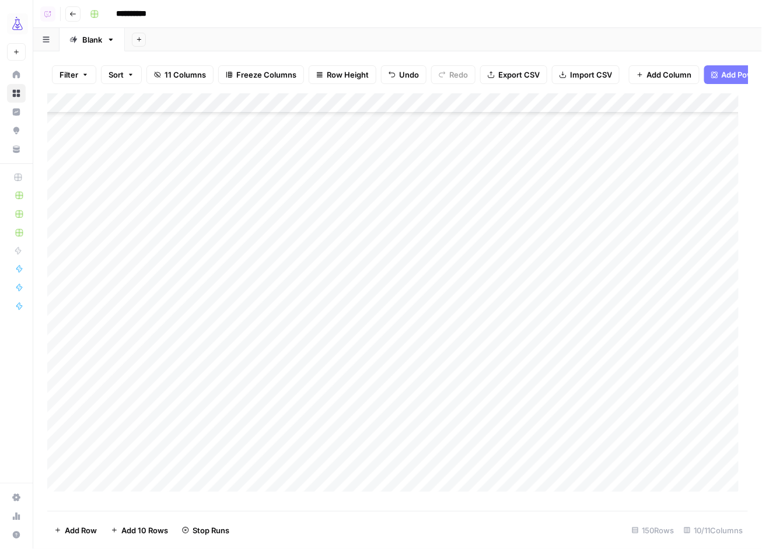
click at [375, 396] on div "Add Column" at bounding box center [398, 297] width 702 height 408
click at [392, 414] on div "Add Column" at bounding box center [398, 297] width 702 height 408
click at [353, 406] on div "Add Column" at bounding box center [398, 297] width 702 height 408
click at [366, 427] on div "Add Column" at bounding box center [398, 297] width 702 height 408
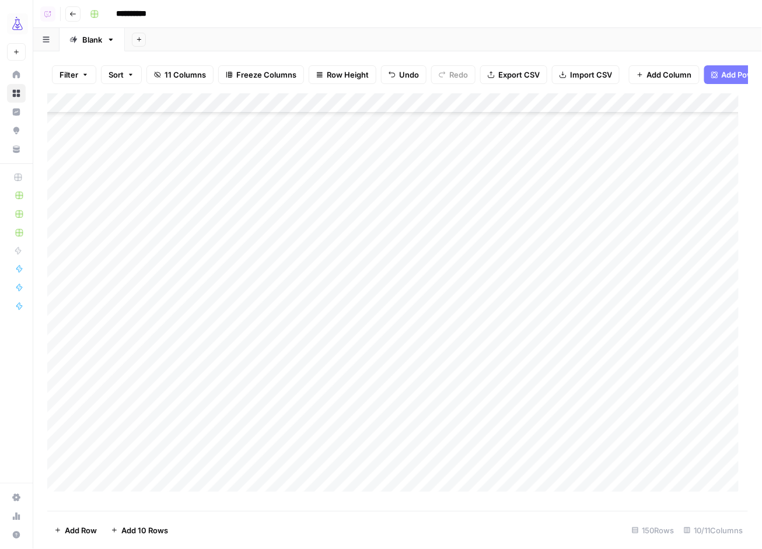
click at [366, 446] on div "Add Column" at bounding box center [398, 297] width 702 height 408
click at [359, 423] on div "Add Column" at bounding box center [398, 297] width 702 height 408
click at [372, 449] on div "Add Column" at bounding box center [398, 297] width 702 height 408
click at [382, 466] on div "Add Column" at bounding box center [398, 297] width 702 height 408
click at [364, 484] on div "Add Column" at bounding box center [398, 297] width 702 height 408
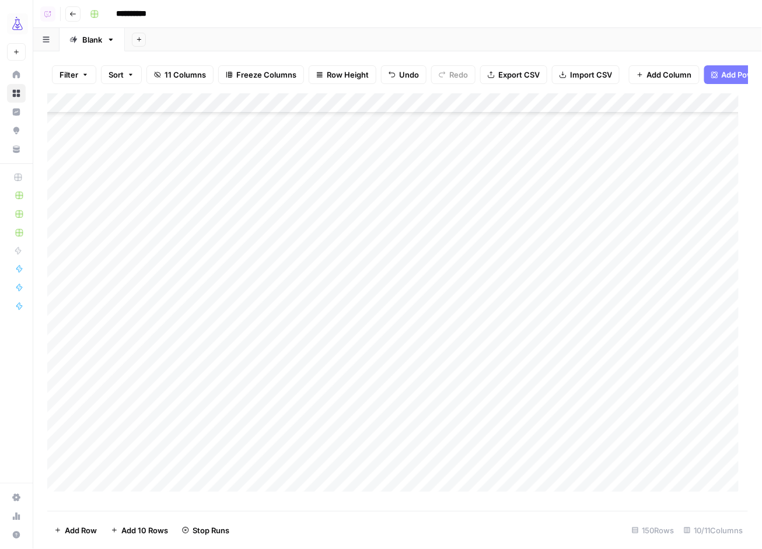
scroll to position [1525, 1]
click at [350, 376] on div "Add Column" at bounding box center [398, 297] width 702 height 408
click at [190, 308] on div "Add Column" at bounding box center [398, 297] width 702 height 408
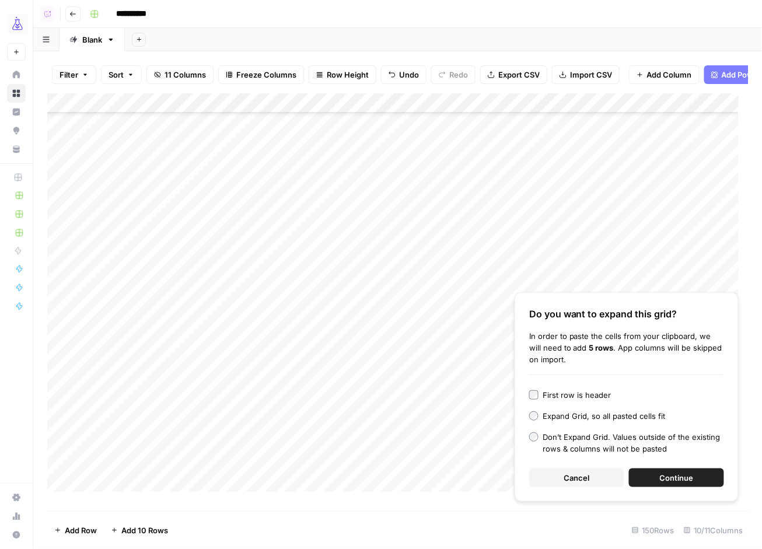
click at [671, 477] on span "Continue" at bounding box center [677, 478] width 34 height 12
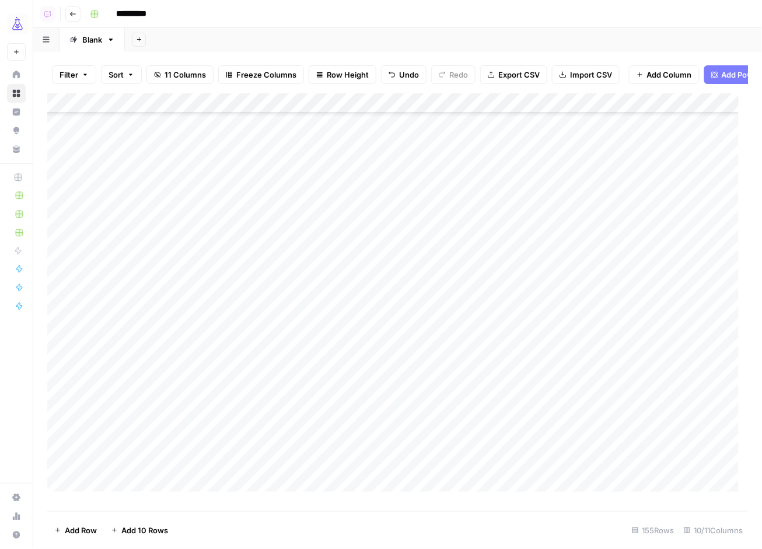
scroll to position [2716, 0]
click at [113, 274] on div "Add Column" at bounding box center [398, 297] width 702 height 408
click at [187, 336] on div "Add Column" at bounding box center [398, 297] width 702 height 408
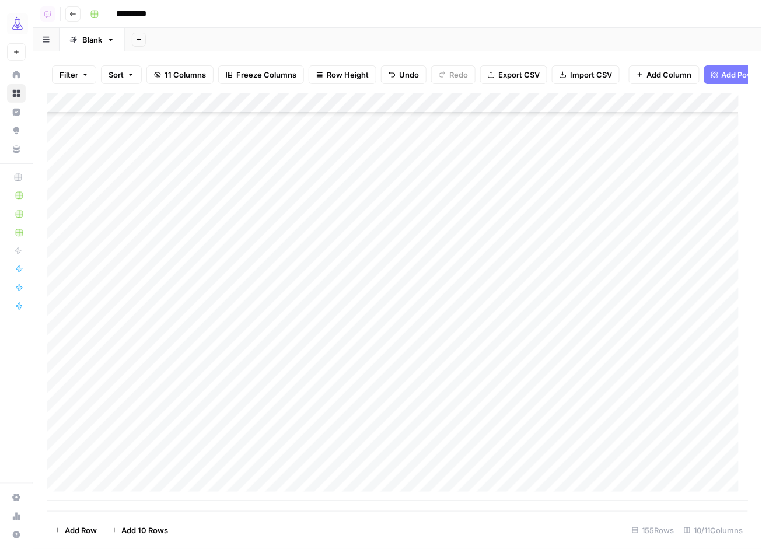
drag, startPoint x: 164, startPoint y: 390, endPoint x: 170, endPoint y: 469, distance: 79.0
click at [170, 469] on div "Add Column" at bounding box center [398, 297] width 702 height 408
click at [110, 375] on div "Add Column" at bounding box center [398, 297] width 702 height 408
click at [114, 136] on div "Add Column" at bounding box center [398, 297] width 702 height 408
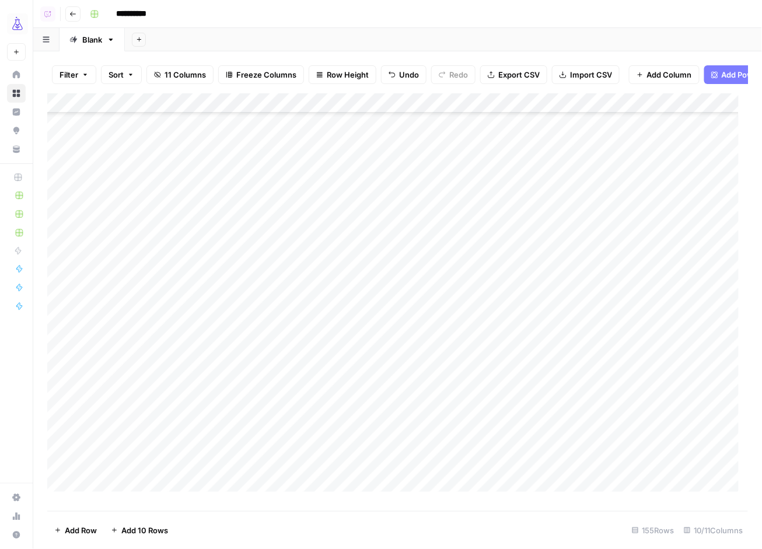
scroll to position [2716, 1]
click at [119, 388] on div "Add Column" at bounding box center [398, 297] width 702 height 408
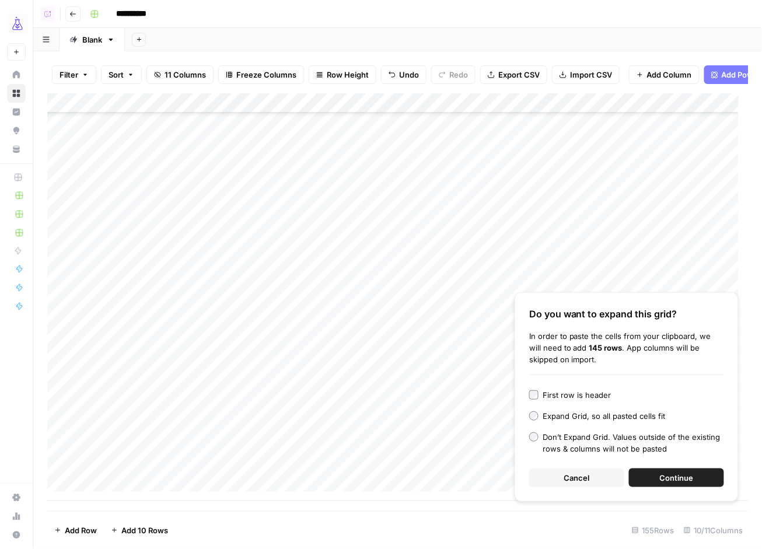
click at [685, 475] on span "Continue" at bounding box center [677, 478] width 34 height 12
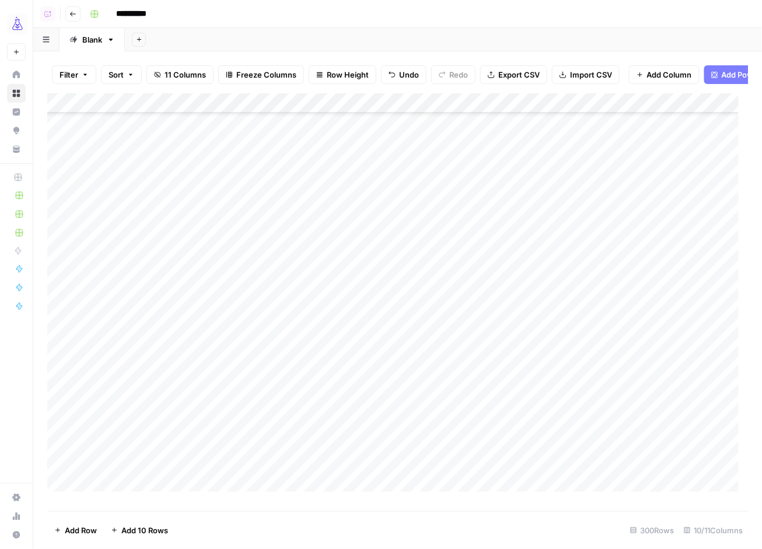
scroll to position [1654, 1]
click at [375, 269] on div "Add Column" at bounding box center [398, 297] width 702 height 408
click at [369, 284] on div "Add Column" at bounding box center [398, 297] width 702 height 408
click at [369, 301] on div "Add Column" at bounding box center [398, 297] width 702 height 408
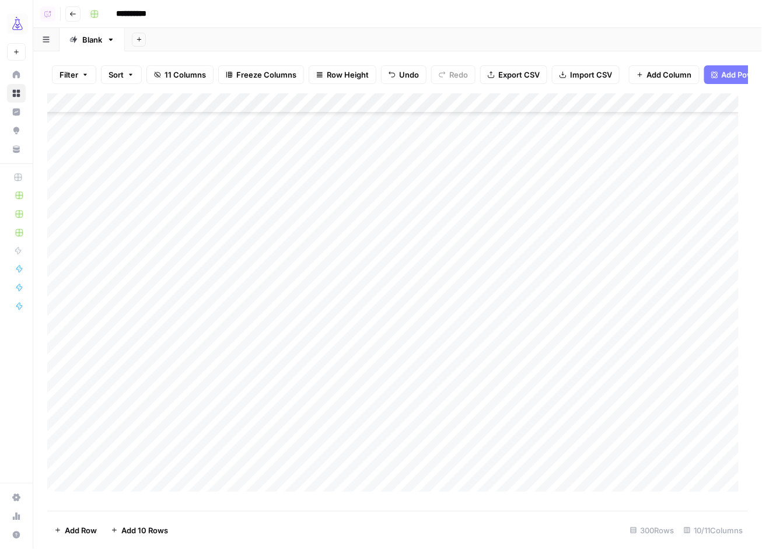
click at [186, 317] on div "Add Column" at bounding box center [398, 297] width 702 height 408
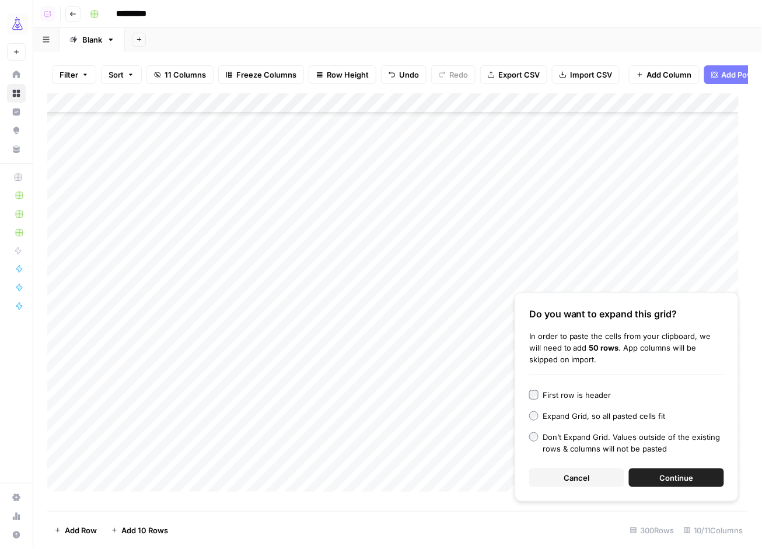
click at [668, 475] on span "Continue" at bounding box center [677, 478] width 34 height 12
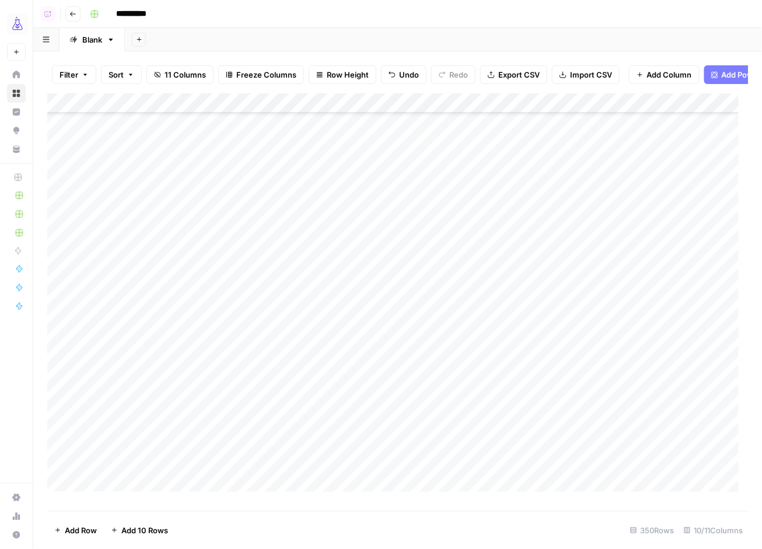
scroll to position [2521, 0]
click at [107, 386] on div "Add Column" at bounding box center [398, 297] width 702 height 408
click at [114, 194] on div "Add Column" at bounding box center [398, 297] width 702 height 408
click at [109, 219] on div "Add Column" at bounding box center [398, 297] width 702 height 408
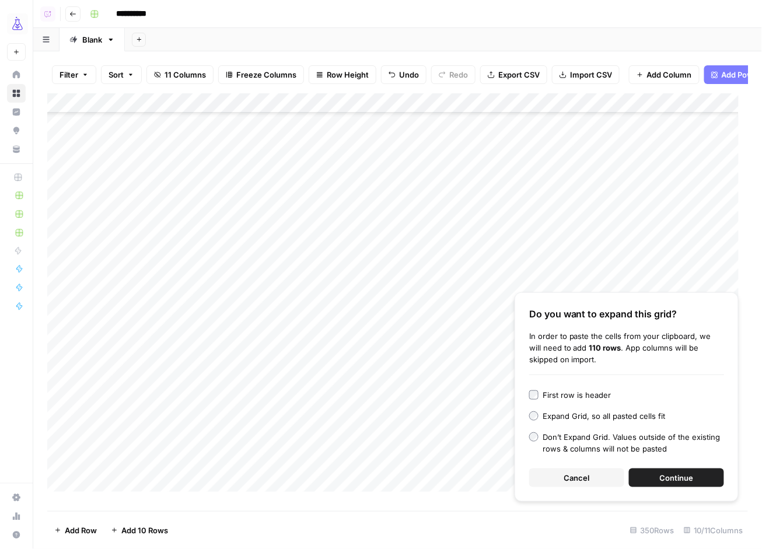
click at [660, 476] on span "Continue" at bounding box center [677, 478] width 34 height 12
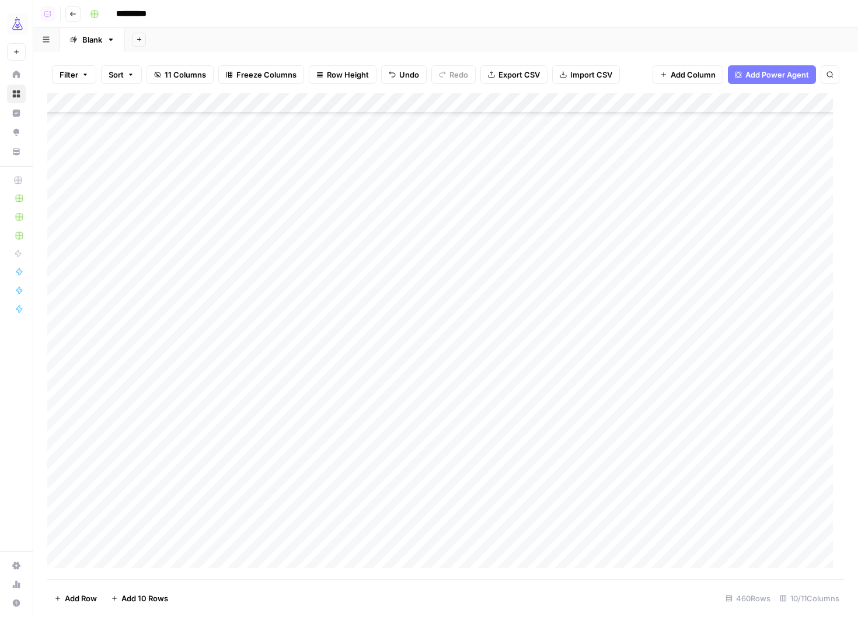
scroll to position [1547, 2]
click at [347, 425] on div "Add Column" at bounding box center [445, 336] width 797 height 486
click at [347, 440] on div "Add Column" at bounding box center [445, 336] width 797 height 486
click at [347, 421] on div "Add Column" at bounding box center [445, 336] width 797 height 486
click at [363, 460] on div "Add Column" at bounding box center [445, 336] width 797 height 486
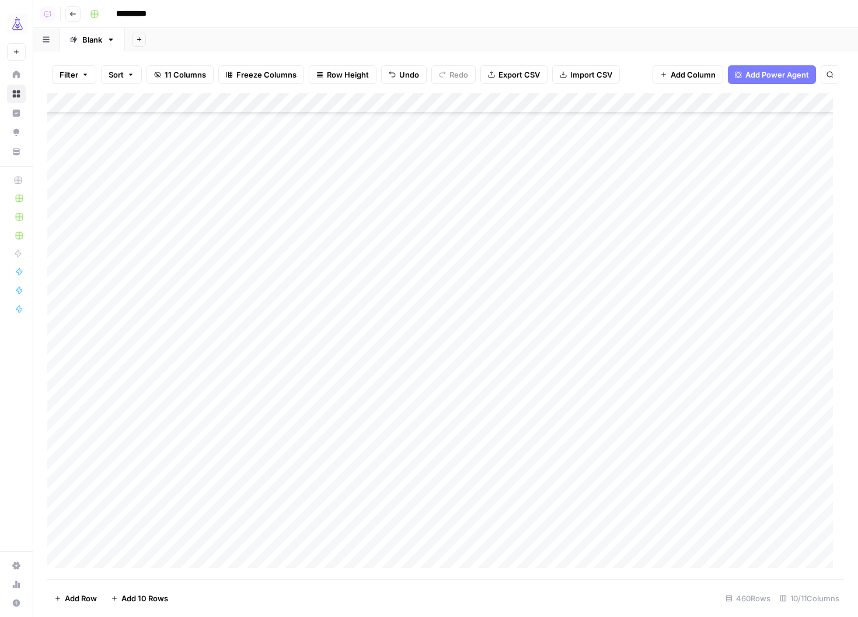
scroll to position [1718, 2]
click at [367, 310] on div "Add Column" at bounding box center [445, 336] width 797 height 486
click at [371, 330] on div "Add Column" at bounding box center [445, 336] width 797 height 486
click at [377, 353] on div "Add Column" at bounding box center [445, 336] width 797 height 486
click at [385, 370] on div "Add Column" at bounding box center [445, 336] width 797 height 486
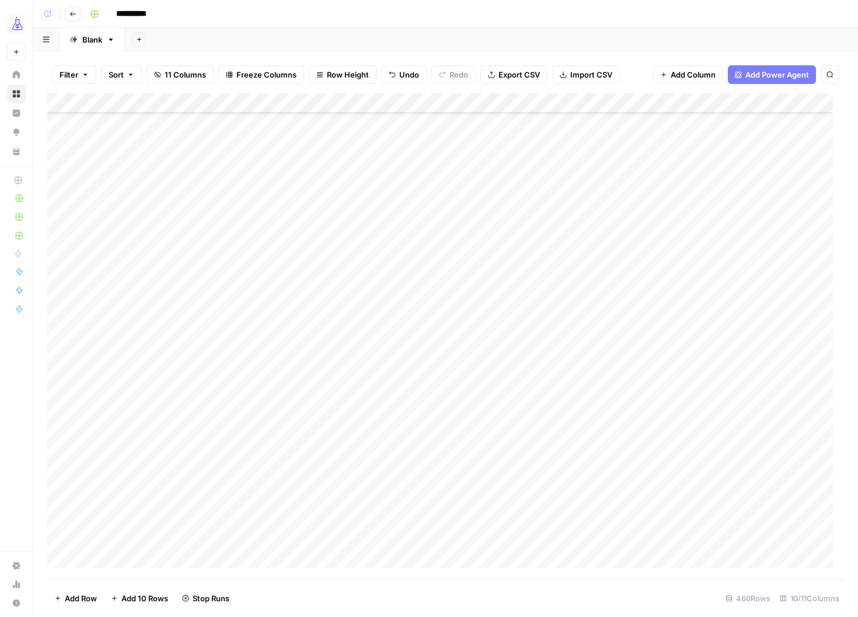
click at [388, 388] on div "Add Column" at bounding box center [445, 336] width 797 height 486
click at [402, 408] on div "Add Column" at bounding box center [445, 336] width 797 height 486
click at [502, 103] on div "Add Column" at bounding box center [445, 336] width 797 height 486
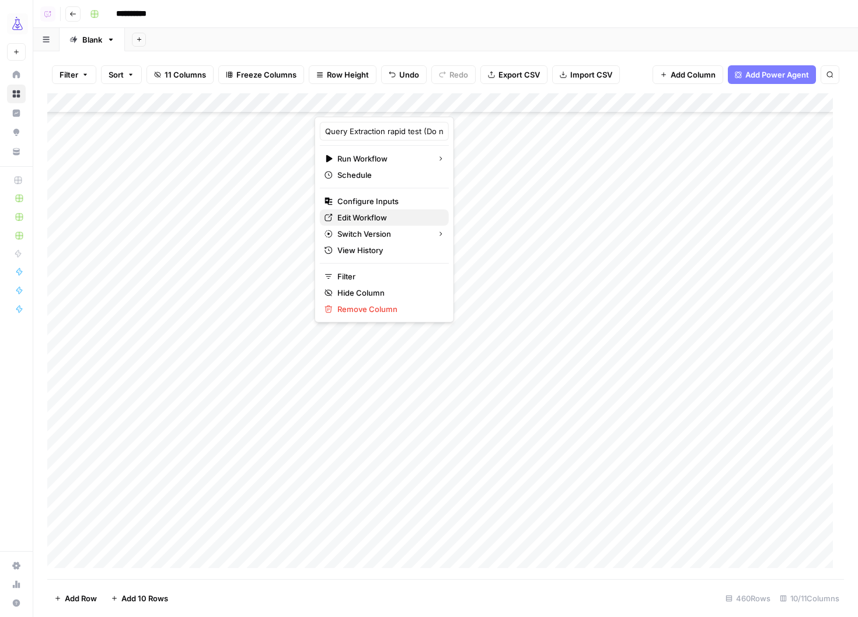
click at [401, 217] on span "Edit Workflow" at bounding box center [388, 218] width 102 height 12
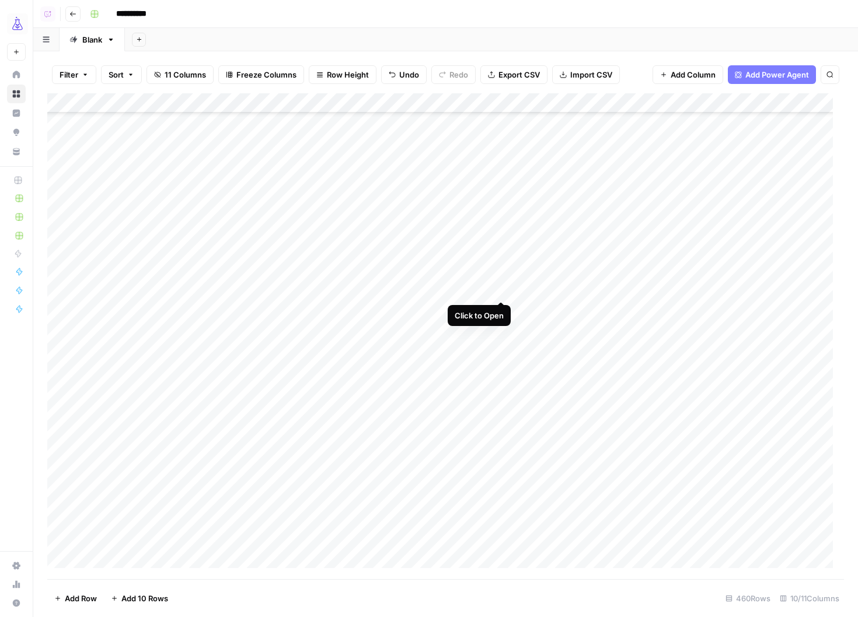
click at [500, 288] on div "Add Column" at bounding box center [445, 336] width 797 height 486
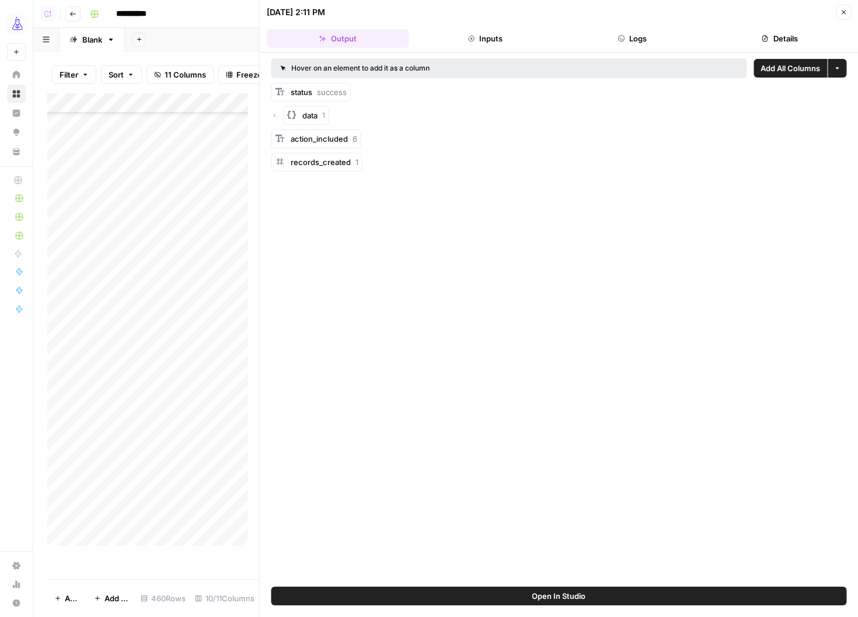
click at [274, 112] on icon "button" at bounding box center [274, 115] width 7 height 7
click at [638, 34] on button "Logs" at bounding box center [632, 38] width 142 height 19
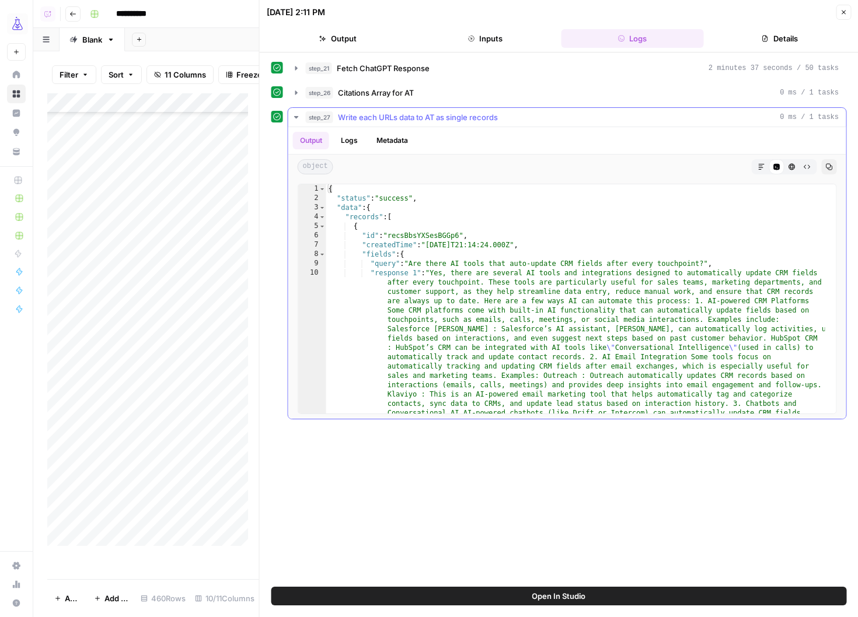
click at [299, 120] on icon "button" at bounding box center [296, 117] width 9 height 9
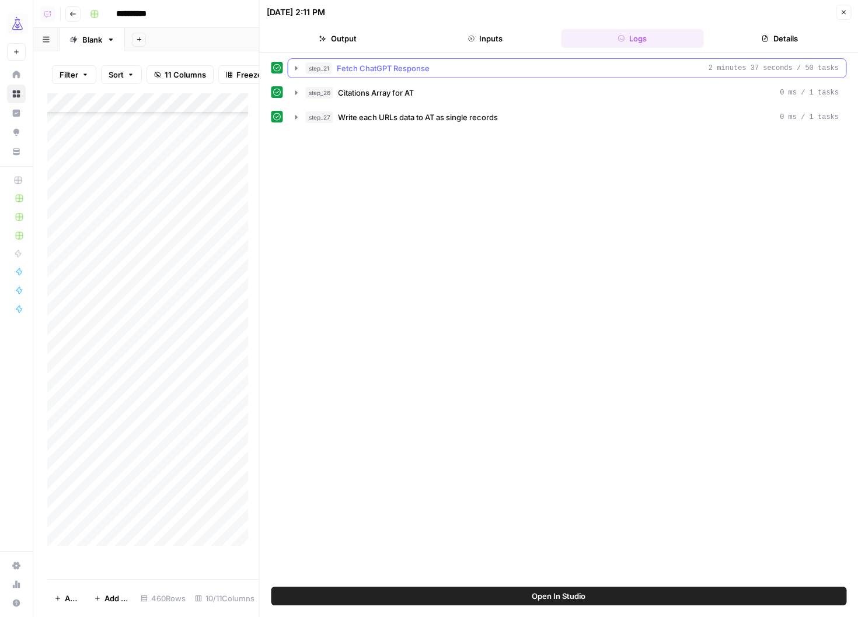
click at [299, 68] on icon "button" at bounding box center [296, 68] width 9 height 9
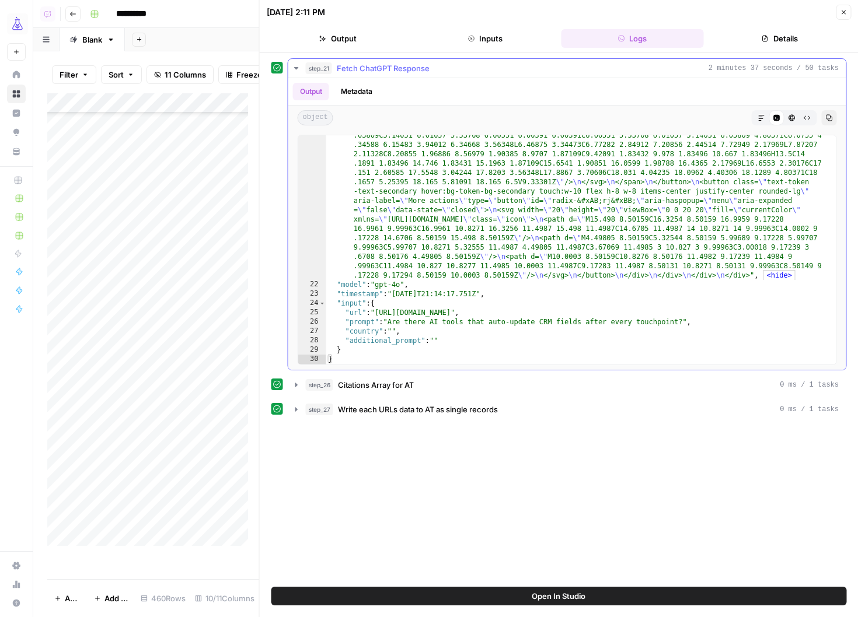
scroll to position [2899, 0]
click at [841, 13] on icon "button" at bounding box center [843, 12] width 7 height 7
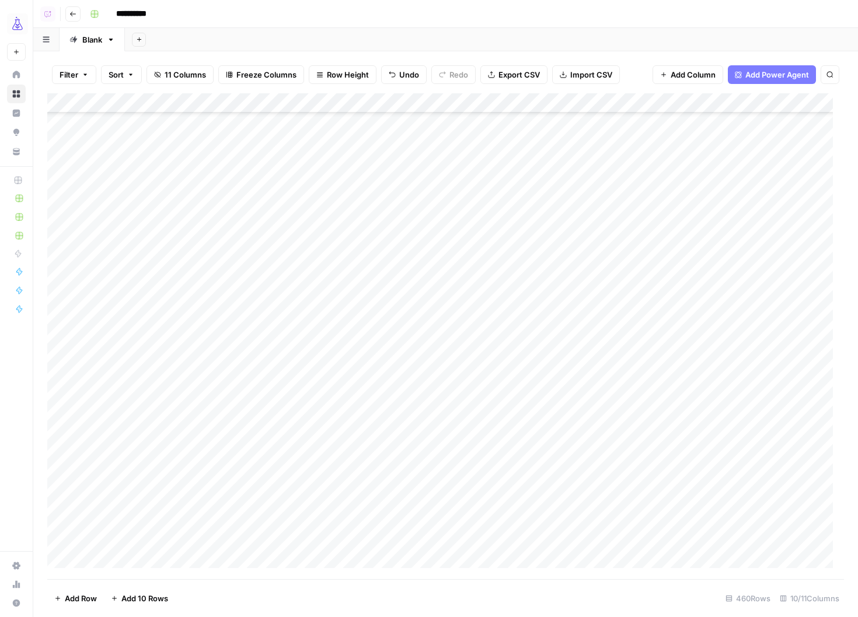
click at [354, 364] on div "Add Column" at bounding box center [445, 336] width 797 height 486
click at [359, 388] on div "Add Column" at bounding box center [445, 336] width 797 height 486
click at [379, 376] on div "Add Column" at bounding box center [445, 336] width 797 height 486
click at [374, 396] on div "Add Column" at bounding box center [445, 336] width 797 height 486
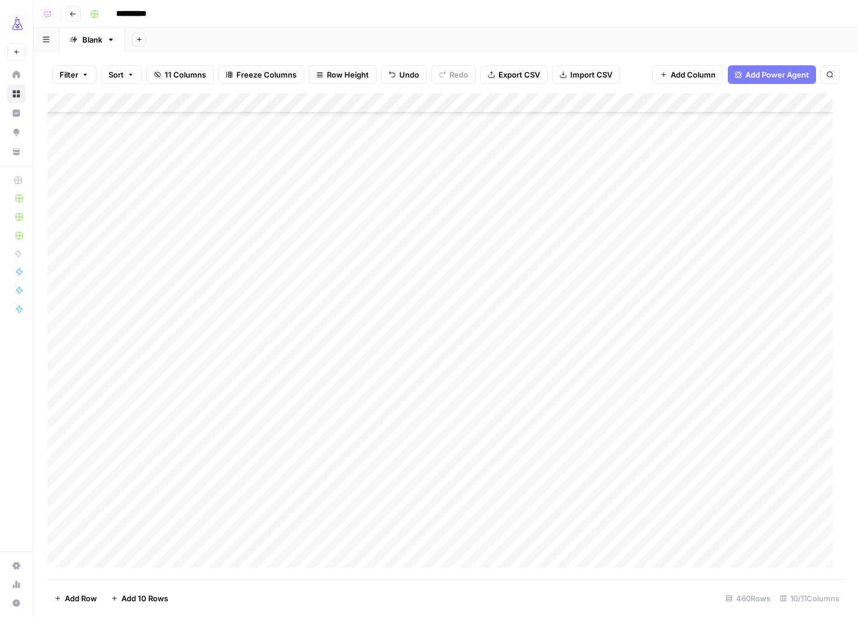
click at [369, 413] on div "Add Column" at bounding box center [445, 336] width 797 height 486
click at [369, 393] on div "Add Column" at bounding box center [445, 336] width 797 height 486
click at [340, 375] on div "Add Column" at bounding box center [445, 336] width 797 height 486
click at [343, 393] on div "Add Column" at bounding box center [445, 336] width 797 height 486
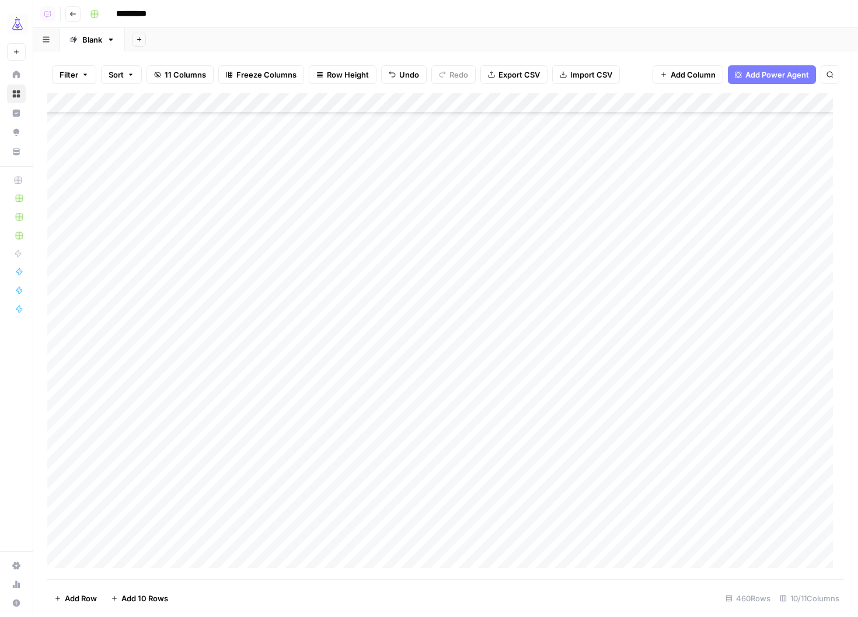
click at [344, 414] on div "Add Column" at bounding box center [445, 336] width 797 height 486
click at [350, 437] on div "Add Column" at bounding box center [445, 336] width 797 height 486
click at [343, 369] on div "Add Column" at bounding box center [445, 336] width 797 height 486
click at [194, 334] on div "Add Column" at bounding box center [445, 336] width 797 height 486
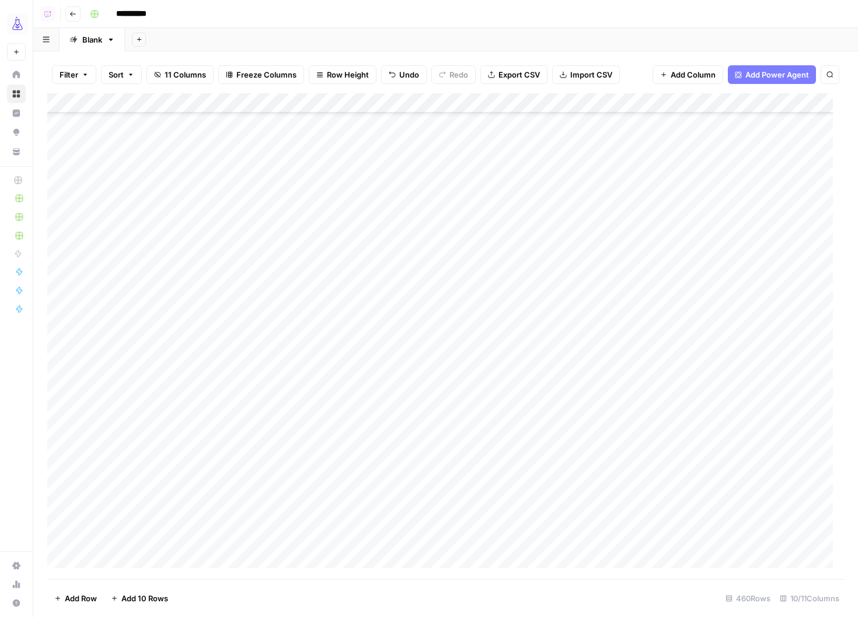
scroll to position [1904, 0]
click at [357, 381] on div "Add Column" at bounding box center [445, 336] width 797 height 486
click at [378, 378] on div "Add Column" at bounding box center [445, 336] width 797 height 486
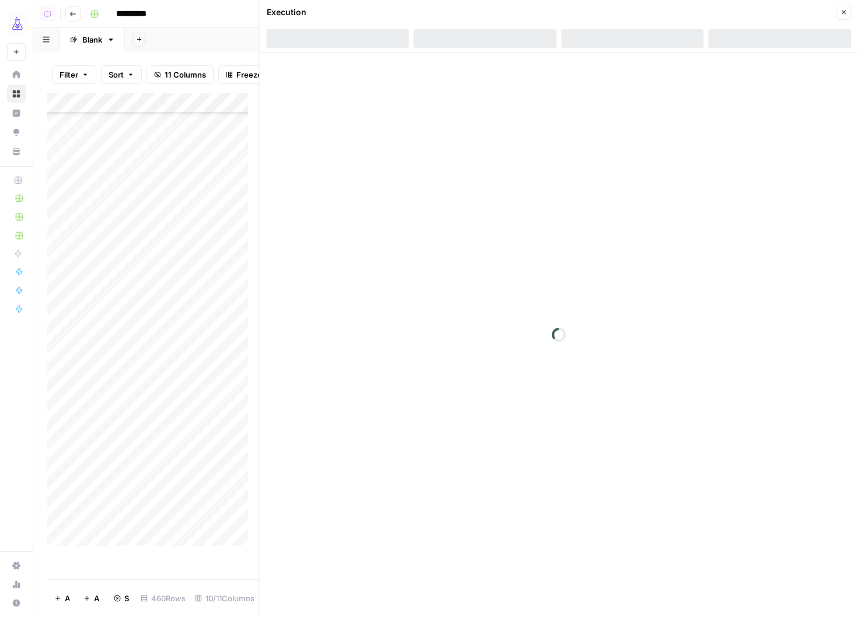
click at [840, 13] on icon "button" at bounding box center [843, 12] width 7 height 7
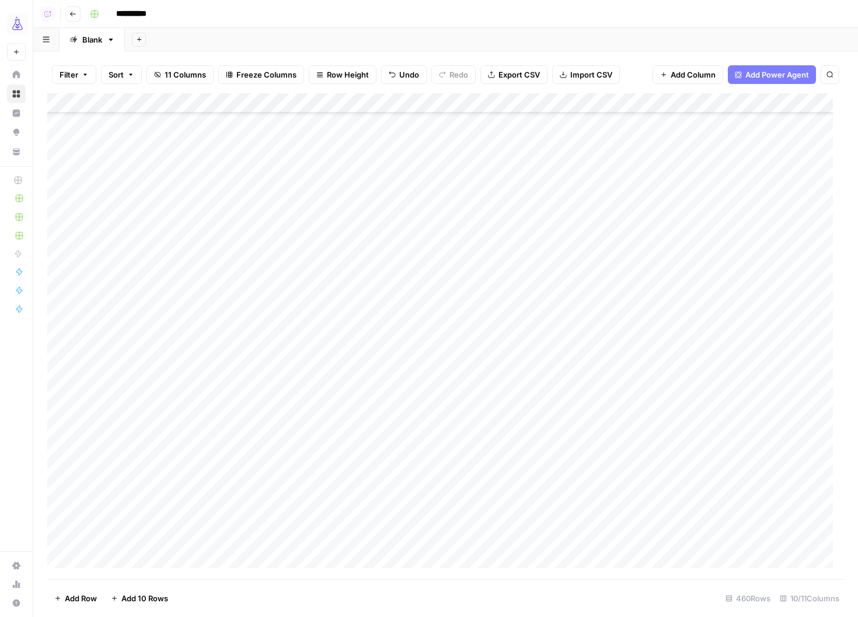
click at [366, 403] on div "Add Column" at bounding box center [445, 336] width 797 height 486
click at [362, 422] on div "Add Column" at bounding box center [445, 336] width 797 height 486
click at [364, 438] on div "Add Column" at bounding box center [445, 336] width 797 height 486
click at [364, 459] on div "Add Column" at bounding box center [445, 336] width 797 height 486
click at [392, 437] on div "Add Column" at bounding box center [445, 336] width 797 height 486
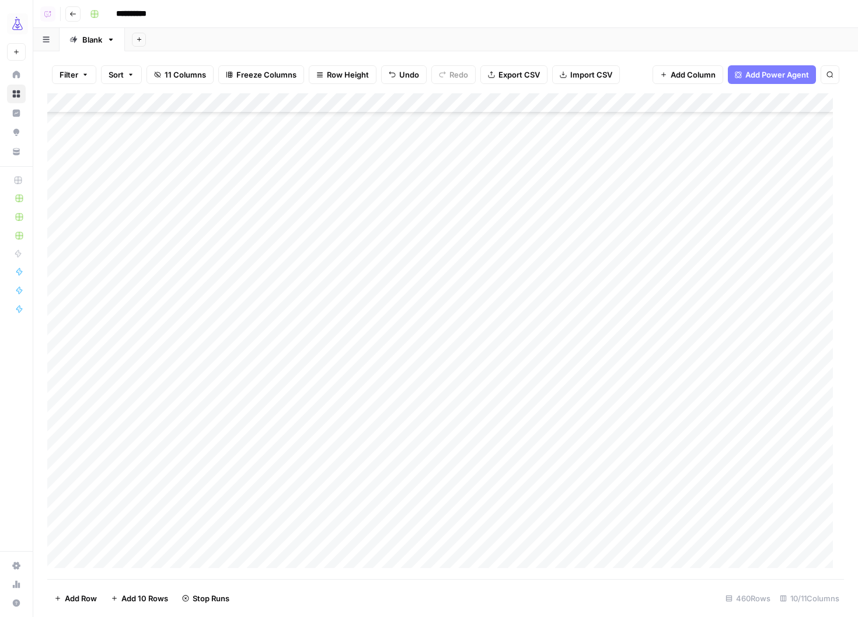
click at [356, 479] on div "Add Column" at bounding box center [445, 336] width 797 height 486
click at [351, 501] on div "Add Column" at bounding box center [445, 336] width 797 height 486
click at [353, 386] on div "Add Column" at bounding box center [445, 336] width 797 height 486
click at [367, 407] on div "Add Column" at bounding box center [445, 336] width 797 height 486
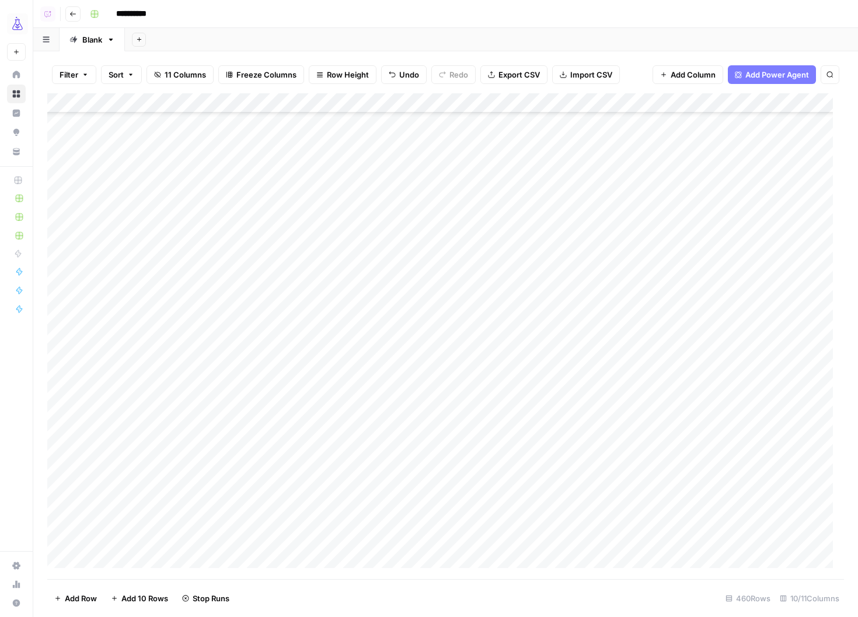
click at [365, 426] on div "Add Column" at bounding box center [445, 336] width 797 height 486
click at [350, 444] on div "Add Column" at bounding box center [445, 336] width 797 height 486
click at [394, 370] on div "Add Column" at bounding box center [445, 336] width 797 height 486
click at [432, 369] on div "Add Column" at bounding box center [445, 336] width 797 height 486
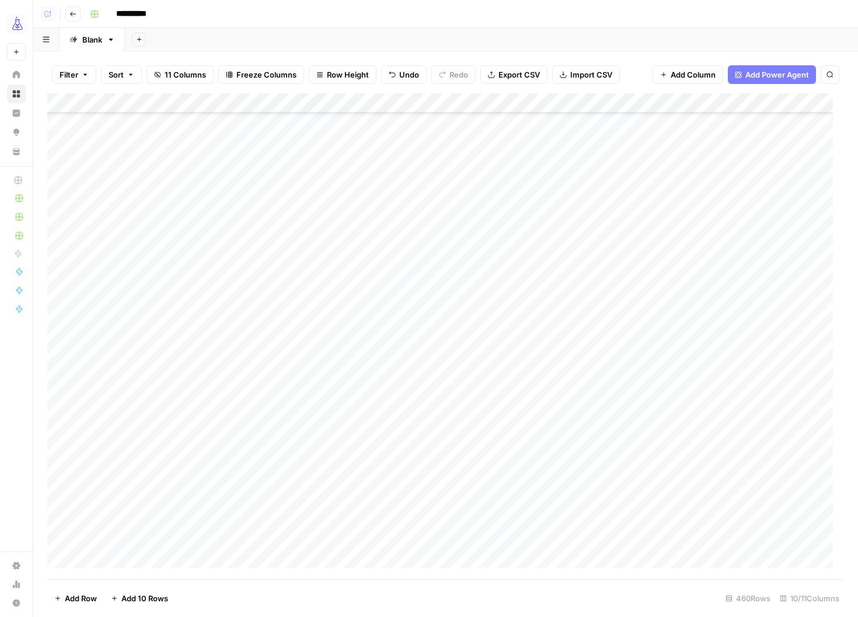
click at [368, 390] on div "Add Column" at bounding box center [445, 336] width 797 height 486
click at [372, 407] on div "Add Column" at bounding box center [445, 336] width 797 height 486
click at [383, 428] on div "Add Column" at bounding box center [445, 336] width 797 height 486
click at [347, 293] on div "Add Column" at bounding box center [445, 336] width 797 height 486
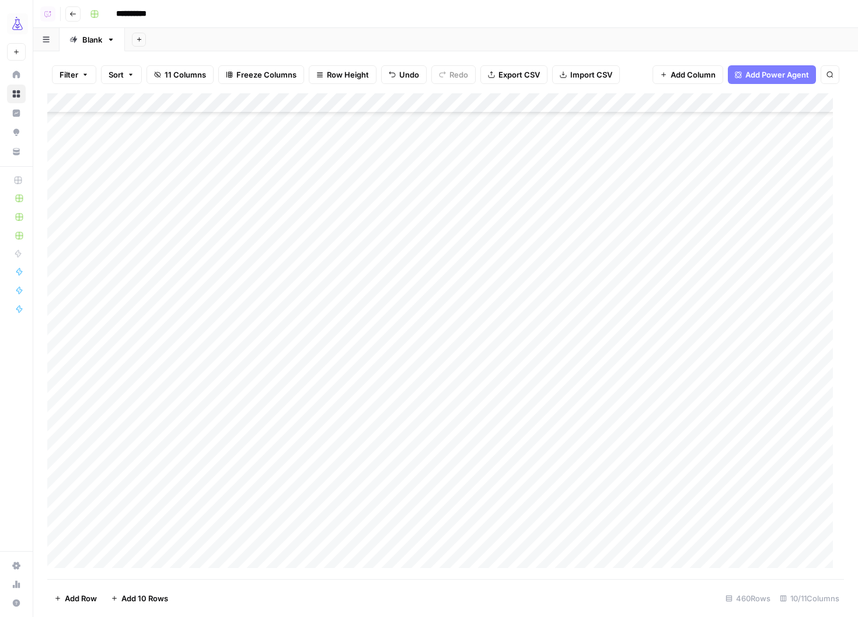
click at [360, 295] on div "Add Column" at bounding box center [445, 336] width 797 height 486
click at [413, 291] on div at bounding box center [423, 292] width 215 height 22
click at [386, 313] on div "Add Column" at bounding box center [445, 336] width 797 height 486
click at [359, 334] on div "Add Column" at bounding box center [445, 336] width 797 height 486
click at [359, 350] on div "Add Column" at bounding box center [445, 336] width 797 height 486
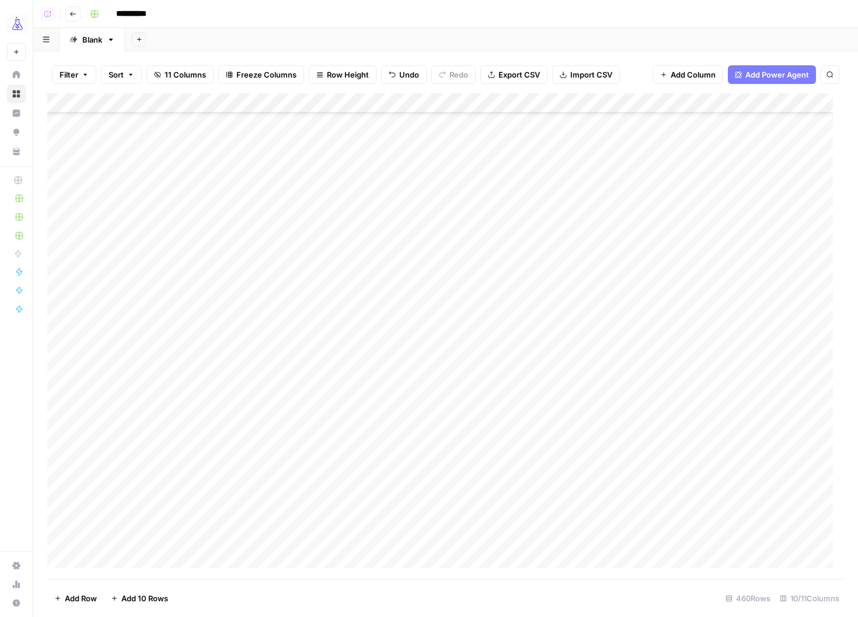
click at [361, 335] on div "Add Column" at bounding box center [445, 336] width 797 height 486
click at [380, 332] on div "Add Column" at bounding box center [445, 336] width 797 height 486
click at [390, 350] on div "Add Column" at bounding box center [445, 336] width 797 height 486
click at [389, 368] on div "Add Column" at bounding box center [445, 336] width 797 height 486
click at [395, 395] on div "Add Column" at bounding box center [445, 336] width 797 height 486
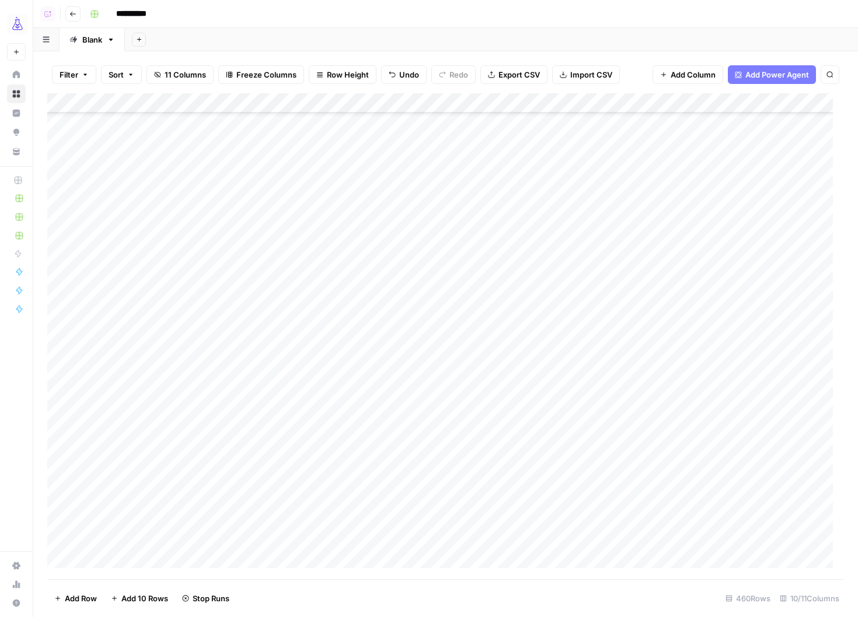
click at [394, 413] on div "Add Column" at bounding box center [445, 336] width 797 height 486
click at [418, 409] on div "Add Column" at bounding box center [445, 336] width 797 height 486
click at [388, 431] on div "Add Column" at bounding box center [445, 336] width 797 height 486
click at [374, 448] on div "Add Column" at bounding box center [445, 336] width 797 height 486
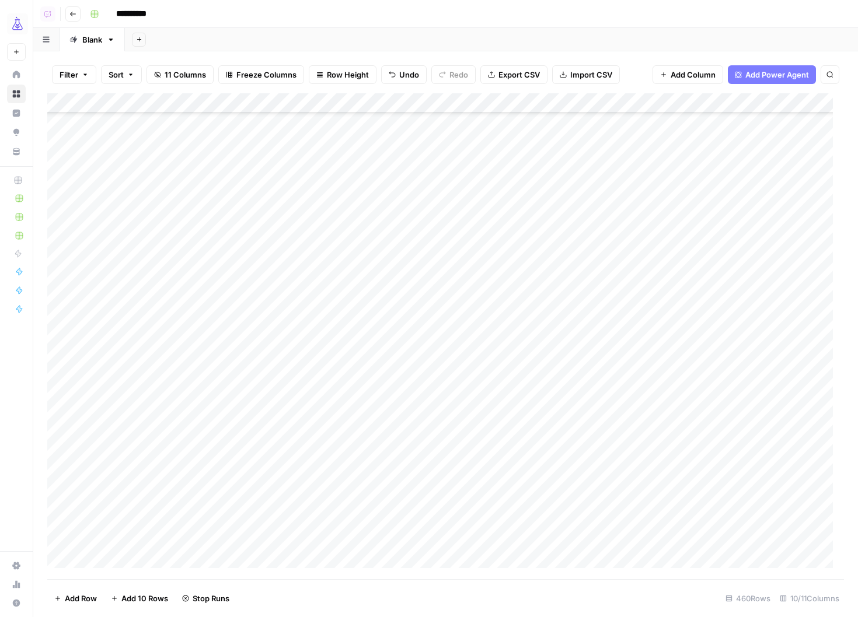
click at [365, 284] on div "Add Column" at bounding box center [445, 336] width 797 height 486
click at [365, 307] on div "Add Column" at bounding box center [445, 336] width 797 height 486
click at [372, 326] on div "Add Column" at bounding box center [445, 336] width 797 height 486
click at [376, 347] on div "Add Column" at bounding box center [445, 336] width 797 height 486
click at [407, 347] on div "Add Column" at bounding box center [445, 336] width 797 height 486
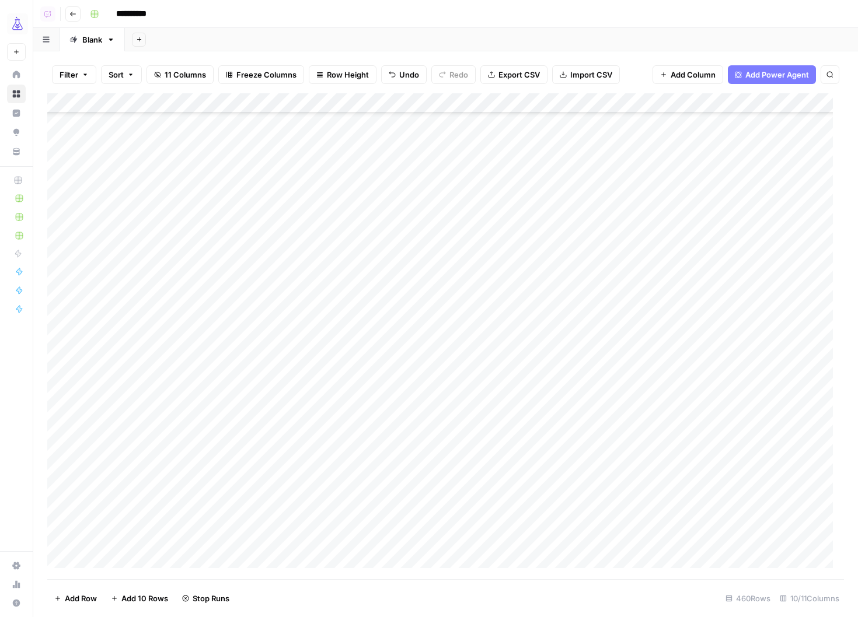
click at [403, 367] on div "Add Column" at bounding box center [445, 336] width 797 height 486
click at [367, 380] on div "Add Column" at bounding box center [445, 336] width 797 height 486
click at [402, 288] on div "Add Column" at bounding box center [445, 336] width 797 height 486
click at [406, 309] on div "Add Column" at bounding box center [445, 336] width 797 height 486
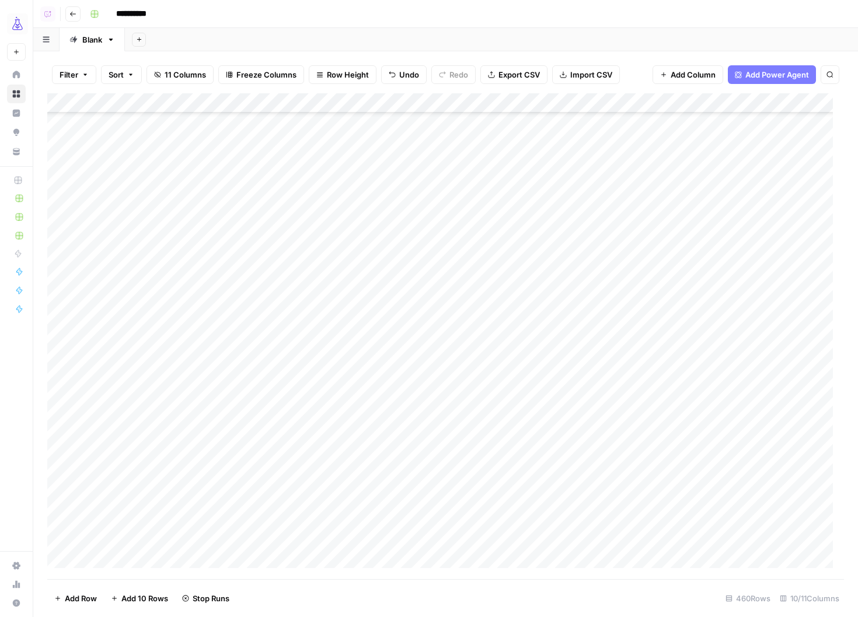
click at [383, 330] on div "Add Column" at bounding box center [445, 336] width 797 height 486
click at [407, 348] on div "Add Column" at bounding box center [445, 336] width 797 height 486
click at [355, 367] on div "Add Column" at bounding box center [445, 336] width 797 height 486
click at [409, 391] on div "Add Column" at bounding box center [445, 336] width 797 height 486
click at [394, 411] on div "Add Column" at bounding box center [445, 336] width 797 height 486
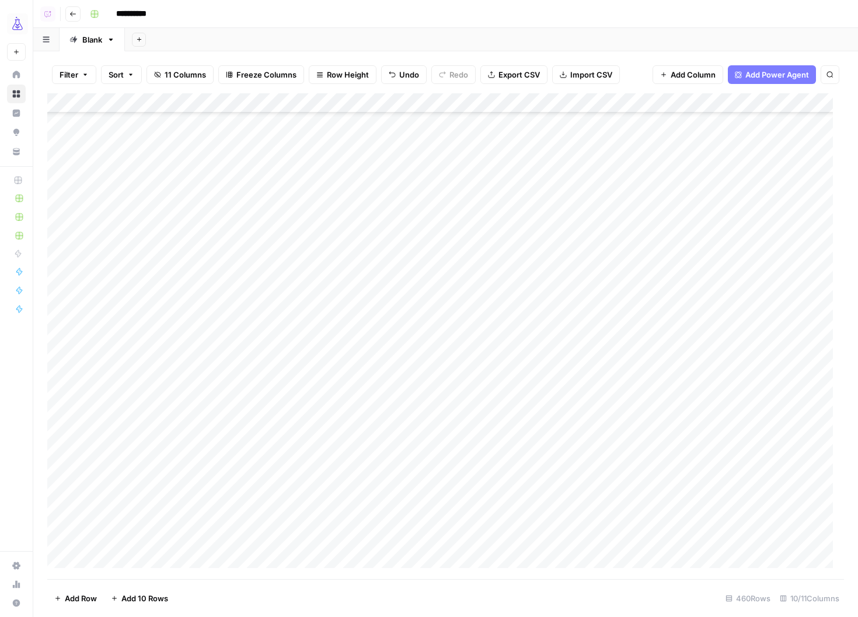
click at [365, 430] on div "Add Column" at bounding box center [445, 336] width 797 height 486
click at [409, 452] on div "Add Column" at bounding box center [445, 336] width 797 height 486
click at [410, 468] on div "Add Column" at bounding box center [445, 336] width 797 height 486
click at [406, 488] on div "Add Column" at bounding box center [445, 336] width 797 height 486
click at [403, 502] on div "Add Column" at bounding box center [445, 336] width 797 height 486
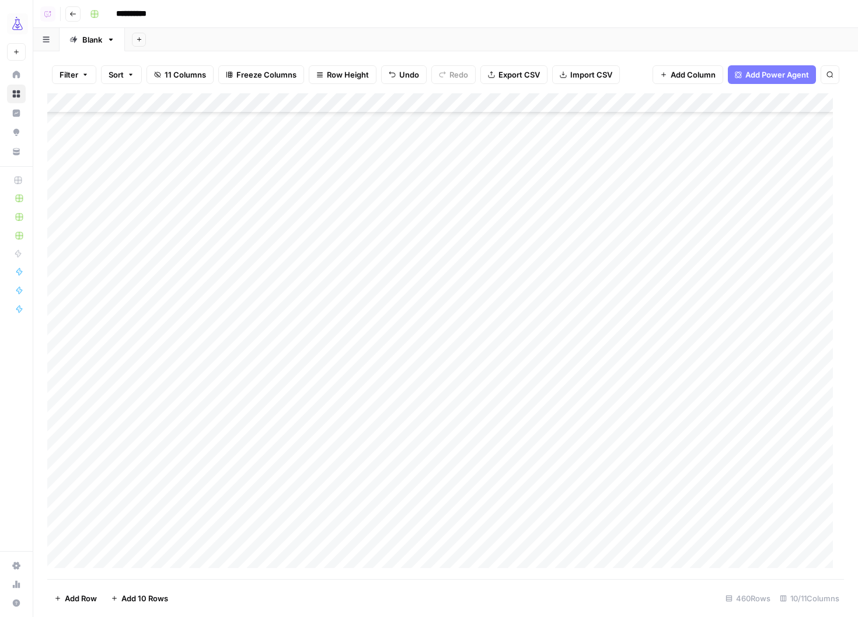
scroll to position [2677, 0]
click at [370, 427] on div "Add Column" at bounding box center [445, 336] width 797 height 486
click at [367, 440] on div "Add Column" at bounding box center [445, 336] width 797 height 486
click at [362, 460] on div "Add Column" at bounding box center [445, 336] width 797 height 486
click at [371, 485] on div "Add Column" at bounding box center [445, 336] width 797 height 486
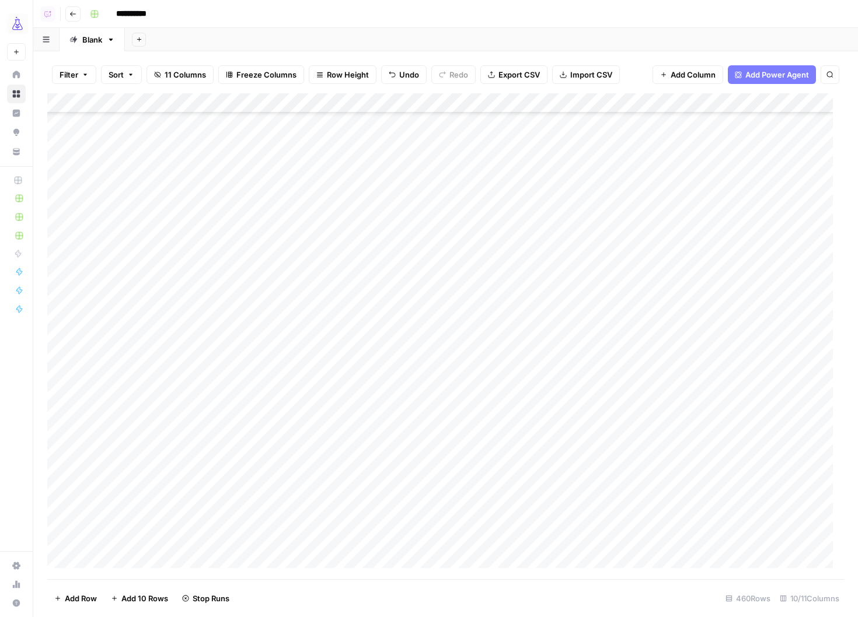
scroll to position [2767, 0]
click at [381, 416] on div "Add Column" at bounding box center [445, 336] width 797 height 486
click at [374, 431] on div "Add Column" at bounding box center [445, 336] width 797 height 486
click at [365, 450] on div "Add Column" at bounding box center [445, 336] width 797 height 486
click at [380, 473] on div "Add Column" at bounding box center [445, 336] width 797 height 486
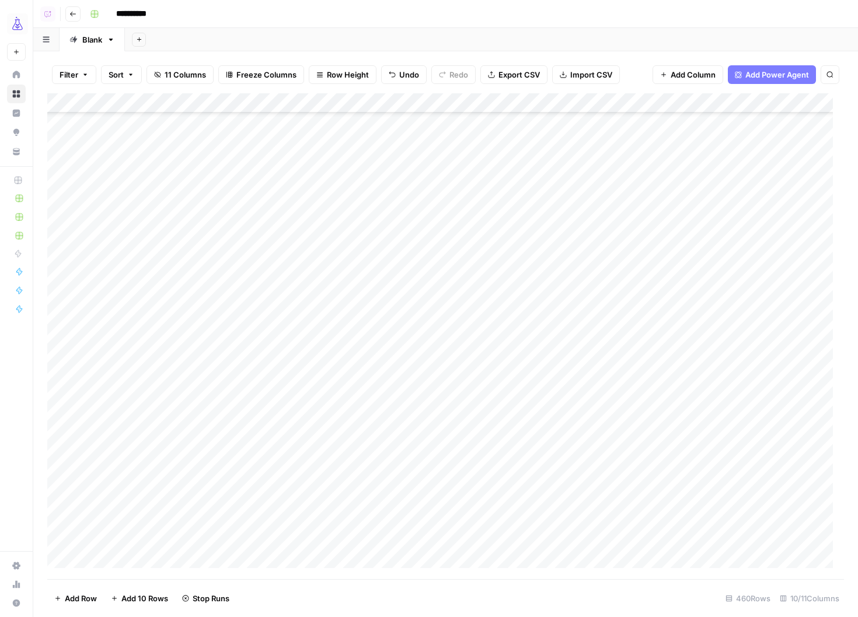
click at [368, 487] on div "Add Column" at bounding box center [445, 336] width 797 height 486
click at [381, 509] on div "Add Column" at bounding box center [445, 336] width 797 height 486
click at [376, 490] on div "Add Column" at bounding box center [445, 336] width 797 height 486
click at [356, 305] on div "Add Column" at bounding box center [445, 336] width 797 height 486
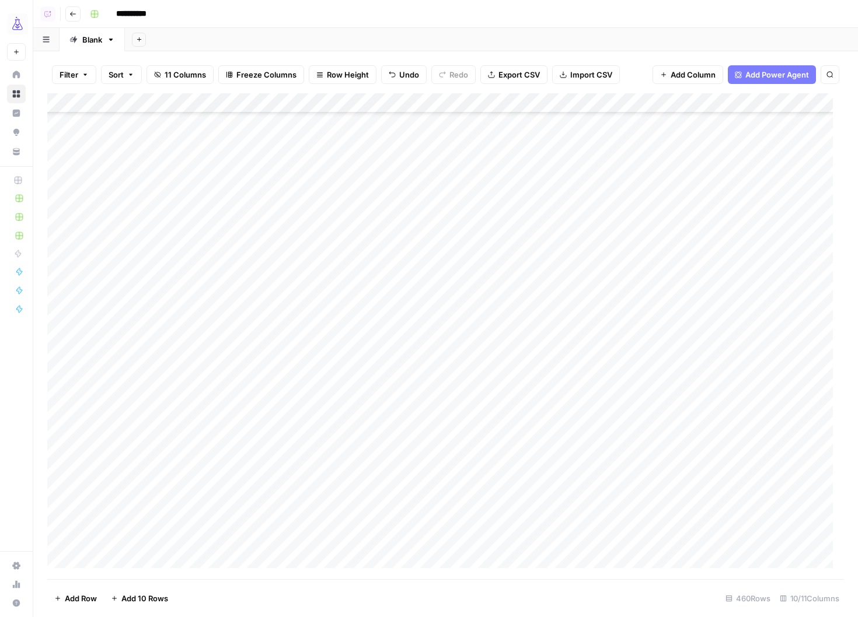
scroll to position [2998, 0]
click at [357, 328] on div "Add Column" at bounding box center [445, 336] width 797 height 486
click at [356, 343] on div "Add Column" at bounding box center [445, 336] width 797 height 486
click at [357, 320] on div "Add Column" at bounding box center [445, 336] width 797 height 486
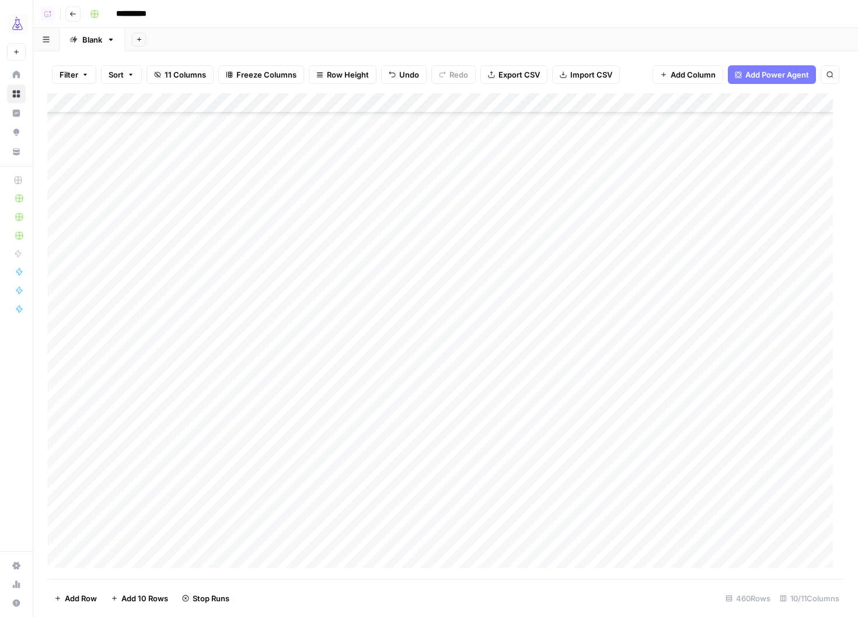
click at [371, 308] on div "Add Column" at bounding box center [445, 336] width 797 height 486
click at [374, 336] on div "Add Column" at bounding box center [445, 336] width 797 height 486
click at [385, 330] on div "Add Column" at bounding box center [445, 336] width 797 height 486
click at [425, 371] on div "Add Column" at bounding box center [445, 336] width 797 height 486
click at [412, 389] on div "Add Column" at bounding box center [445, 336] width 797 height 486
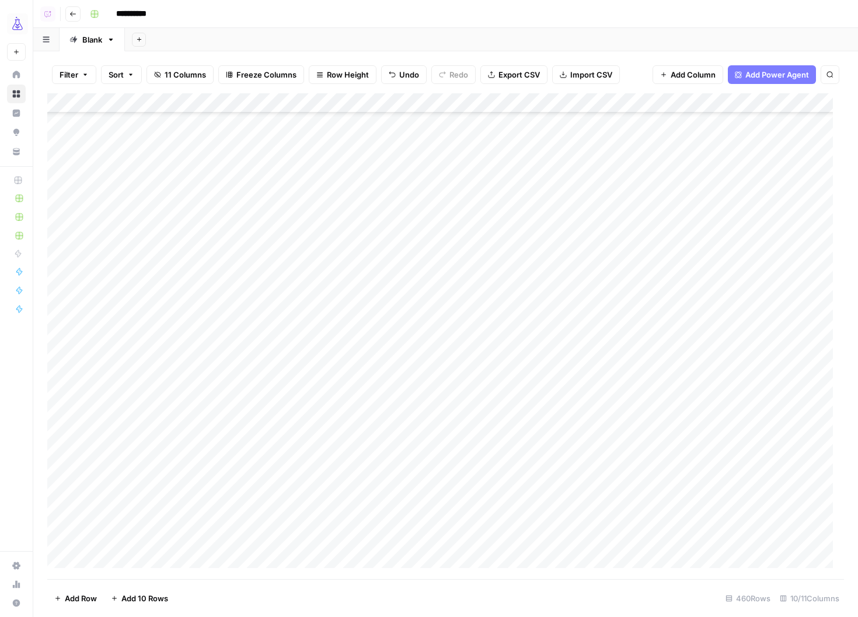
click at [411, 403] on div "Add Column" at bounding box center [445, 336] width 797 height 486
click at [410, 423] on div "Add Column" at bounding box center [445, 336] width 797 height 486
click at [323, 232] on div "Add Column" at bounding box center [445, 336] width 797 height 486
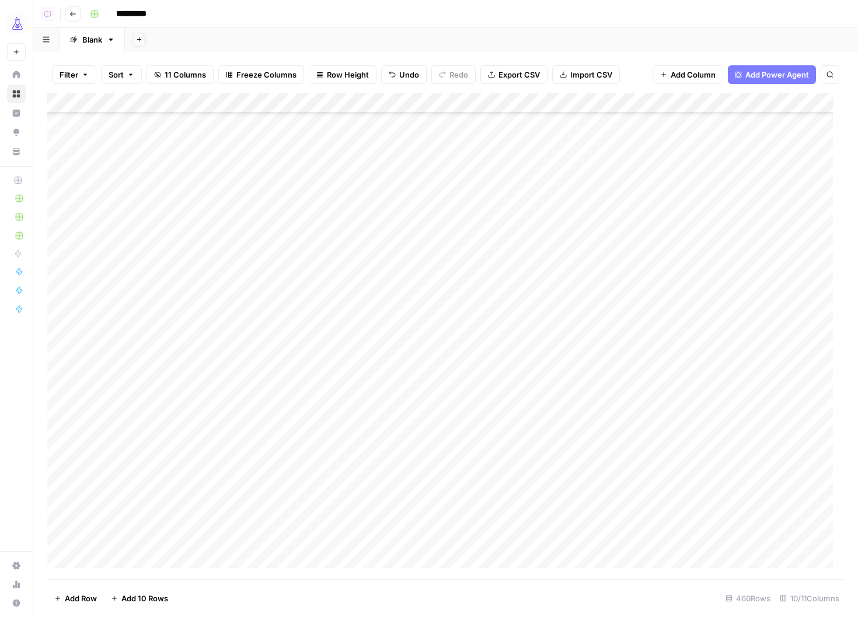
click at [69, 73] on span "Filter" at bounding box center [69, 75] width 19 height 12
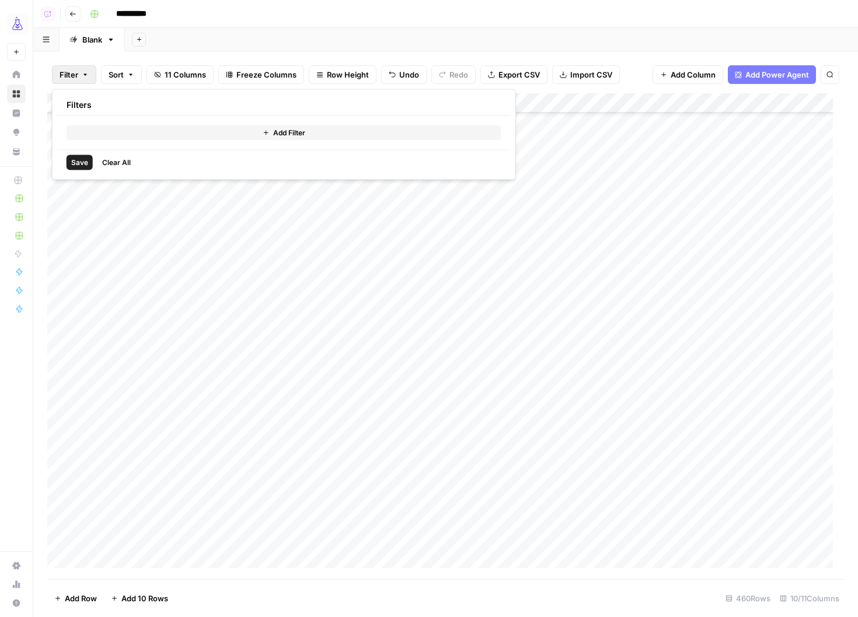
click at [201, 130] on button "Add Filter" at bounding box center [284, 132] width 435 height 15
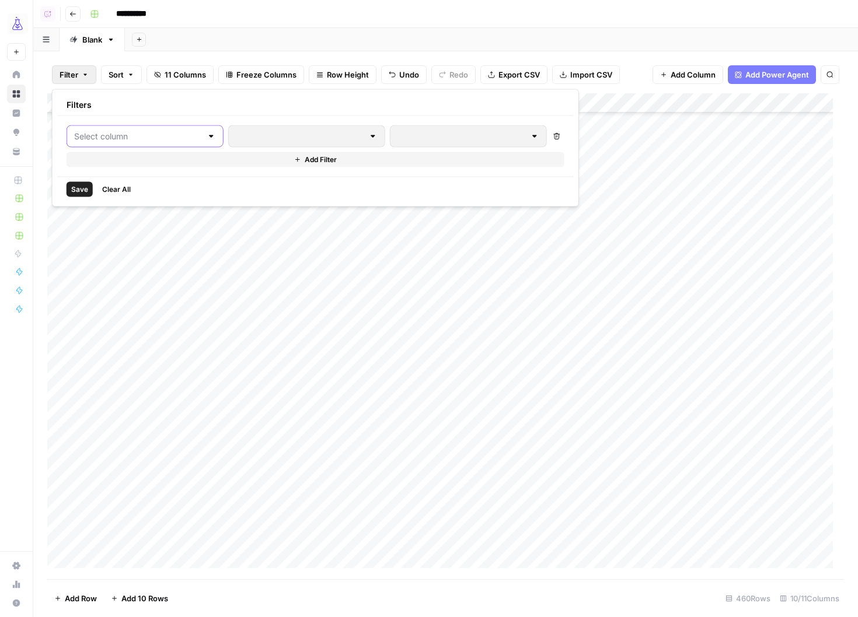
click at [151, 138] on input "text" at bounding box center [138, 137] width 128 height 12
click at [128, 131] on input "text" at bounding box center [138, 137] width 128 height 12
click at [280, 144] on div at bounding box center [306, 136] width 157 height 22
click at [127, 134] on input "text" at bounding box center [138, 137] width 128 height 12
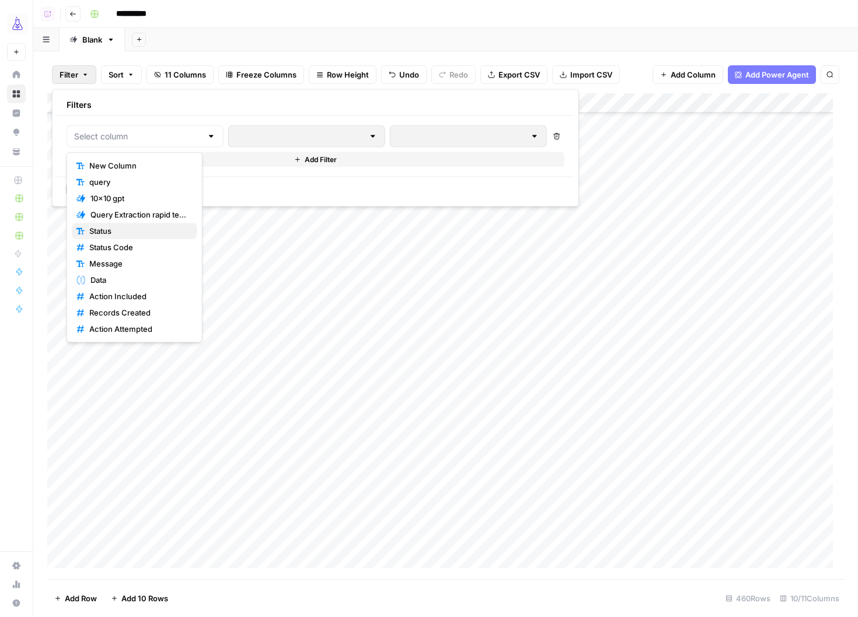
click at [116, 231] on span "Status" at bounding box center [138, 231] width 99 height 12
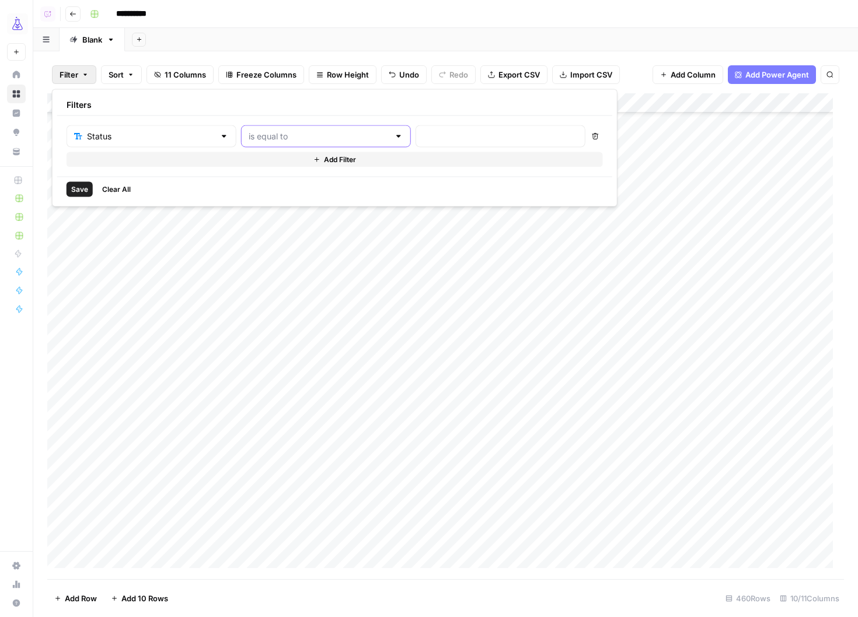
click at [317, 135] on input "text" at bounding box center [319, 137] width 141 height 12
click at [239, 177] on span "is empty" at bounding box center [272, 182] width 111 height 12
type input "is empty"
click at [73, 189] on span "Save" at bounding box center [79, 189] width 17 height 11
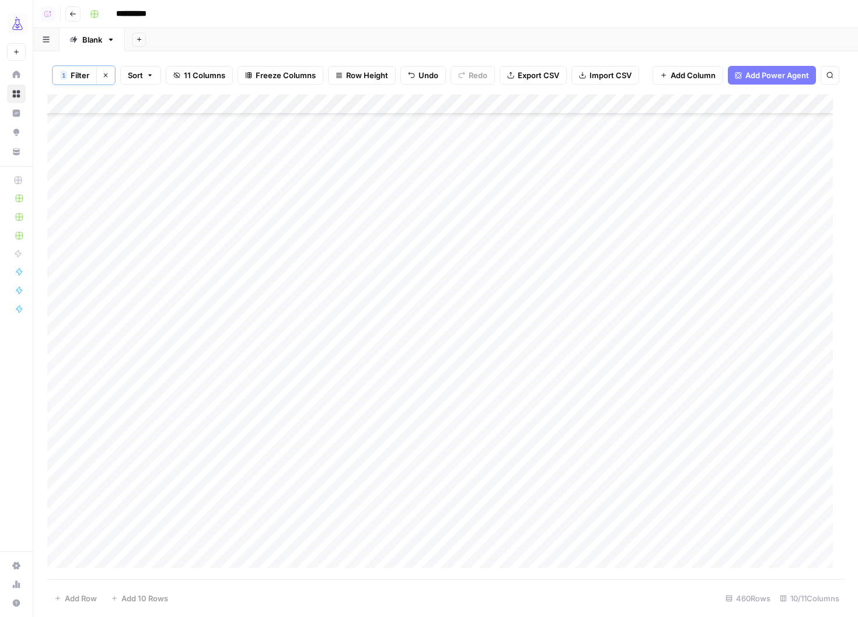
scroll to position [0, 0]
click at [69, 74] on button "1 Filter" at bounding box center [75, 75] width 44 height 19
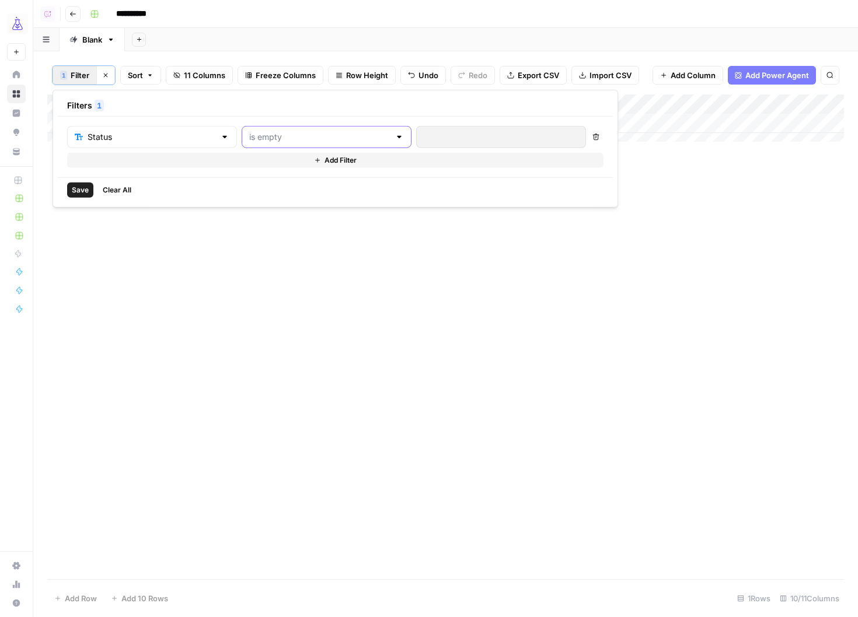
click at [305, 138] on input "text" at bounding box center [319, 137] width 141 height 12
click at [270, 214] on span "not contains" at bounding box center [273, 216] width 111 height 12
type input "not contains"
click at [424, 133] on input "text" at bounding box center [501, 137] width 155 height 12
type input "success"
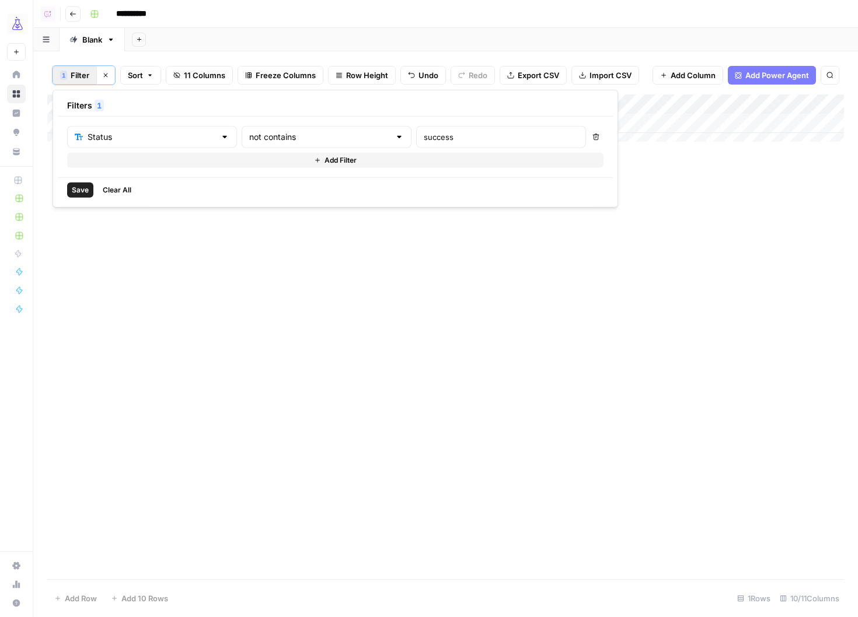
click at [83, 192] on span "Save" at bounding box center [80, 190] width 17 height 11
click at [130, 197] on div "Add Column" at bounding box center [445, 337] width 797 height 485
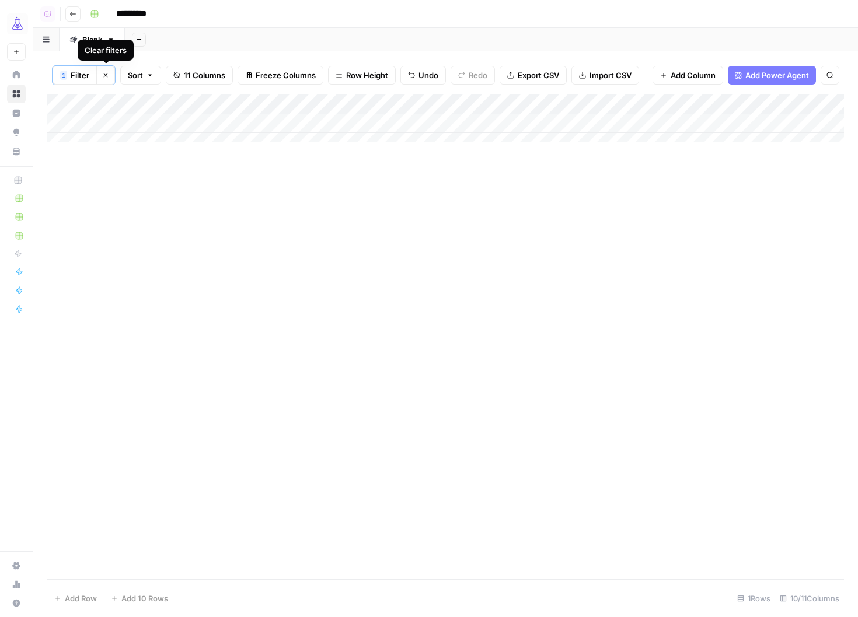
click at [103, 75] on icon "button" at bounding box center [105, 75] width 7 height 7
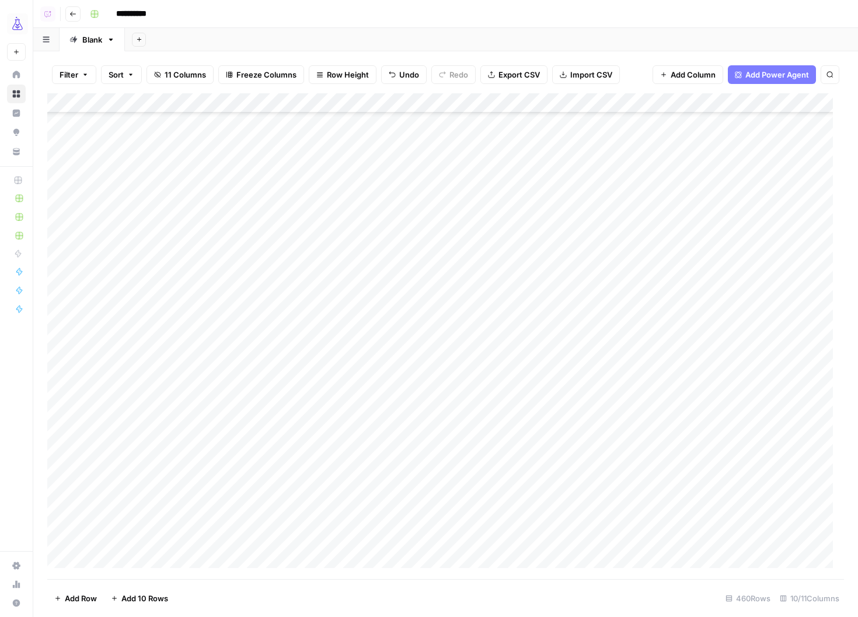
scroll to position [3287, 0]
click at [350, 229] on div "Add Column" at bounding box center [445, 336] width 797 height 486
click at [346, 410] on div "Add Column" at bounding box center [445, 336] width 797 height 486
click at [421, 407] on div "Add Column" at bounding box center [445, 336] width 797 height 486
drag, startPoint x: 529, startPoint y: 107, endPoint x: 423, endPoint y: 109, distance: 106.2
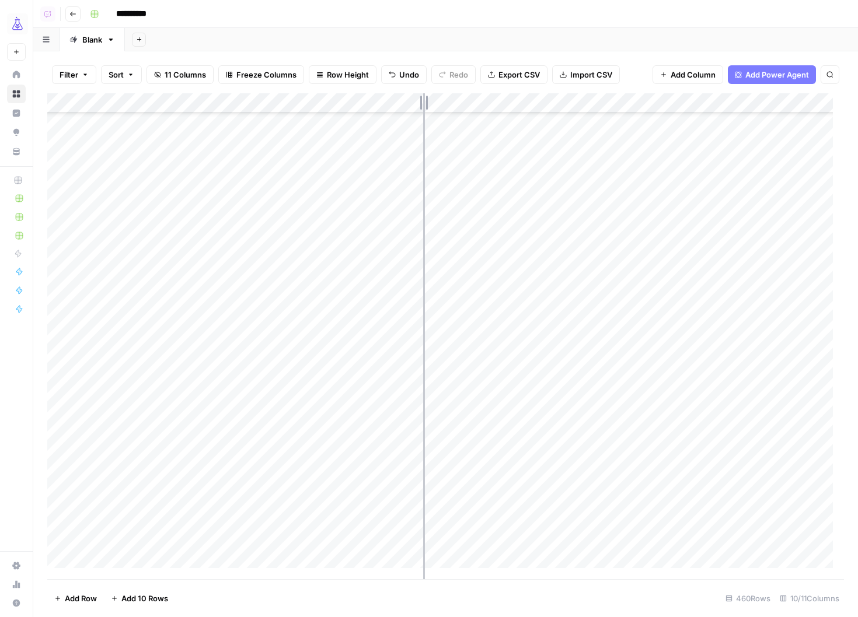
click at [423, 108] on div "Add Column" at bounding box center [445, 336] width 797 height 486
click at [362, 276] on div "Add Column" at bounding box center [445, 336] width 797 height 486
click at [368, 276] on div "Add Column" at bounding box center [445, 336] width 797 height 486
click at [355, 275] on div at bounding box center [370, 277] width 108 height 22
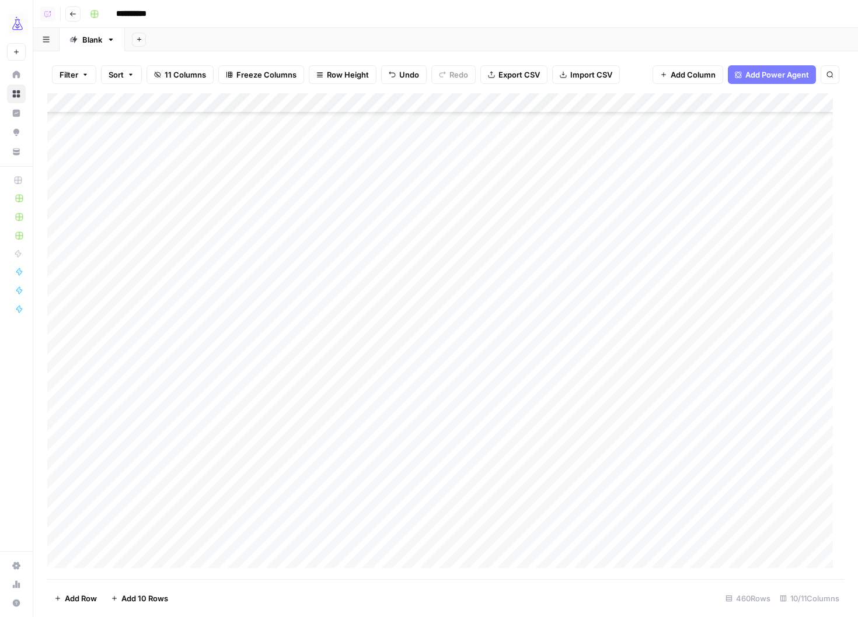
click at [78, 276] on div "Add Column" at bounding box center [445, 336] width 797 height 486
drag, startPoint x: 161, startPoint y: 331, endPoint x: 152, endPoint y: 332, distance: 9.4
click at [160, 331] on div "Add Column" at bounding box center [445, 336] width 797 height 486
click at [76, 333] on div "Add Column" at bounding box center [445, 336] width 797 height 486
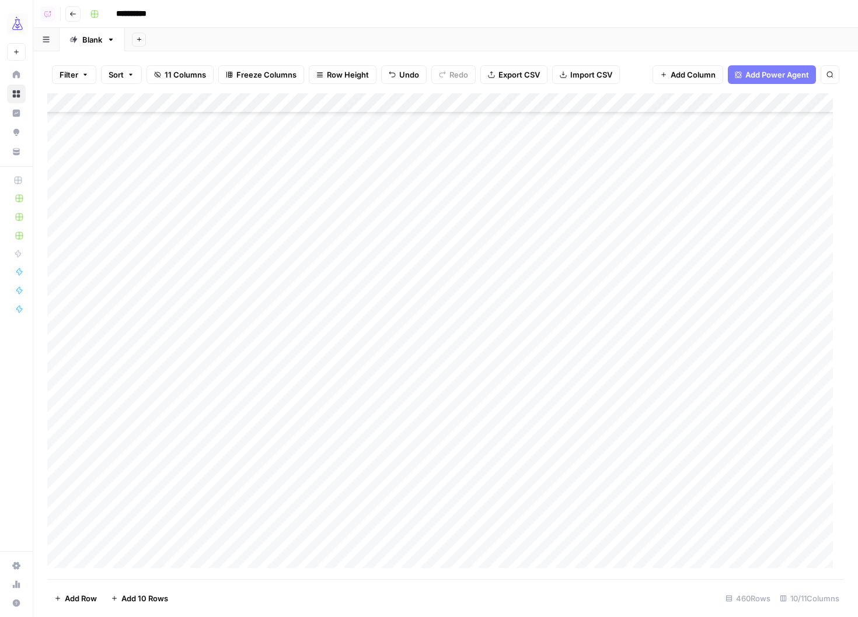
click at [78, 157] on div "Add Column" at bounding box center [445, 336] width 797 height 486
click at [76, 153] on div "Add Column" at bounding box center [445, 336] width 797 height 486
click at [76, 154] on div "Add Column" at bounding box center [445, 336] width 797 height 486
click at [76, 256] on div "Add Column" at bounding box center [445, 336] width 797 height 486
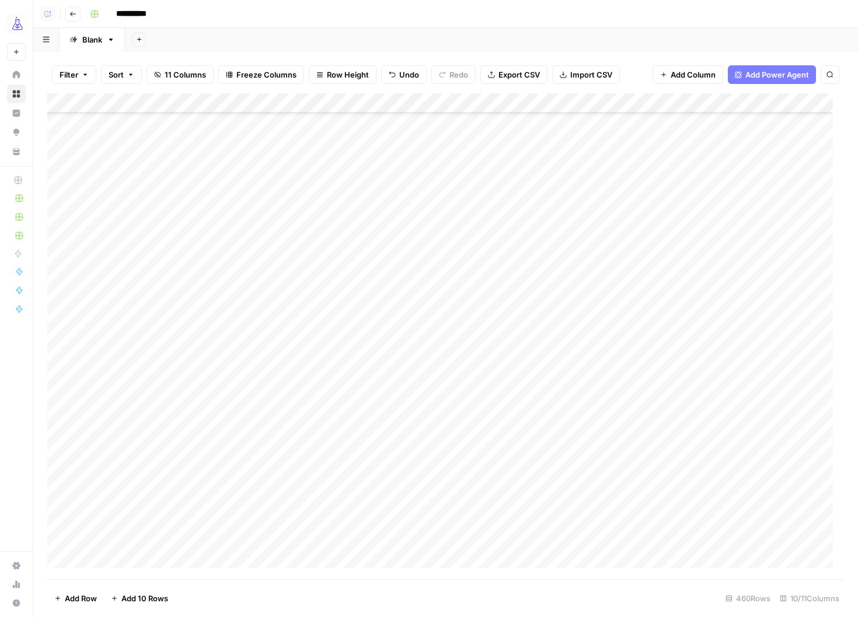
scroll to position [4069, 0]
click at [79, 240] on div "Add Column" at bounding box center [445, 336] width 797 height 486
click at [77, 221] on div "Add Column" at bounding box center [445, 336] width 797 height 486
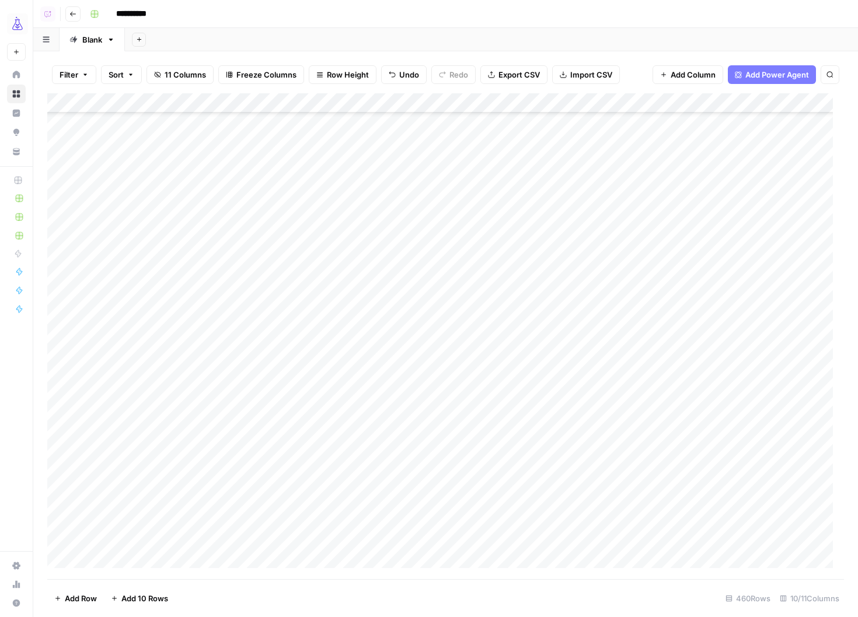
click at [76, 285] on div "Add Column" at bounding box center [445, 336] width 797 height 486
click at [347, 445] on div "Add Column" at bounding box center [445, 336] width 797 height 486
click at [374, 446] on div "Add Column" at bounding box center [445, 336] width 797 height 486
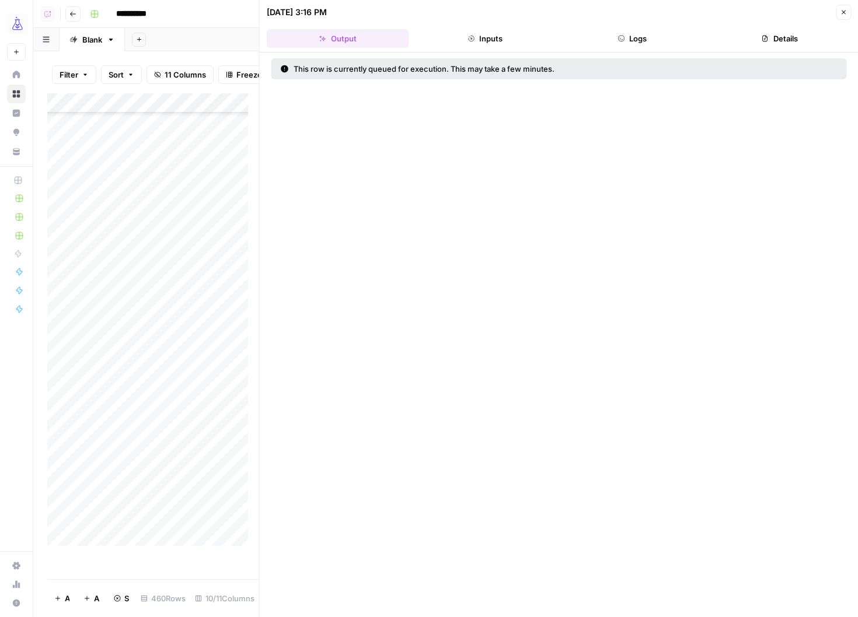
drag, startPoint x: 847, startPoint y: 13, endPoint x: 832, endPoint y: 14, distance: 14.6
click at [847, 13] on button "Close" at bounding box center [843, 12] width 15 height 15
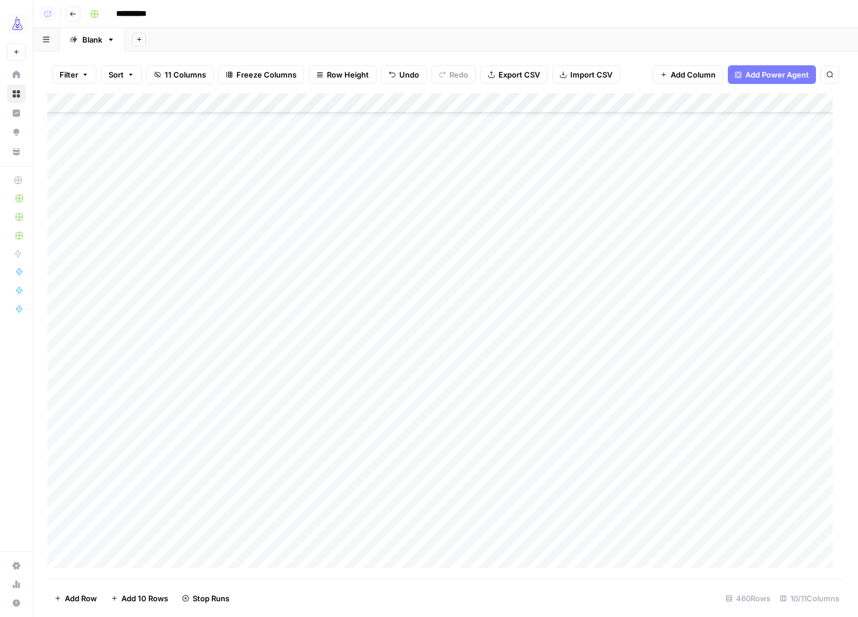
scroll to position [3318, 0]
click at [360, 415] on div "Add Column" at bounding box center [445, 336] width 797 height 486
click at [354, 239] on div "Add Column" at bounding box center [445, 336] width 797 height 486
click at [367, 366] on div "Add Column" at bounding box center [445, 336] width 797 height 486
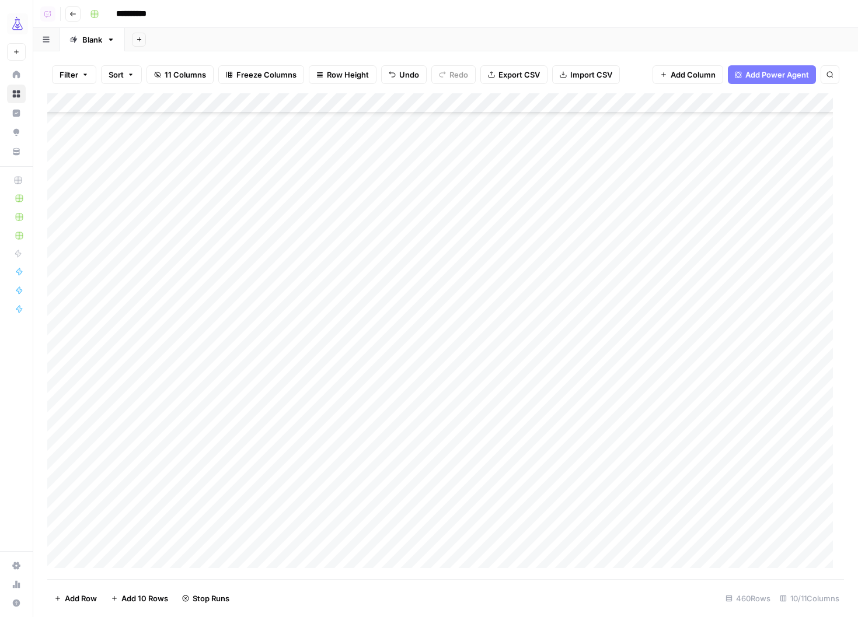
scroll to position [3795, 0]
click at [367, 313] on div "Add Column" at bounding box center [445, 336] width 797 height 486
click at [358, 404] on div "Add Column" at bounding box center [445, 336] width 797 height 486
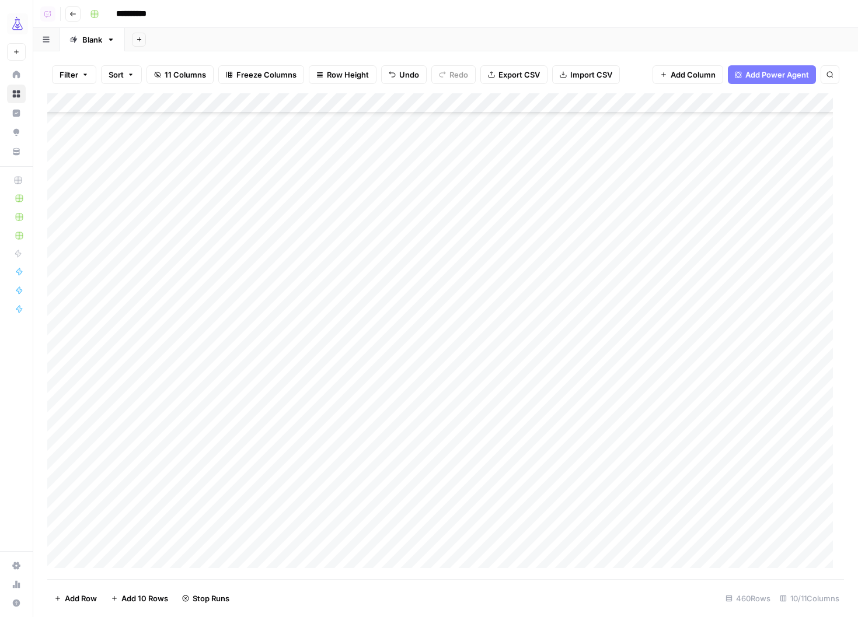
click at [355, 368] on div "Add Column" at bounding box center [445, 336] width 797 height 486
click at [343, 323] on div "Add Column" at bounding box center [445, 336] width 797 height 486
click at [349, 498] on div "Add Column" at bounding box center [445, 336] width 797 height 486
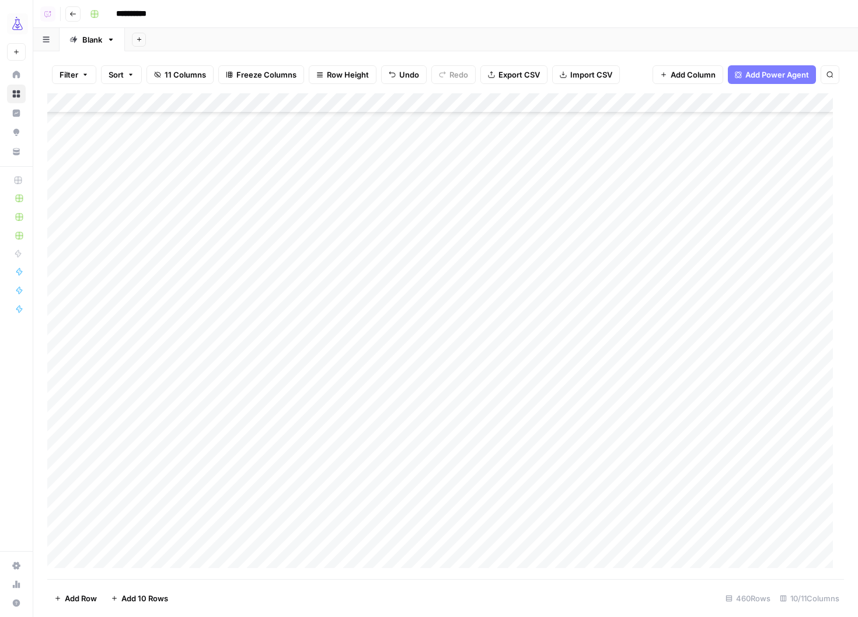
scroll to position [3292, 0]
click at [369, 483] on div "Add Column" at bounding box center [445, 336] width 797 height 486
click at [358, 306] on div "Add Column" at bounding box center [445, 336] width 797 height 486
click at [368, 302] on div "Add Column" at bounding box center [445, 336] width 797 height 486
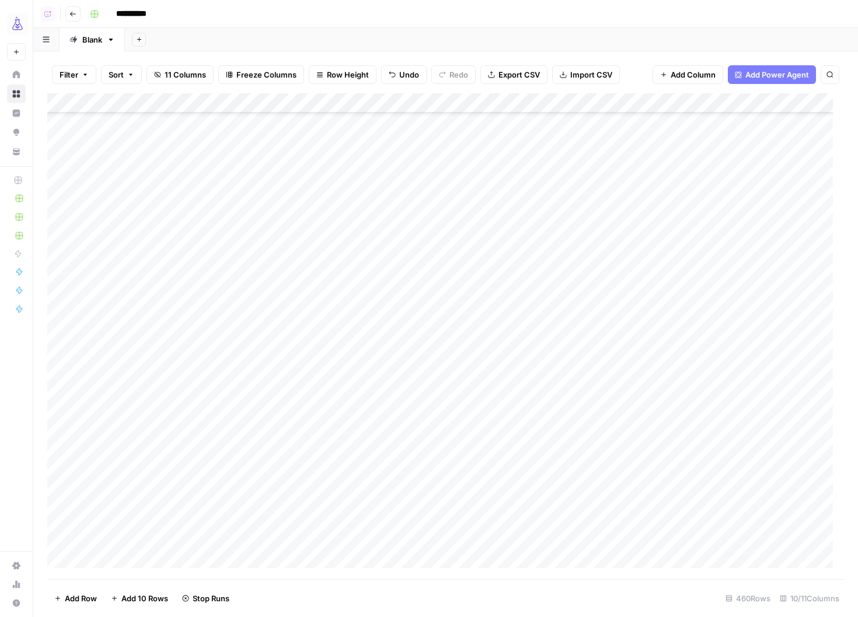
click at [364, 406] on div "Add Column" at bounding box center [445, 336] width 797 height 486
click at [364, 324] on div "Add Column" at bounding box center [445, 336] width 797 height 486
click at [368, 323] on div "Add Column" at bounding box center [445, 336] width 797 height 486
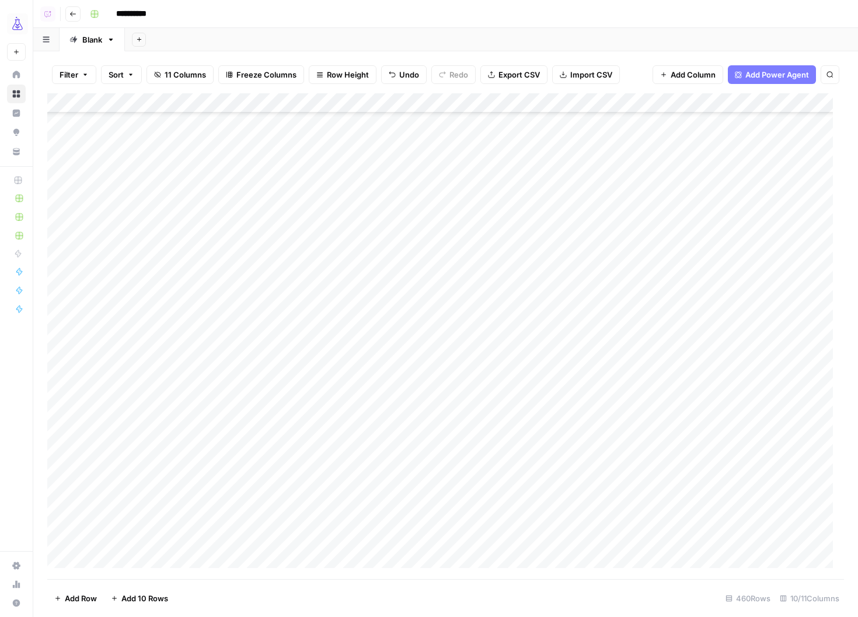
click at [366, 385] on div "Add Column" at bounding box center [445, 336] width 797 height 486
click at [369, 305] on div "Add Column" at bounding box center [445, 336] width 797 height 486
click at [367, 309] on div "Add Column" at bounding box center [445, 336] width 797 height 486
click at [355, 208] on div "Add Column" at bounding box center [445, 336] width 797 height 486
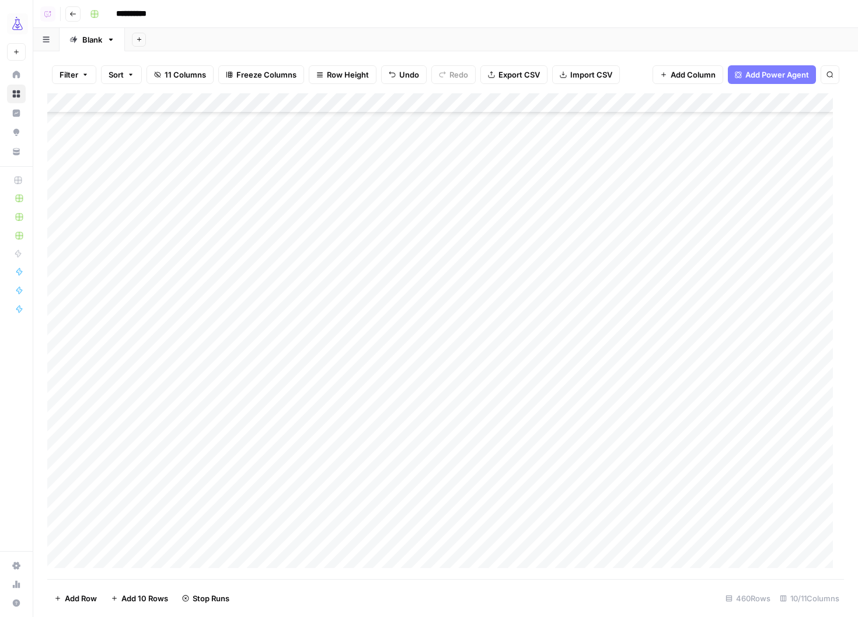
scroll to position [3836, 0]
click at [348, 316] on div "Add Column" at bounding box center [445, 336] width 797 height 486
click at [359, 510] on div "Add Column" at bounding box center [445, 336] width 797 height 486
click at [365, 409] on div "Add Column" at bounding box center [445, 336] width 797 height 486
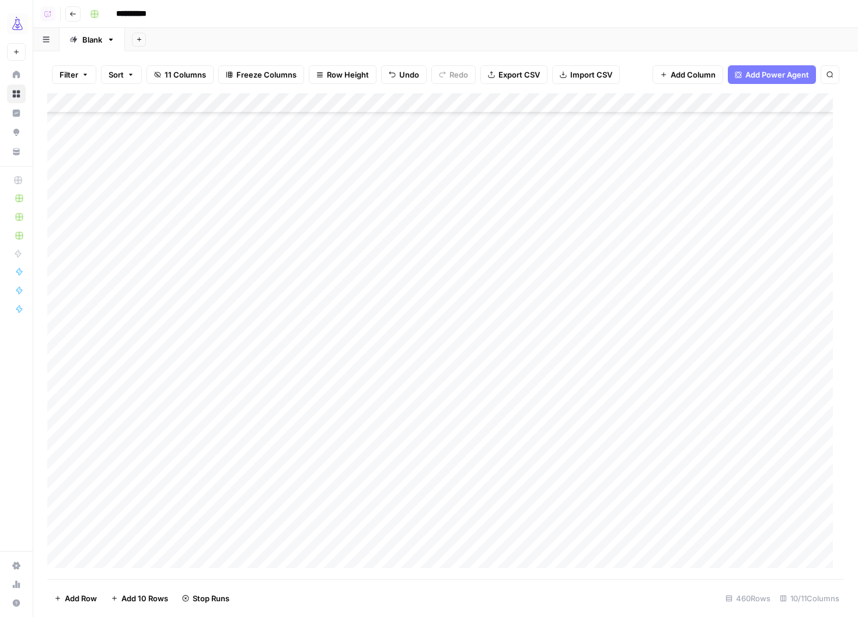
scroll to position [4105, 0]
click at [361, 421] on div "Add Column" at bounding box center [445, 336] width 797 height 486
click at [364, 445] on div "Add Column" at bounding box center [445, 336] width 797 height 486
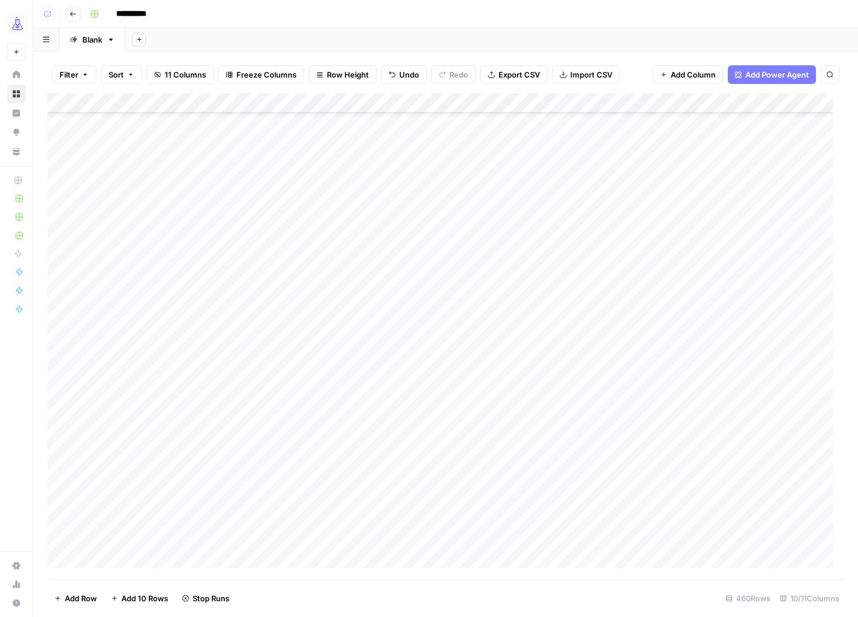
click at [364, 284] on div "Add Column" at bounding box center [445, 336] width 797 height 486
click at [369, 278] on div "Add Column" at bounding box center [445, 336] width 797 height 486
click at [357, 277] on div at bounding box center [370, 279] width 108 height 22
click at [360, 260] on div "Add Column" at bounding box center [445, 336] width 797 height 486
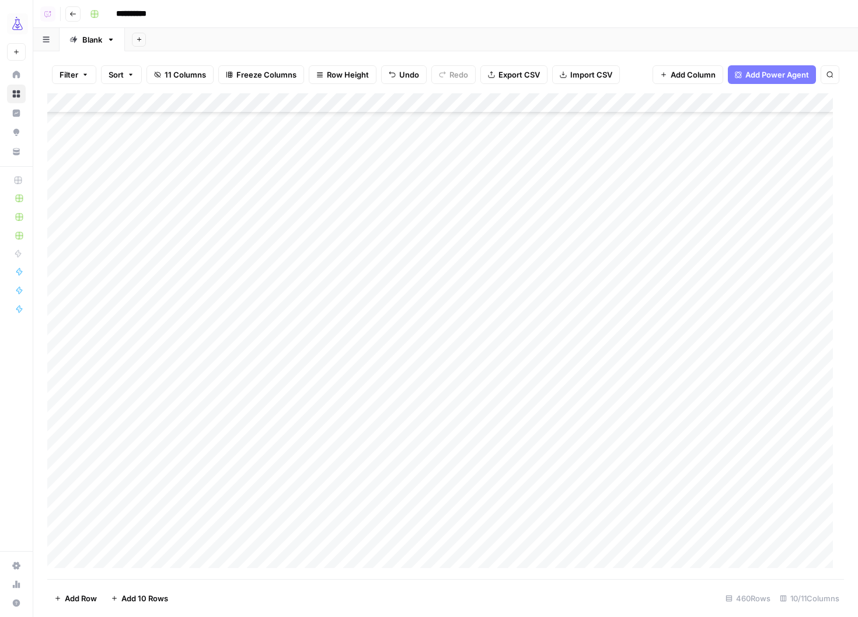
click at [369, 258] on div "Add Column" at bounding box center [445, 336] width 797 height 486
click at [369, 439] on div "Add Column" at bounding box center [445, 336] width 797 height 486
click at [367, 274] on div "Add Column" at bounding box center [445, 336] width 797 height 486
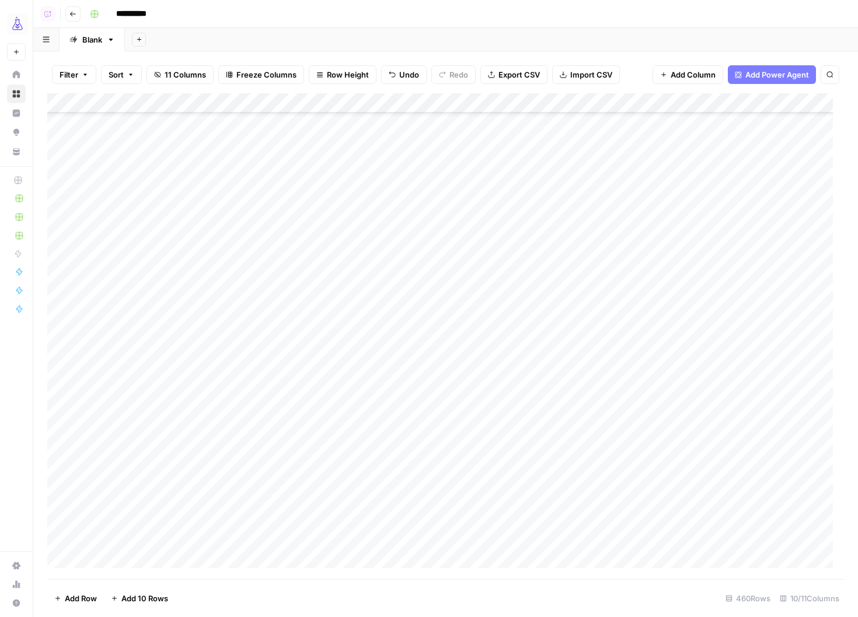
click at [355, 277] on div "Add Column" at bounding box center [445, 336] width 797 height 486
click at [346, 176] on div "Add Column" at bounding box center [445, 336] width 797 height 486
click at [369, 388] on div "Add Column" at bounding box center [445, 336] width 797 height 486
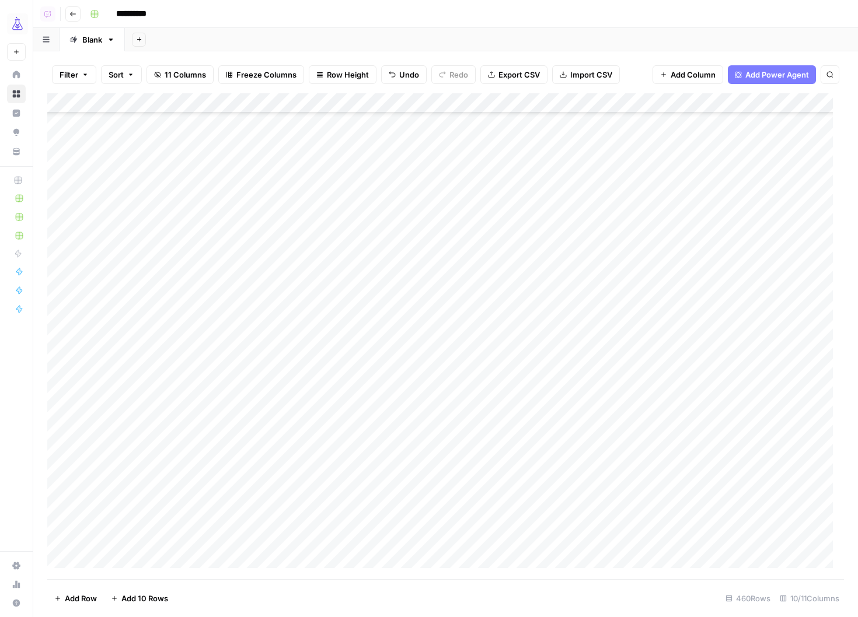
click at [360, 350] on div "Add Column" at bounding box center [445, 336] width 797 height 486
click at [357, 353] on div "Add Column" at bounding box center [445, 336] width 797 height 486
click at [362, 346] on div "Add Column" at bounding box center [445, 336] width 797 height 486
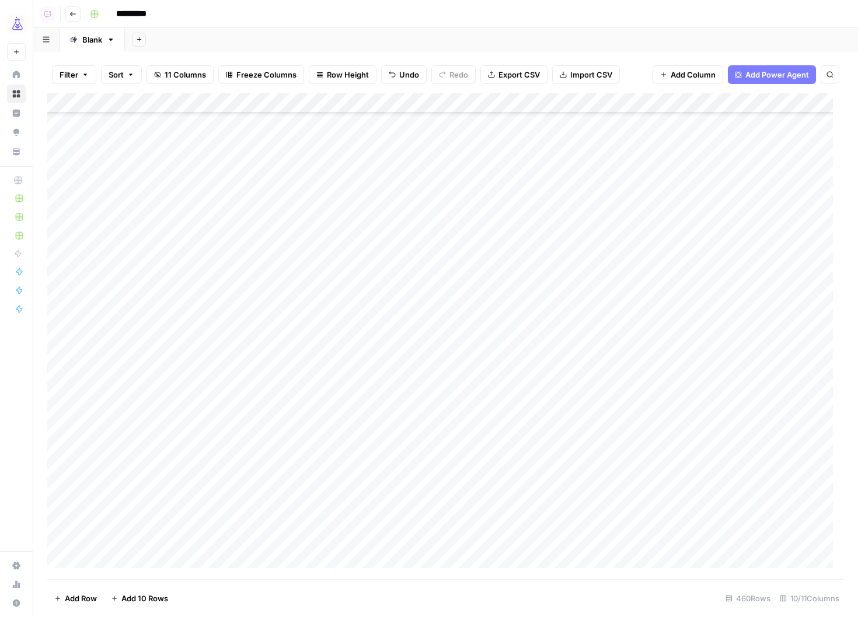
scroll to position [3494, 0]
click at [360, 336] on div "Add Column" at bounding box center [445, 336] width 797 height 486
click at [364, 357] on div "Add Column" at bounding box center [445, 336] width 797 height 486
click at [377, 359] on div "Add Column" at bounding box center [445, 336] width 797 height 486
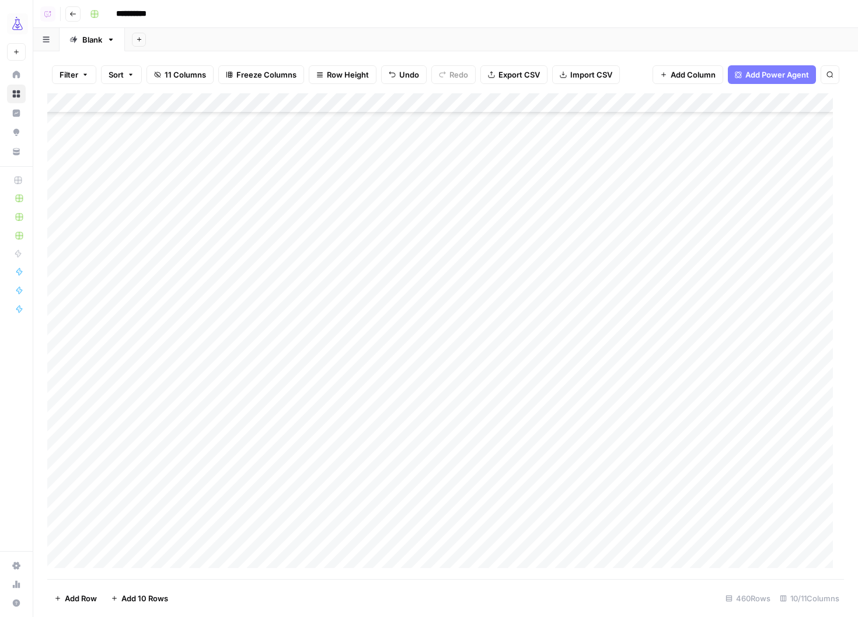
scroll to position [3814, 0]
click at [359, 396] on div "Add Column" at bounding box center [445, 336] width 797 height 486
click at [365, 333] on div "Add Column" at bounding box center [445, 336] width 797 height 486
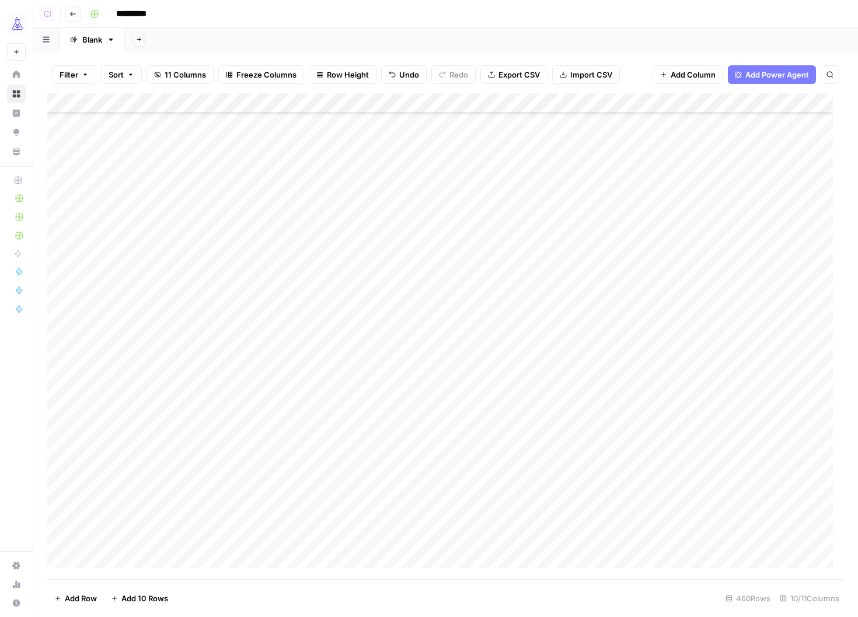
click at [358, 384] on div "Add Column" at bounding box center [445, 336] width 797 height 486
click at [368, 248] on div "Add Column" at bounding box center [445, 336] width 797 height 486
click at [369, 247] on div "Add Column" at bounding box center [445, 336] width 797 height 486
click at [350, 488] on div "Add Column" at bounding box center [445, 336] width 797 height 486
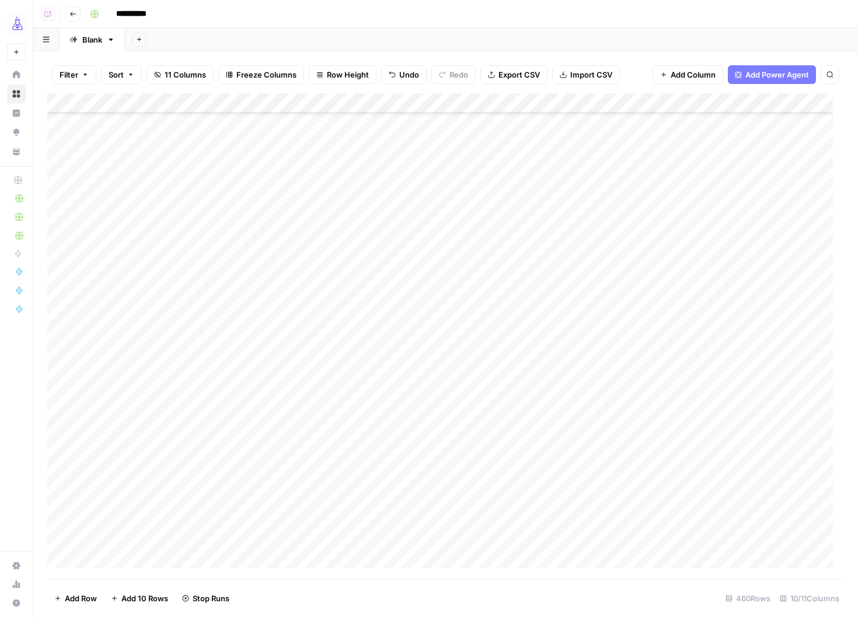
scroll to position [4019, 0]
click at [354, 208] on div "Add Column" at bounding box center [445, 336] width 797 height 486
click at [365, 389] on div "Add Column" at bounding box center [445, 336] width 797 height 486
click at [358, 319] on div "Add Column" at bounding box center [445, 336] width 797 height 486
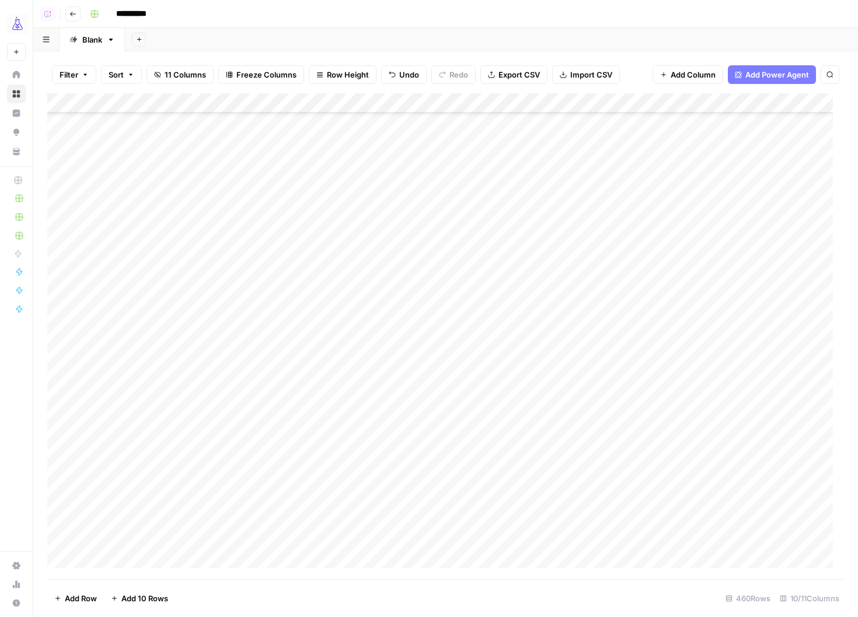
scroll to position [3439, 0]
click at [371, 214] on div "Add Column" at bounding box center [445, 336] width 797 height 486
click at [369, 389] on div "Add Column" at bounding box center [445, 336] width 797 height 486
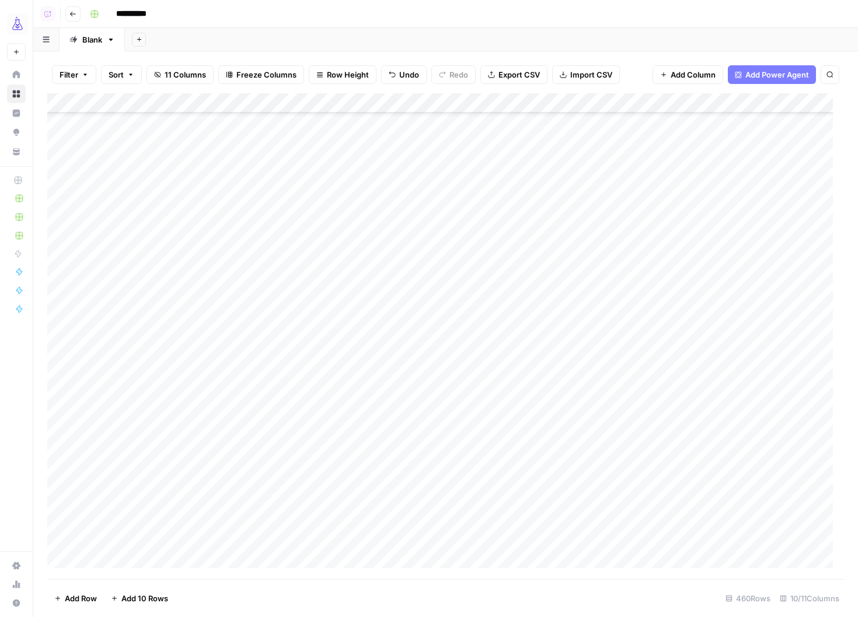
click at [364, 299] on div "Add Column" at bounding box center [445, 336] width 797 height 486
click at [351, 351] on div "Add Column" at bounding box center [445, 336] width 797 height 486
click at [353, 374] on div "Add Column" at bounding box center [445, 336] width 797 height 486
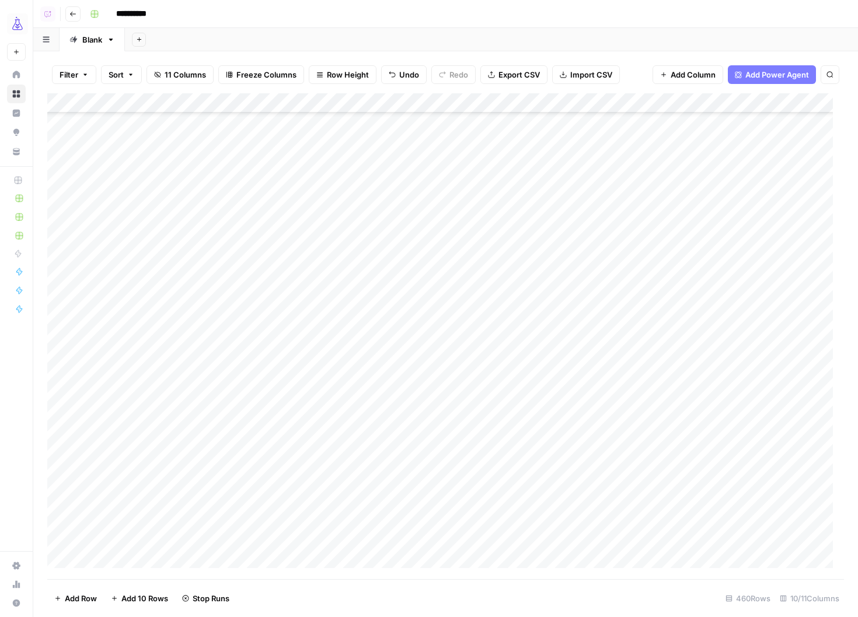
scroll to position [4518, 0]
click at [354, 386] on div "Add Column" at bounding box center [445, 336] width 797 height 486
click at [360, 300] on div "Add Column" at bounding box center [445, 336] width 797 height 486
click at [348, 477] on div "Add Column" at bounding box center [445, 336] width 797 height 486
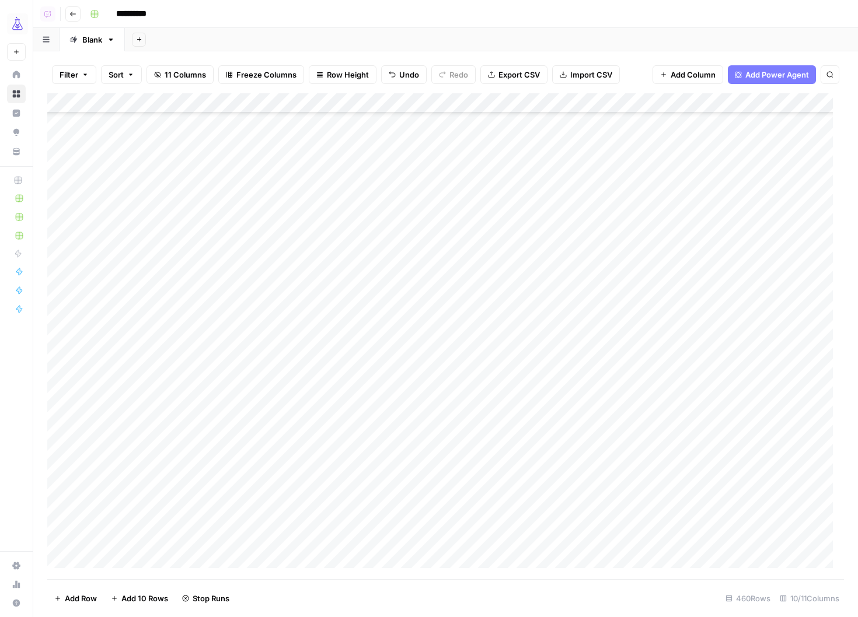
scroll to position [3815, 0]
click at [349, 152] on div "Add Column" at bounding box center [445, 336] width 797 height 486
click at [358, 301] on div "Add Column" at bounding box center [445, 336] width 797 height 486
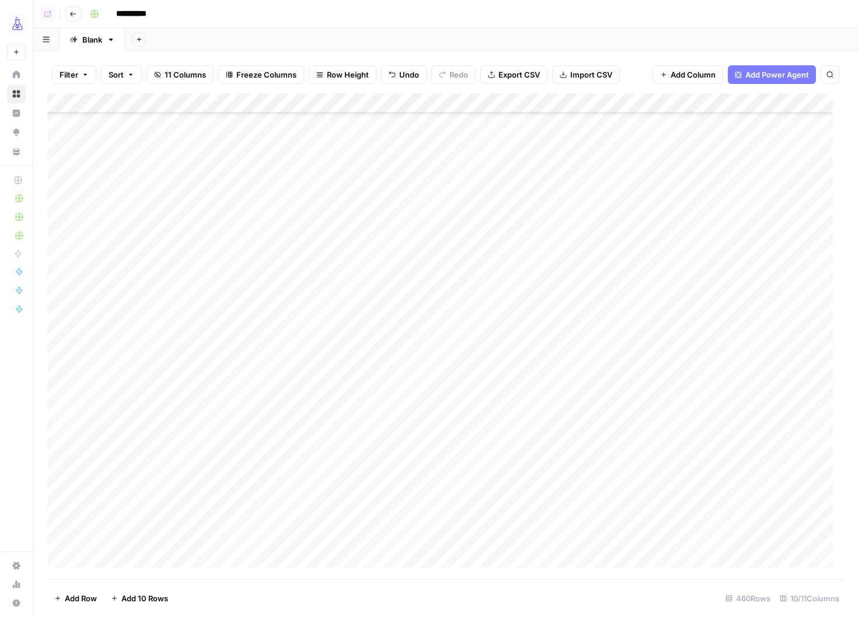
click at [353, 227] on div "Add Column" at bounding box center [445, 336] width 797 height 486
click at [342, 460] on div "Add Column" at bounding box center [445, 336] width 797 height 486
click at [344, 407] on div "Add Column" at bounding box center [445, 336] width 797 height 486
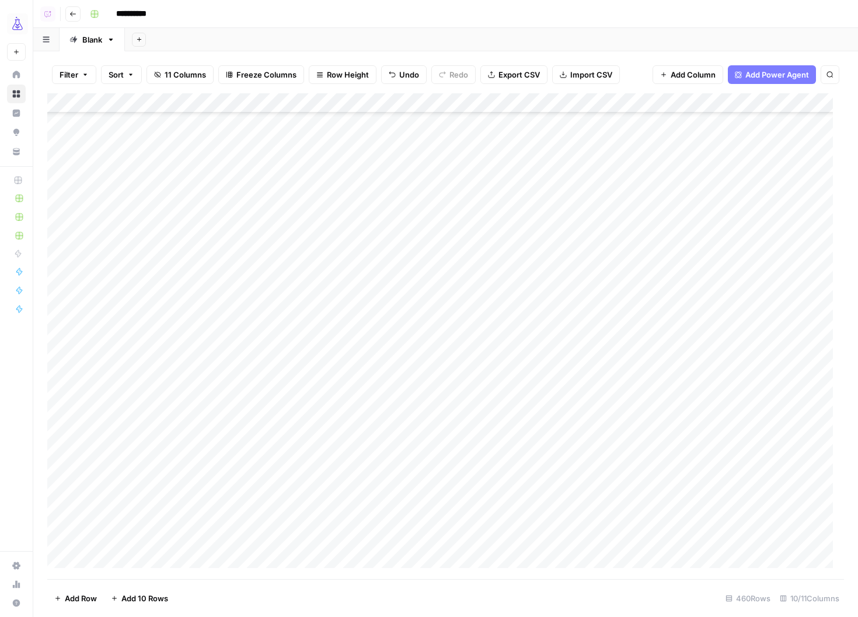
click at [342, 184] on div "Add Column" at bounding box center [445, 336] width 797 height 486
click at [348, 375] on div "Add Column" at bounding box center [445, 336] width 797 height 486
click at [357, 172] on div "Add Column" at bounding box center [445, 336] width 797 height 486
click at [347, 249] on div "Add Column" at bounding box center [445, 336] width 797 height 486
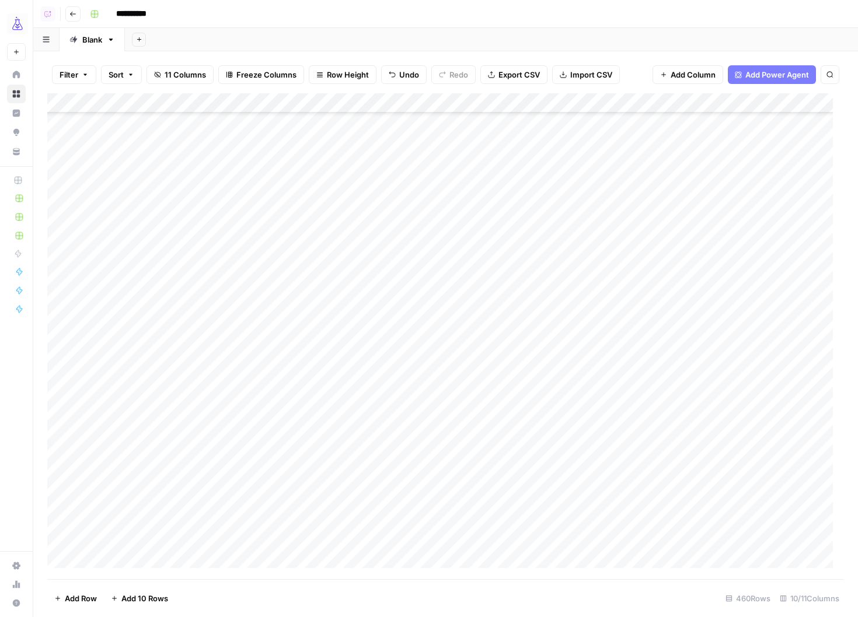
click at [369, 246] on div "Add Column" at bounding box center [445, 336] width 797 height 486
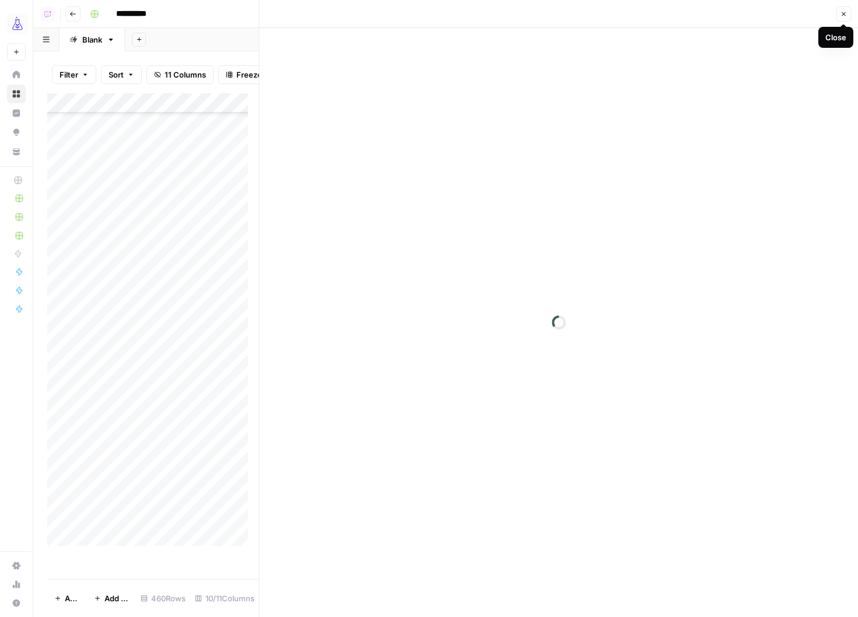
click at [846, 14] on icon "button" at bounding box center [843, 14] width 7 height 7
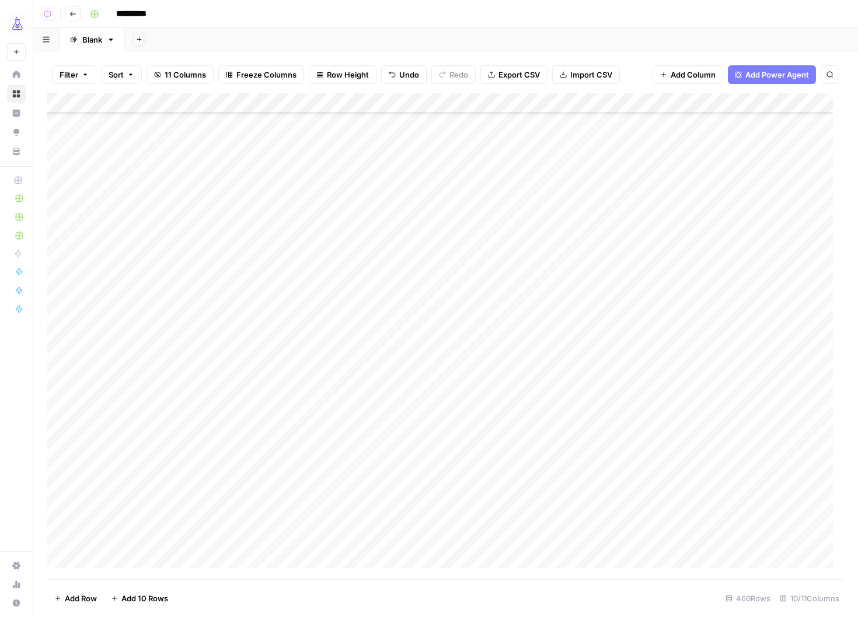
scroll to position [3454, 0]
click at [343, 414] on div "Add Column" at bounding box center [445, 336] width 797 height 486
click at [351, 216] on div "Add Column" at bounding box center [445, 336] width 797 height 486
click at [362, 374] on div "Add Column" at bounding box center [445, 336] width 797 height 486
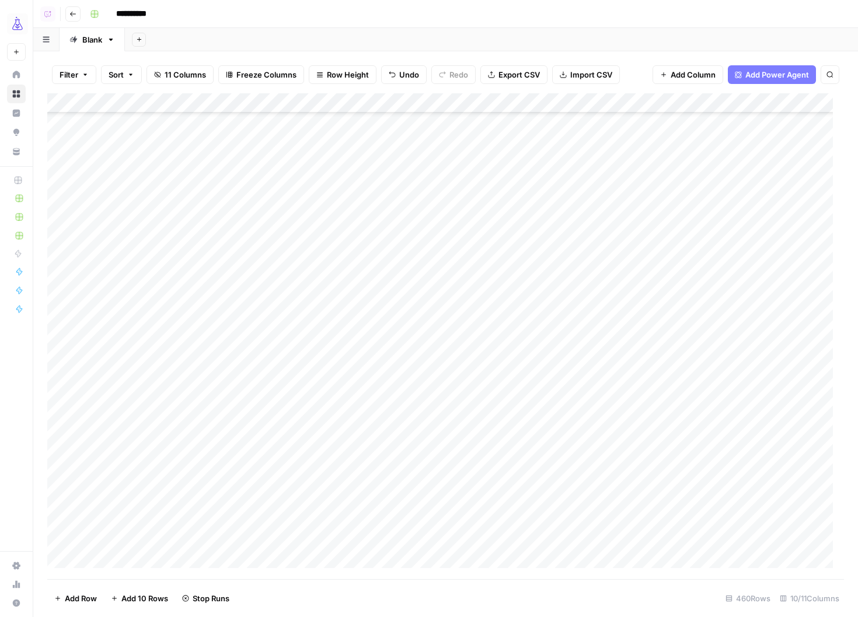
scroll to position [4130, 0]
click at [361, 338] on div "Add Column" at bounding box center [445, 336] width 797 height 486
click at [345, 512] on div "Add Column" at bounding box center [445, 336] width 797 height 486
click at [367, 514] on div "Add Column" at bounding box center [445, 336] width 797 height 486
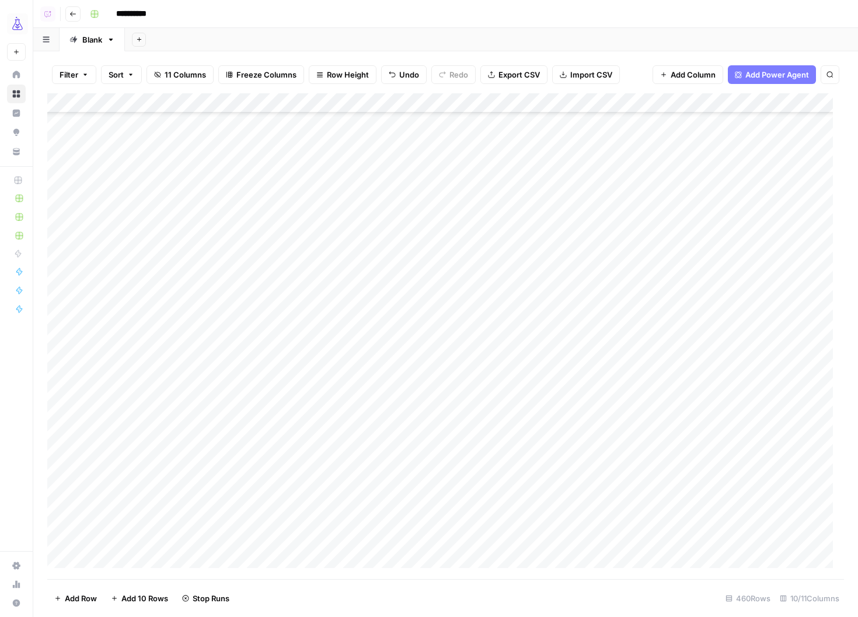
click at [354, 429] on div "Add Column" at bounding box center [445, 336] width 797 height 486
click at [369, 425] on div "Add Column" at bounding box center [445, 336] width 797 height 486
click at [367, 409] on div "Add Column" at bounding box center [445, 336] width 797 height 486
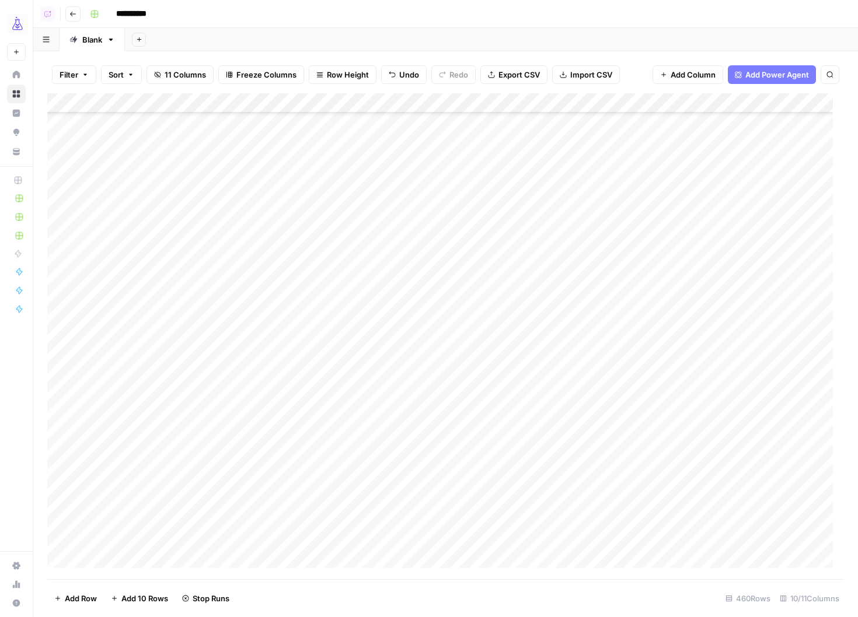
click at [369, 372] on div "Add Column" at bounding box center [445, 336] width 797 height 486
click at [369, 346] on div "Add Column" at bounding box center [445, 336] width 797 height 486
click at [367, 412] on div "Add Column" at bounding box center [445, 336] width 797 height 486
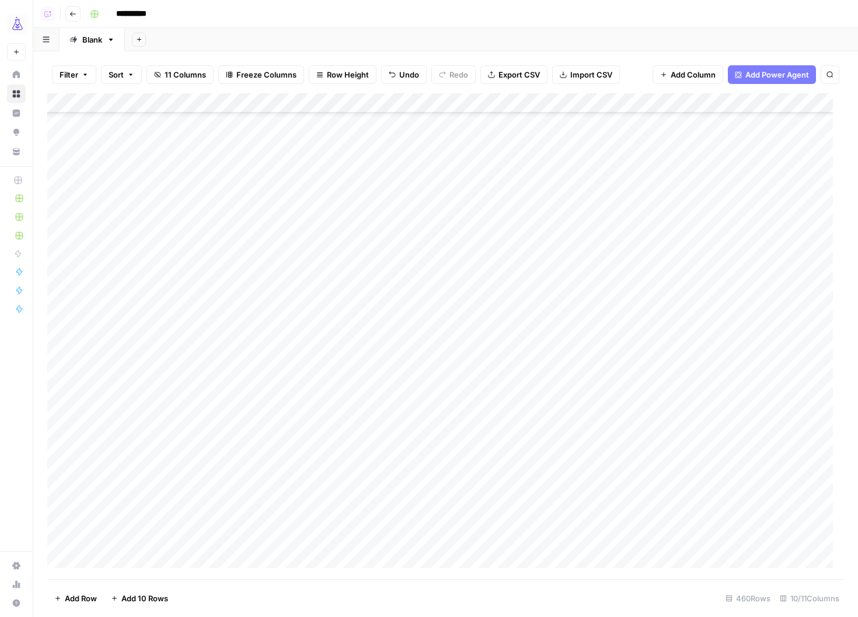
scroll to position [4291, 0]
click at [364, 372] on div "Add Column" at bounding box center [445, 336] width 797 height 486
click at [365, 388] on div "Add Column" at bounding box center [445, 336] width 797 height 486
click at [372, 390] on div "Add Column" at bounding box center [445, 336] width 797 height 486
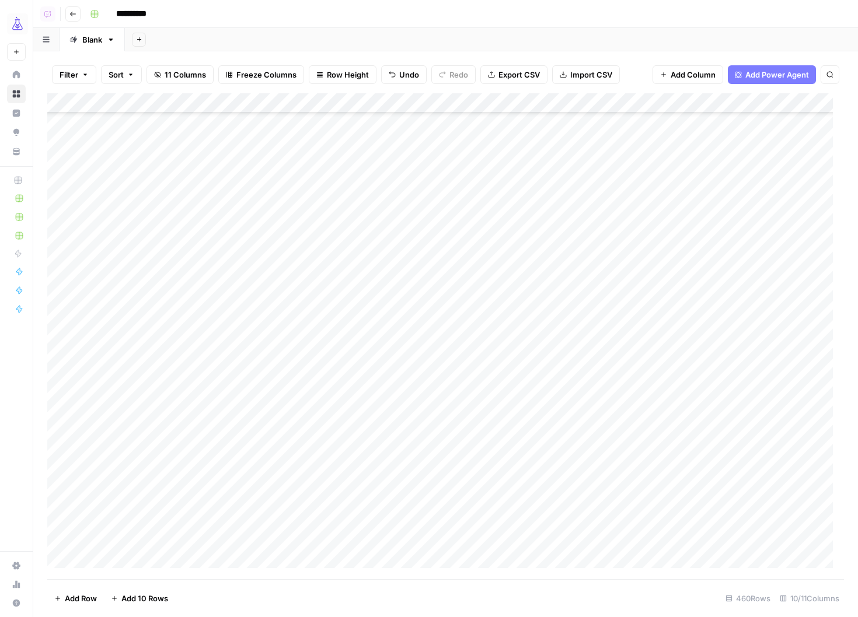
drag, startPoint x: 370, startPoint y: 386, endPoint x: 362, endPoint y: 387, distance: 8.3
click at [369, 386] on div at bounding box center [370, 389] width 108 height 22
click at [370, 388] on div at bounding box center [370, 389] width 108 height 22
click at [366, 527] on div "Add Column" at bounding box center [445, 336] width 797 height 486
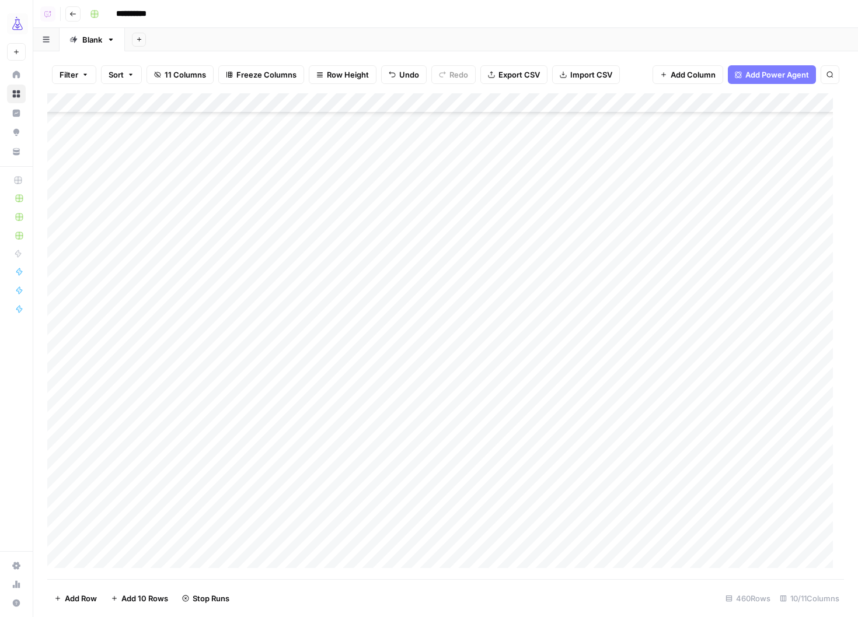
click at [369, 436] on div "Add Column" at bounding box center [445, 336] width 797 height 486
click at [369, 262] on div "Add Column" at bounding box center [445, 336] width 797 height 486
click at [366, 302] on div "Add Column" at bounding box center [445, 336] width 797 height 486
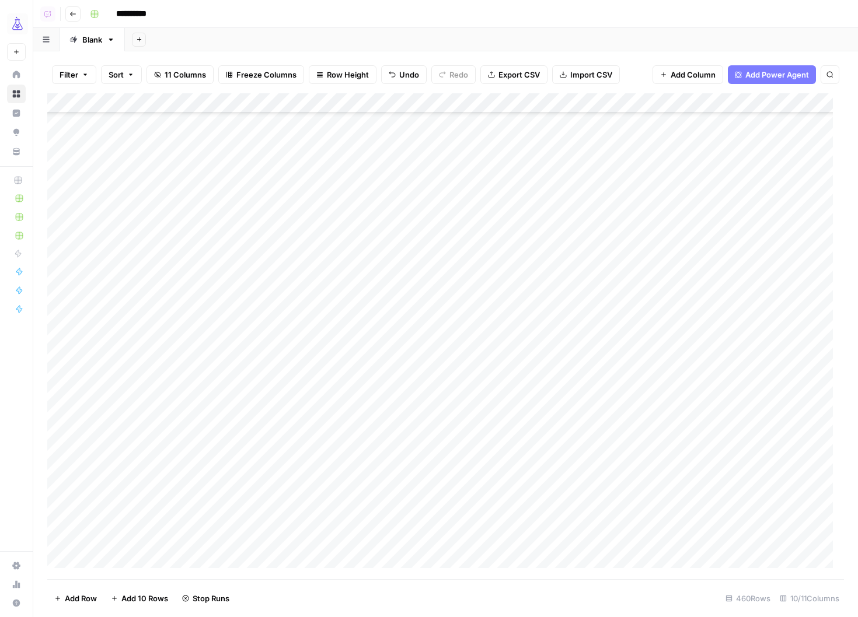
scroll to position [4525, 0]
click at [364, 315] on div "Add Column" at bounding box center [445, 336] width 797 height 486
click at [366, 317] on div "Add Column" at bounding box center [445, 336] width 797 height 486
click at [362, 462] on div "Add Column" at bounding box center [445, 336] width 797 height 486
click at [372, 318] on div "Add Column" at bounding box center [445, 336] width 797 height 486
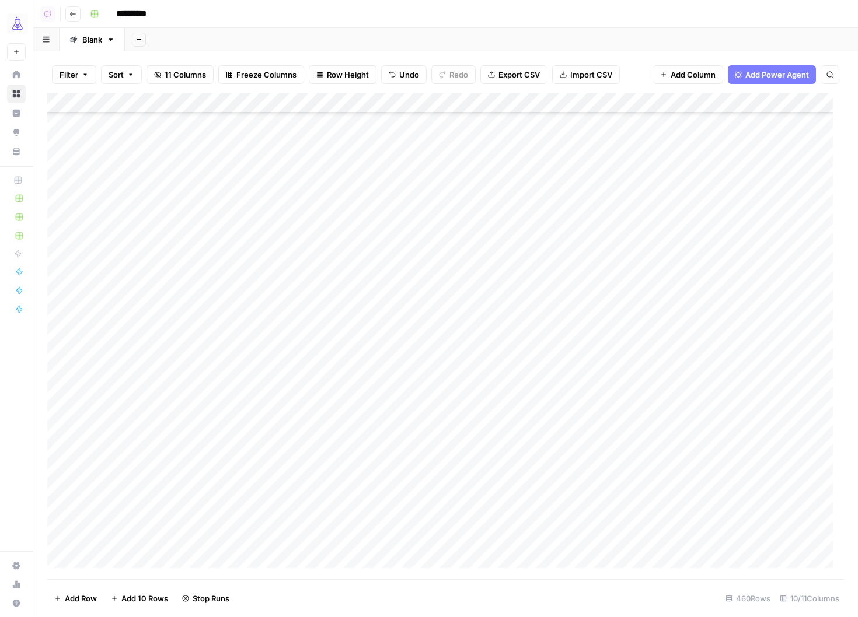
scroll to position [4819, 0]
click at [365, 400] on div "Add Column" at bounding box center [445, 336] width 797 height 486
click at [367, 413] on div "Add Column" at bounding box center [445, 336] width 797 height 486
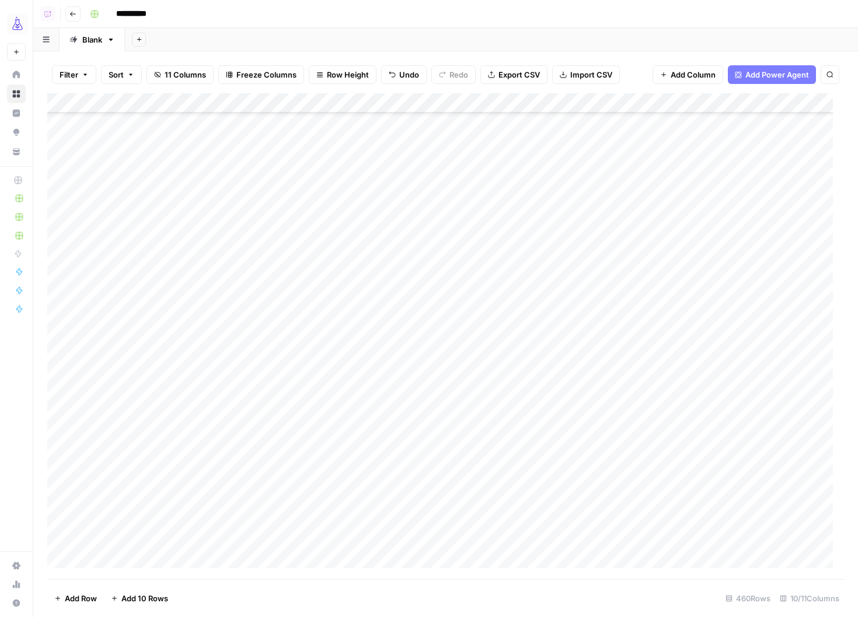
click at [371, 459] on div "Add Column" at bounding box center [445, 336] width 797 height 486
click at [369, 365] on div "Add Column" at bounding box center [445, 336] width 797 height 486
click at [368, 311] on div "Add Column" at bounding box center [445, 336] width 797 height 486
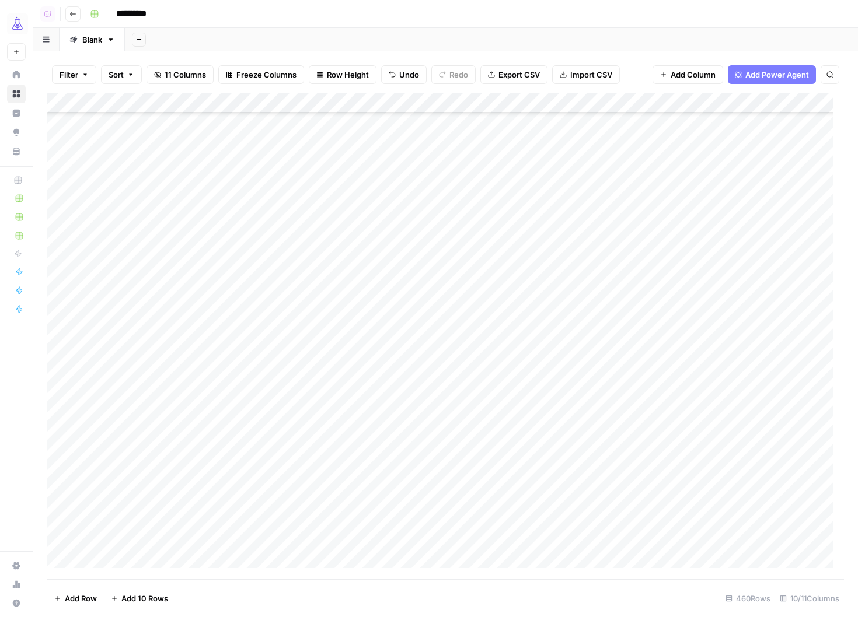
click at [367, 375] on div "Add Column" at bounding box center [445, 336] width 797 height 486
click at [365, 469] on div "Add Column" at bounding box center [445, 336] width 797 height 486
click at [370, 477] on div "Add Column" at bounding box center [445, 336] width 797 height 486
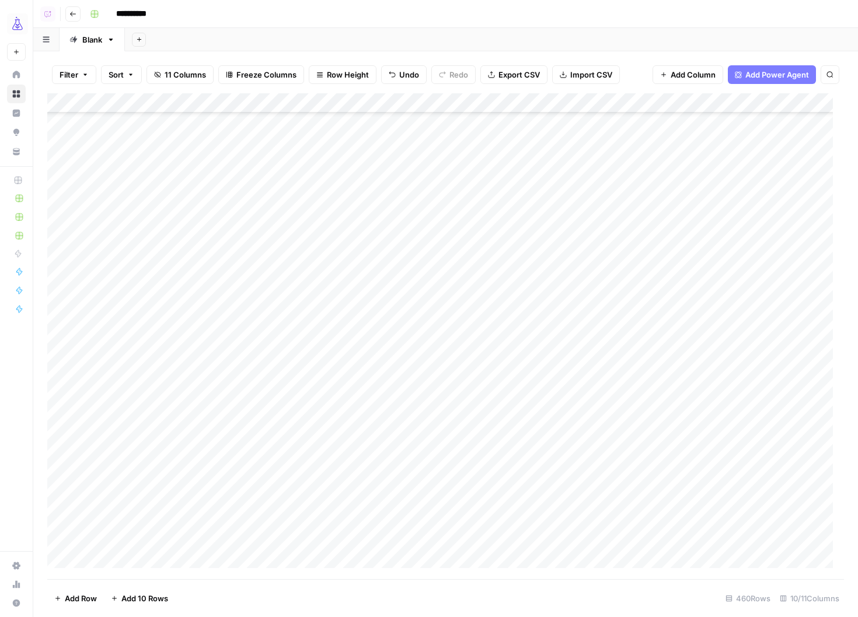
scroll to position [5433, 0]
click at [364, 446] on div "Add Column" at bounding box center [445, 336] width 797 height 486
click at [365, 542] on div "Add Column" at bounding box center [445, 336] width 797 height 486
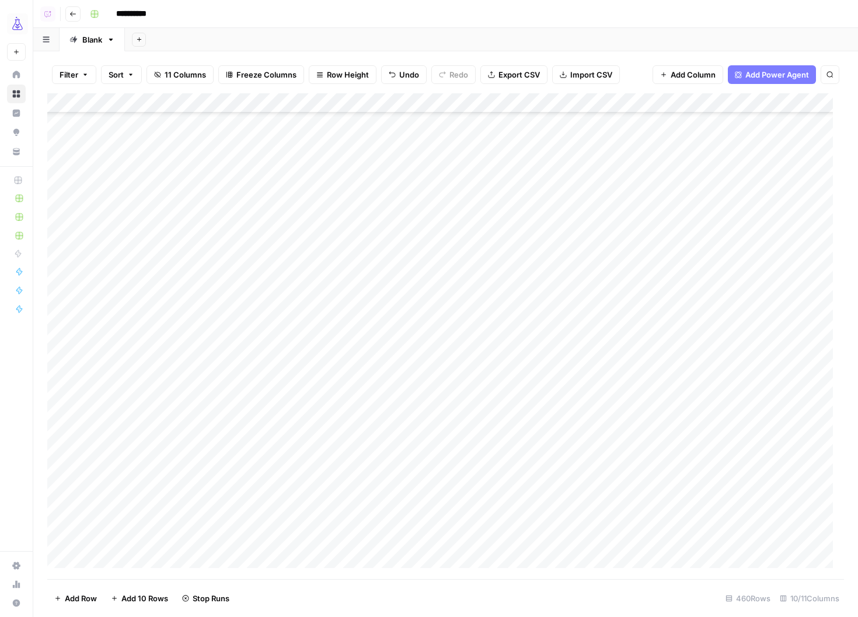
click at [368, 430] on div "Add Column" at bounding box center [445, 336] width 797 height 486
click at [360, 383] on div "Add Column" at bounding box center [445, 336] width 797 height 486
click at [342, 465] on div "Add Column" at bounding box center [445, 336] width 797 height 486
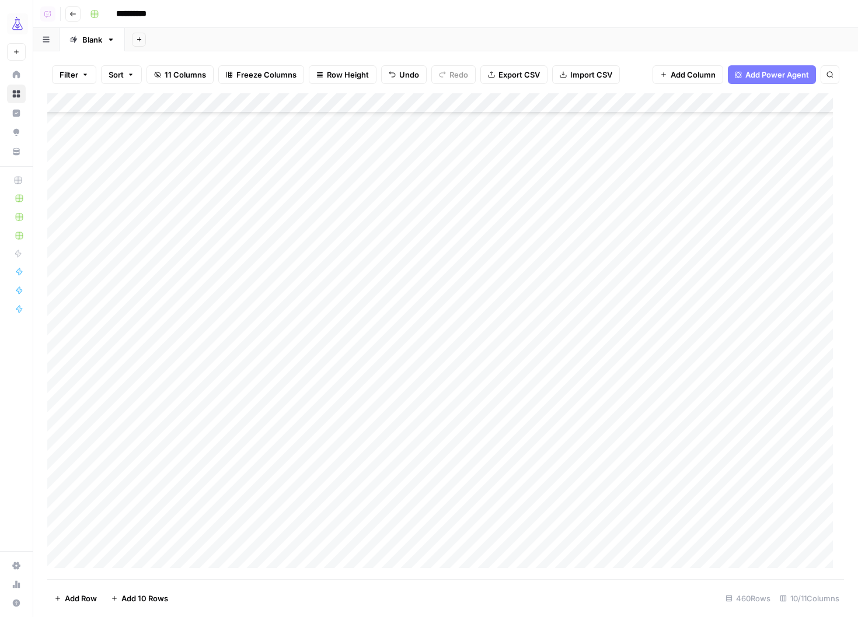
scroll to position [5222, 0]
click at [362, 474] on div "Add Column" at bounding box center [445, 336] width 797 height 486
click at [362, 280] on div "Add Column" at bounding box center [445, 336] width 797 height 486
click at [370, 276] on div "Add Column" at bounding box center [445, 336] width 797 height 486
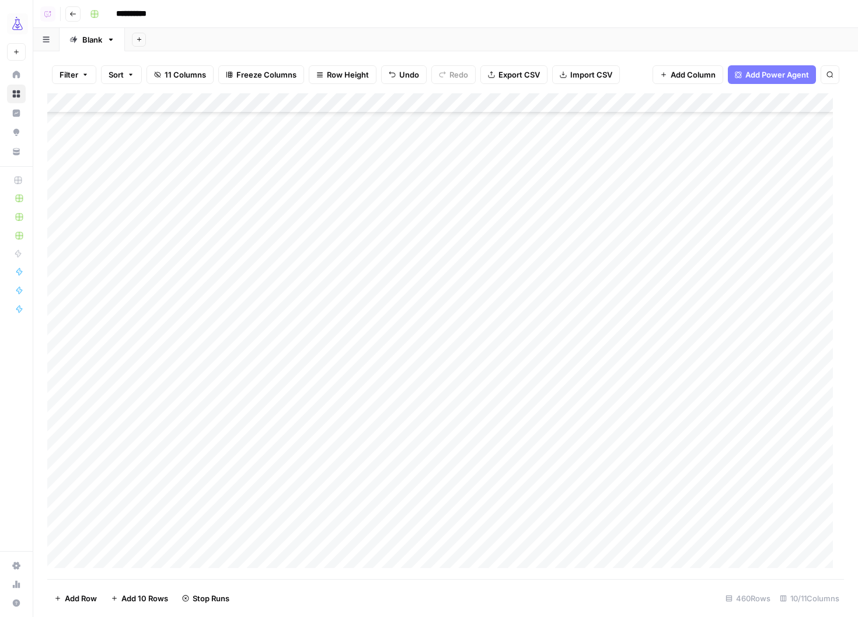
click at [362, 421] on div "Add Column" at bounding box center [445, 336] width 797 height 486
click at [357, 308] on div "Add Column" at bounding box center [445, 336] width 797 height 486
click at [371, 316] on div "Add Column" at bounding box center [445, 336] width 797 height 486
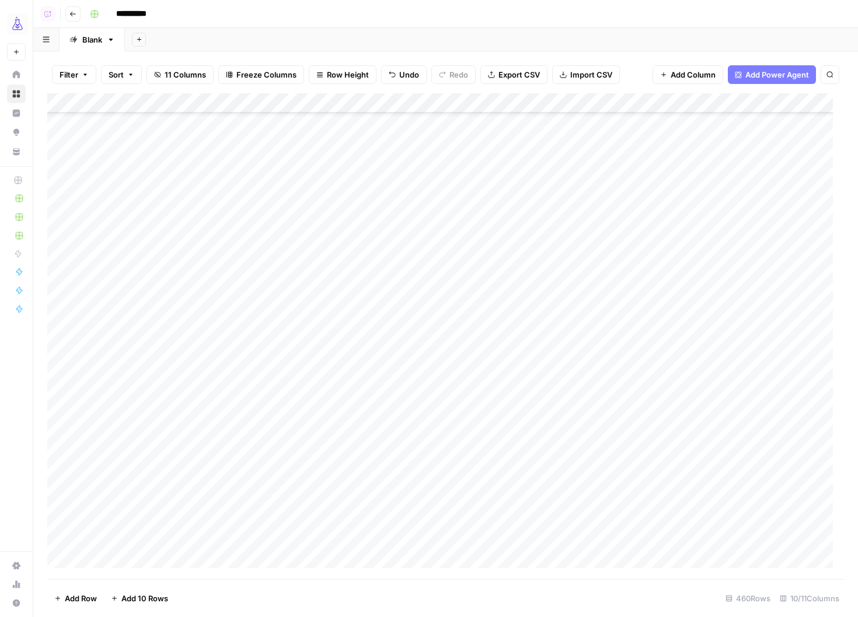
click at [362, 298] on div "Add Column" at bounding box center [445, 336] width 797 height 486
click at [361, 347] on div "Add Column" at bounding box center [445, 336] width 797 height 486
click at [368, 529] on div "Add Column" at bounding box center [445, 336] width 797 height 486
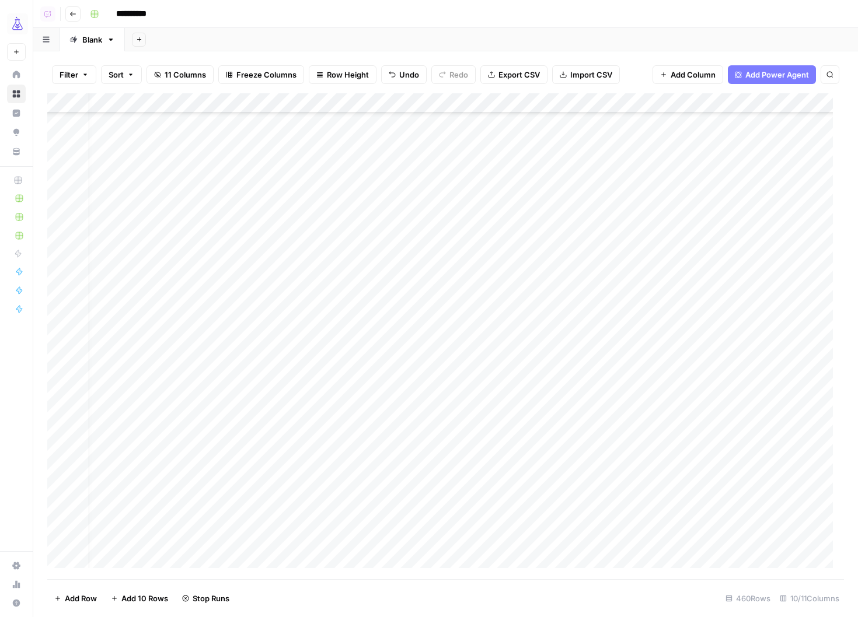
click at [354, 388] on div "Add Column" at bounding box center [445, 336] width 797 height 486
click at [355, 440] on div "Add Column" at bounding box center [445, 336] width 797 height 486
drag, startPoint x: 358, startPoint y: 439, endPoint x: 333, endPoint y: 436, distance: 25.3
click at [358, 439] on div at bounding box center [357, 440] width 108 height 22
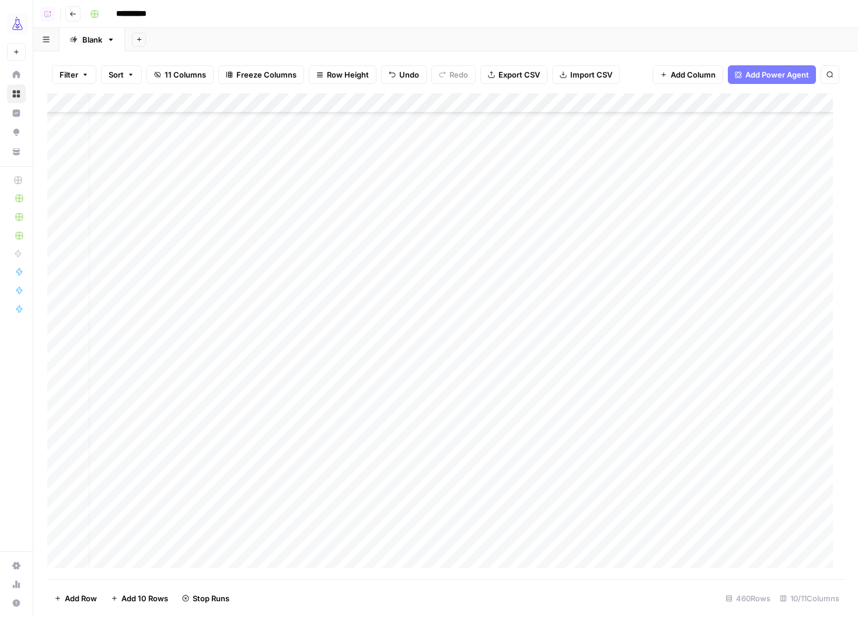
scroll to position [3564, 12]
click at [78, 149] on div "Add Column" at bounding box center [445, 336] width 797 height 486
click at [348, 344] on div "Add Column" at bounding box center [445, 336] width 797 height 486
click at [356, 521] on div "Add Column" at bounding box center [445, 336] width 797 height 486
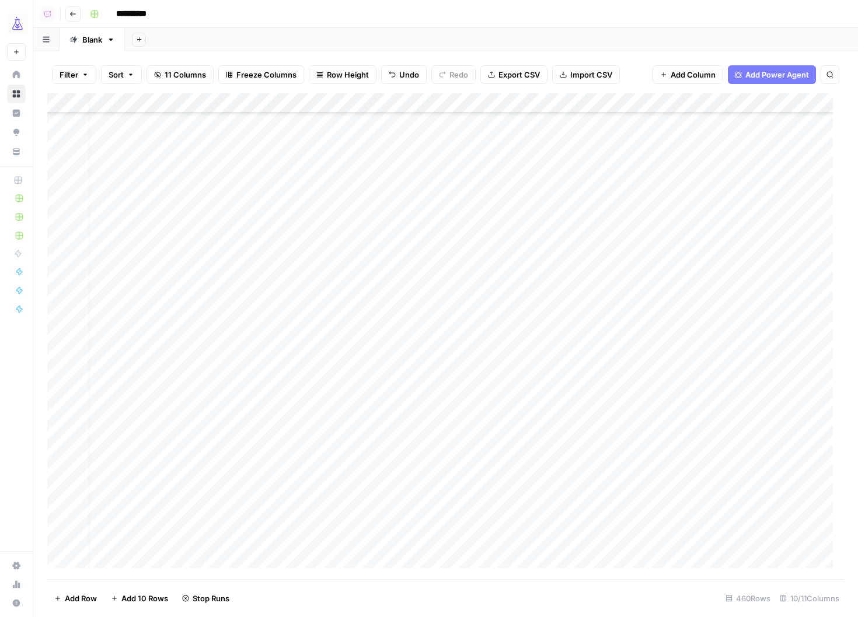
scroll to position [5261, 12]
click at [350, 455] on div "Add Column" at bounding box center [445, 336] width 797 height 486
click at [348, 364] on div "Add Column" at bounding box center [445, 336] width 797 height 486
click at [338, 545] on div "Add Column" at bounding box center [445, 336] width 797 height 486
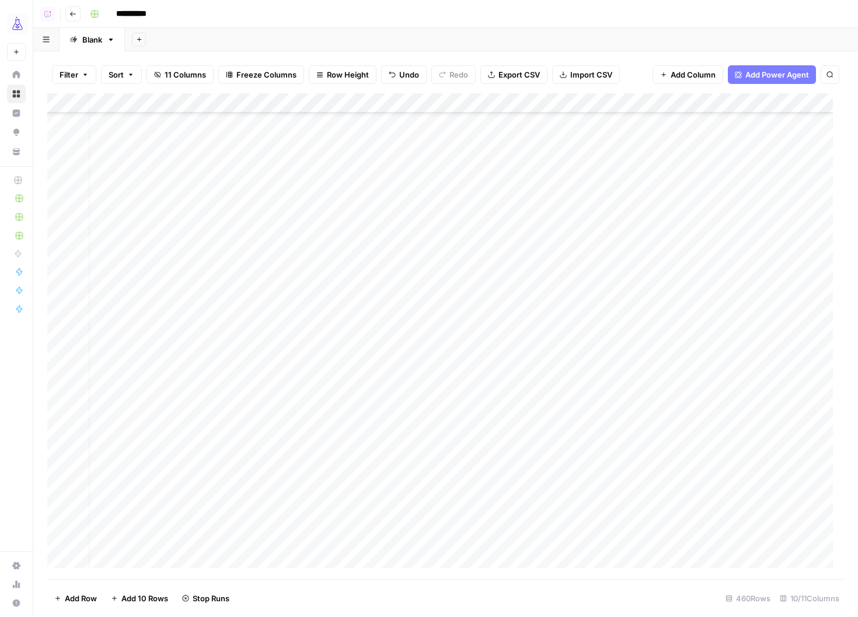
scroll to position [5810, 0]
click at [356, 465] on div "Add Column" at bounding box center [445, 336] width 797 height 486
click at [361, 456] on div "Add Column" at bounding box center [445, 336] width 797 height 486
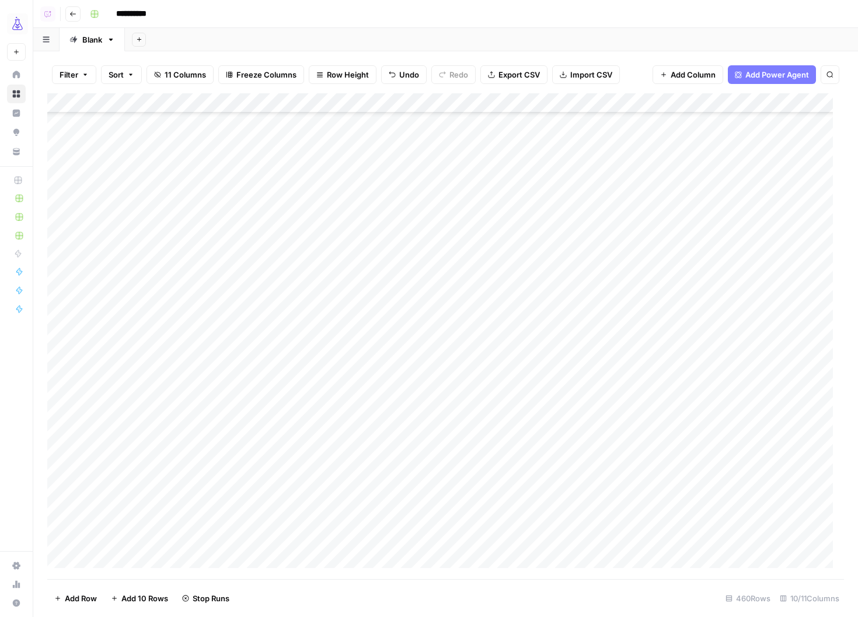
click at [366, 385] on div "Add Column" at bounding box center [445, 336] width 797 height 486
click at [361, 416] on div "Add Column" at bounding box center [445, 336] width 797 height 486
click at [354, 353] on div "Add Column" at bounding box center [445, 336] width 797 height 486
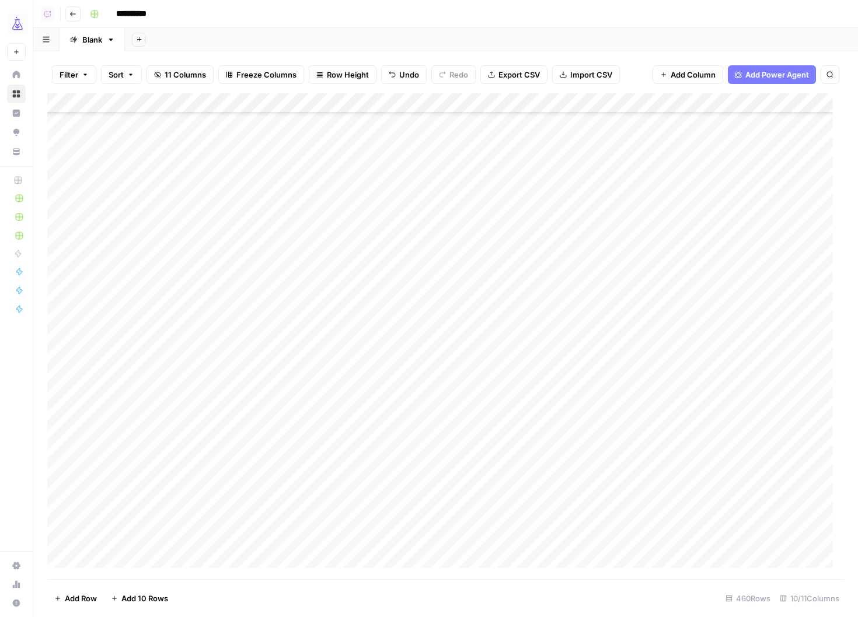
scroll to position [6035, 0]
click at [352, 257] on div "Add Column" at bounding box center [445, 336] width 797 height 486
click at [368, 259] on div "Add Column" at bounding box center [445, 336] width 797 height 486
click at [346, 457] on div "Add Column" at bounding box center [445, 336] width 797 height 486
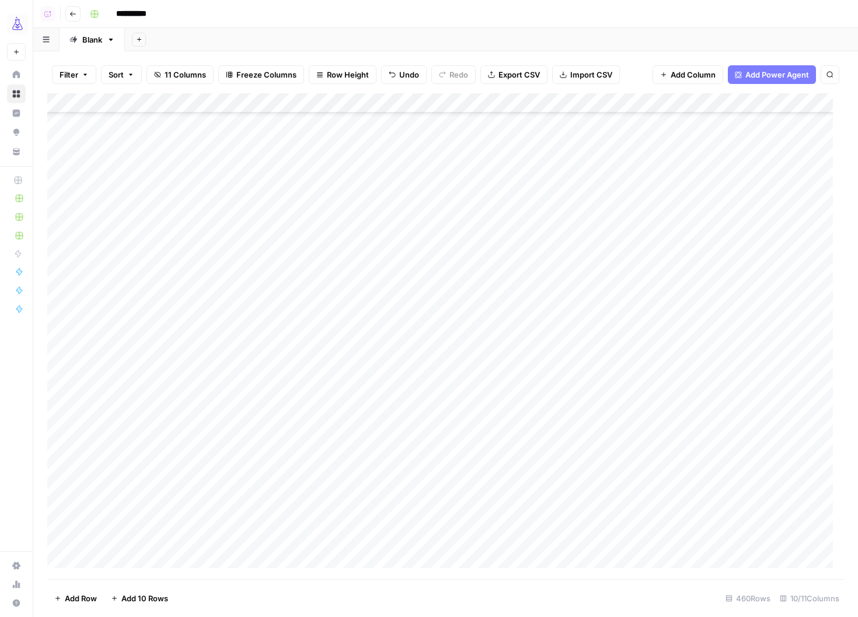
click at [349, 355] on div "Add Column" at bounding box center [445, 336] width 797 height 486
click at [357, 426] on div "Add Column" at bounding box center [445, 336] width 797 height 486
click at [355, 347] on div "Add Column" at bounding box center [445, 336] width 797 height 486
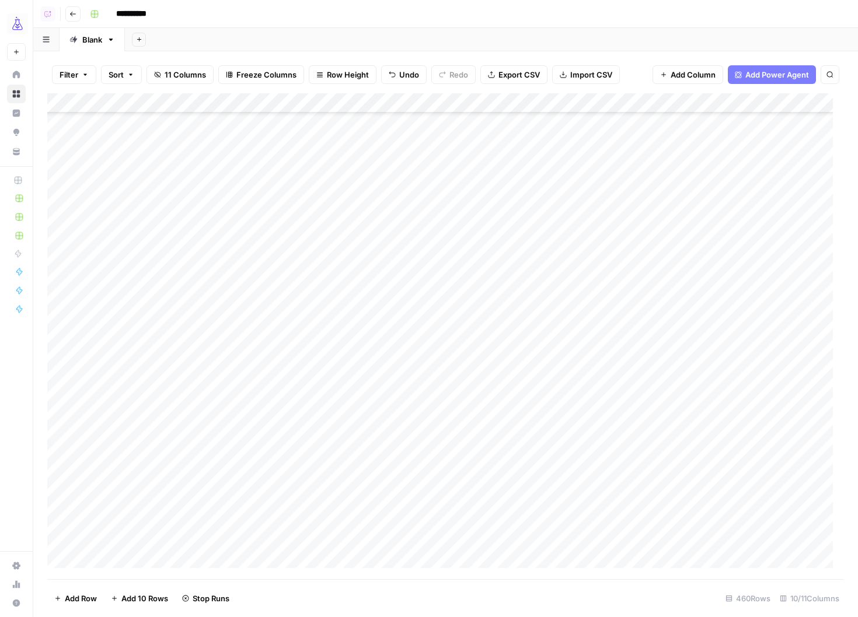
click at [376, 170] on div "Add Column" at bounding box center [445, 336] width 797 height 486
click at [350, 194] on div "Add Column" at bounding box center [445, 336] width 797 height 486
click at [365, 302] on div "Add Column" at bounding box center [445, 336] width 797 height 486
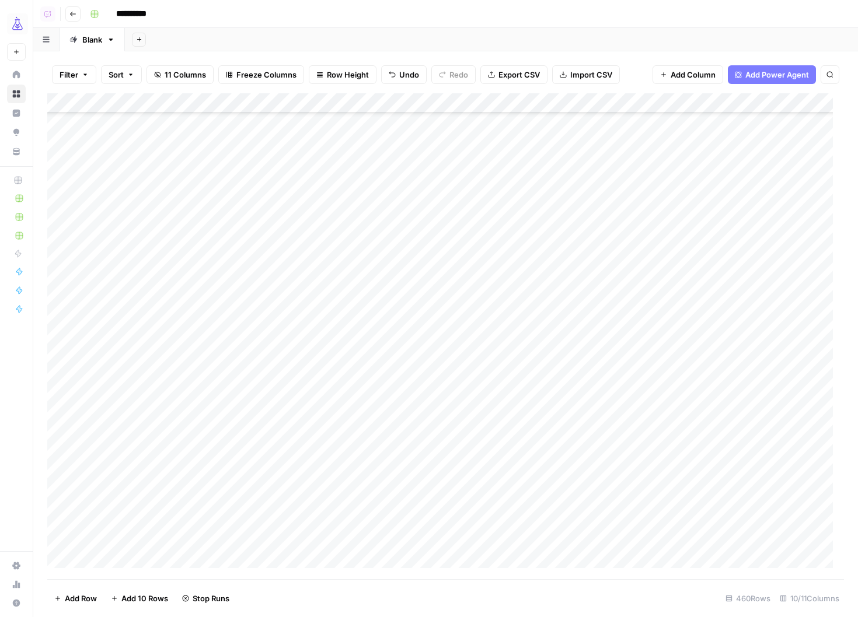
scroll to position [5602, 0]
click at [346, 331] on div "Add Column" at bounding box center [445, 336] width 797 height 486
click at [355, 371] on div "Add Column" at bounding box center [445, 336] width 797 height 486
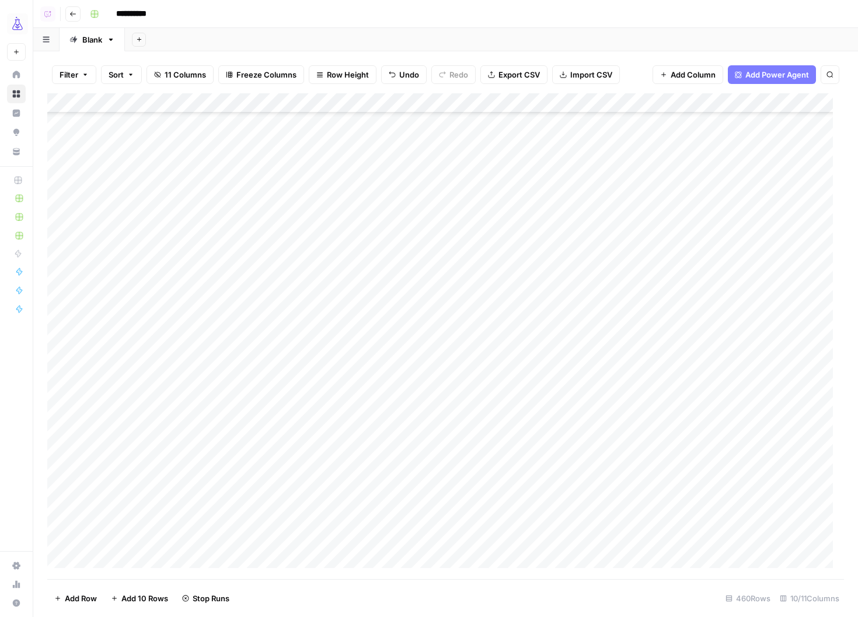
click at [361, 401] on div "Add Column" at bounding box center [445, 336] width 797 height 486
click at [360, 354] on div "Add Column" at bounding box center [445, 336] width 797 height 486
click at [345, 524] on div "Add Column" at bounding box center [445, 336] width 797 height 486
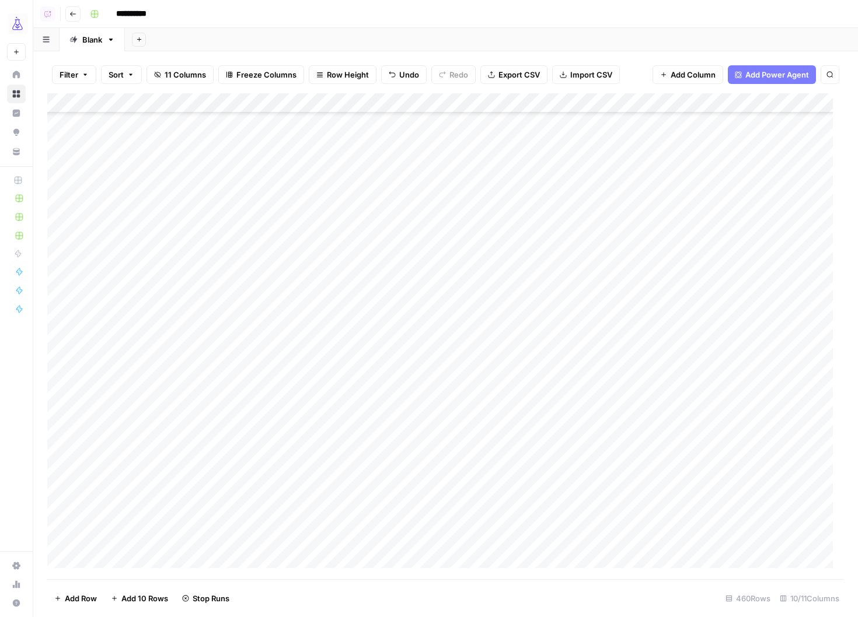
click at [370, 524] on div "Add Column" at bounding box center [445, 336] width 797 height 486
click at [355, 507] on div "Add Column" at bounding box center [445, 336] width 797 height 486
click at [359, 436] on div "Add Column" at bounding box center [445, 336] width 797 height 486
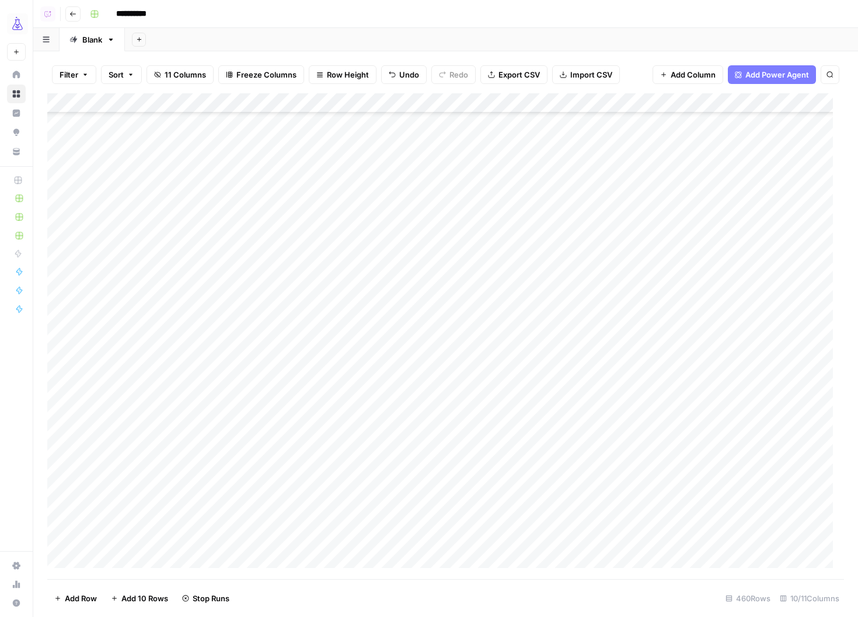
scroll to position [7045, 0]
click at [360, 413] on div "Add Column" at bounding box center [445, 336] width 797 height 486
click at [350, 348] on div "Add Column" at bounding box center [445, 336] width 797 height 486
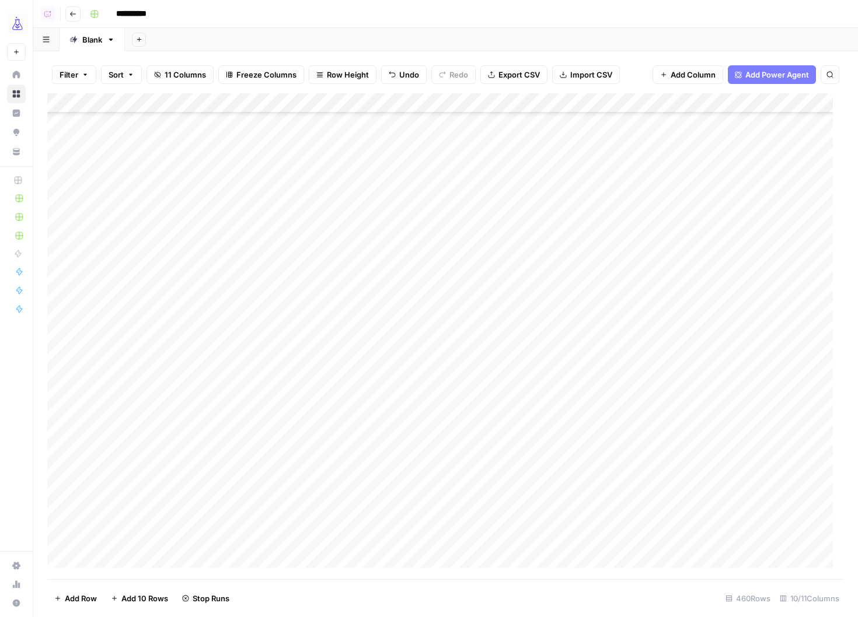
click at [350, 326] on div "Add Column" at bounding box center [445, 336] width 797 height 486
click at [366, 340] on div "Add Column" at bounding box center [445, 336] width 797 height 486
click at [360, 333] on div at bounding box center [370, 338] width 108 height 22
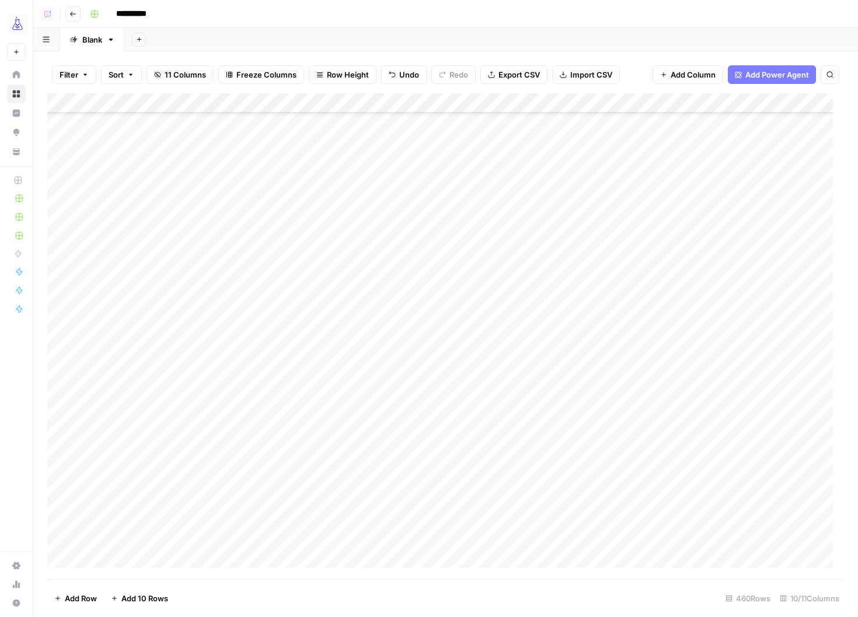
click at [349, 375] on div "Add Column" at bounding box center [445, 336] width 797 height 486
click at [364, 250] on div "Add Column" at bounding box center [445, 336] width 797 height 486
click at [360, 305] on div "Add Column" at bounding box center [445, 336] width 797 height 486
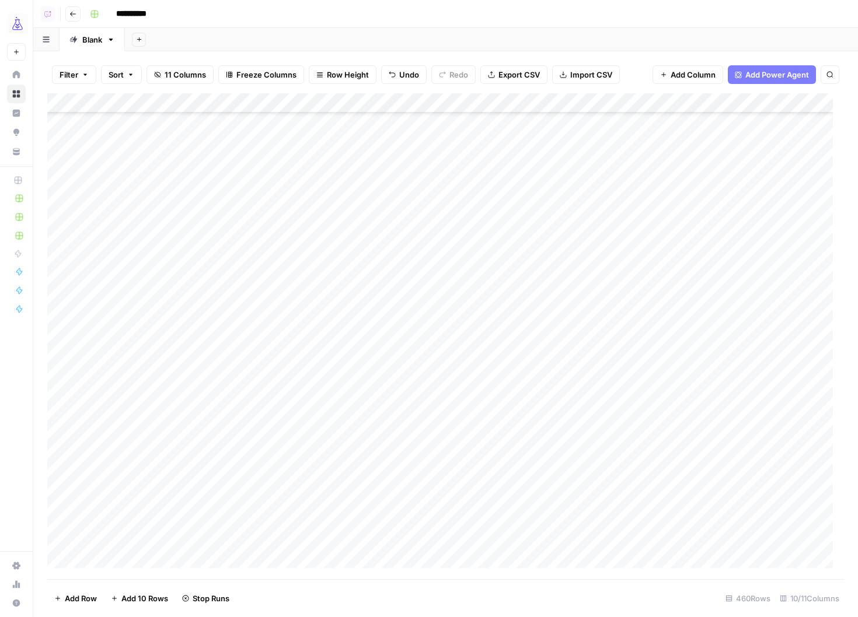
scroll to position [5397, 0]
click at [350, 183] on div "Add Column" at bounding box center [445, 336] width 797 height 486
click at [358, 379] on div "Add Column" at bounding box center [445, 336] width 797 height 486
click at [364, 200] on div "Add Column" at bounding box center [445, 336] width 797 height 486
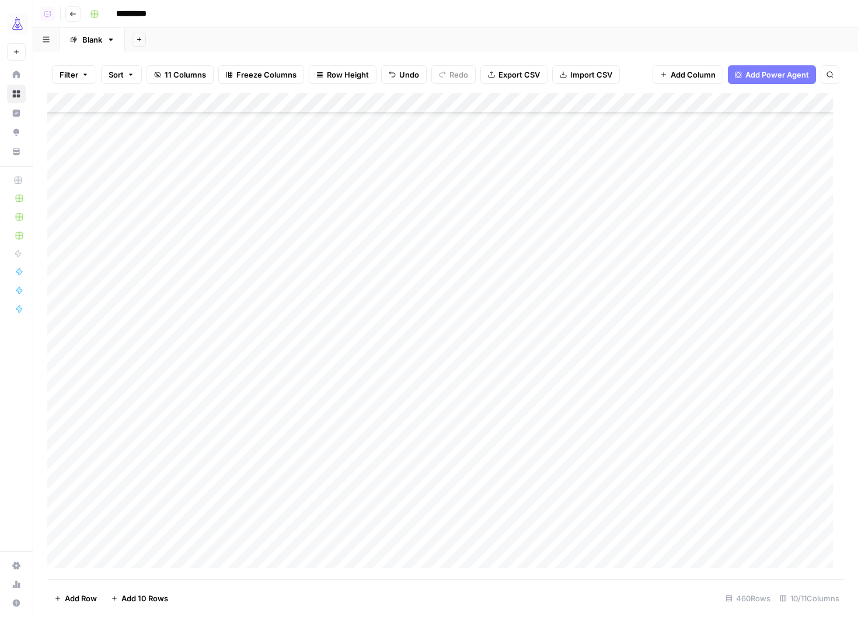
scroll to position [5757, 0]
click at [358, 219] on div "Add Column" at bounding box center [445, 336] width 797 height 486
click at [371, 219] on div "Add Column" at bounding box center [445, 336] width 797 height 486
click at [368, 420] on div "Add Column" at bounding box center [445, 336] width 797 height 486
click at [371, 416] on div "Add Column" at bounding box center [445, 336] width 797 height 486
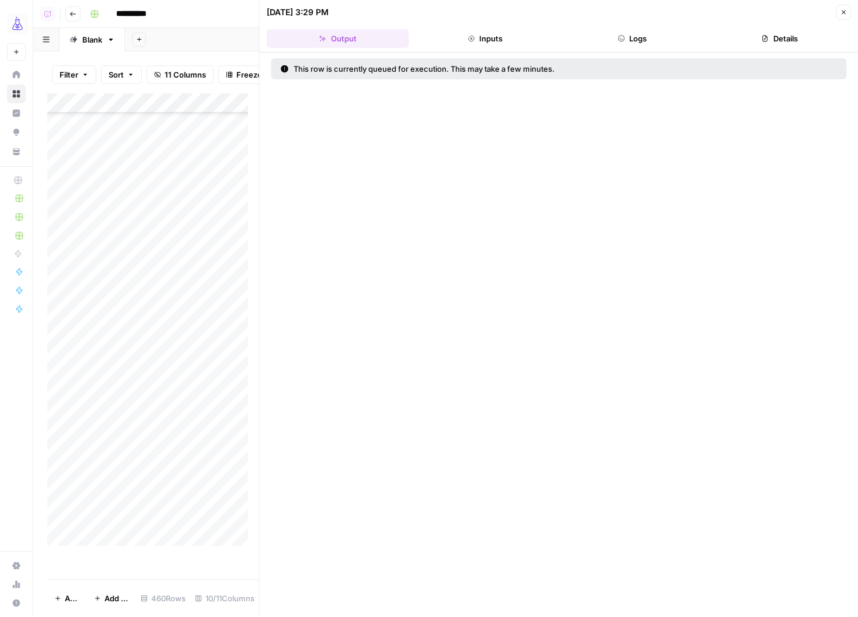
click at [843, 11] on icon "button" at bounding box center [843, 12] width 7 height 7
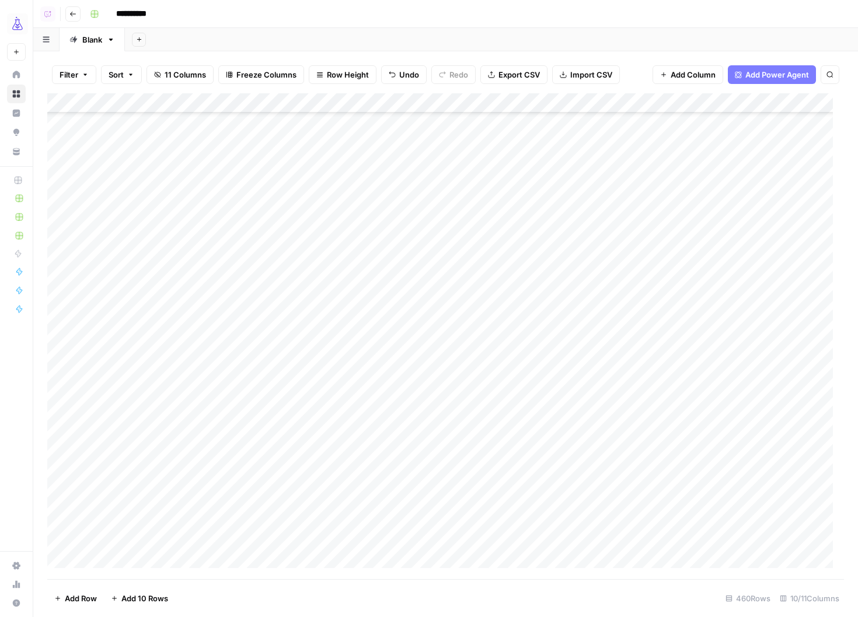
scroll to position [6063, 0]
click at [365, 273] on div "Add Column" at bounding box center [445, 336] width 797 height 486
click at [367, 266] on div "Add Column" at bounding box center [445, 336] width 797 height 486
click at [356, 466] on div "Add Column" at bounding box center [445, 336] width 797 height 486
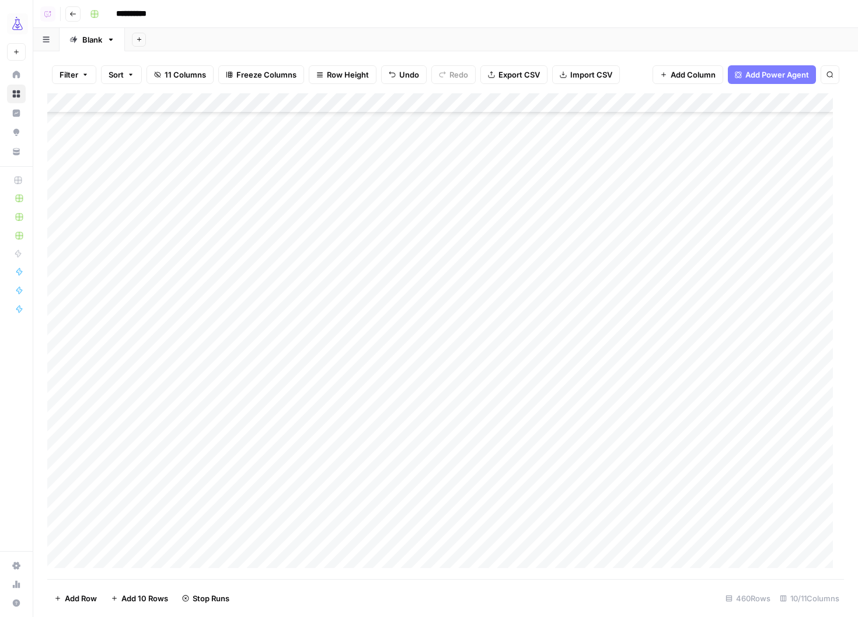
click at [362, 425] on div "Add Column" at bounding box center [445, 336] width 797 height 486
click at [370, 245] on div "Add Column" at bounding box center [445, 336] width 797 height 486
click at [369, 248] on div "Add Column" at bounding box center [445, 336] width 797 height 486
click at [358, 364] on div "Add Column" at bounding box center [445, 336] width 797 height 486
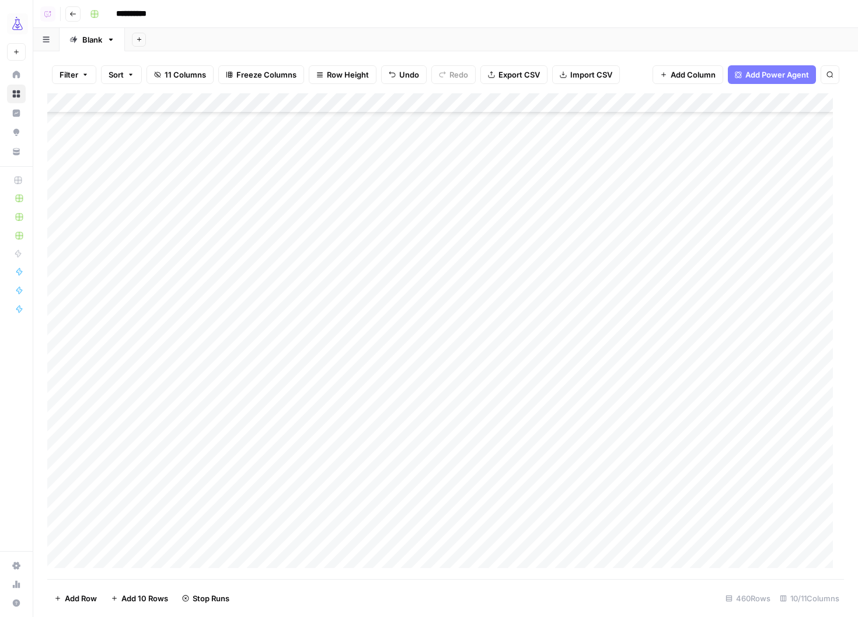
scroll to position [6972, 0]
click at [368, 310] on div "Add Column" at bounding box center [445, 336] width 797 height 486
click at [360, 513] on div "Add Column" at bounding box center [445, 336] width 797 height 486
click at [371, 314] on div "Add Column" at bounding box center [445, 336] width 797 height 486
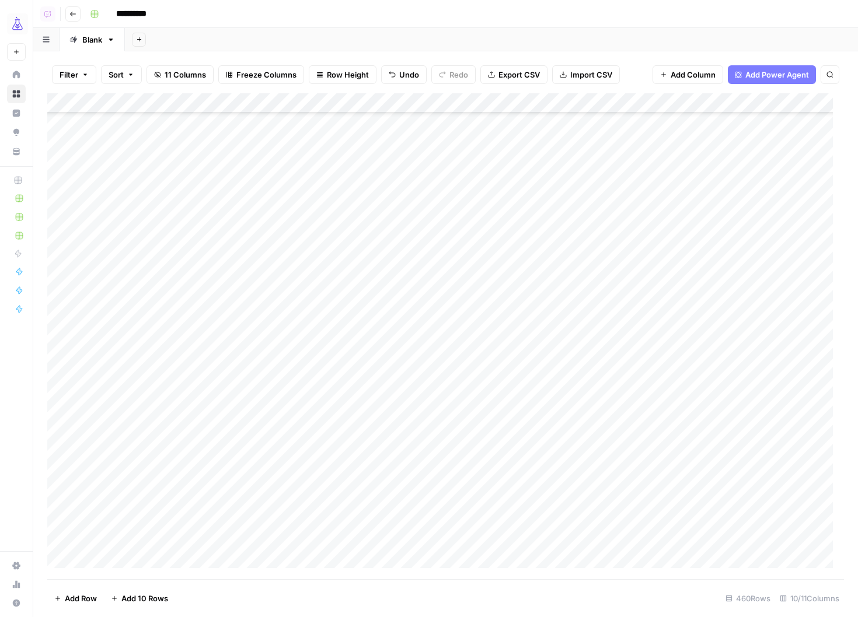
scroll to position [5991, 0]
click at [365, 357] on div "Add Column" at bounding box center [445, 336] width 797 height 486
click at [364, 201] on div "Add Column" at bounding box center [445, 336] width 797 height 486
click at [366, 229] on div "Add Column" at bounding box center [445, 336] width 797 height 486
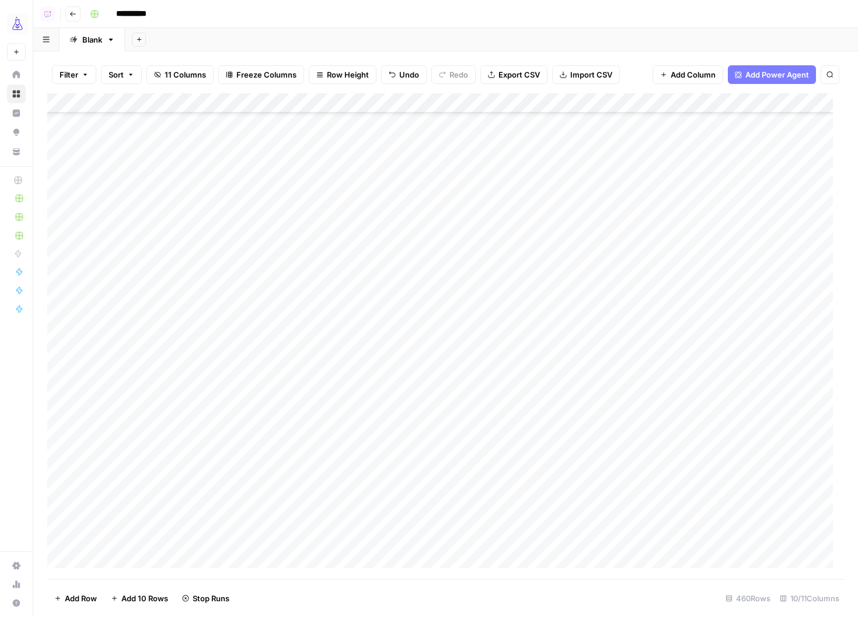
scroll to position [5499, 0]
click at [348, 294] on div "Add Column" at bounding box center [445, 336] width 797 height 486
click at [372, 296] on div "Add Column" at bounding box center [445, 336] width 797 height 486
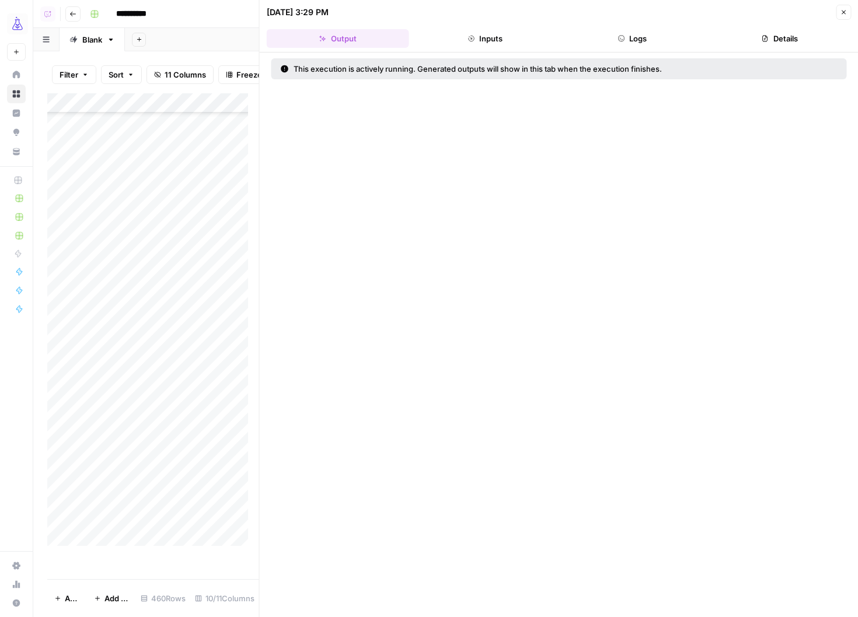
drag, startPoint x: 841, startPoint y: 13, endPoint x: 752, endPoint y: 125, distance: 142.5
click at [841, 13] on icon "button" at bounding box center [843, 12] width 7 height 7
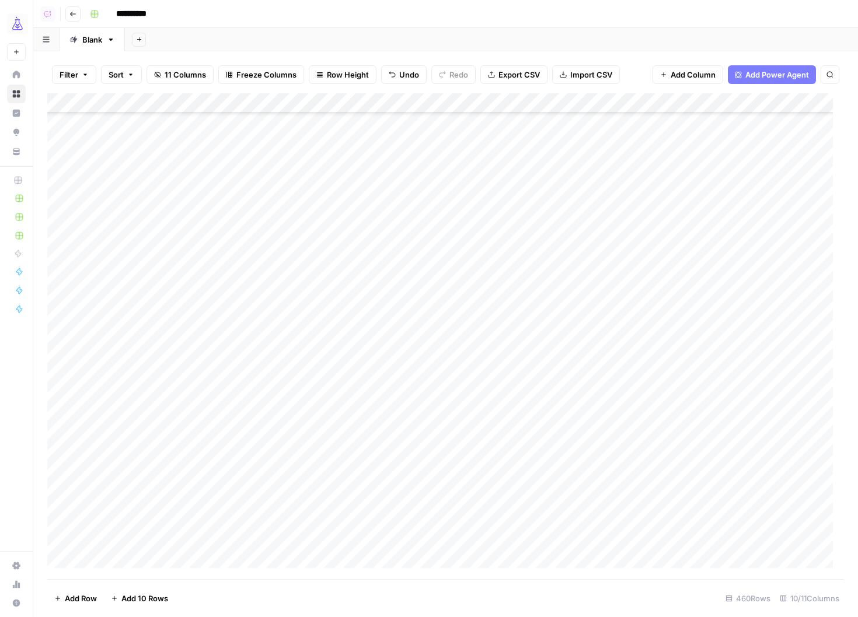
scroll to position [5246, 0]
click at [368, 351] on div "Add Column" at bounding box center [445, 336] width 797 height 486
click at [364, 352] on div "Add Column" at bounding box center [445, 336] width 797 height 486
click at [354, 171] on div "Add Column" at bounding box center [445, 336] width 797 height 486
click at [368, 355] on div "Add Column" at bounding box center [445, 336] width 797 height 486
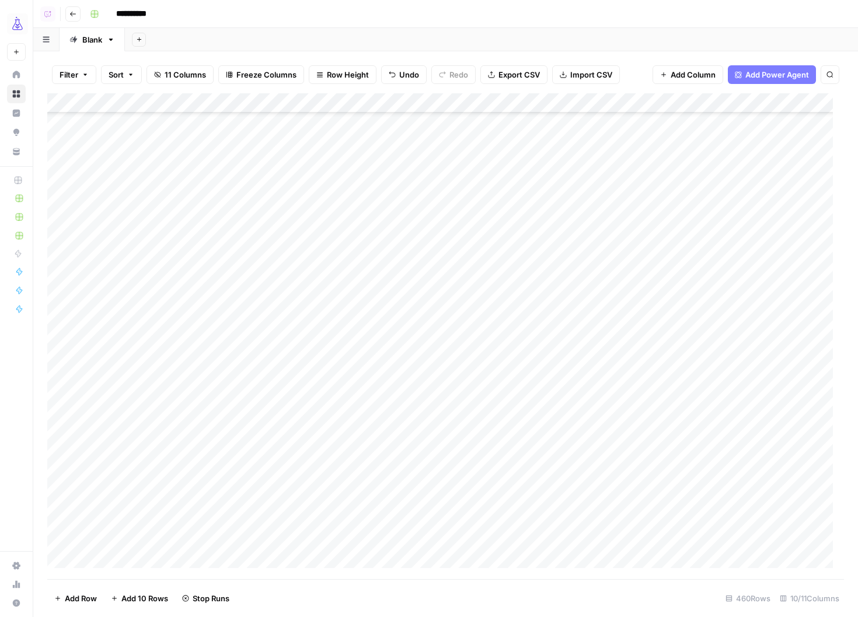
scroll to position [5410, 0]
click at [358, 410] on div "Add Column" at bounding box center [445, 336] width 797 height 486
click at [354, 475] on div "Add Column" at bounding box center [445, 336] width 797 height 486
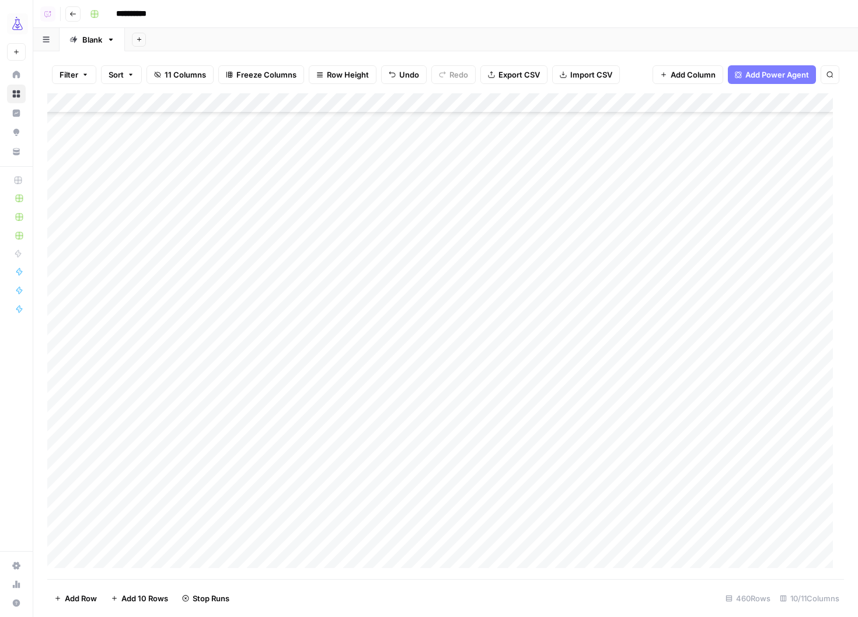
click at [360, 465] on div "Add Column" at bounding box center [445, 336] width 797 height 486
click at [365, 368] on div "Add Column" at bounding box center [445, 336] width 797 height 486
click at [362, 407] on div "Add Column" at bounding box center [445, 336] width 797 height 486
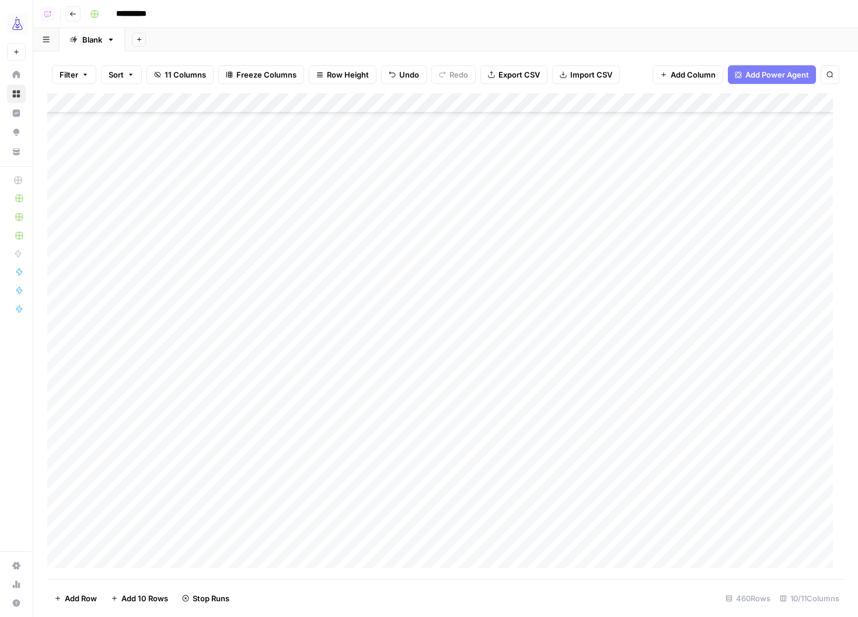
scroll to position [6383, 0]
click at [362, 390] on div "Add Column" at bounding box center [445, 336] width 797 height 486
click at [364, 444] on div "Add Column" at bounding box center [445, 336] width 797 height 486
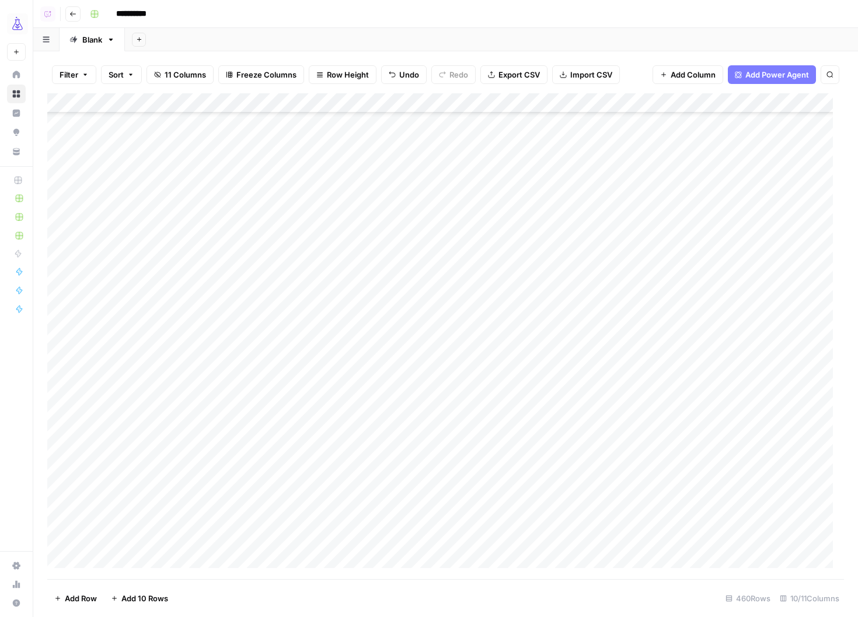
click at [369, 426] on div "Add Column" at bounding box center [445, 336] width 797 height 486
click at [360, 548] on div "Add Column" at bounding box center [445, 336] width 797 height 486
click at [367, 375] on div "Add Column" at bounding box center [445, 336] width 797 height 486
click at [360, 181] on div "Add Column" at bounding box center [445, 336] width 797 height 486
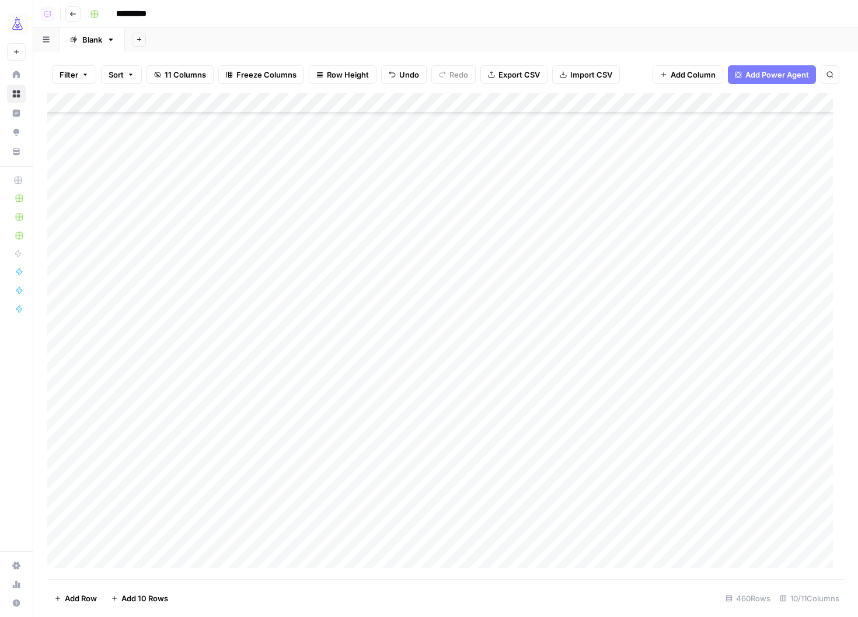
scroll to position [6103, 0]
click at [373, 289] on div "Add Column" at bounding box center [445, 336] width 797 height 486
click at [372, 290] on div "Add Column" at bounding box center [445, 336] width 797 height 486
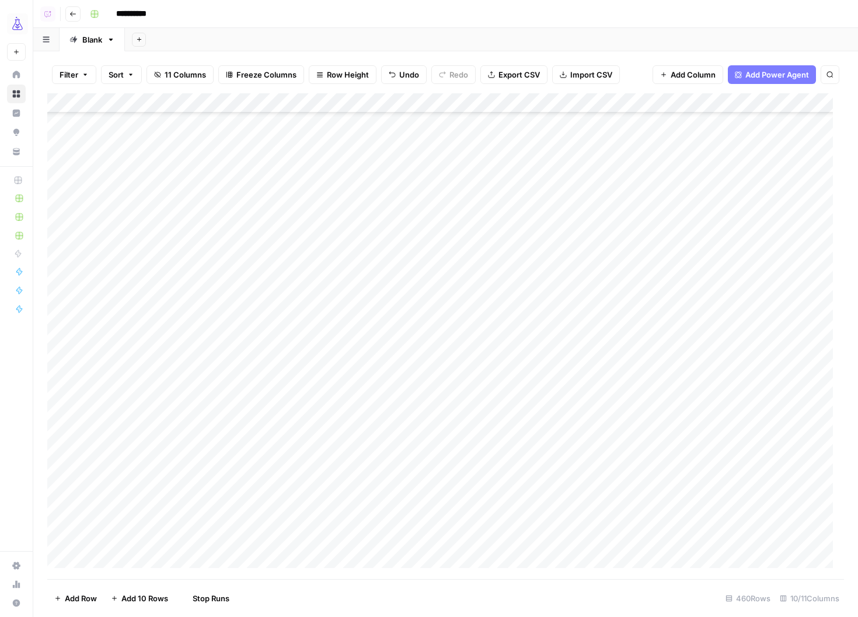
click at [362, 296] on div "Add Column" at bounding box center [445, 336] width 797 height 486
click at [361, 291] on div "Add Column" at bounding box center [445, 336] width 797 height 486
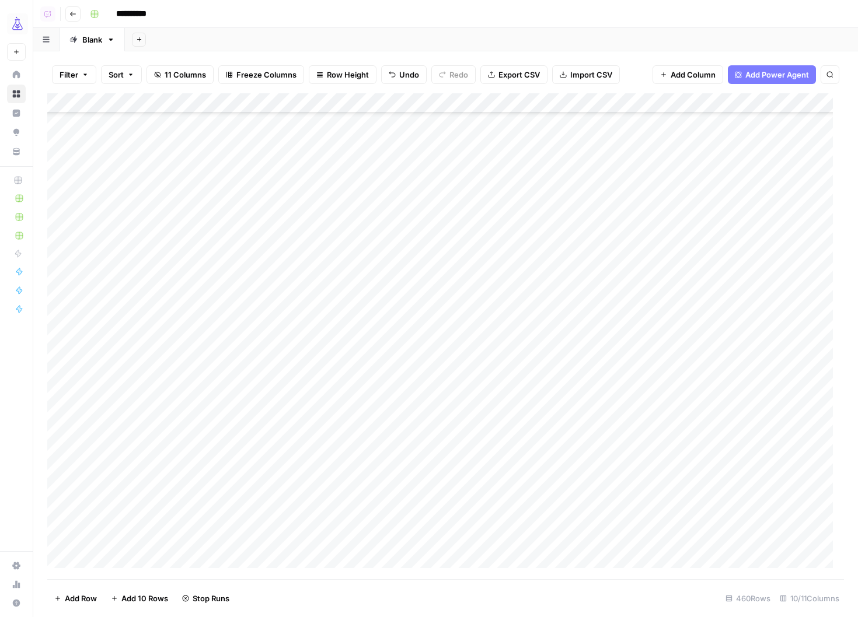
scroll to position [5138, 0]
click at [360, 298] on div "Add Column" at bounding box center [445, 336] width 797 height 486
click at [367, 339] on div "Add Column" at bounding box center [445, 336] width 797 height 486
click at [353, 536] on div "Add Column" at bounding box center [445, 336] width 797 height 486
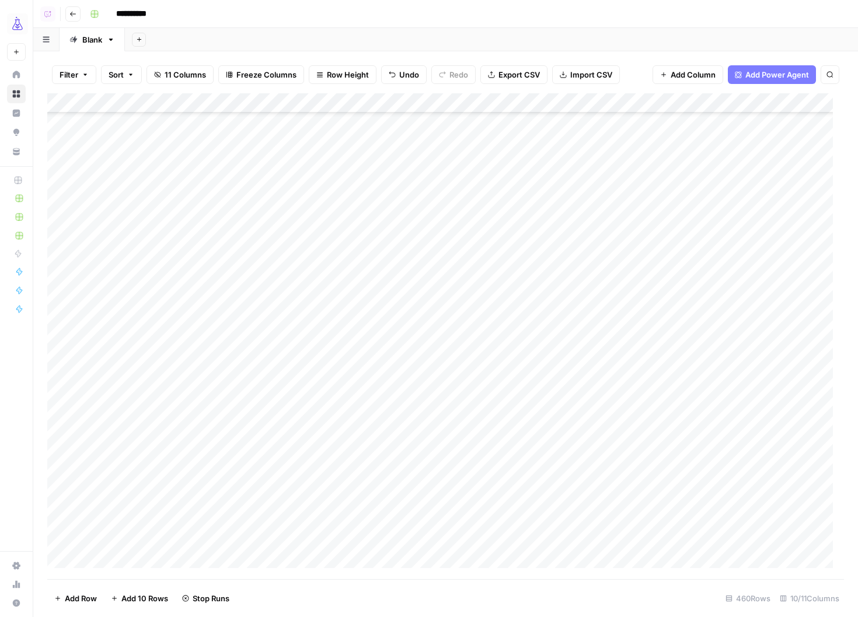
scroll to position [6095, 0]
click at [362, 316] on div "Add Column" at bounding box center [445, 336] width 797 height 486
click at [370, 319] on div "Add Column" at bounding box center [445, 336] width 797 height 486
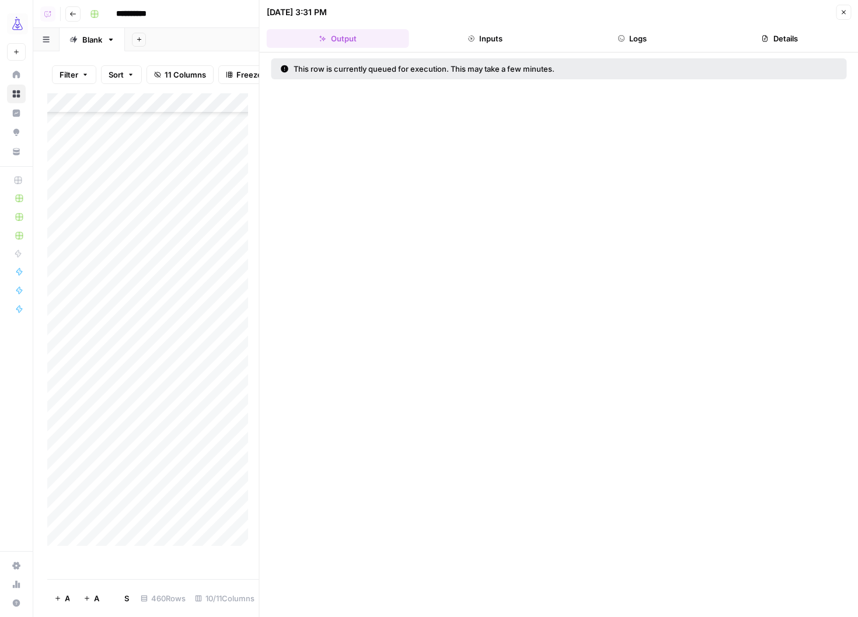
click at [849, 13] on button "Close" at bounding box center [843, 12] width 15 height 15
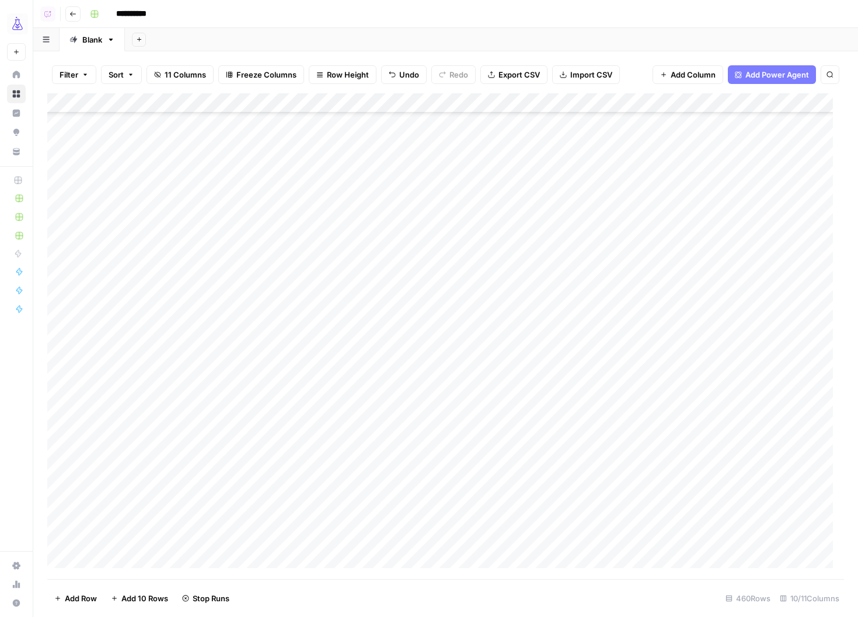
scroll to position [6158, 0]
click at [367, 450] on div "Add Column" at bounding box center [445, 336] width 797 height 486
click at [368, 424] on div "Add Column" at bounding box center [445, 336] width 797 height 486
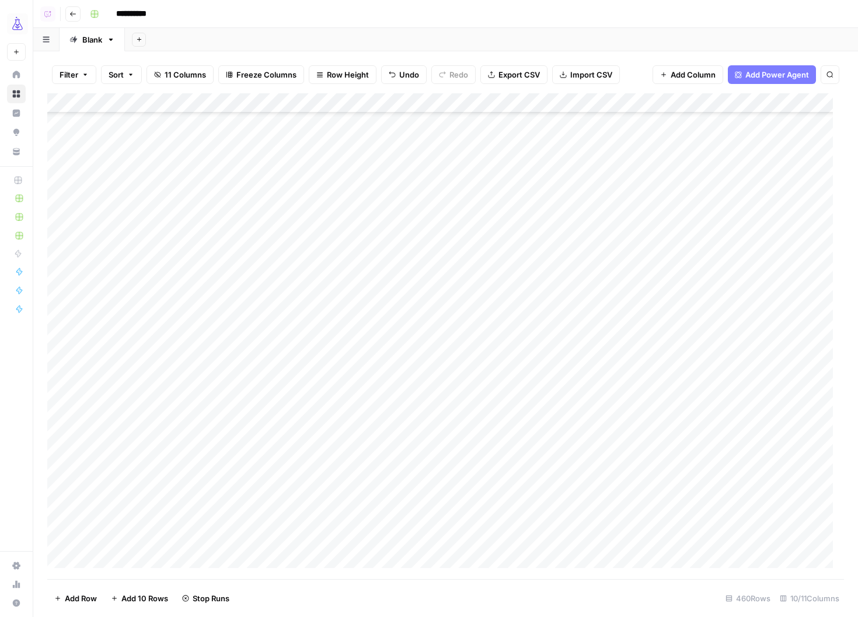
click at [360, 460] on div "Add Column" at bounding box center [445, 336] width 797 height 486
click at [359, 465] on div "Add Column" at bounding box center [445, 336] width 797 height 486
click at [359, 378] on div "Add Column" at bounding box center [445, 336] width 797 height 486
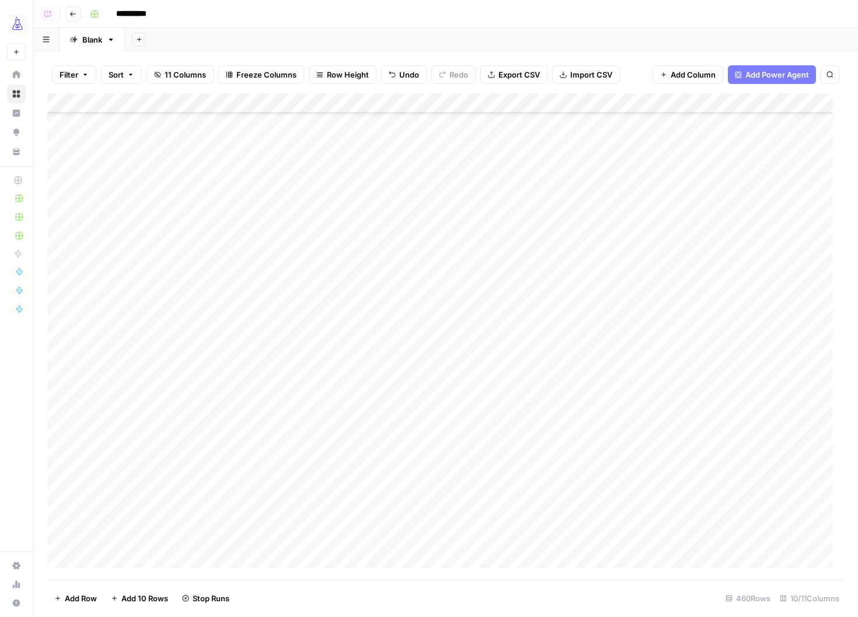
scroll to position [7132, 0]
click at [356, 373] on div "Add Column" at bounding box center [445, 336] width 797 height 486
click at [366, 296] on div "Add Column" at bounding box center [445, 336] width 797 height 486
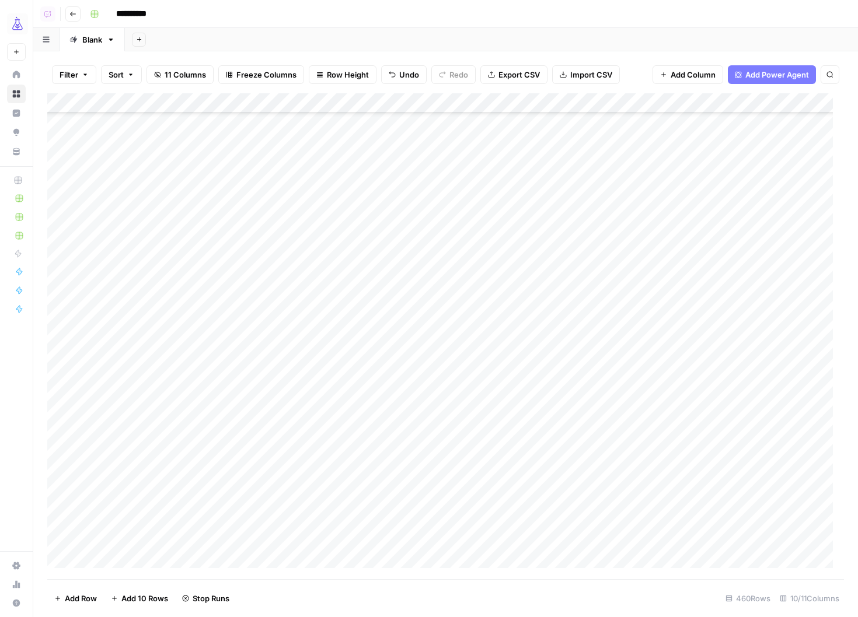
click at [365, 372] on div "Add Column" at bounding box center [445, 336] width 797 height 486
click at [367, 214] on div "Add Column" at bounding box center [445, 336] width 797 height 486
click at [360, 292] on div "Add Column" at bounding box center [445, 336] width 797 height 486
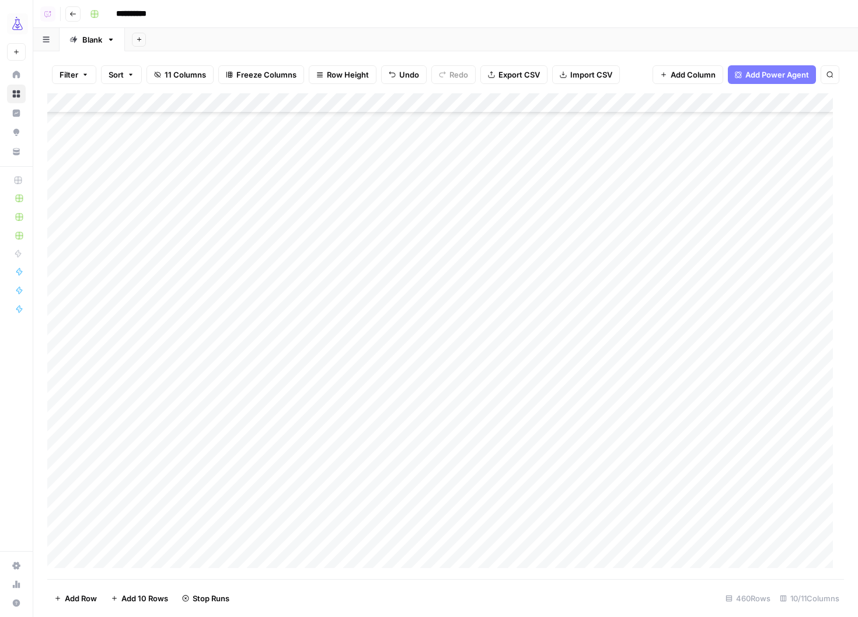
click at [362, 280] on div "Add Column" at bounding box center [445, 336] width 797 height 486
click at [369, 219] on div "Add Column" at bounding box center [445, 336] width 797 height 486
click at [368, 190] on div "Add Column" at bounding box center [445, 336] width 797 height 486
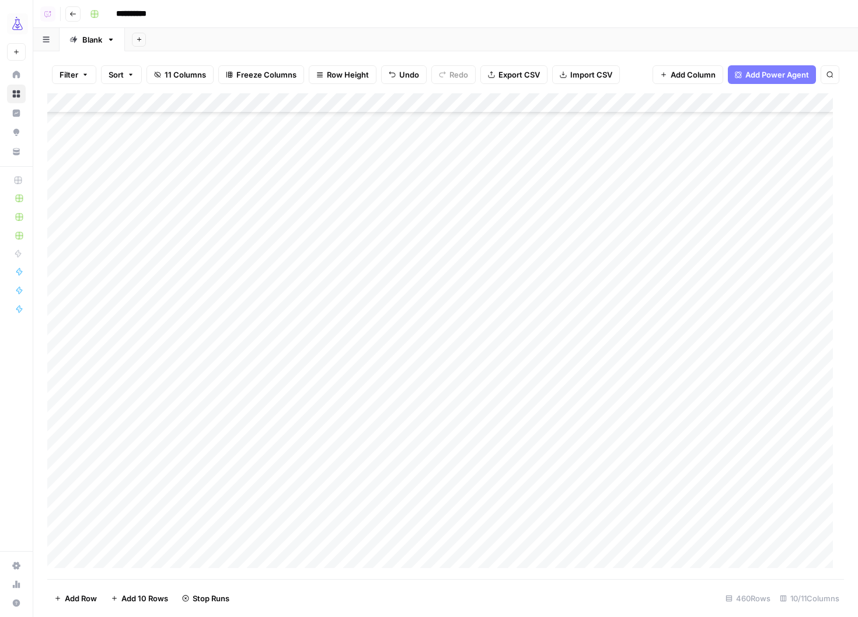
scroll to position [5601, 0]
click at [367, 255] on div "Add Column" at bounding box center [445, 336] width 797 height 486
click at [362, 257] on div "Add Column" at bounding box center [445, 336] width 797 height 486
click at [357, 293] on div "Add Column" at bounding box center [445, 336] width 797 height 486
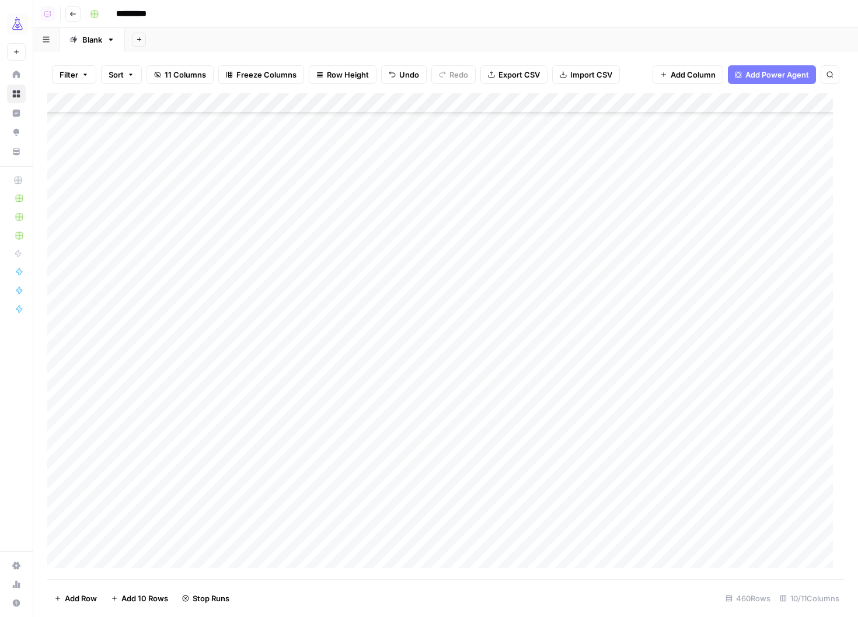
scroll to position [5116, 0]
click at [356, 339] on div "Add Column" at bounding box center [445, 336] width 797 height 486
click at [365, 432] on div "Add Column" at bounding box center [445, 336] width 797 height 486
click at [336, 438] on div "Add Column" at bounding box center [445, 336] width 797 height 486
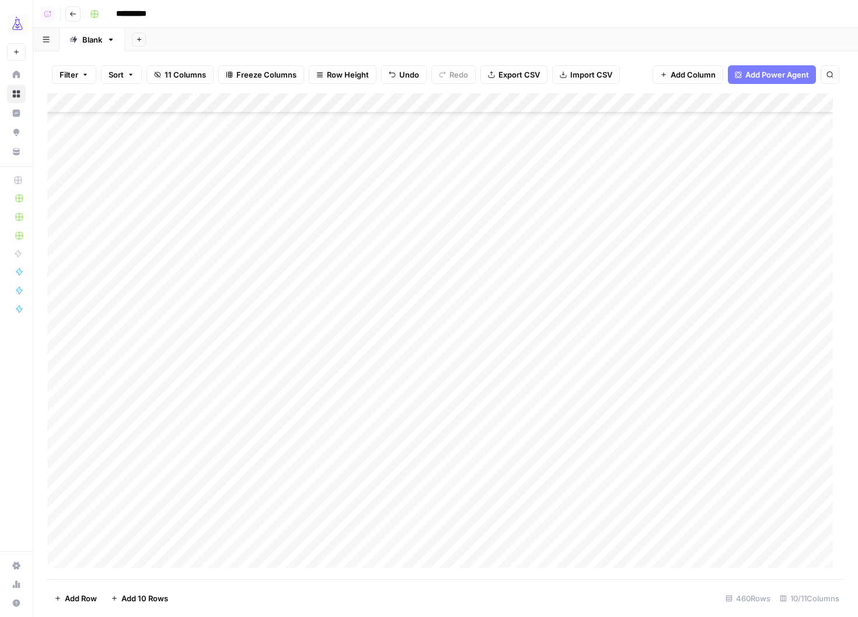
scroll to position [6173, 0]
click at [349, 477] on div "Add Column" at bounding box center [445, 336] width 797 height 486
click at [352, 406] on div "Add Column" at bounding box center [445, 336] width 797 height 486
click at [372, 403] on div "Add Column" at bounding box center [445, 336] width 797 height 486
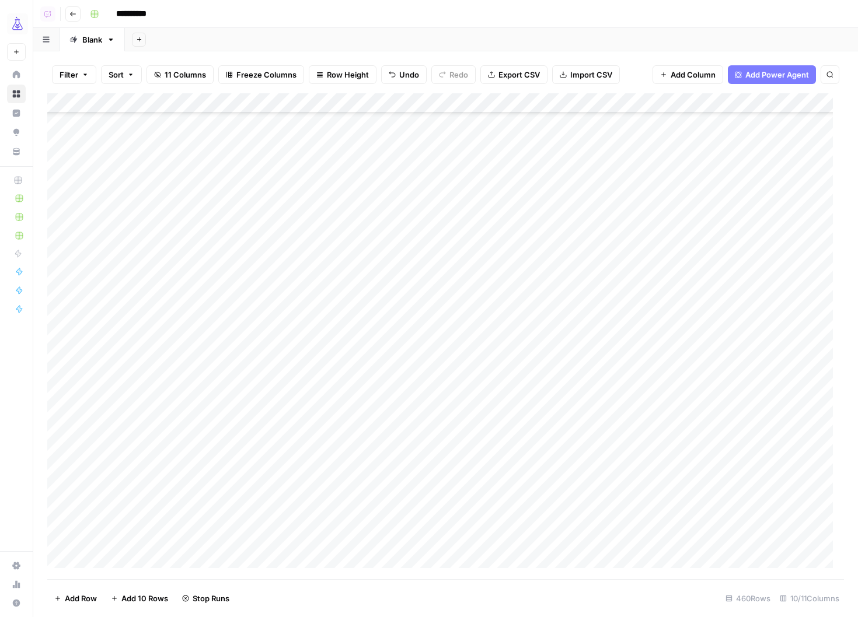
scroll to position [6686, 0]
click at [368, 339] on div "Add Column" at bounding box center [445, 336] width 797 height 486
click at [358, 502] on div "Add Column" at bounding box center [445, 336] width 797 height 486
click at [367, 499] on div "Add Column" at bounding box center [445, 336] width 797 height 486
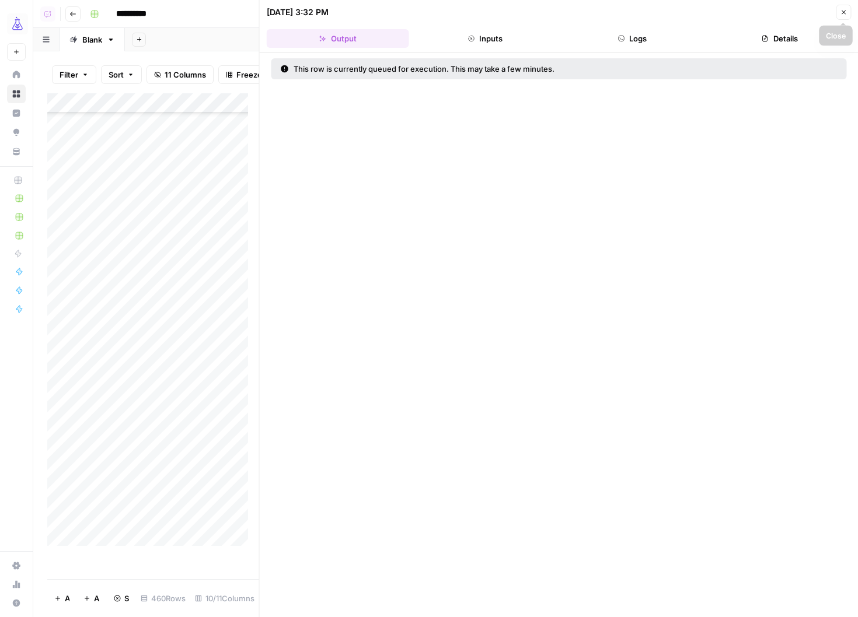
click at [843, 13] on icon "button" at bounding box center [844, 13] width 4 height 4
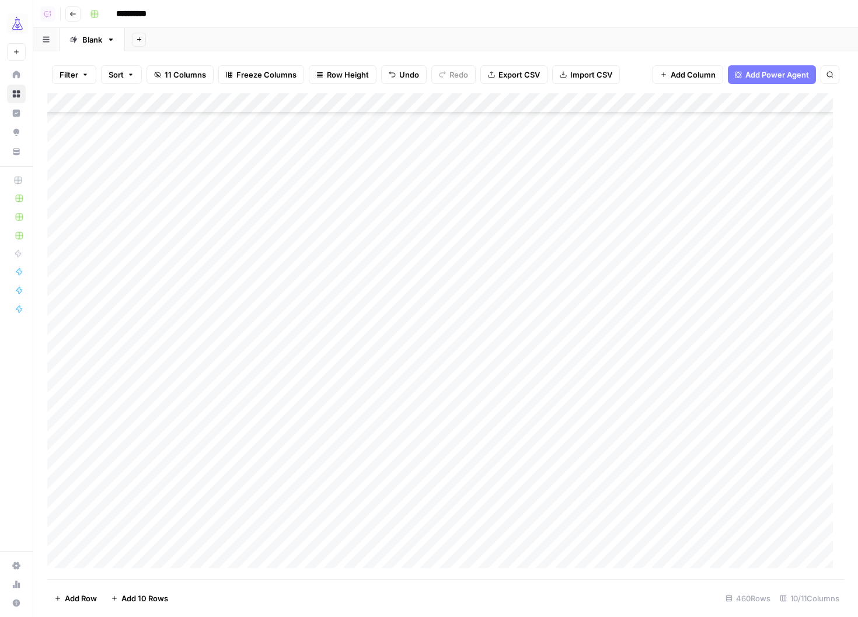
scroll to position [6998, 0]
click at [364, 347] on div "Add Column" at bounding box center [445, 336] width 797 height 486
click at [358, 520] on div "Add Column" at bounding box center [445, 336] width 797 height 486
click at [356, 366] on div "Add Column" at bounding box center [445, 336] width 797 height 486
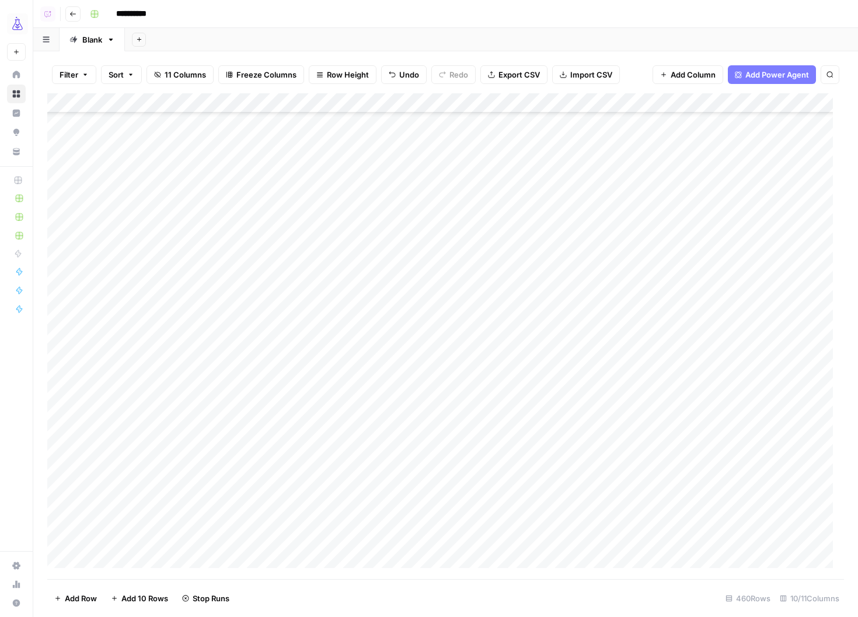
click at [357, 383] on div "Add Column" at bounding box center [445, 336] width 797 height 486
click at [362, 260] on div "Add Column" at bounding box center [445, 336] width 797 height 486
click at [358, 388] on div "Add Column" at bounding box center [445, 336] width 797 height 486
click at [362, 226] on div "Add Column" at bounding box center [445, 336] width 797 height 486
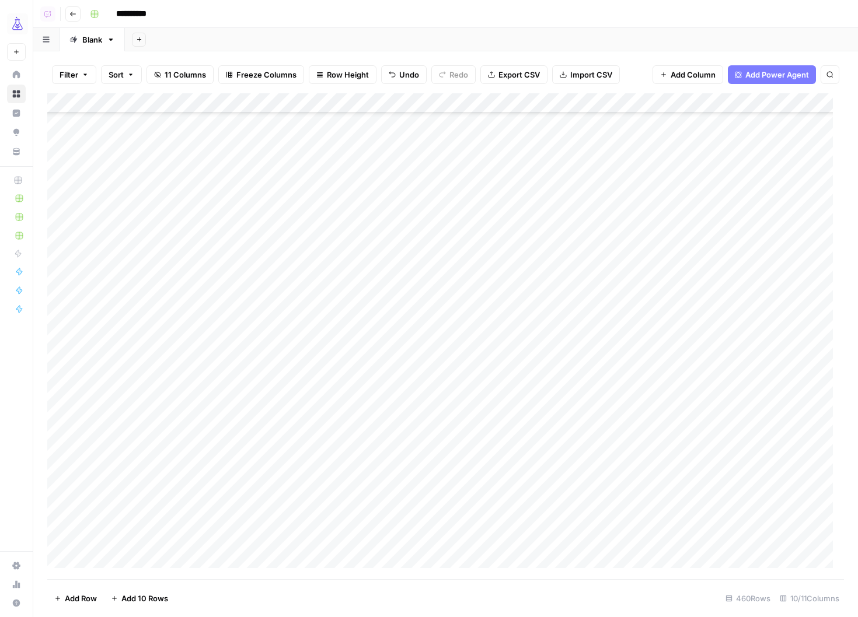
scroll to position [5297, 0]
click at [372, 360] on div "Add Column" at bounding box center [445, 336] width 797 height 486
click at [410, 271] on div "Add Column" at bounding box center [445, 336] width 797 height 486
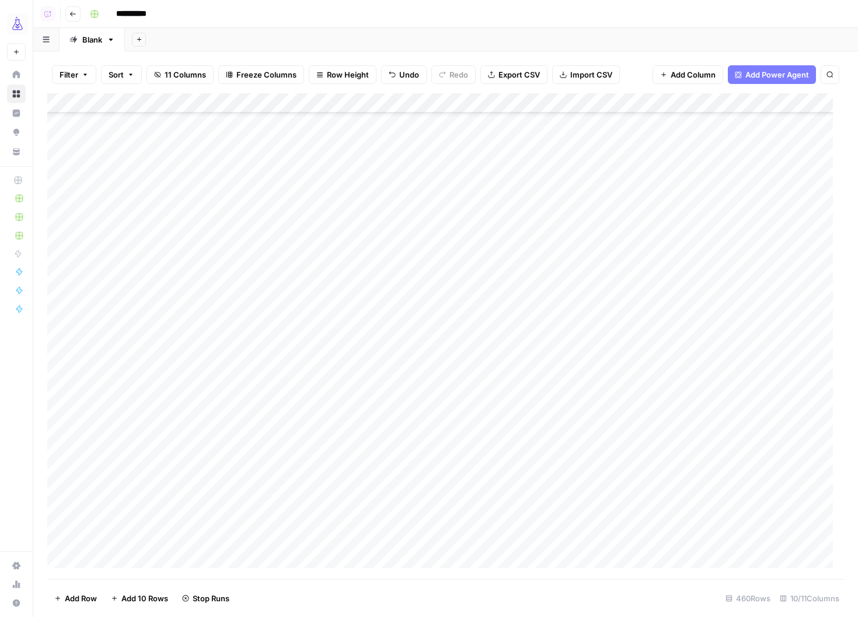
click at [364, 333] on div "Add Column" at bounding box center [445, 336] width 797 height 486
click at [365, 490] on div "Add Column" at bounding box center [445, 336] width 797 height 486
click at [346, 409] on div "Add Column" at bounding box center [445, 336] width 797 height 486
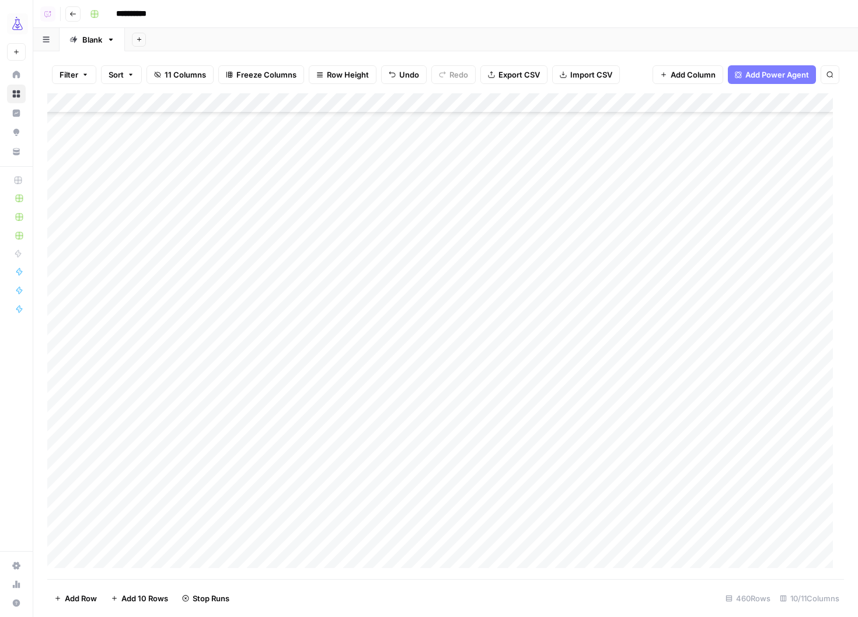
click at [359, 470] on div "Add Column" at bounding box center [445, 336] width 797 height 486
click at [363, 371] on div "Add Column" at bounding box center [445, 336] width 797 height 486
click at [351, 550] on div "Add Column" at bounding box center [445, 336] width 797 height 486
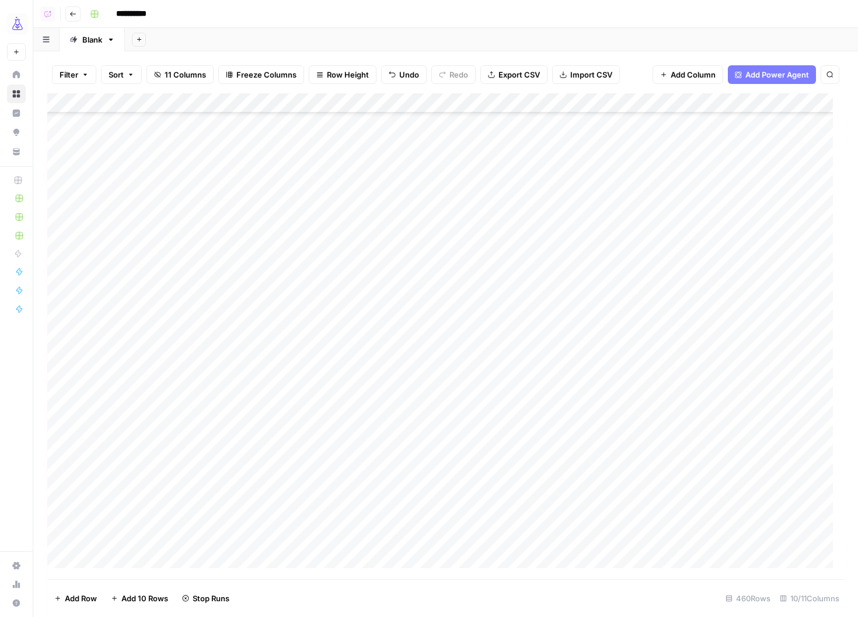
click at [365, 455] on div "Add Column" at bounding box center [445, 336] width 797 height 486
click at [368, 453] on div "Add Column" at bounding box center [445, 336] width 797 height 486
click at [362, 315] on div "Add Column" at bounding box center [445, 336] width 797 height 486
click at [360, 381] on div "Add Column" at bounding box center [445, 336] width 797 height 486
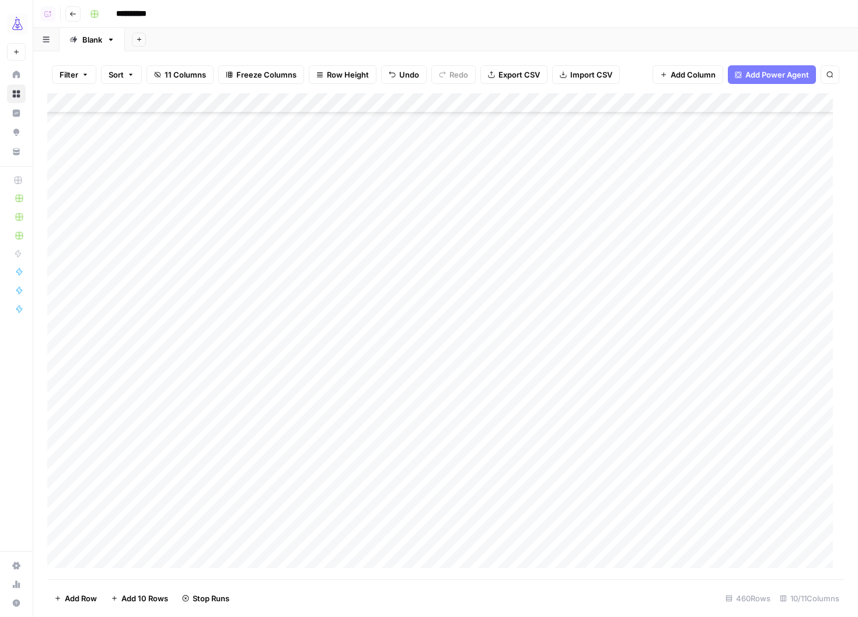
click at [373, 382] on div "Add Column" at bounding box center [445, 336] width 797 height 486
click at [361, 222] on div "Add Column" at bounding box center [445, 336] width 797 height 486
click at [354, 381] on div "Add Column" at bounding box center [445, 336] width 797 height 486
click at [368, 275] on div "Add Column" at bounding box center [445, 336] width 797 height 486
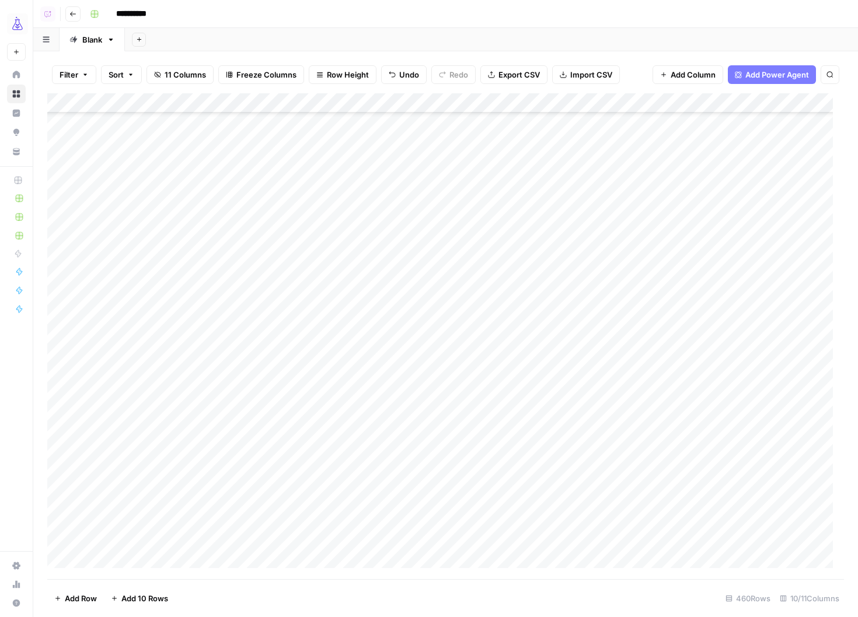
scroll to position [7158, 0]
click at [360, 449] on div "Add Column" at bounding box center [445, 336] width 797 height 486
click at [367, 441] on div "Add Column" at bounding box center [445, 336] width 797 height 486
click at [365, 282] on div "Add Column" at bounding box center [445, 336] width 797 height 486
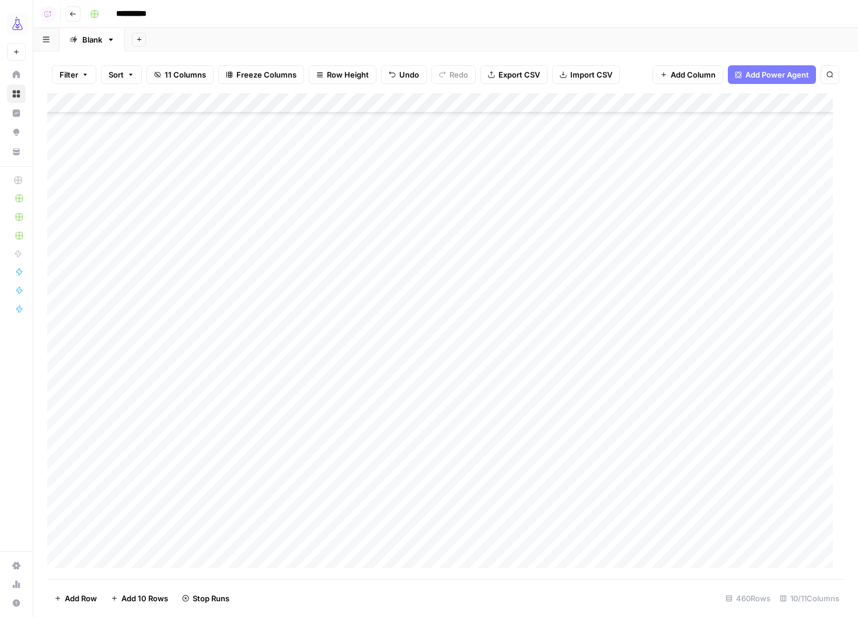
click at [356, 401] on div "Add Column" at bounding box center [445, 336] width 797 height 486
click at [368, 390] on div "Add Column" at bounding box center [445, 336] width 797 height 486
click at [358, 532] on div "Add Column" at bounding box center [445, 336] width 797 height 486
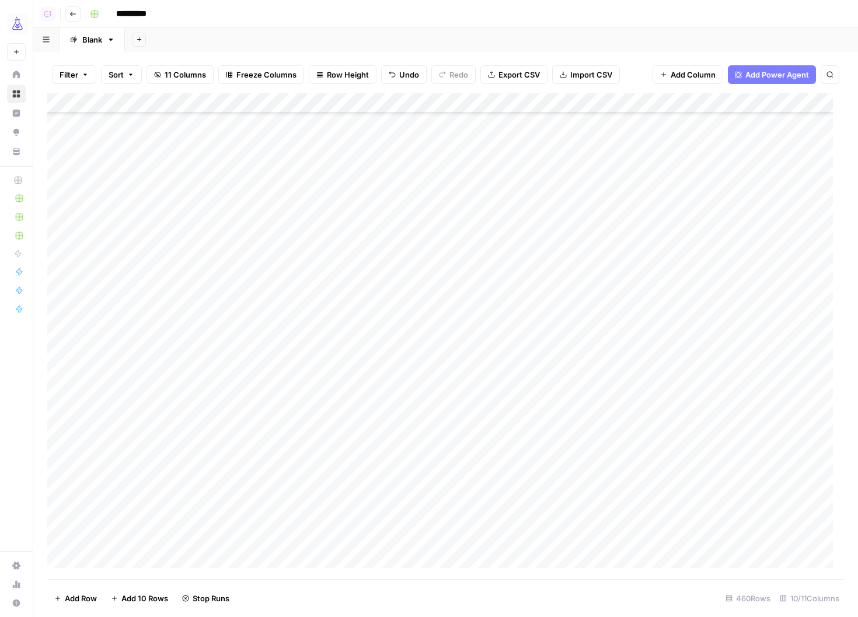
scroll to position [7851, 0]
click at [354, 405] on div "Add Column" at bounding box center [445, 336] width 797 height 486
click at [373, 404] on div "Add Column" at bounding box center [445, 336] width 797 height 486
click at [369, 406] on div at bounding box center [370, 407] width 108 height 22
click at [363, 409] on div at bounding box center [370, 407] width 108 height 22
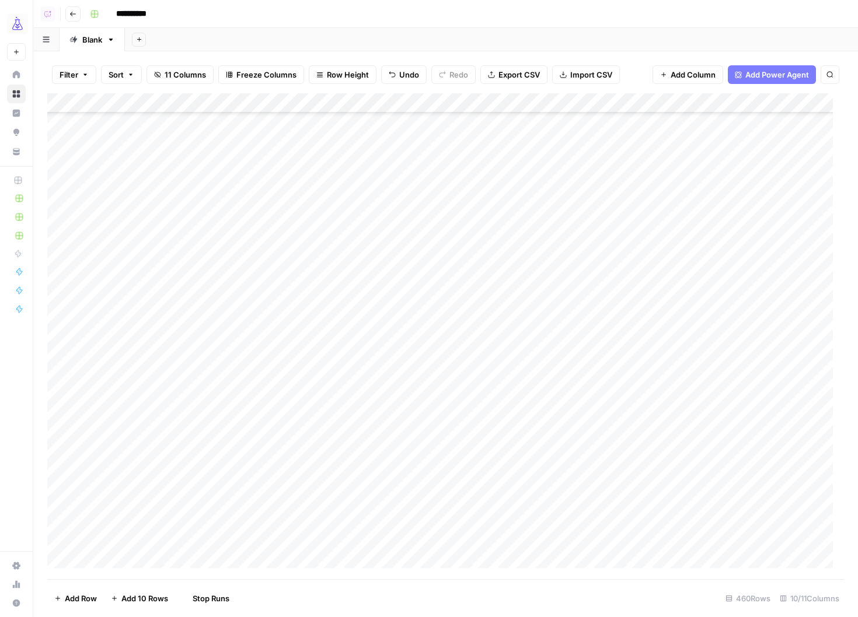
click at [362, 409] on div at bounding box center [370, 407] width 108 height 22
click at [357, 432] on div "Add Column" at bounding box center [445, 336] width 797 height 486
click at [360, 236] on div "Add Column" at bounding box center [445, 336] width 797 height 486
click at [367, 233] on div "Add Column" at bounding box center [445, 336] width 797 height 486
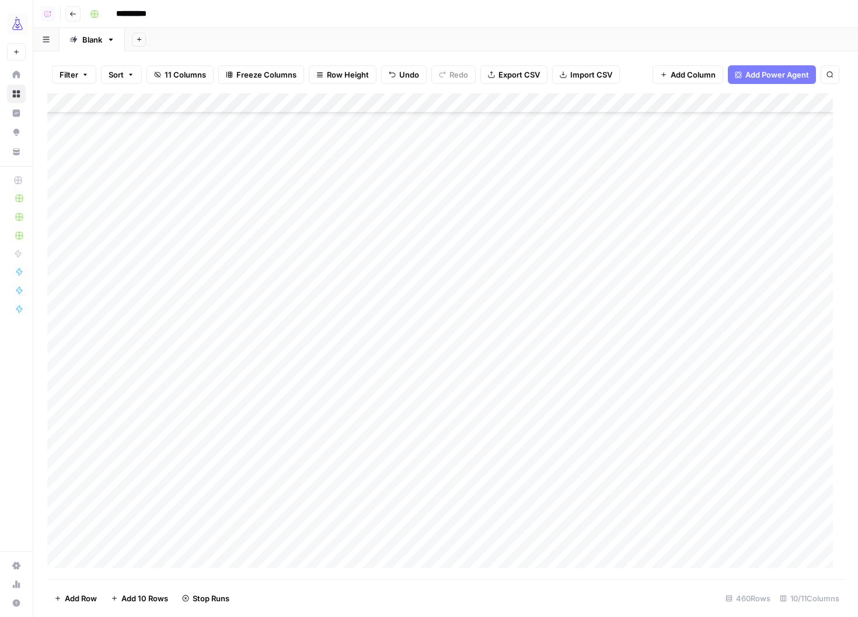
scroll to position [7485, 0]
click at [354, 271] on div "Add Column" at bounding box center [445, 336] width 797 height 486
click at [356, 212] on div "Add Column" at bounding box center [445, 336] width 797 height 486
click at [366, 212] on div "Add Column" at bounding box center [445, 336] width 797 height 486
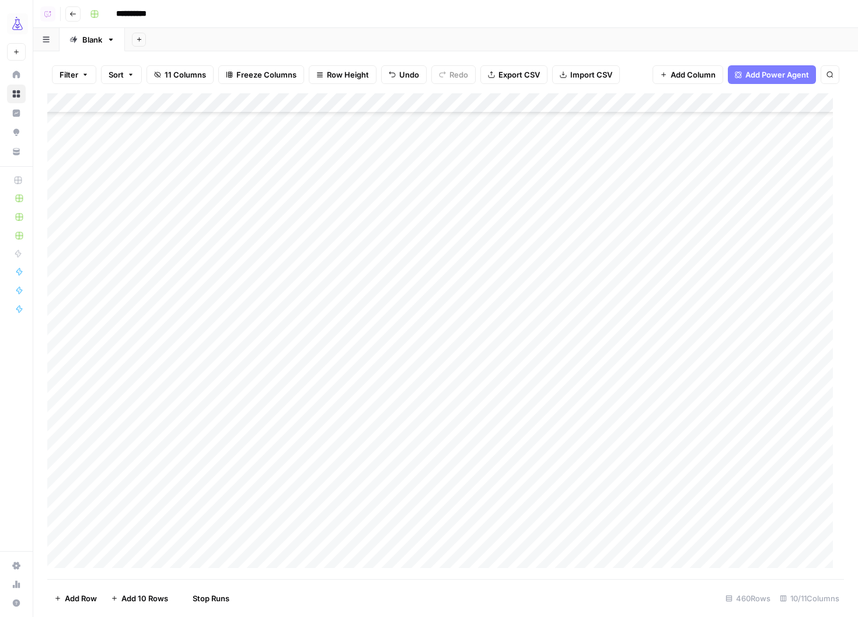
scroll to position [7370, 0]
click at [356, 406] on div "Add Column" at bounding box center [445, 336] width 797 height 486
click at [372, 550] on div "Add Column" at bounding box center [445, 336] width 797 height 486
click at [372, 270] on div "Add Column" at bounding box center [445, 336] width 797 height 486
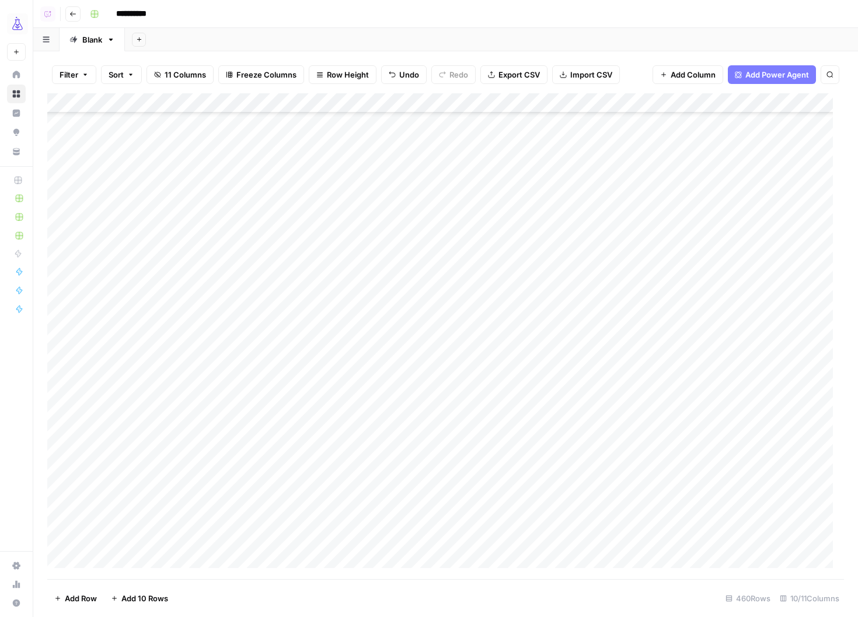
click at [367, 511] on div "Add Column" at bounding box center [445, 336] width 797 height 486
click at [362, 322] on div "Add Column" at bounding box center [445, 336] width 797 height 486
click at [349, 480] on div "Add Column" at bounding box center [445, 336] width 797 height 486
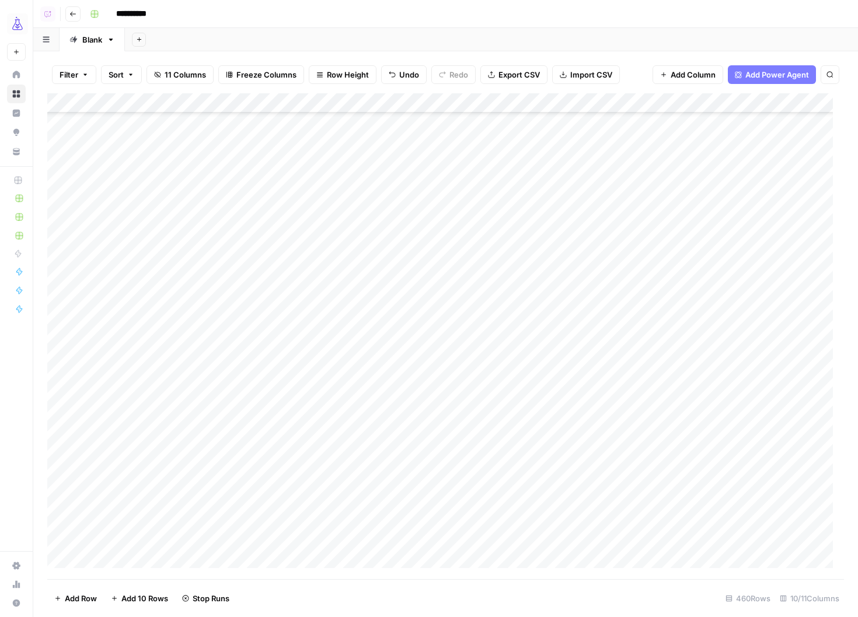
click at [347, 282] on div "Add Column" at bounding box center [445, 336] width 797 height 486
click at [358, 421] on div "Add Column" at bounding box center [445, 336] width 797 height 486
click at [351, 257] on div "Add Column" at bounding box center [445, 336] width 797 height 486
click at [371, 265] on div "Add Column" at bounding box center [445, 336] width 797 height 486
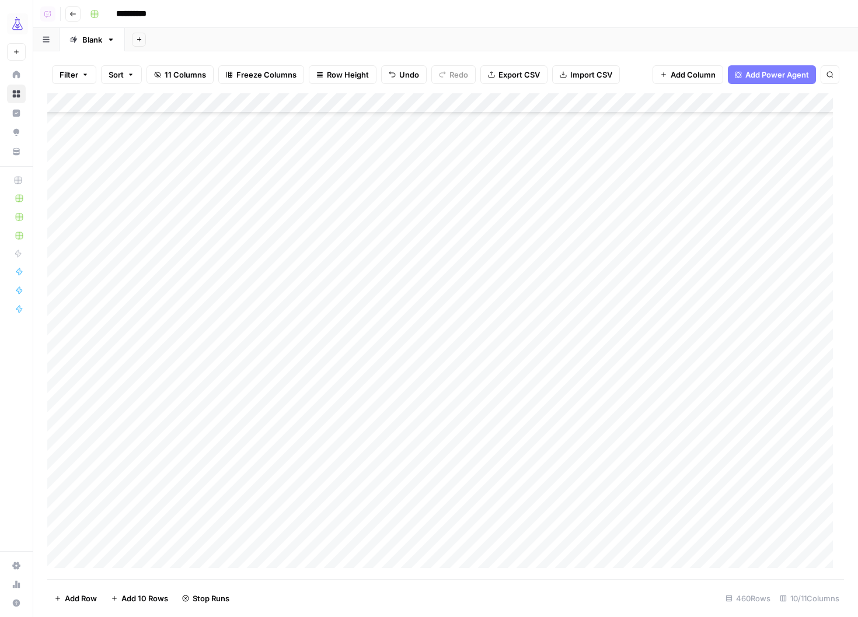
scroll to position [7591, 0]
click at [367, 328] on div "Add Column" at bounding box center [445, 336] width 797 height 486
click at [357, 354] on div "Add Column" at bounding box center [445, 336] width 797 height 486
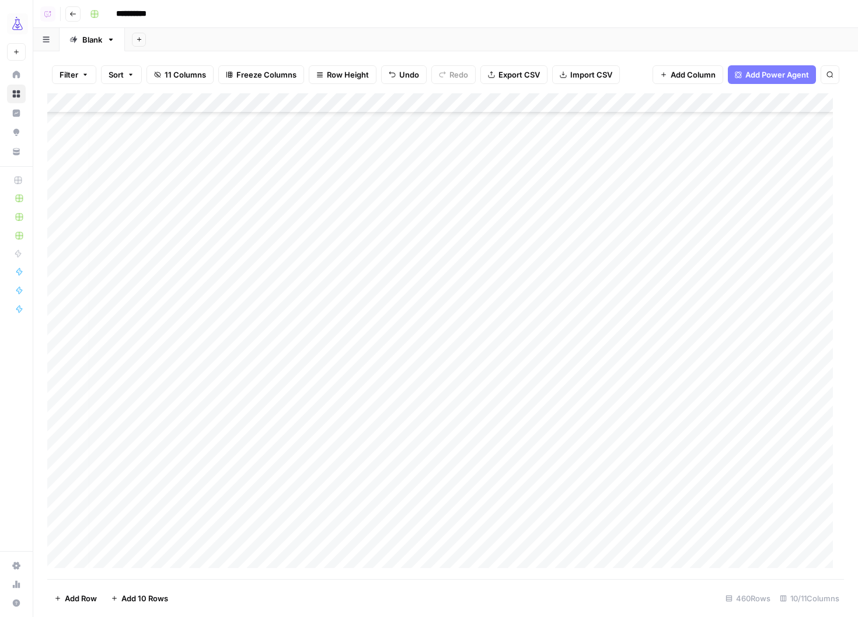
click at [367, 253] on div "Add Column" at bounding box center [445, 336] width 797 height 486
click at [365, 273] on div "Add Column" at bounding box center [445, 336] width 797 height 486
click at [364, 372] on div "Add Column" at bounding box center [445, 336] width 797 height 486
click at [351, 368] on div "Add Column" at bounding box center [445, 336] width 797 height 486
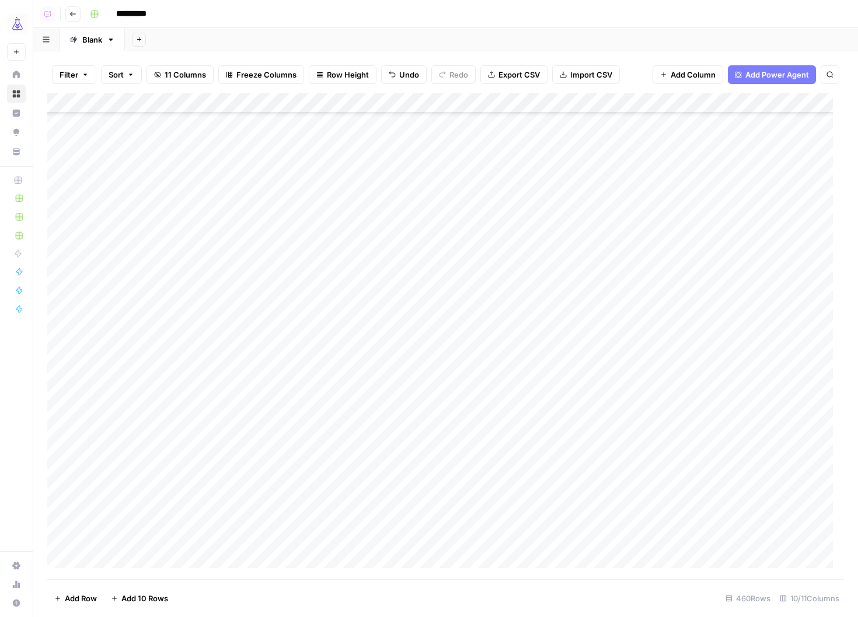
click at [357, 298] on div "Add Column" at bounding box center [445, 336] width 797 height 486
click at [355, 456] on div "Add Column" at bounding box center [445, 336] width 797 height 486
click at [364, 476] on div "Add Column" at bounding box center [445, 336] width 797 height 486
click at [362, 321] on div "Add Column" at bounding box center [445, 336] width 797 height 486
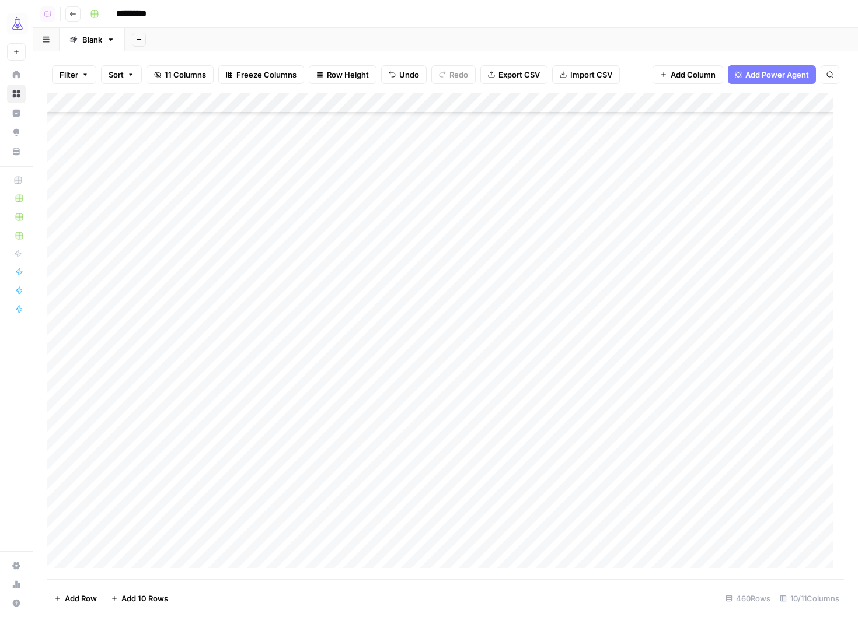
scroll to position [8244, 3]
click at [360, 233] on div "Add Column" at bounding box center [445, 336] width 797 height 486
click at [364, 431] on div "Add Column" at bounding box center [445, 336] width 797 height 486
click at [353, 396] on div "Add Column" at bounding box center [445, 336] width 797 height 486
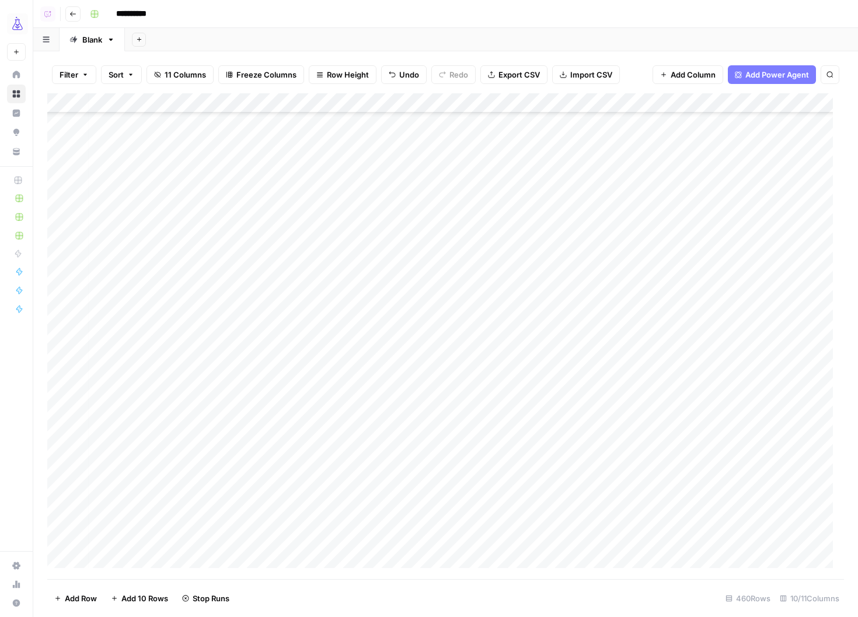
scroll to position [7557, 3]
click at [352, 404] on div "Add Column" at bounding box center [445, 336] width 797 height 486
click at [361, 287] on div "Add Column" at bounding box center [445, 336] width 797 height 486
click at [364, 357] on div "Add Column" at bounding box center [445, 336] width 797 height 486
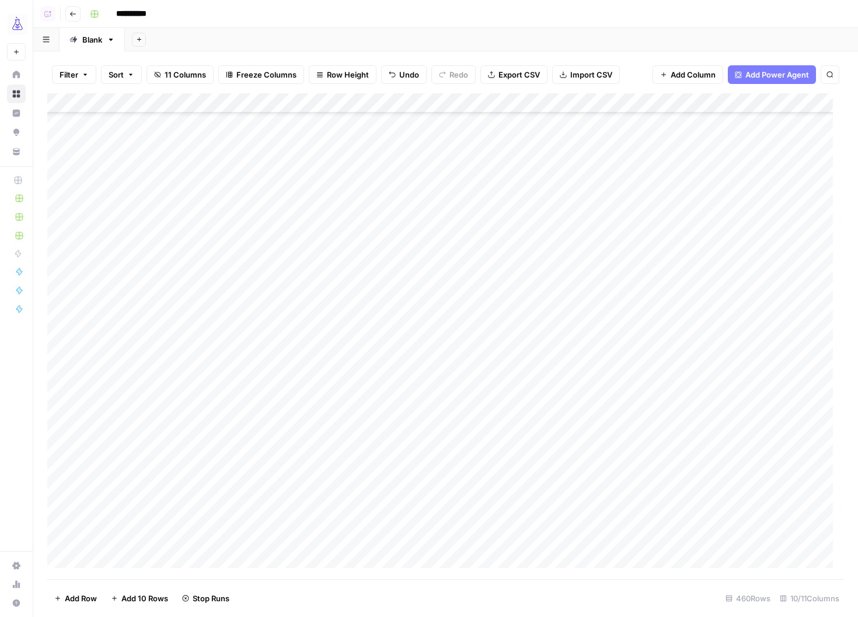
scroll to position [7879, 0]
click at [365, 337] on div "Add Column" at bounding box center [445, 336] width 797 height 486
click at [359, 476] on div "Add Column" at bounding box center [445, 336] width 797 height 486
click at [358, 354] on div "Add Column" at bounding box center [445, 336] width 797 height 486
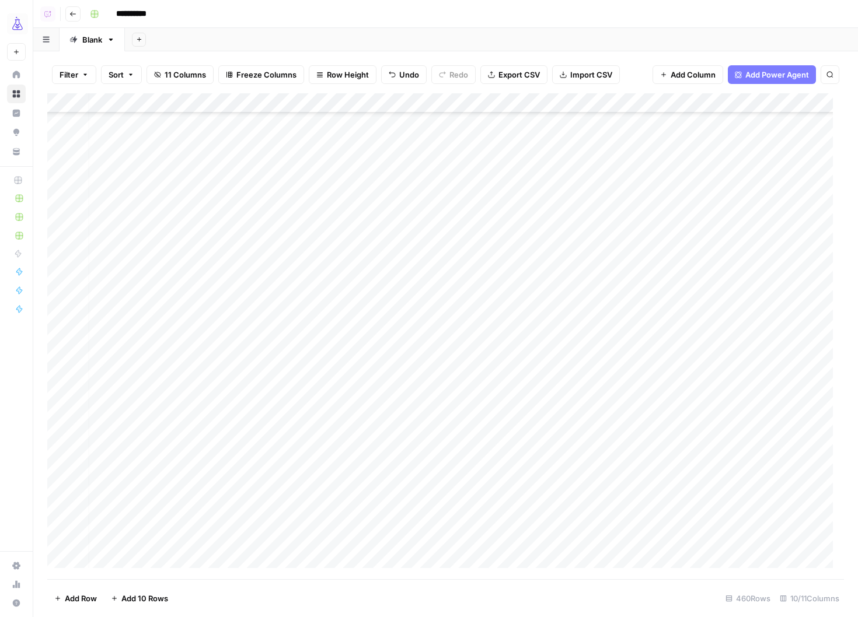
scroll to position [8259, 7]
click at [357, 434] on div "Add Column" at bounding box center [445, 336] width 797 height 486
click at [348, 258] on div "Add Column" at bounding box center [445, 336] width 797 height 486
click at [350, 327] on div "Add Column" at bounding box center [445, 336] width 797 height 486
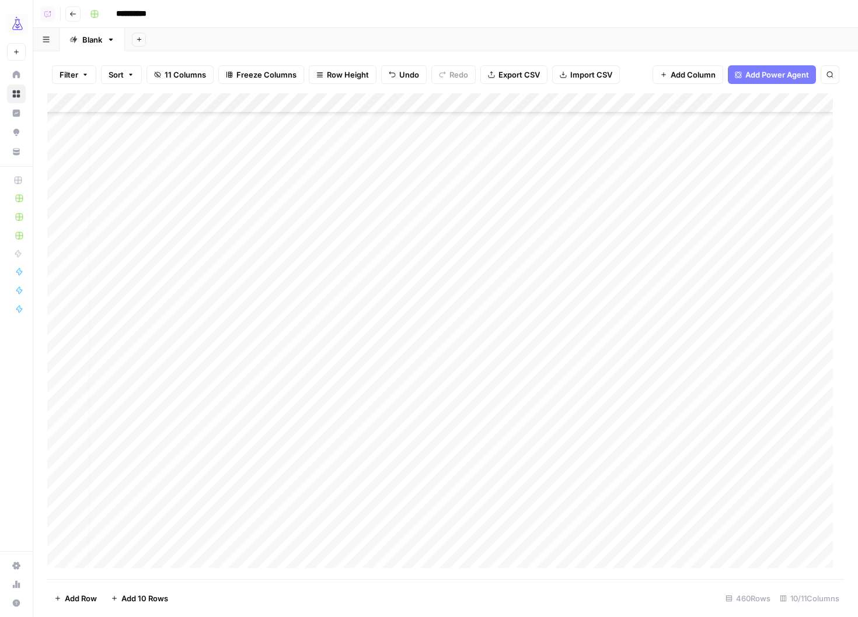
click at [359, 191] on div "Add Column" at bounding box center [445, 336] width 797 height 486
click at [340, 343] on div "Add Column" at bounding box center [445, 336] width 797 height 486
click at [362, 457] on div "Add Column" at bounding box center [445, 336] width 797 height 486
click at [355, 486] on div "Add Column" at bounding box center [445, 336] width 797 height 486
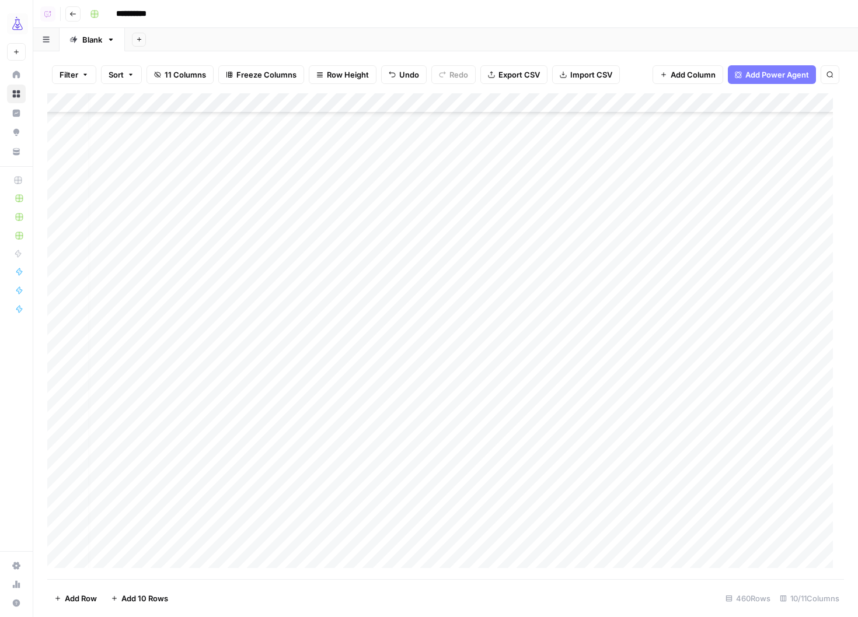
click at [350, 510] on div "Add Column" at bounding box center [445, 336] width 797 height 486
click at [350, 317] on div "Add Column" at bounding box center [445, 336] width 797 height 486
click at [355, 309] on div "Add Column" at bounding box center [445, 336] width 797 height 486
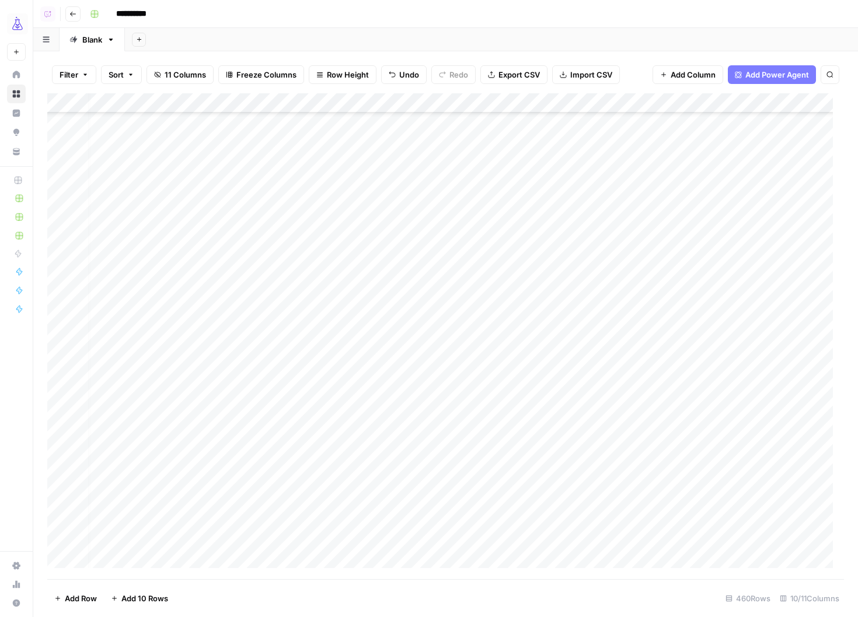
click at [357, 290] on div "Add Column" at bounding box center [445, 336] width 797 height 486
click at [364, 395] on div "Add Column" at bounding box center [445, 336] width 797 height 486
click at [351, 439] on div "Add Column" at bounding box center [445, 336] width 797 height 486
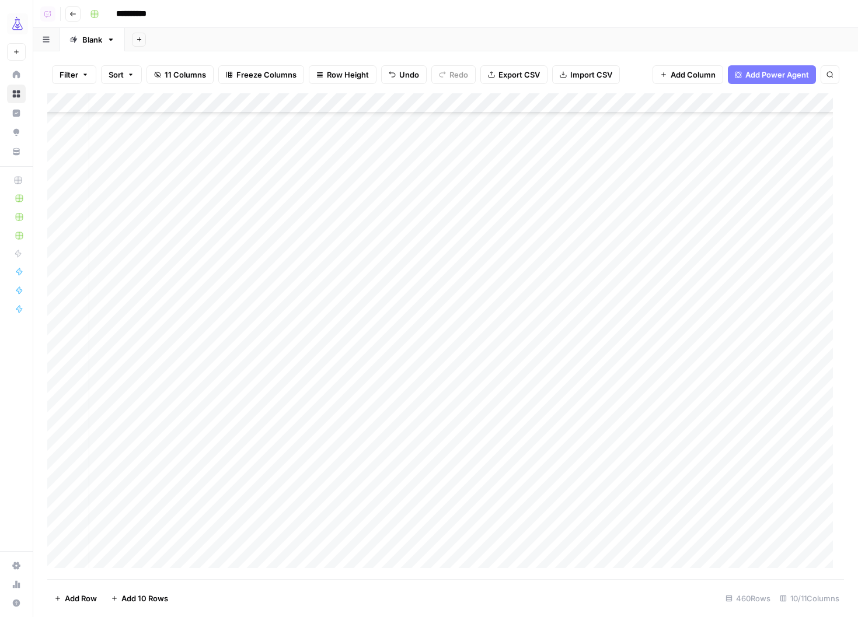
click at [365, 439] on div "Add Column" at bounding box center [445, 336] width 797 height 486
click at [362, 463] on div "Add Column" at bounding box center [445, 336] width 797 height 486
click at [361, 415] on div "Add Column" at bounding box center [445, 336] width 797 height 486
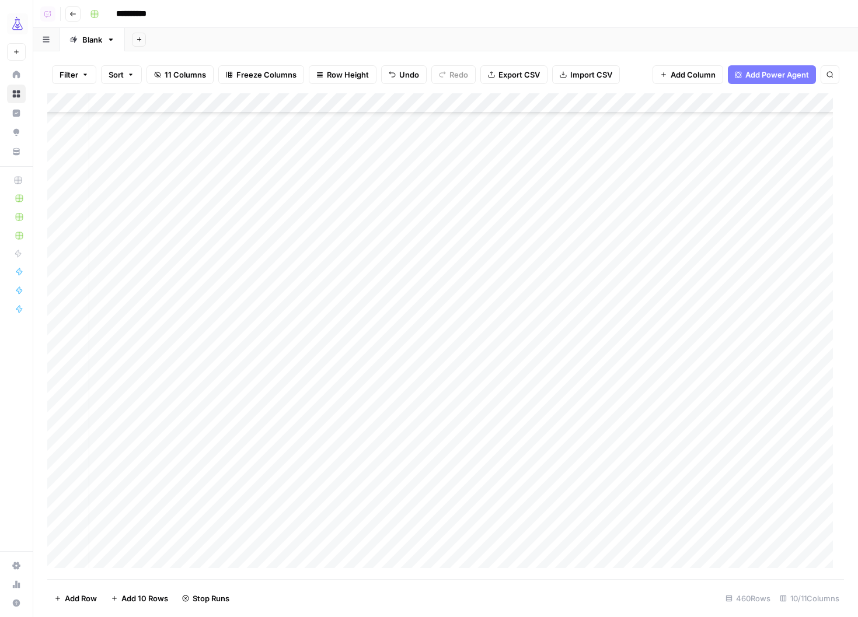
scroll to position [8568, 0]
click at [352, 287] on div "Add Column" at bounding box center [445, 336] width 797 height 486
click at [361, 483] on div "Add Column" at bounding box center [445, 336] width 797 height 486
click at [362, 320] on div "Add Column" at bounding box center [445, 336] width 797 height 486
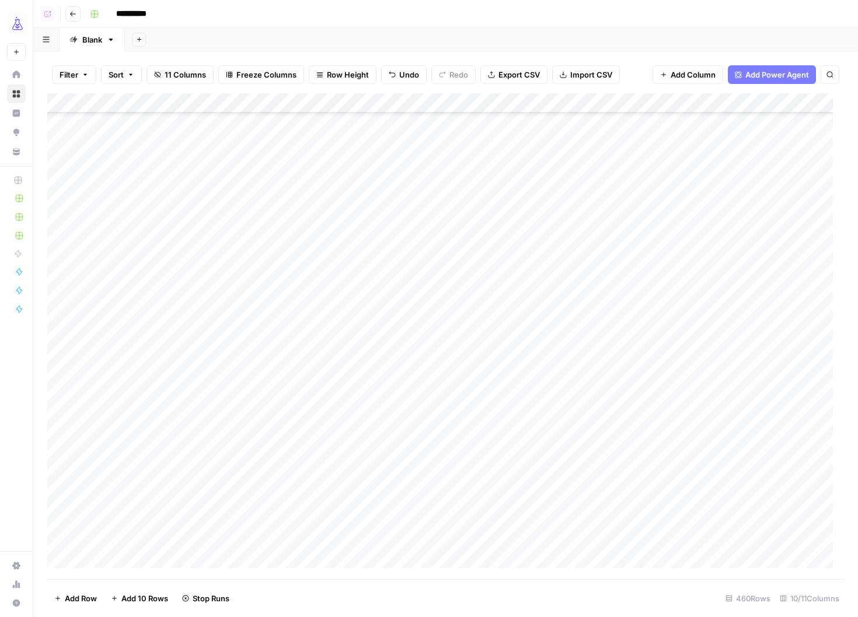
scroll to position [7707, 0]
click at [353, 311] on div "Add Column" at bounding box center [445, 336] width 797 height 486
click at [375, 301] on div "Add Column" at bounding box center [445, 336] width 797 height 486
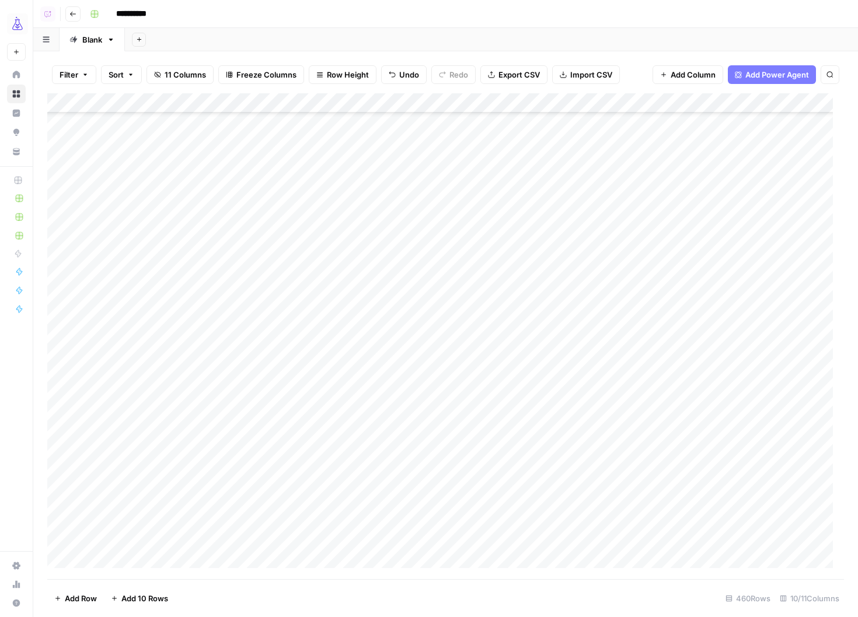
click at [358, 376] on div "Add Column" at bounding box center [445, 336] width 797 height 486
click at [368, 180] on div "Add Column" at bounding box center [445, 336] width 797 height 486
click at [367, 403] on div "Add Column" at bounding box center [445, 336] width 797 height 486
click at [367, 476] on div "Add Column" at bounding box center [445, 336] width 797 height 486
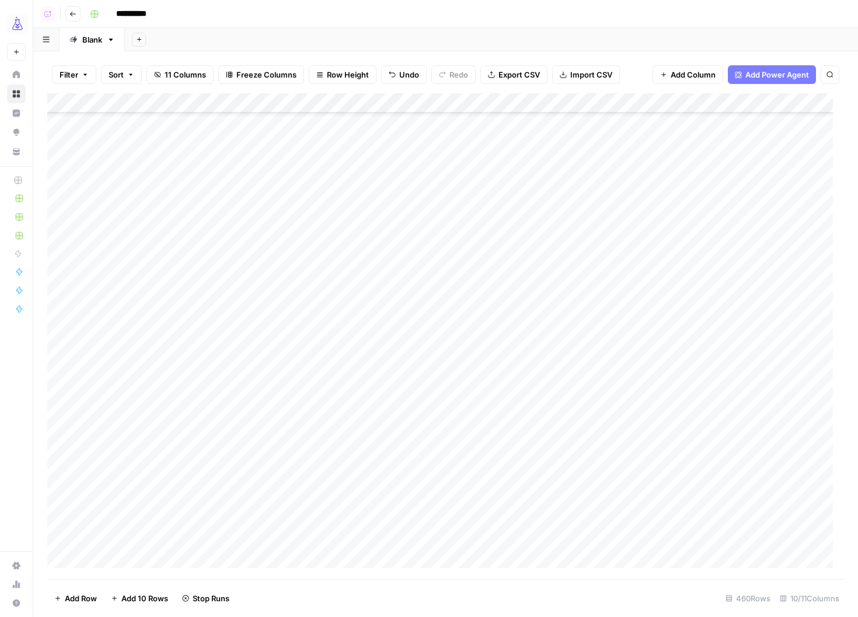
click at [361, 482] on div "Add Column" at bounding box center [445, 336] width 797 height 486
click at [372, 481] on div "Add Column" at bounding box center [445, 336] width 797 height 486
click at [367, 296] on div "Add Column" at bounding box center [445, 336] width 797 height 486
click at [360, 509] on div "Add Column" at bounding box center [445, 336] width 797 height 486
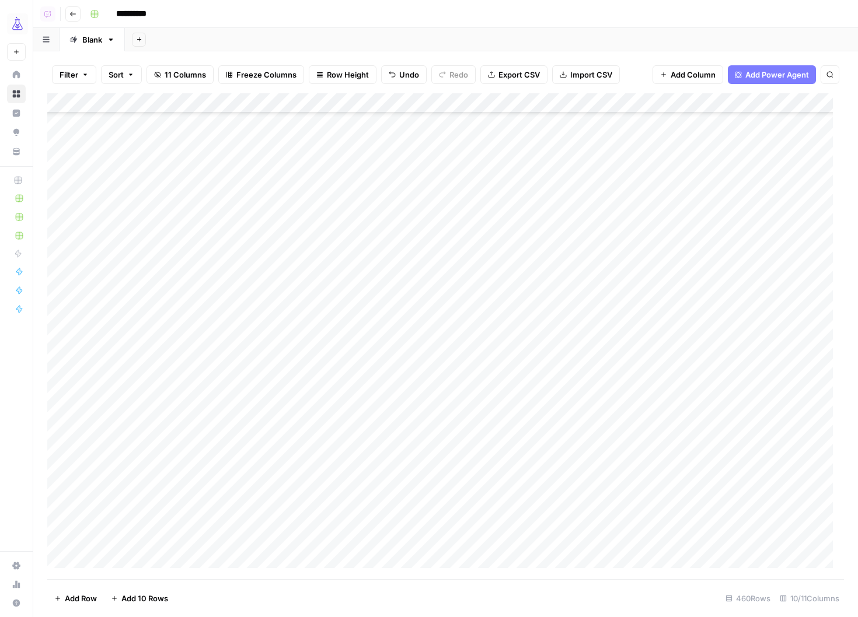
scroll to position [8691, 0]
click at [364, 204] on div "Add Column" at bounding box center [445, 336] width 797 height 486
click at [375, 218] on div "Add Column" at bounding box center [445, 336] width 797 height 486
click at [367, 144] on div "Add Column" at bounding box center [445, 336] width 797 height 486
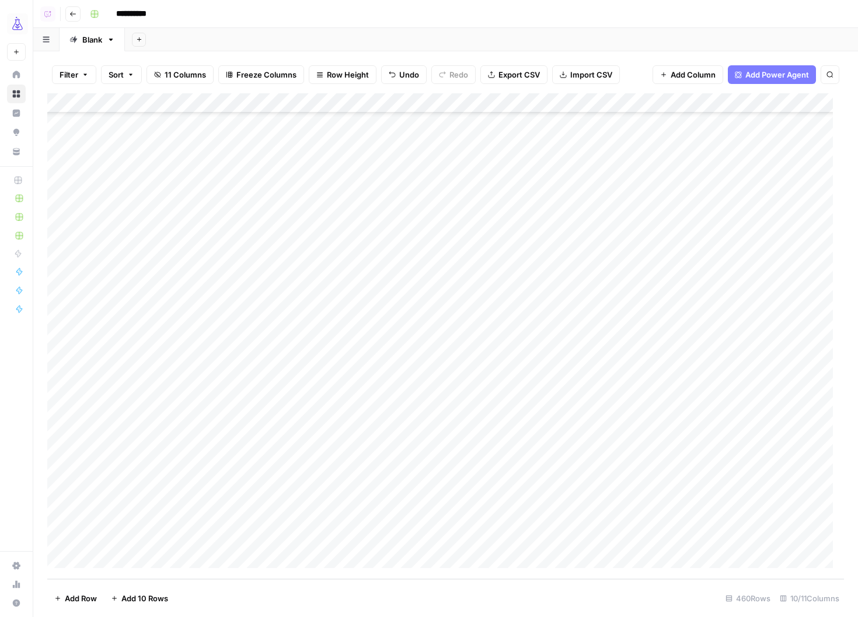
scroll to position [8691, 1]
click at [367, 144] on div "Add Column" at bounding box center [445, 336] width 797 height 486
click at [369, 398] on div "Add Column" at bounding box center [445, 336] width 797 height 486
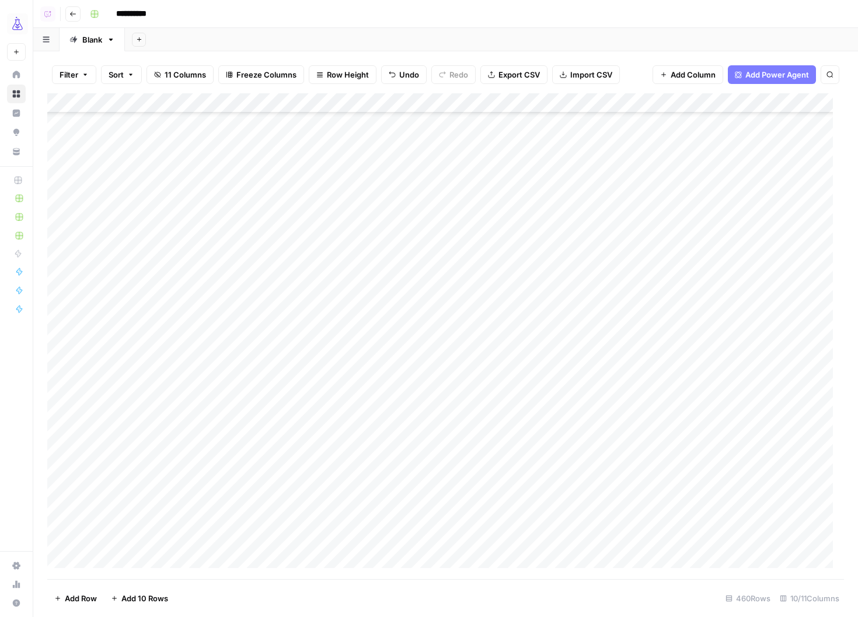
click at [353, 270] on div "Add Column" at bounding box center [445, 336] width 797 height 486
click at [372, 391] on div "Add Column" at bounding box center [445, 336] width 797 height 486
click at [364, 420] on div "Add Column" at bounding box center [445, 336] width 797 height 486
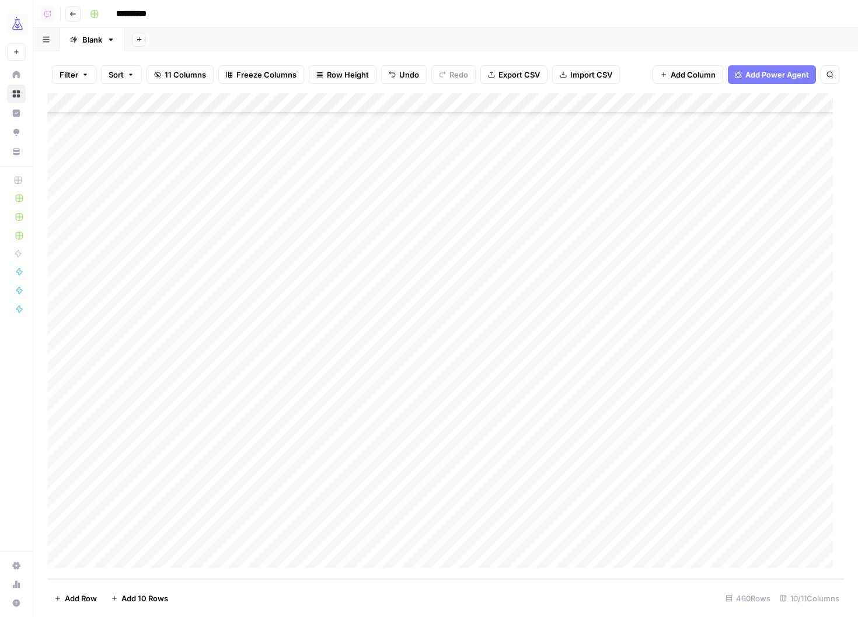
scroll to position [8691, 0]
click at [361, 238] on div "Add Column" at bounding box center [445, 336] width 797 height 486
click at [366, 438] on div "Add Column" at bounding box center [445, 336] width 797 height 486
click at [366, 282] on div "Add Column" at bounding box center [445, 336] width 797 height 486
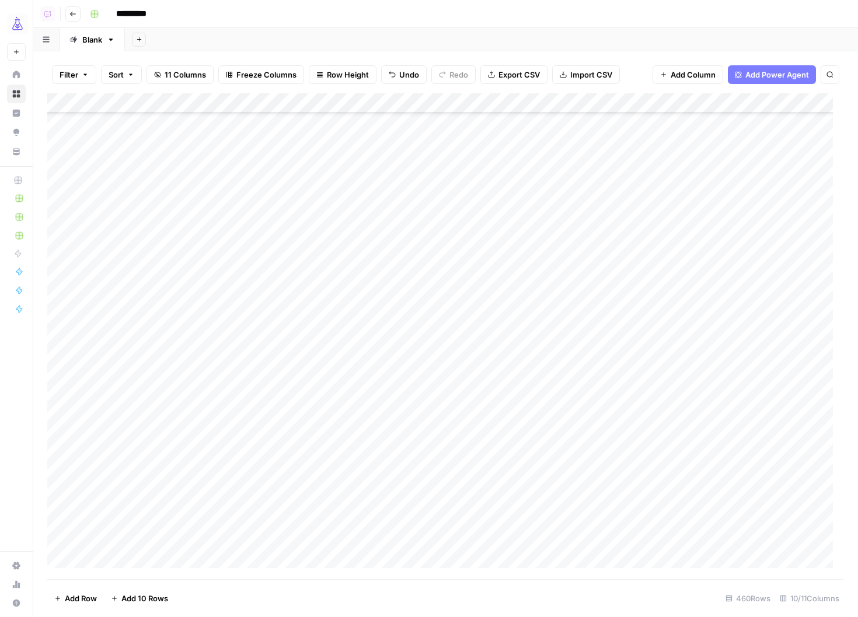
scroll to position [8536, 0]
click at [369, 416] on div "Add Column" at bounding box center [445, 336] width 797 height 486
click at [369, 434] on div "Add Column" at bounding box center [445, 336] width 797 height 486
click at [375, 454] on div "Add Column" at bounding box center [445, 336] width 797 height 486
click at [375, 474] on div "Add Column" at bounding box center [445, 336] width 797 height 486
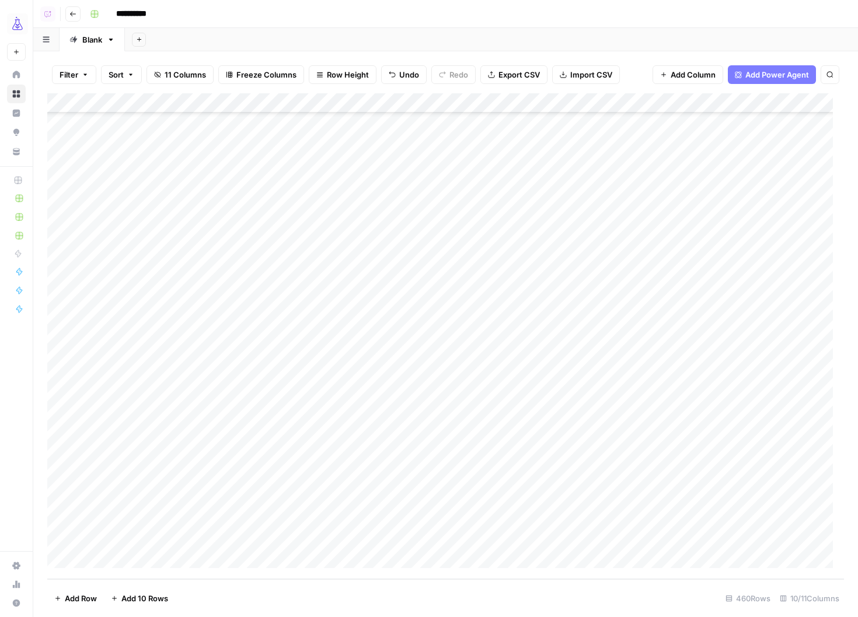
scroll to position [8688, 0]
click at [371, 463] on div "Add Column" at bounding box center [445, 336] width 797 height 486
click at [371, 483] on div "Add Column" at bounding box center [445, 336] width 797 height 486
click at [365, 342] on div "Add Column" at bounding box center [445, 336] width 797 height 486
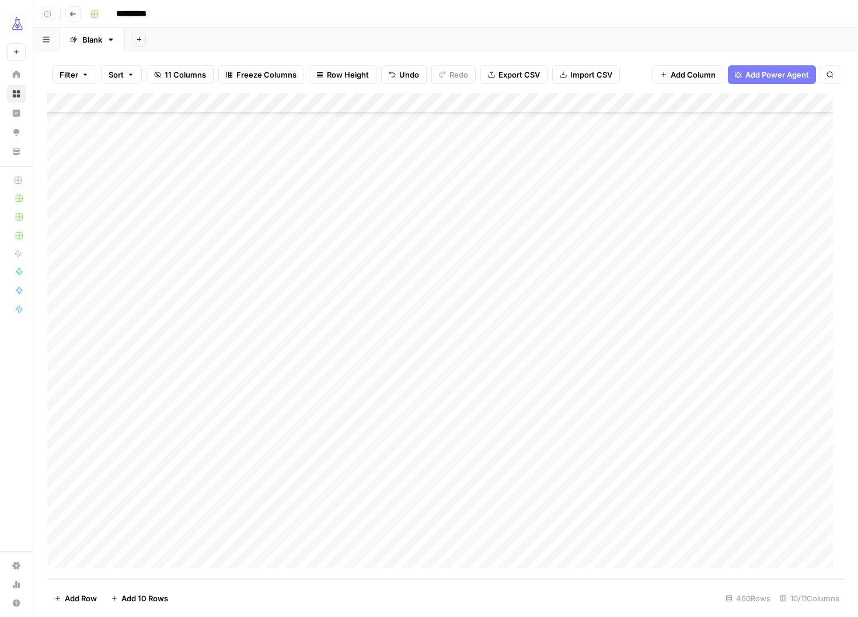
click at [363, 499] on div "Add Column" at bounding box center [445, 336] width 797 height 486
click at [363, 519] on div "Add Column" at bounding box center [445, 336] width 797 height 486
click at [368, 536] on div "Add Column" at bounding box center [445, 336] width 797 height 486
click at [365, 538] on div "Add Column" at bounding box center [445, 336] width 797 height 486
click at [108, 538] on div "Add Column" at bounding box center [445, 336] width 797 height 486
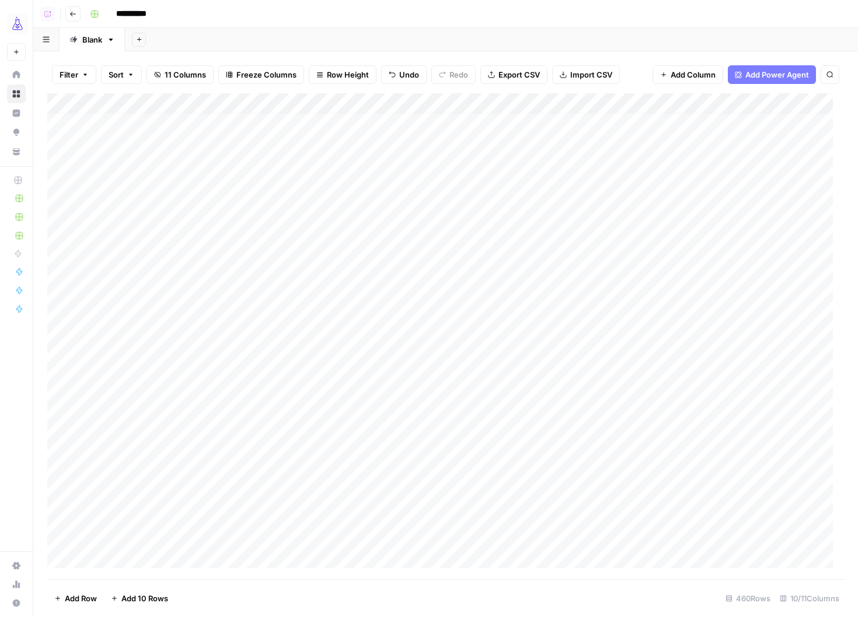
scroll to position [0, 0]
click at [103, 124] on div "Add Column" at bounding box center [445, 336] width 797 height 486
click at [141, 43] on button "Add Sheet" at bounding box center [139, 40] width 14 height 14
click at [158, 79] on span "Blank" at bounding box center [199, 80] width 86 height 12
click at [115, 126] on div "Add Column" at bounding box center [445, 162] width 797 height 138
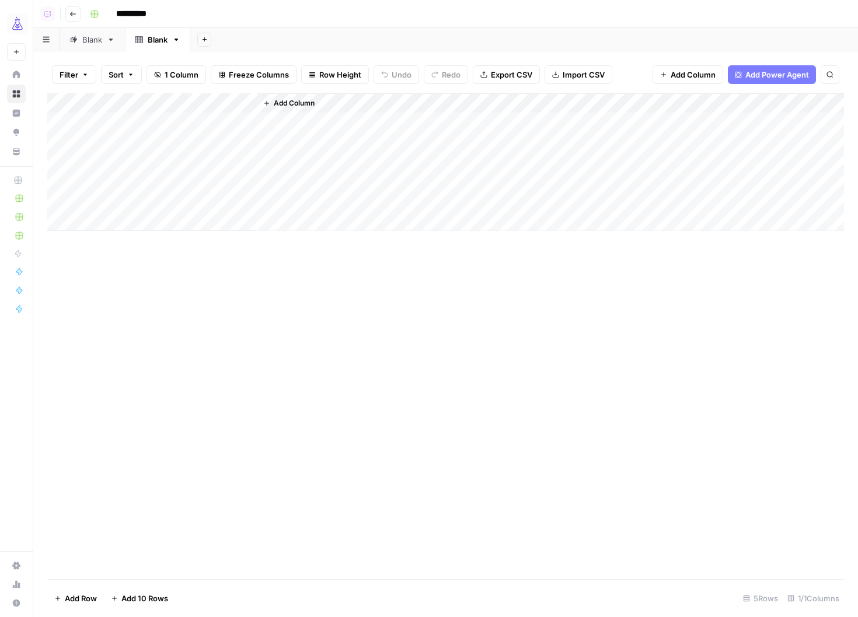
click at [130, 99] on div "Add Column" at bounding box center [445, 162] width 797 height 138
click at [124, 125] on input "Title" at bounding box center [158, 131] width 118 height 12
type input "action"
click at [130, 120] on div "Add Column" at bounding box center [445, 162] width 797 height 138
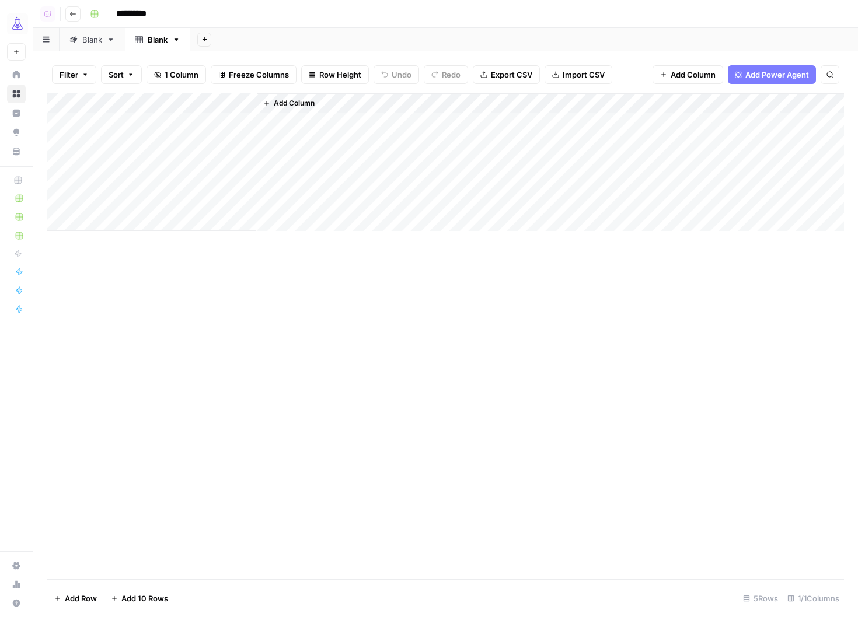
drag, startPoint x: 256, startPoint y: 98, endPoint x: 149, endPoint y: 93, distance: 106.3
click at [148, 92] on div "Filter Sort 1 Column Freeze Columns Row Height Undo Redo Export CSV Import CSV …" at bounding box center [445, 334] width 825 height 566
drag, startPoint x: 255, startPoint y: 103, endPoint x: 148, endPoint y: 104, distance: 106.8
click at [158, 102] on div "Add Column" at bounding box center [445, 162] width 797 height 138
click at [126, 120] on div "Add Column" at bounding box center [445, 162] width 797 height 138
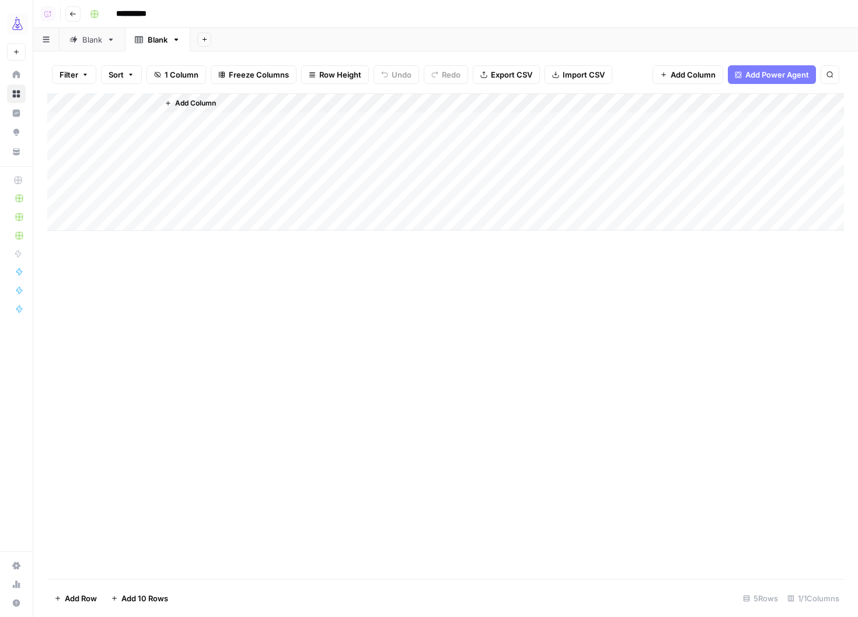
drag, startPoint x: 132, startPoint y: 144, endPoint x: 129, endPoint y: 137, distance: 8.1
click at [131, 144] on div "Add Column" at bounding box center [445, 162] width 797 height 138
click at [130, 120] on div "Add Column" at bounding box center [445, 162] width 797 height 138
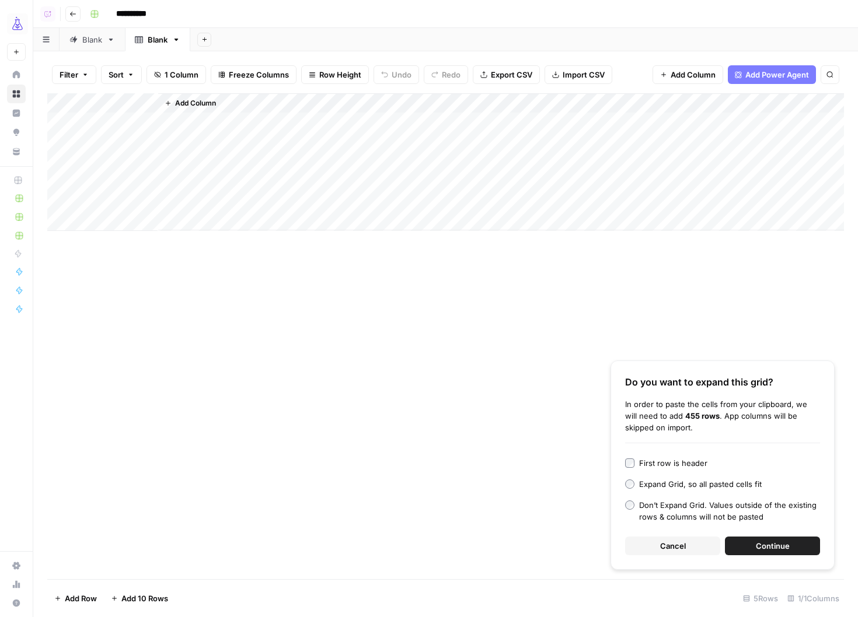
click at [765, 538] on button "Continue" at bounding box center [772, 546] width 95 height 19
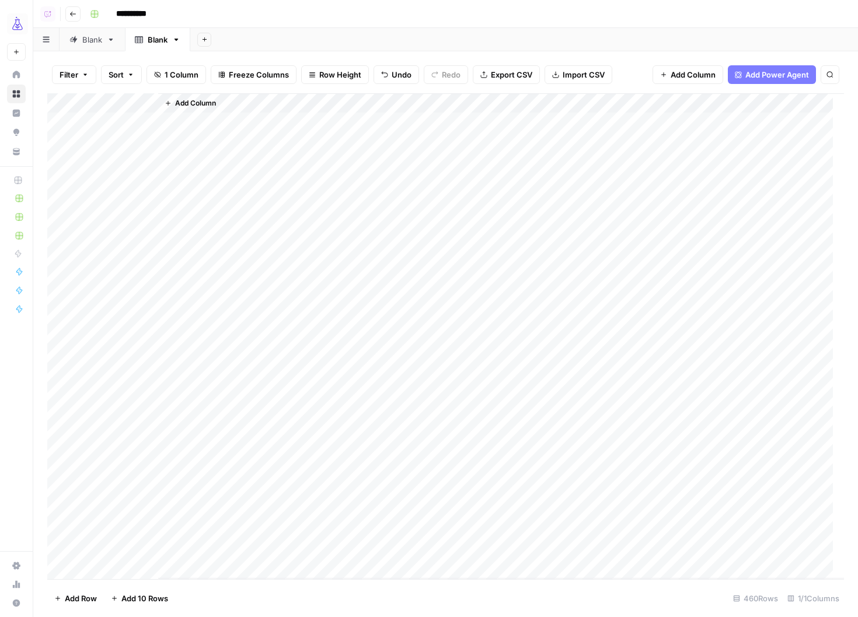
click at [197, 104] on span "Add Column" at bounding box center [195, 103] width 41 height 11
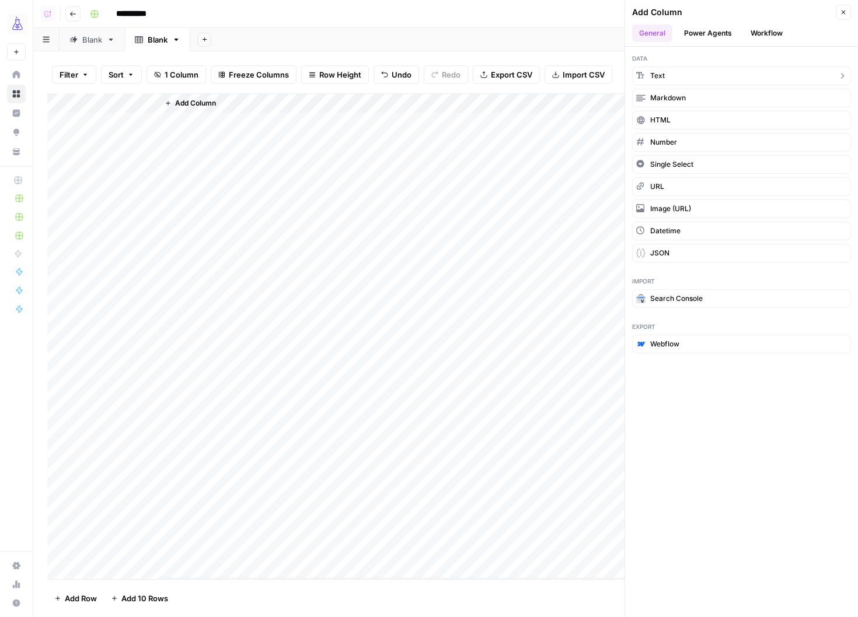
click at [653, 71] on span "Text" at bounding box center [657, 76] width 15 height 11
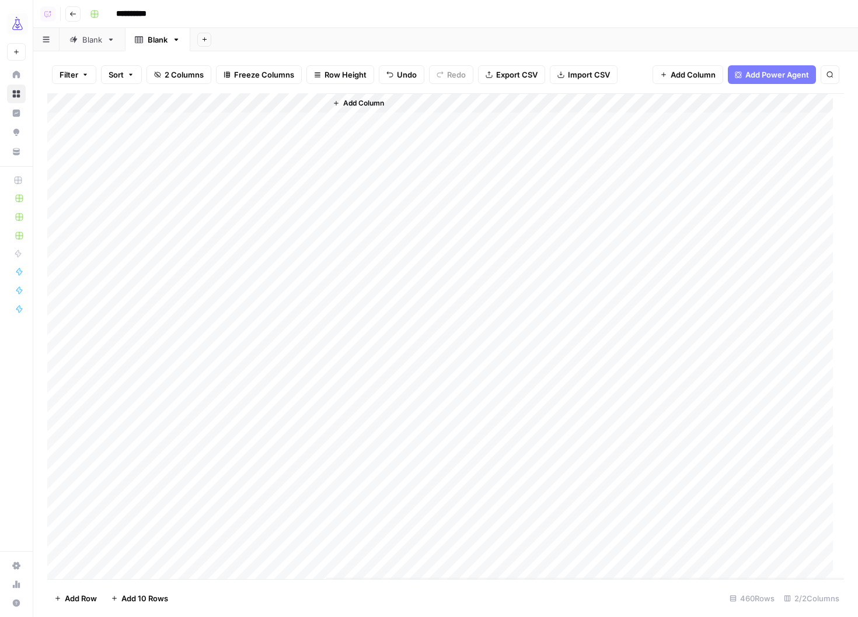
click at [205, 103] on div "Add Column" at bounding box center [445, 336] width 797 height 486
click at [206, 129] on input "New Column" at bounding box center [227, 131] width 118 height 12
type input "query"
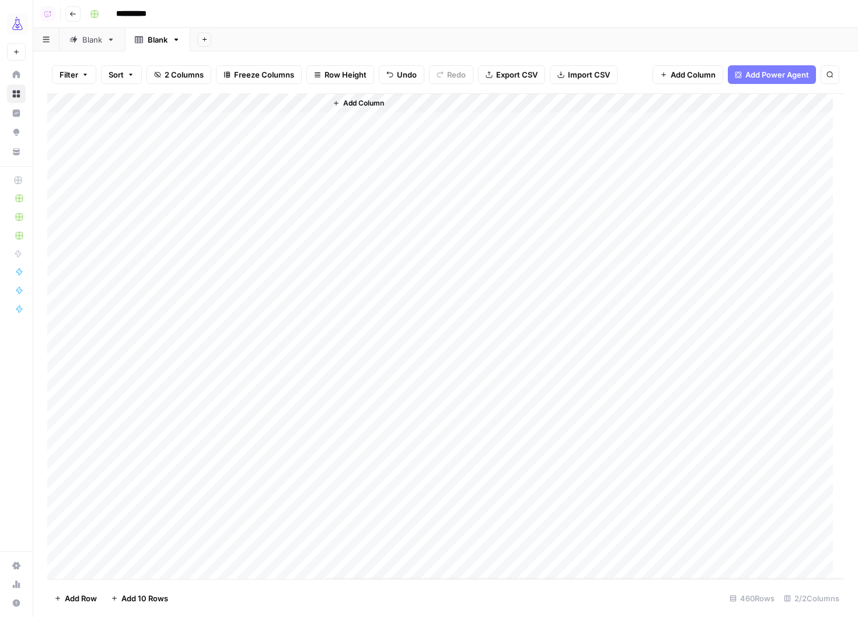
click at [361, 107] on span "Add Column" at bounding box center [363, 103] width 41 height 11
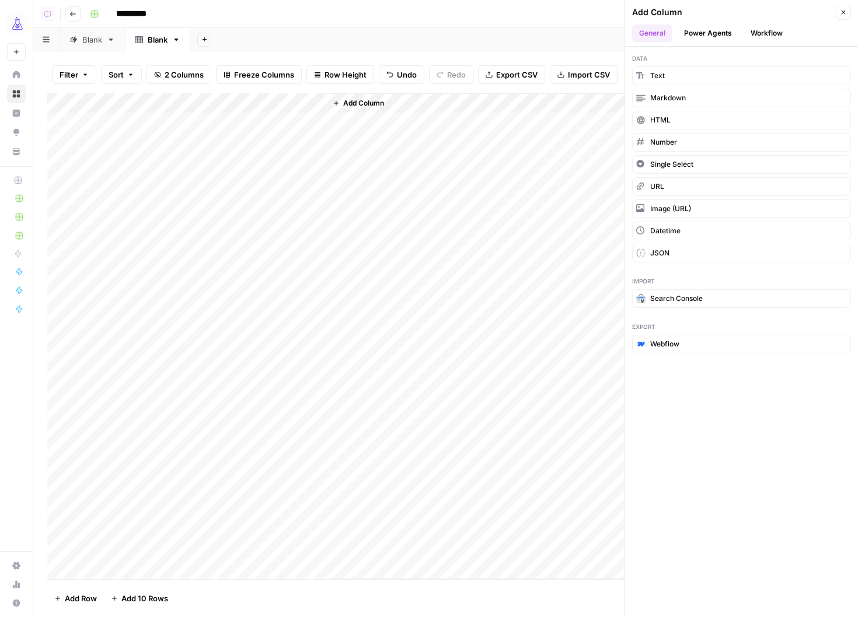
click at [759, 32] on button "Workflow" at bounding box center [767, 34] width 46 height 18
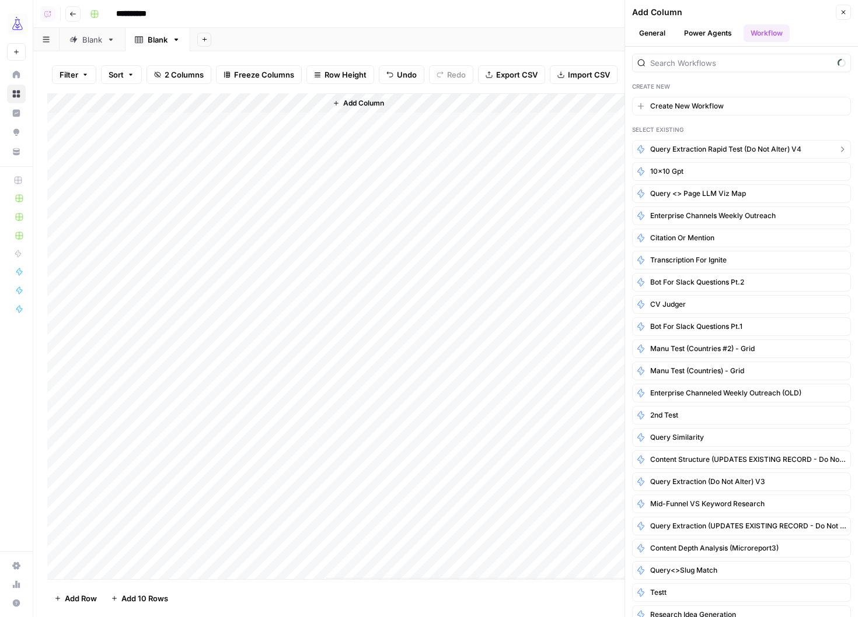
click at [732, 145] on span "Query Extraction rapid test (Do not alter) v4" at bounding box center [725, 149] width 151 height 11
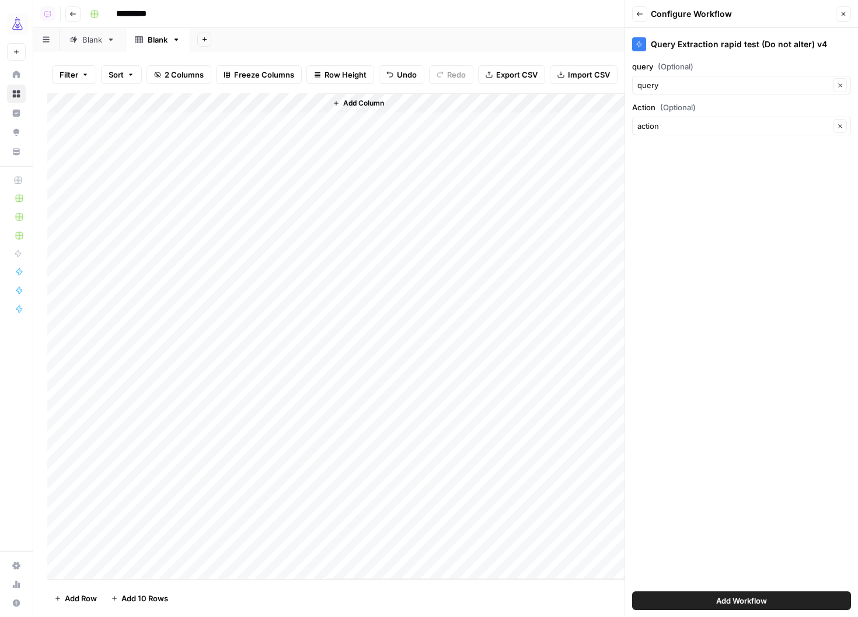
click at [733, 550] on span "Add Workflow" at bounding box center [741, 601] width 51 height 12
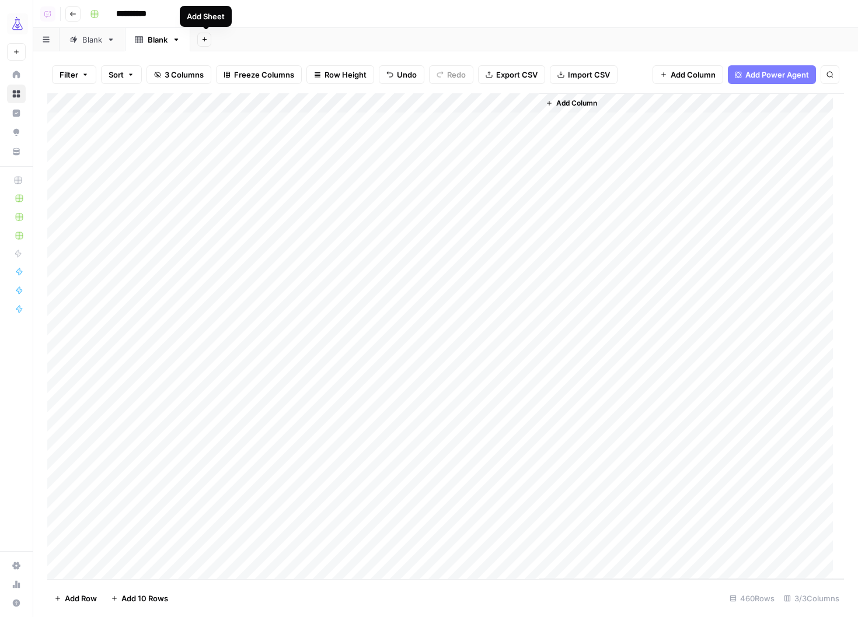
click at [95, 44] on div "Blank" at bounding box center [92, 40] width 20 height 12
click at [145, 39] on div "Blank" at bounding box center [151, 40] width 33 height 12
click at [208, 124] on div "Add Column" at bounding box center [445, 336] width 797 height 486
click at [232, 141] on div "Add Column" at bounding box center [445, 336] width 797 height 486
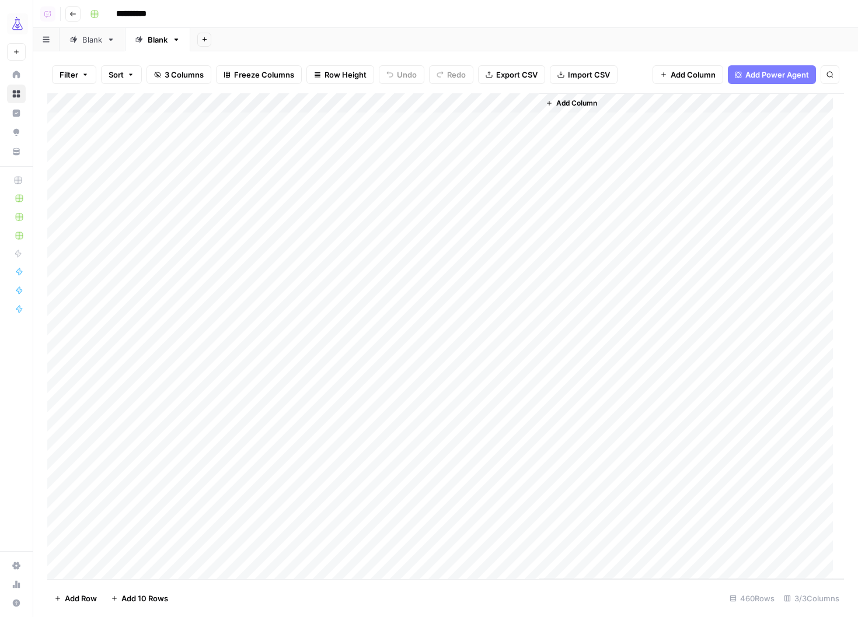
click at [233, 125] on div "Add Column" at bounding box center [445, 336] width 797 height 486
drag, startPoint x: 324, startPoint y: 129, endPoint x: 310, endPoint y: 302, distance: 173.3
click at [311, 302] on div "Add Column" at bounding box center [445, 336] width 797 height 486
click at [525, 103] on div "Add Column" at bounding box center [445, 336] width 797 height 486
click at [564, 132] on span "All Rows" at bounding box center [571, 130] width 74 height 12
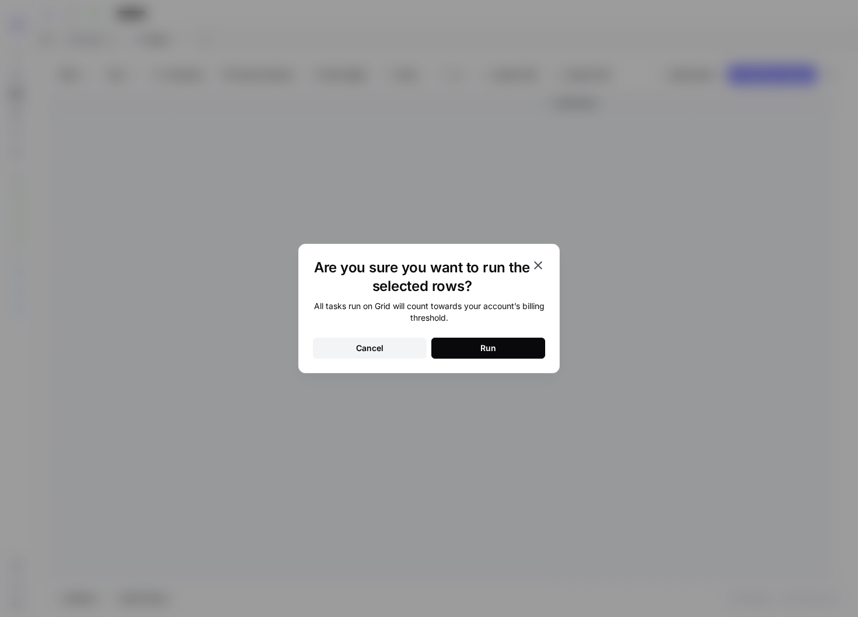
click at [532, 344] on button "Run" at bounding box center [488, 348] width 114 height 21
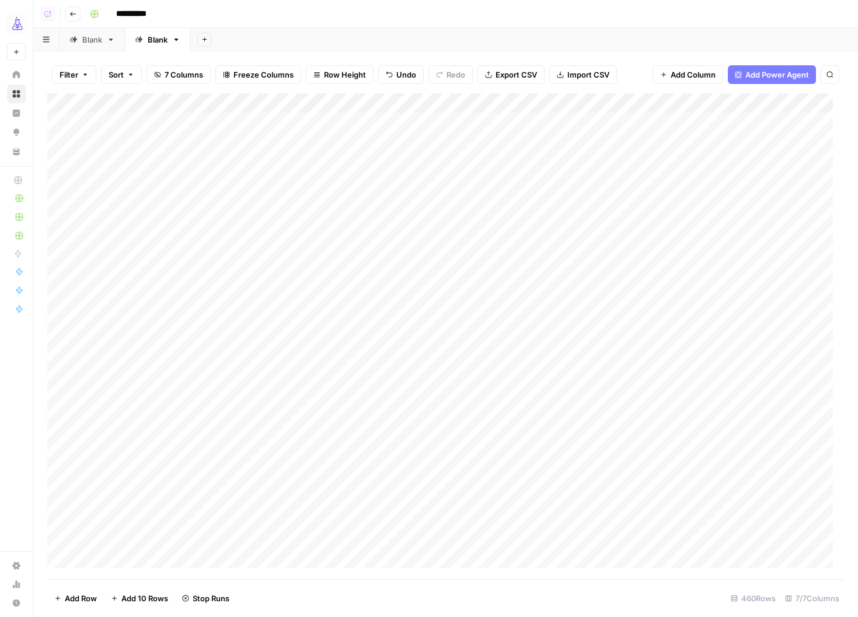
click at [218, 316] on div "Add Column" at bounding box center [445, 336] width 797 height 486
drag, startPoint x: 325, startPoint y: 327, endPoint x: 312, endPoint y: 504, distance: 177.3
click at [312, 504] on div "Add Column" at bounding box center [445, 336] width 797 height 486
click at [214, 365] on div "Add Column" at bounding box center [445, 336] width 797 height 486
click at [229, 329] on div "Add Column" at bounding box center [445, 336] width 797 height 486
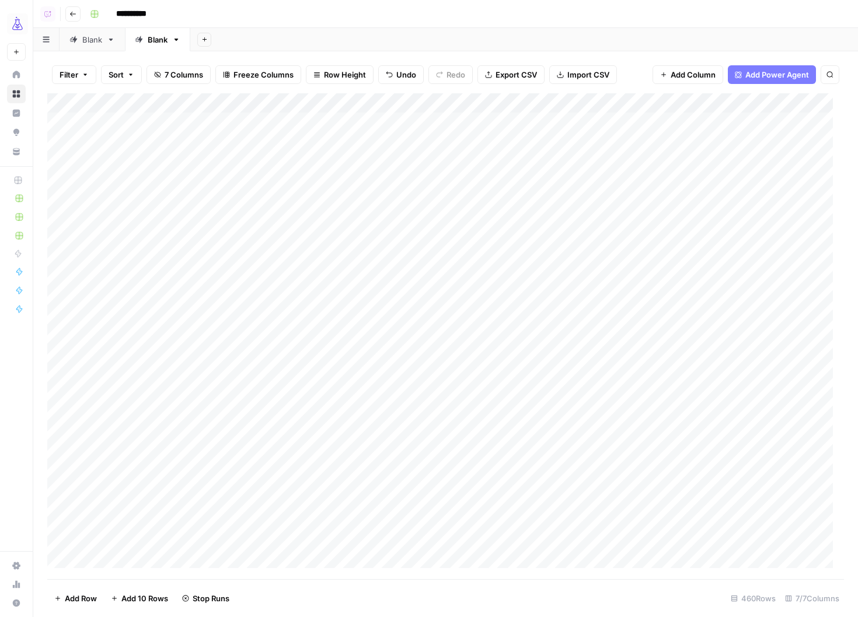
drag, startPoint x: 326, startPoint y: 330, endPoint x: 325, endPoint y: 494, distance: 164.6
click at [325, 494] on div "Add Column" at bounding box center [445, 336] width 797 height 486
click at [531, 321] on div "Add Column" at bounding box center [445, 336] width 797 height 486
click at [529, 338] on div "Add Column" at bounding box center [445, 336] width 797 height 486
click at [531, 360] on div "Add Column" at bounding box center [445, 336] width 797 height 486
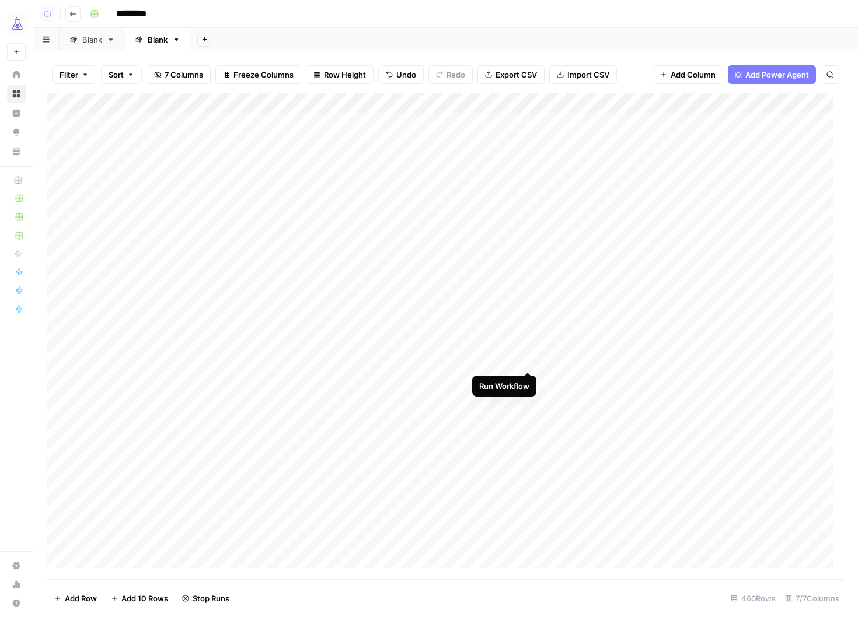
click at [529, 360] on div "Add Column" at bounding box center [445, 336] width 797 height 486
drag, startPoint x: 528, startPoint y: 376, endPoint x: 531, endPoint y: 360, distance: 16.5
click at [531, 360] on div "Add Column" at bounding box center [445, 336] width 797 height 486
click at [525, 360] on div "Add Column" at bounding box center [445, 336] width 797 height 486
click at [528, 376] on div "Add Column" at bounding box center [445, 336] width 797 height 486
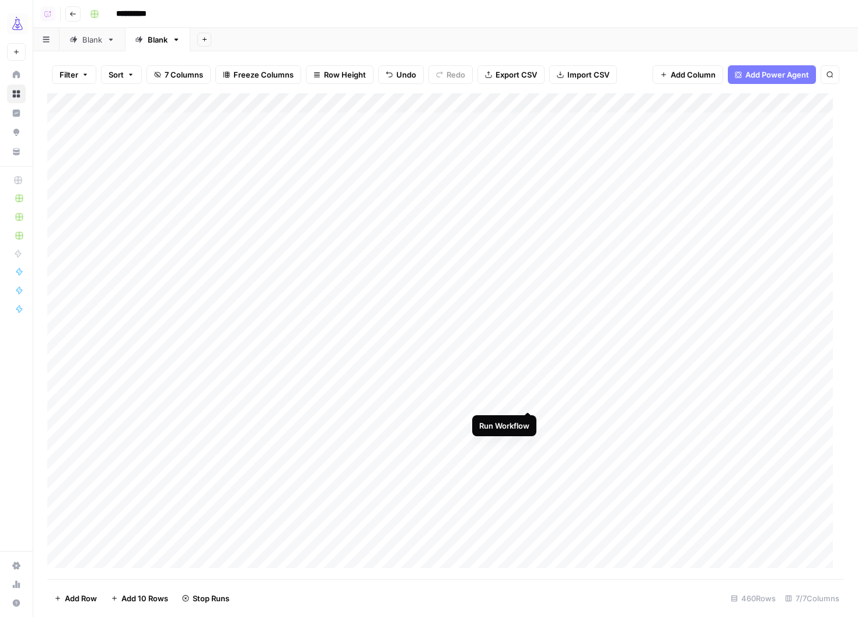
click at [529, 401] on div "Add Column" at bounding box center [445, 336] width 797 height 486
click at [529, 418] on div "Add Column" at bounding box center [445, 336] width 797 height 486
click at [528, 437] on div "Add Column" at bounding box center [445, 336] width 797 height 486
click at [529, 441] on div "Add Column" at bounding box center [445, 336] width 797 height 486
click at [530, 458] on div "Add Column" at bounding box center [445, 336] width 797 height 486
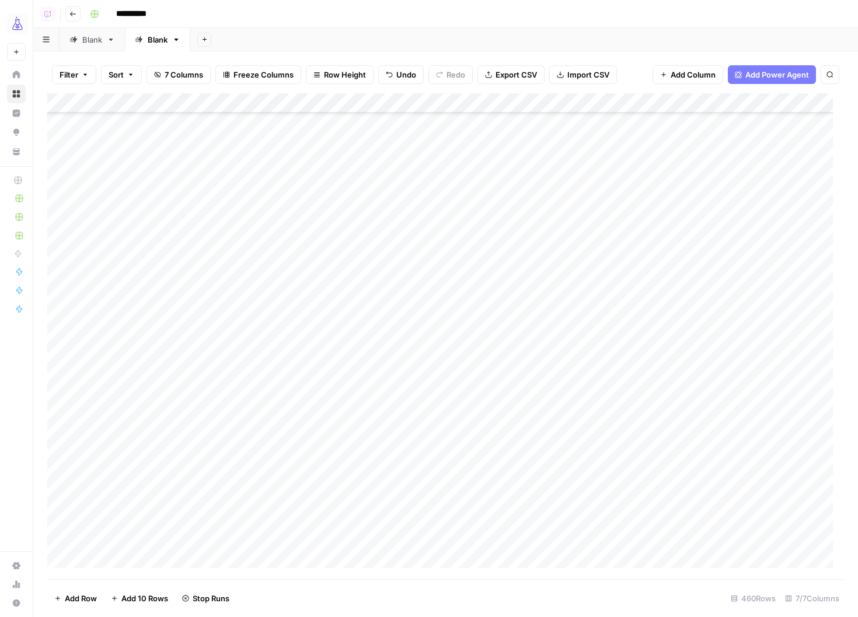
scroll to position [86, 0]
click at [532, 374] on div "Add Column" at bounding box center [445, 336] width 797 height 486
click at [530, 395] on div "Add Column" at bounding box center [445, 336] width 797 height 486
click at [528, 415] on div "Add Column" at bounding box center [445, 336] width 797 height 486
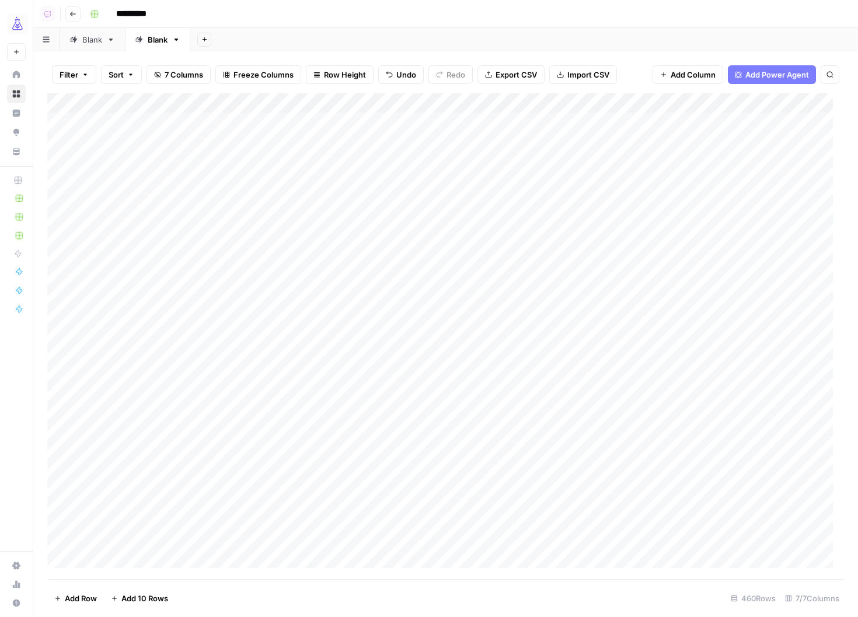
click at [272, 520] on div "Add Column" at bounding box center [445, 336] width 797 height 486
click at [60, 521] on div "Add Column" at bounding box center [445, 336] width 797 height 486
click at [64, 254] on div "Add Column" at bounding box center [445, 336] width 797 height 486
click at [516, 105] on div "Add Column" at bounding box center [445, 336] width 797 height 486
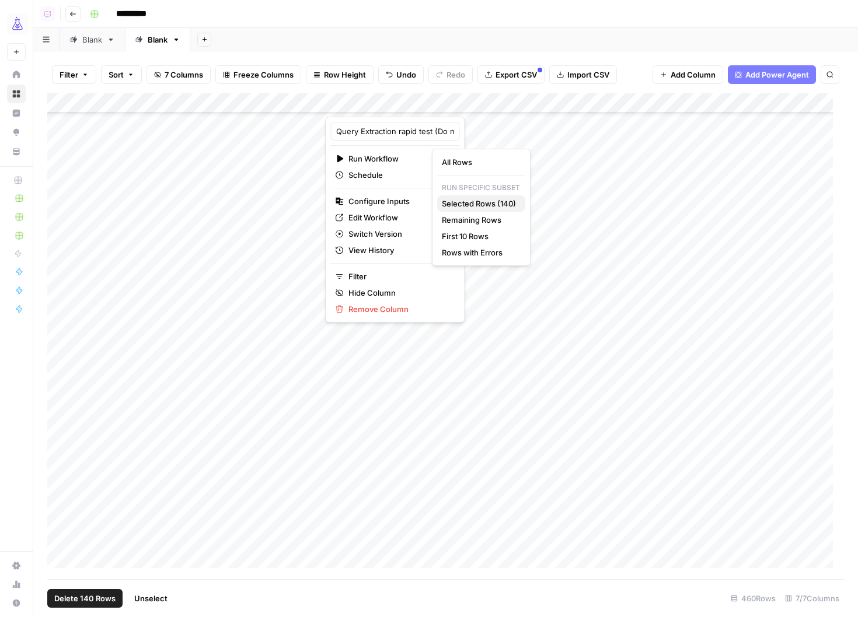
click at [473, 203] on span "Selected Rows (140)" at bounding box center [479, 204] width 74 height 12
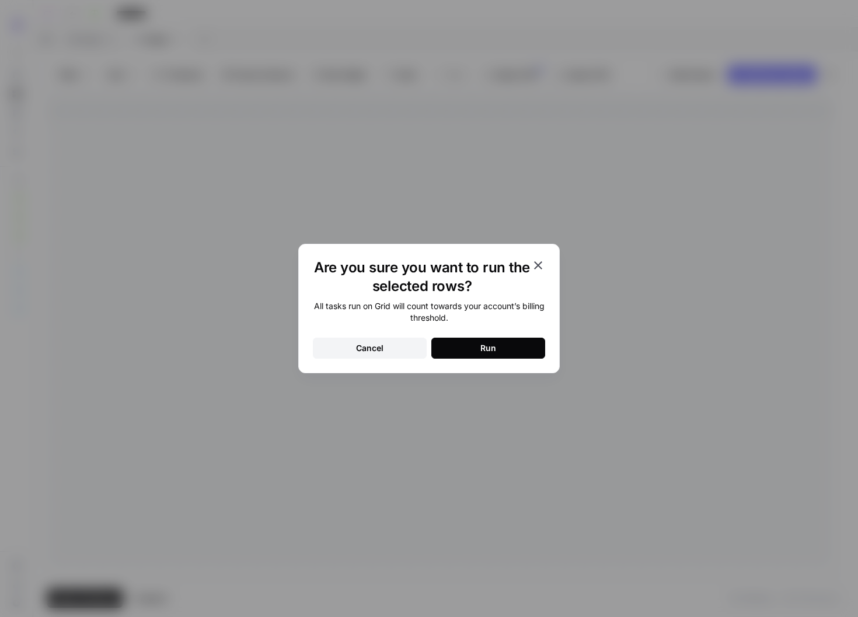
click at [501, 347] on button "Run" at bounding box center [488, 348] width 114 height 21
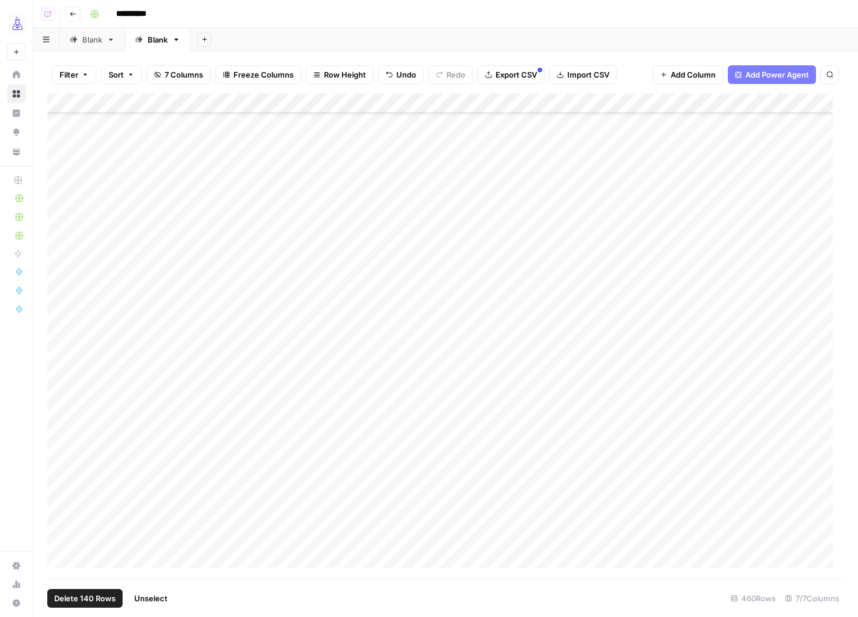
scroll to position [853, 0]
click at [529, 262] on div "Add Column" at bounding box center [445, 336] width 797 height 486
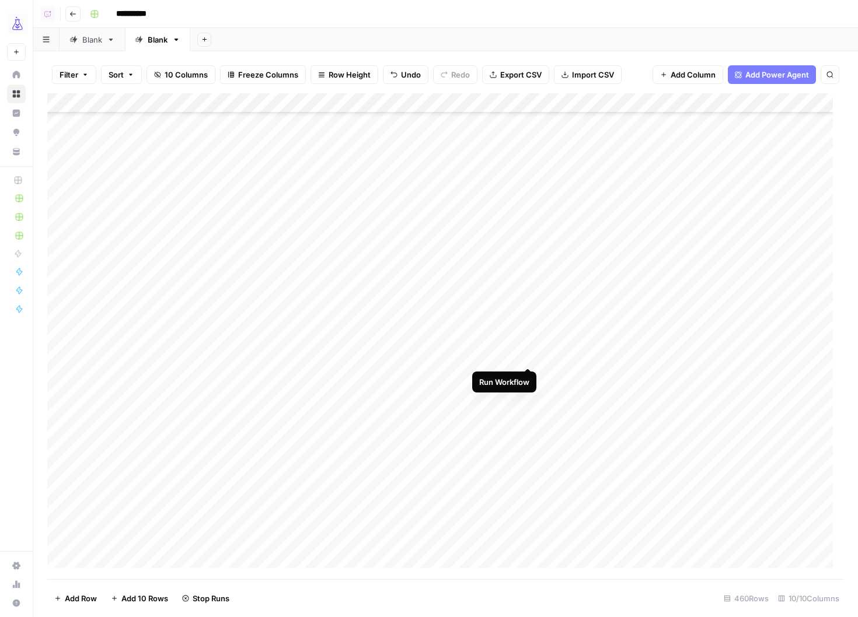
click at [531, 358] on div "Add Column" at bounding box center [445, 336] width 797 height 486
click at [532, 218] on div "Add Column" at bounding box center [445, 336] width 797 height 486
click at [530, 356] on div "Add Column" at bounding box center [445, 336] width 797 height 486
click at [530, 357] on div "Add Column" at bounding box center [445, 336] width 797 height 486
click at [530, 355] on div "Add Column" at bounding box center [445, 336] width 797 height 486
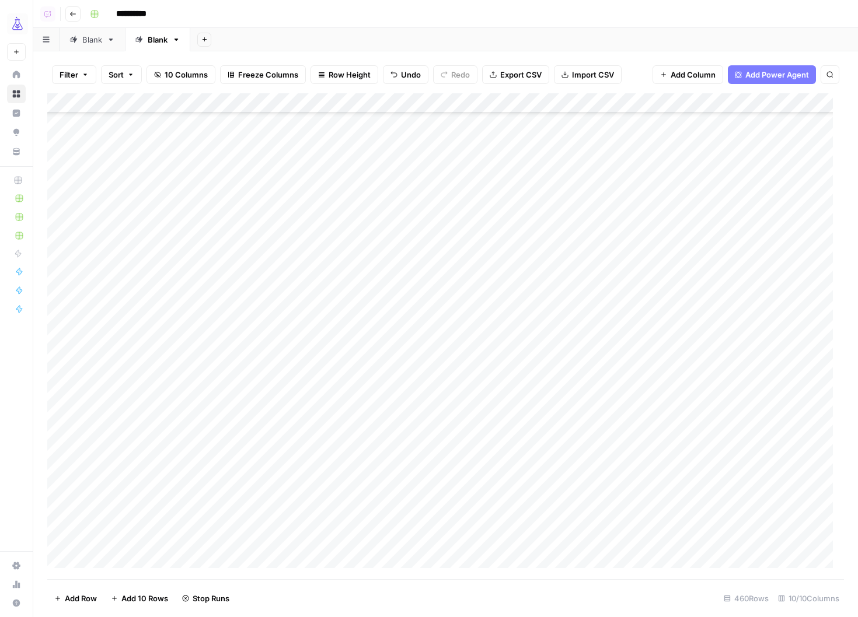
scroll to position [445, 0]
click at [528, 432] on div "Add Column" at bounding box center [445, 336] width 797 height 486
click at [218, 280] on div "Add Column" at bounding box center [445, 336] width 797 height 486
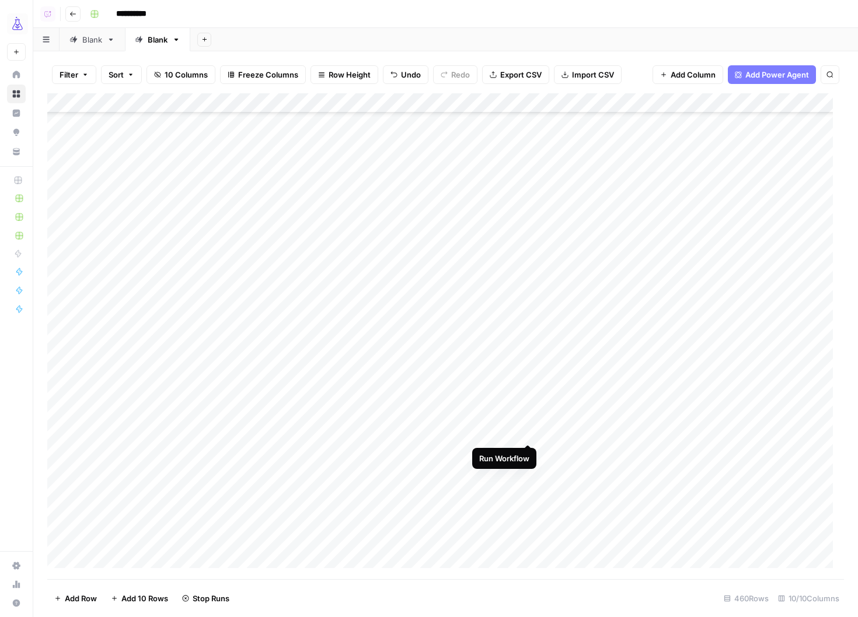
click at [527, 430] on div "Add Column" at bounding box center [445, 336] width 797 height 486
click at [527, 432] on div "Add Column" at bounding box center [445, 336] width 797 height 486
click at [530, 197] on div "Add Column" at bounding box center [445, 336] width 797 height 486
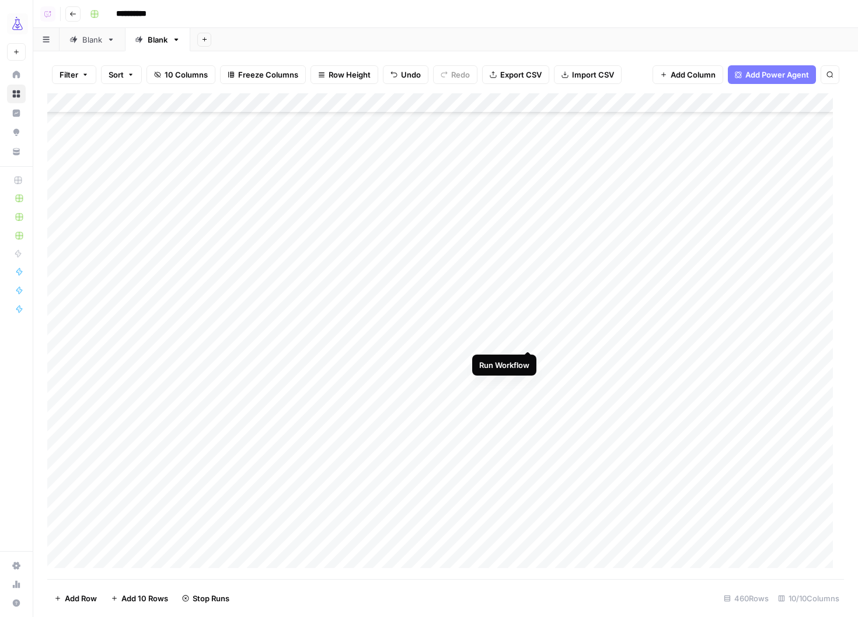
click at [529, 340] on div "Add Column" at bounding box center [445, 336] width 797 height 486
click at [528, 345] on div "Add Column" at bounding box center [445, 336] width 797 height 486
click at [531, 310] on div "Add Column" at bounding box center [445, 336] width 797 height 486
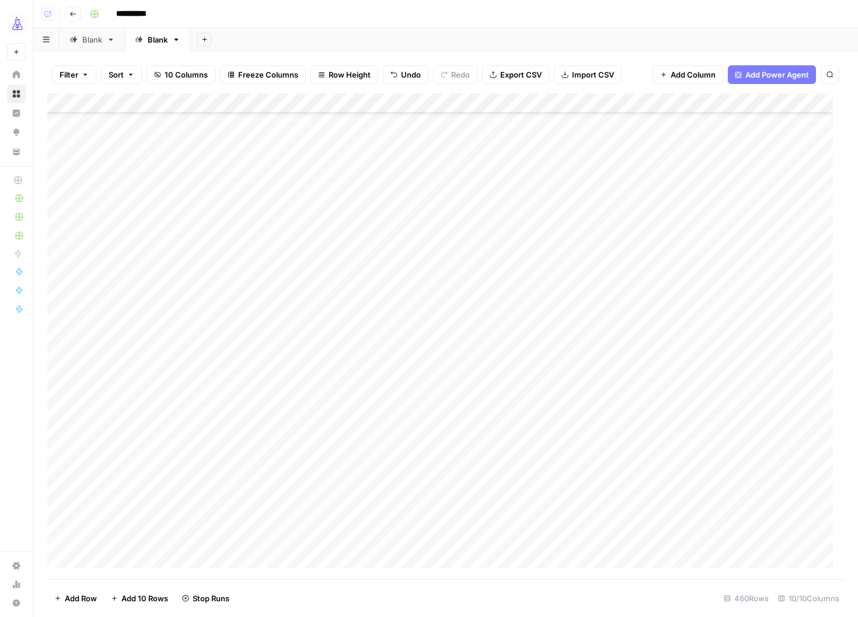
click at [530, 310] on div "Add Column" at bounding box center [445, 336] width 797 height 486
click at [526, 350] on div "Add Column" at bounding box center [445, 336] width 797 height 486
click at [133, 370] on div "Add Column" at bounding box center [445, 336] width 797 height 486
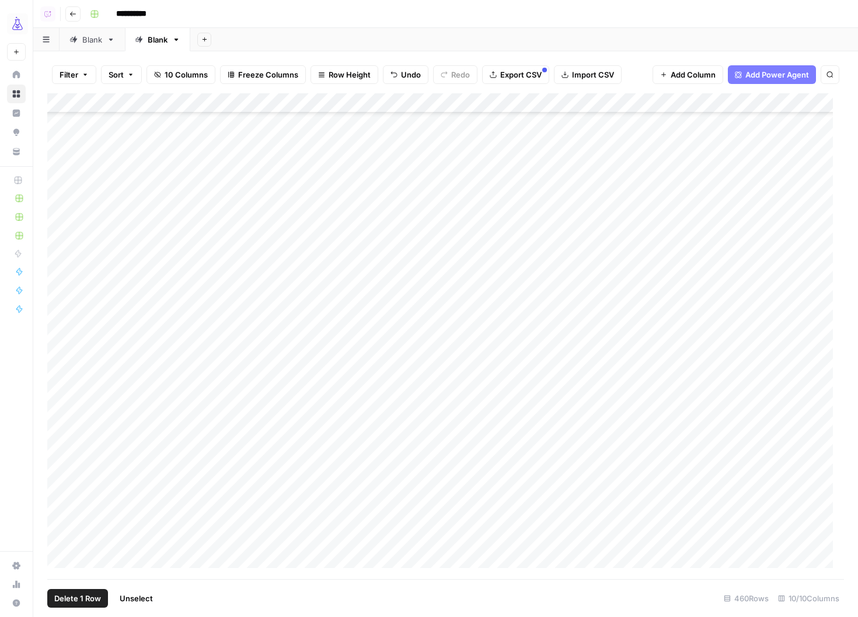
click at [61, 516] on div "Add Column" at bounding box center [445, 336] width 797 height 486
click at [60, 272] on div "Add Column" at bounding box center [445, 336] width 797 height 486
click at [517, 107] on div "Add Column" at bounding box center [445, 336] width 797 height 486
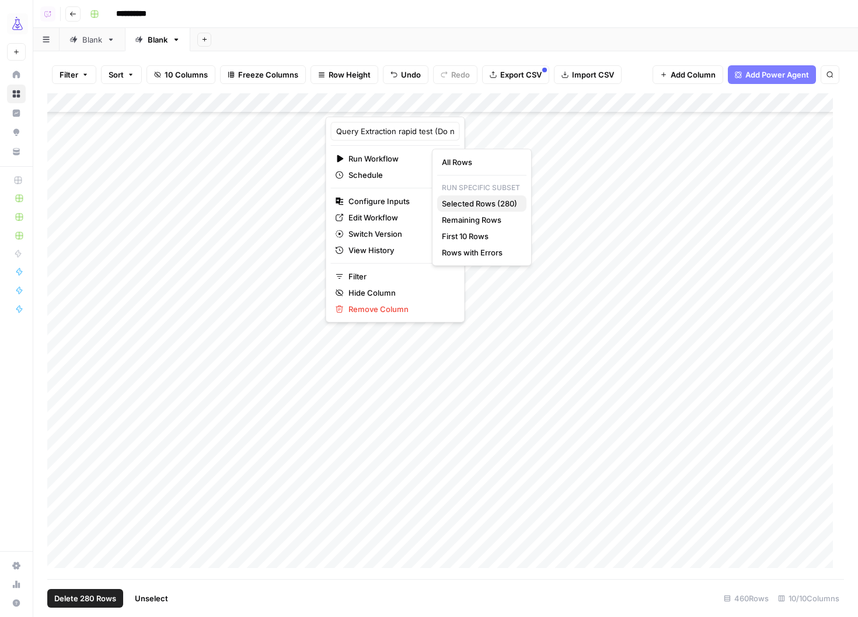
click at [472, 203] on span "Selected Rows (280)" at bounding box center [479, 204] width 75 height 12
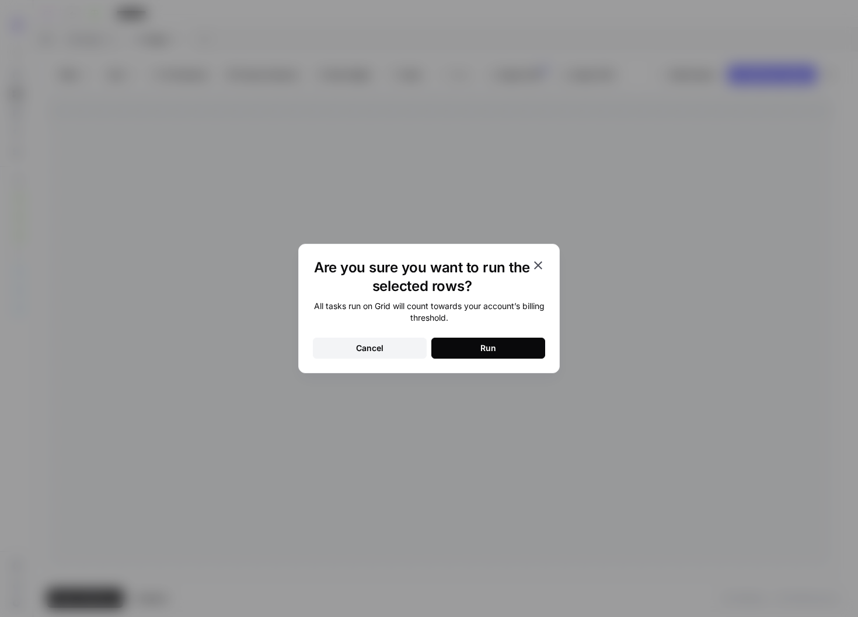
click at [507, 348] on button "Run" at bounding box center [488, 348] width 114 height 21
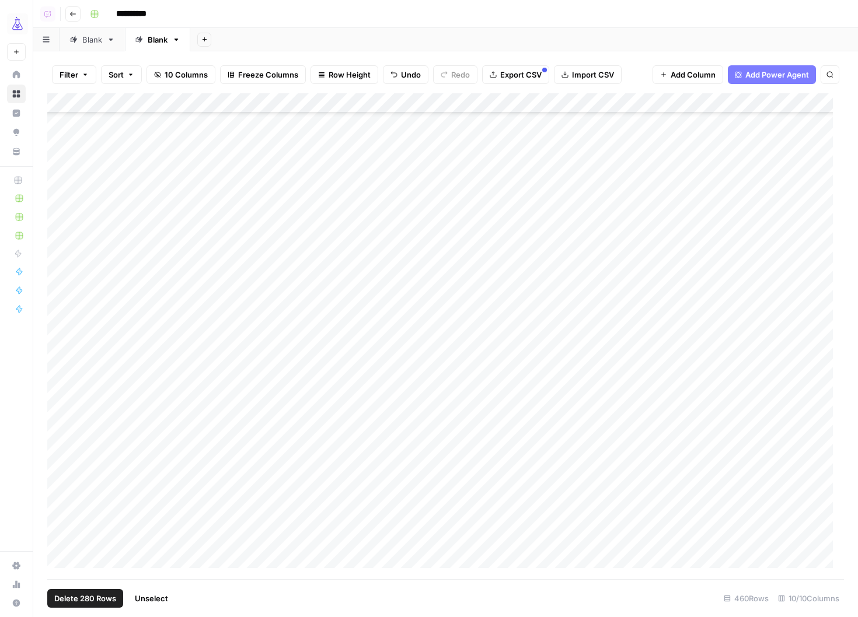
click at [528, 510] on div "Add Column" at bounding box center [445, 336] width 797 height 486
click at [531, 442] on div "Add Column" at bounding box center [445, 336] width 797 height 486
click at [530, 536] on div "Add Column" at bounding box center [445, 336] width 797 height 486
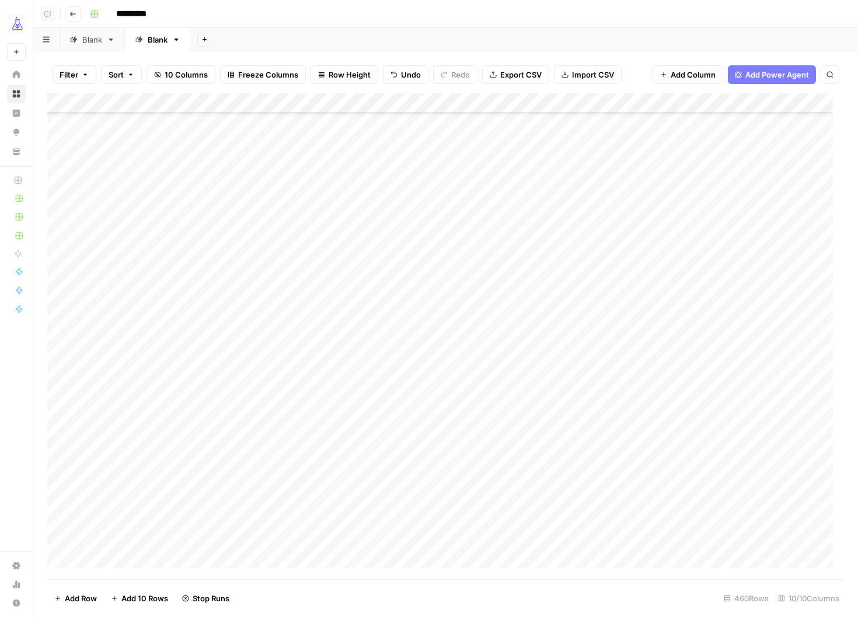
scroll to position [4714, 0]
click at [527, 369] on div "Add Column" at bounding box center [445, 336] width 797 height 486
click at [529, 388] on div "Add Column" at bounding box center [445, 336] width 797 height 486
click at [531, 407] on div "Add Column" at bounding box center [445, 336] width 797 height 486
click at [531, 428] on div "Add Column" at bounding box center [445, 336] width 797 height 486
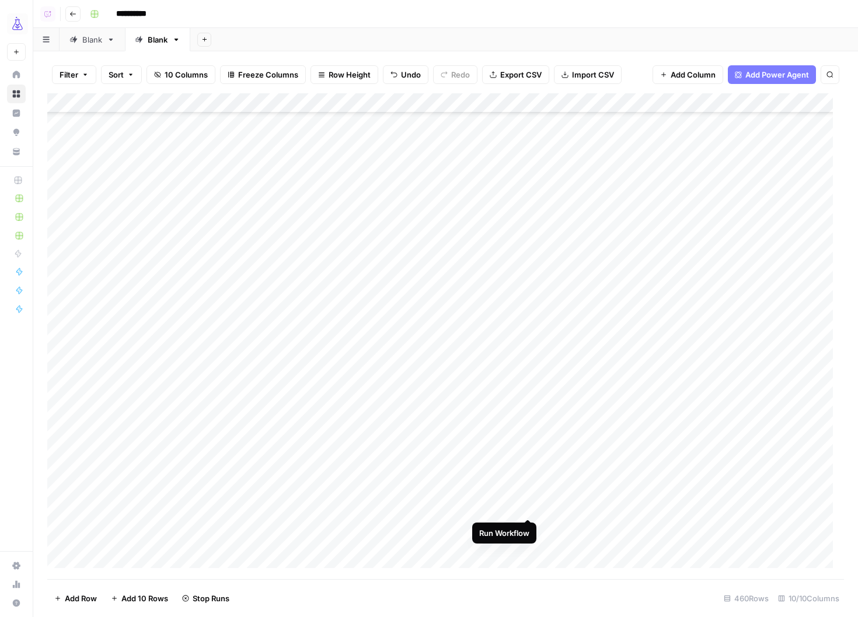
click at [528, 505] on div "Add Column" at bounding box center [445, 336] width 797 height 486
click at [528, 546] on div "Add Column" at bounding box center [445, 336] width 797 height 486
click at [528, 306] on div "Add Column" at bounding box center [445, 336] width 797 height 486
click at [527, 464] on div "Add Column" at bounding box center [445, 336] width 797 height 486
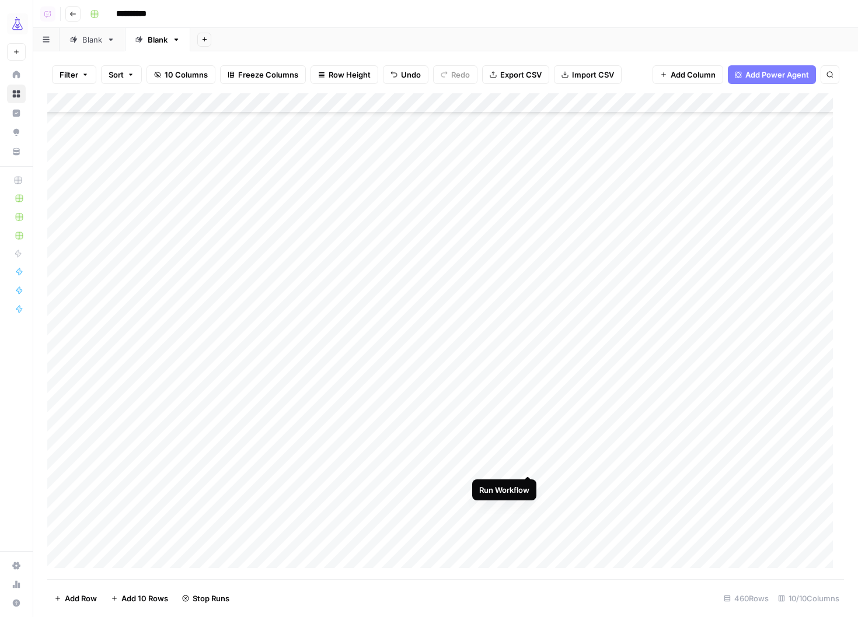
click at [528, 465] on div "Add Column" at bounding box center [445, 336] width 797 height 486
click at [528, 191] on div "Add Column" at bounding box center [445, 336] width 797 height 486
click at [529, 370] on div "Add Column" at bounding box center [445, 336] width 797 height 486
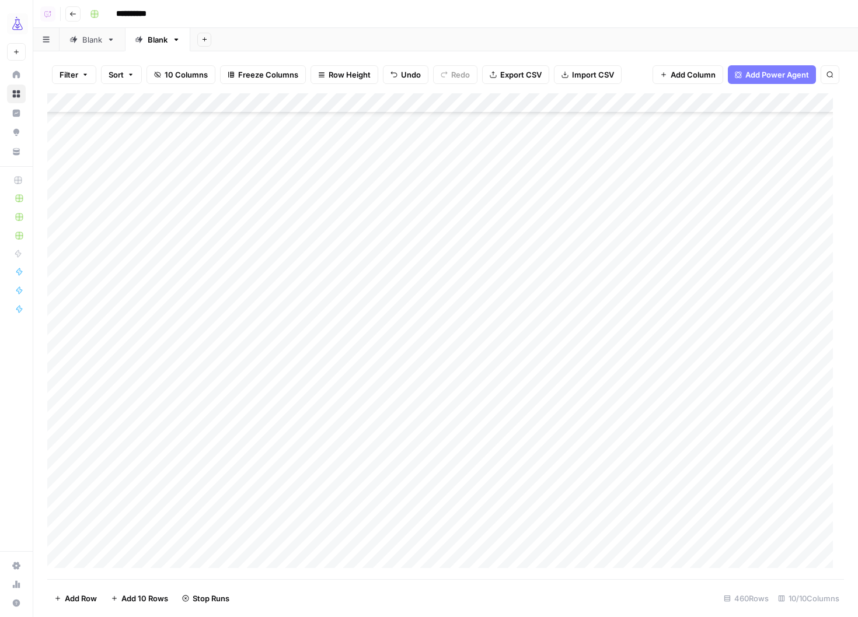
scroll to position [8443, 1]
click at [529, 372] on div "Add Column" at bounding box center [445, 336] width 797 height 486
click at [526, 368] on div "Add Column" at bounding box center [445, 336] width 797 height 486
click at [528, 320] on div "Add Column" at bounding box center [445, 336] width 797 height 486
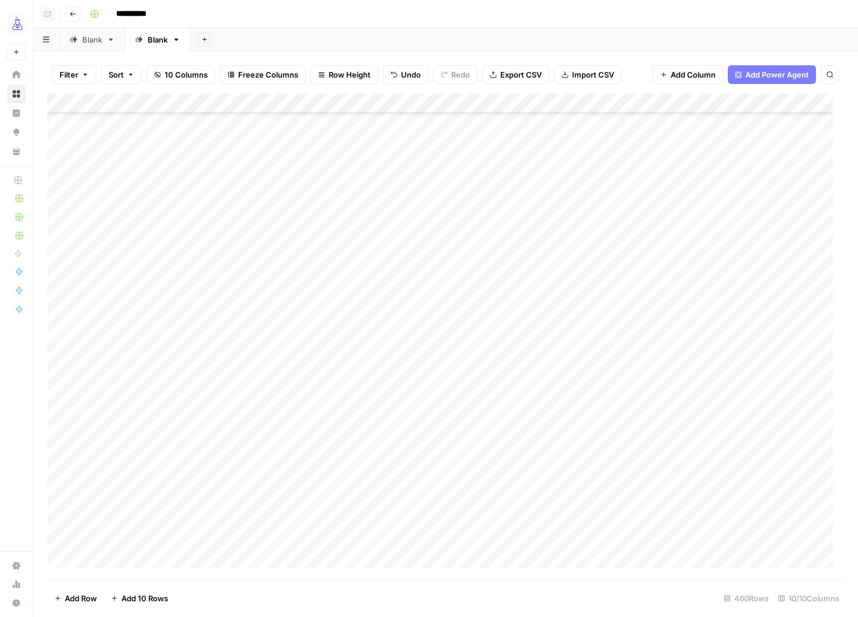
scroll to position [3188, 0]
click at [527, 407] on div "Add Column" at bounding box center [445, 336] width 797 height 486
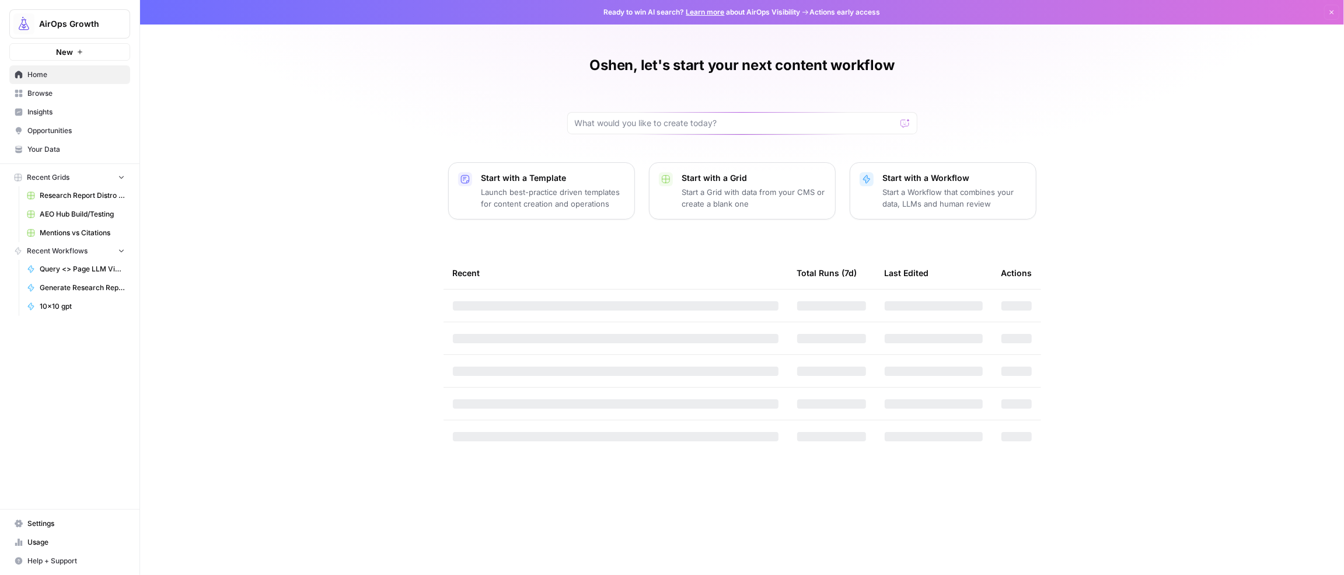
click at [36, 92] on span "Browse" at bounding box center [75, 93] width 97 height 11
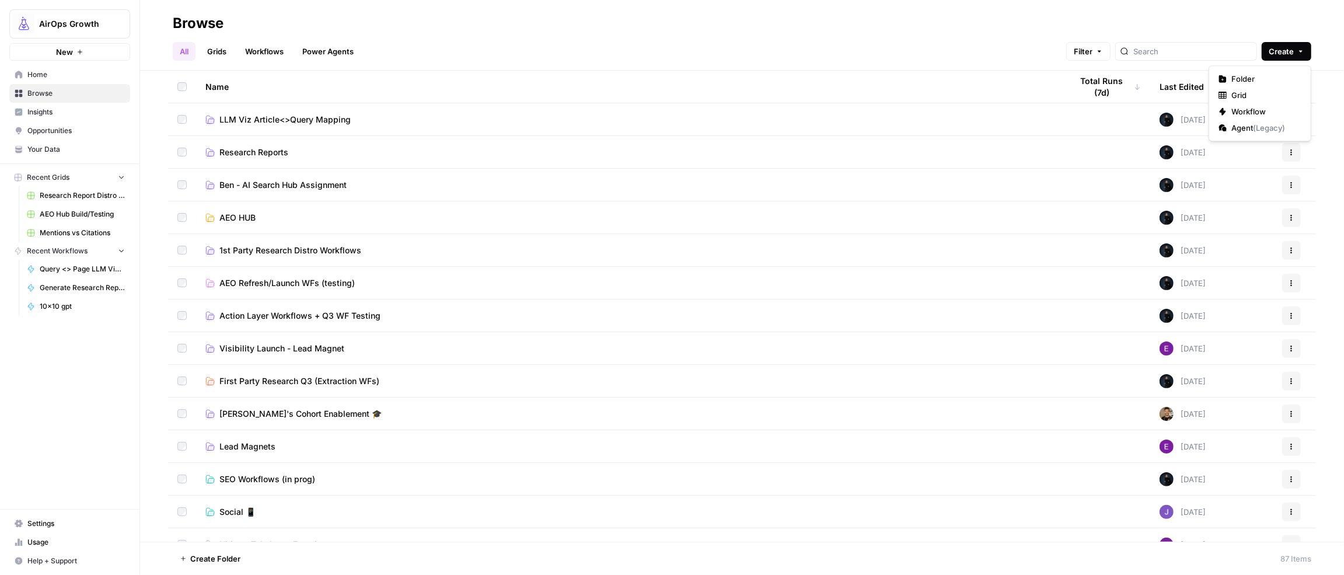
click at [1292, 57] on button "Create" at bounding box center [1287, 51] width 50 height 19
click at [1252, 81] on span "Folder" at bounding box center [1263, 79] width 65 height 12
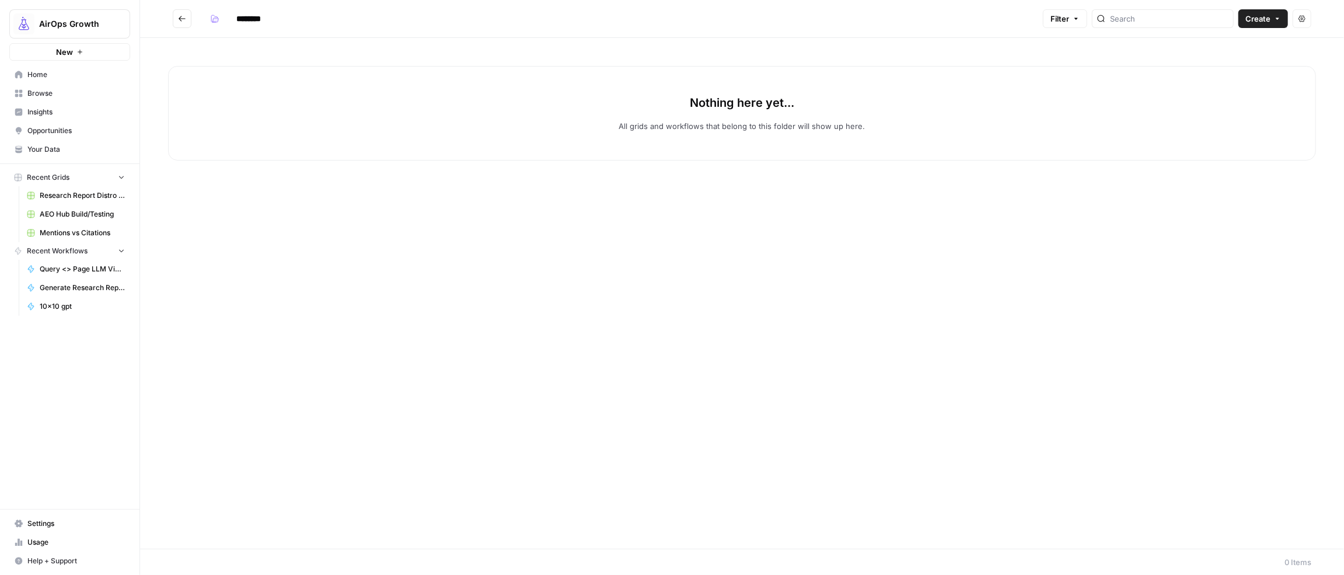
click at [240, 11] on input "********" at bounding box center [263, 18] width 65 height 19
click at [240, 12] on input "********" at bounding box center [263, 18] width 65 height 19
click at [240, 13] on input "********" at bounding box center [263, 18] width 65 height 19
type input "**********"
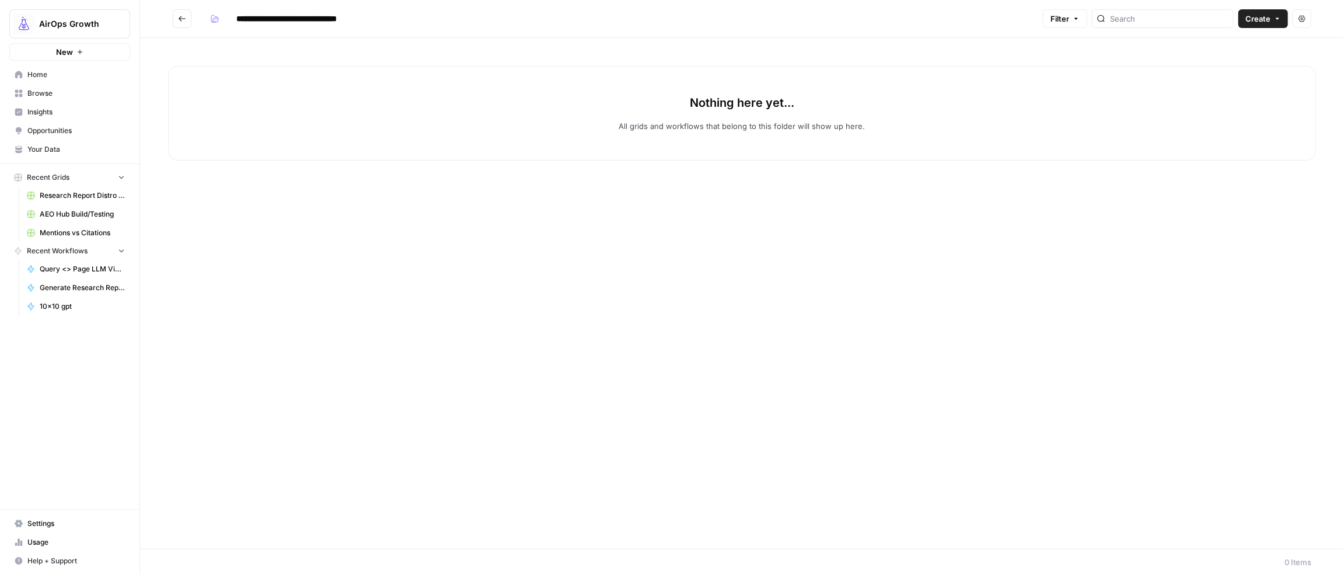
click at [410, 131] on div "Nothing here yet... All grids and workflows that belong to this folder will sho…" at bounding box center [742, 113] width 1148 height 95
click at [183, 22] on icon "Go back" at bounding box center [182, 19] width 8 height 8
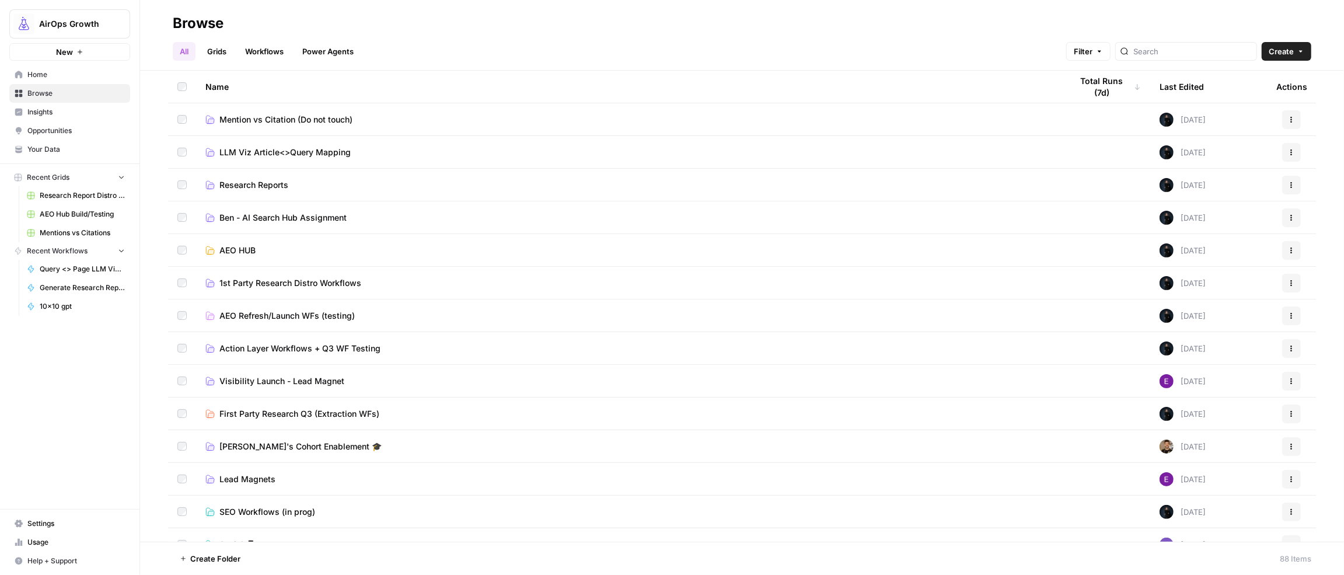
click at [349, 413] on span "First Party Research Q3 (Extraction WFs)" at bounding box center [299, 414] width 160 height 12
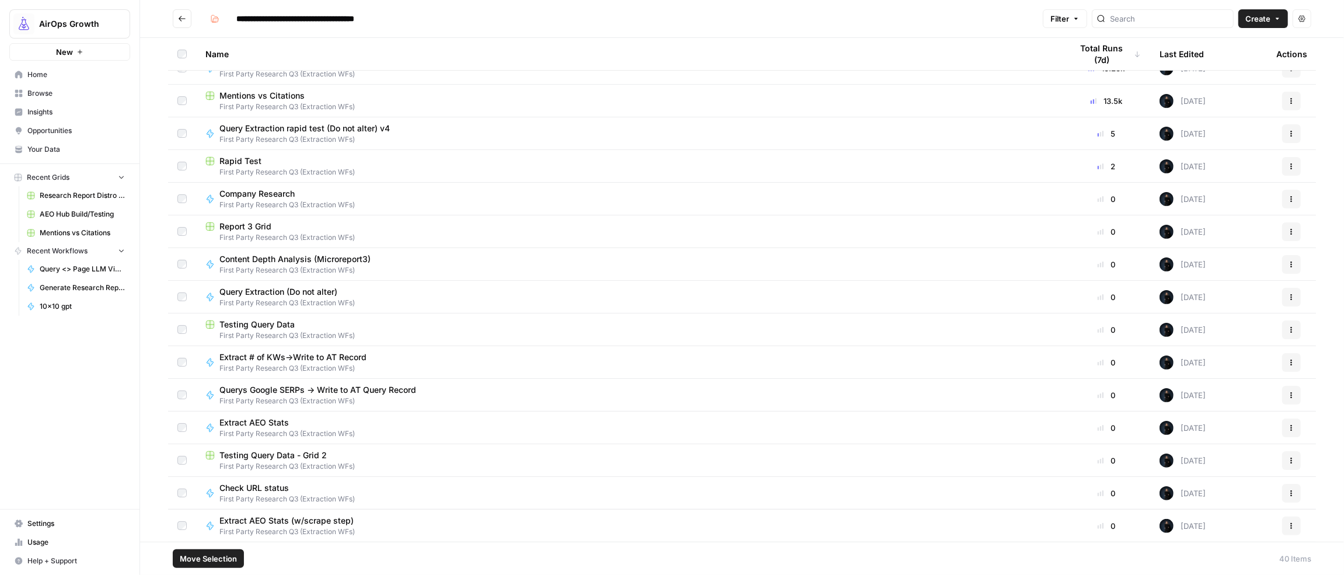
scroll to position [38, 0]
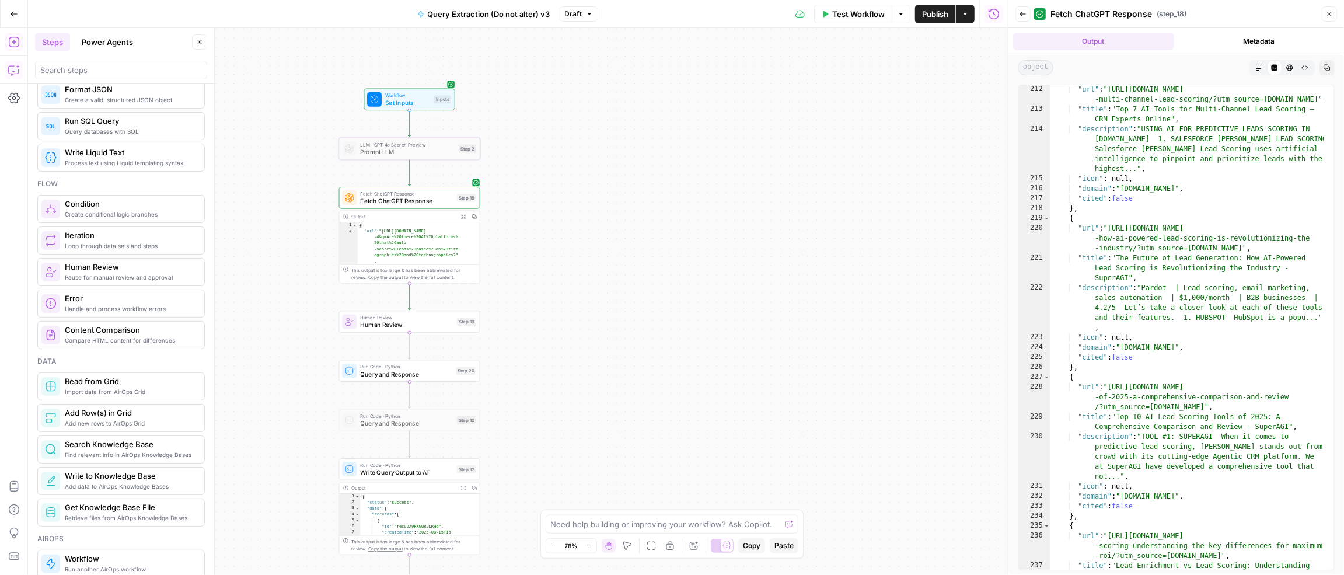
scroll to position [2740, 0]
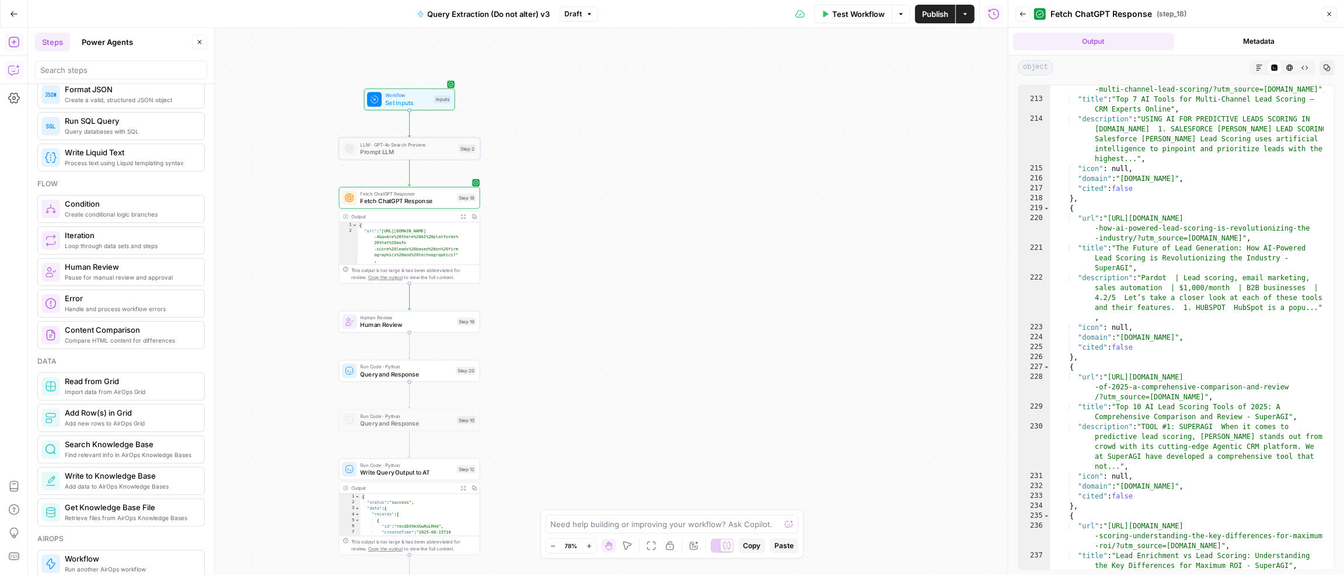
click at [460, 487] on icon "button" at bounding box center [462, 488] width 5 height 5
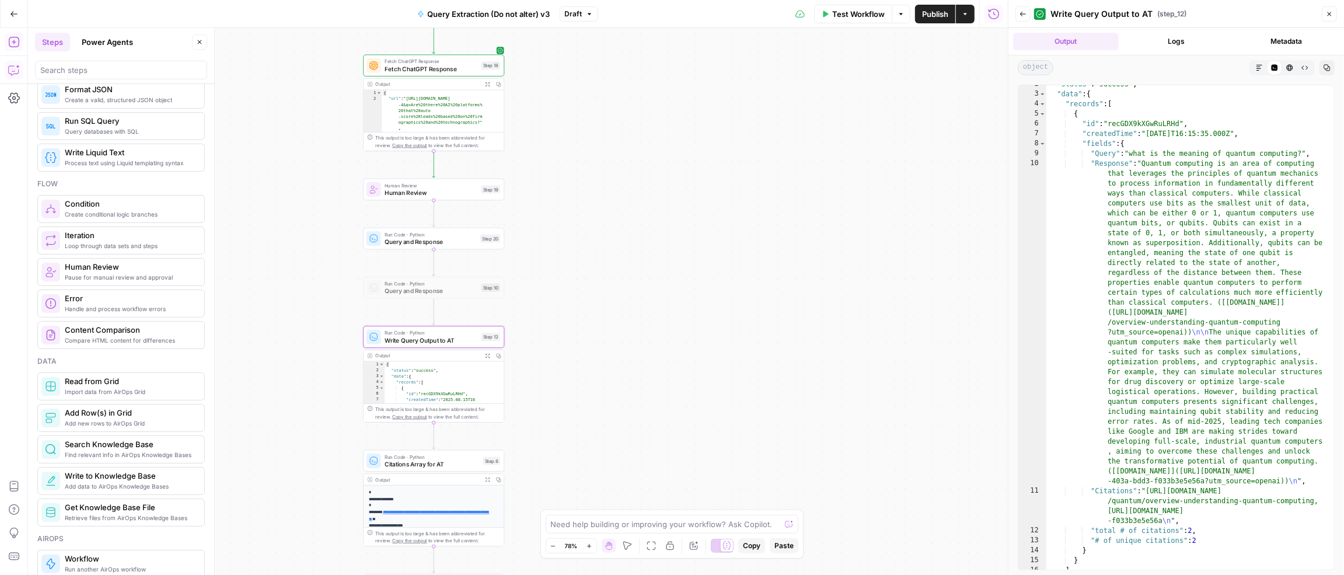
scroll to position [0, 0]
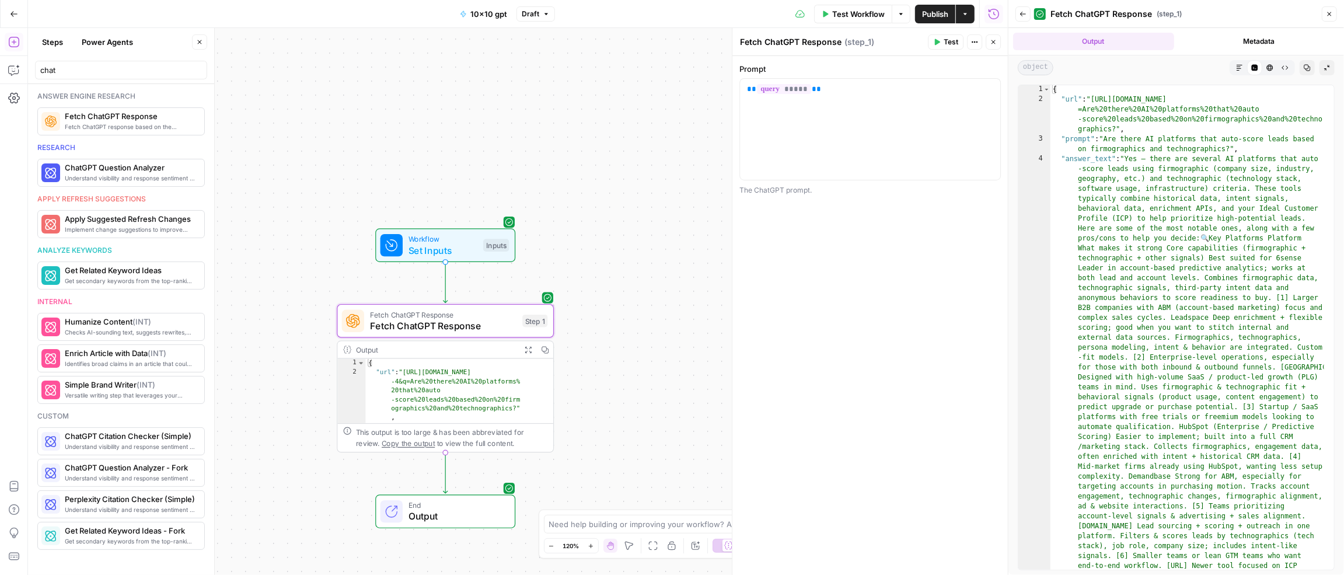
scroll to position [1, 0]
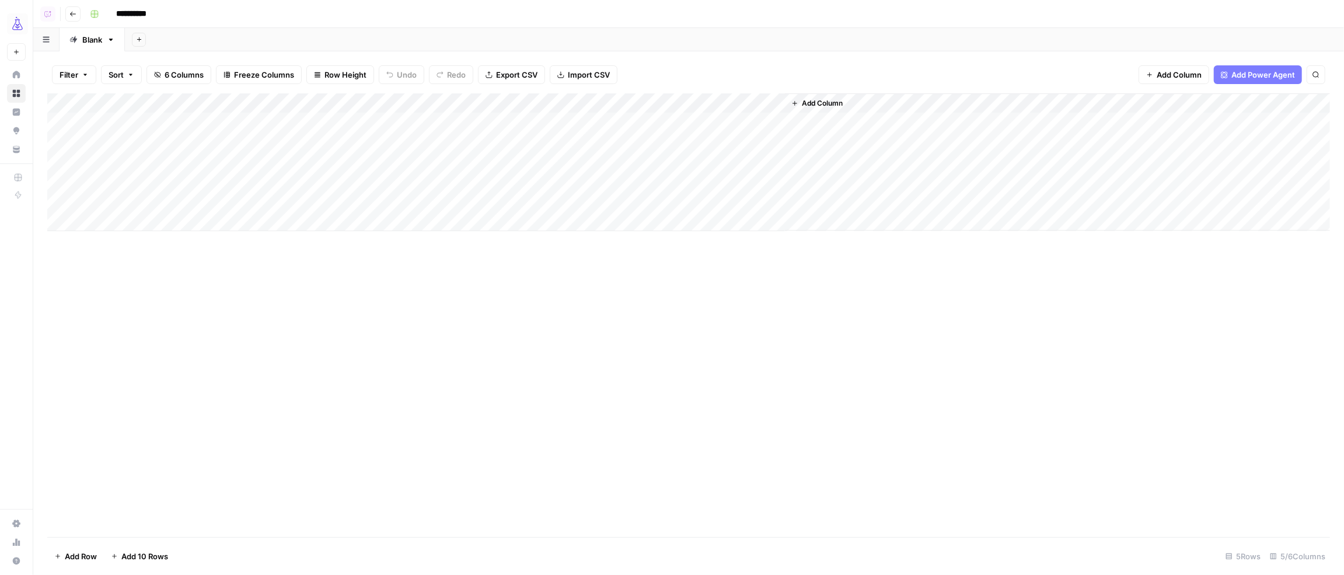
click at [726, 125] on div "Add Column" at bounding box center [688, 162] width 1283 height 138
click at [721, 125] on div "Add Column" at bounding box center [688, 162] width 1283 height 138
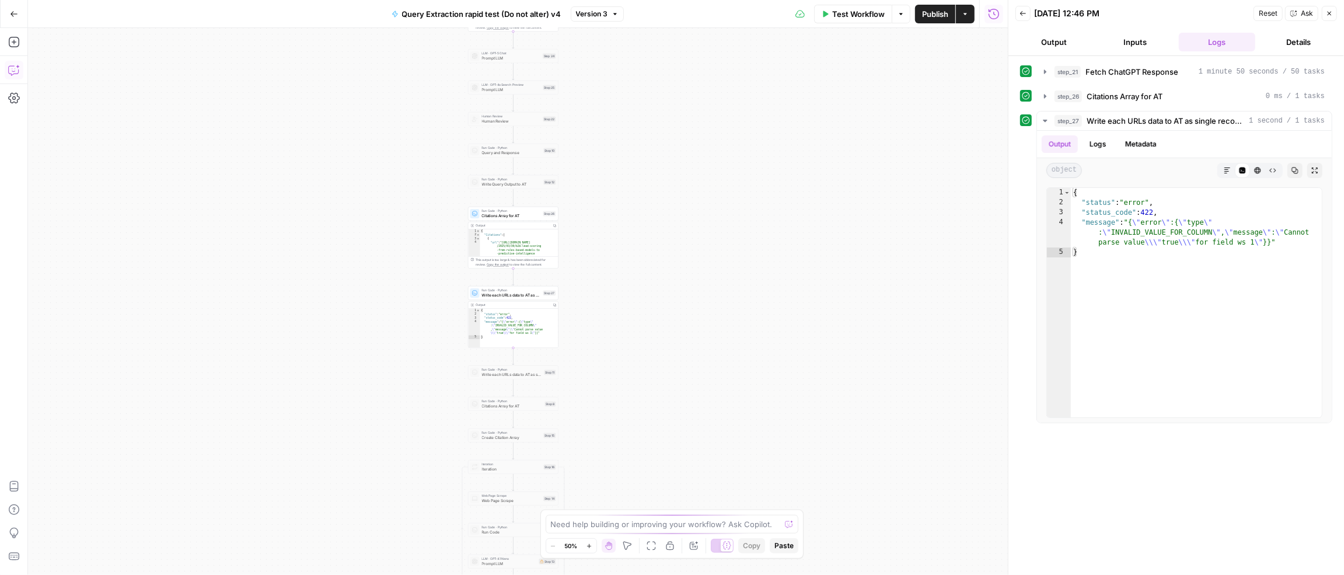
click at [15, 73] on icon "button" at bounding box center [14, 70] width 12 height 12
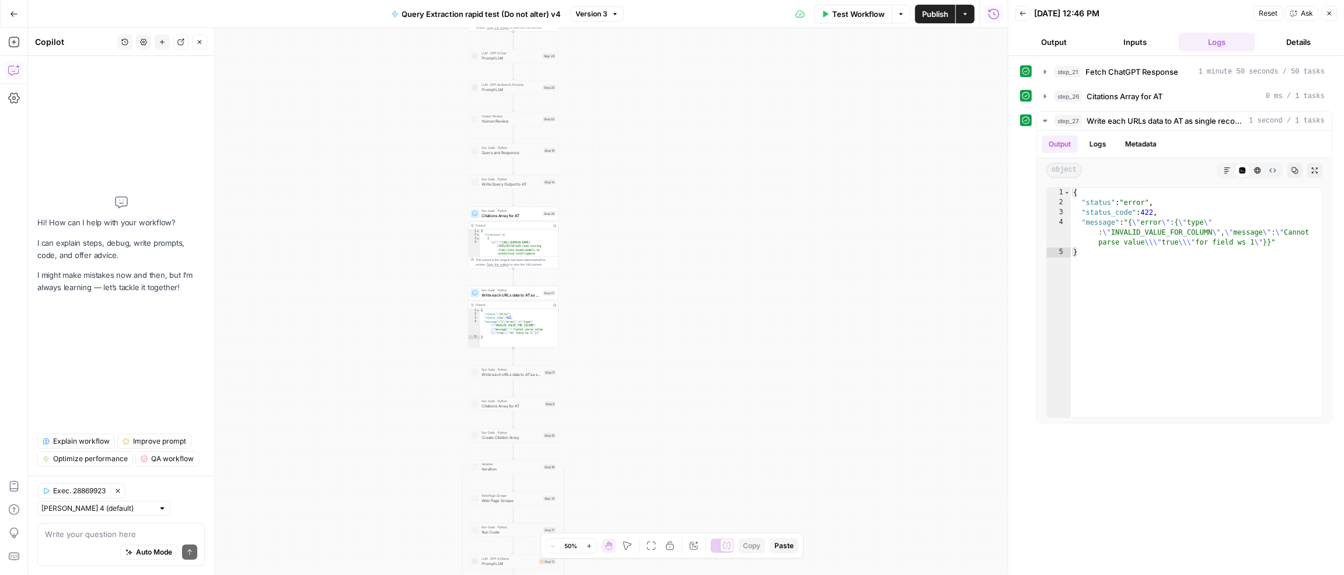
click at [116, 524] on div "Write your question here Auto Mode Send" at bounding box center [120, 544] width 167 height 43
paste textarea "Please help me fix the problem in step 27."
click at [111, 535] on textarea "Please help me fix the problem in step 27 output in parsing" at bounding box center [121, 527] width 152 height 23
type textarea "Please help me fix the problem in step 27 output in parsing the vlaue"
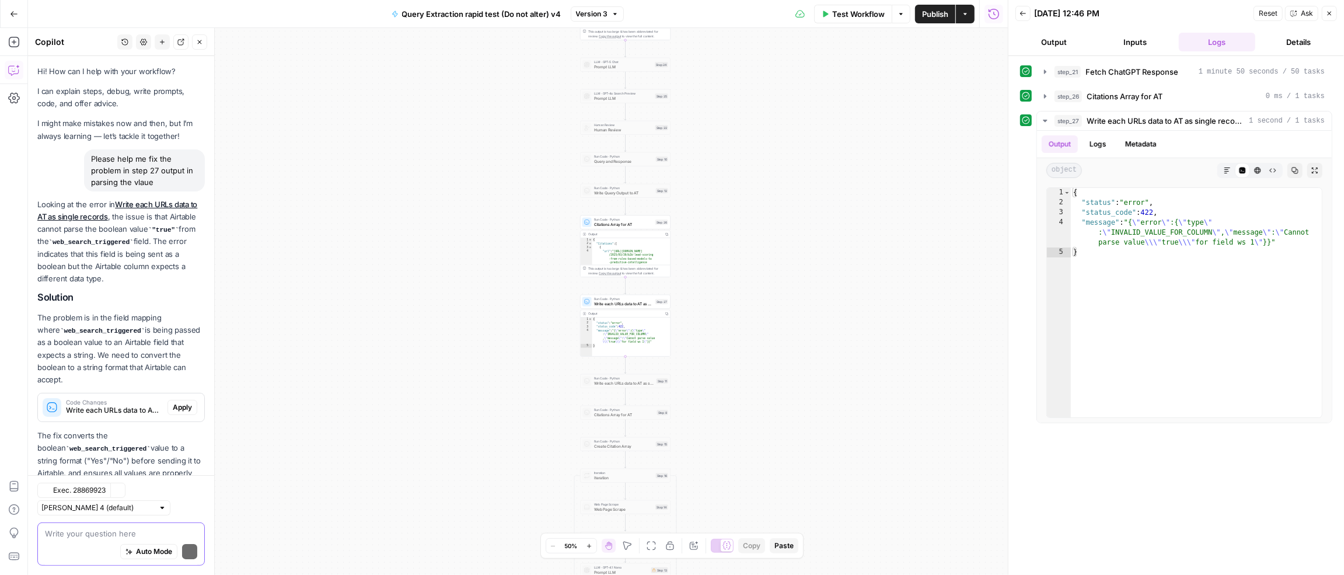
scroll to position [55, 0]
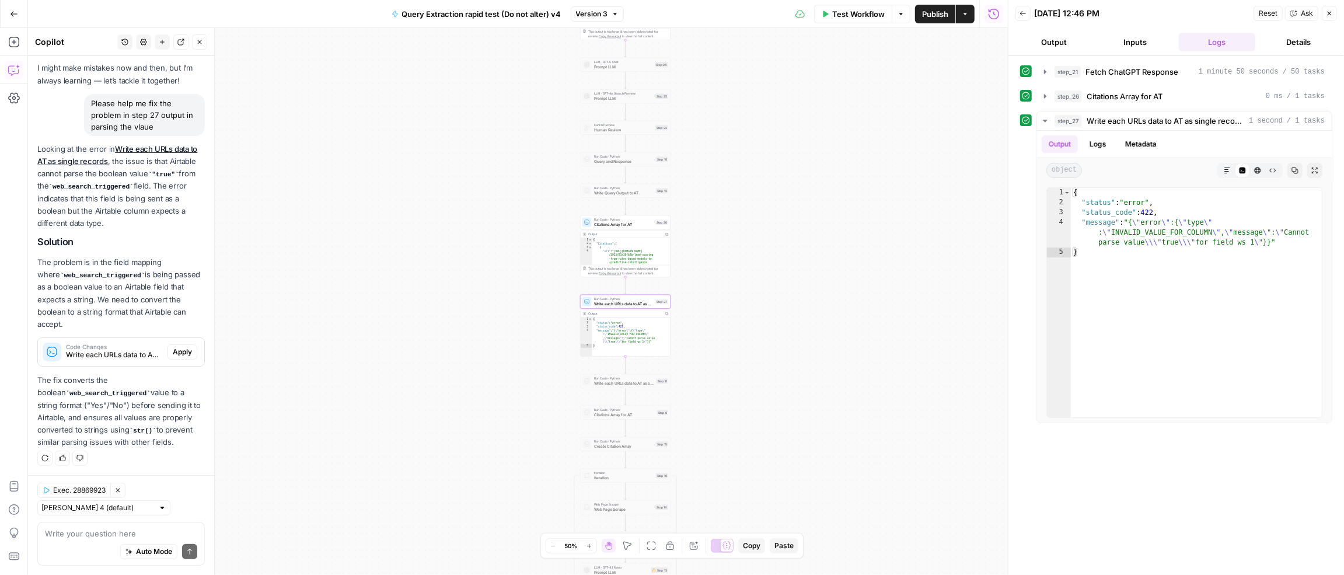
click span "Apply"
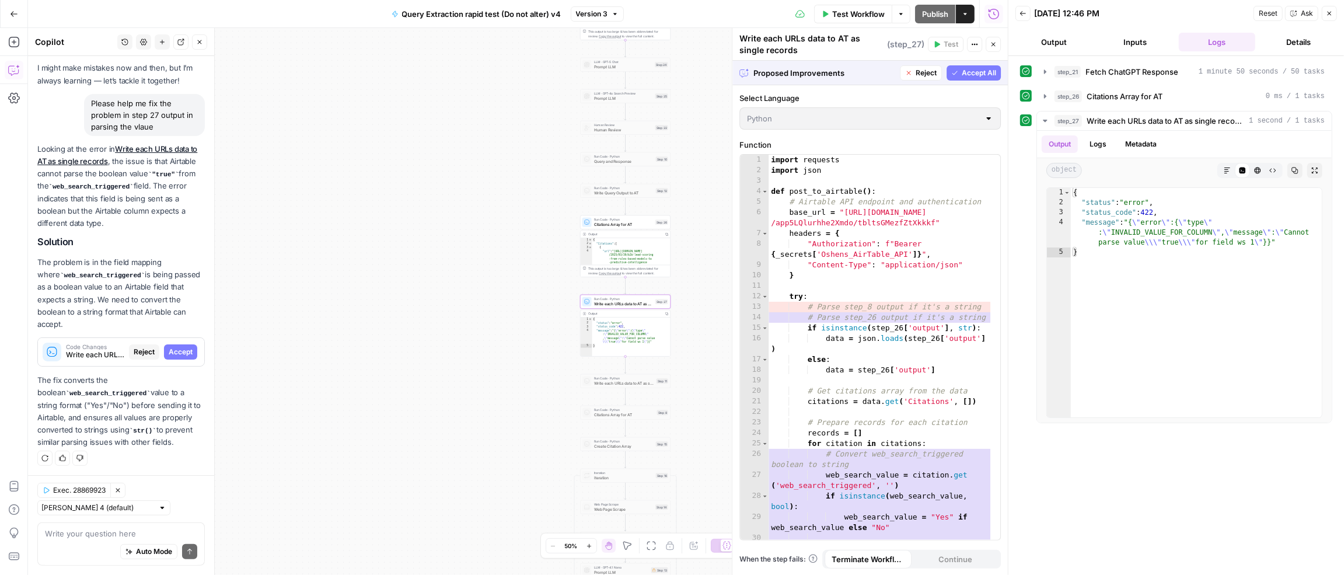
click span "Accept"
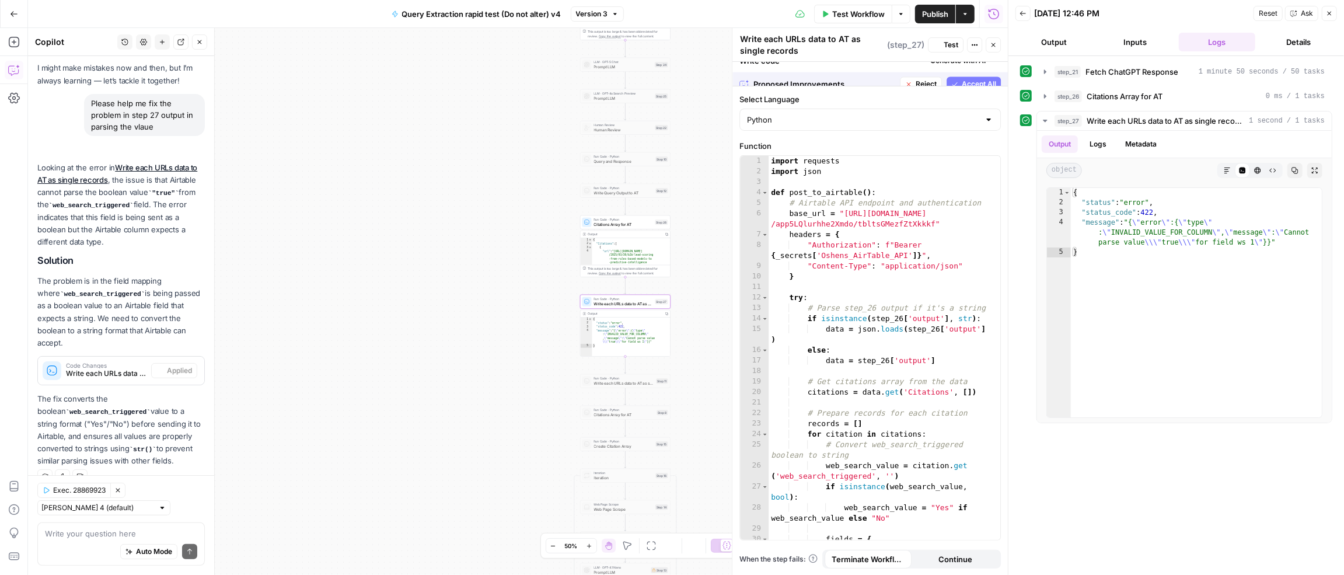
scroll to position [74, 0]
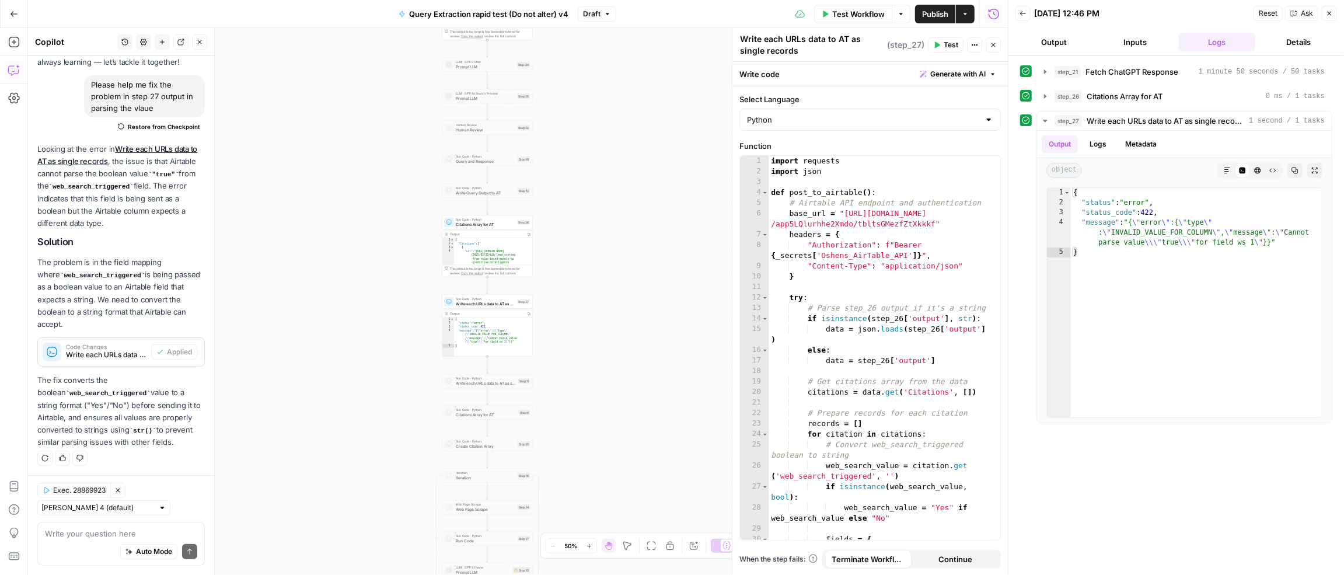
click span "Test"
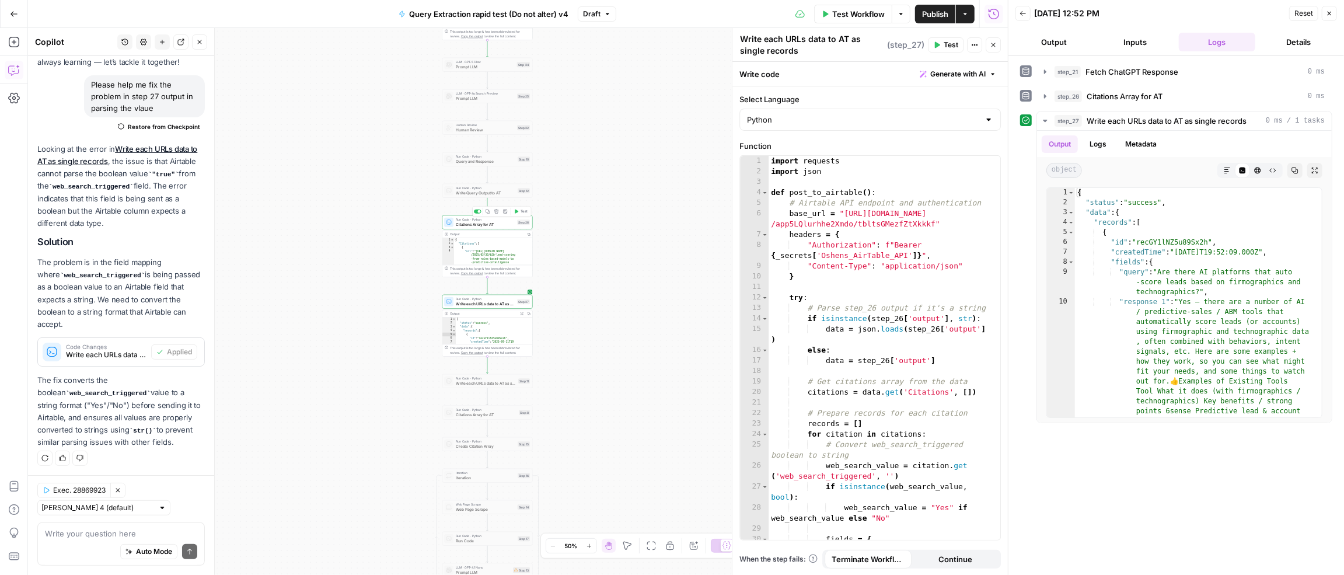
click span "Citations Array for AT"
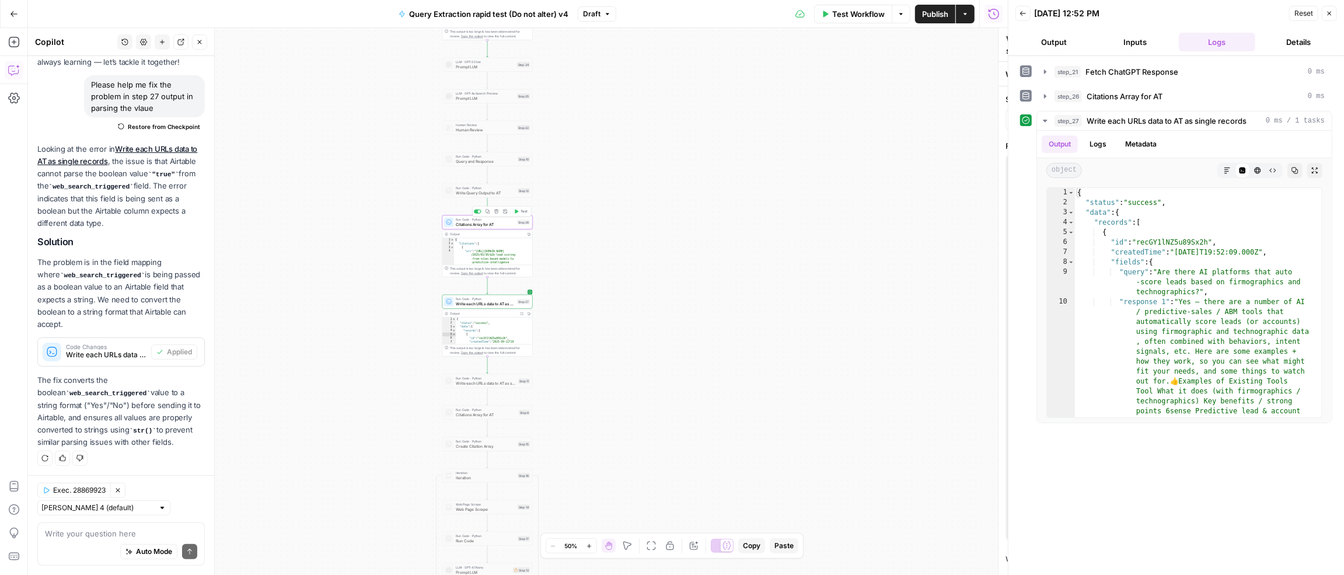
type textarea "Citations Array for AT"
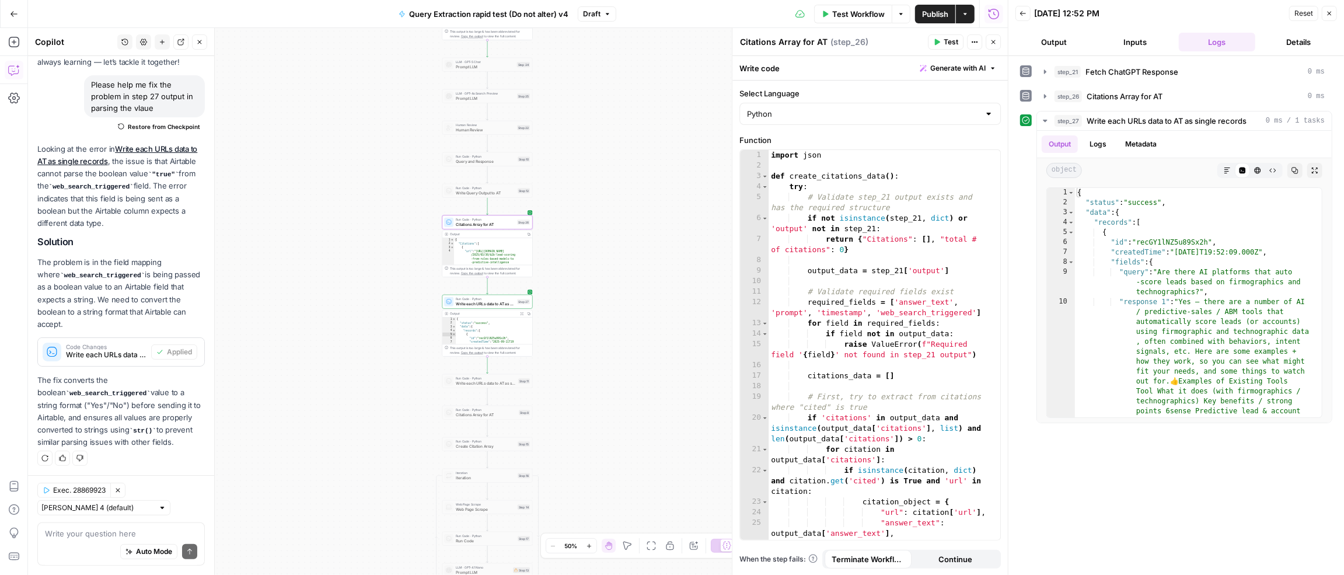
click div "{ "Citations" : [ { "url" : "https://blog.martechs.io /2025/03/30/b2b-lead-scor…"
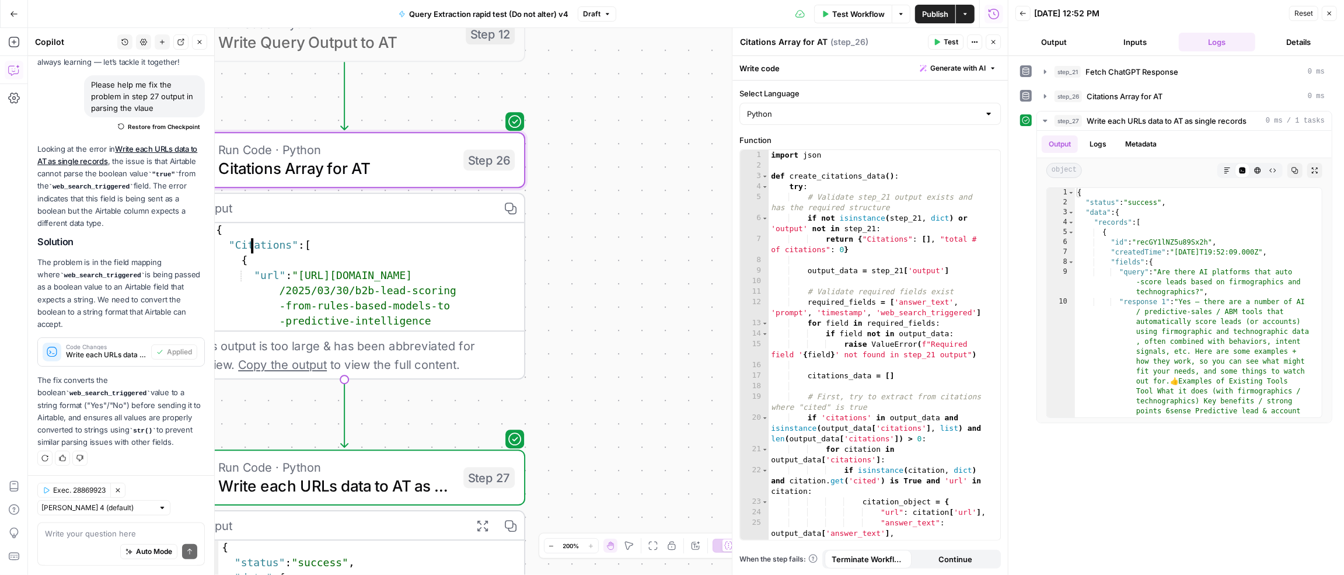
click div "{ "Citations" : [ { "url" : "https://blog.martechs.io /2025/03/30/b2b-lead-scor…"
type textarea "**********"
click icon "button"
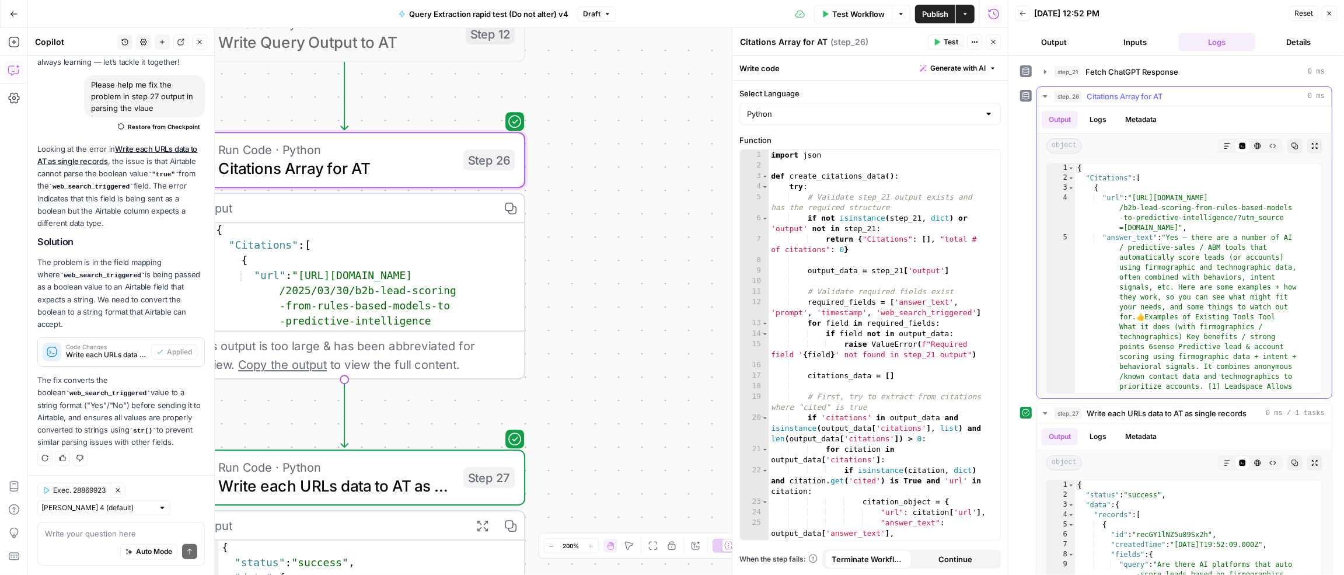
click icon "button"
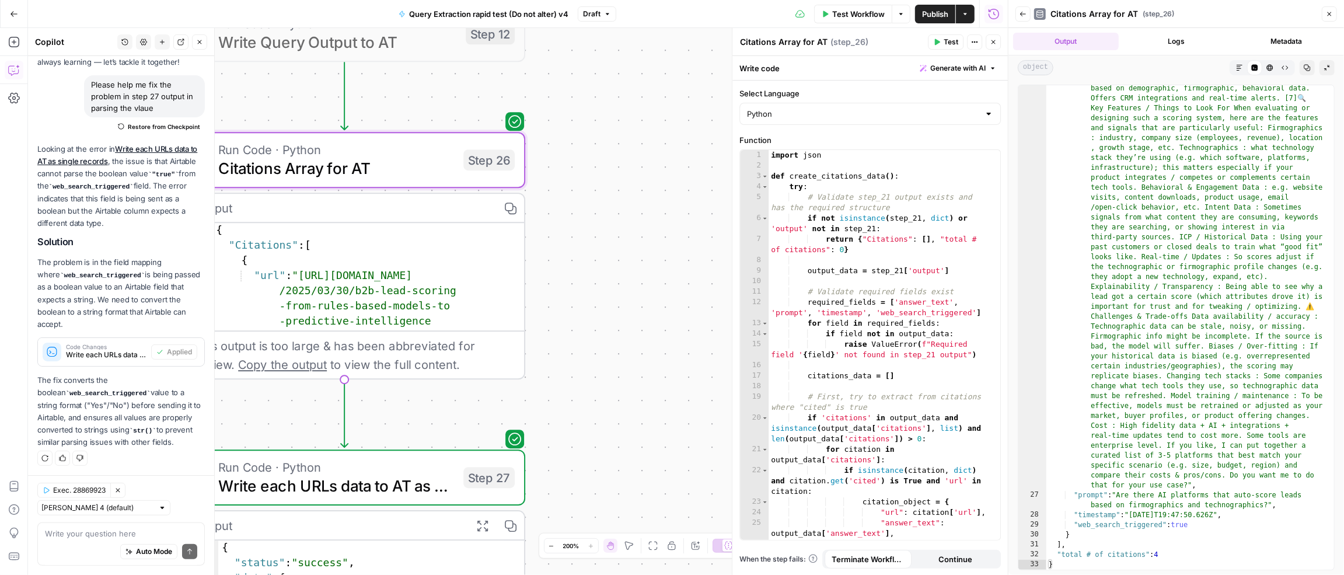
scroll to position [2681, 0]
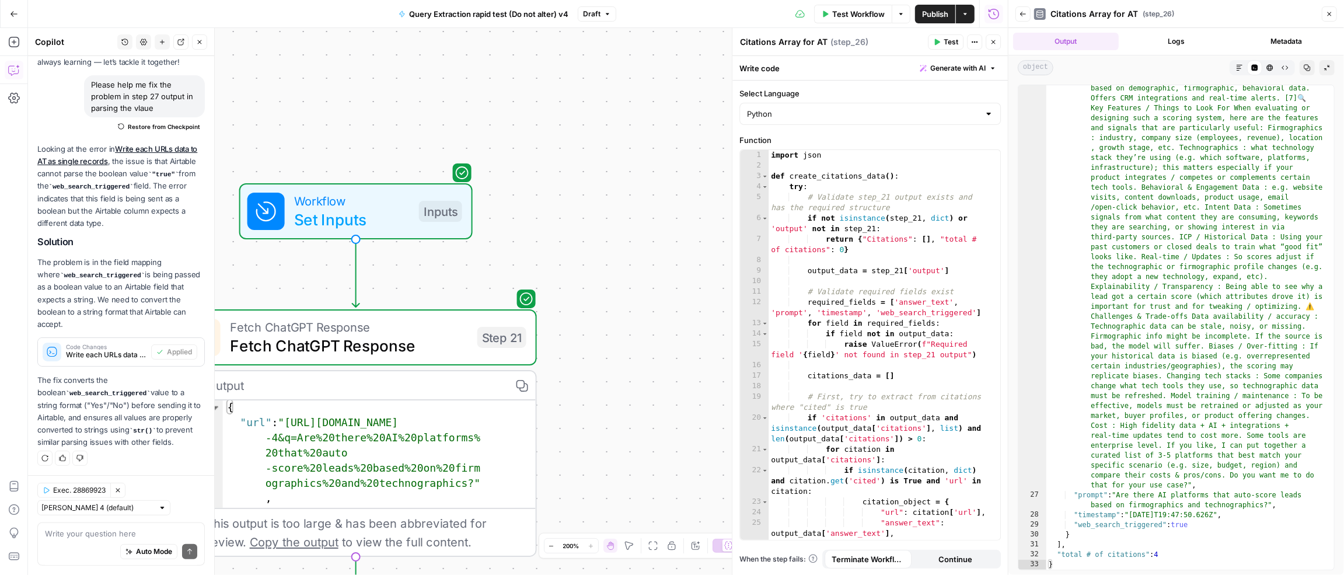
click span "Publish"
click span "Set Inputs"
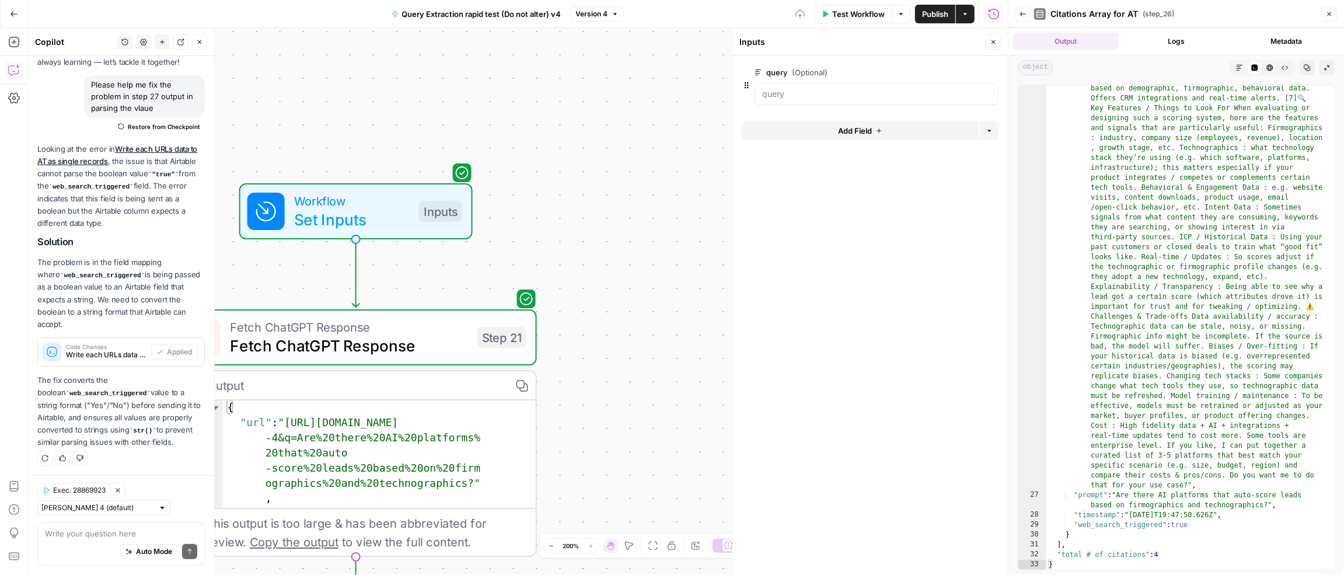
click button "Add Field"
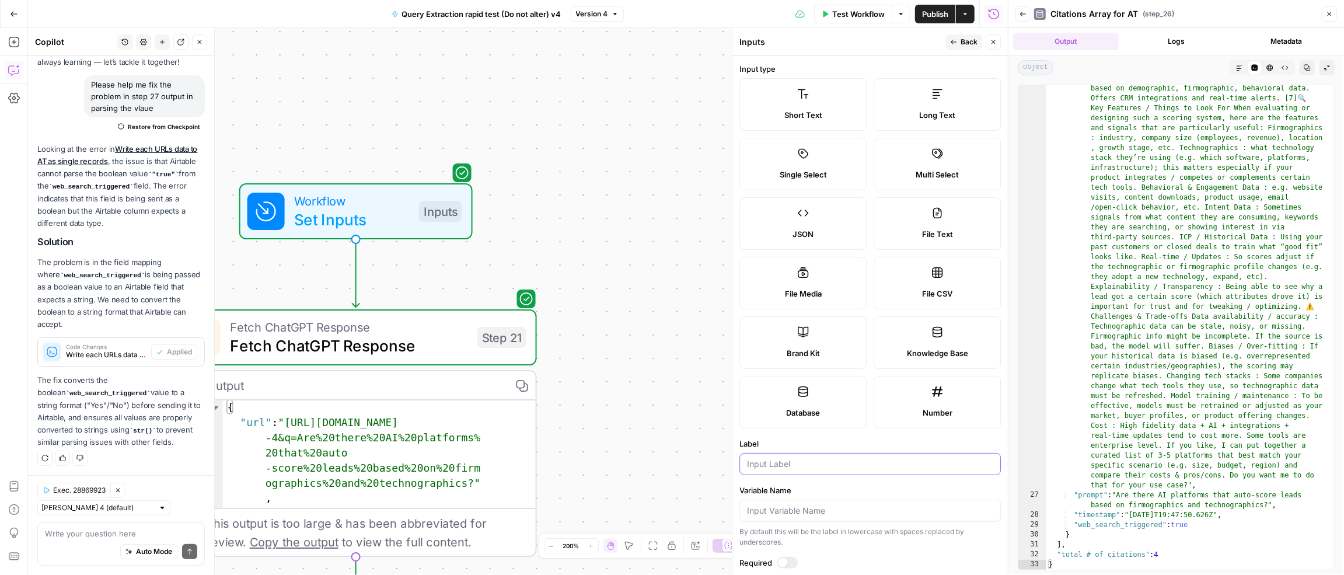
click input "Label"
type input "Action"
click icon "button"
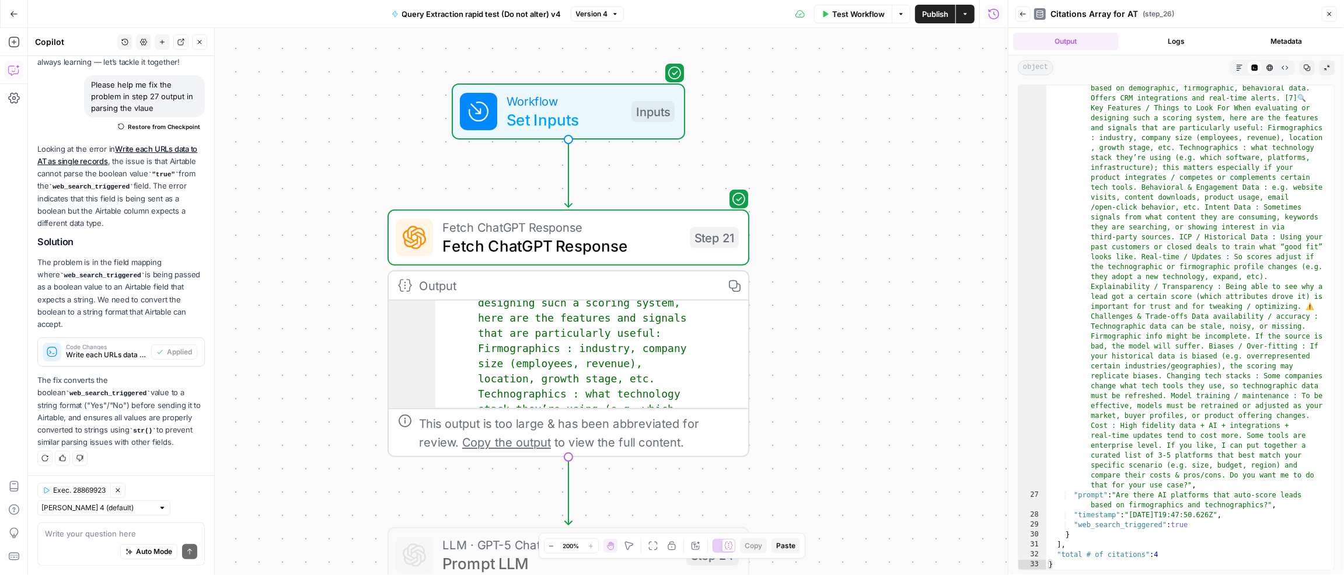
scroll to position [494, 0]
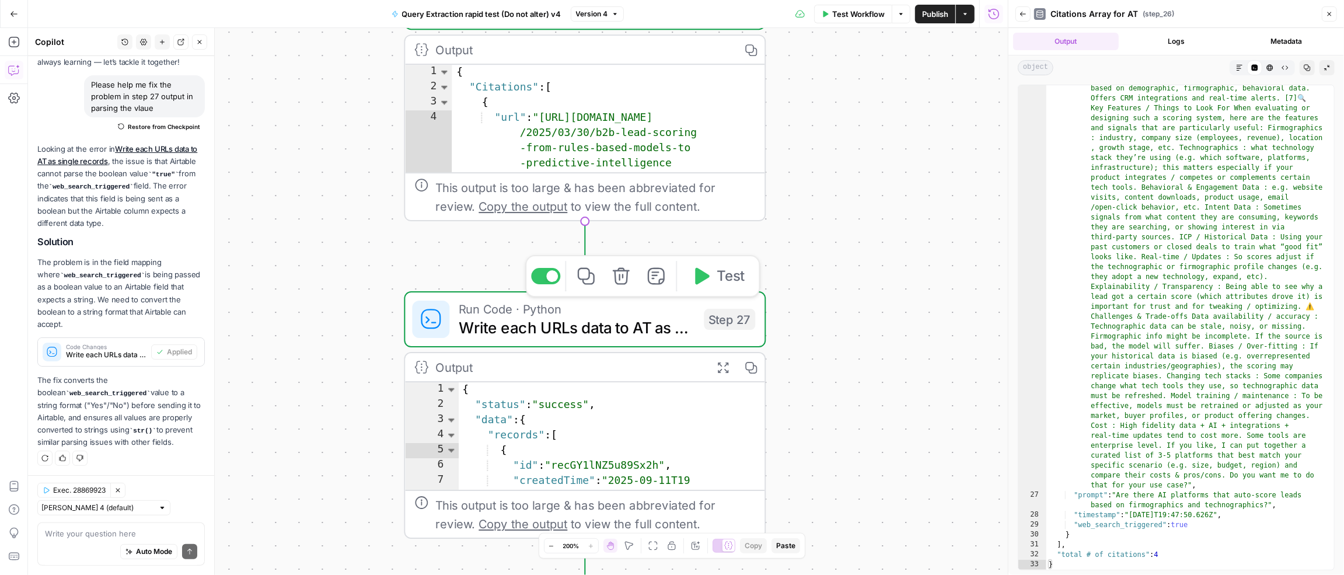
click span "Write each URLs data to AT as single records"
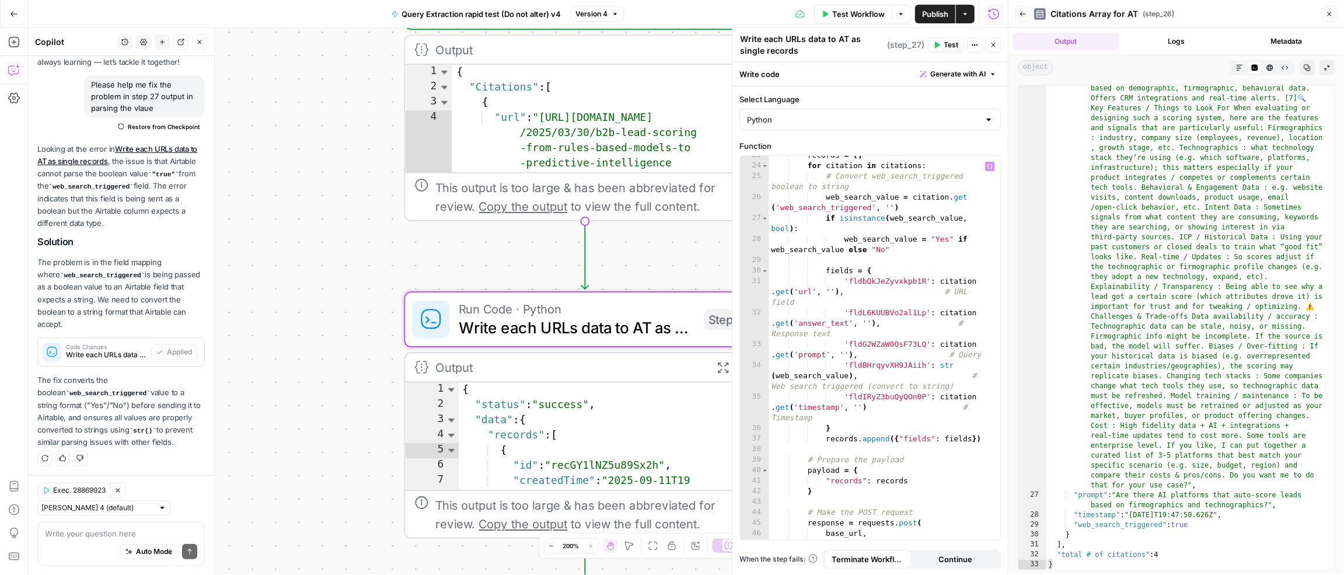
scroll to position [268, 0]
click textarea
paste textarea "Can we update step 27 to also include"
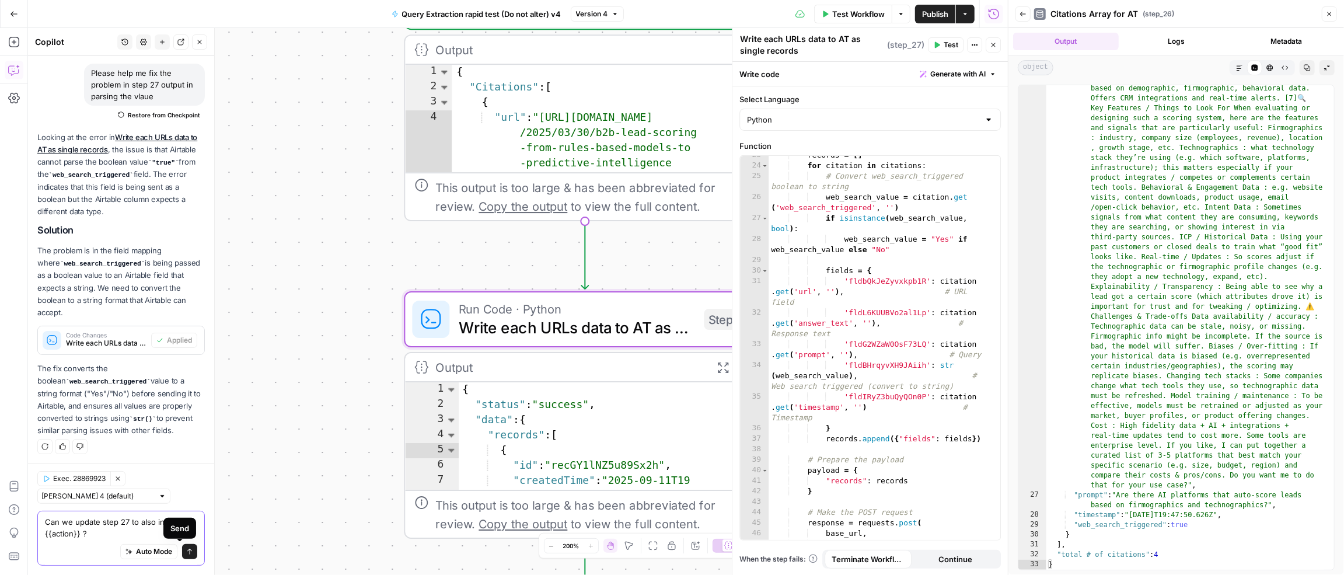
type textarea "Can we update step 27 to also include {{action}} ?"
click icon "submit"
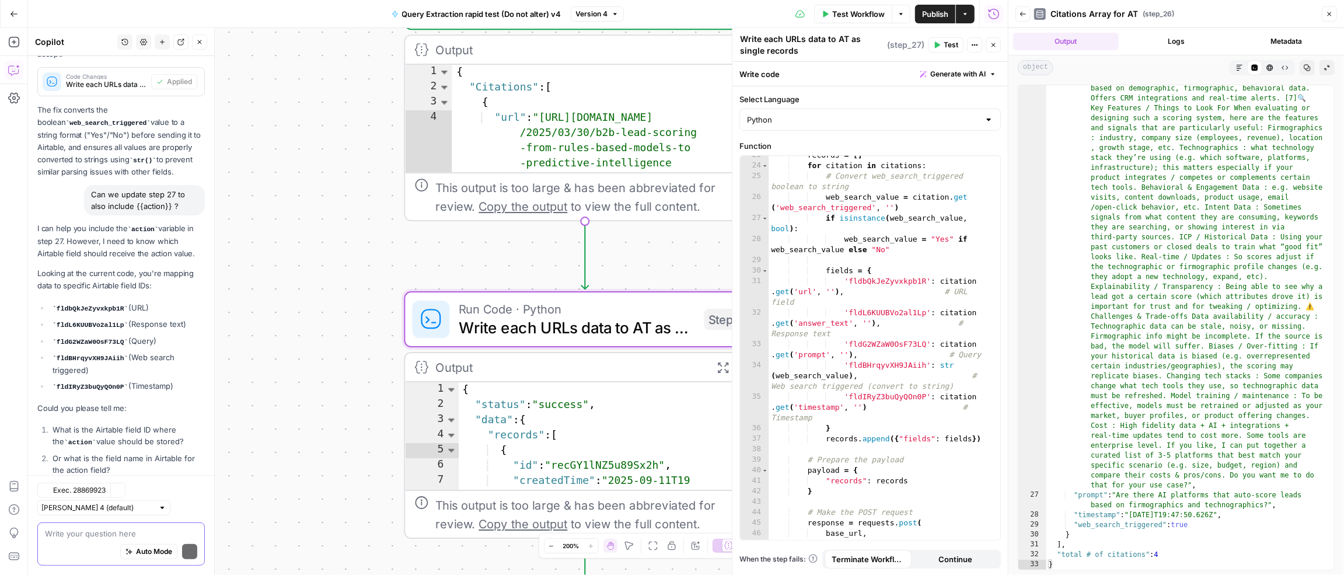
scroll to position [415, 0]
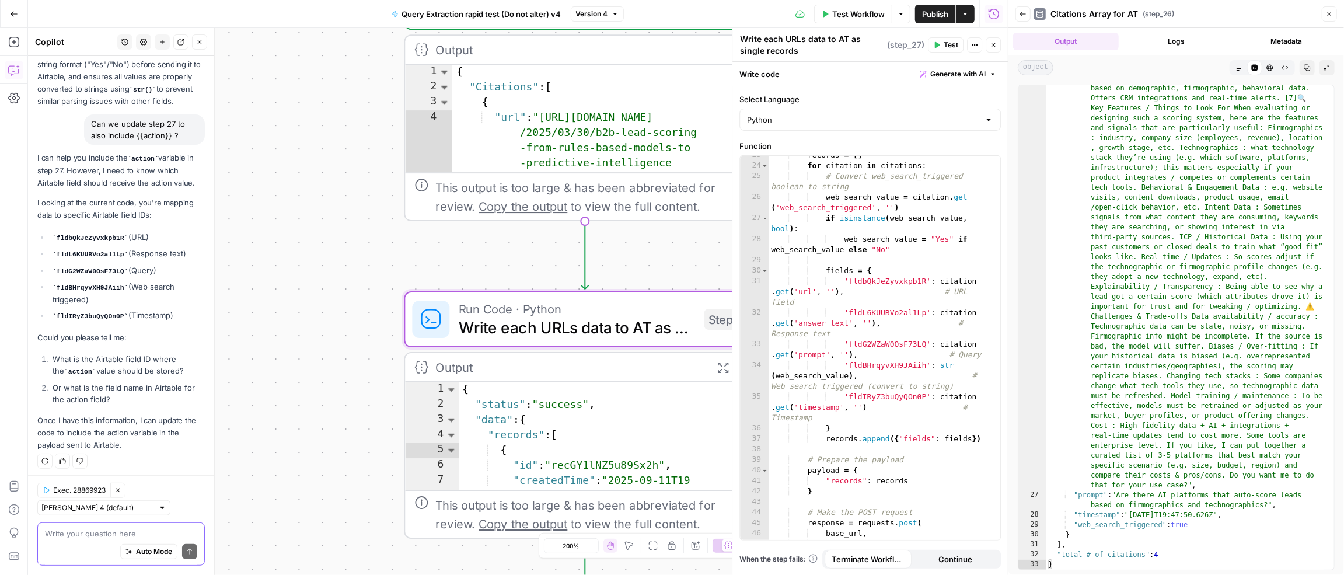
click textarea
click div "Auto Mode Send"
paste textarea "fldBwS14vnHZvfUSg"
type textarea "fldBwS14vnHZvfUSg"
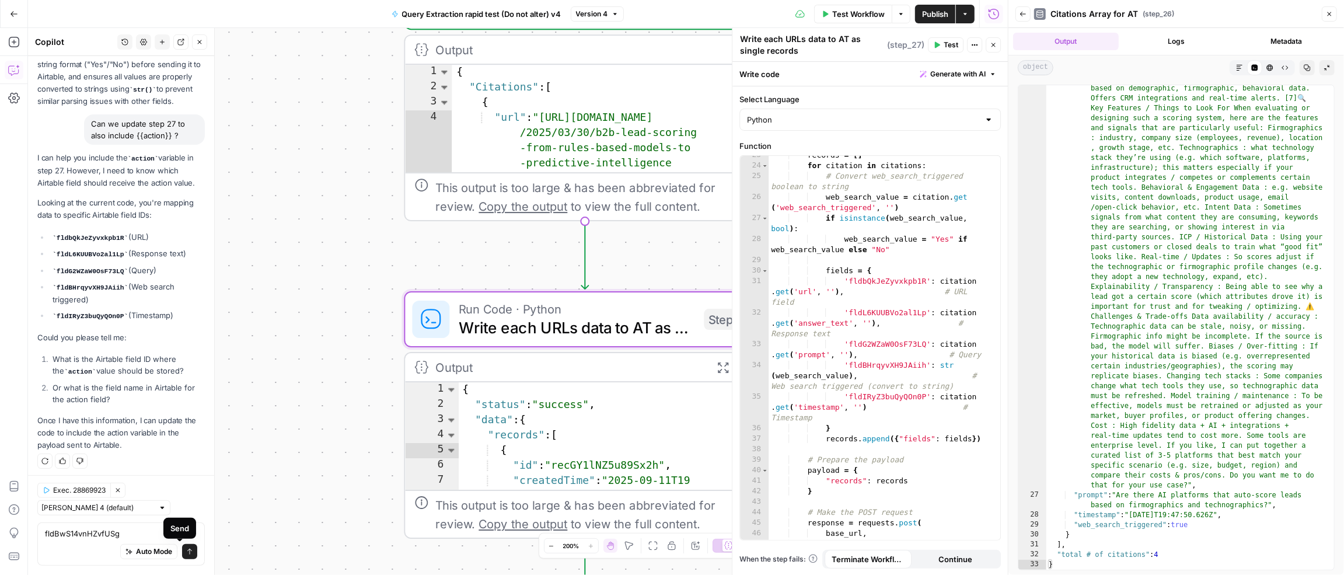
click icon "submit"
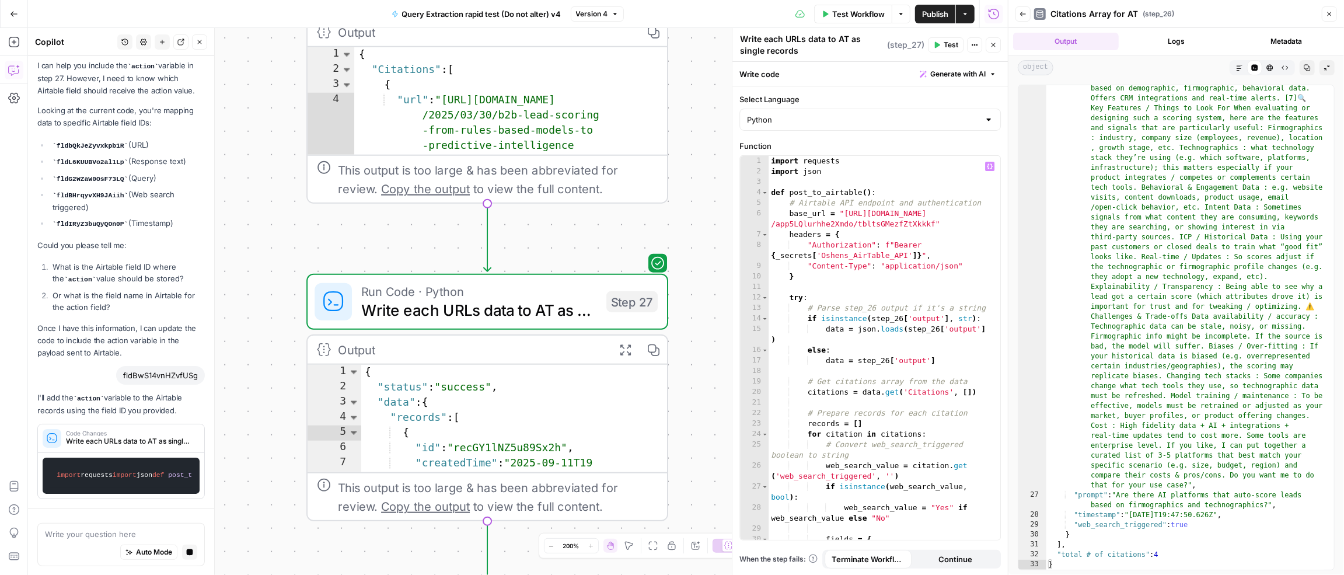
scroll to position [573, 0]
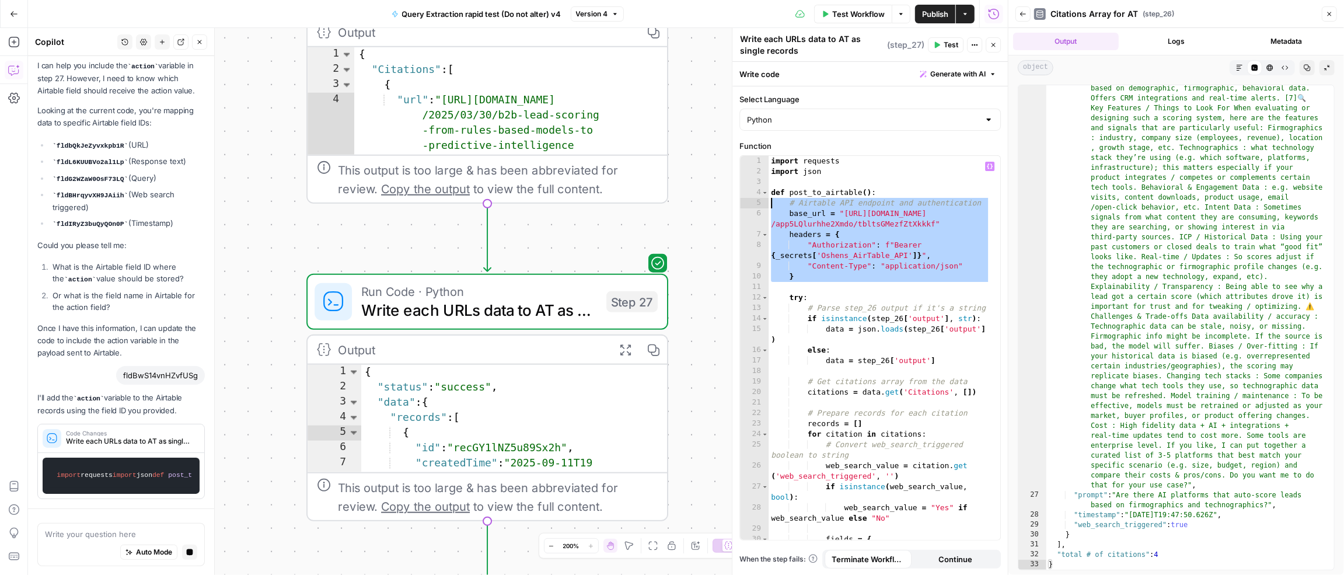
drag, startPoint x: 873, startPoint y: 282, endPoint x: 739, endPoint y: 179, distance: 169.4
click div "1 2 3 4 5 6 7 8 9 10 11 12 13 14 15 16 17 18 19 20 21 22 23 24 25 26 27 28 29 3…"
type textarea "**********"
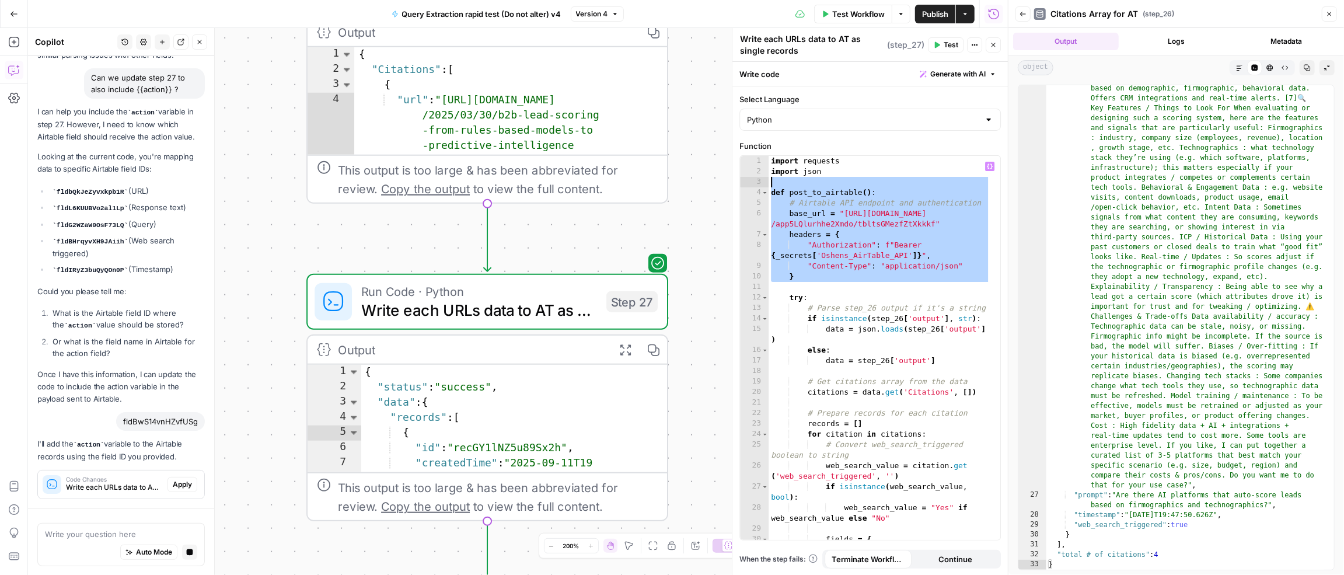
scroll to position [438, 0]
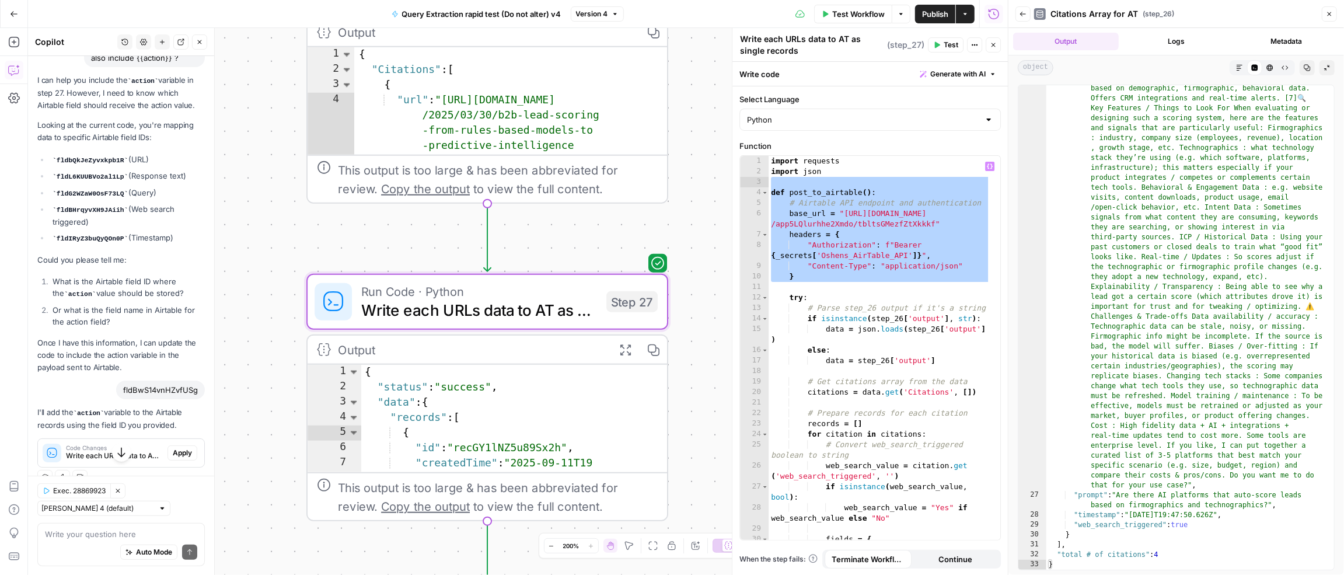
click span "Apply"
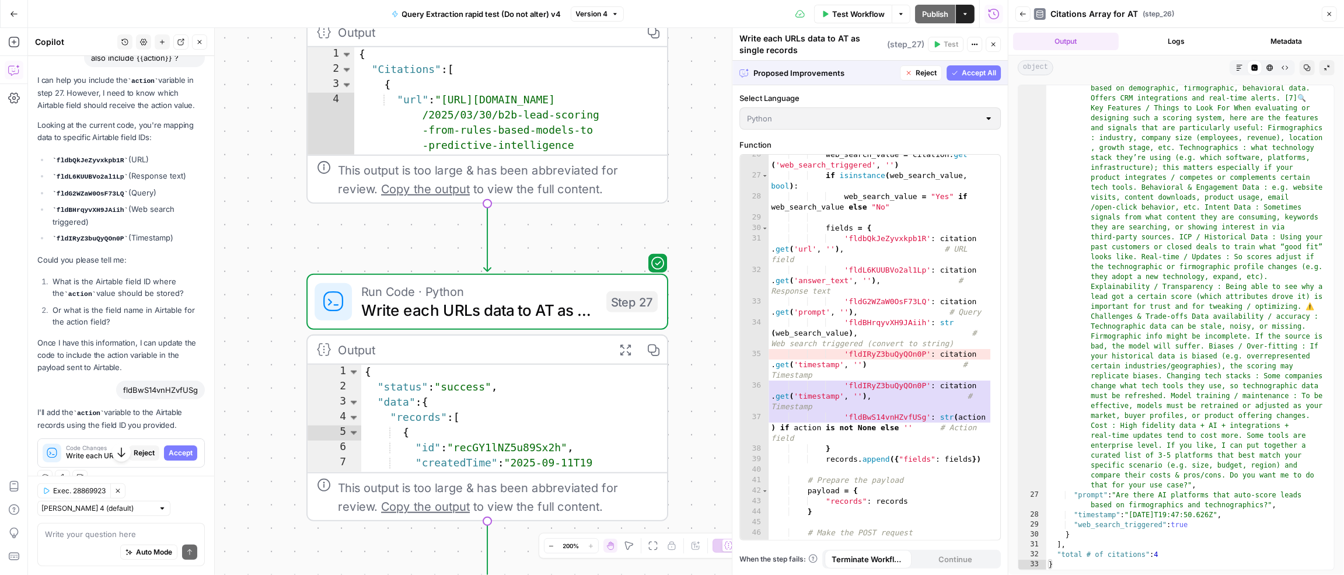
scroll to position [365, 0]
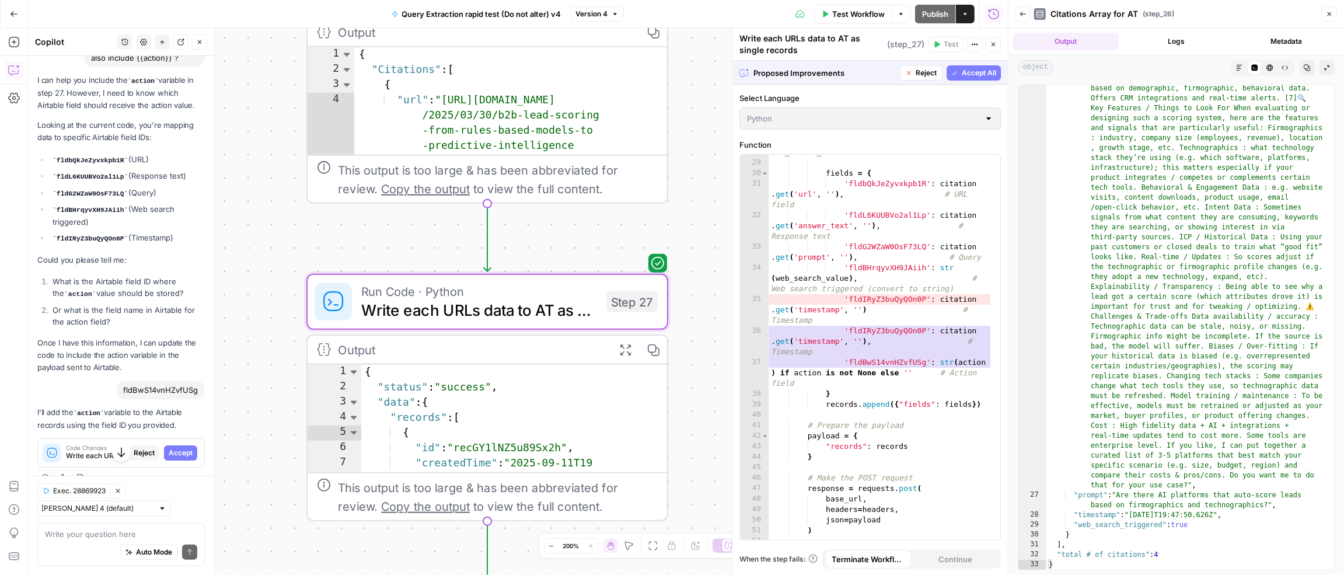
click span "Accept"
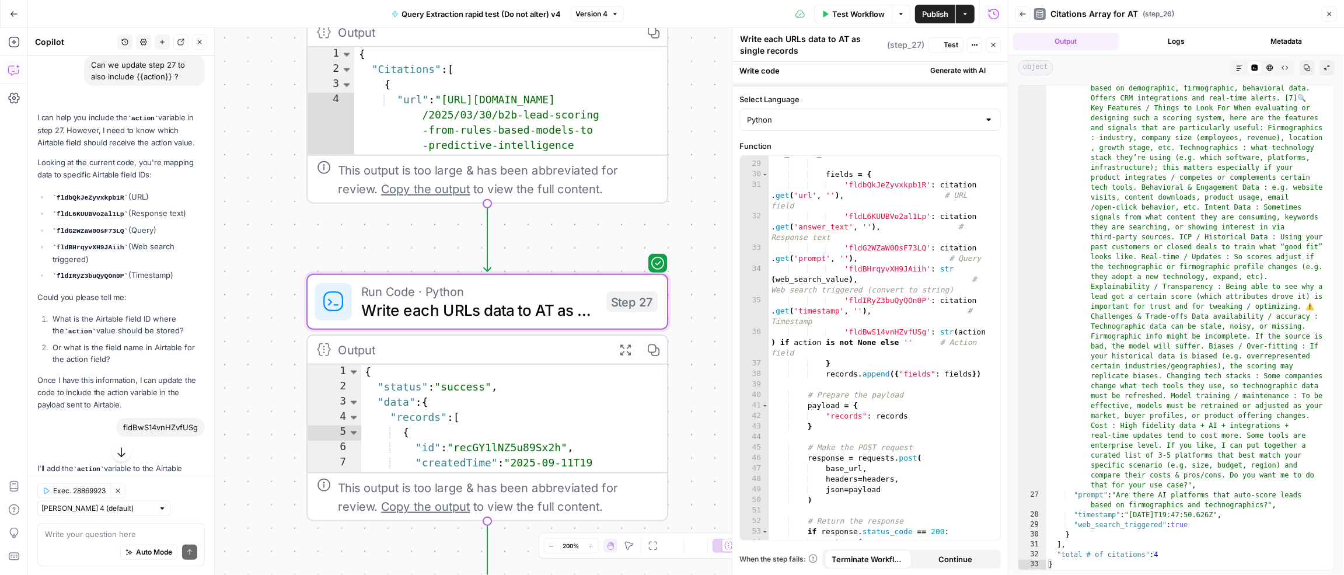
scroll to position [493, 0]
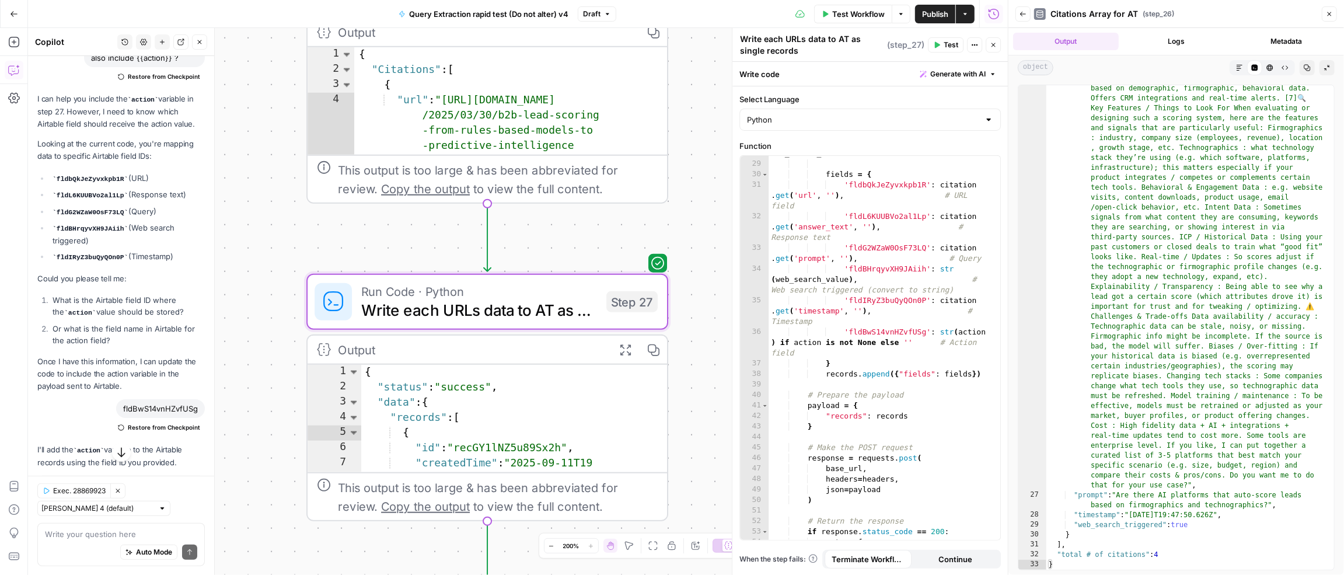
click span "Publish"
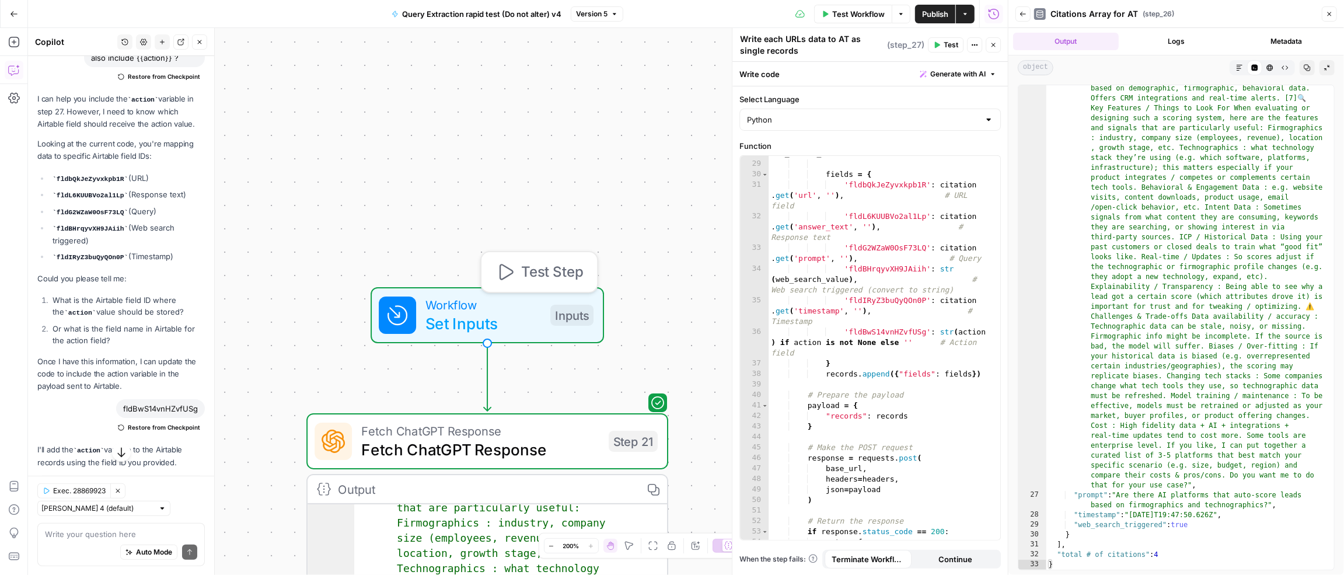
click span "Workflow"
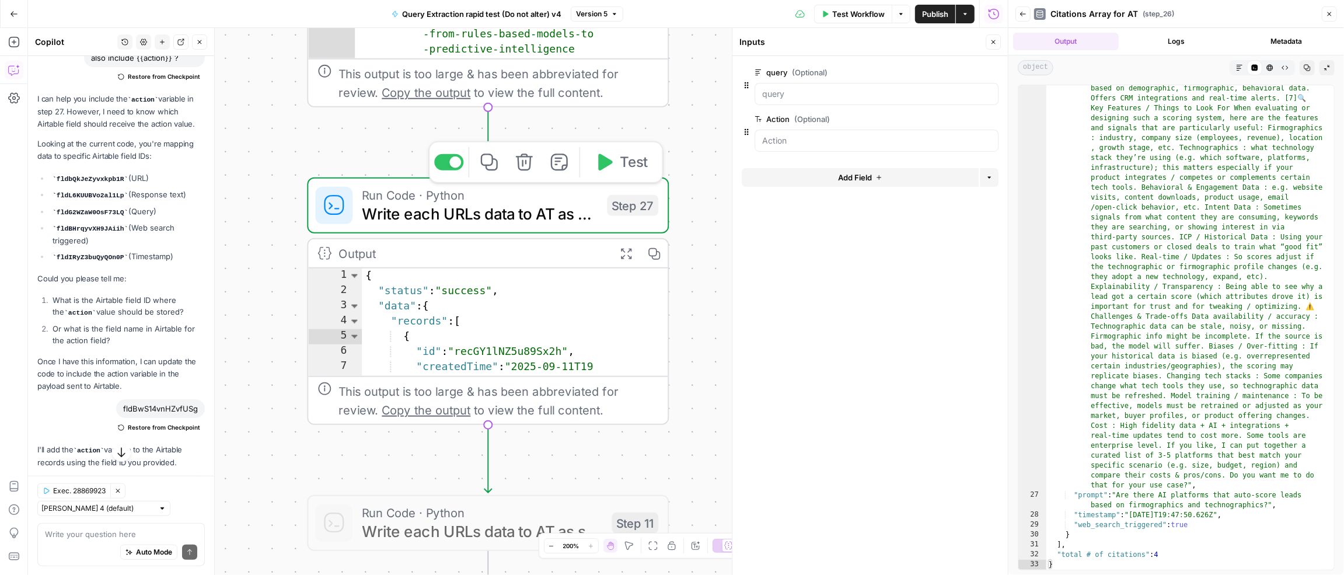
click span "Write each URLs data to AT as single records"
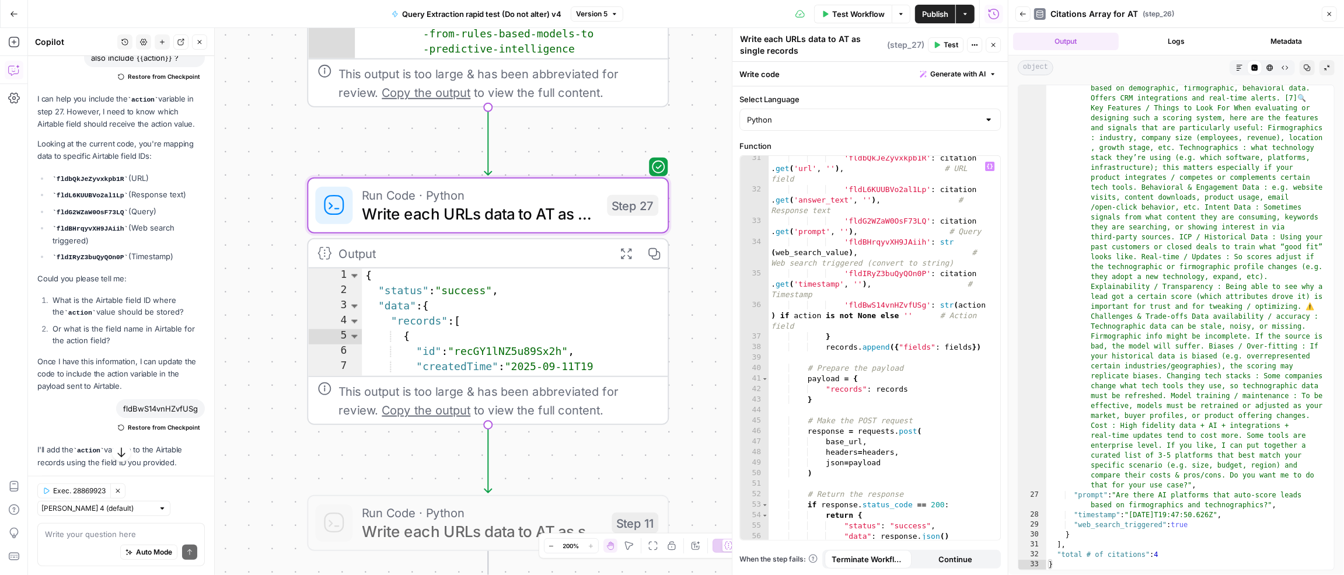
scroll to position [388, 0]
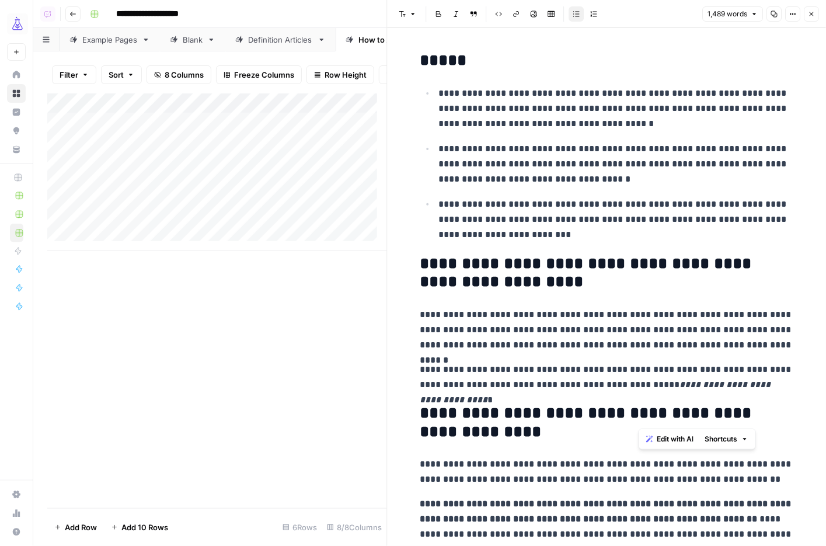
scroll to position [284, 0]
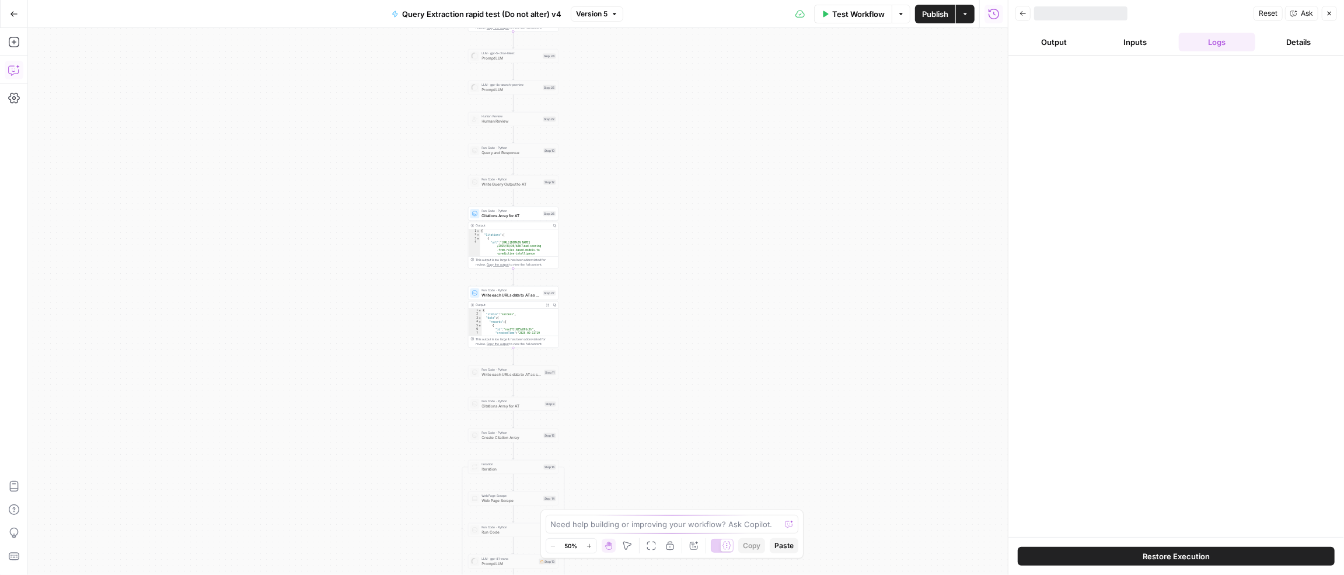
click at [17, 69] on icon "button" at bounding box center [14, 70] width 12 height 12
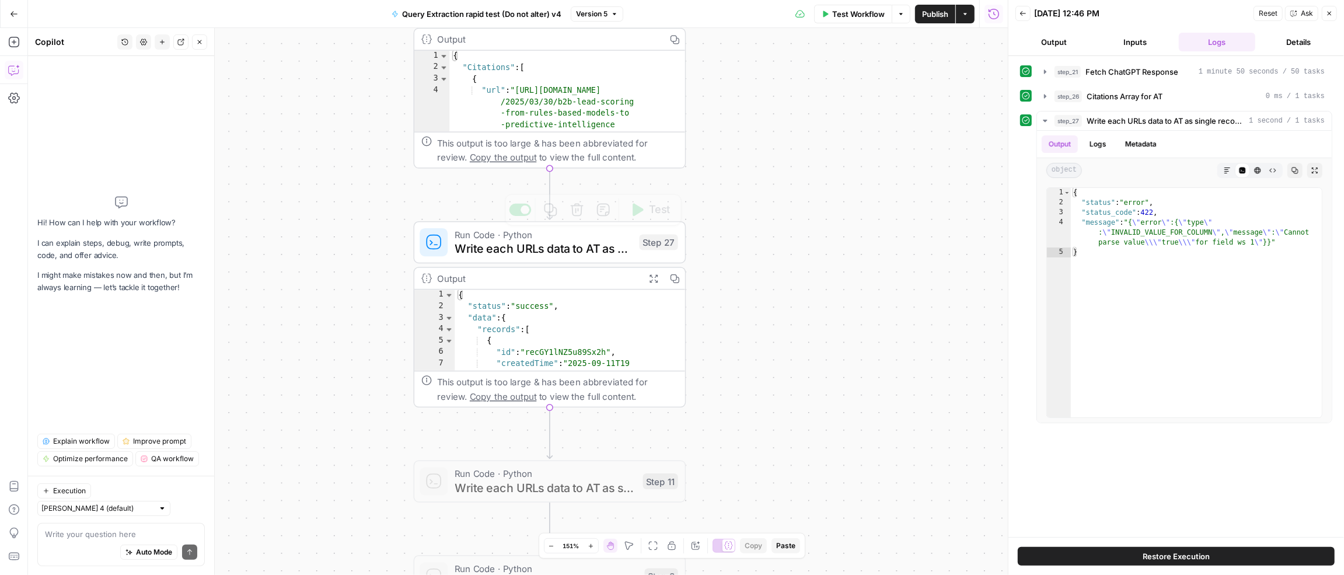
click at [497, 251] on span "Write each URLs data to AT as single records" at bounding box center [543, 249] width 177 height 18
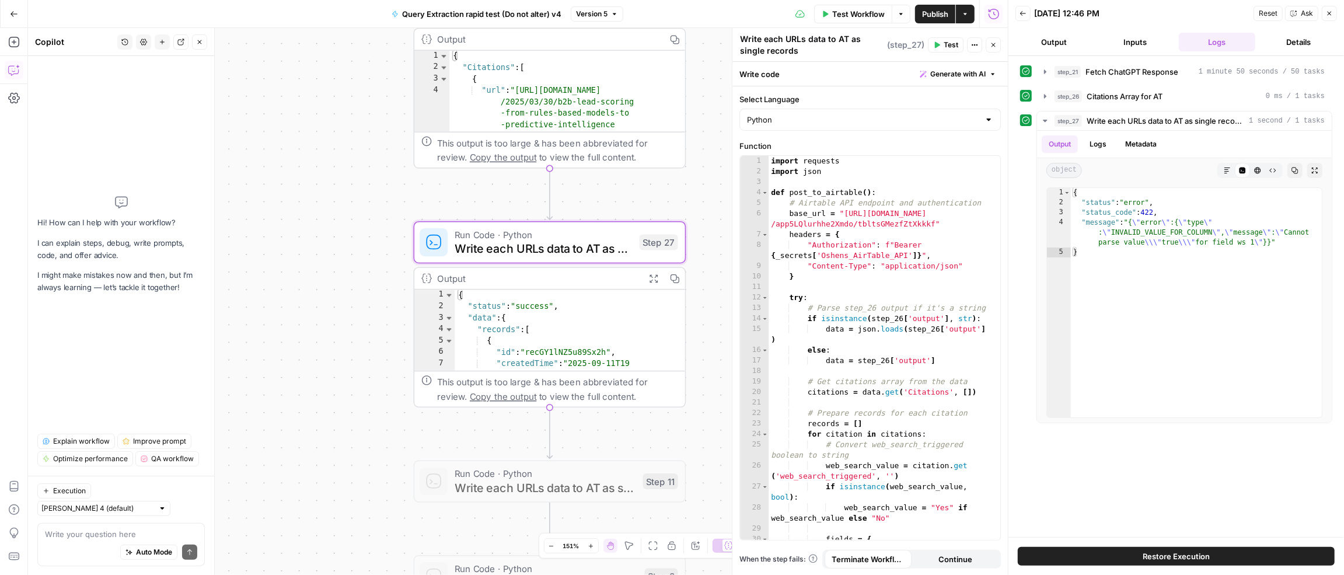
click at [98, 542] on div "Auto Mode Send" at bounding box center [121, 553] width 152 height 26
type textarea "fix step 27 to include {{action}}"
click at [191, 552] on icon "submit" at bounding box center [189, 552] width 7 height 7
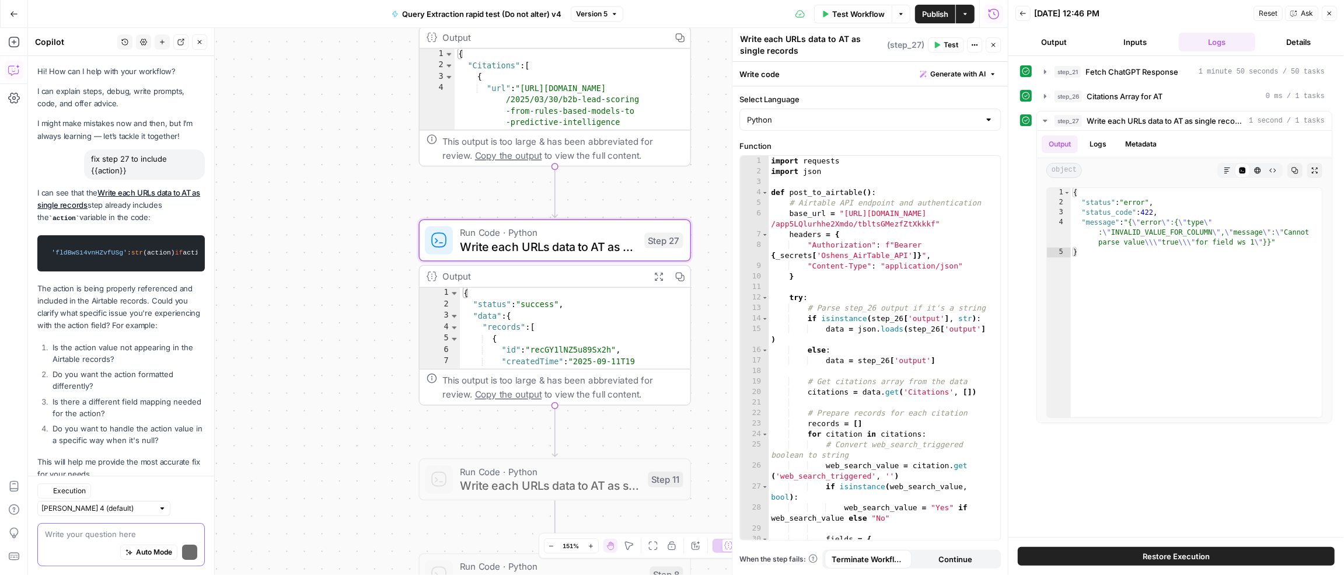
scroll to position [37, 0]
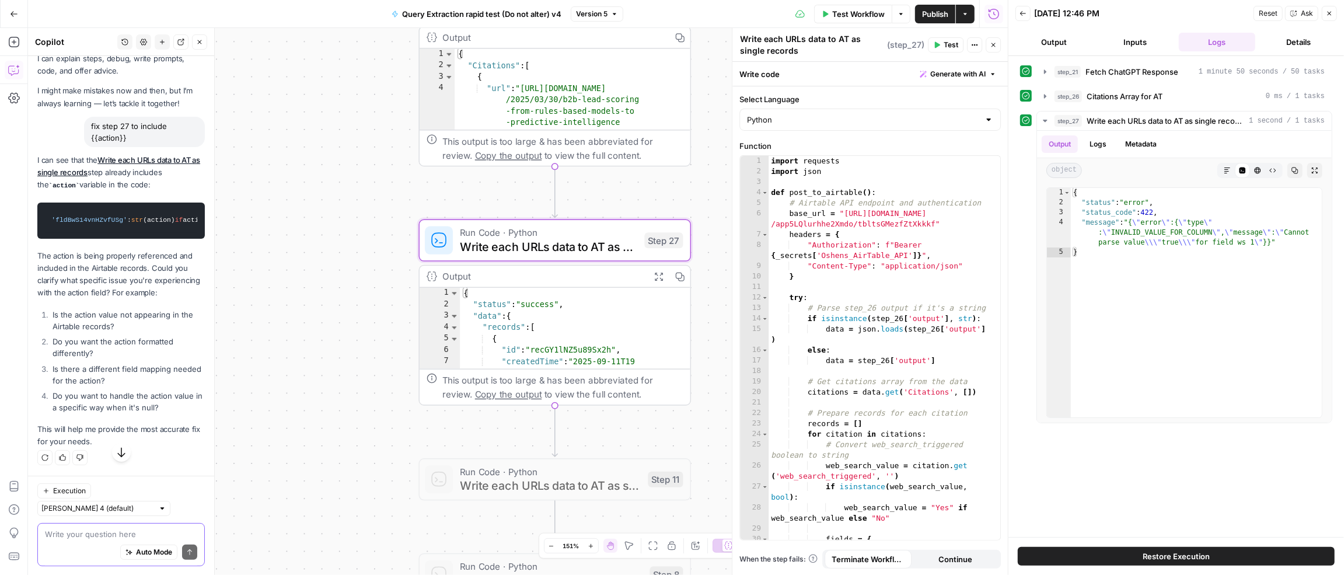
click at [92, 535] on textarea at bounding box center [121, 534] width 152 height 12
paste textarea "It's not appearing in Airtable records."
type textarea "It's not appearing in Airtable records."
click at [184, 553] on button "Send" at bounding box center [189, 552] width 15 height 15
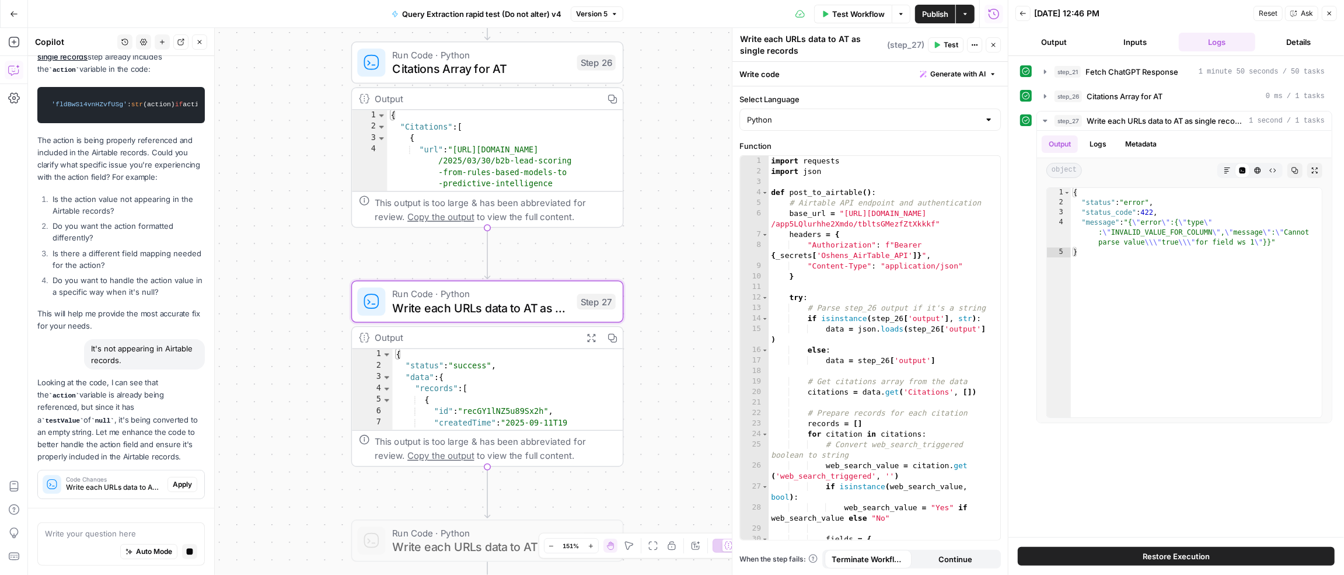
scroll to position [204, 0]
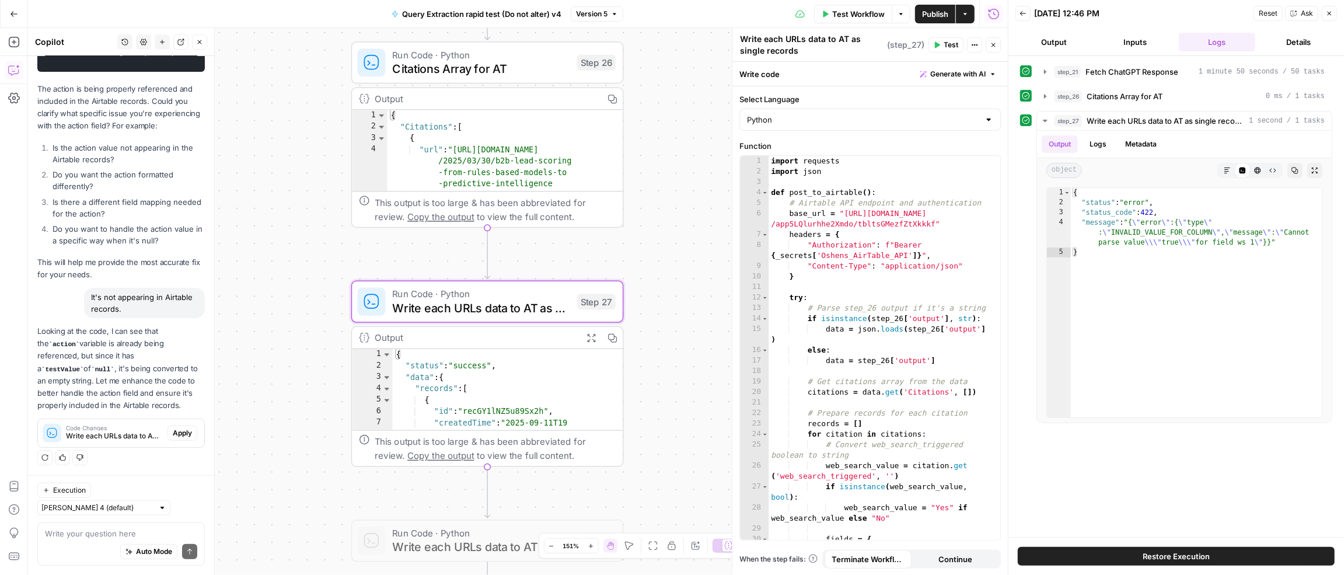
click at [173, 438] on span "Apply" at bounding box center [182, 433] width 19 height 11
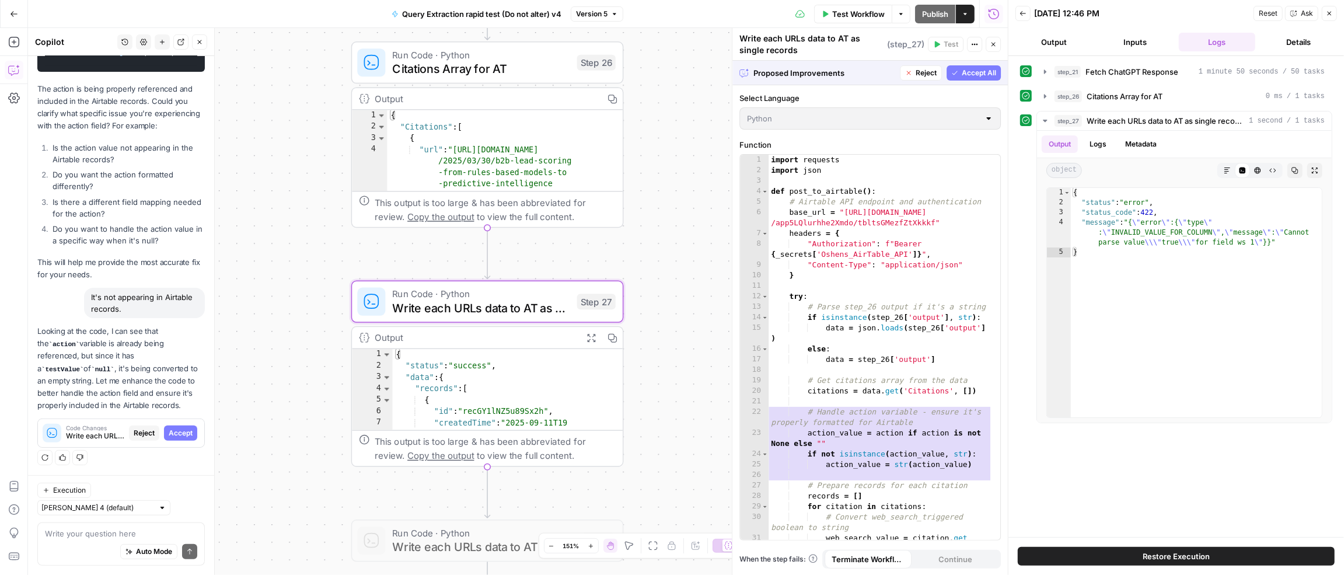
click at [172, 438] on span "Accept" at bounding box center [181, 433] width 24 height 11
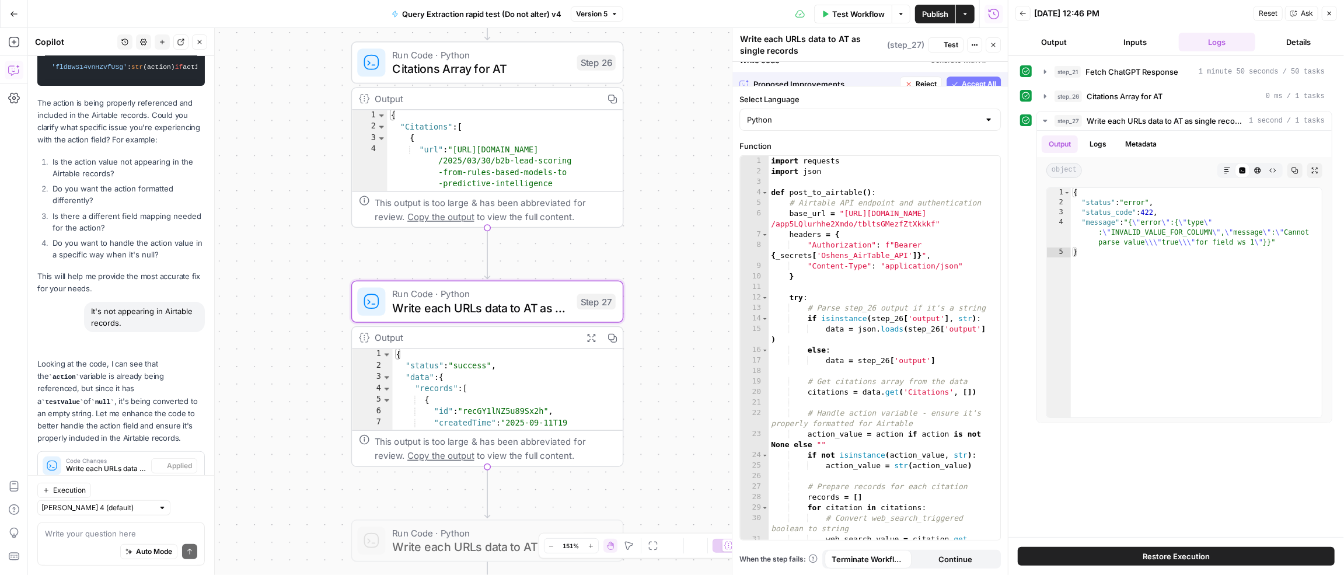
scroll to position [242, 0]
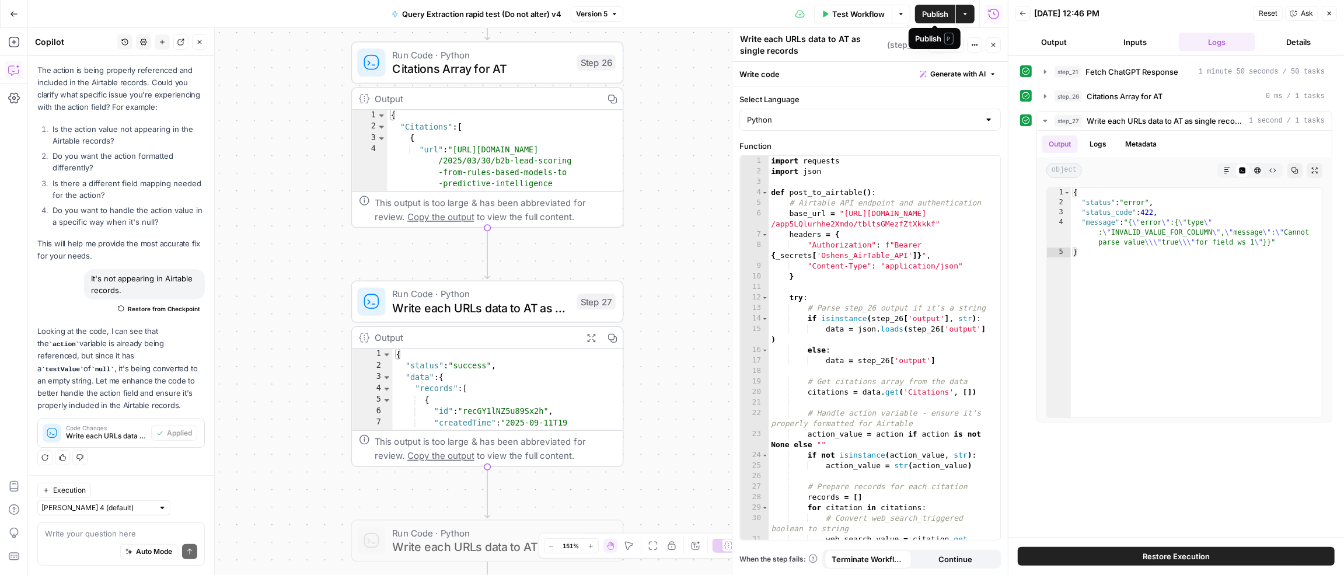
click at [940, 12] on span "Publish" at bounding box center [935, 14] width 26 height 12
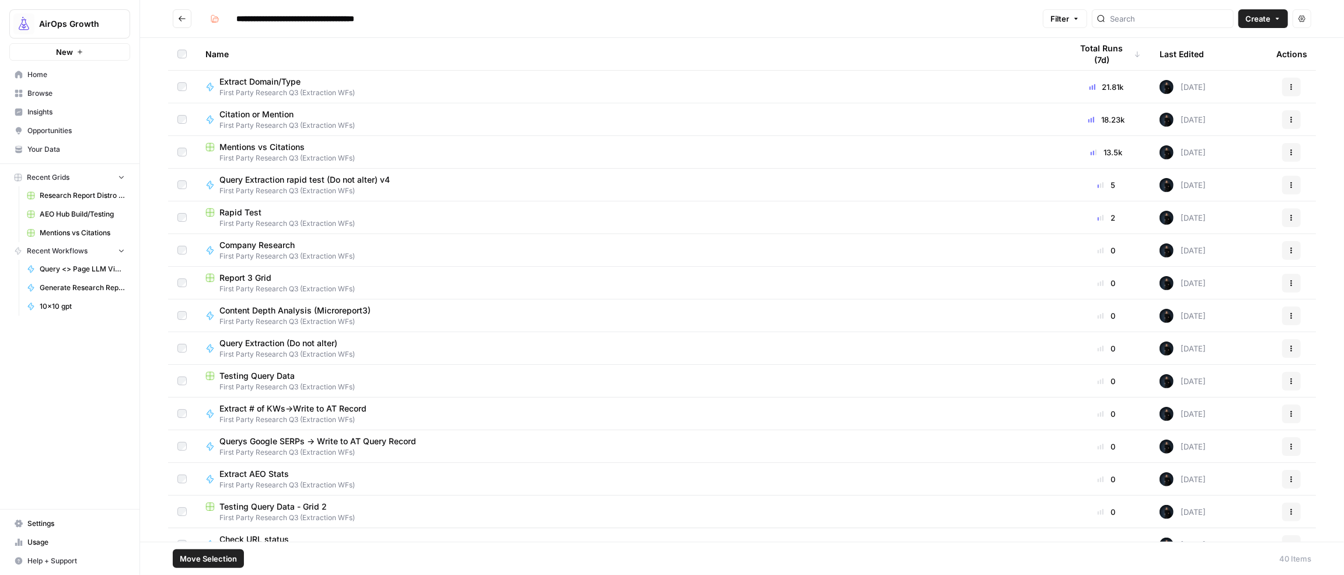
click at [1288, 150] on icon "button" at bounding box center [1291, 152] width 7 height 7
click at [1209, 222] on span "Move To" at bounding box center [1230, 222] width 93 height 12
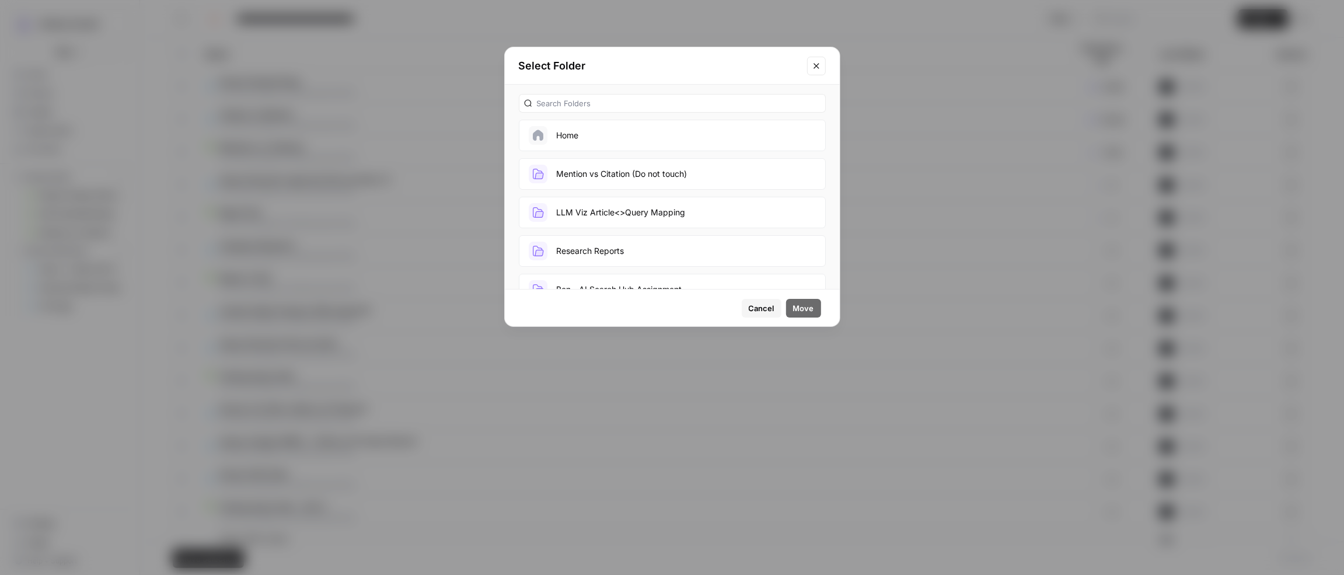
click at [667, 169] on button "Mention vs Citation (Do not touch)" at bounding box center [672, 174] width 307 height 32
click at [797, 308] on span "Move" at bounding box center [803, 308] width 21 height 12
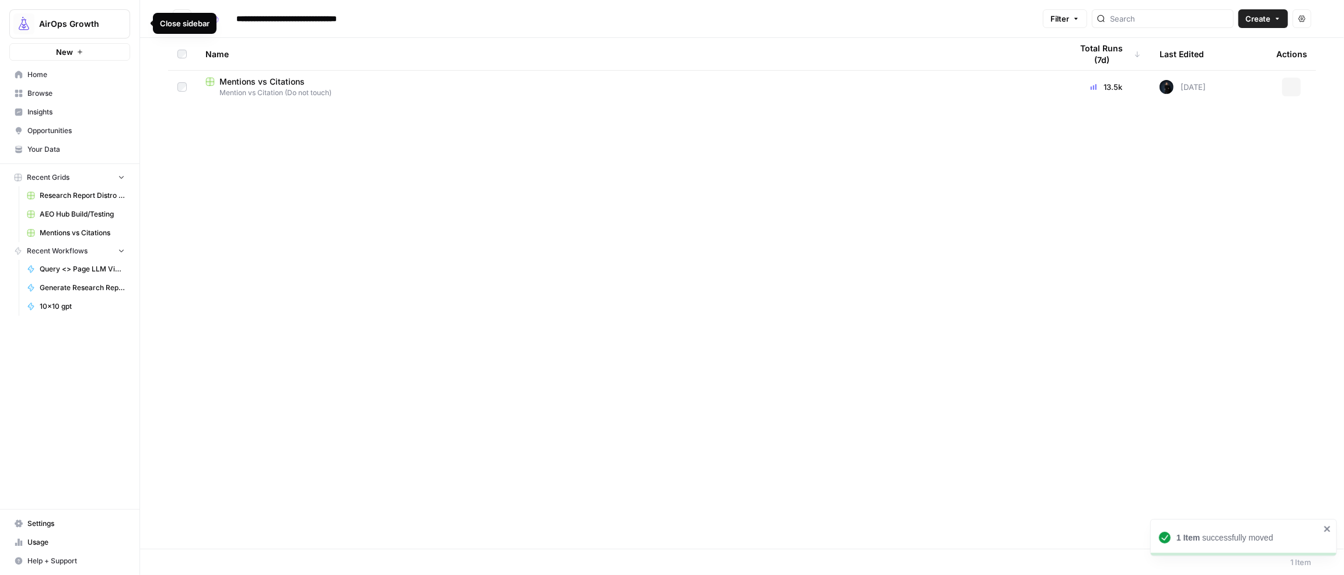
click at [187, 23] on div "Close sidebar" at bounding box center [185, 24] width 50 height 12
click at [187, 19] on button "Go back" at bounding box center [182, 18] width 19 height 19
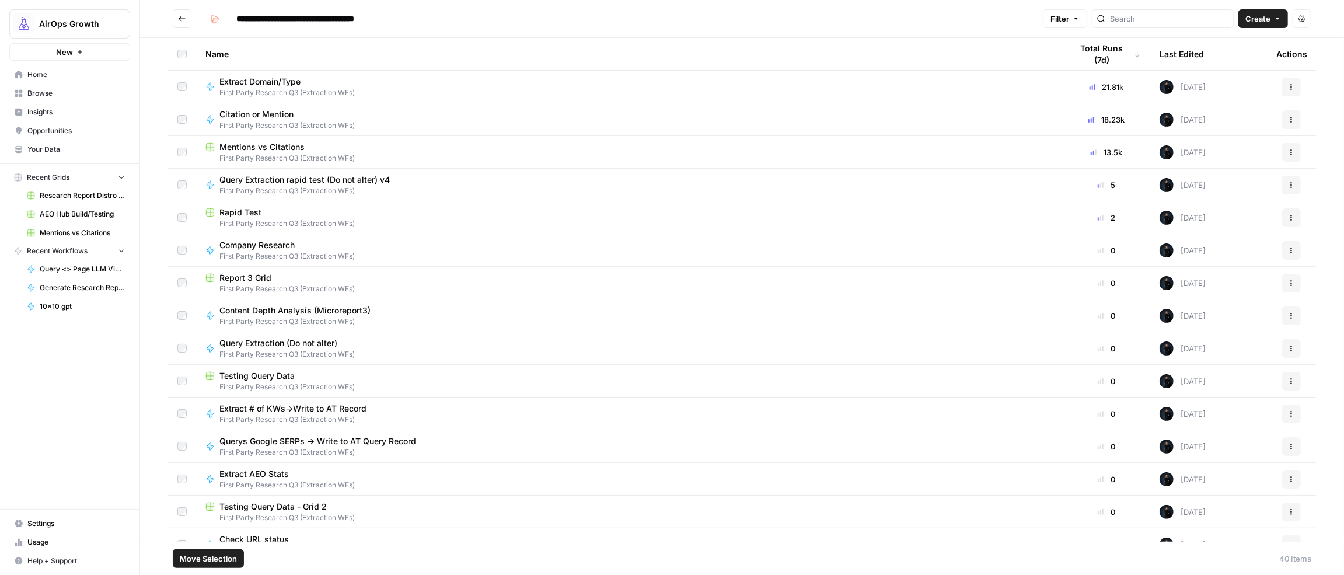
click at [232, 556] on span "Move Selection" at bounding box center [208, 559] width 57 height 12
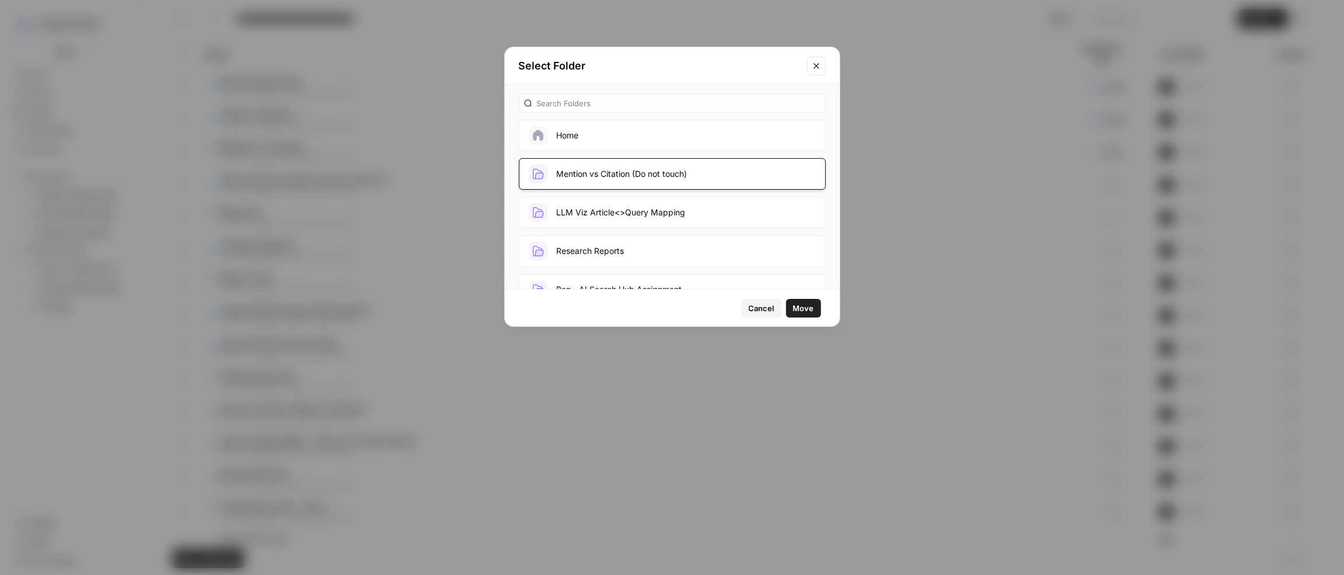
click at [812, 306] on span "Move" at bounding box center [803, 308] width 21 height 12
click at [802, 305] on span "Move" at bounding box center [803, 308] width 21 height 12
click at [754, 179] on button "Mention vs Citation (Do not touch)" at bounding box center [672, 174] width 307 height 32
click at [752, 176] on button "Mention vs Citation (Do not touch)" at bounding box center [672, 174] width 307 height 32
click at [798, 305] on span "Move" at bounding box center [803, 308] width 21 height 12
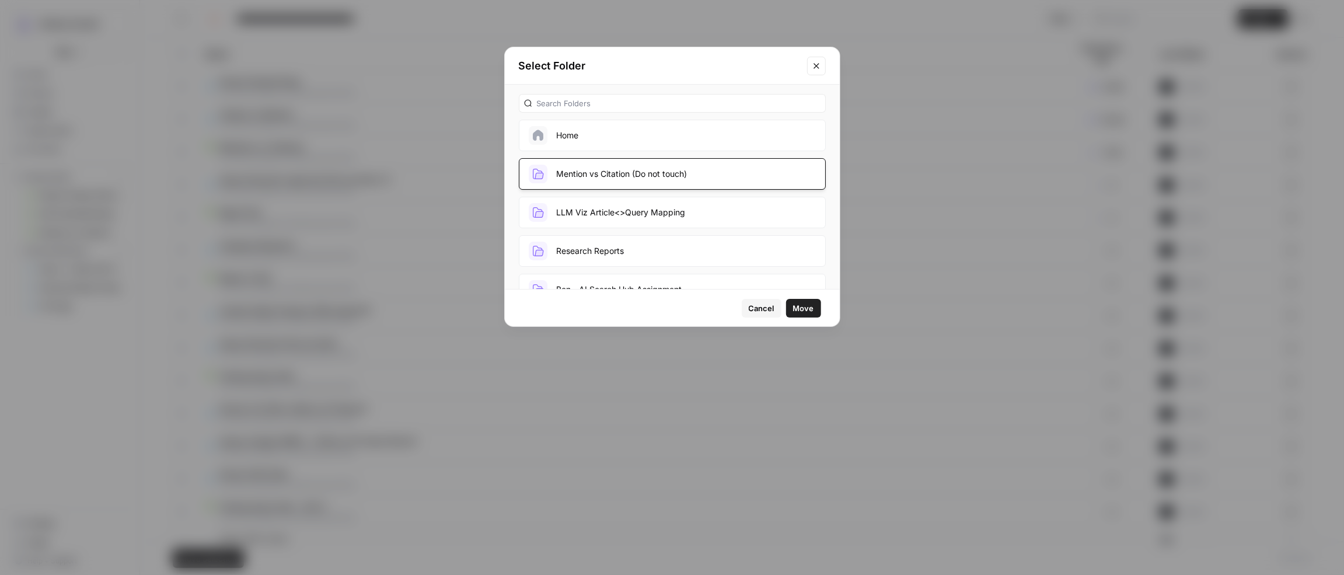
click at [816, 68] on icon "Close modal" at bounding box center [816, 65] width 9 height 9
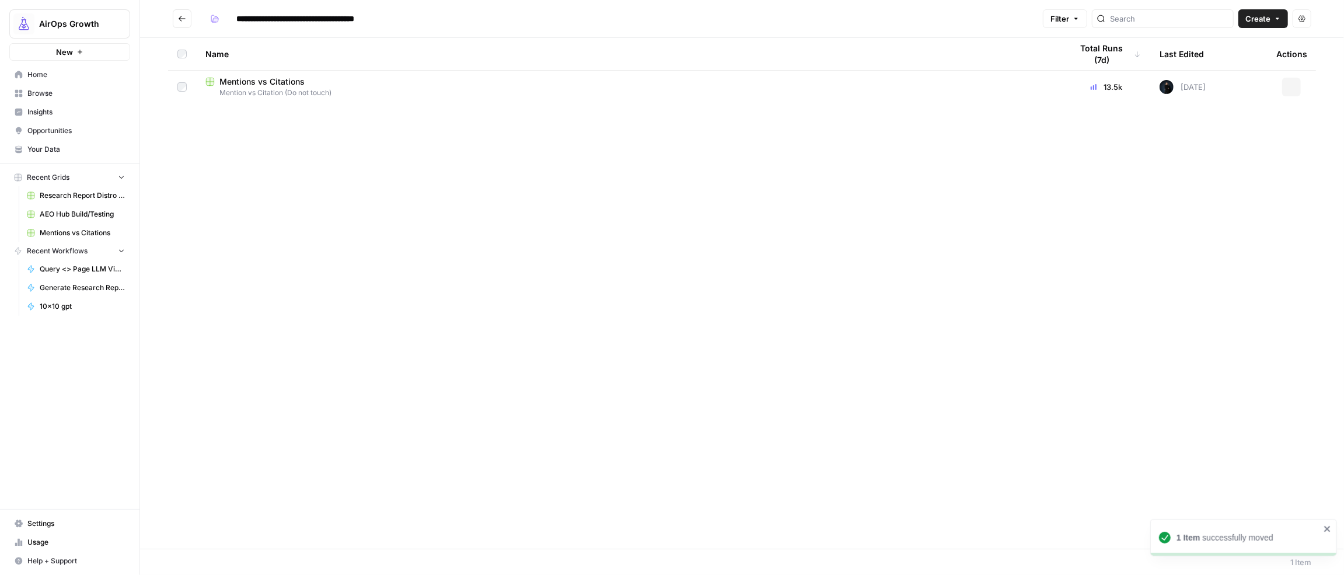
type input "**********"
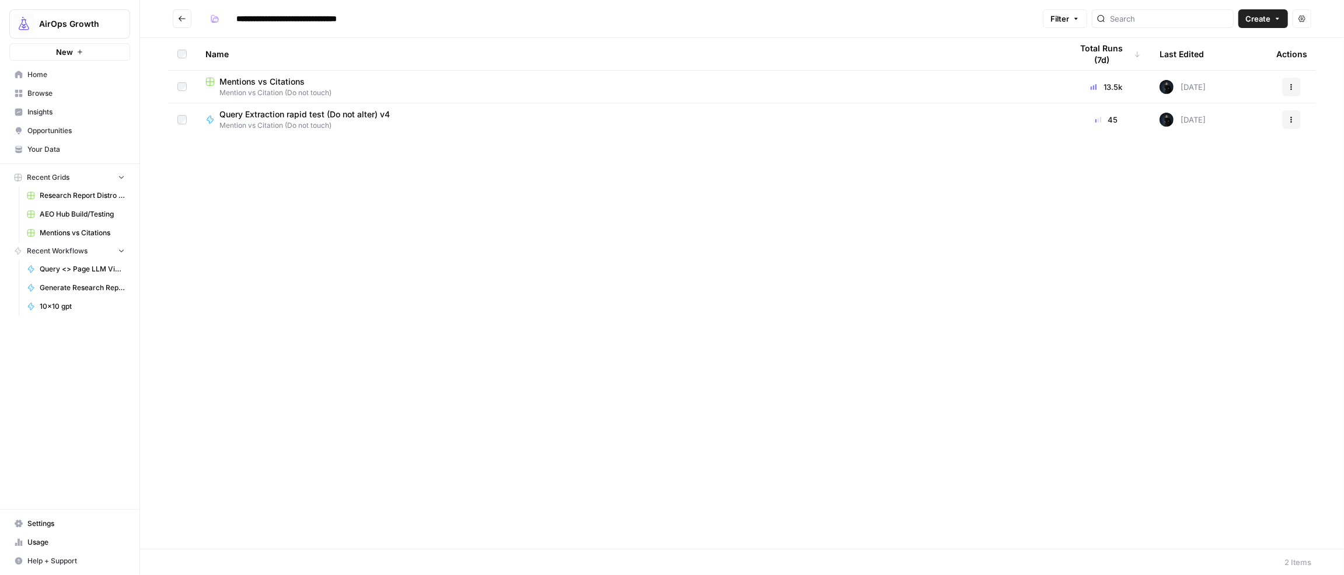
click at [1293, 121] on icon "button" at bounding box center [1291, 119] width 7 height 7
click at [1233, 225] on span "Duplicate" at bounding box center [1239, 223] width 93 height 12
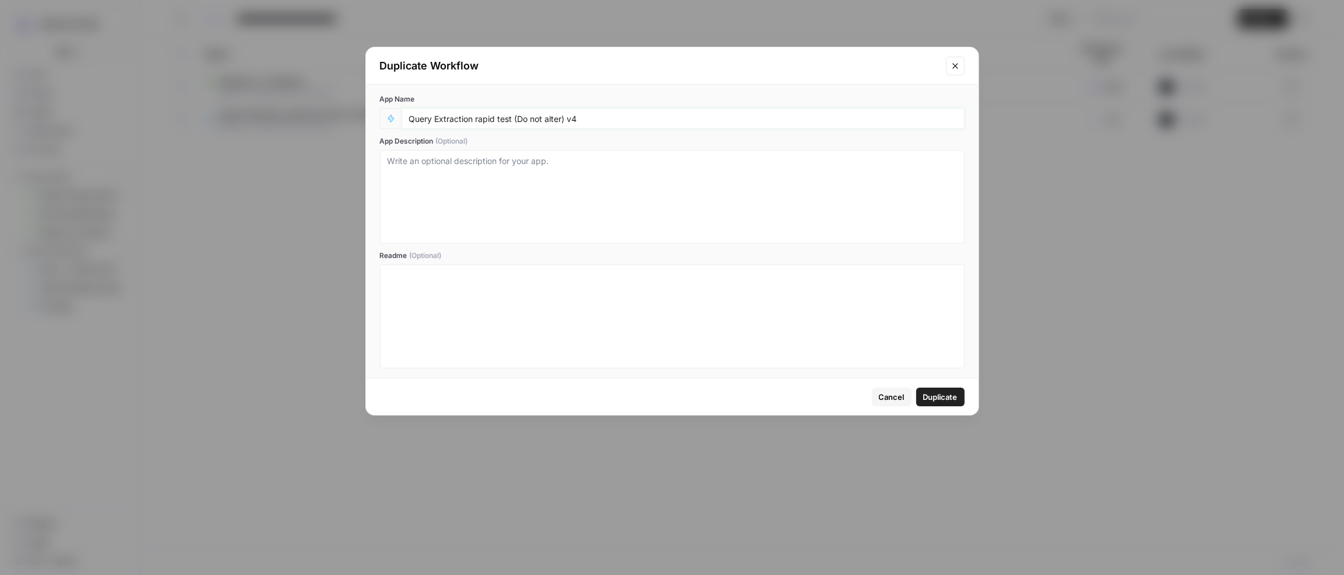
drag, startPoint x: 502, startPoint y: 122, endPoint x: 547, endPoint y: 124, distance: 45.6
click at [502, 122] on input "Query Extraction rapid test (Do not alter) v4" at bounding box center [683, 118] width 548 height 11
drag, startPoint x: 573, startPoint y: 118, endPoint x: 611, endPoint y: 123, distance: 38.9
click at [611, 123] on input "Query Extraction rapid test (Do not alter) v4" at bounding box center [683, 118] width 548 height 11
type input "Query Extraction rapid test (Do not alter) v5 (temp set)"
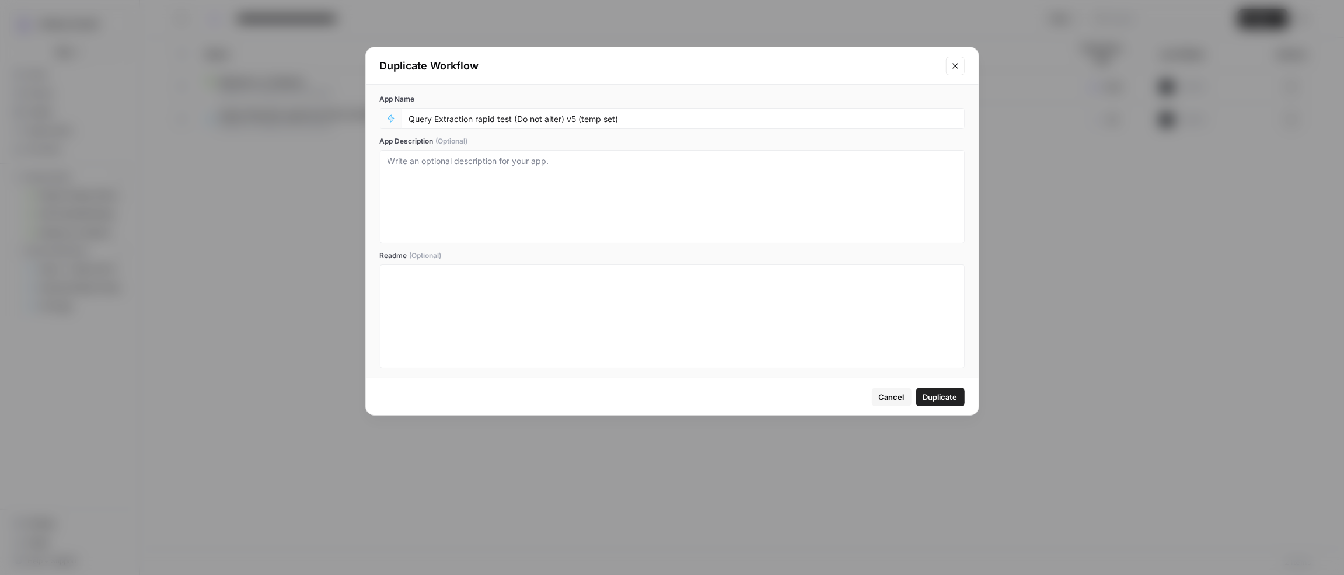
click at [956, 392] on span "Duplicate" at bounding box center [940, 397] width 34 height 12
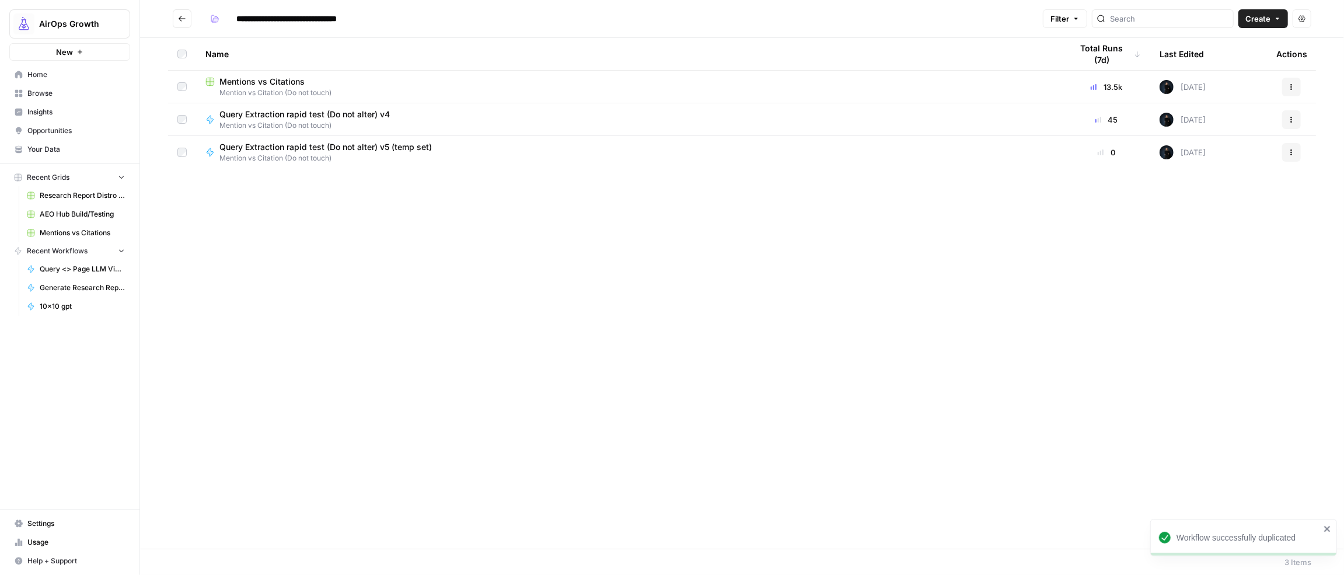
click at [353, 156] on span "Mention vs Citation (Do not touch)" at bounding box center [330, 158] width 222 height 11
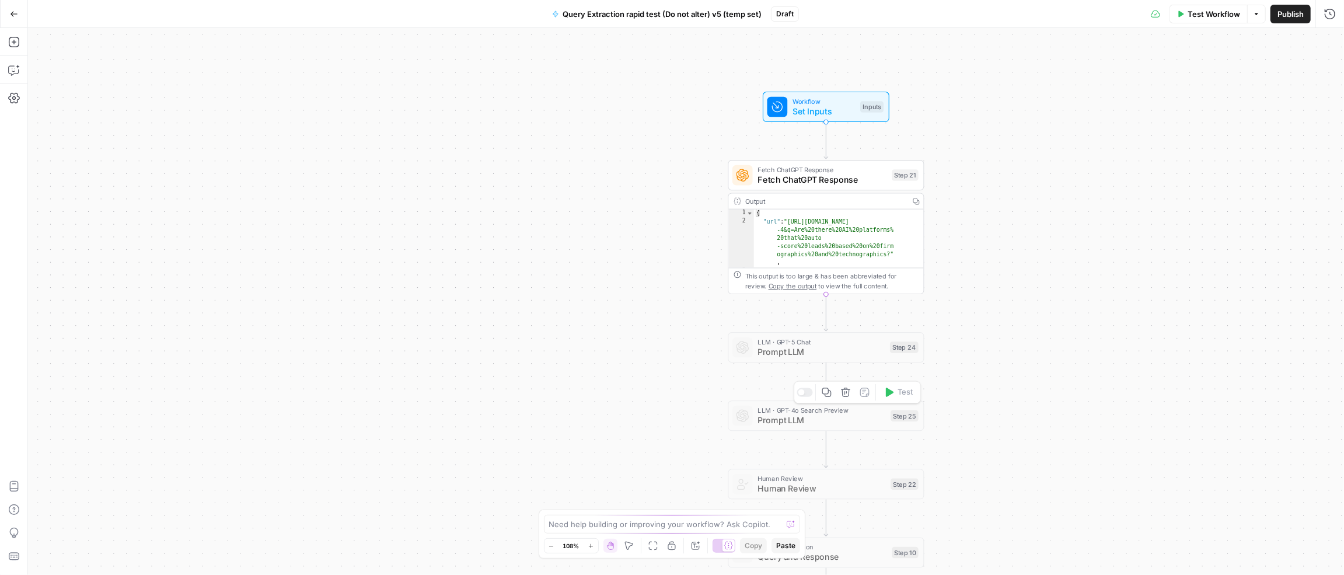
click at [804, 392] on div at bounding box center [805, 392] width 16 height 9
click at [822, 423] on span "Prompt LLM" at bounding box center [822, 420] width 128 height 13
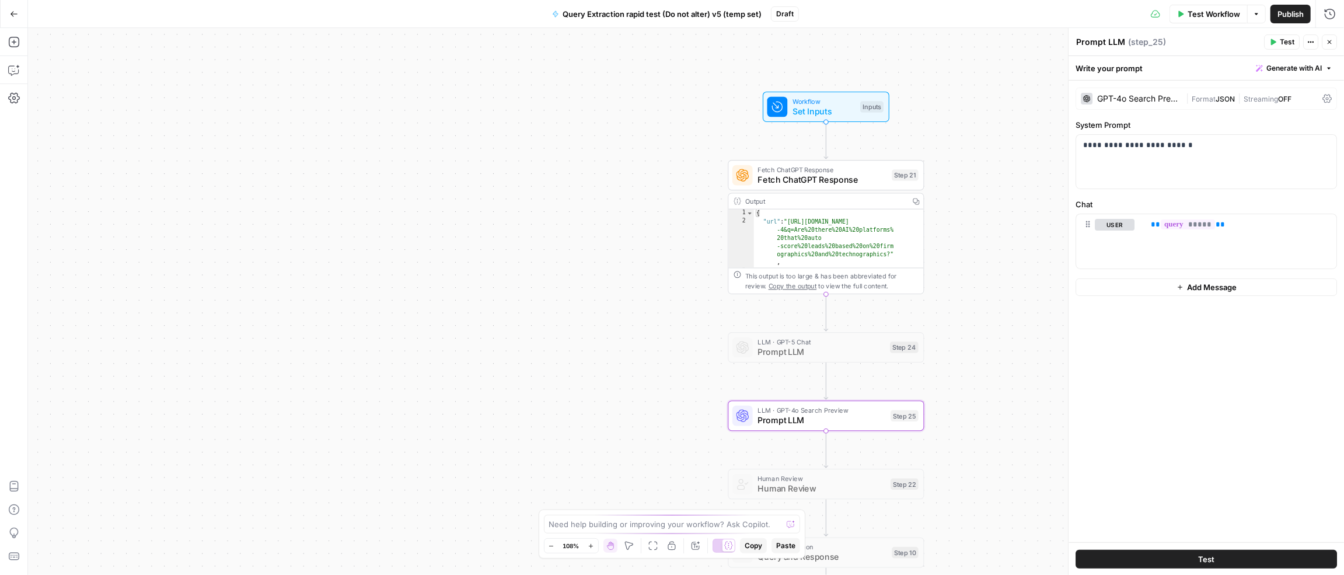
click at [1143, 104] on div "GPT-4o Search Preview" at bounding box center [1131, 99] width 100 height 12
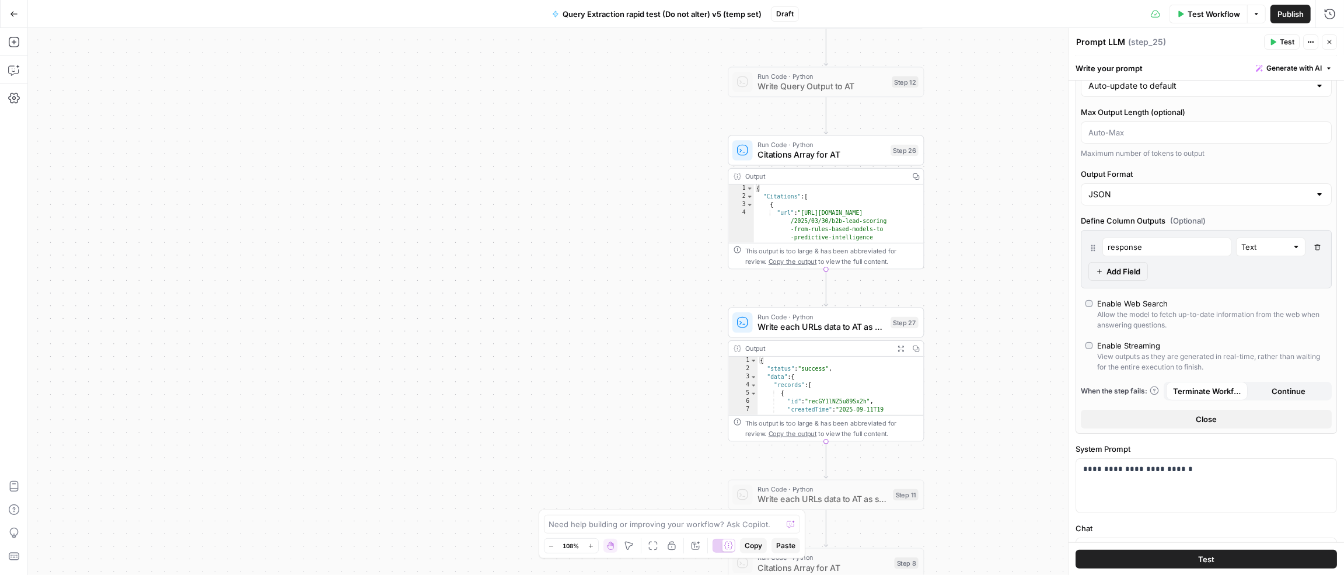
scroll to position [165, 0]
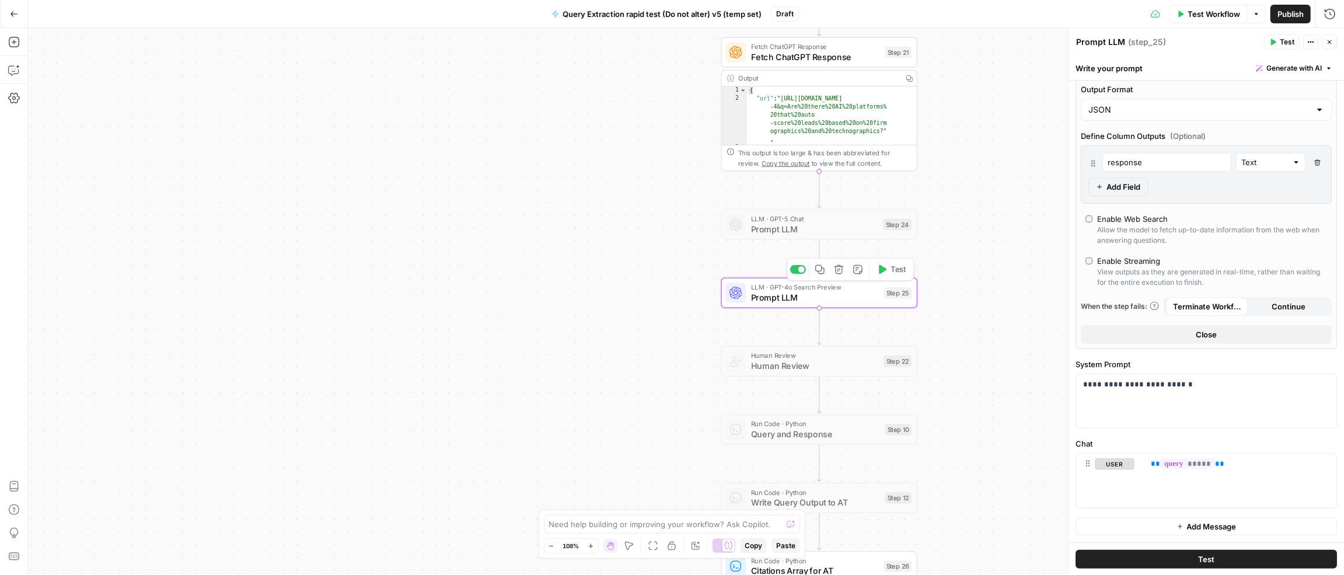
click at [885, 271] on icon "button" at bounding box center [882, 269] width 10 height 10
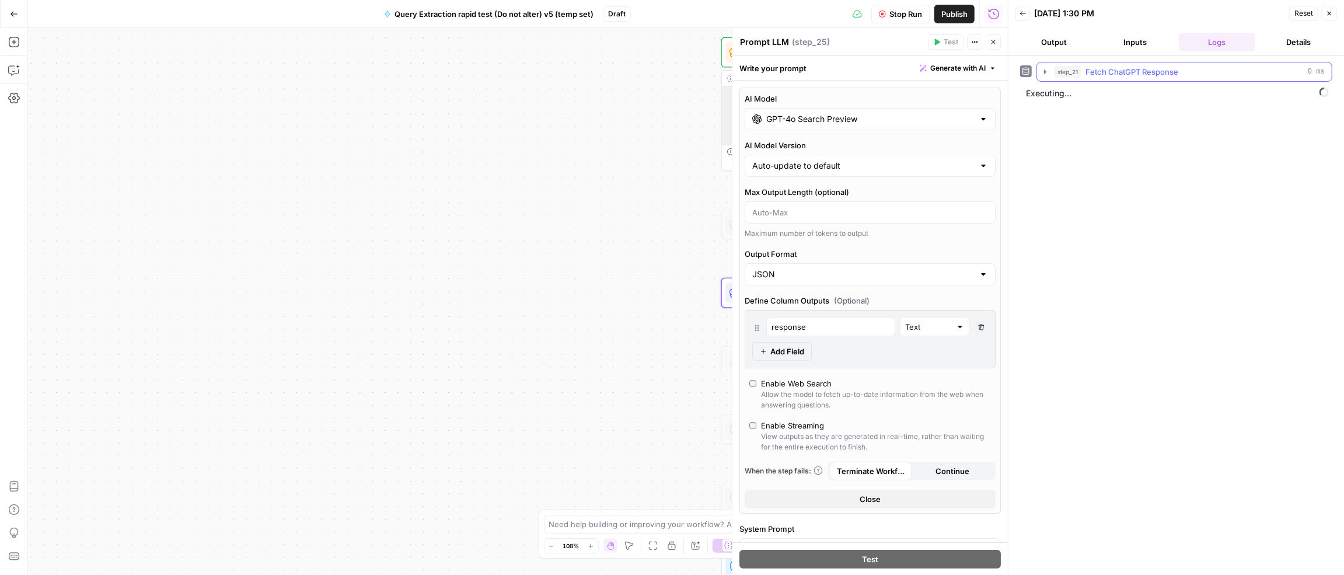
click at [1042, 71] on icon "button" at bounding box center [1045, 71] width 9 height 9
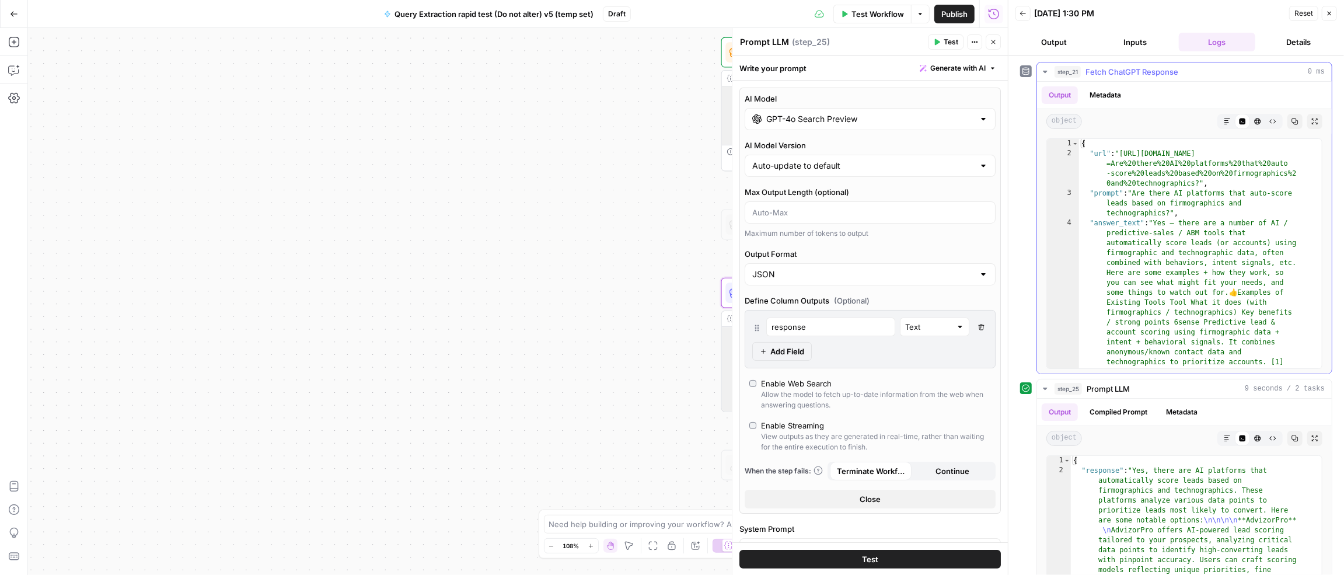
click at [1044, 71] on icon "button" at bounding box center [1045, 72] width 4 height 2
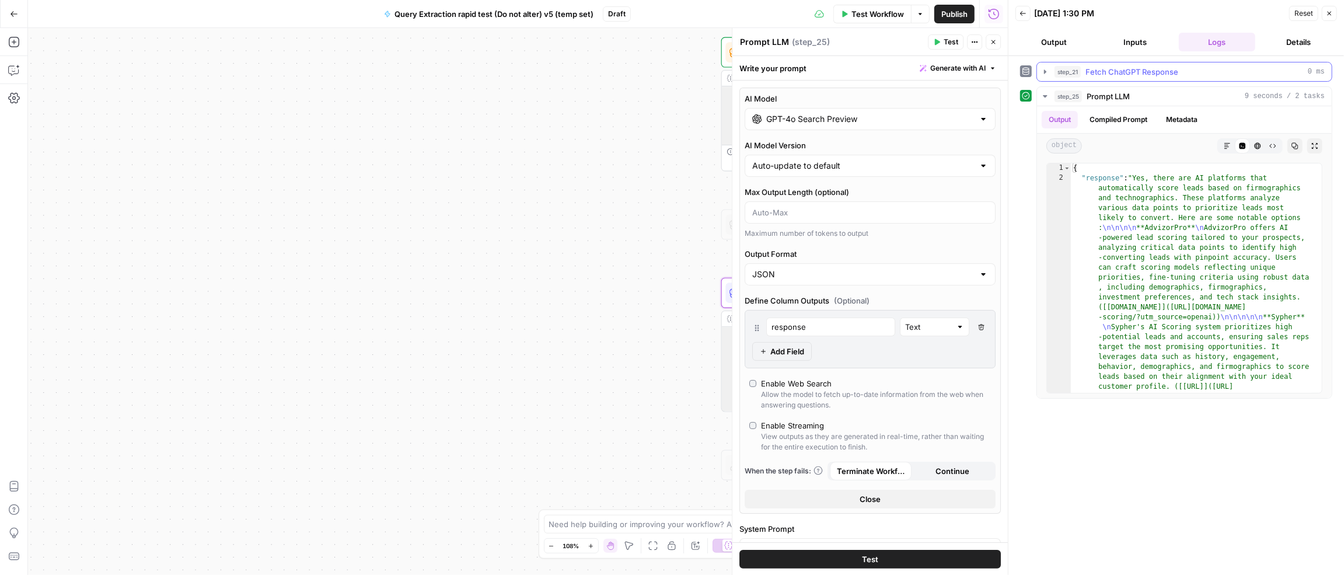
click at [1045, 74] on icon "button" at bounding box center [1045, 71] width 9 height 9
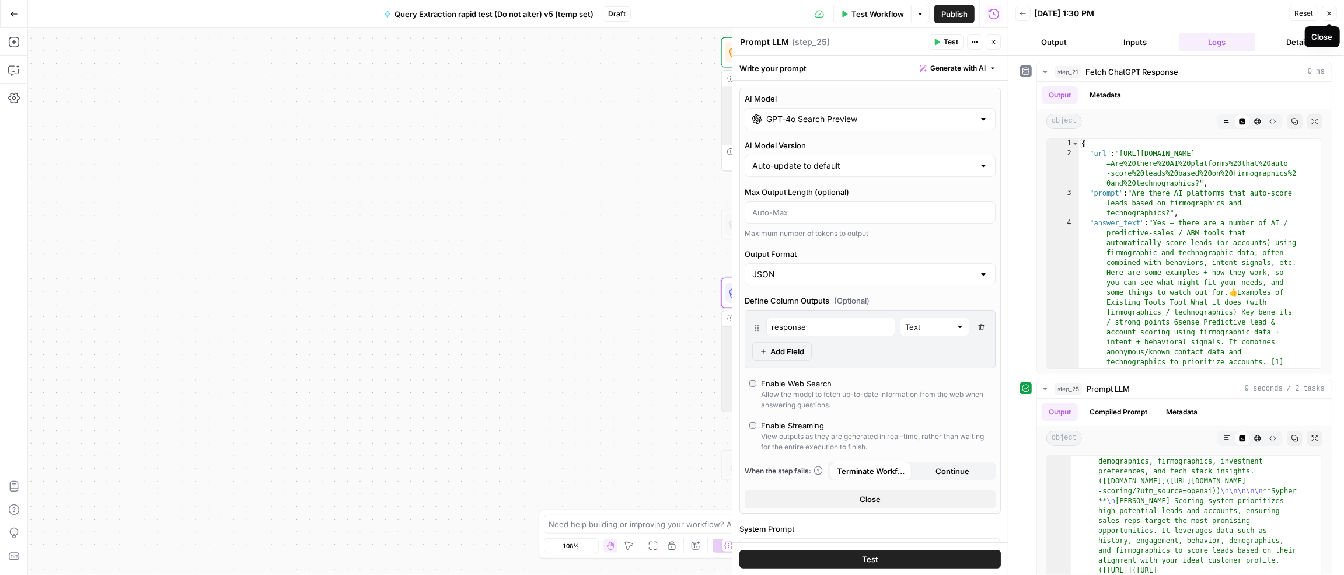
click at [1329, 11] on icon "button" at bounding box center [1329, 13] width 7 height 7
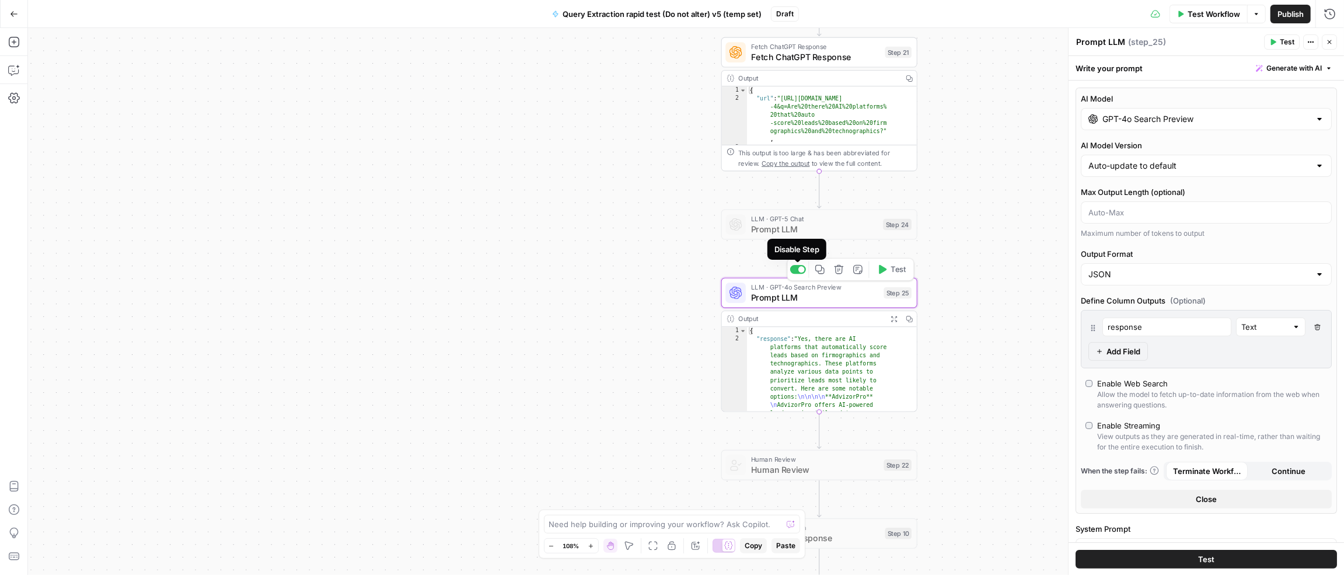
click at [795, 267] on div at bounding box center [798, 269] width 16 height 9
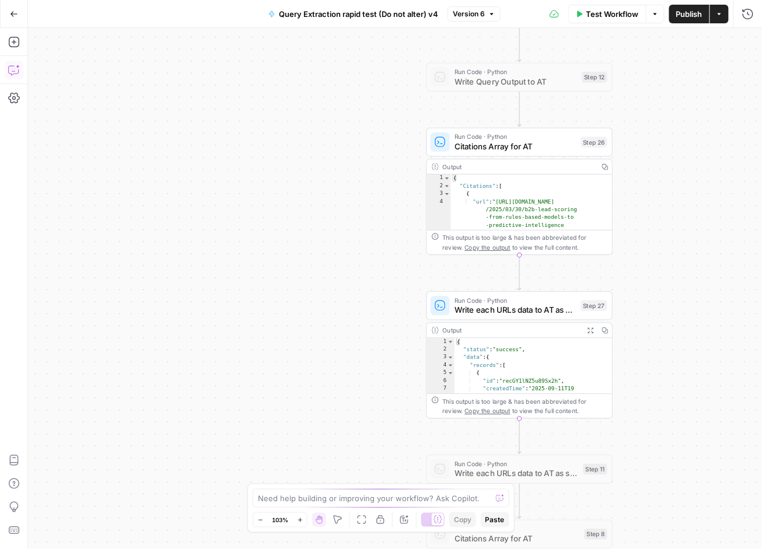
click at [14, 67] on icon "button" at bounding box center [14, 70] width 12 height 12
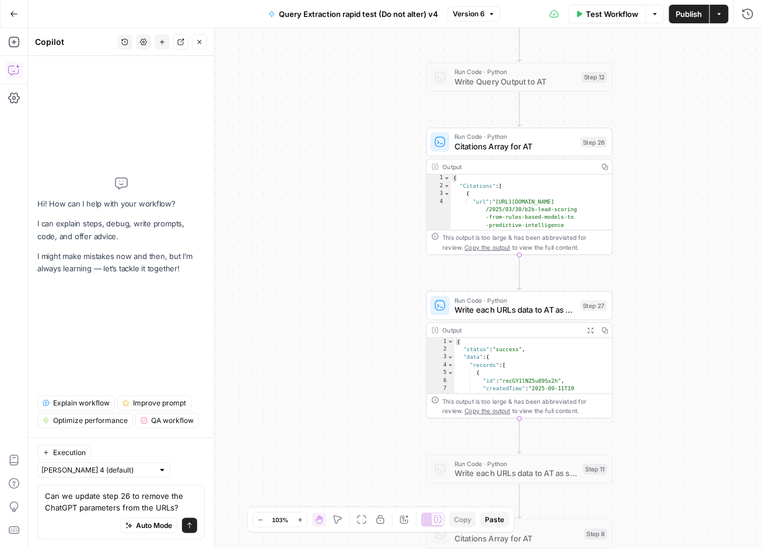
click at [120, 509] on textarea "Can we update step 26 to remove the ChatGPT parameters from the URLs?" at bounding box center [121, 501] width 152 height 23
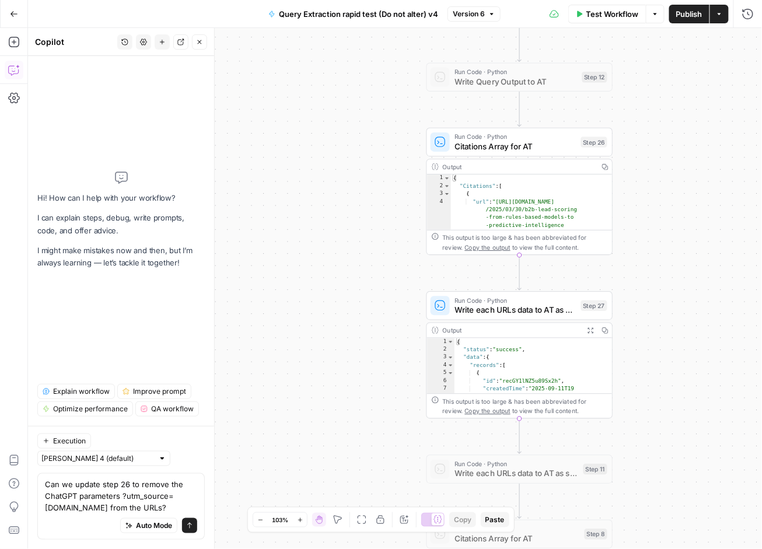
type textarea "Can we update step 26 to remove the ChatGPT parameters ?utm_source=[DOMAIN_NAME…"
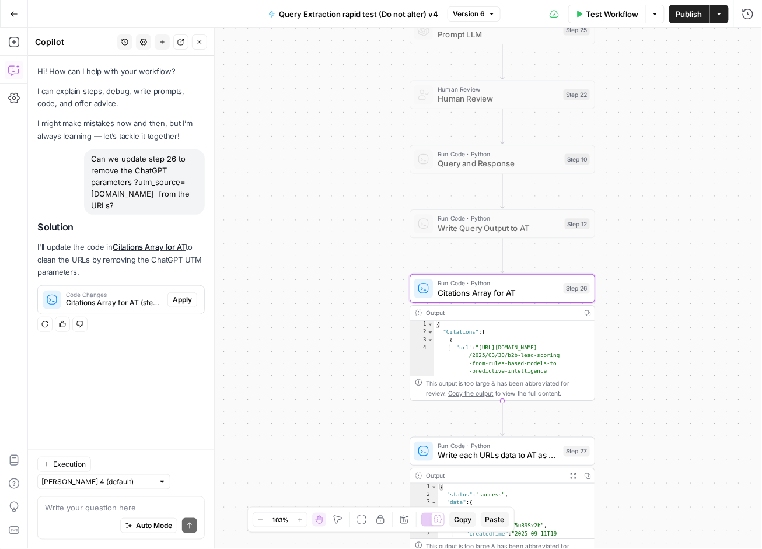
click at [181, 301] on span "Apply" at bounding box center [182, 300] width 19 height 11
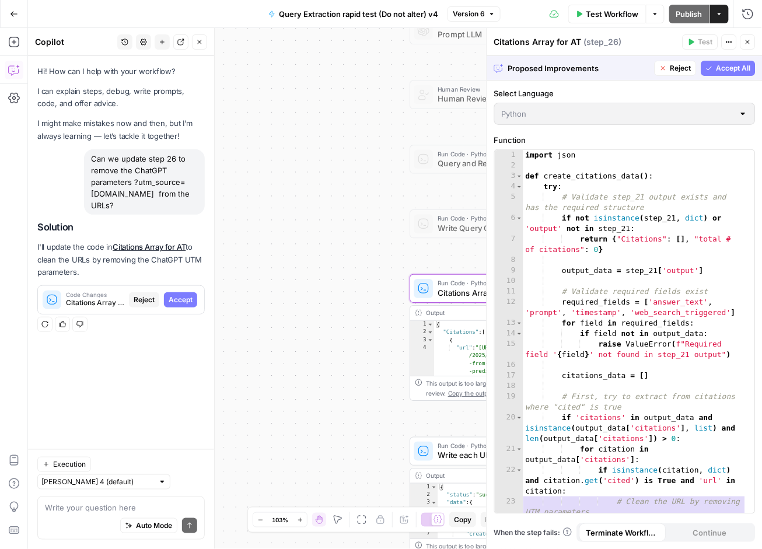
click at [181, 301] on span "Accept" at bounding box center [181, 300] width 24 height 11
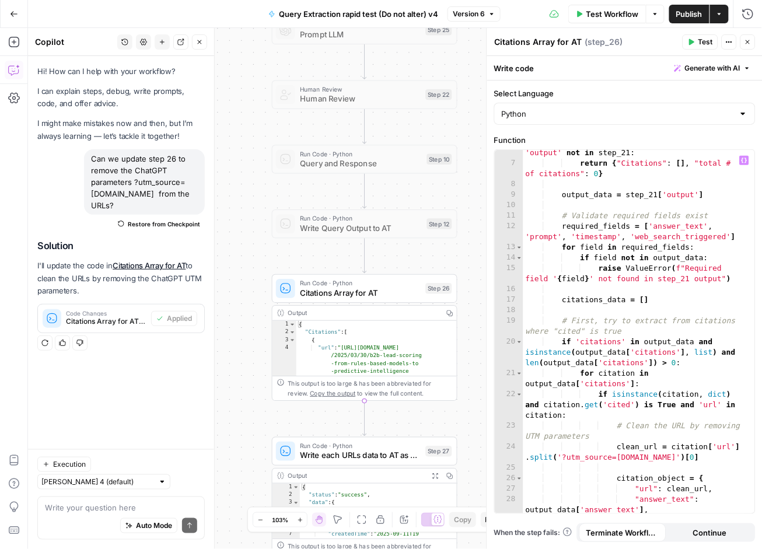
scroll to position [76, 0]
click at [563, 459] on div "if not isinstance ( step_21 , dict ) or 'output' not in step_21 : return { "Cit…" at bounding box center [635, 340] width 222 height 406
type textarea "**********"
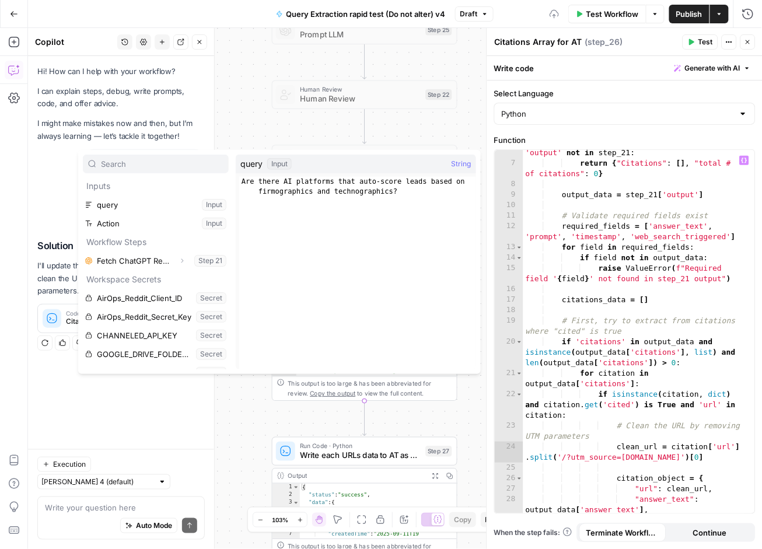
click at [566, 459] on div "if not isinstance ( step_21 , dict ) or 'output' not in step_21 : return { "Cit…" at bounding box center [635, 340] width 222 height 406
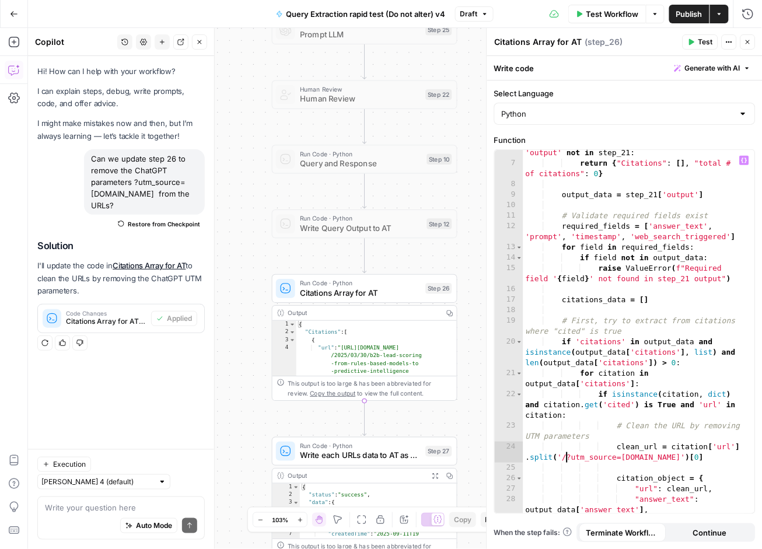
click at [689, 9] on span "Publish" at bounding box center [689, 14] width 26 height 12
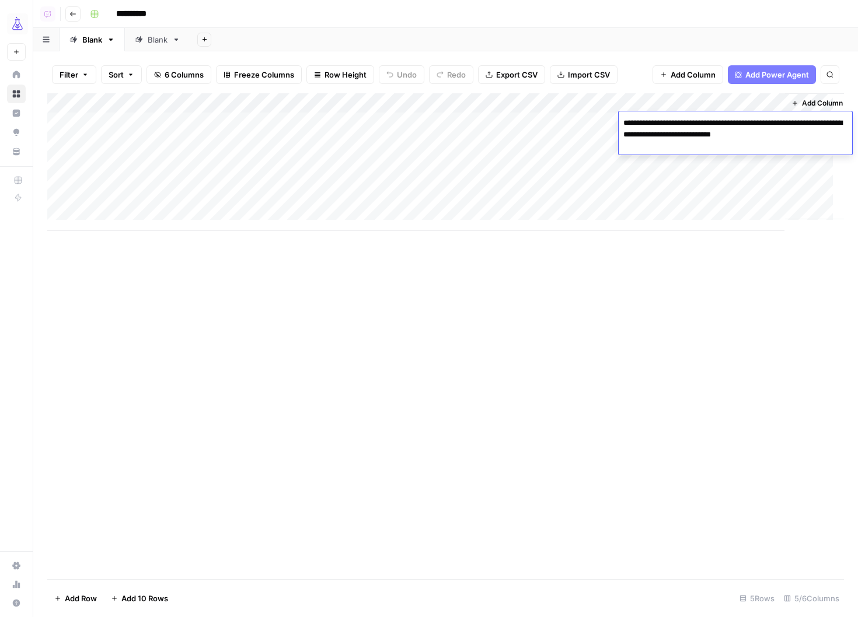
click at [498, 467] on div "Add Column" at bounding box center [445, 336] width 797 height 486
